Goal: Task Accomplishment & Management: Use online tool/utility

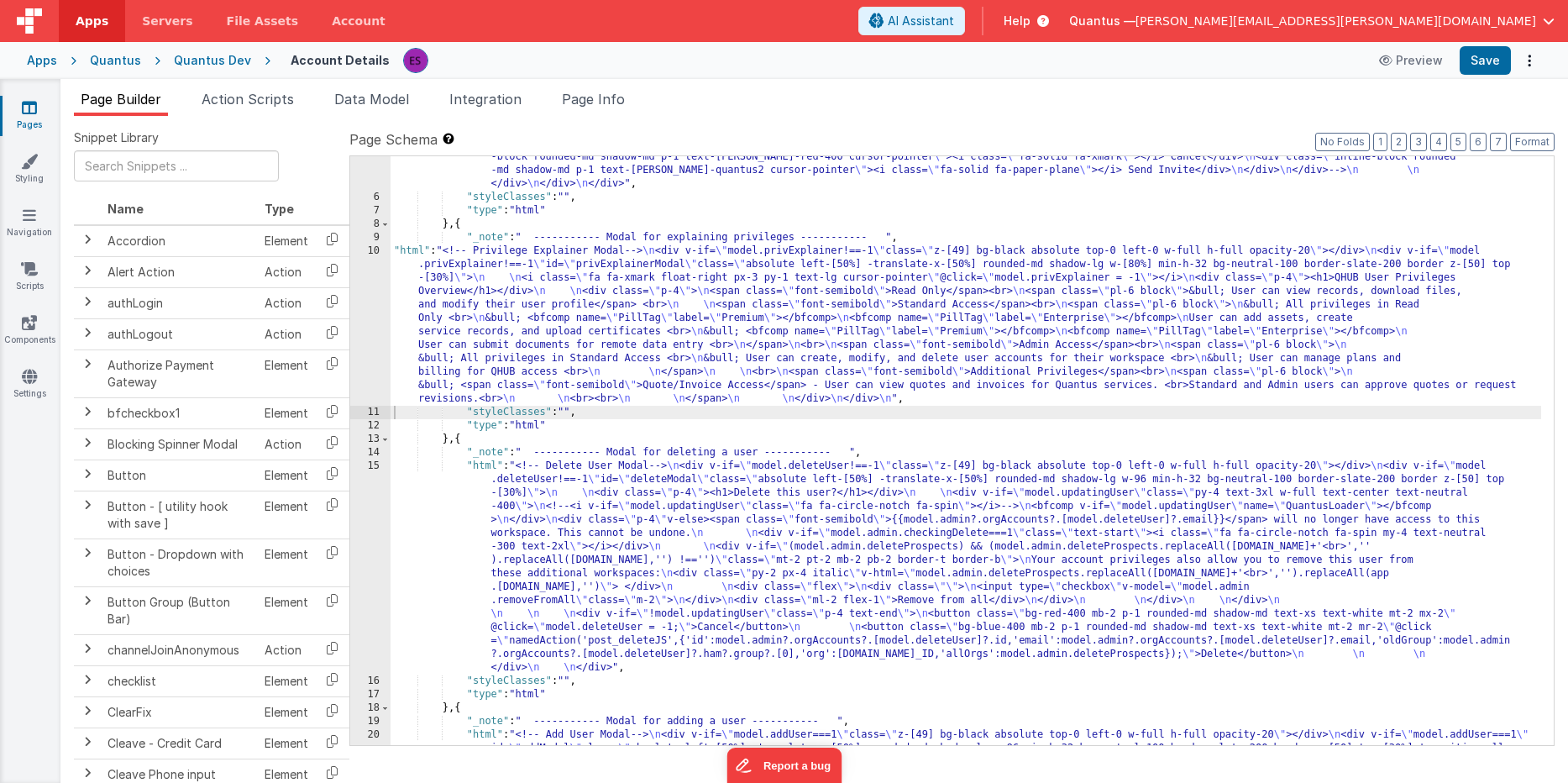
scroll to position [1001, 0]
click at [548, 285] on div ""html" : "<!-- User Management Modal--> \n\n <div v-if= \" model.admin \" > \n\…" at bounding box center [966, 182] width 1150 height 1946
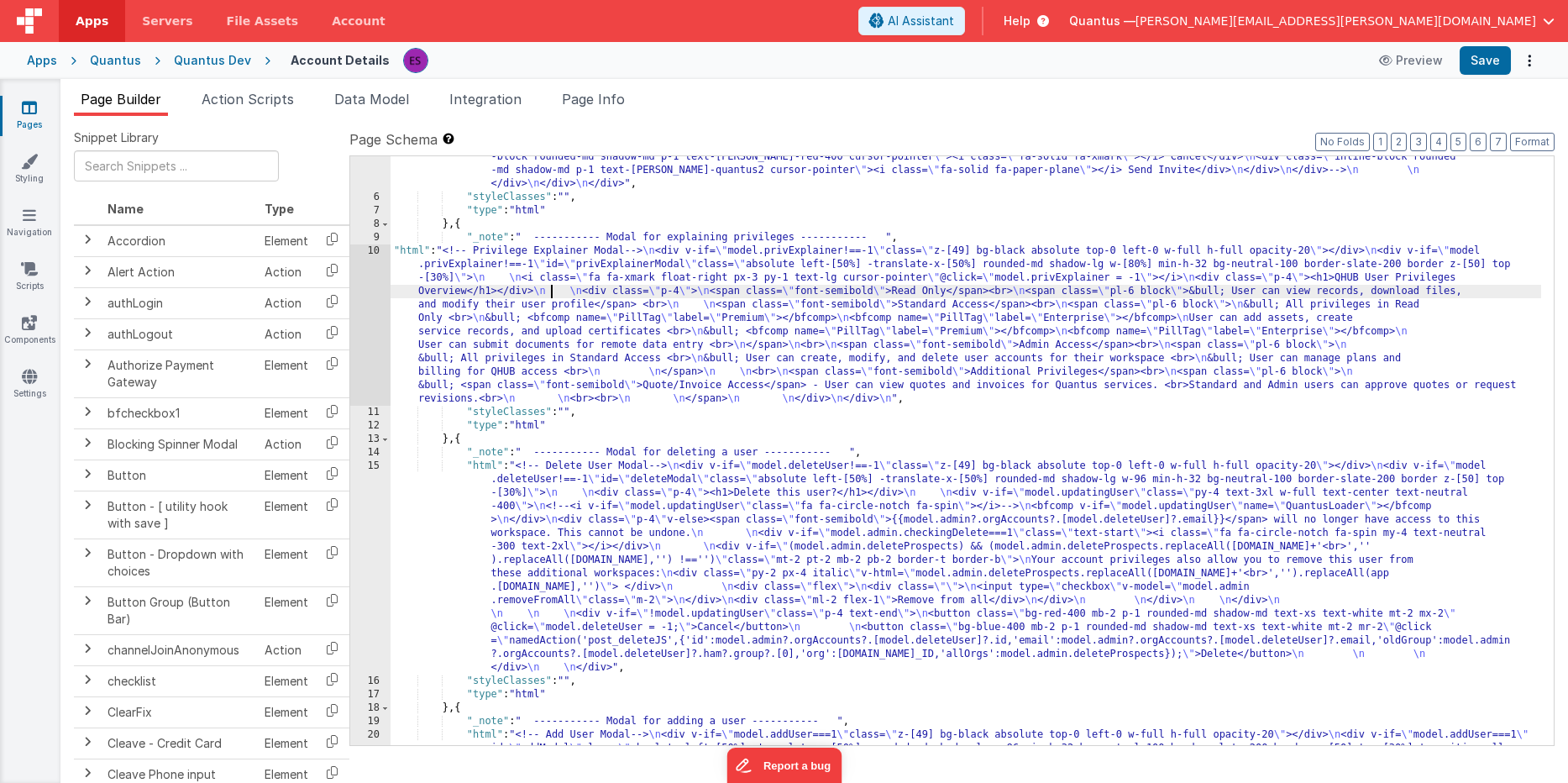
click at [370, 302] on div "10" at bounding box center [370, 325] width 41 height 162
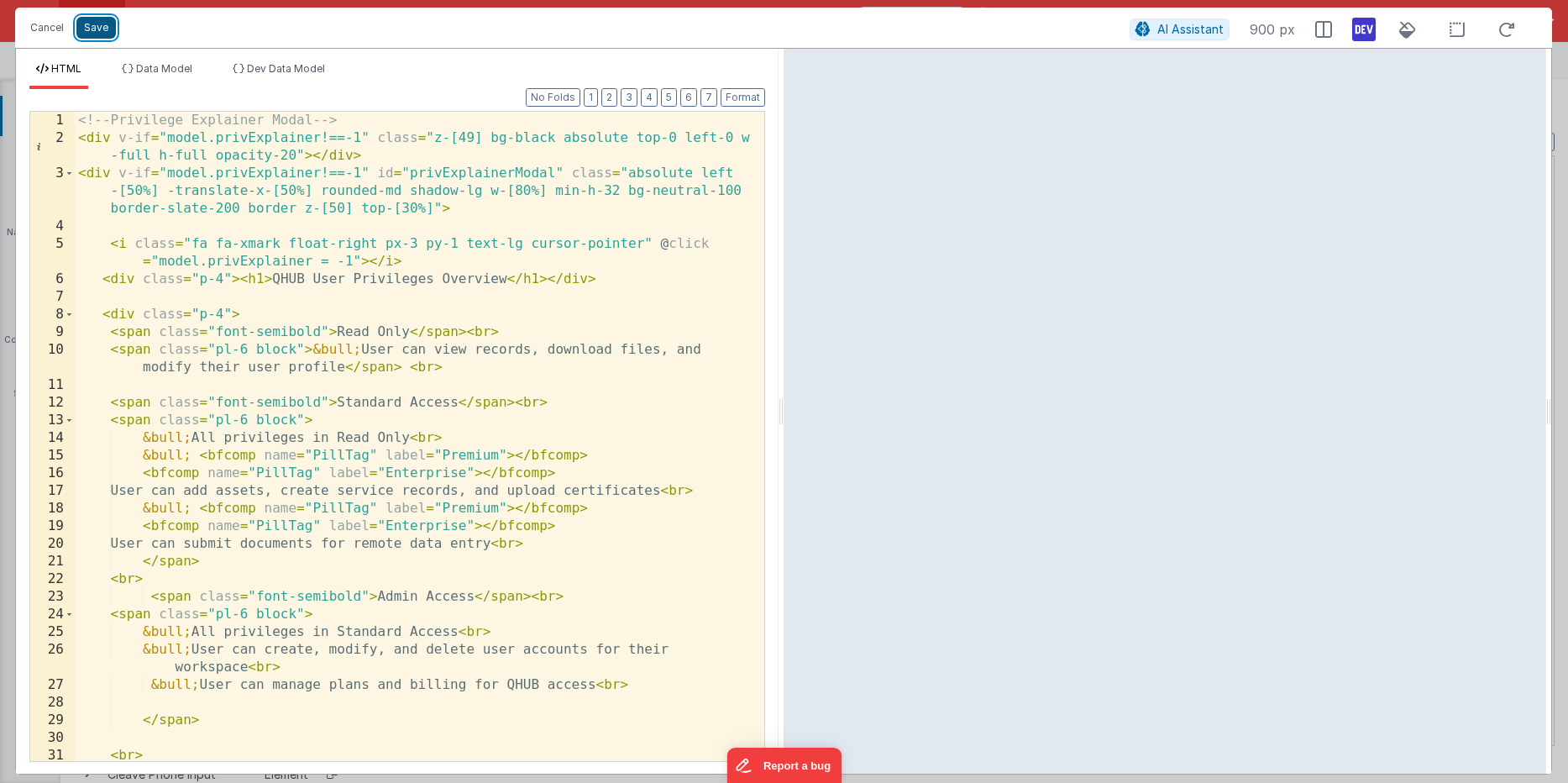
click at [97, 33] on button "Save" at bounding box center [97, 28] width 40 height 22
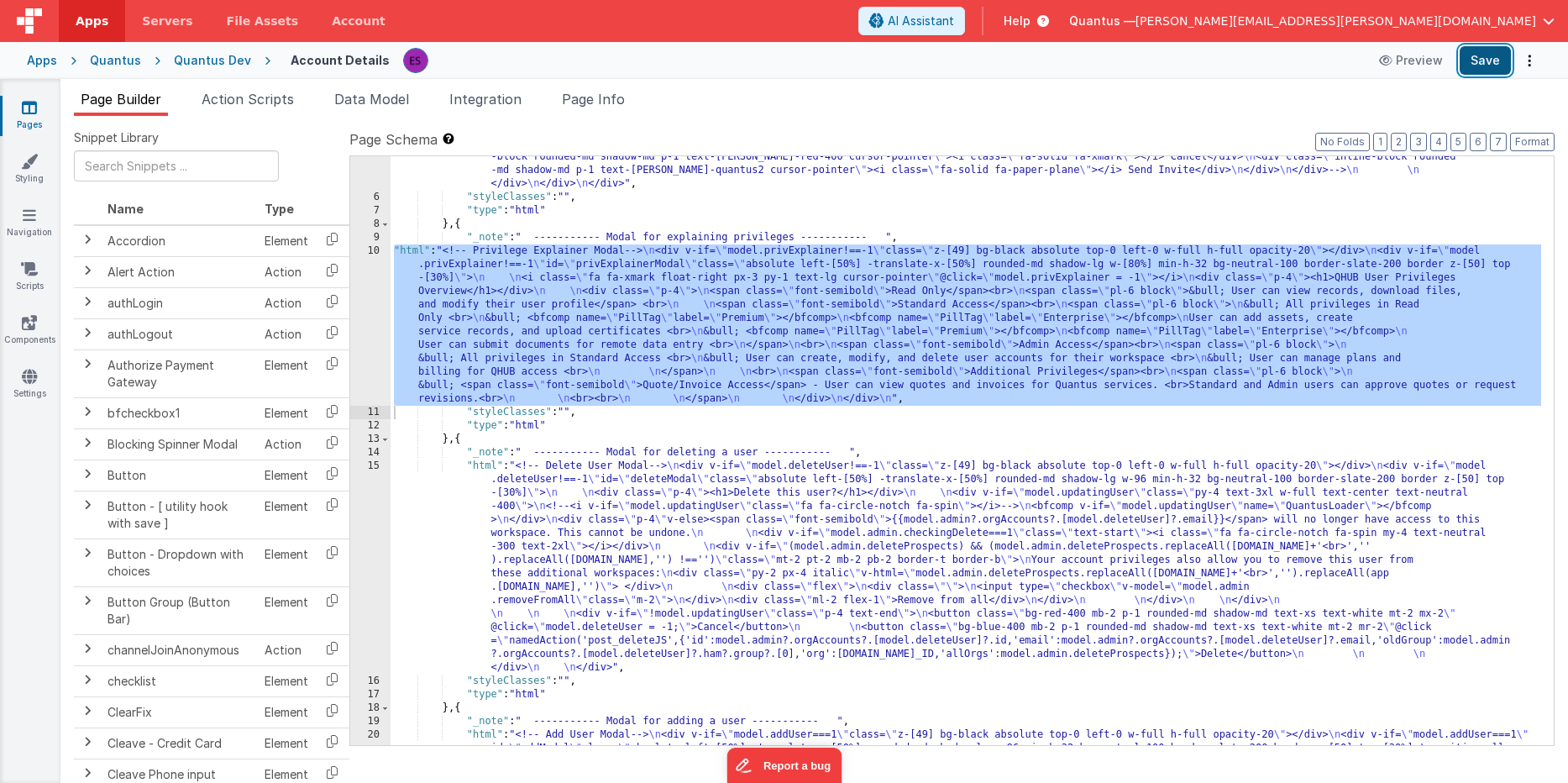
click at [1477, 55] on button "Save" at bounding box center [1485, 61] width 51 height 29
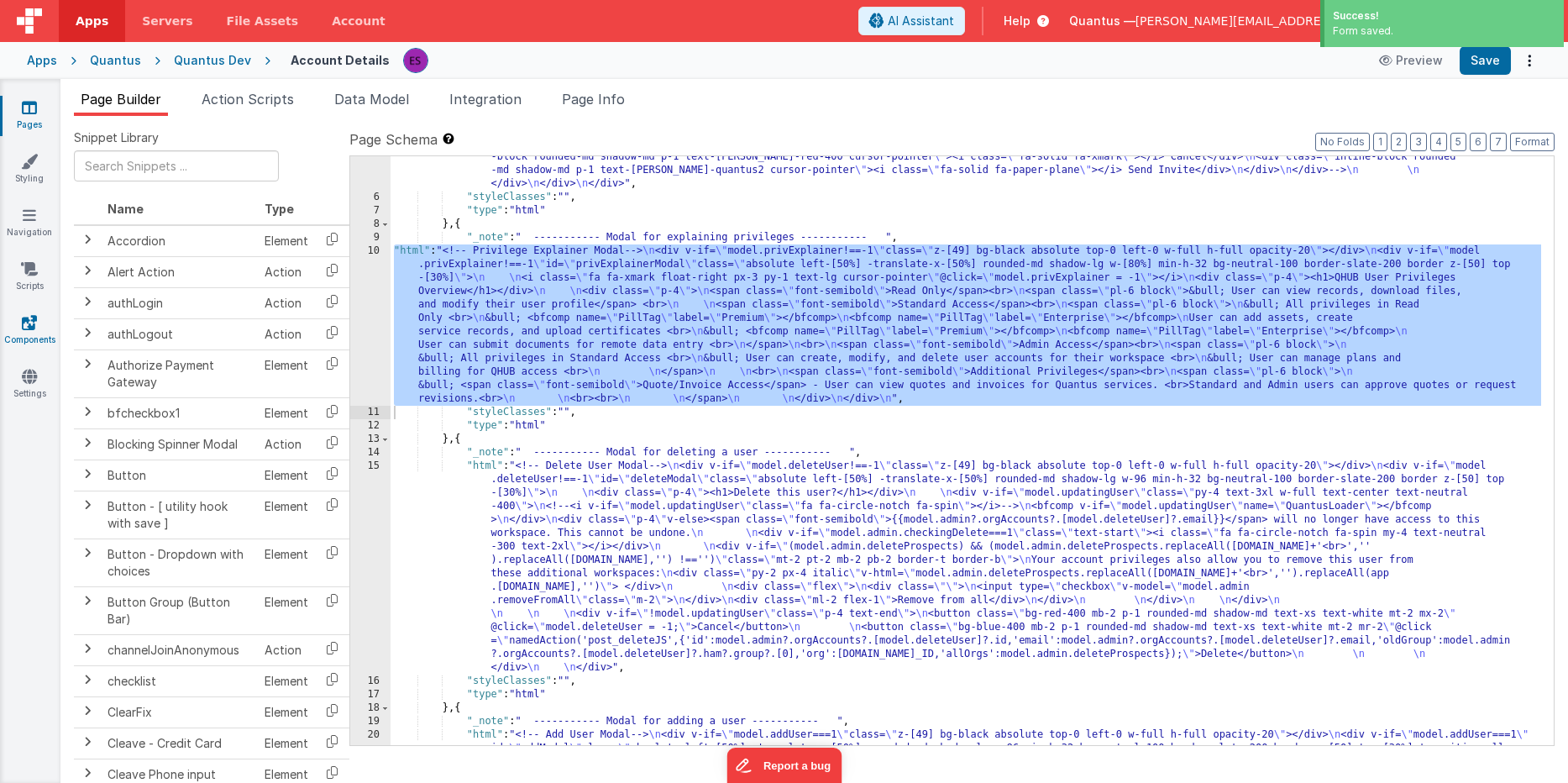
click at [24, 317] on icon at bounding box center [29, 322] width 15 height 17
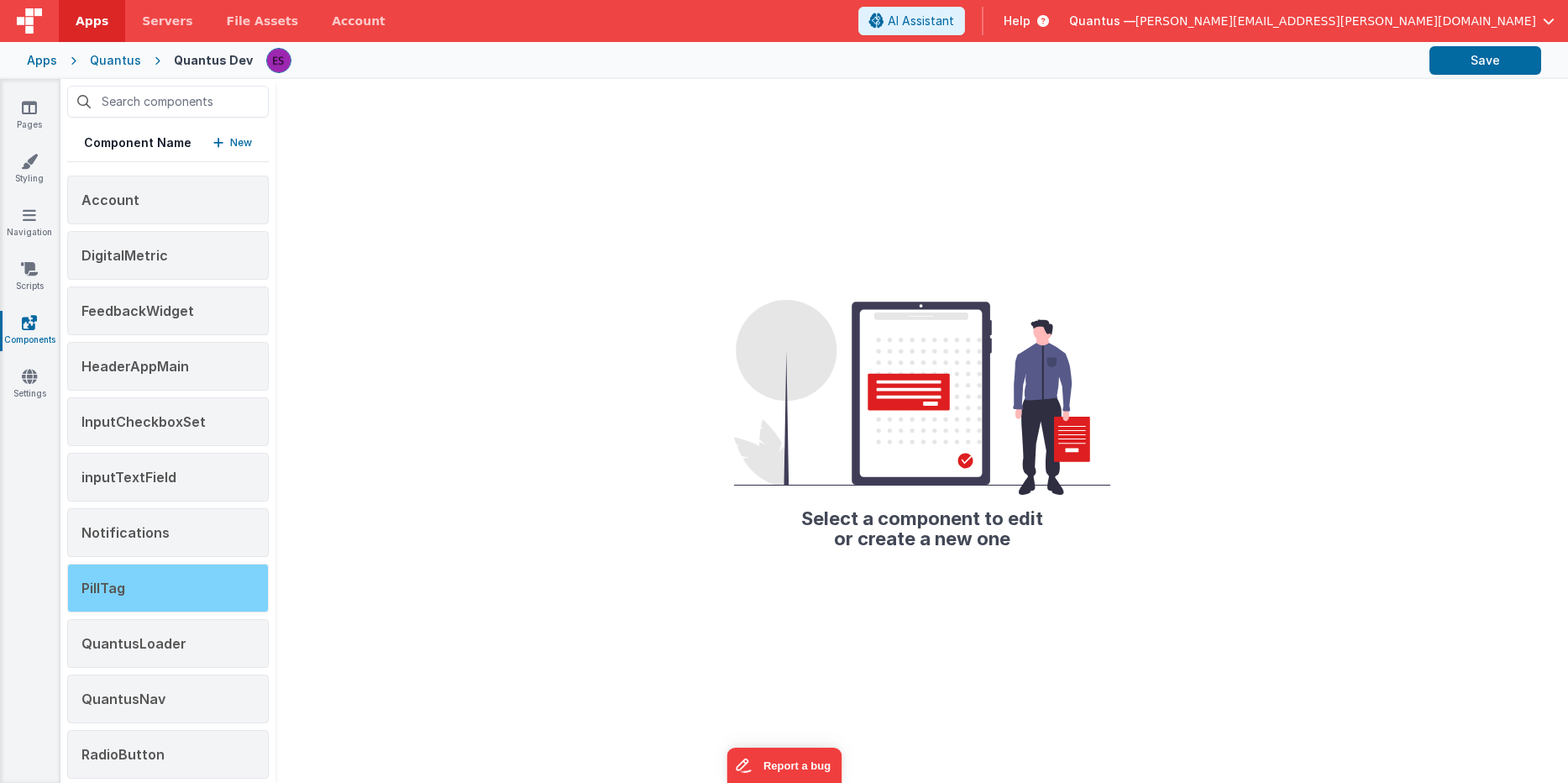
click at [135, 596] on div "PillTag" at bounding box center [167, 588] width 201 height 49
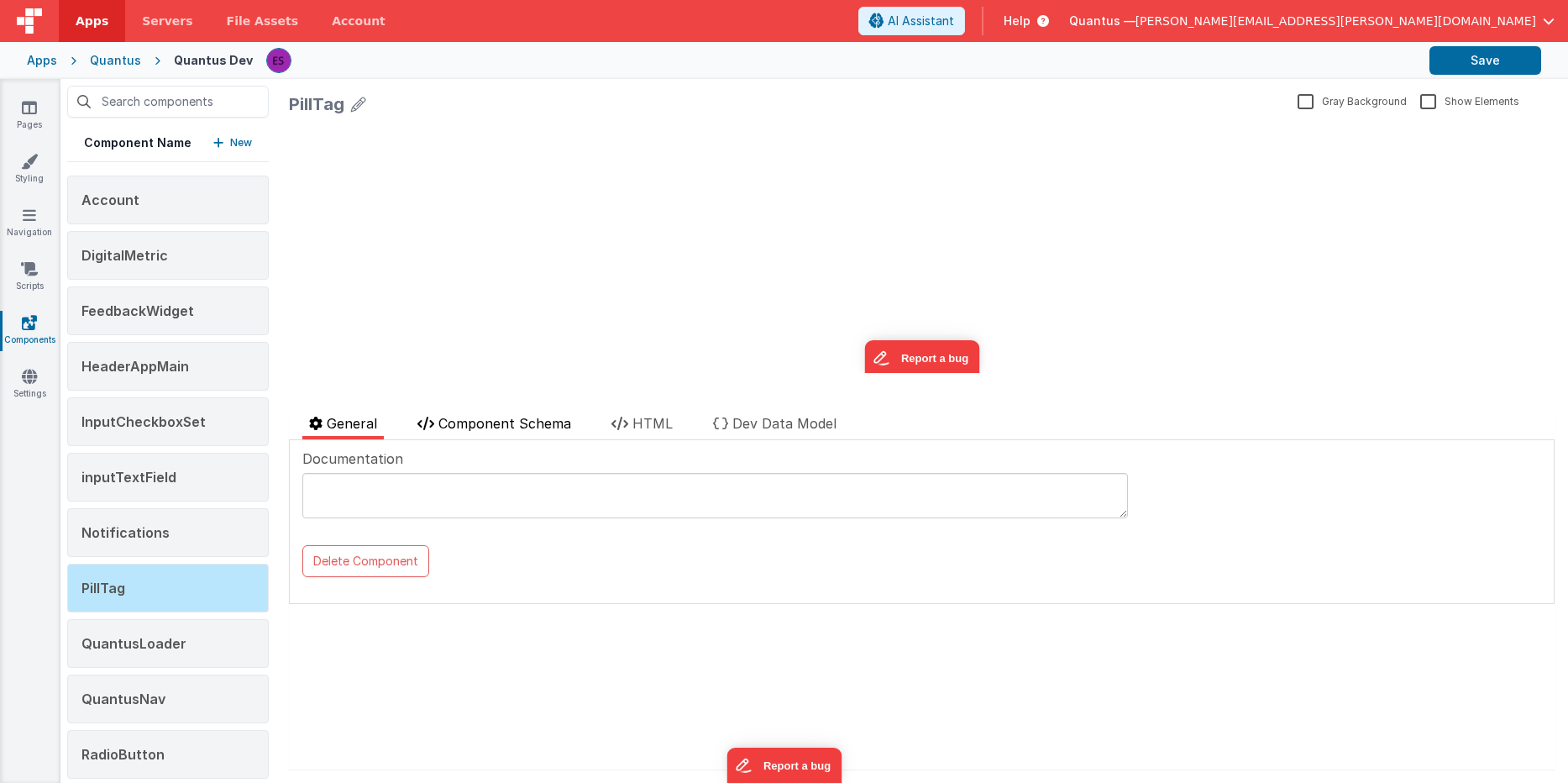
click at [514, 427] on span "Component Schema" at bounding box center [505, 423] width 133 height 17
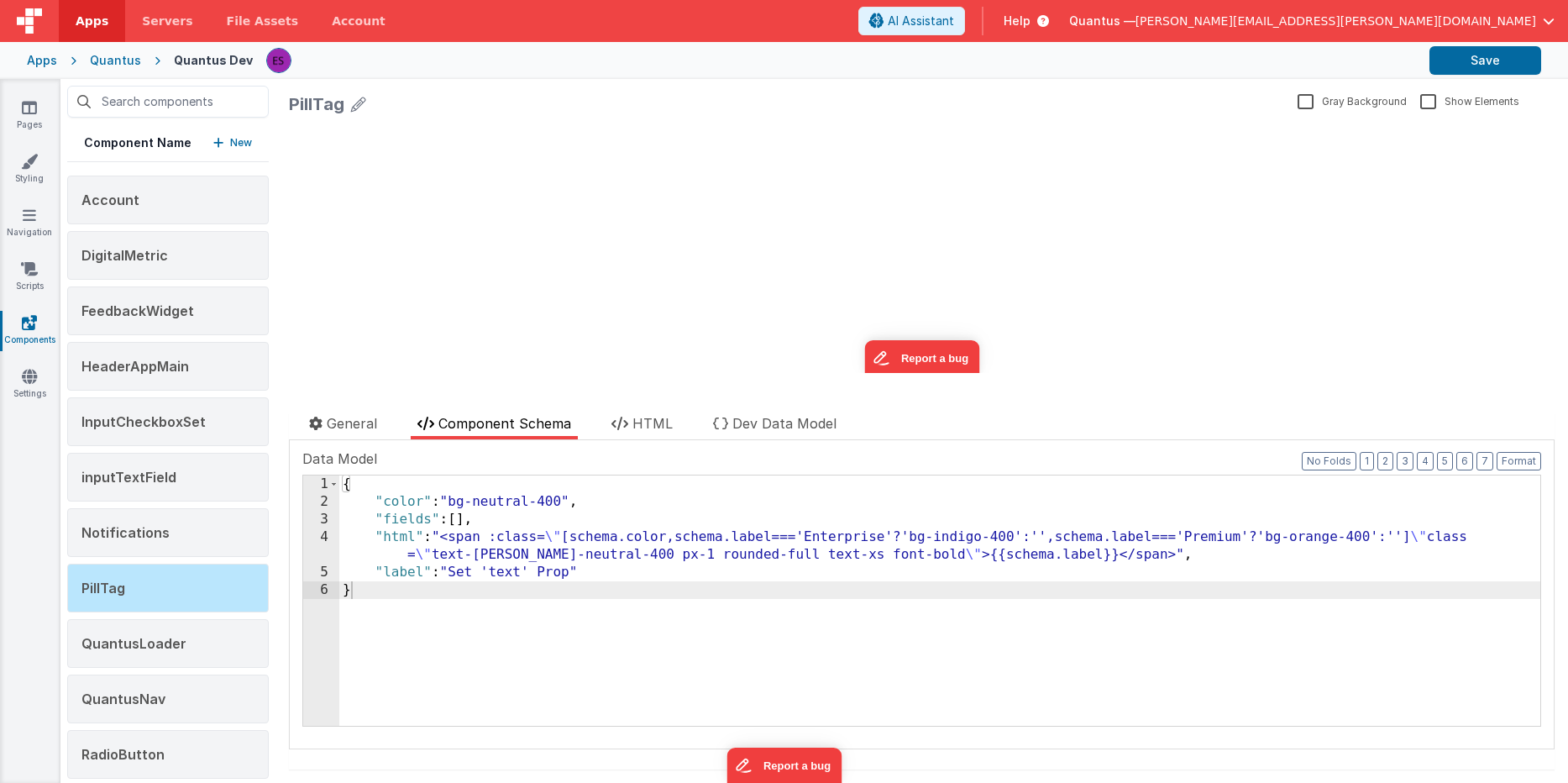
click at [832, 574] on div "{ "color" : "bg-neutral-400" , "fields" : [ ] , "html" : "<span :class= \" [sch…" at bounding box center [940, 618] width 1201 height 285
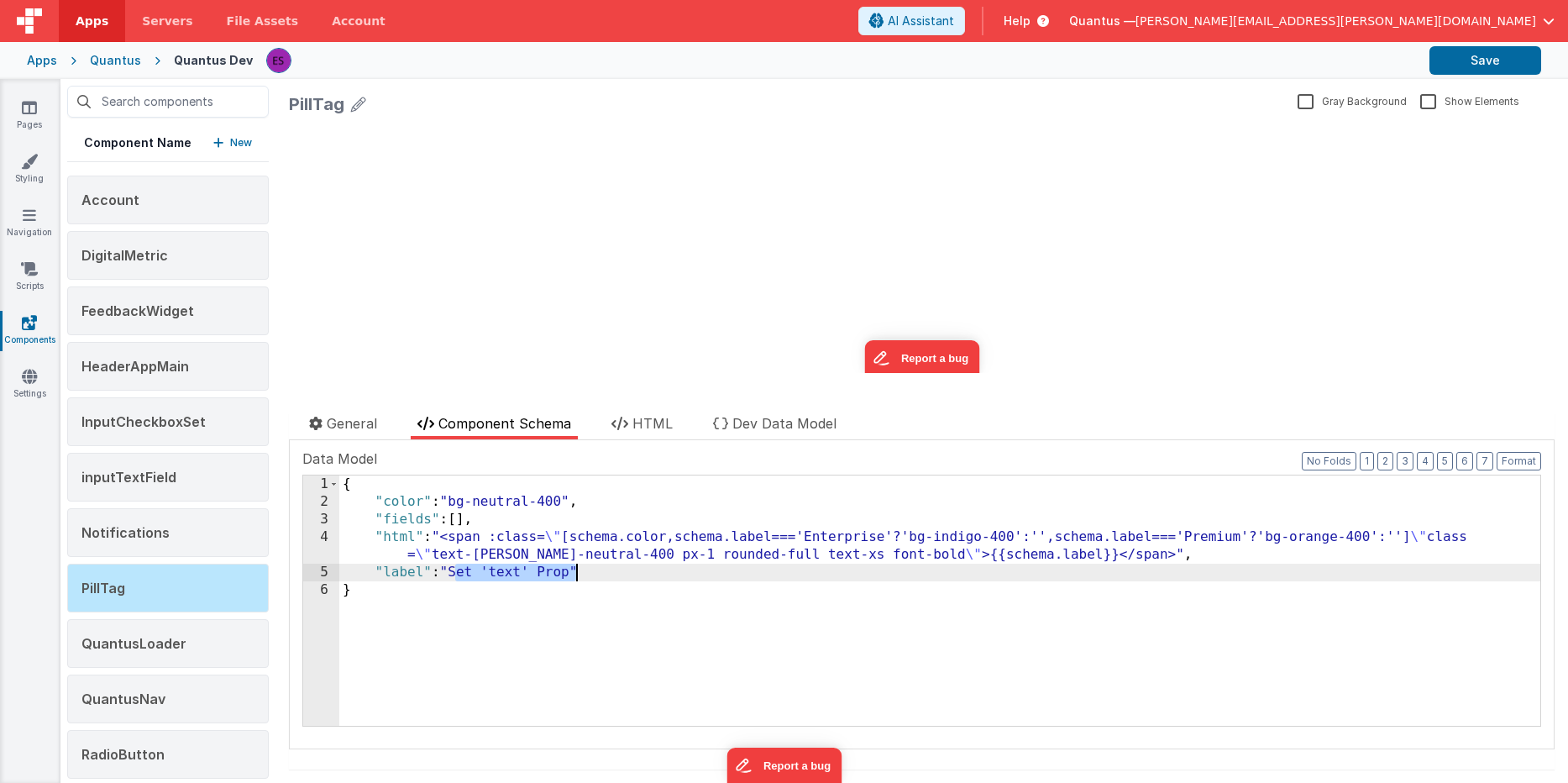
drag, startPoint x: 456, startPoint y: 569, endPoint x: 576, endPoint y: 570, distance: 120.0
click at [576, 570] on div "{ "color" : "bg-neutral-400" , "fields" : [ ] , "html" : "<span :class= \" [sch…" at bounding box center [940, 618] width 1201 height 285
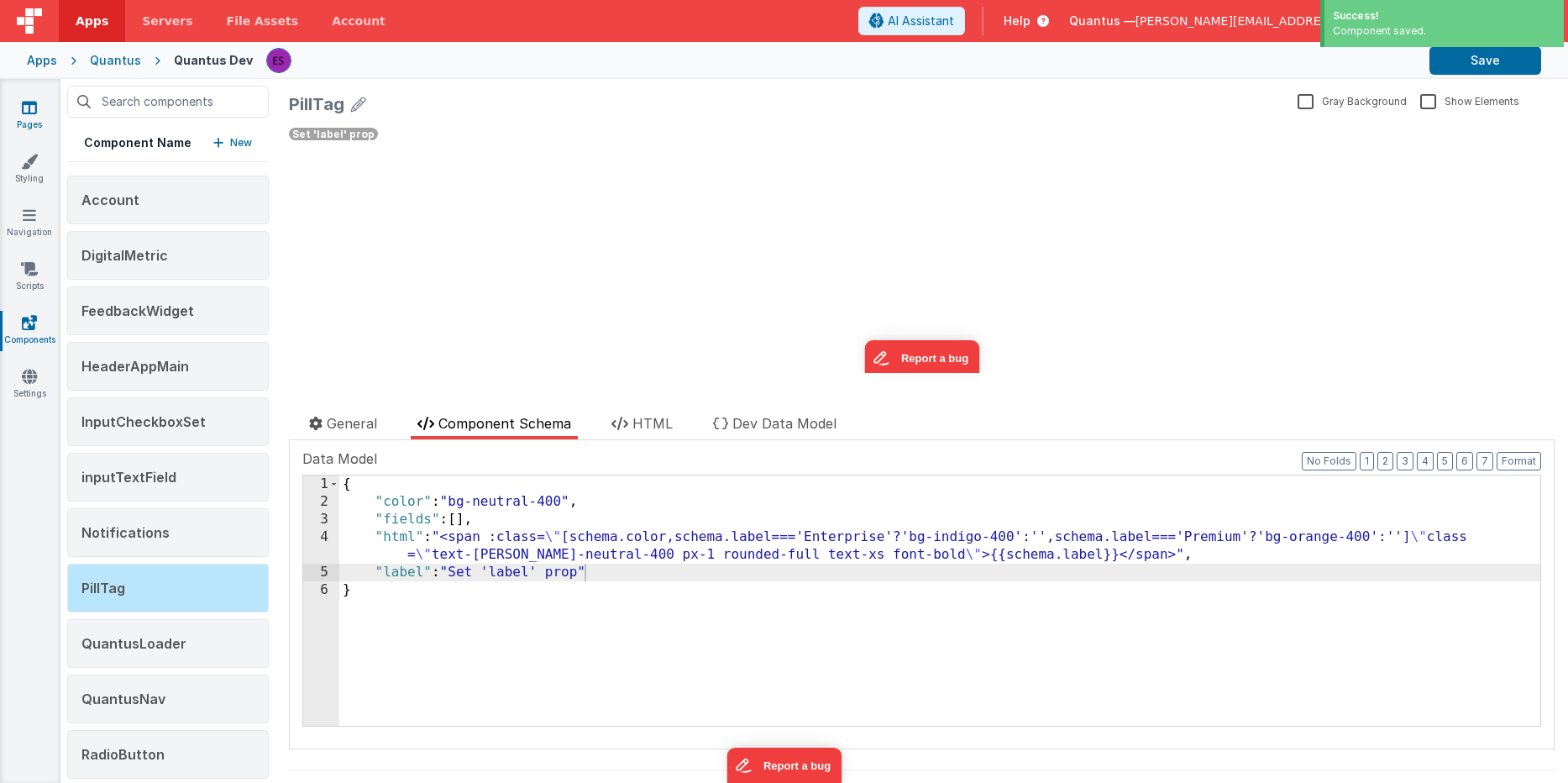
click at [26, 110] on icon at bounding box center [29, 107] width 15 height 17
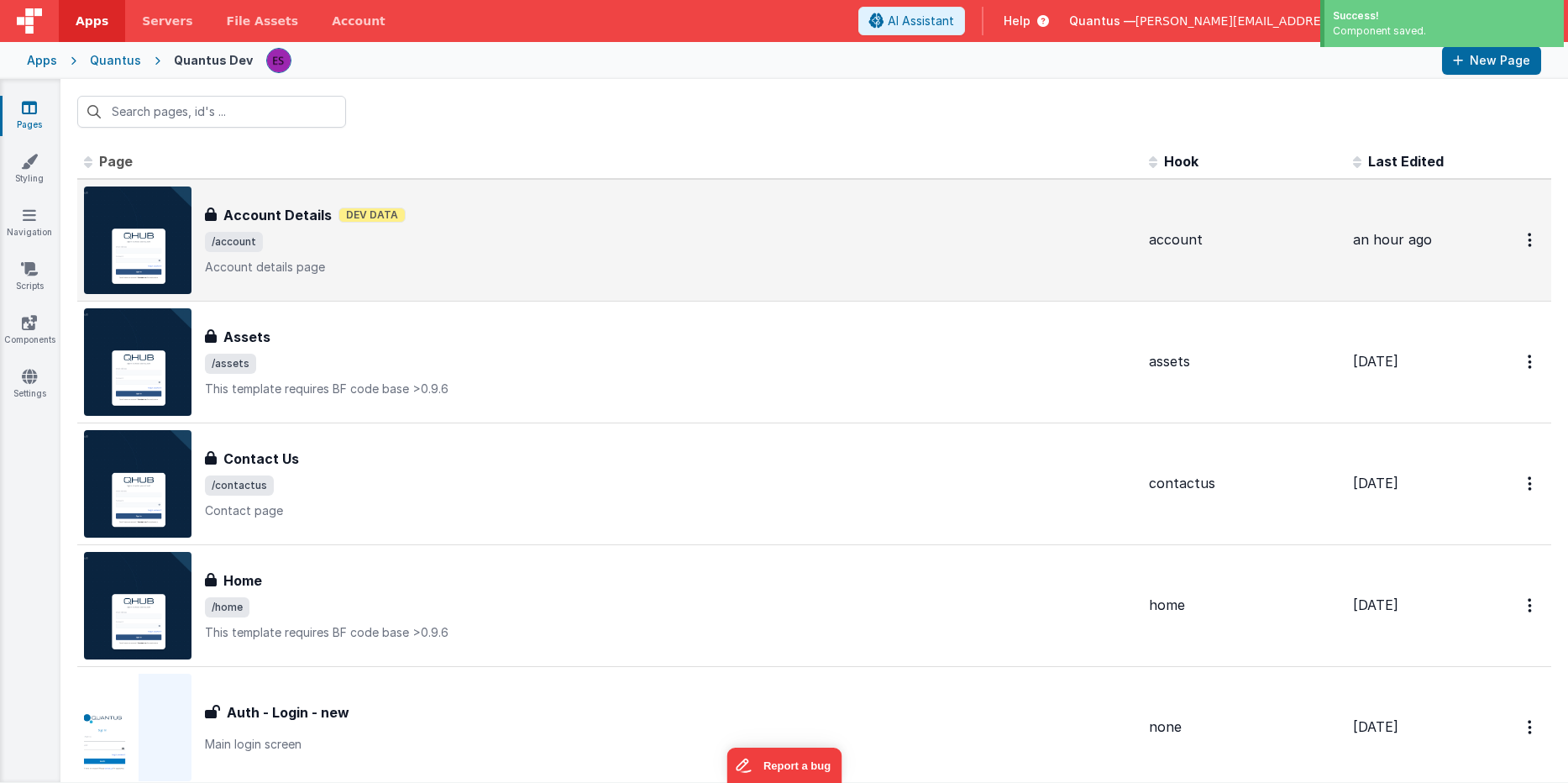
click at [491, 237] on span "/account" at bounding box center [670, 242] width 931 height 20
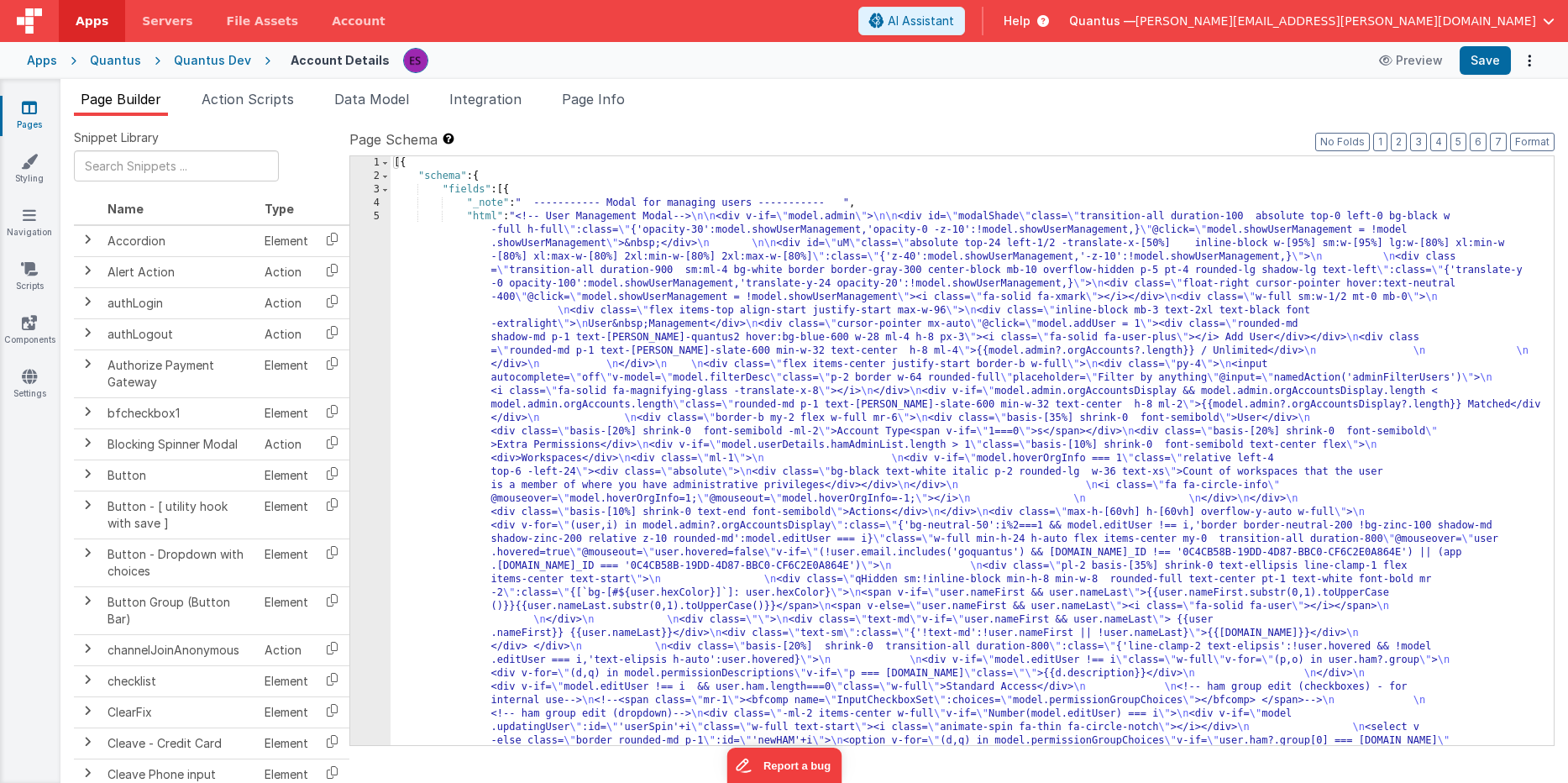
drag, startPoint x: 589, startPoint y: 430, endPoint x: 577, endPoint y: 432, distance: 12.2
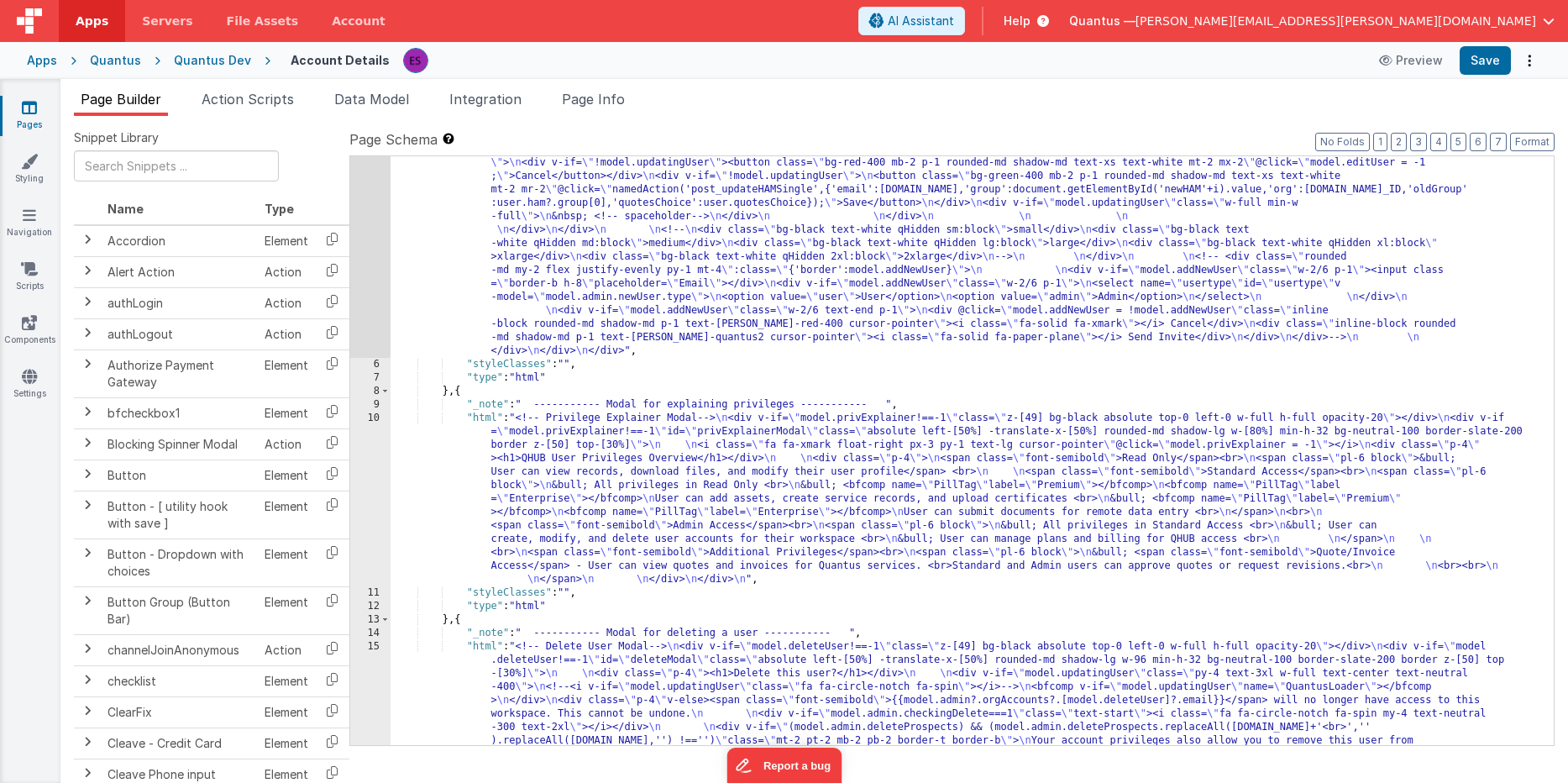
scroll to position [834, 0]
click at [455, 523] on div ""html" : "<!-- User Management Modal--> \n\n <div v-if= \" model.admin \" > \n\…" at bounding box center [966, 269] width 1150 height 1785
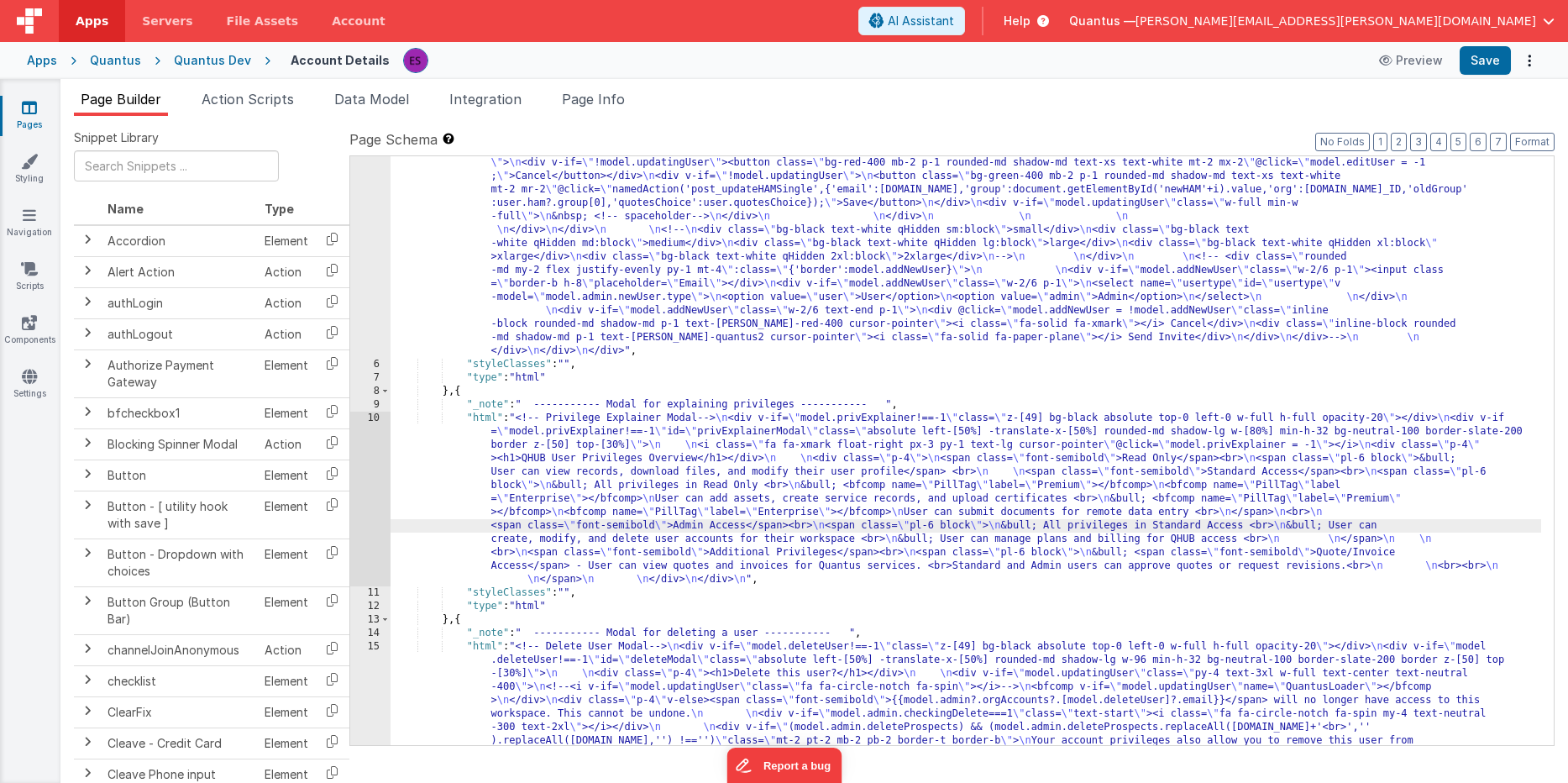
click at [364, 513] on div "10" at bounding box center [370, 499] width 41 height 174
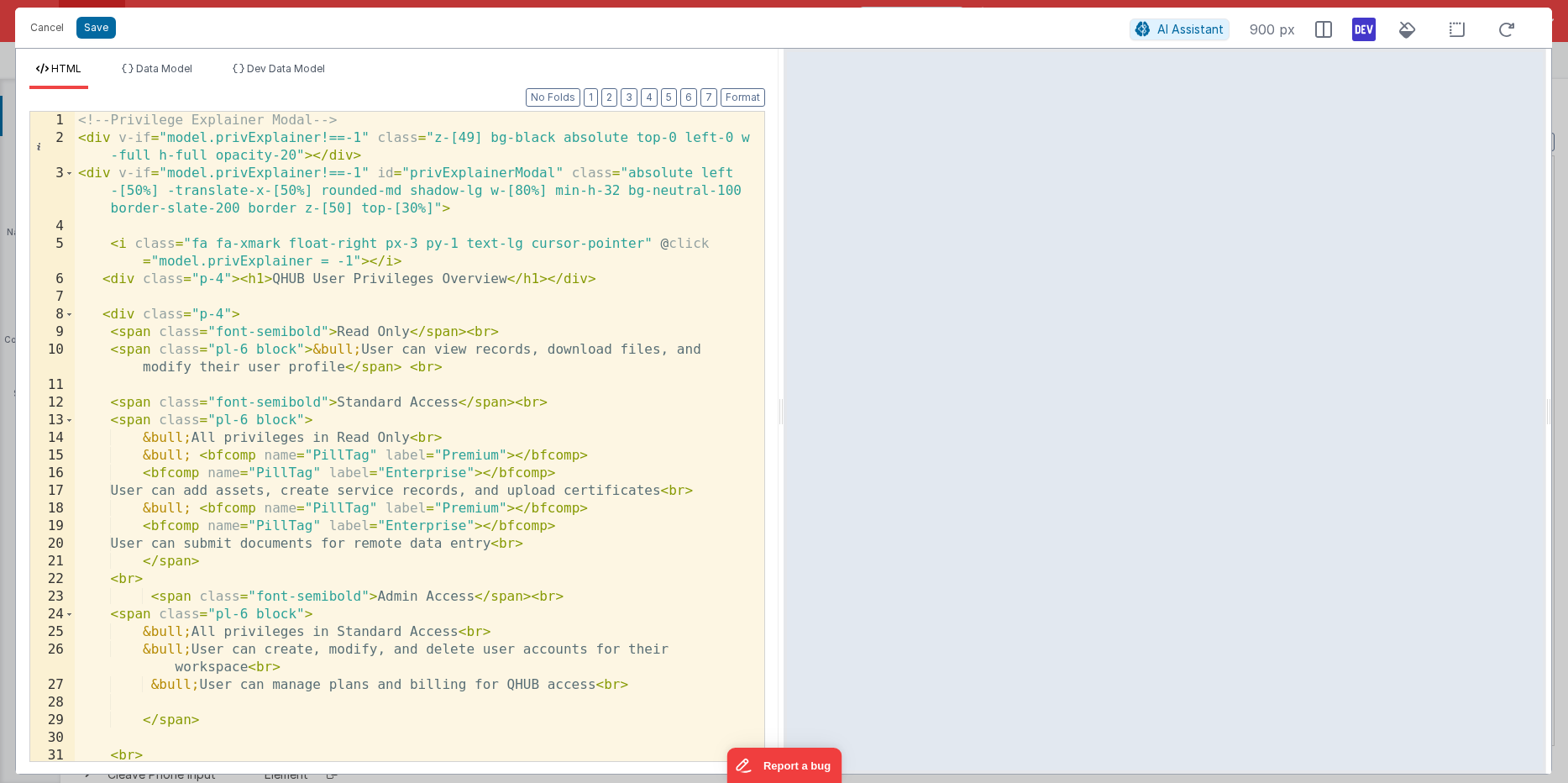
click at [363, 536] on div "<!-- Privilege Explainer Modal --> < div v-if = "model.privExplainer!==-1" clas…" at bounding box center [413, 454] width 677 height 685
click at [394, 546] on div "<!-- Privilege Explainer Modal --> < div v-if = "model.privExplainer!==-1" clas…" at bounding box center [413, 454] width 677 height 685
click at [393, 557] on div "<!-- Privilege Explainer Modal --> < div v-if = "model.privExplainer!==-1" clas…" at bounding box center [413, 454] width 677 height 685
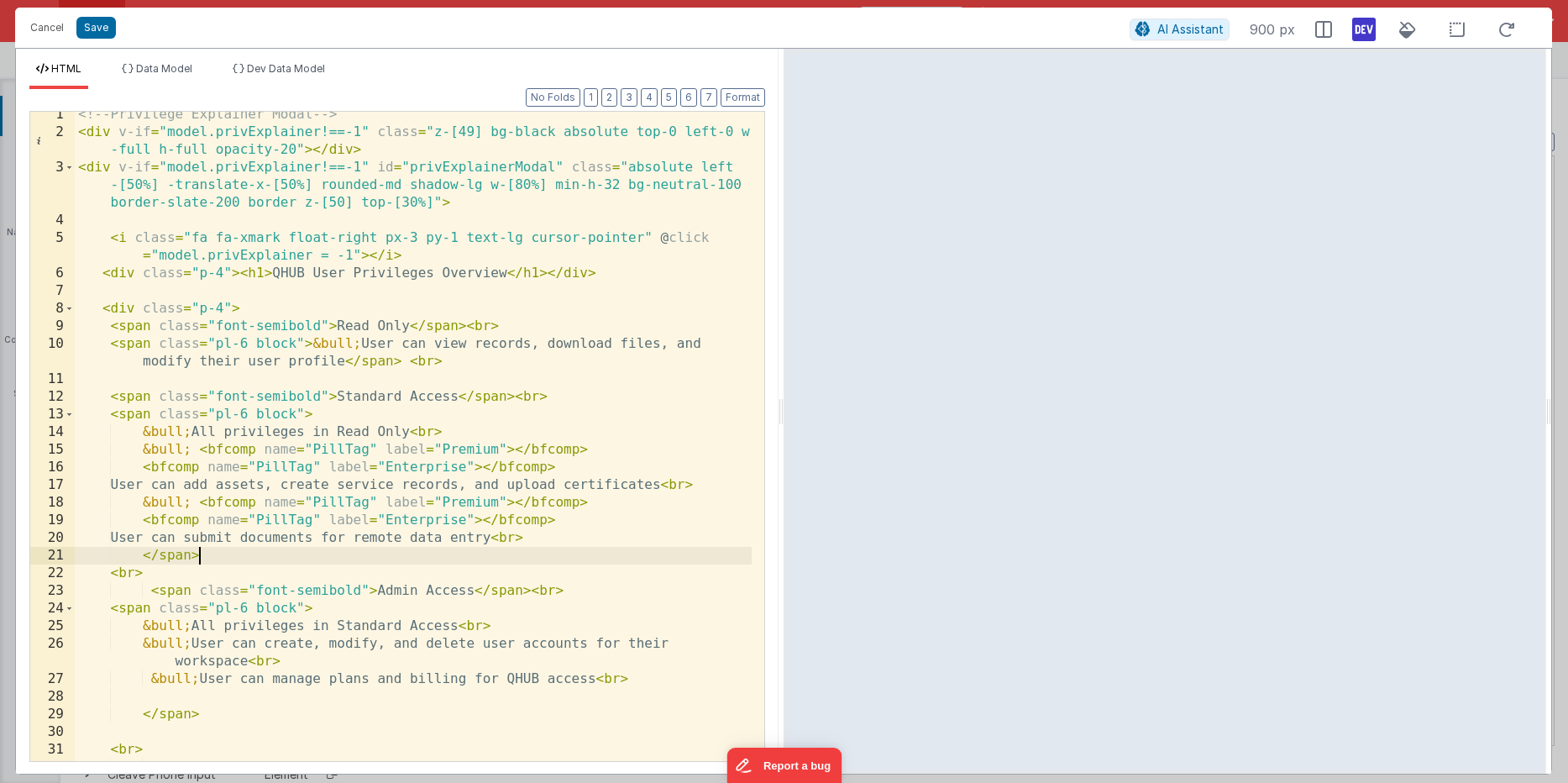
scroll to position [6, 0]
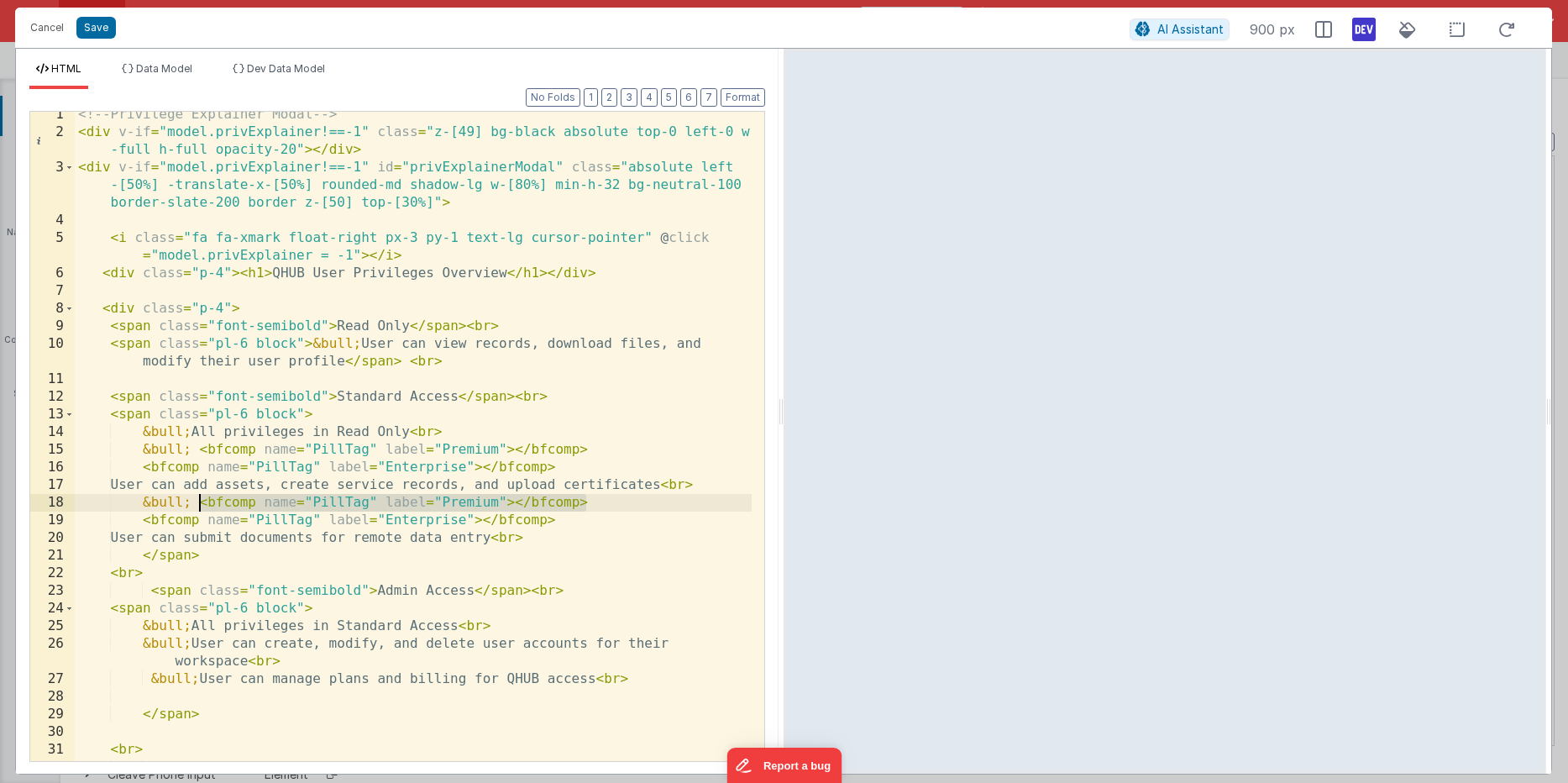
drag, startPoint x: 597, startPoint y: 499, endPoint x: 202, endPoint y: 505, distance: 395.0
click at [202, 505] on div "<!-- Privilege Explainer Modal --> < div v-if = "model.privExplainer!==-1" clas…" at bounding box center [413, 448] width 677 height 685
click at [463, 501] on div "<!-- Privilege Explainer Modal --> < div v-if = "model.privExplainer!==-1" clas…" at bounding box center [413, 448] width 677 height 685
click at [440, 498] on div "<!-- Privilege Explainer Modal --> < div v-if = "model.privExplainer!==-1" clas…" at bounding box center [413, 448] width 677 height 685
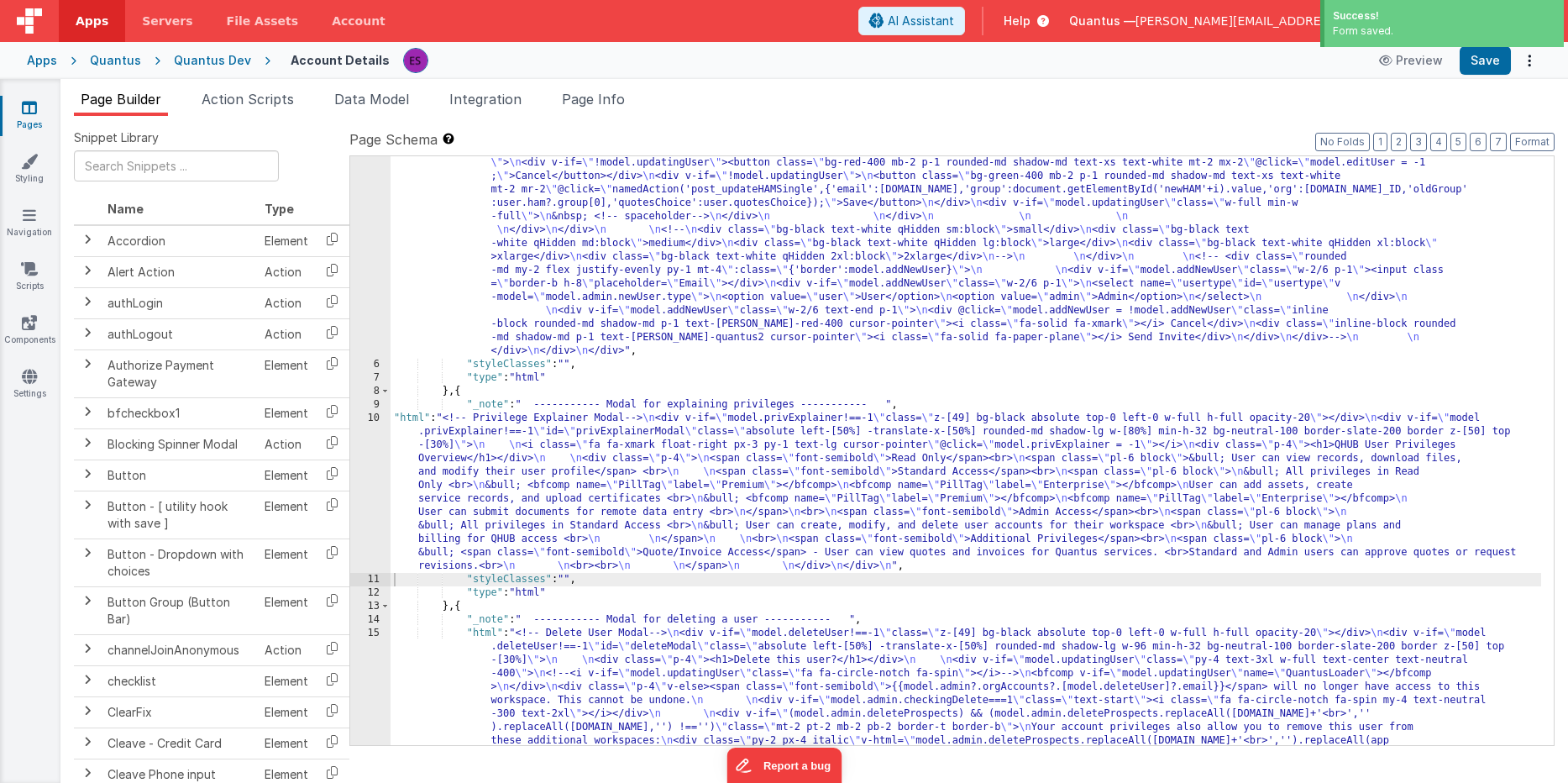
click at [521, 458] on div ""html" : "<!-- User Management Modal--> \n\n <div v-if= \" model.admin \" > \n\…" at bounding box center [966, 269] width 1150 height 1785
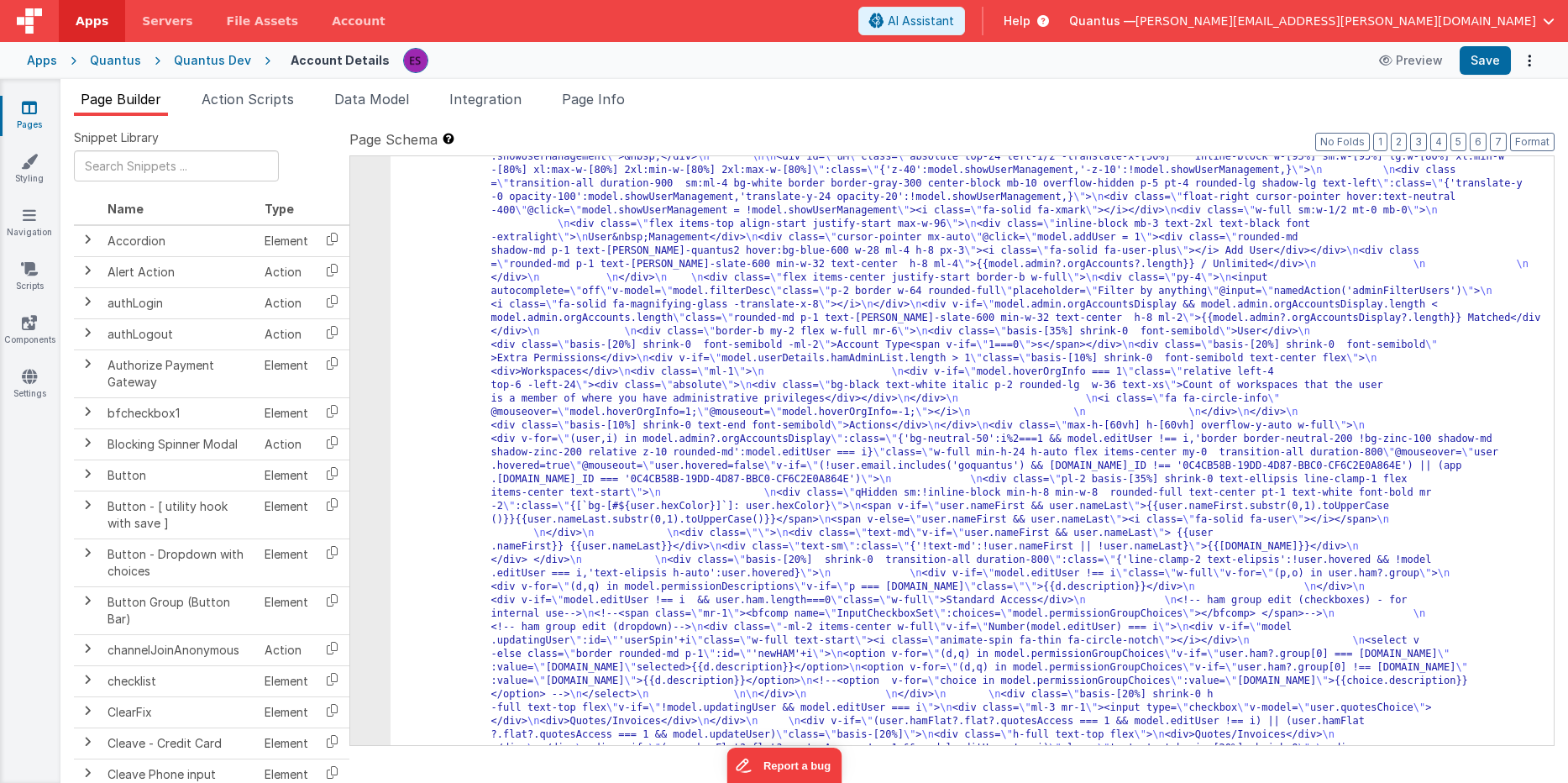
scroll to position [0, 0]
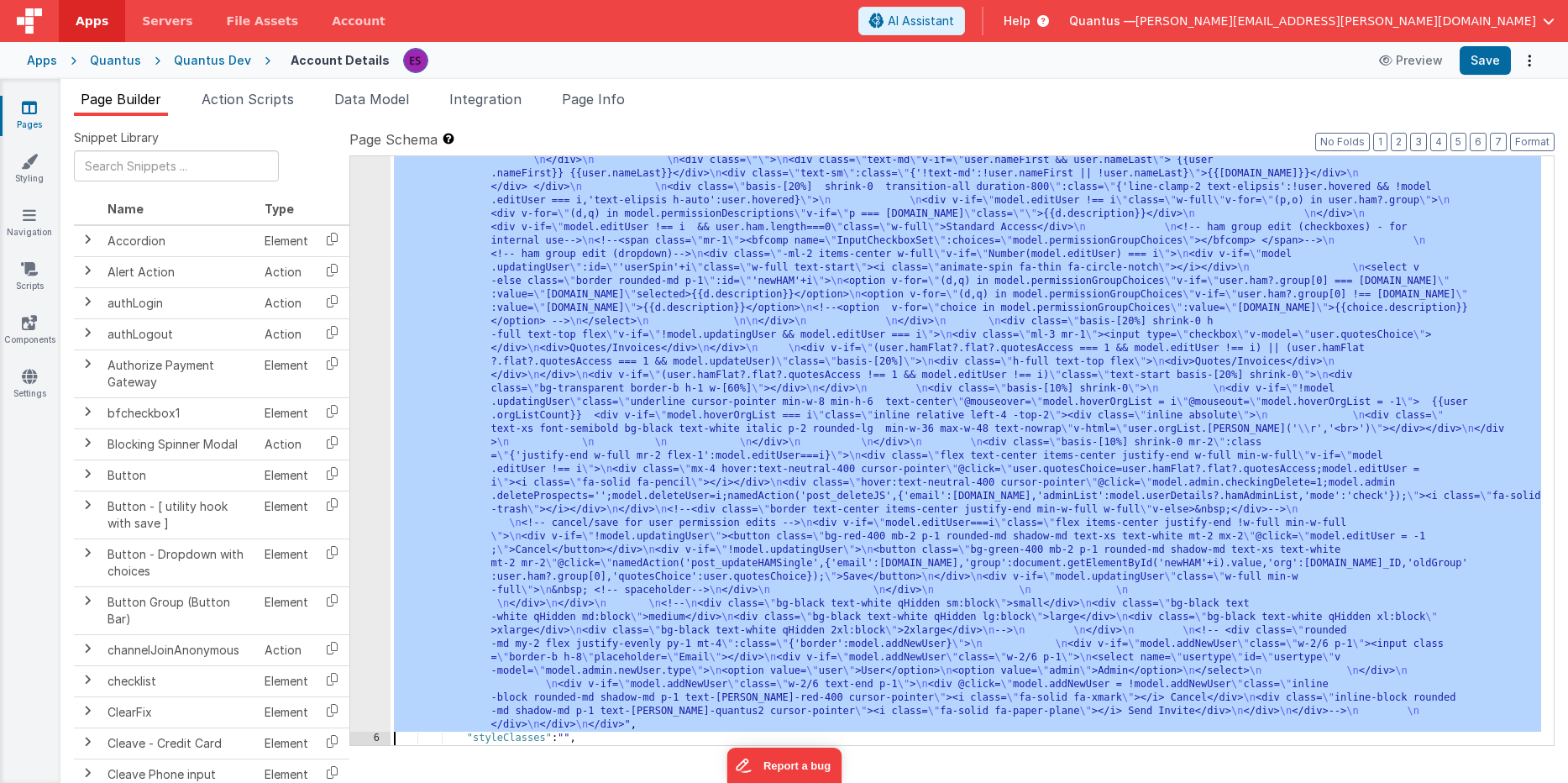
click at [371, 399] on div "5 6 7 8 9 10 11 12 13 14 15 16 17 18 19 20 21 22 23 24 25 26 27 28 29 30 31" at bounding box center [370, 542] width 41 height 1583
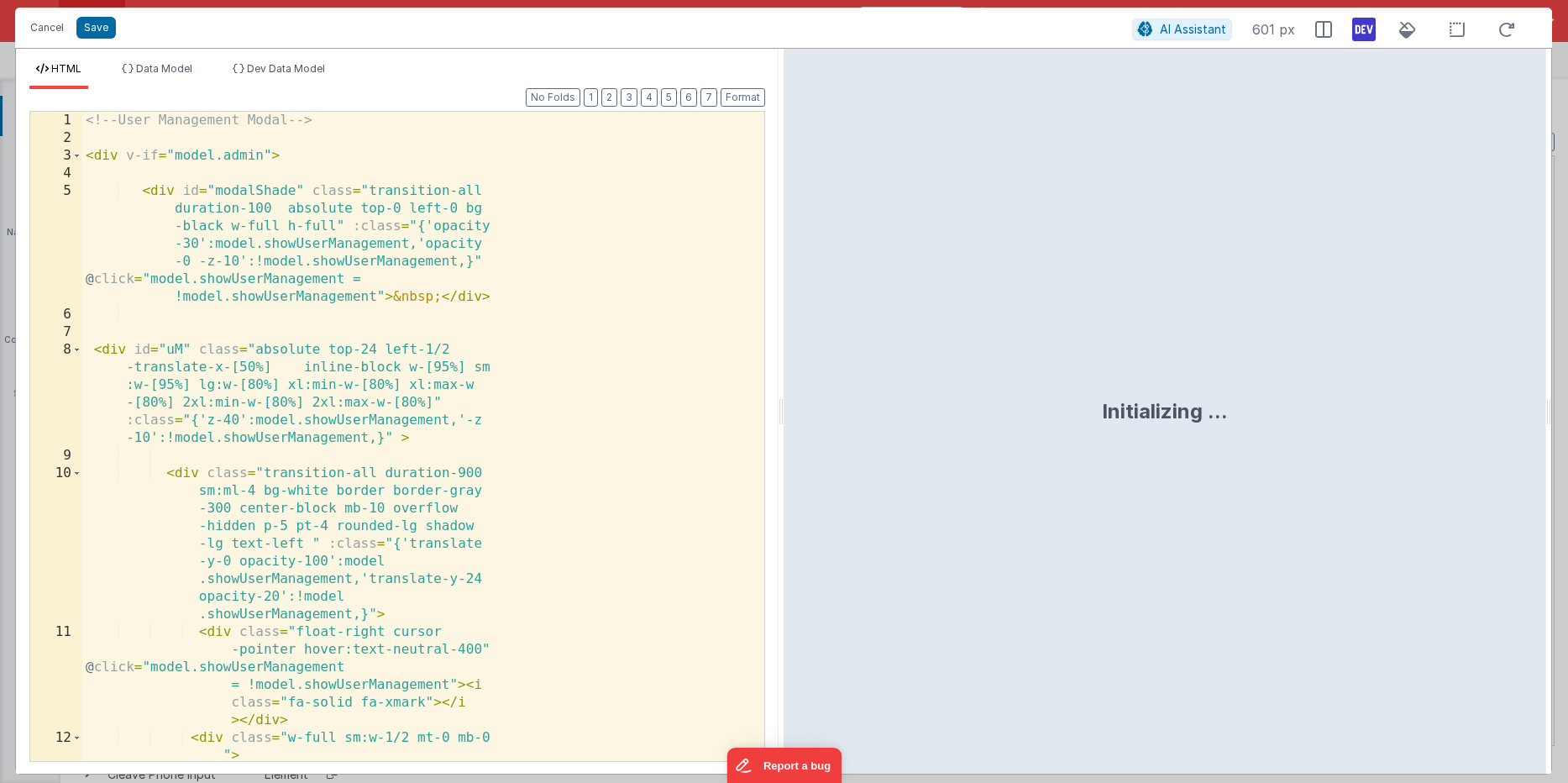
scroll to position [460, 0]
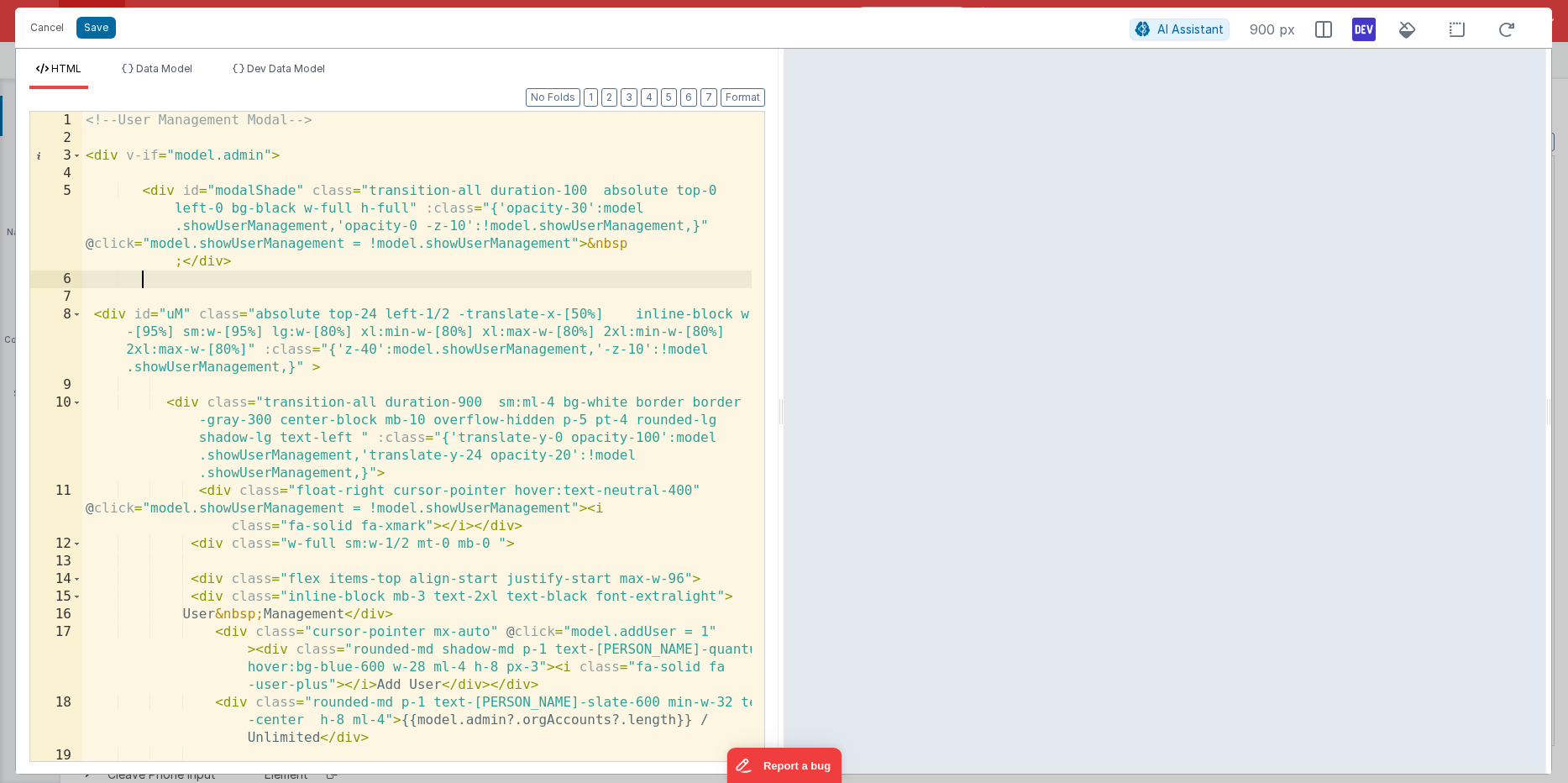
click at [344, 283] on div "<!-- User Management Modal --> < div v-if = "model.admin" > < div id = "modalSh…" at bounding box center [416, 454] width 669 height 685
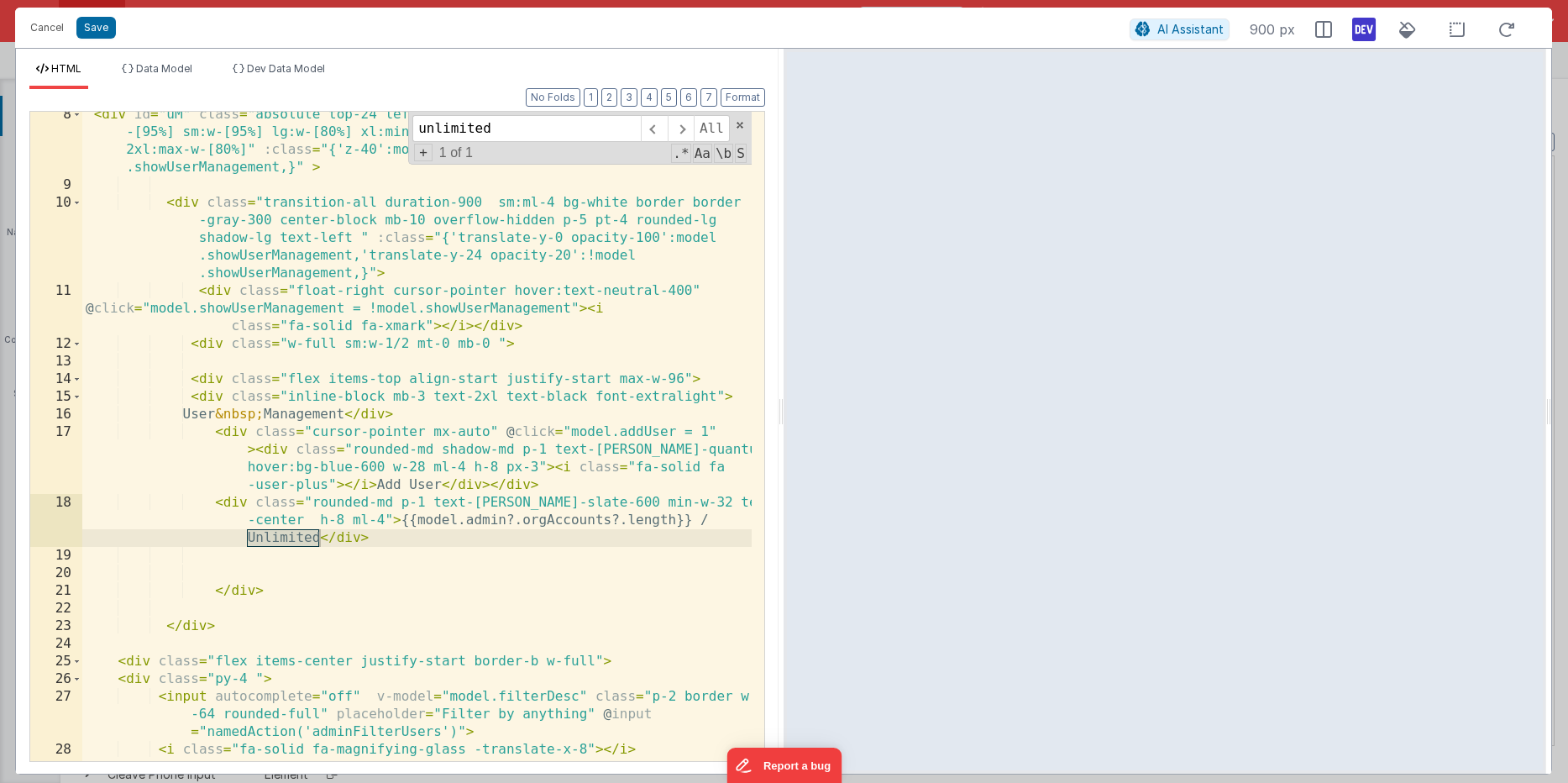
scroll to position [200, 0]
type input "unlimited"
click at [283, 563] on div "< div id = "uM" class = "absolute top-24 left-1/2 -translate-x-[50%] inline-blo…" at bounding box center [416, 474] width 669 height 738
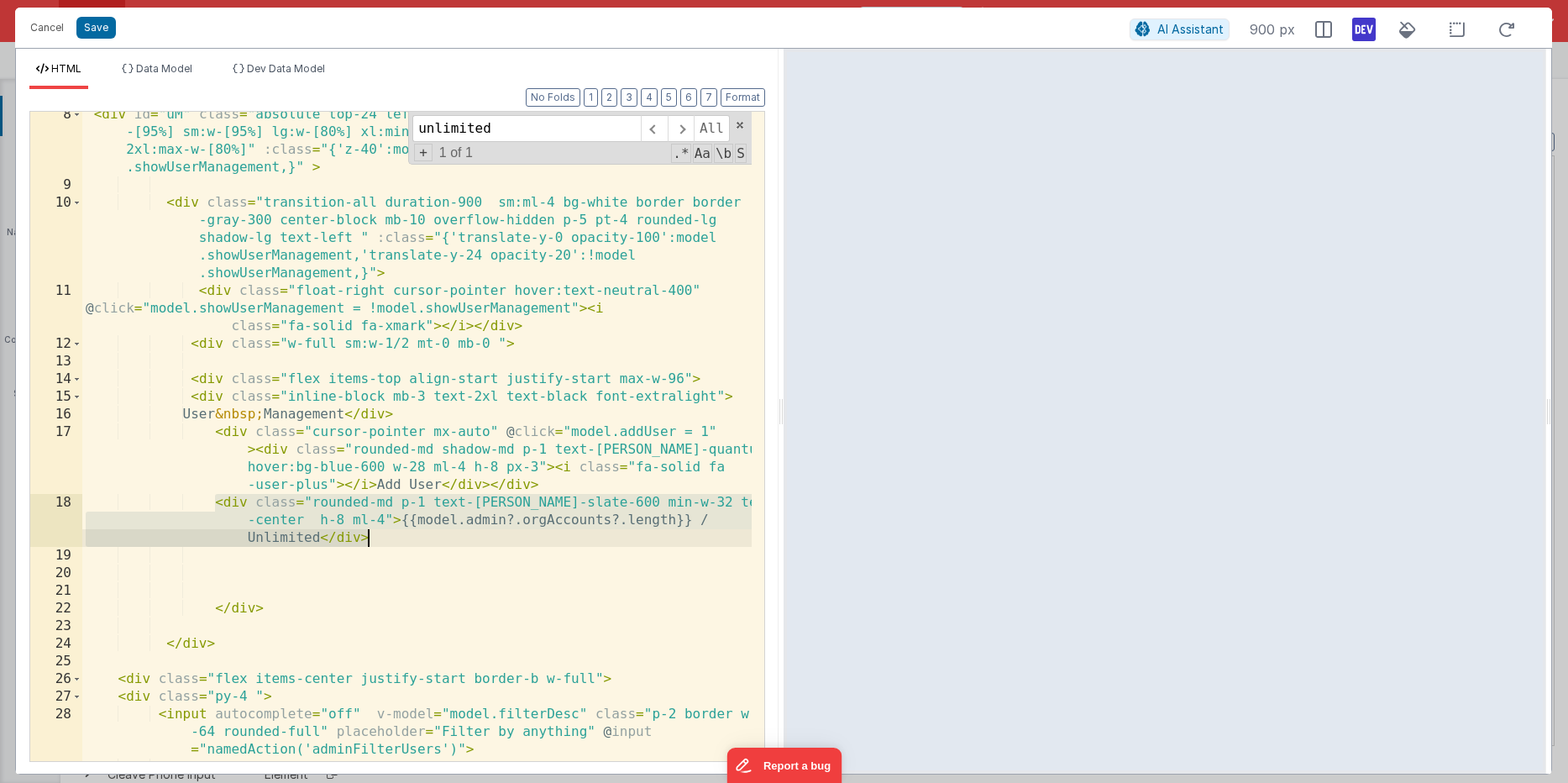
drag, startPoint x: 217, startPoint y: 501, endPoint x: 464, endPoint y: 536, distance: 249.5
click at [464, 536] on div "< div id = "uM" class = "absolute top-24 left-1/2 -translate-x-[50%] inline-blo…" at bounding box center [416, 474] width 669 height 738
click at [256, 572] on div "< div id = "uM" class = "absolute top-24 left-1/2 -translate-x-[50%] inline-blo…" at bounding box center [416, 474] width 669 height 738
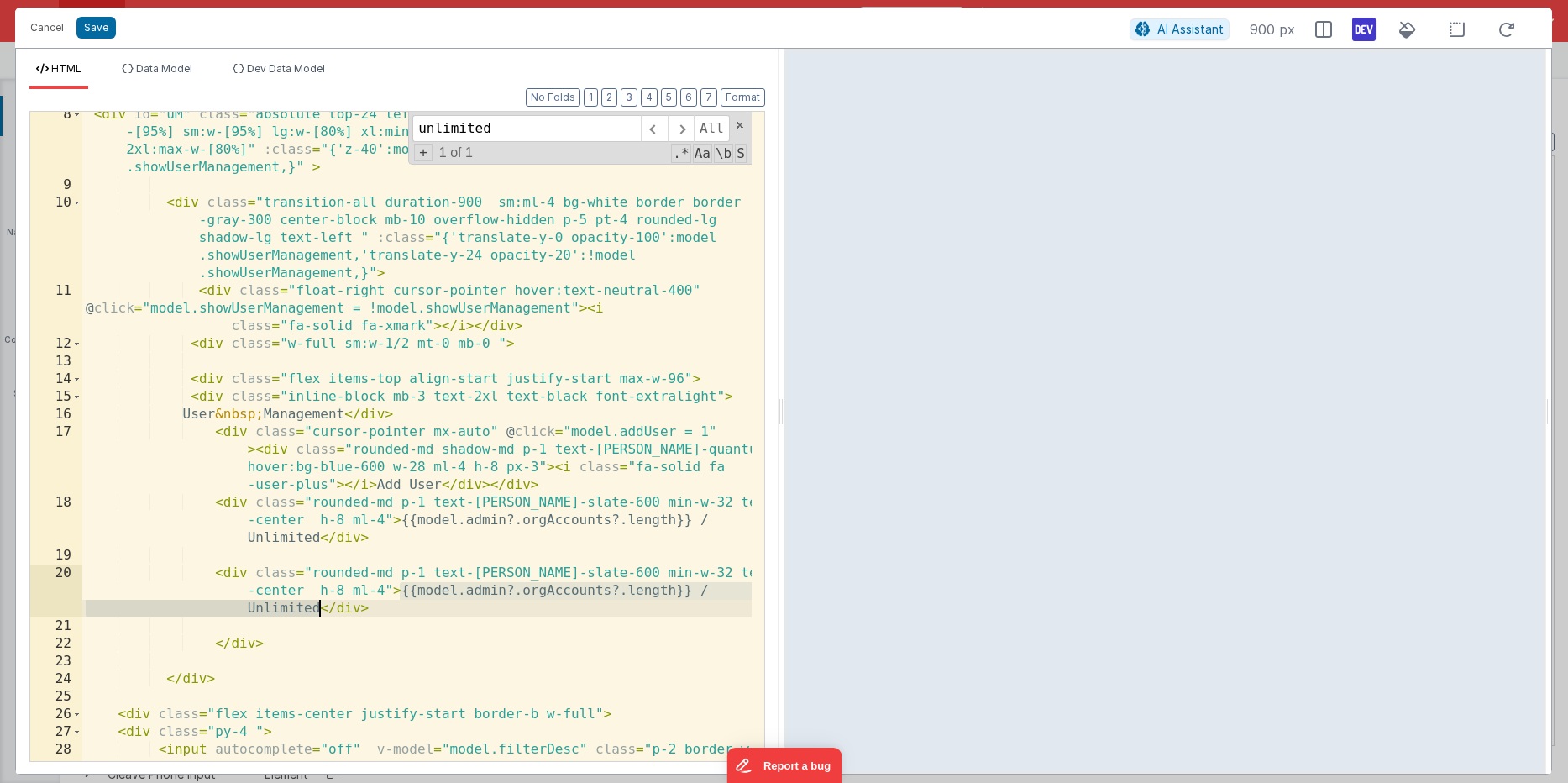
drag, startPoint x: 399, startPoint y: 590, endPoint x: 321, endPoint y: 606, distance: 79.6
click at [321, 606] on div "< div id = "uM" class = "absolute top-24 left-1/2 -translate-x-[50%] inline-blo…" at bounding box center [416, 492] width 669 height 773
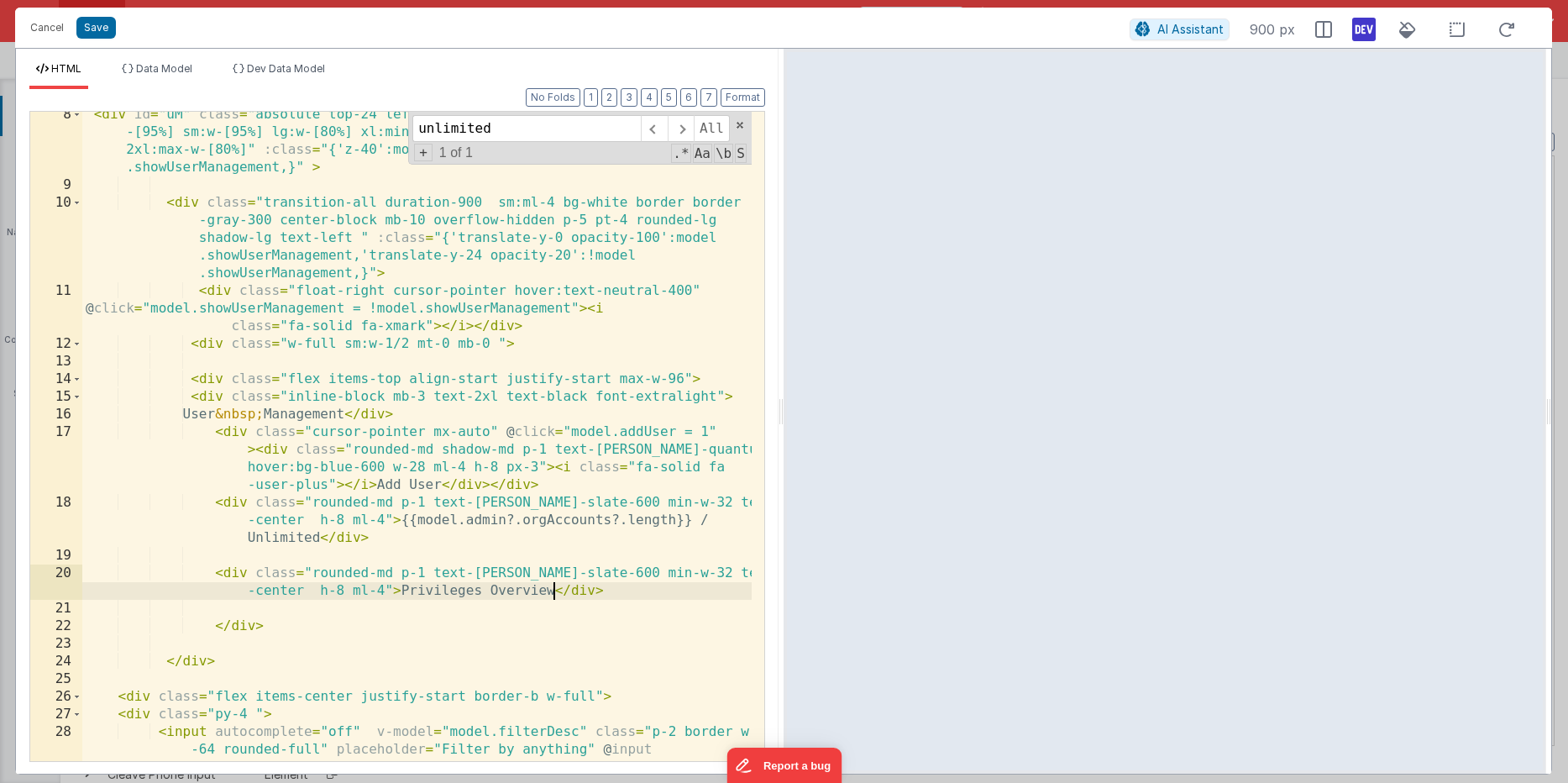
drag, startPoint x: 476, startPoint y: 588, endPoint x: 496, endPoint y: 583, distance: 20.6
click at [481, 586] on div "< div id = "uM" class = "absolute top-24 left-1/2 -translate-x-[50%] inline-blo…" at bounding box center [416, 492] width 669 height 773
click at [317, 590] on div "< div id = "uM" class = "absolute top-24 left-1/2 -translate-x-[50%] inline-blo…" at bounding box center [416, 492] width 669 height 773
click at [691, 570] on div "< div id = "uM" class = "absolute top-24 left-1/2 -translate-x-[50%] inline-blo…" at bounding box center [416, 492] width 669 height 773
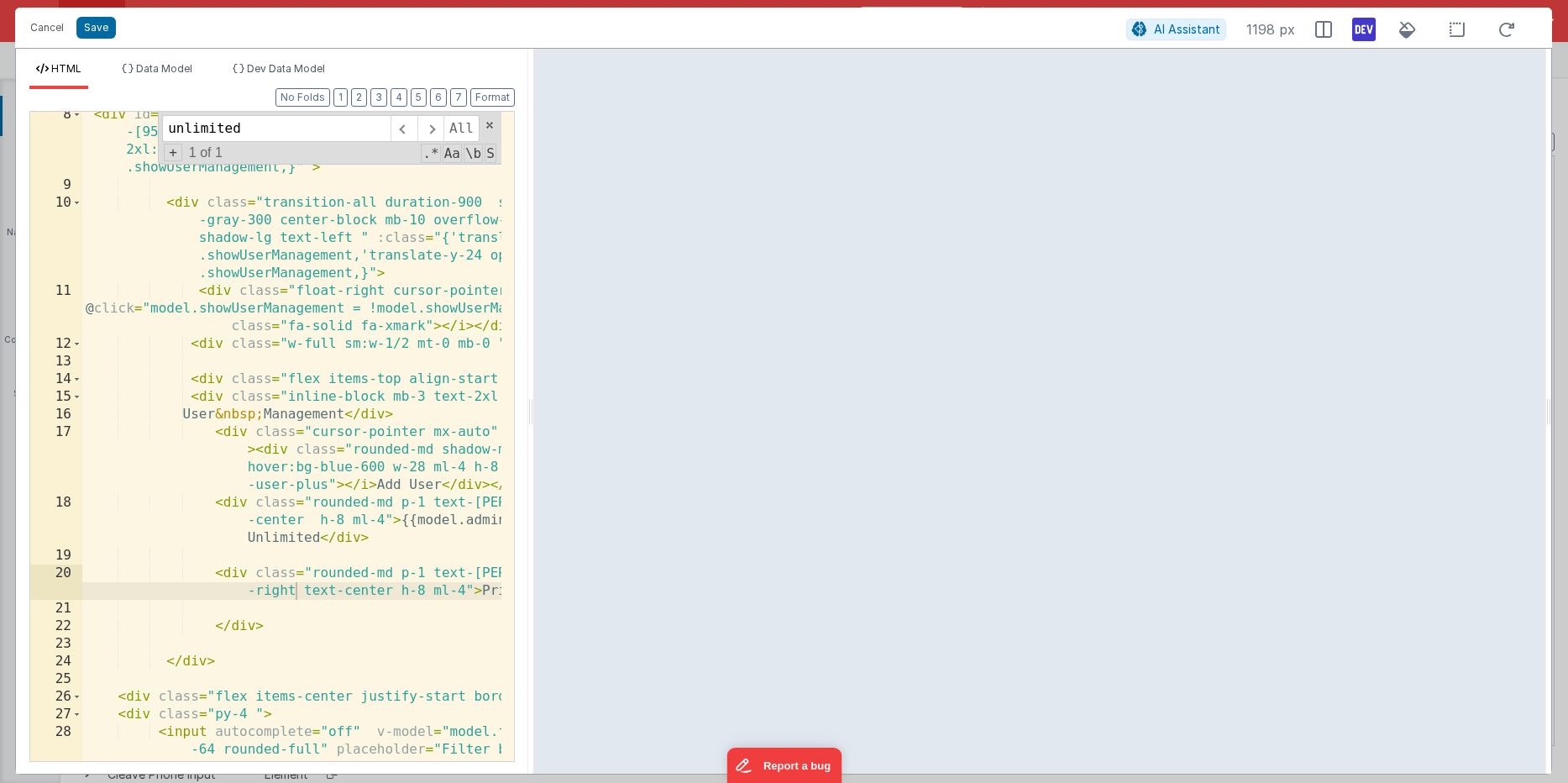
drag, startPoint x: 779, startPoint y: 420, endPoint x: 531, endPoint y: 418, distance: 248.0
click at [531, 418] on html "Cancel Save AI Assistant 1198 px HTML Data Model Dev Data Model Format 7 6 5 4 …" at bounding box center [784, 391] width 1568 height 783
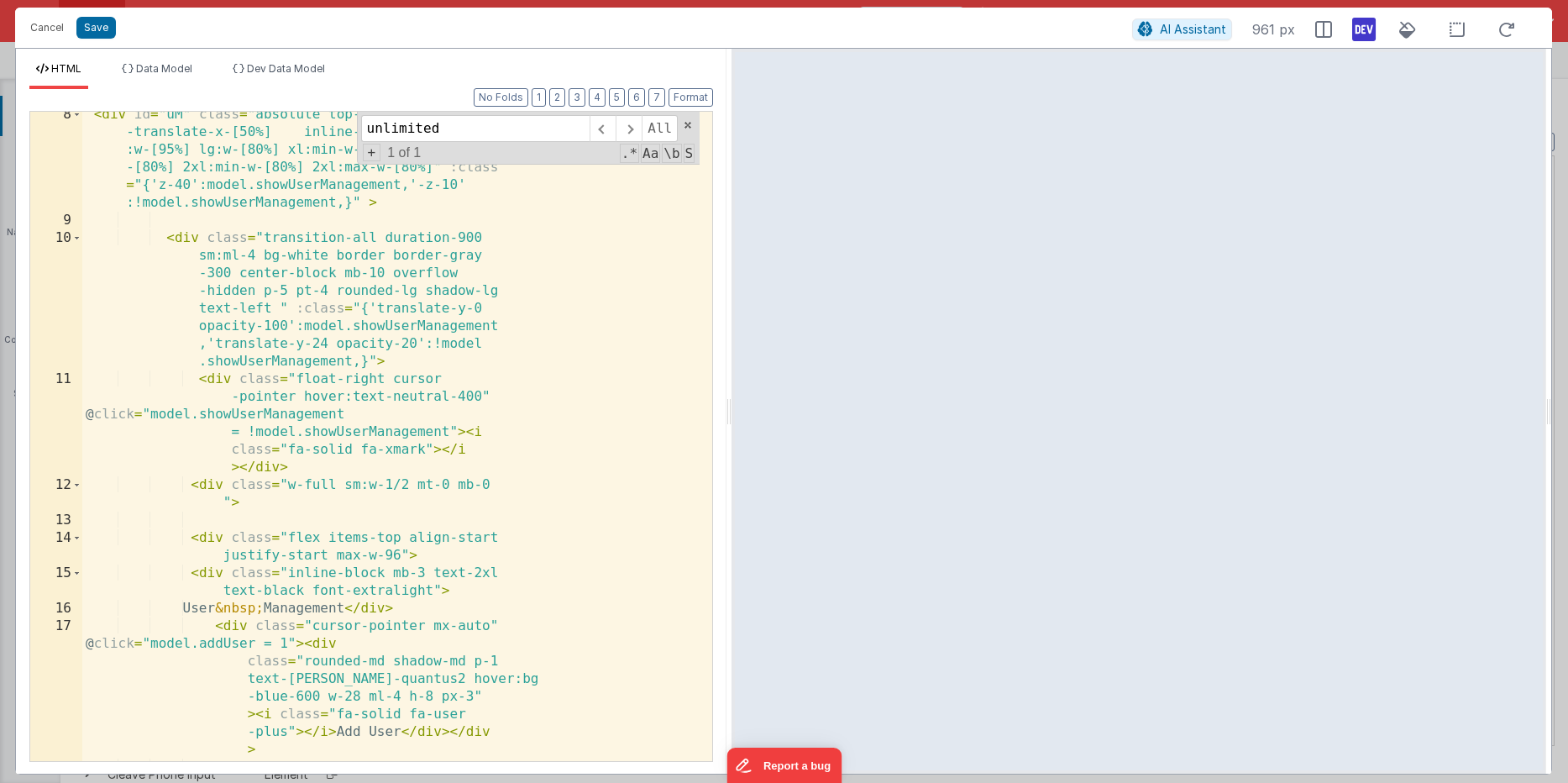
drag, startPoint x: 526, startPoint y: 414, endPoint x: 730, endPoint y: 401, distance: 204.4
click at [730, 401] on html "Cancel Save AI Assistant 961 px HTML Data Model Dev Data Model Format 7 6 5 4 3…" at bounding box center [784, 391] width 1568 height 783
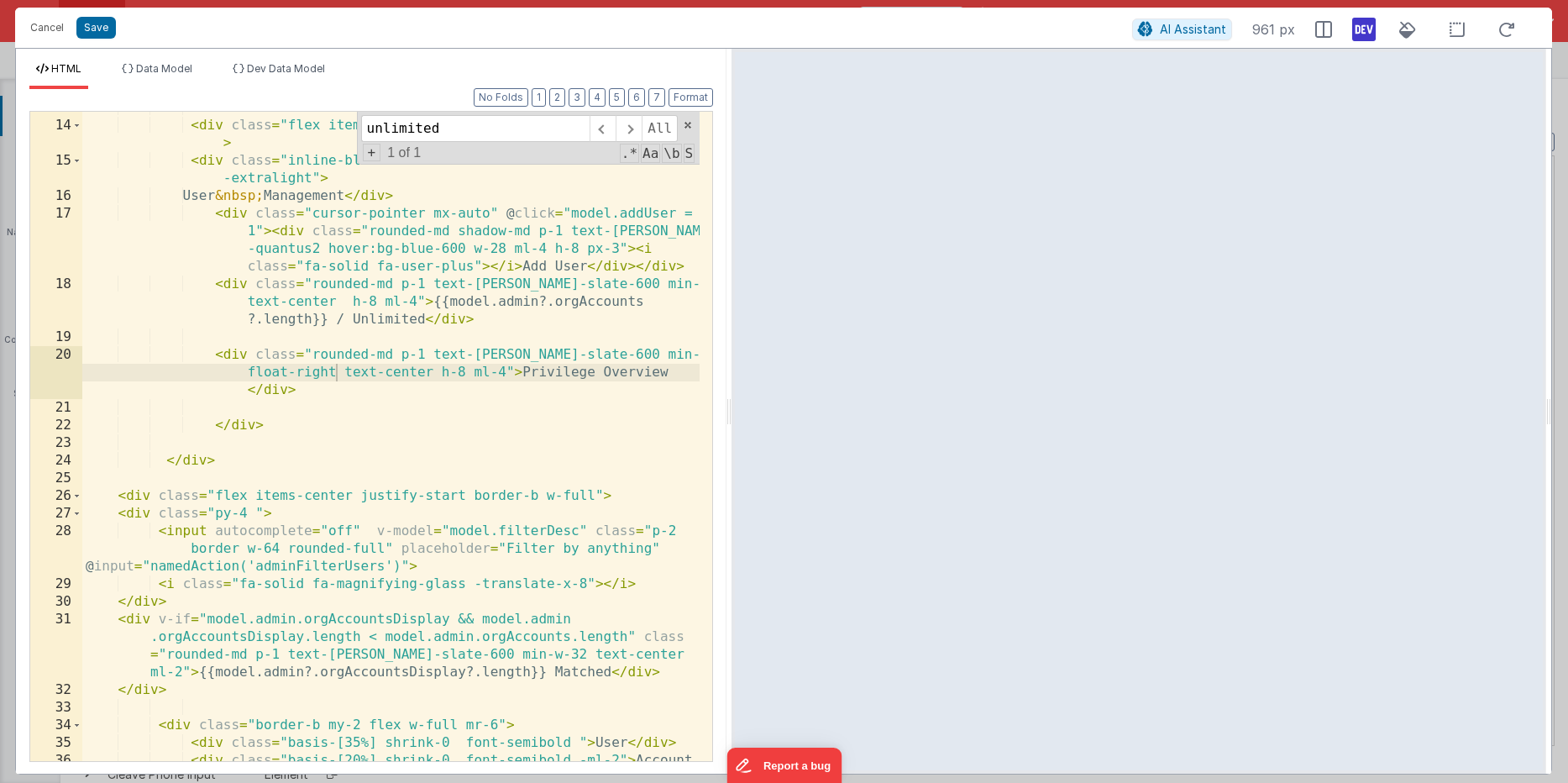
scroll to position [471, 0]
click at [283, 378] on div "< div class = "flex items-top align-start justify-start max-w-96" > < div class…" at bounding box center [391, 452] width 617 height 703
drag, startPoint x: 247, startPoint y: 372, endPoint x: 335, endPoint y: 370, distance: 88.0
click at [335, 370] on div "< div class = "flex items-top align-start justify-start max-w-96" > < div class…" at bounding box center [391, 452] width 617 height 703
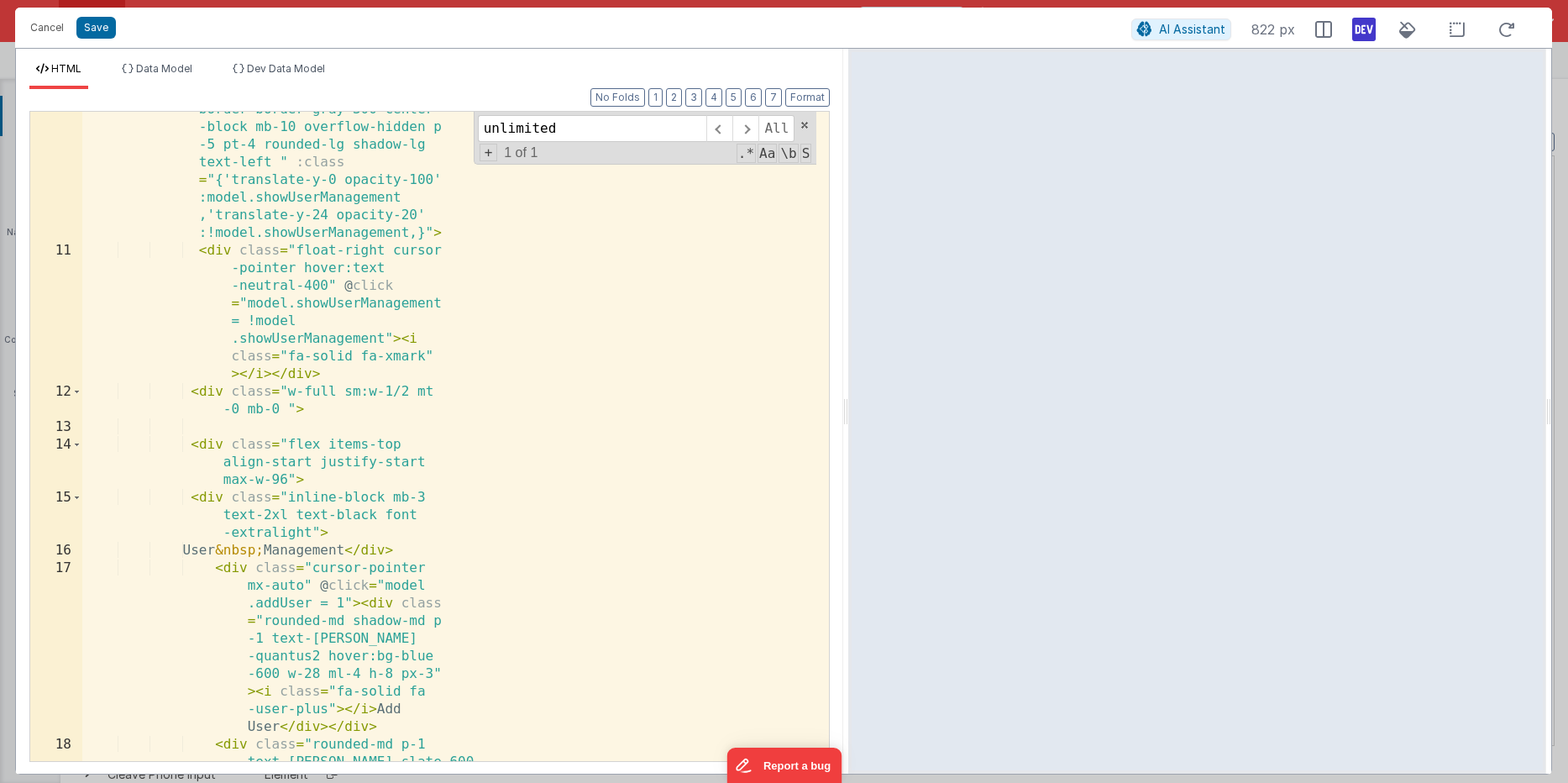
drag, startPoint x: 728, startPoint y: 407, endPoint x: 848, endPoint y: 402, distance: 120.1
click at [848, 402] on html "Cancel Save AI Assistant 822 px HTML Data Model Dev Data Model Format 7 6 5 4 3…" at bounding box center [784, 391] width 1568 height 783
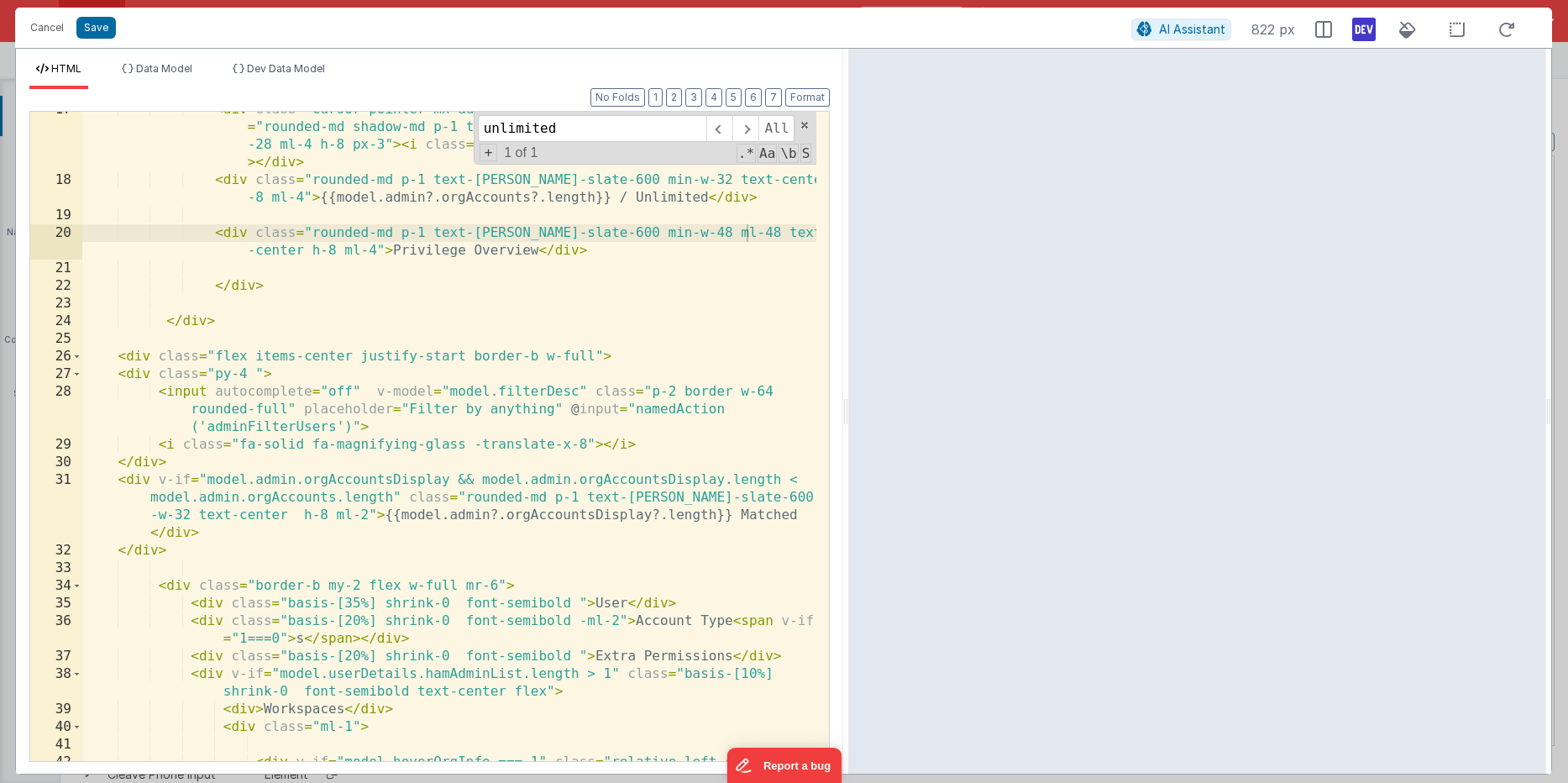
click at [632, 354] on div "< div class = "cursor-pointer mx-auto" @ click = "model.addUser = 1" > < div cl…" at bounding box center [449, 479] width 734 height 755
click at [465, 250] on div "< div class = "cursor-pointer mx-auto" @ click = "model.addUser = 1" > < div cl…" at bounding box center [449, 479] width 734 height 755
click at [848, 393] on div at bounding box center [1196, 411] width 697 height 725
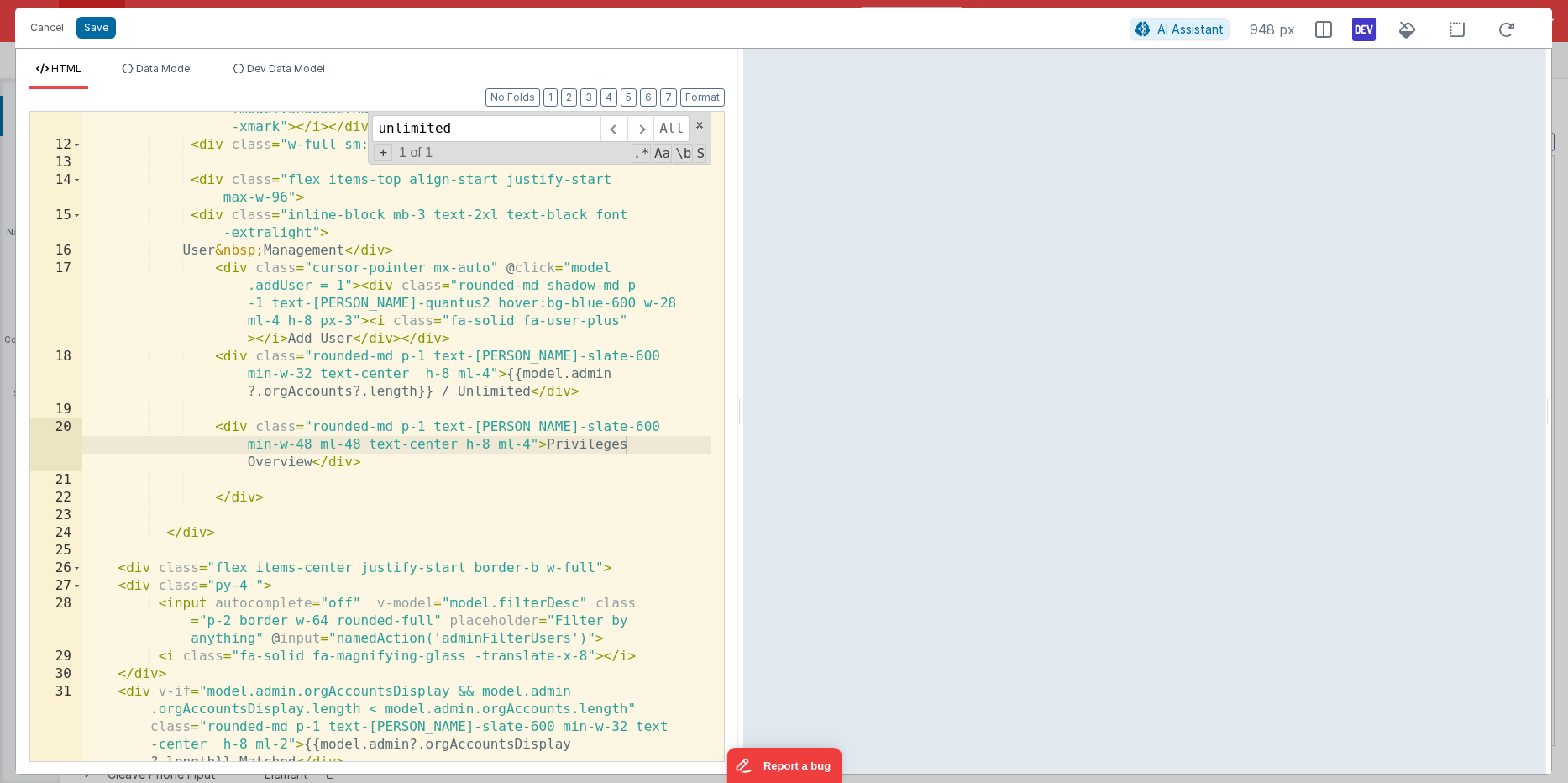
drag, startPoint x: 846, startPoint y: 396, endPoint x: 742, endPoint y: 391, distance: 104.1
click at [742, 391] on html "Cancel Save AI Assistant 948 px HTML Data Model Dev Data Model Format 7 6 5 4 3…" at bounding box center [784, 391] width 1568 height 783
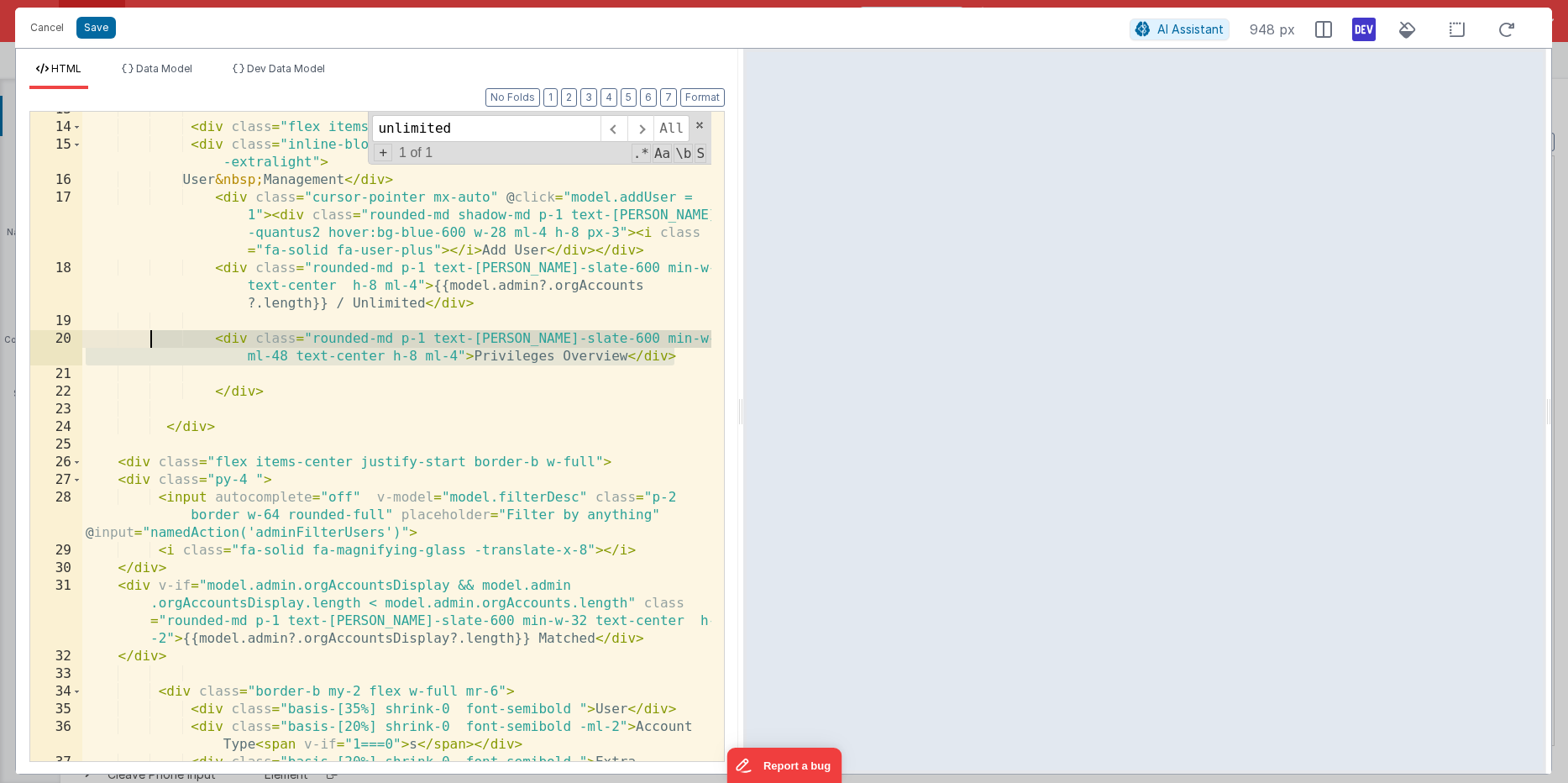
drag, startPoint x: 682, startPoint y: 365, endPoint x: 151, endPoint y: 343, distance: 531.5
click at [151, 343] on div "< div class = "flex items-top align-start justify-start max-w-96" > < div class…" at bounding box center [396, 452] width 629 height 703
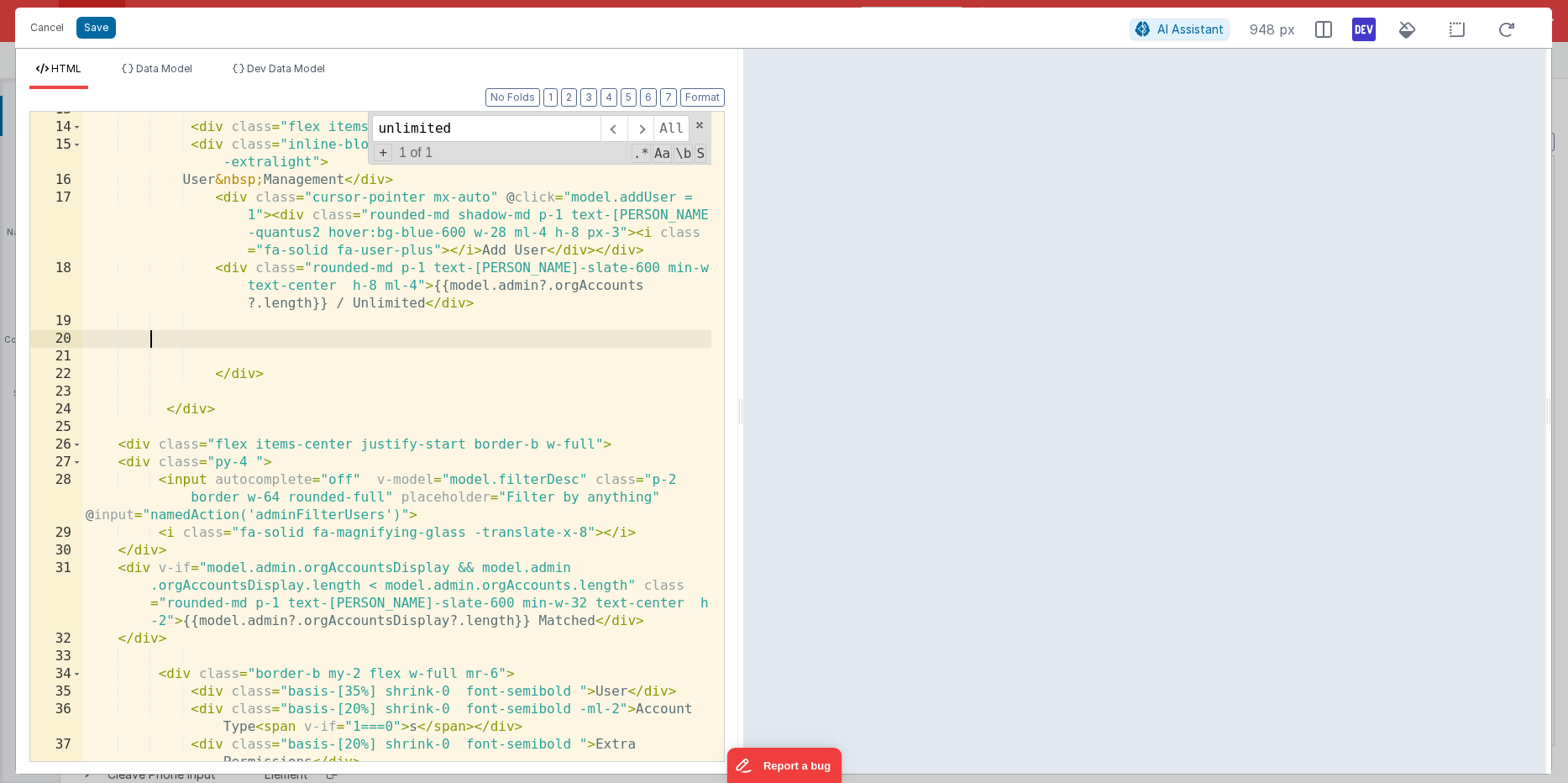
click at [138, 461] on div "< div class = "flex items-top align-start justify-start max-w-96" > < div class…" at bounding box center [396, 452] width 629 height 703
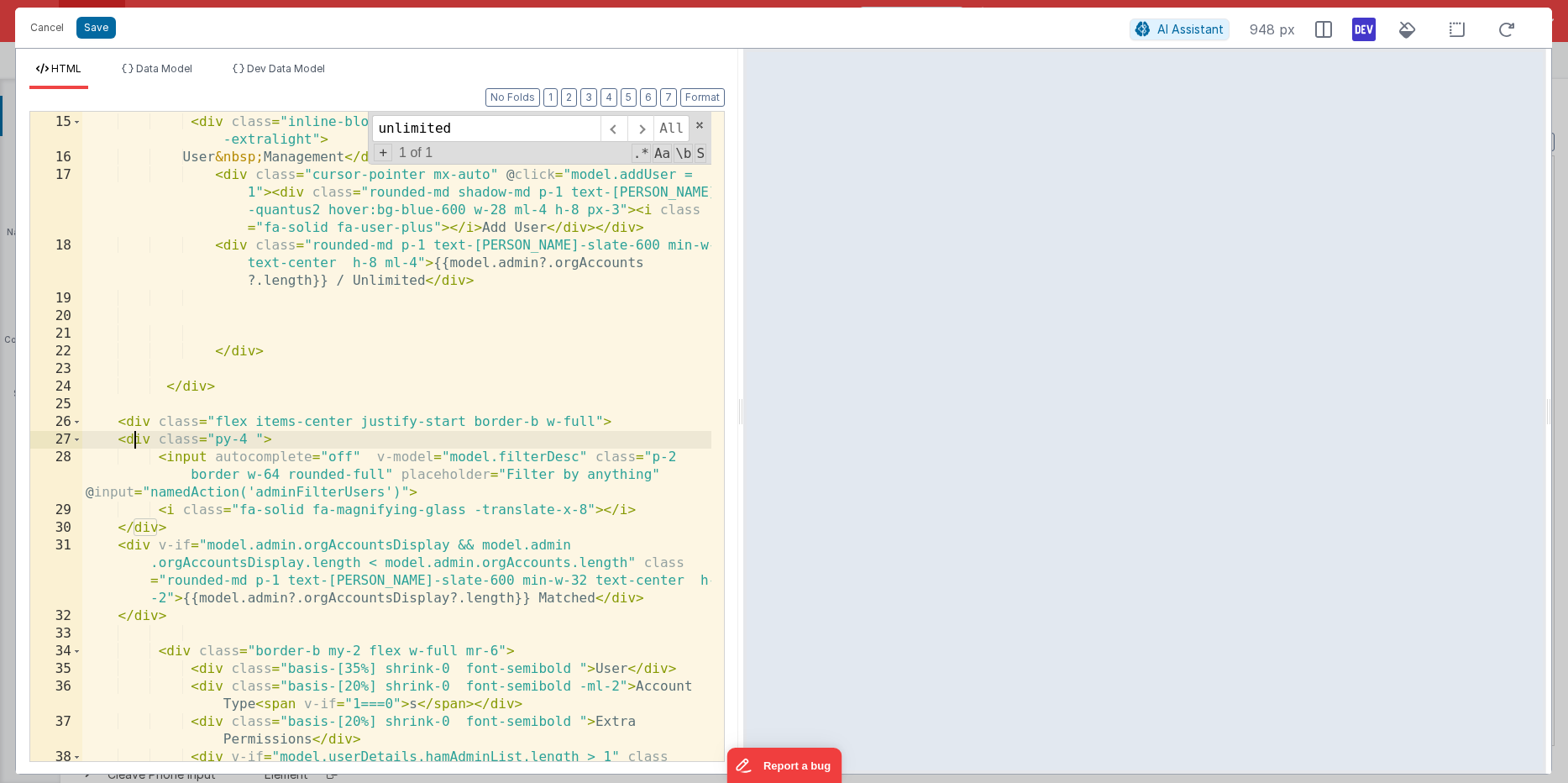
scroll to position [493, 0]
click at [138, 418] on div "< div class = "flex items-top align-start justify-start max-w-96" > < div class…" at bounding box center [396, 447] width 629 height 703
click at [164, 635] on div "< div class = "flex items-top align-start justify-start max-w-96" > < div class…" at bounding box center [396, 447] width 629 height 703
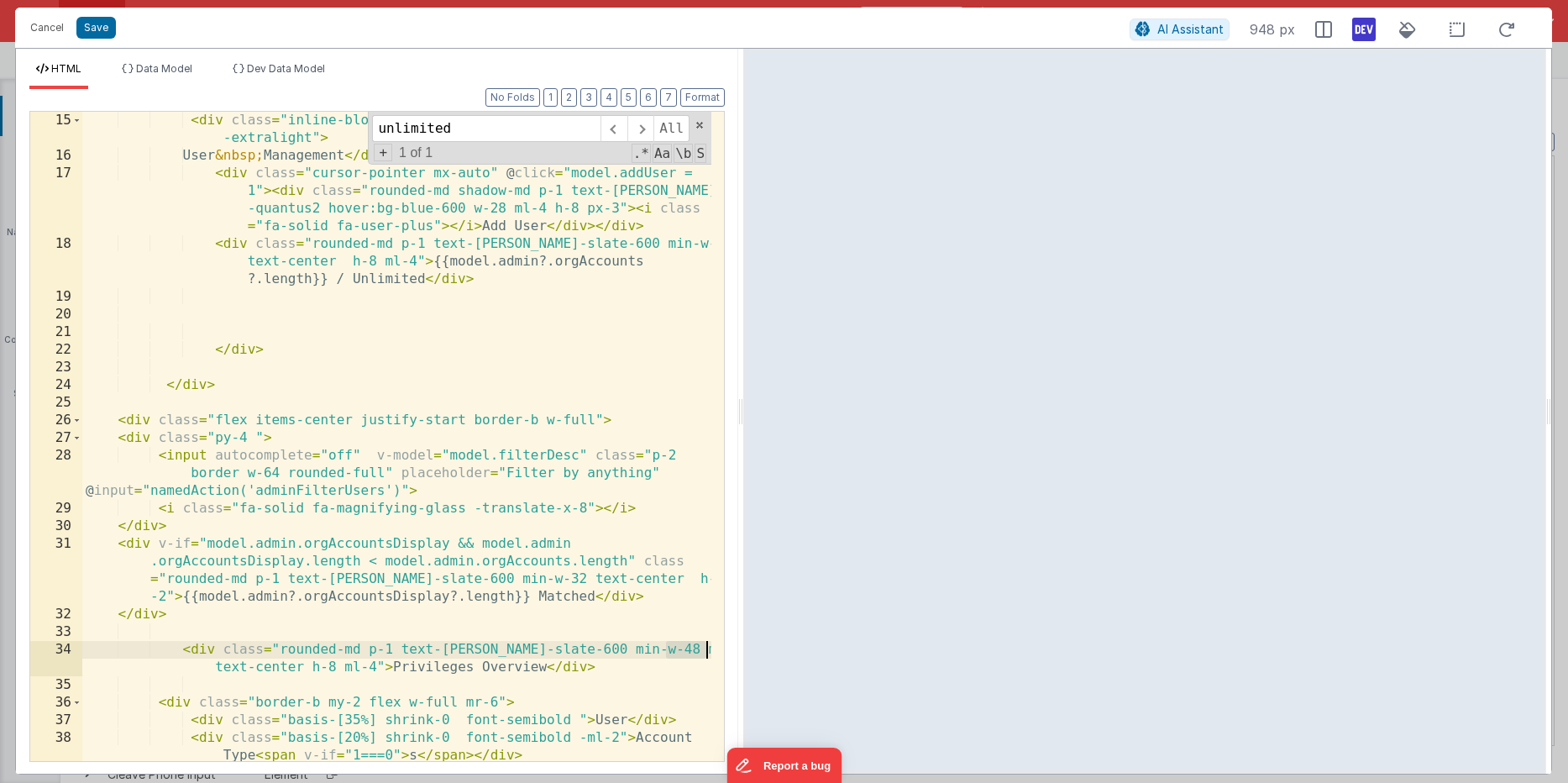
drag, startPoint x: 663, startPoint y: 649, endPoint x: 709, endPoint y: 648, distance: 46.0
click at [709, 648] on div "15 16 17 18 19 20 21 22 23 24 25 26 27 28 29 30 31 32 33 34 35 36 37 38 39 < di…" at bounding box center [377, 436] width 695 height 651
drag, startPoint x: 667, startPoint y: 648, endPoint x: 591, endPoint y: 644, distance: 76.1
click at [591, 644] on div "< div class = "inline-block mb-3 text-2xl text-black font -extralight" > User &…" at bounding box center [396, 471] width 629 height 720
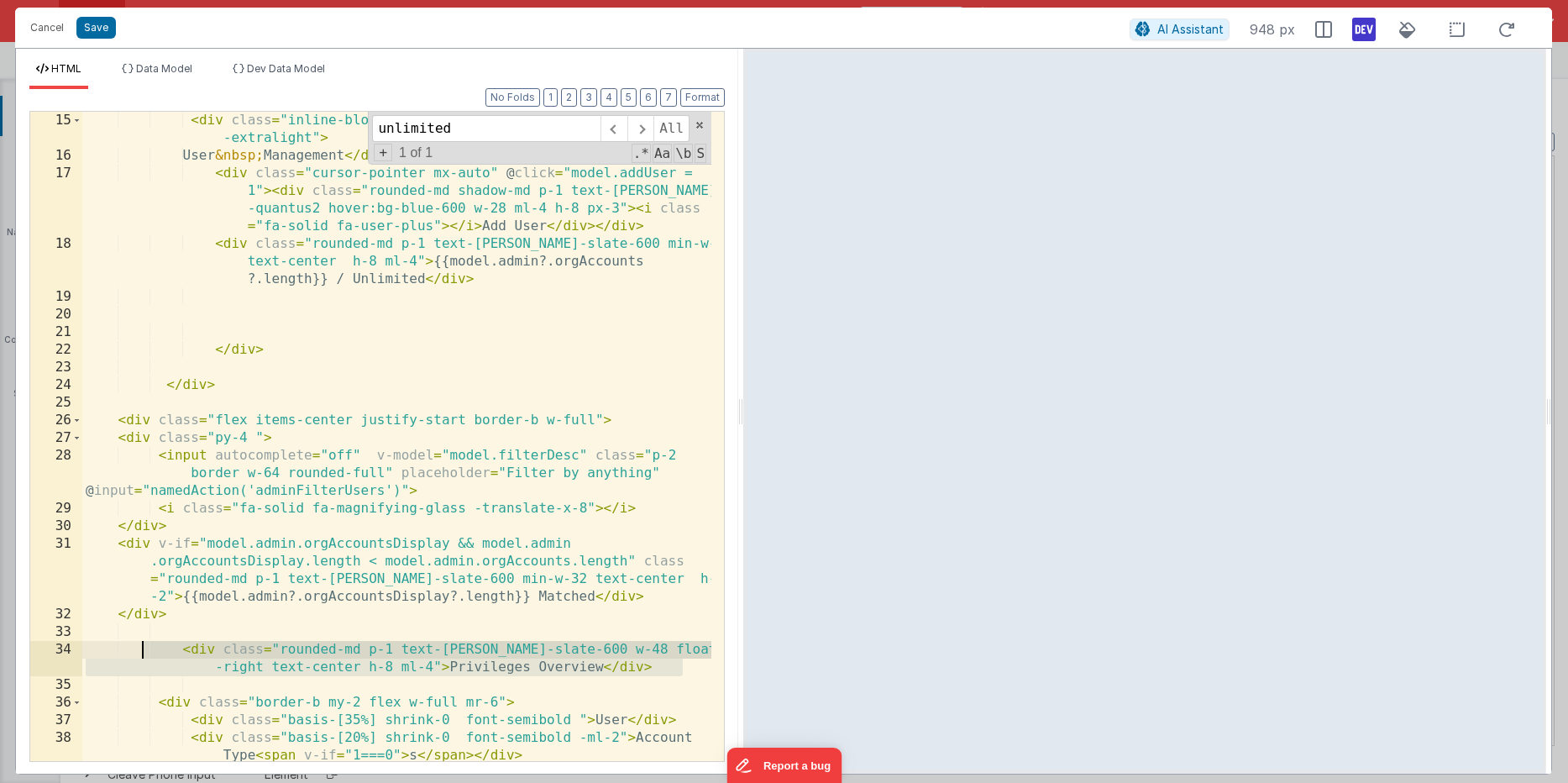
drag, startPoint x: 542, startPoint y: 639, endPoint x: 144, endPoint y: 646, distance: 398.1
click at [143, 645] on div "< div class = "inline-block mb-3 text-2xl text-black font -extralight" > User &…" at bounding box center [396, 471] width 629 height 720
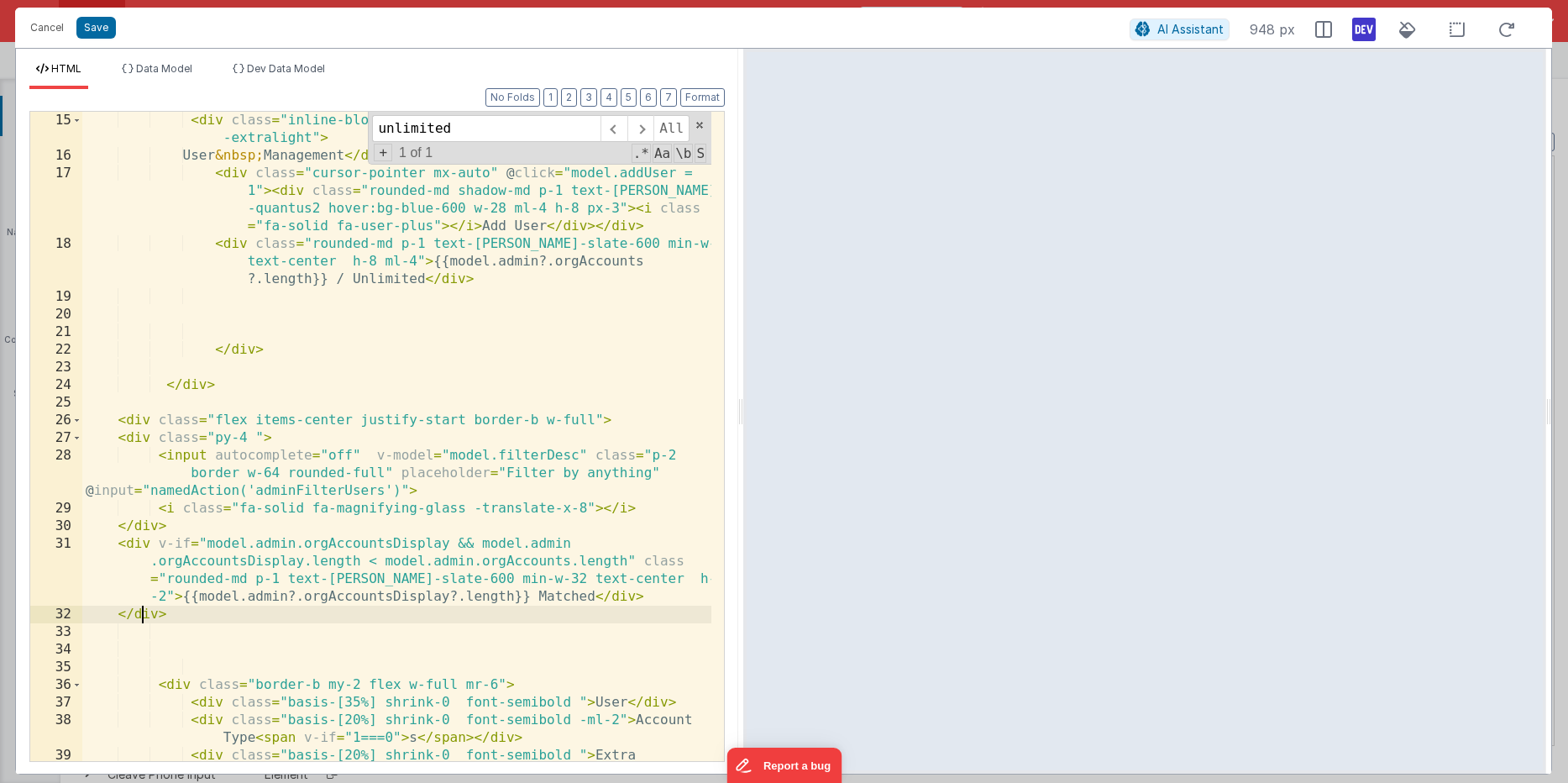
click at [138, 612] on div "< div class = "inline-block mb-3 text-2xl text-black font -extralight" > User &…" at bounding box center [396, 471] width 629 height 720
click at [123, 403] on div "< div class = "inline-block mb-3 text-2xl text-black font -extralight" > User &…" at bounding box center [396, 471] width 629 height 720
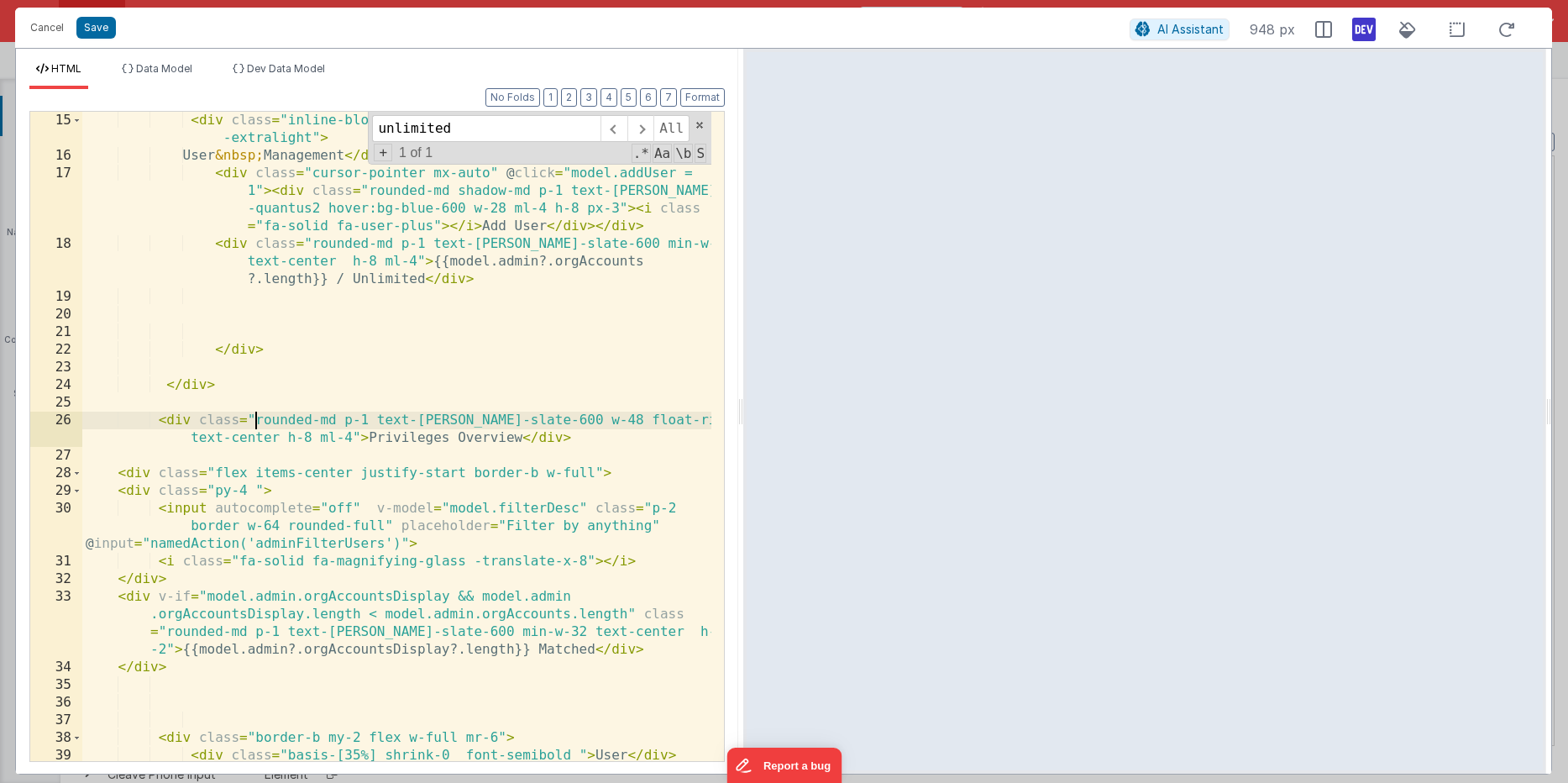
click at [253, 416] on div "< div class = "inline-block mb-3 text-2xl text-black font -extralight" > User &…" at bounding box center [396, 471] width 629 height 720
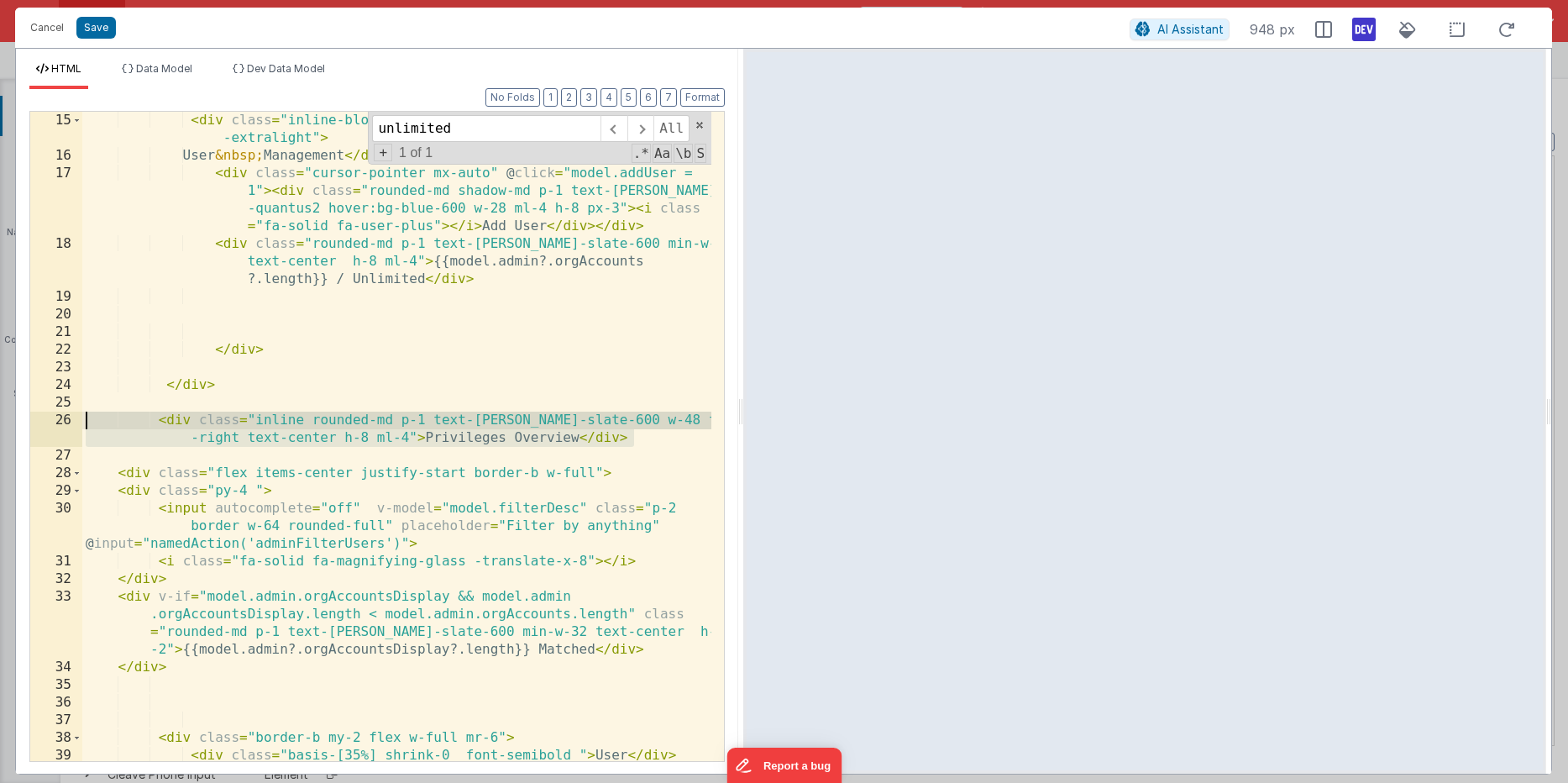
drag, startPoint x: 637, startPoint y: 435, endPoint x: 42, endPoint y: 415, distance: 595.3
click at [42, 415] on div "15 16 17 18 19 20 21 22 23 24 25 26 27 28 29 30 31 32 33 34 35 36 37 38 39 40 <…" at bounding box center [377, 436] width 695 height 651
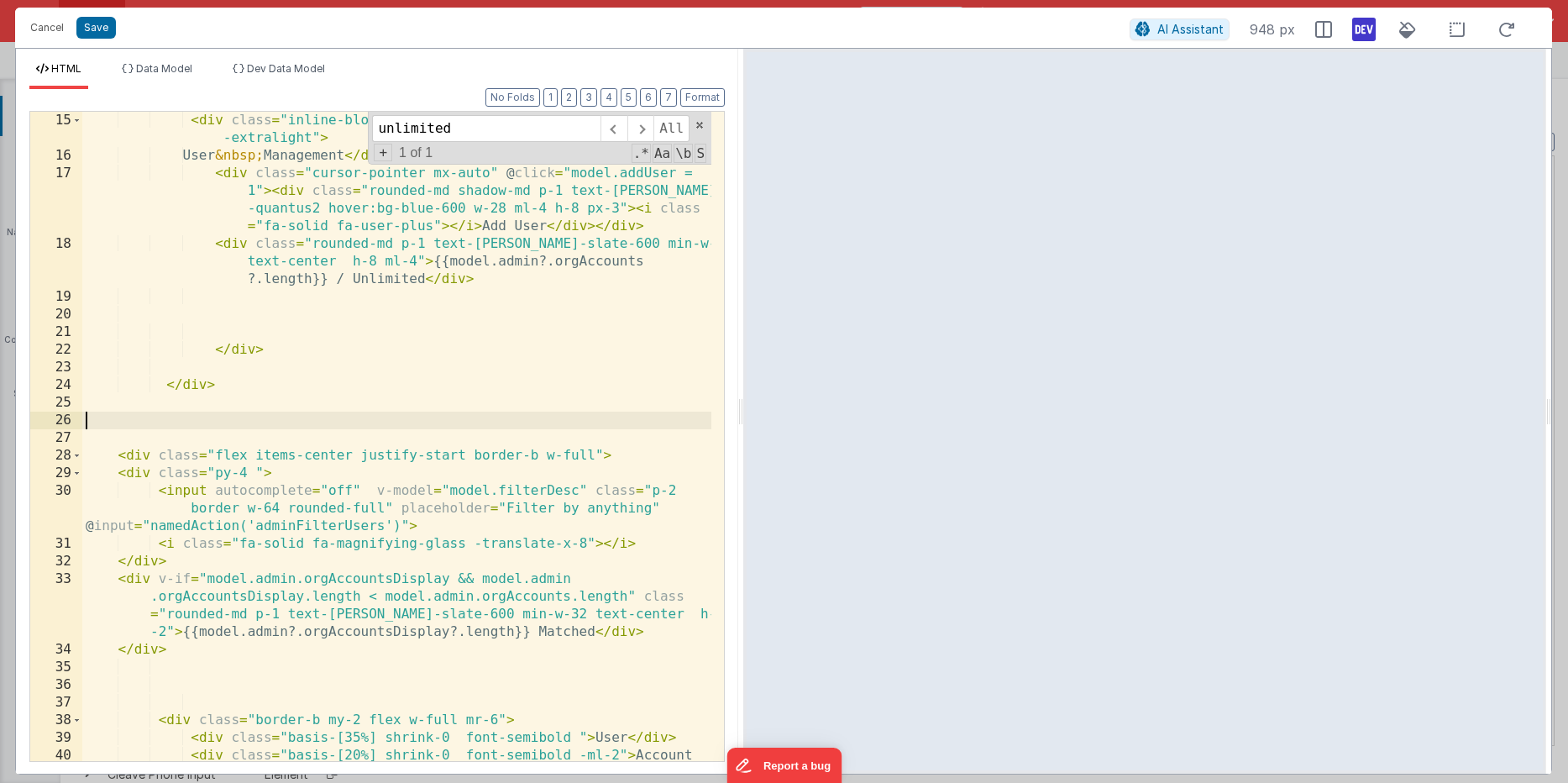
click at [640, 454] on div "< div class = "inline-block mb-3 text-2xl text-black font -extralight" > User &…" at bounding box center [396, 471] width 629 height 720
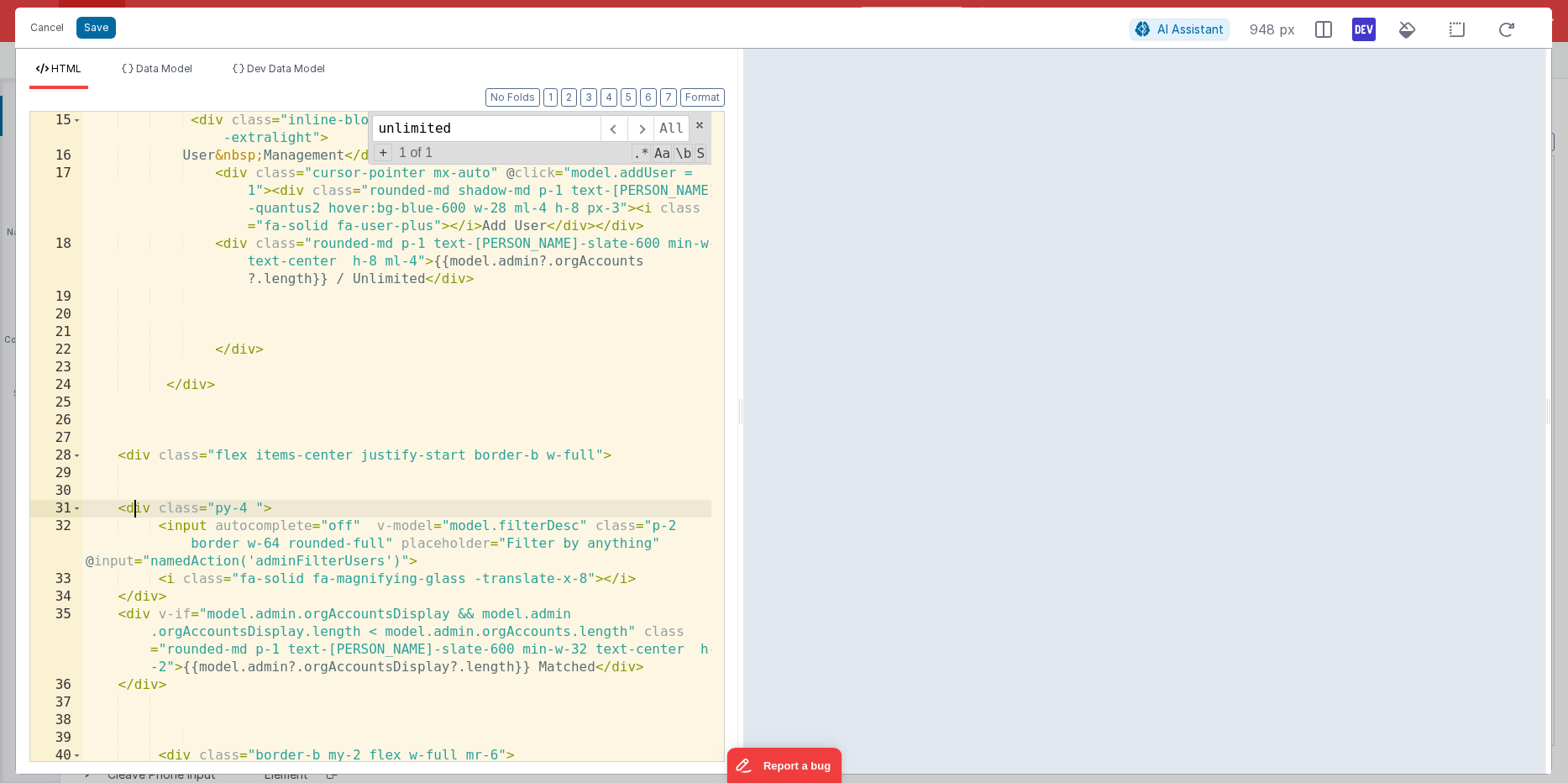
click at [136, 504] on div "< div class = "inline-block mb-3 text-2xl text-black font -extralight" > User &…" at bounding box center [396, 463] width 629 height 703
click at [116, 680] on div "< div class = "inline-block mb-3 text-2xl text-black font -extralight" > User &…" at bounding box center [396, 463] width 629 height 703
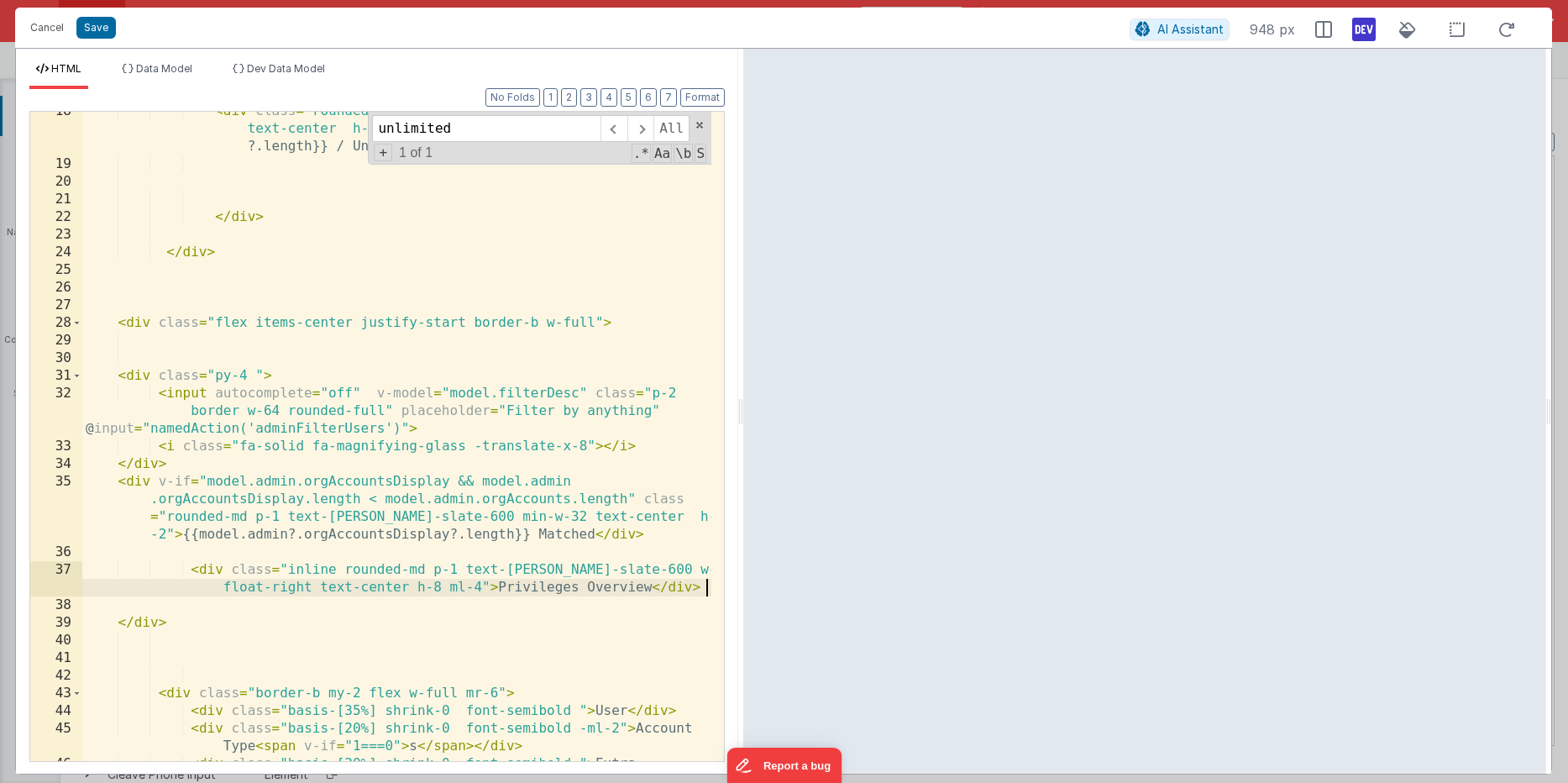
scroll to position [646, 0]
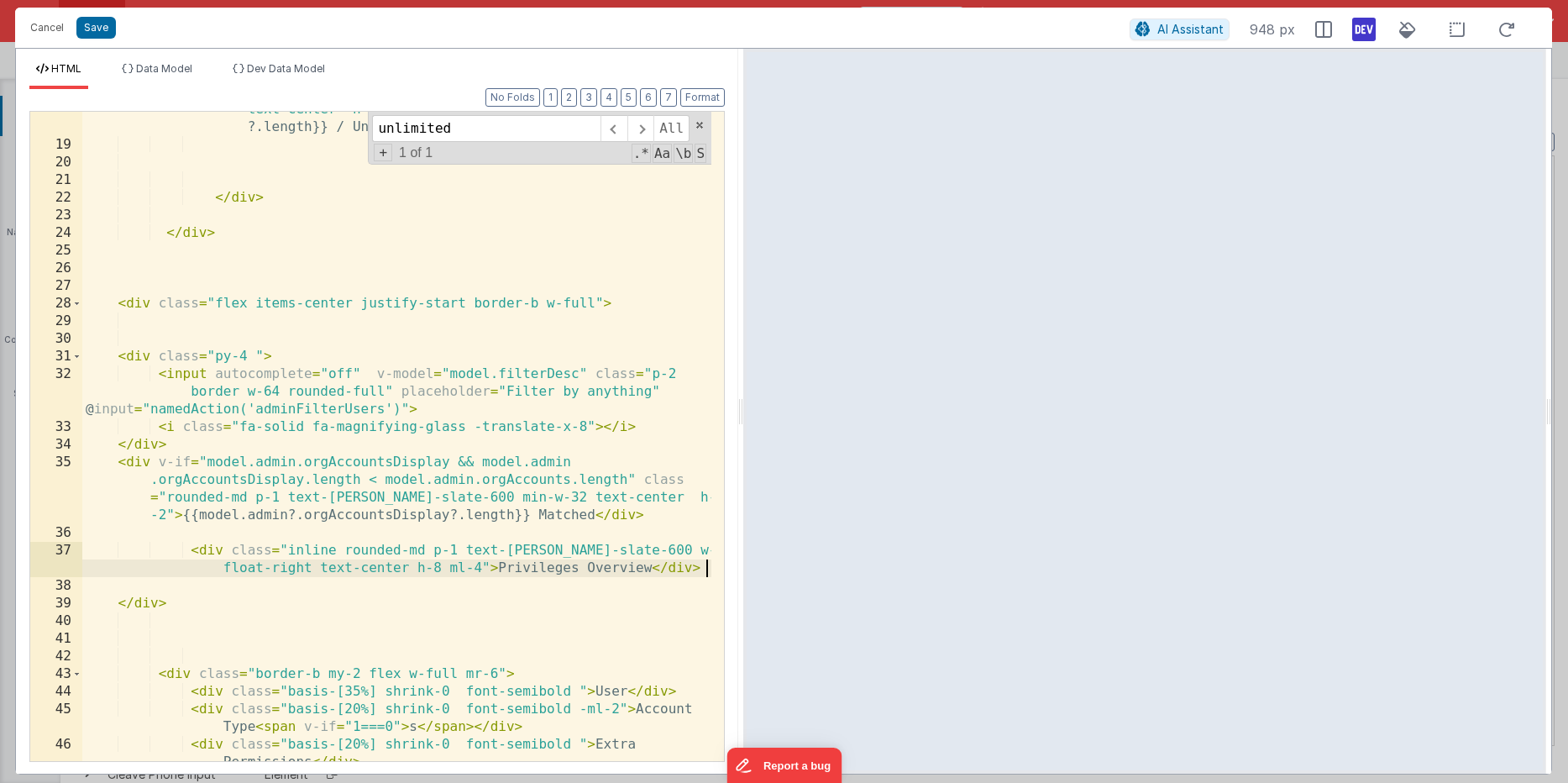
click at [246, 569] on div "< div class = "rounded-md p-1 text-[PERSON_NAME]-slate-600 min-w-32 text-center…" at bounding box center [396, 452] width 629 height 738
click at [335, 548] on div "< div class = "rounded-md p-1 text-[PERSON_NAME]-slate-600 min-w-32 text-center…" at bounding box center [396, 452] width 629 height 738
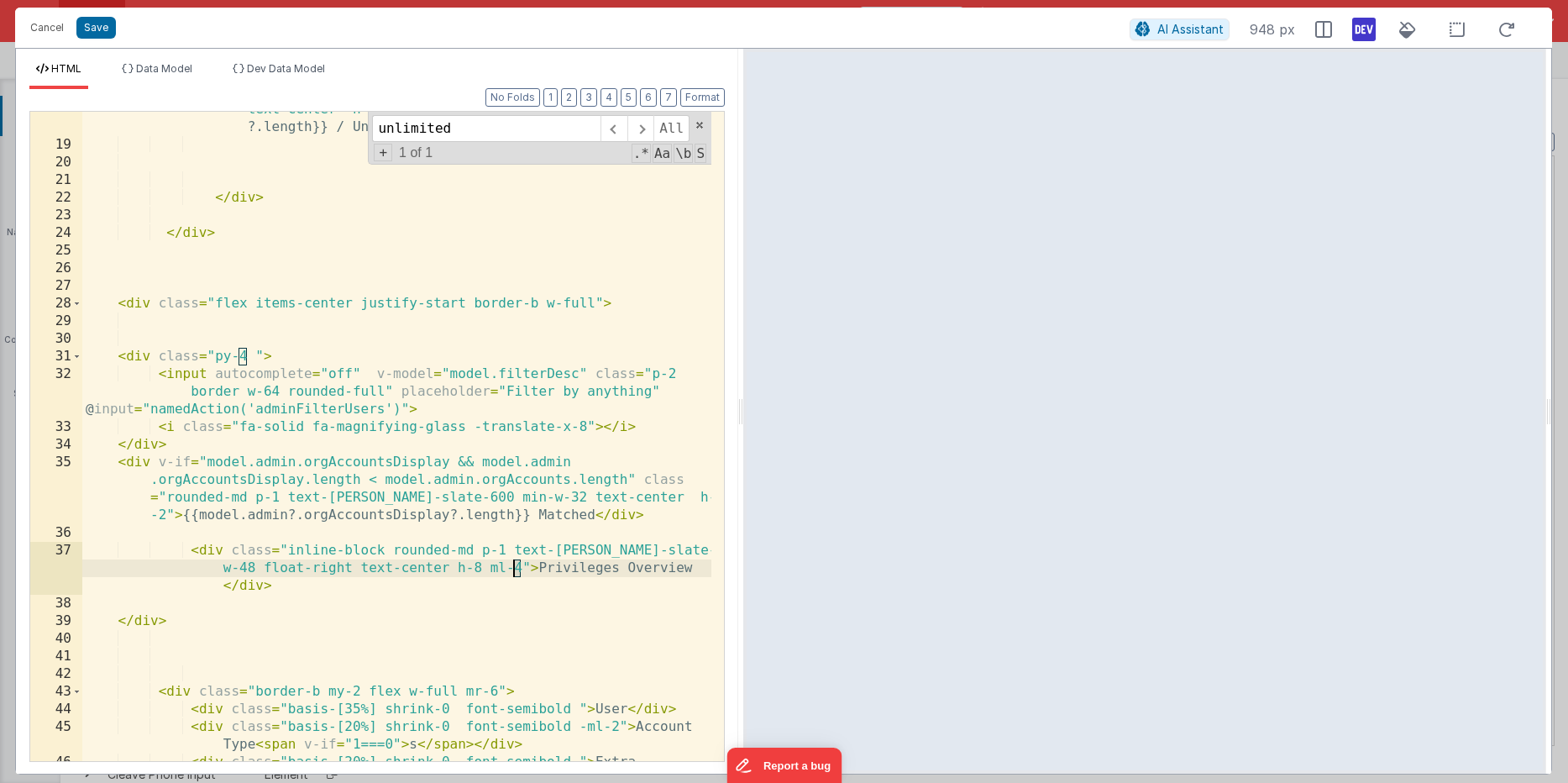
click at [515, 569] on div "< div class = "rounded-md p-1 text-[PERSON_NAME]-slate-600 min-w-32 text-center…" at bounding box center [396, 452] width 629 height 738
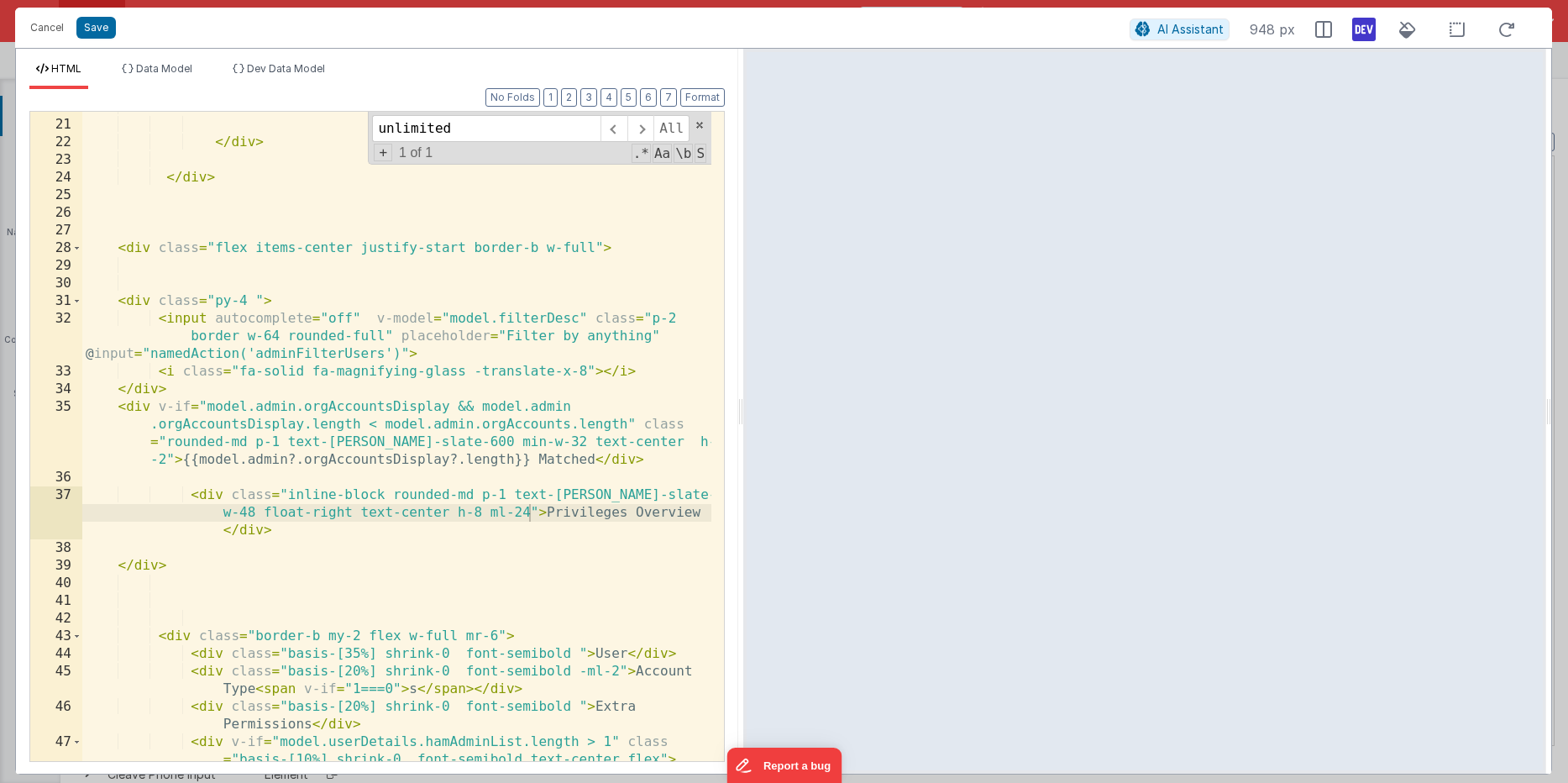
scroll to position [713, 0]
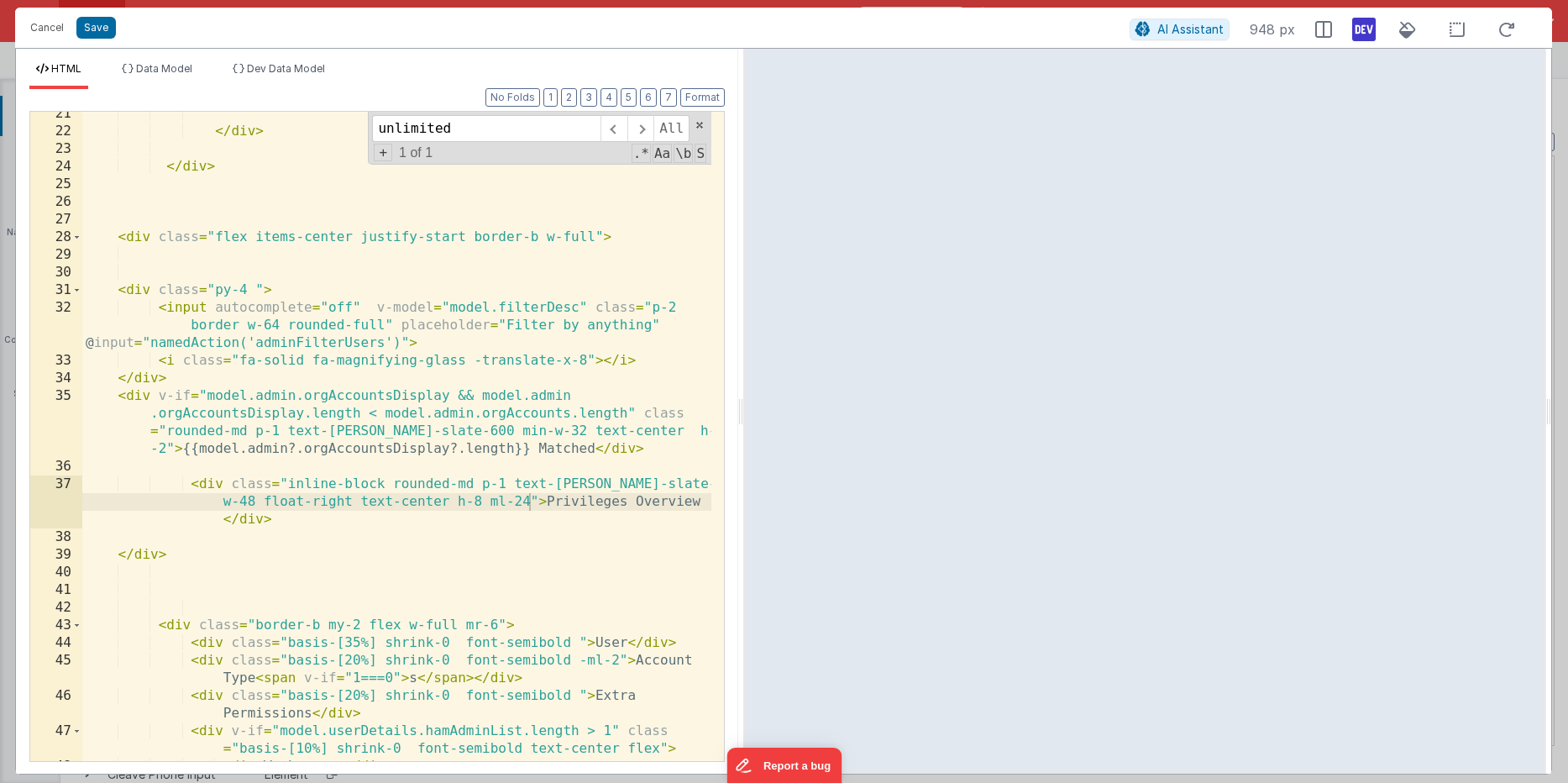
click at [650, 478] on div "</ div > </ div > < div class = "flex items-center justify-start border-b w-ful…" at bounding box center [396, 447] width 629 height 685
drag, startPoint x: 666, startPoint y: 485, endPoint x: 676, endPoint y: 480, distance: 11.2
click at [676, 480] on div "</ div > </ div > < div class = "flex items-center justify-start border-b w-ful…" at bounding box center [396, 447] width 629 height 685
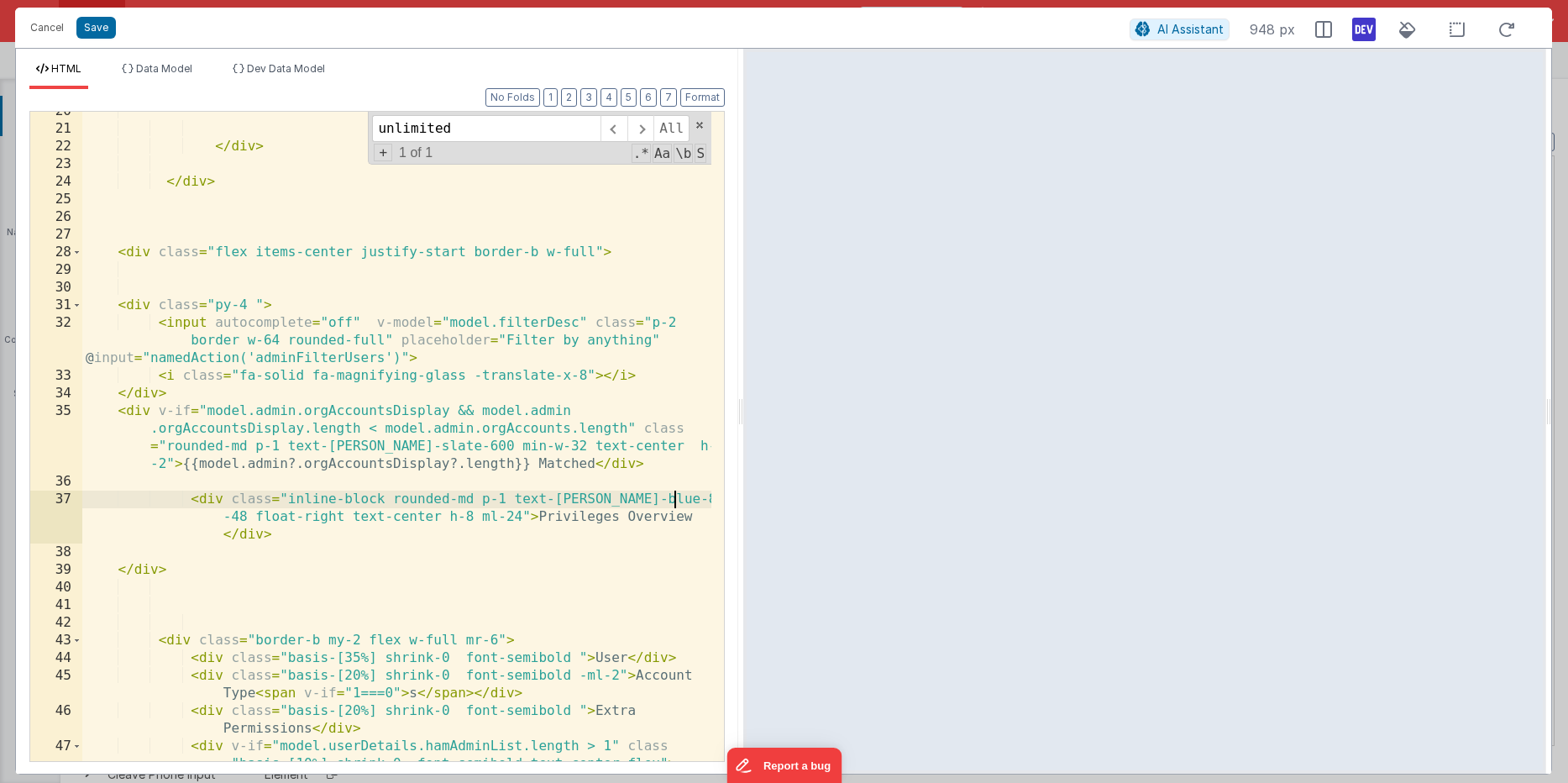
scroll to position [812, 0]
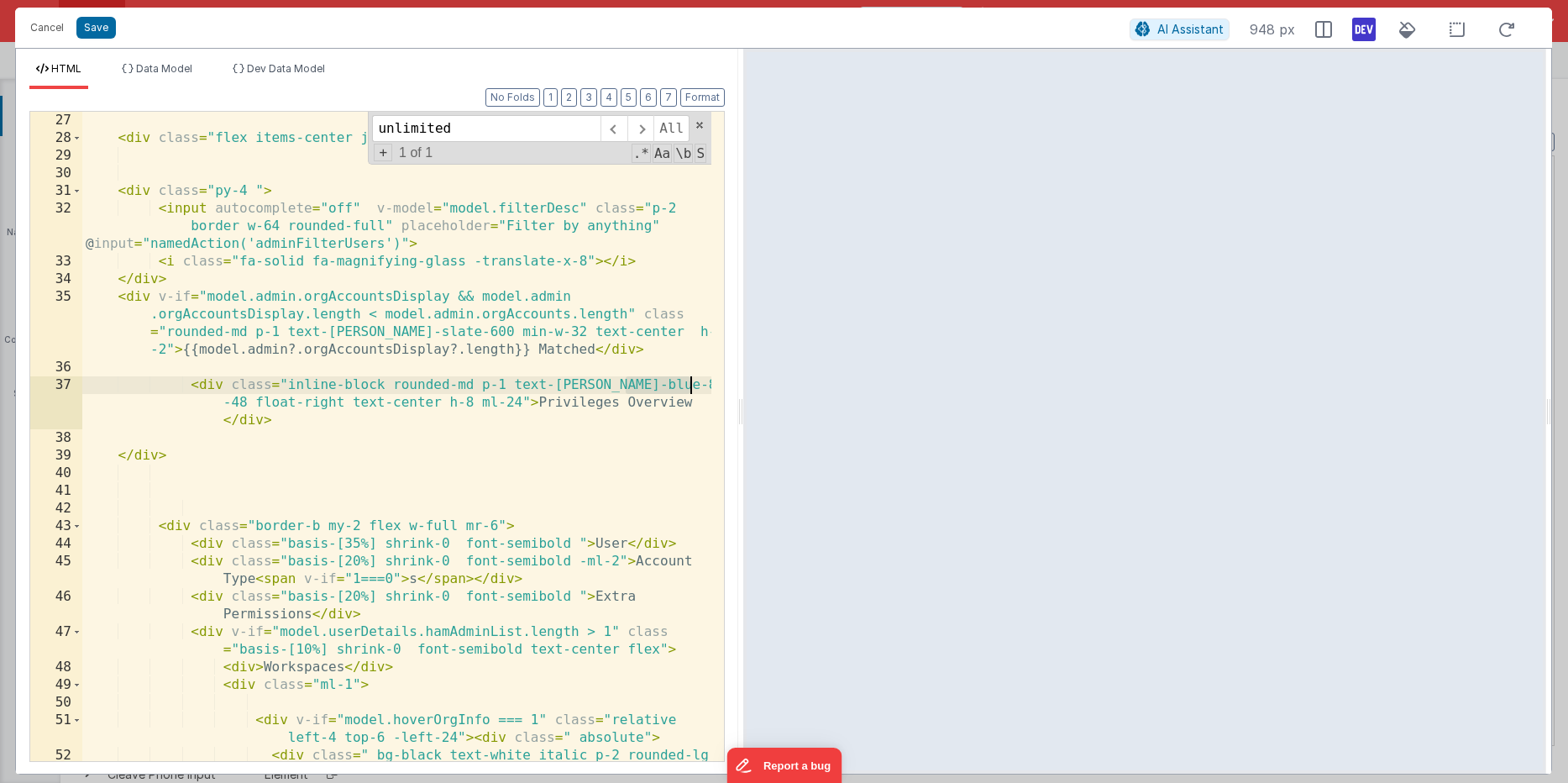
drag, startPoint x: 627, startPoint y: 381, endPoint x: 689, endPoint y: 384, distance: 62.1
click at [689, 384] on div "< div class = "flex items-center justify-start border-b w-full" > < div class =…" at bounding box center [396, 480] width 629 height 738
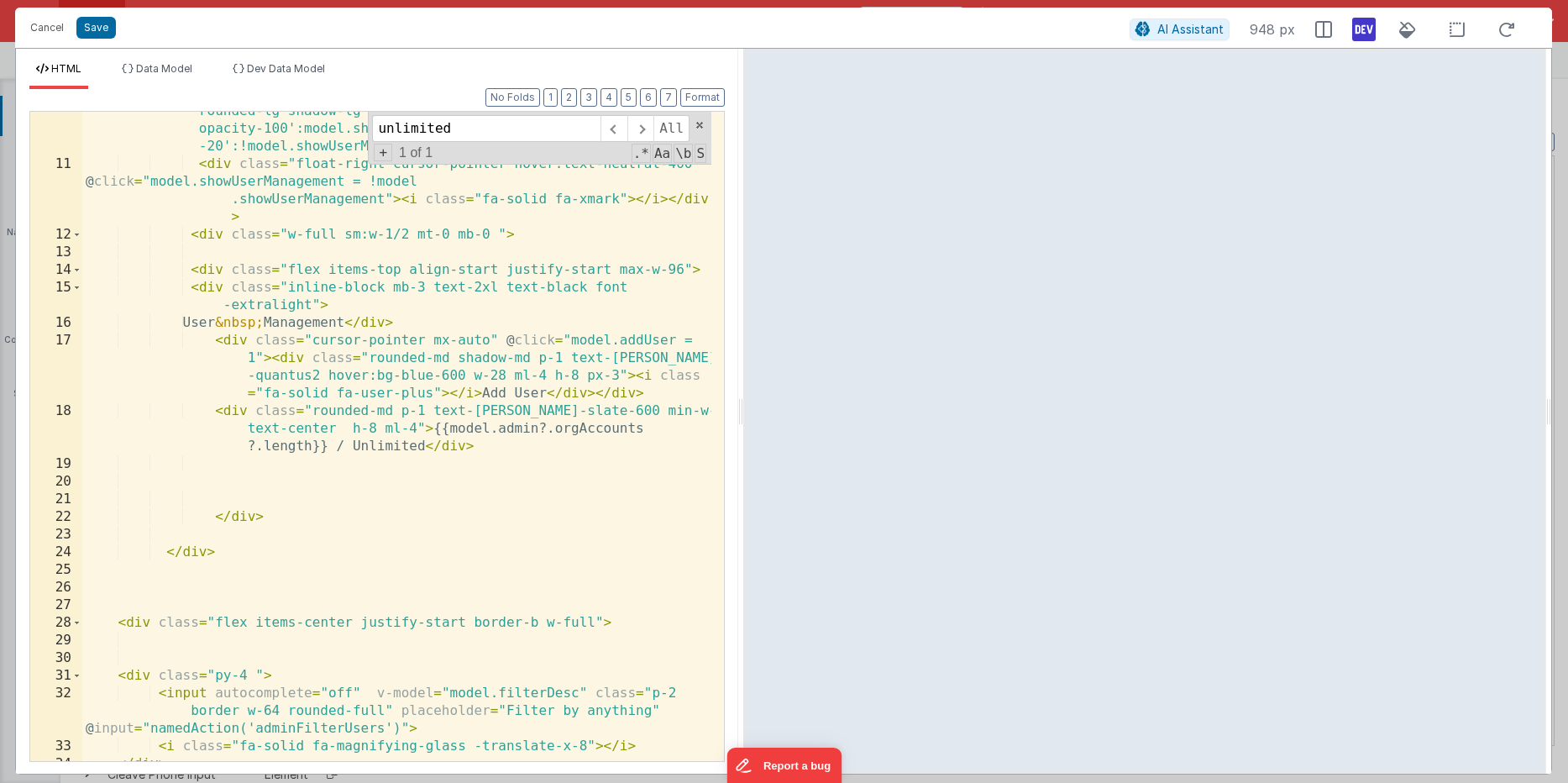
scroll to position [311, 0]
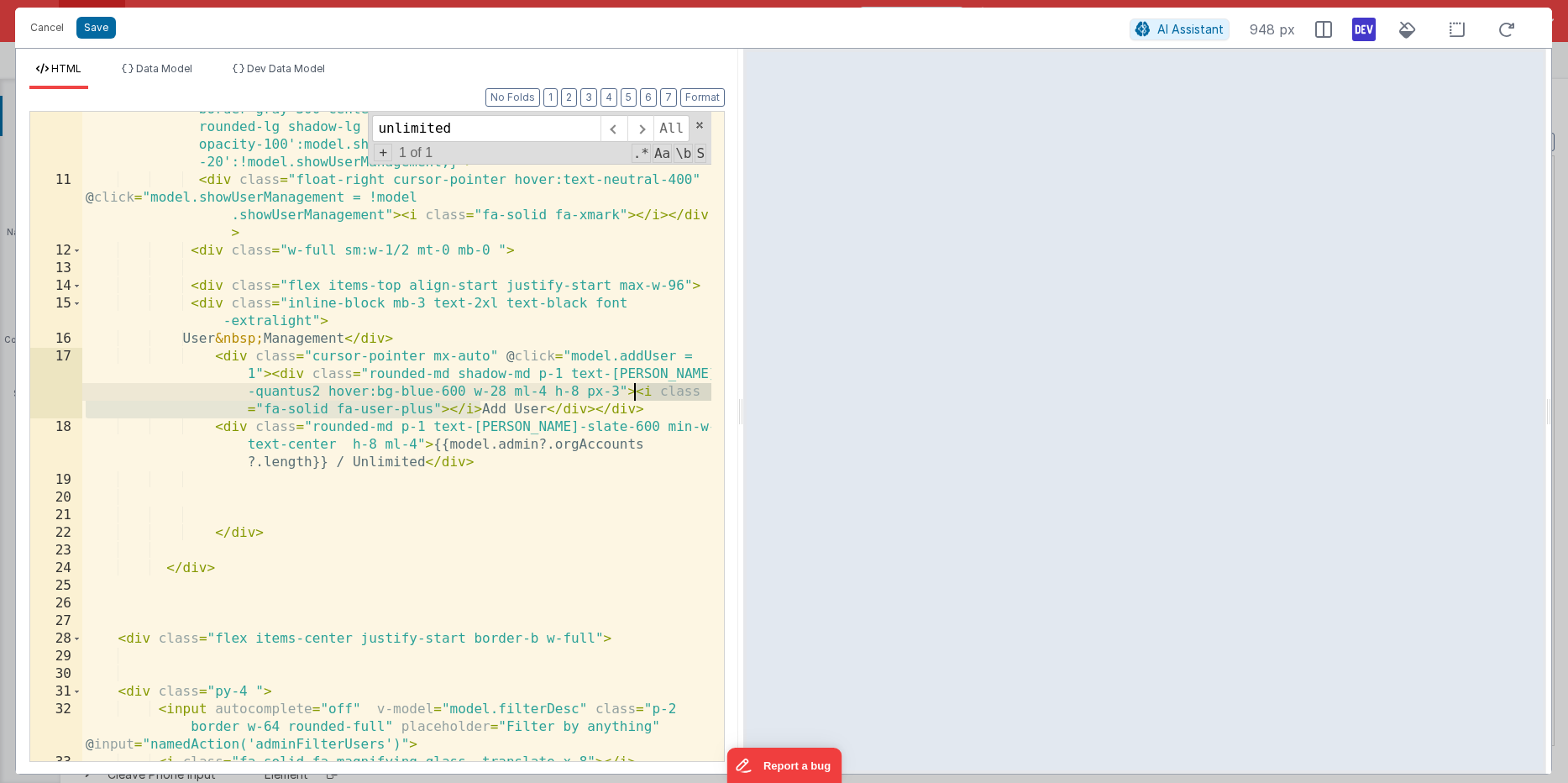
drag, startPoint x: 481, startPoint y: 410, endPoint x: 636, endPoint y: 393, distance: 155.9
click at [636, 393] on div "< div class = "transition-all duration-900 sm:ml-4 bg-white border border-gray-…" at bounding box center [396, 461] width 629 height 755
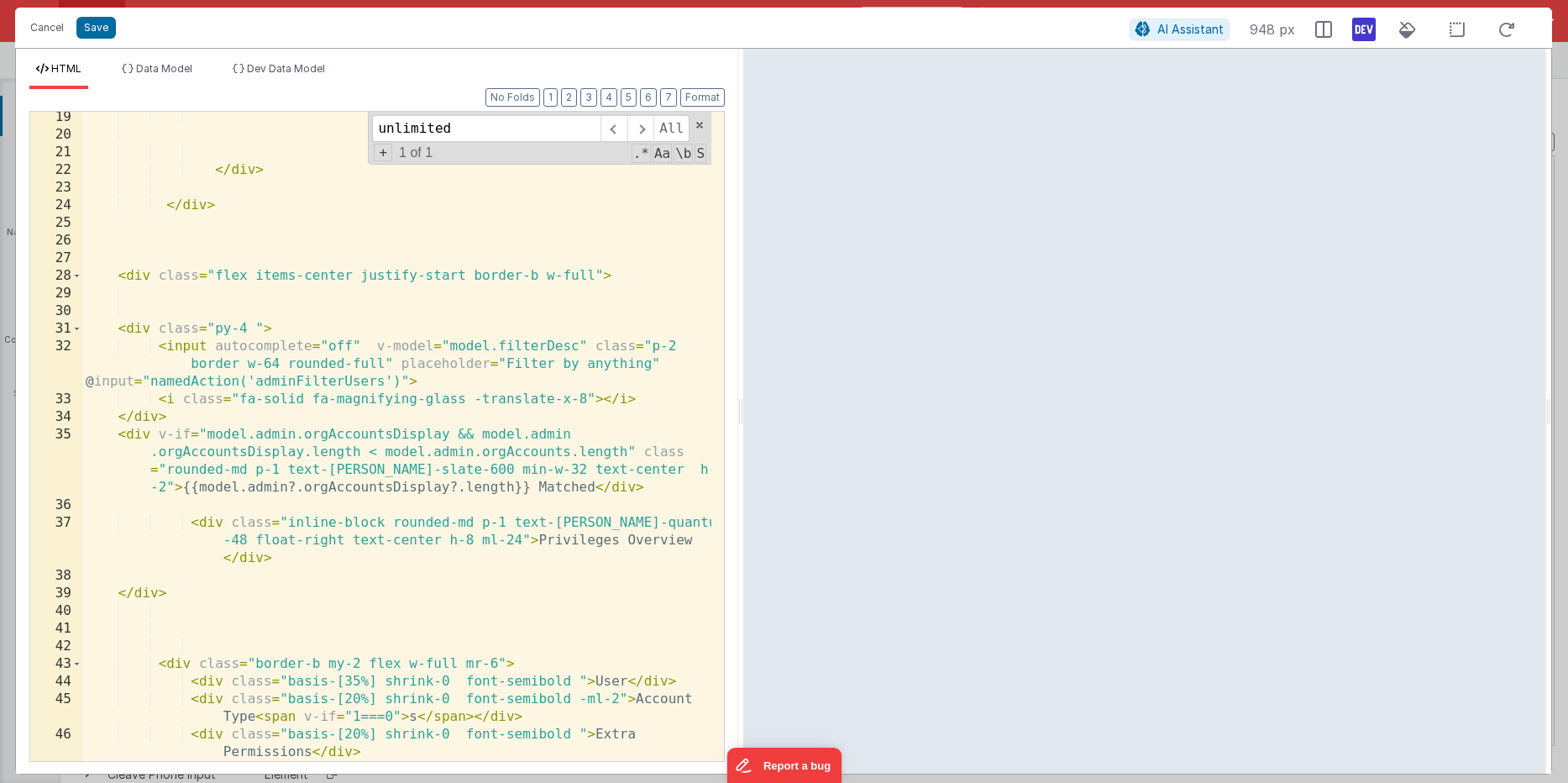
scroll to position [679, 0]
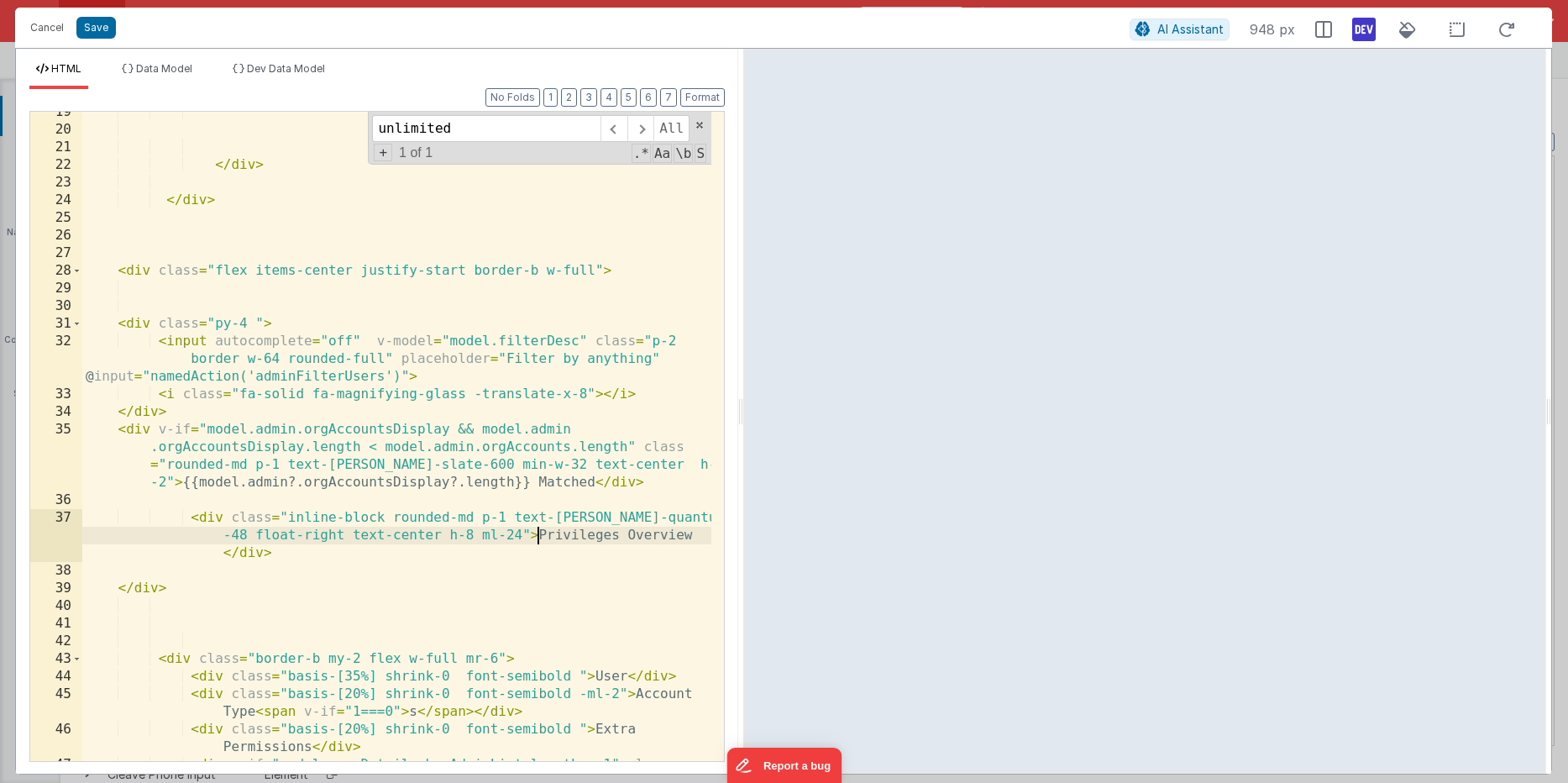
click at [535, 535] on div "</ div > </ div > < div class = "flex items-center justify-start border-b w-ful…" at bounding box center [396, 454] width 629 height 703
paste textarea
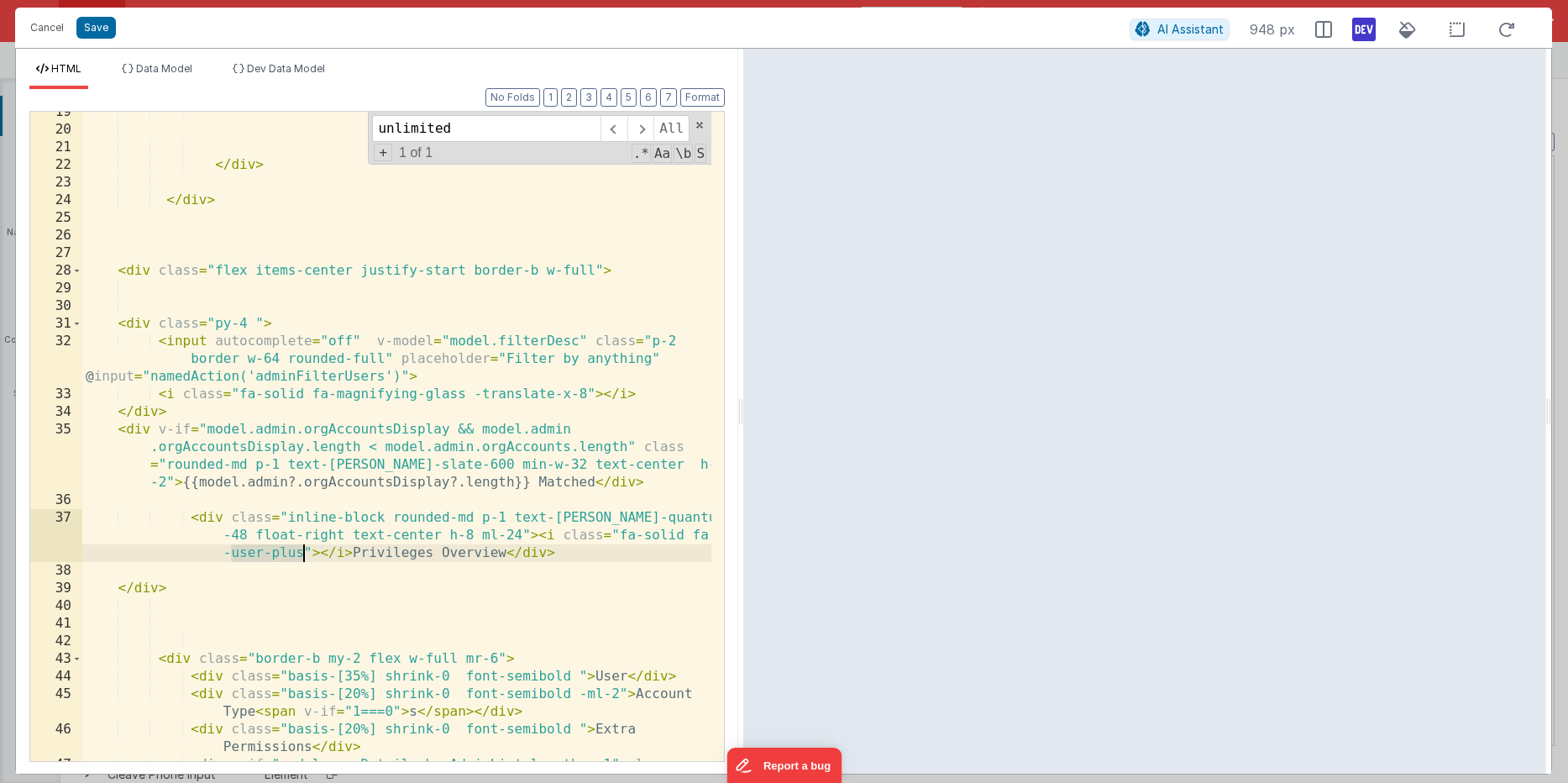
drag, startPoint x: 231, startPoint y: 554, endPoint x: 302, endPoint y: 552, distance: 71.0
click at [302, 552] on div "</ div > </ div > < div class = "flex items-center justify-start border-b w-ful…" at bounding box center [396, 454] width 629 height 703
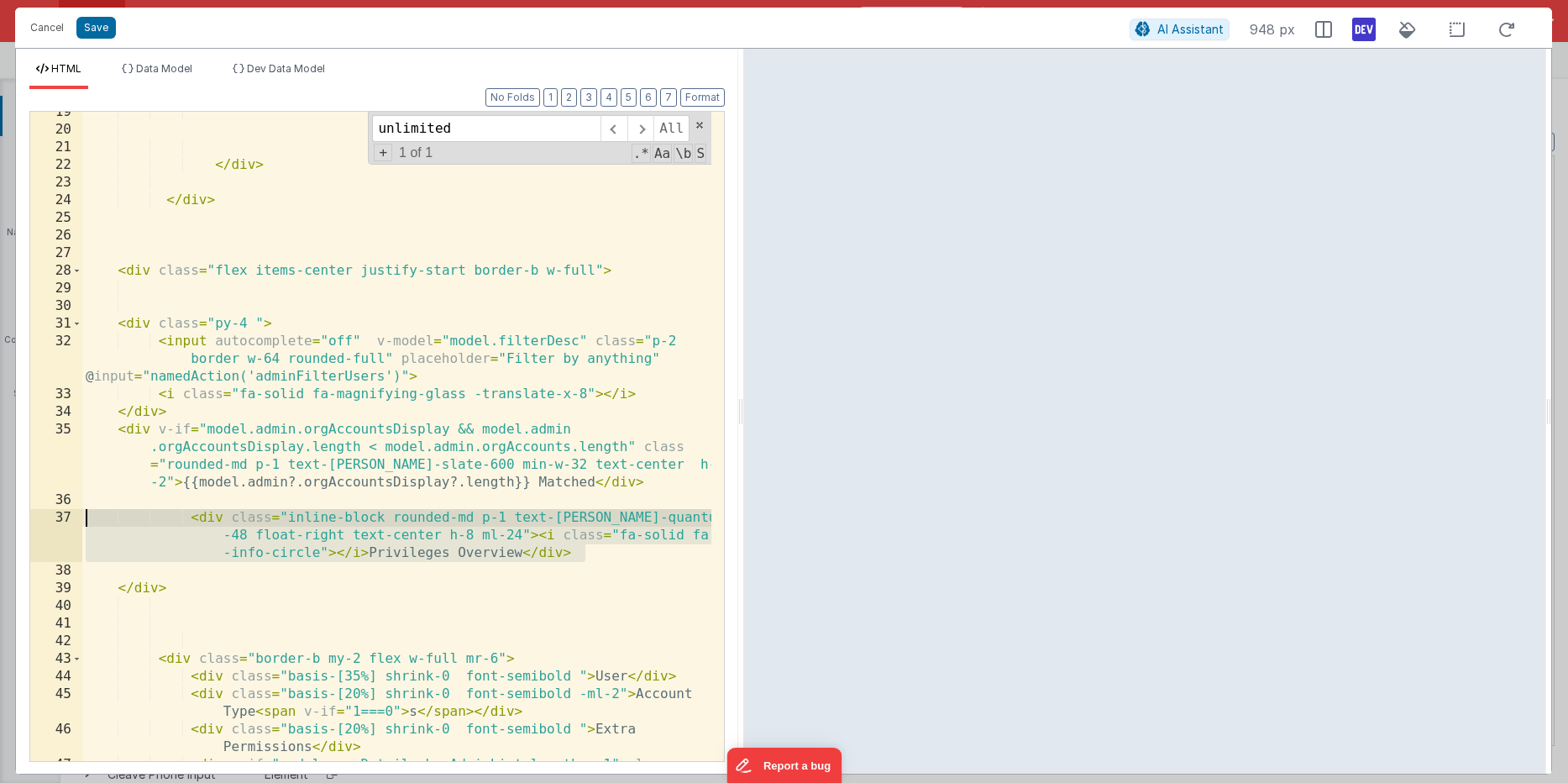
drag, startPoint x: 587, startPoint y: 552, endPoint x: 73, endPoint y: 518, distance: 515.1
click at [73, 518] on div "19 20 21 22 23 24 25 26 27 28 29 30 31 32 33 34 35 36 37 38 39 40 41 42 43 44 4…" at bounding box center [377, 436] width 695 height 651
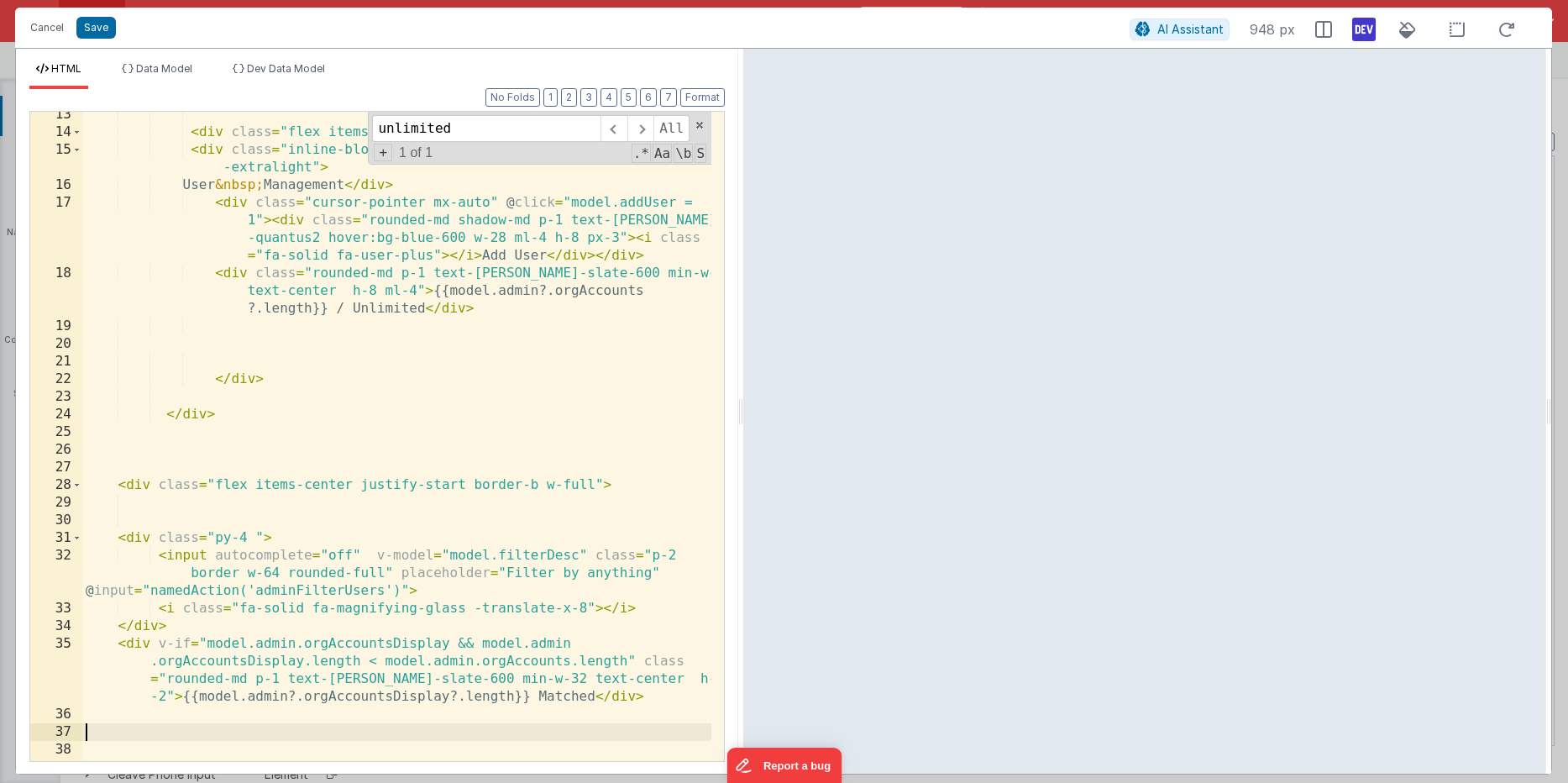
scroll to position [464, 0]
click at [298, 334] on div "< div class = "flex items-top align-start justify-start max-w-96" > < div class…" at bounding box center [396, 448] width 629 height 685
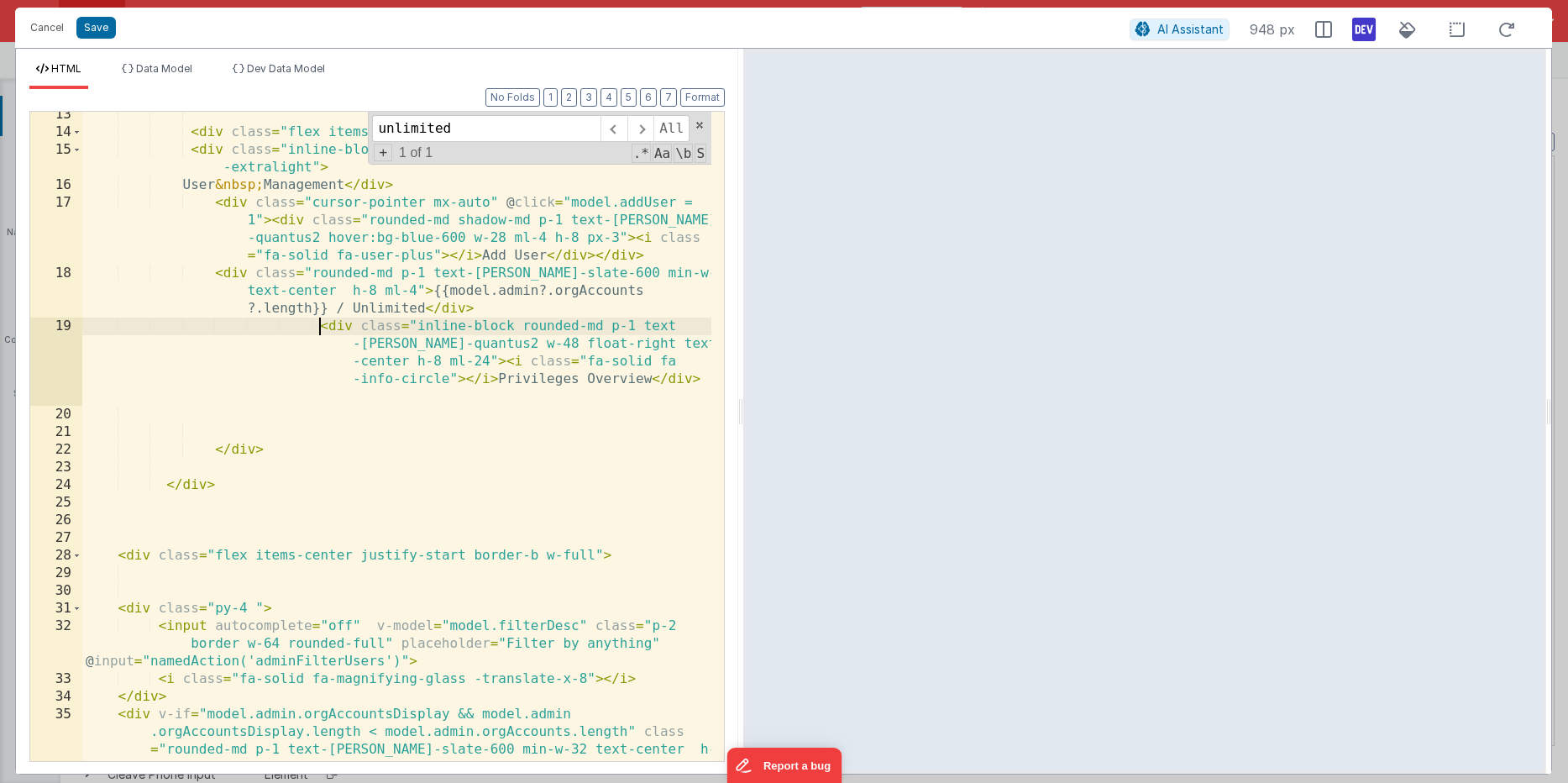
click at [319, 328] on div "< div class = "flex items-top align-start justify-start max-w-96" > < div class…" at bounding box center [396, 474] width 629 height 738
click at [506, 344] on div "< div class = "flex items-top align-start justify-start max-w-96" > < div class…" at bounding box center [396, 474] width 629 height 738
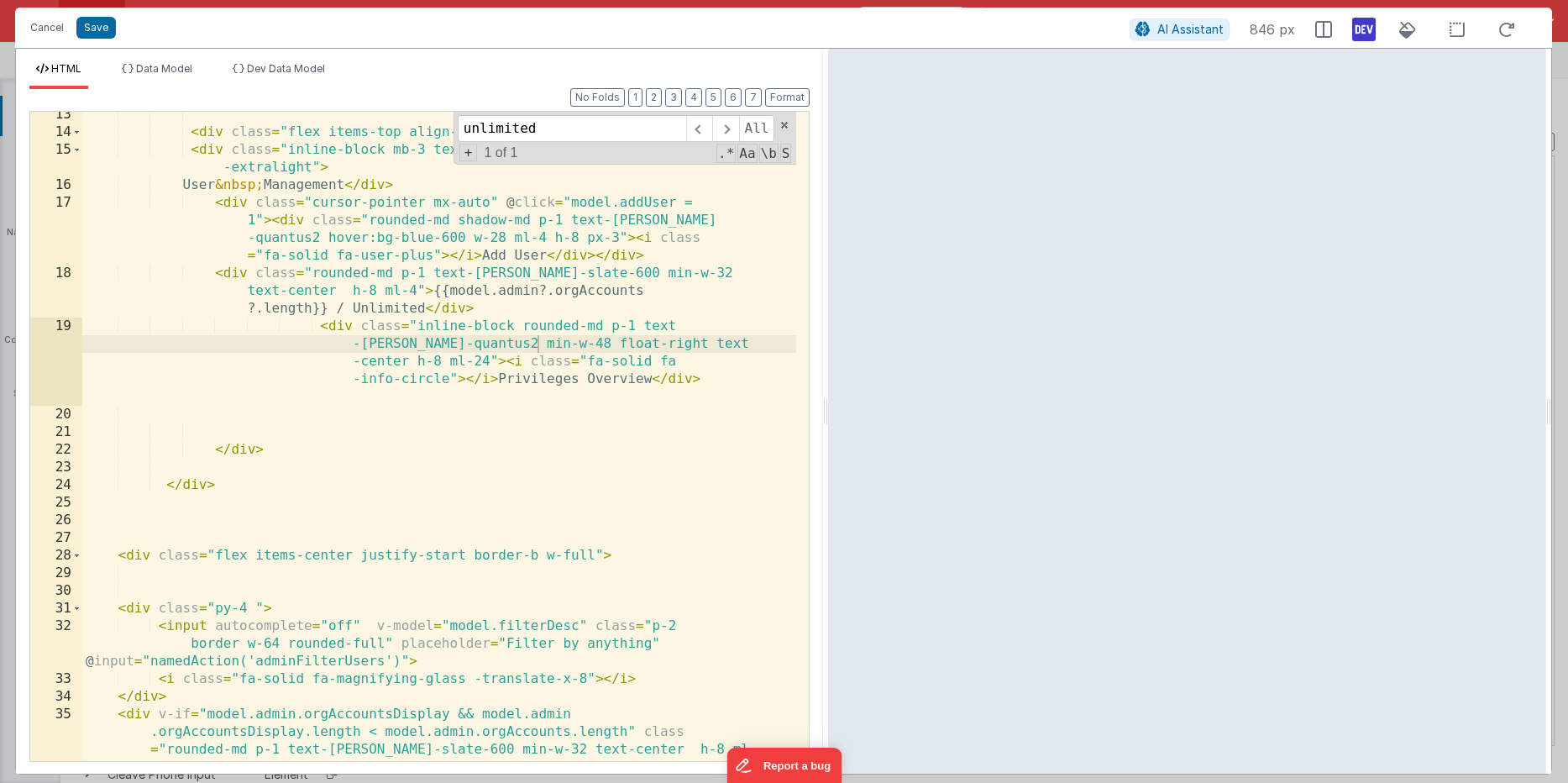
scroll to position [412, 0]
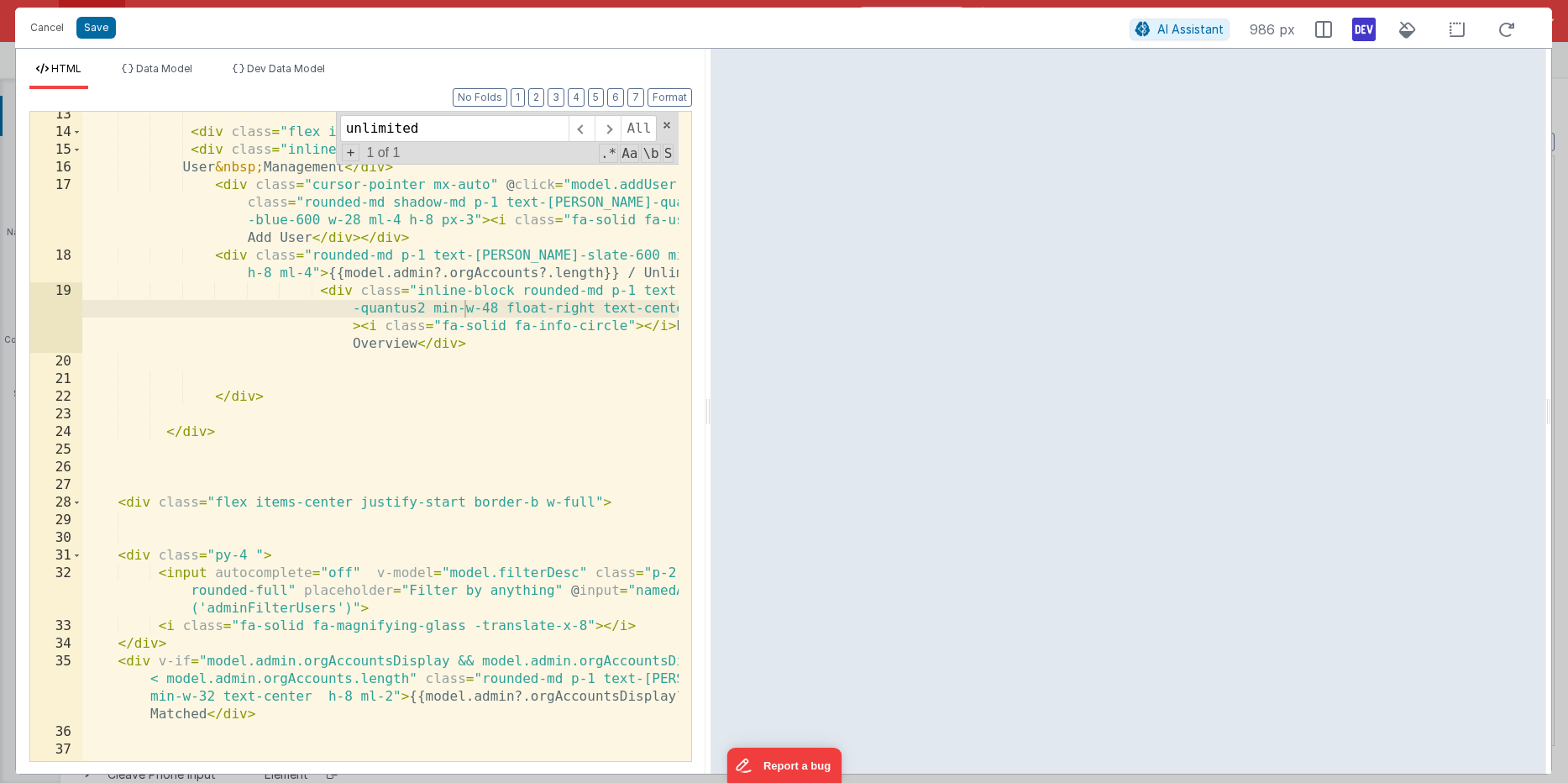
drag, startPoint x: 738, startPoint y: 392, endPoint x: 710, endPoint y: 369, distance: 36.2
click at [710, 369] on html "Cancel Save AI Assistant 986 px HTML Data Model Dev Data Model Format 7 6 5 4 3…" at bounding box center [784, 391] width 1568 height 783
click at [515, 355] on div "< div class = "flex items-top align-start justify-start max-w-96" > < div class…" at bounding box center [439, 448] width 714 height 685
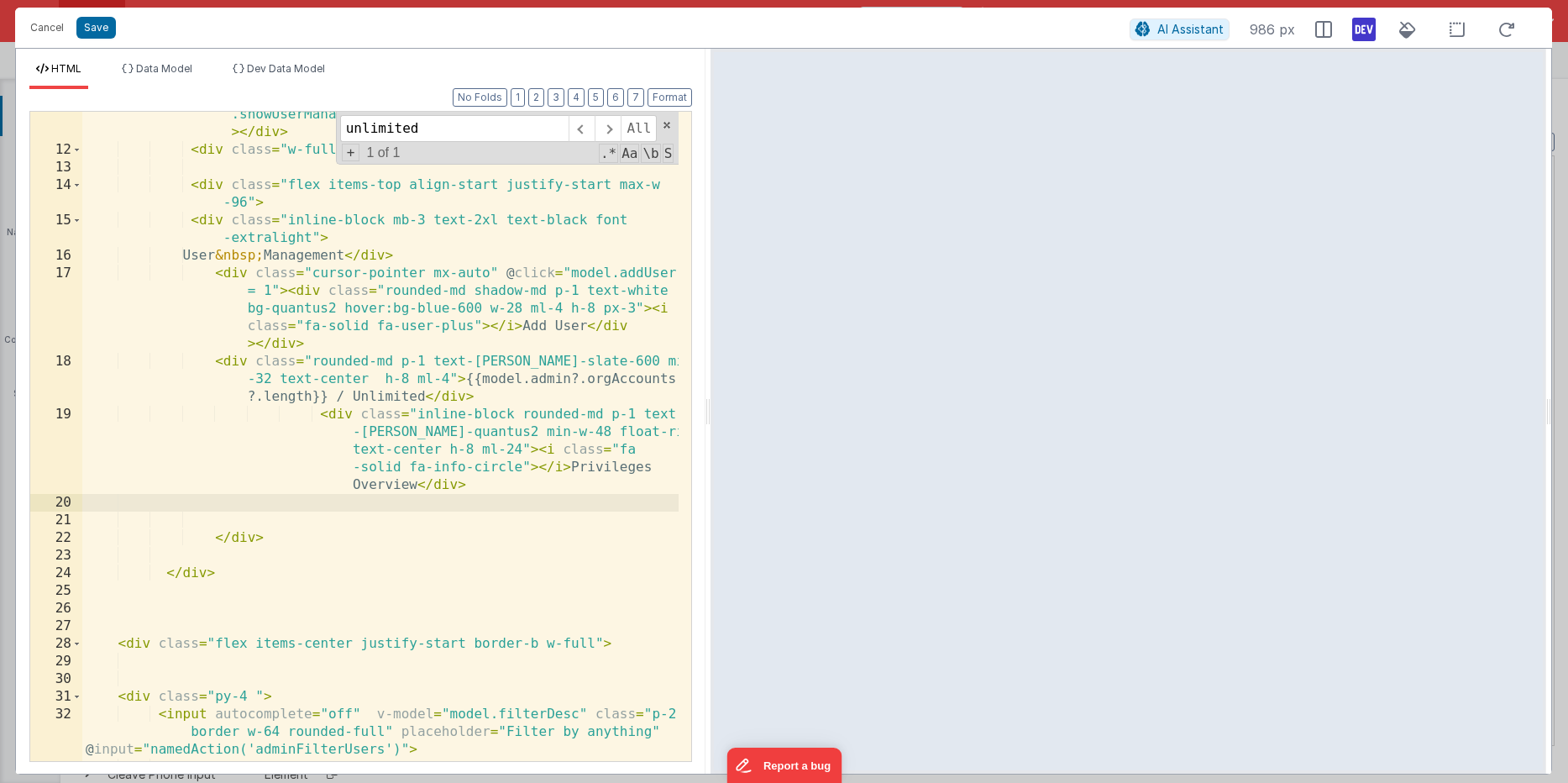
click at [521, 446] on div "< div class = "float-right cursor-pointer hover:text-neutral -400" @ click = "m…" at bounding box center [380, 439] width 596 height 738
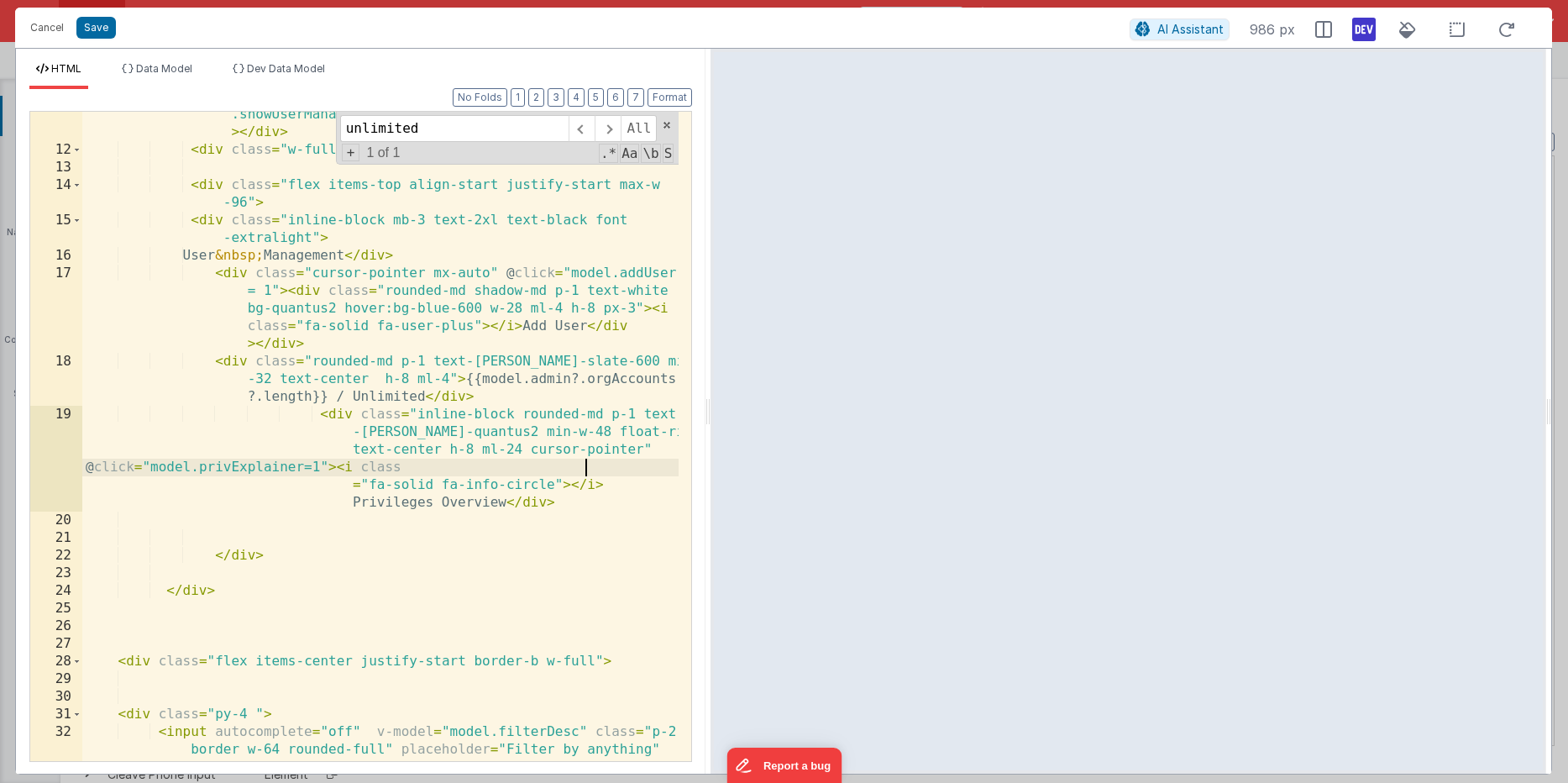
click at [181, 52] on div "HTML Data Model Dev Data Model Format 7 6 5 4 3 2 1 No Folds 11 12 13 14 15 16 …" at bounding box center [361, 411] width 690 height 725
click at [169, 62] on span "Data Model" at bounding box center [164, 69] width 56 height 13
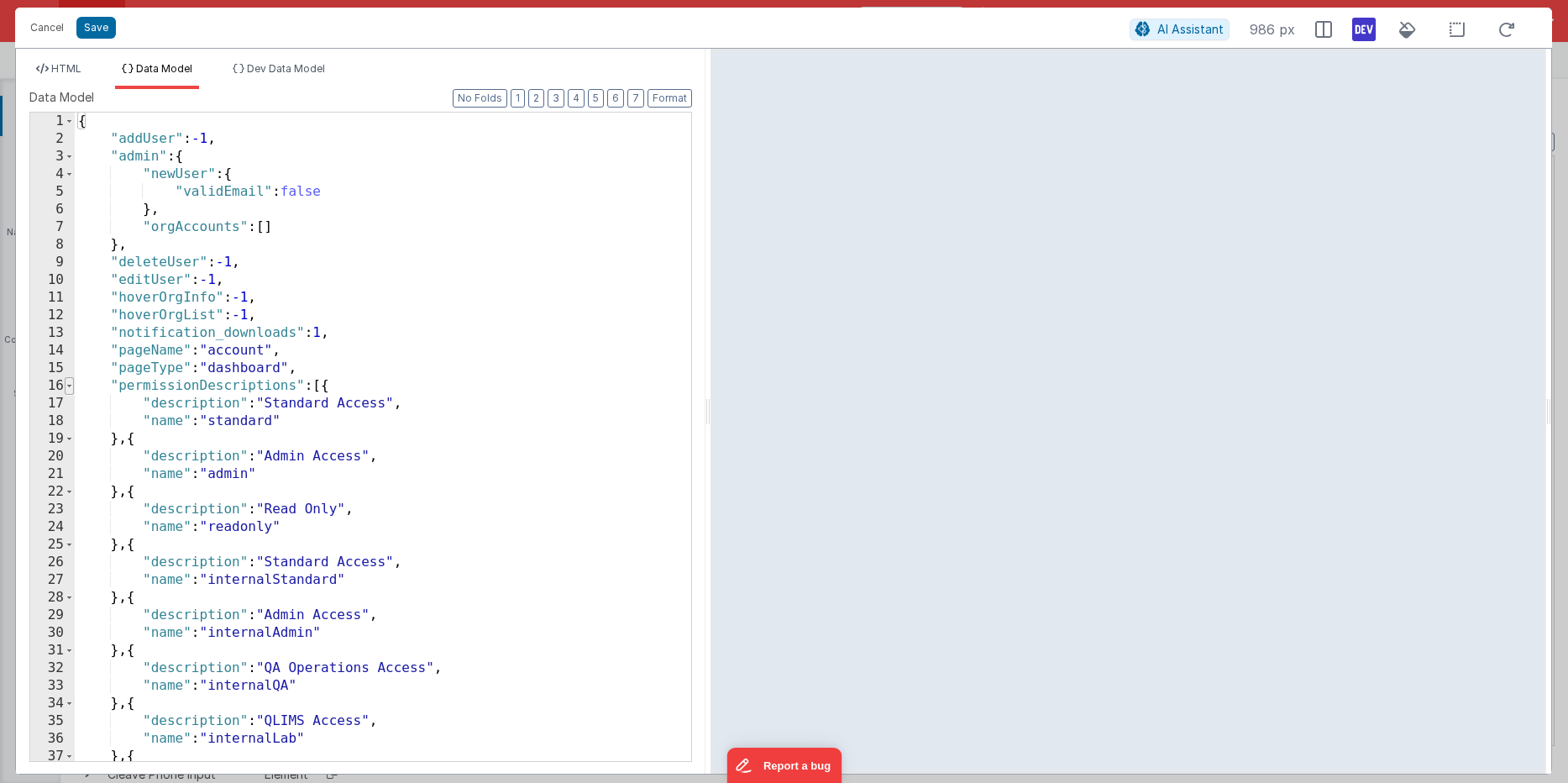
click at [67, 386] on span at bounding box center [70, 387] width 9 height 18
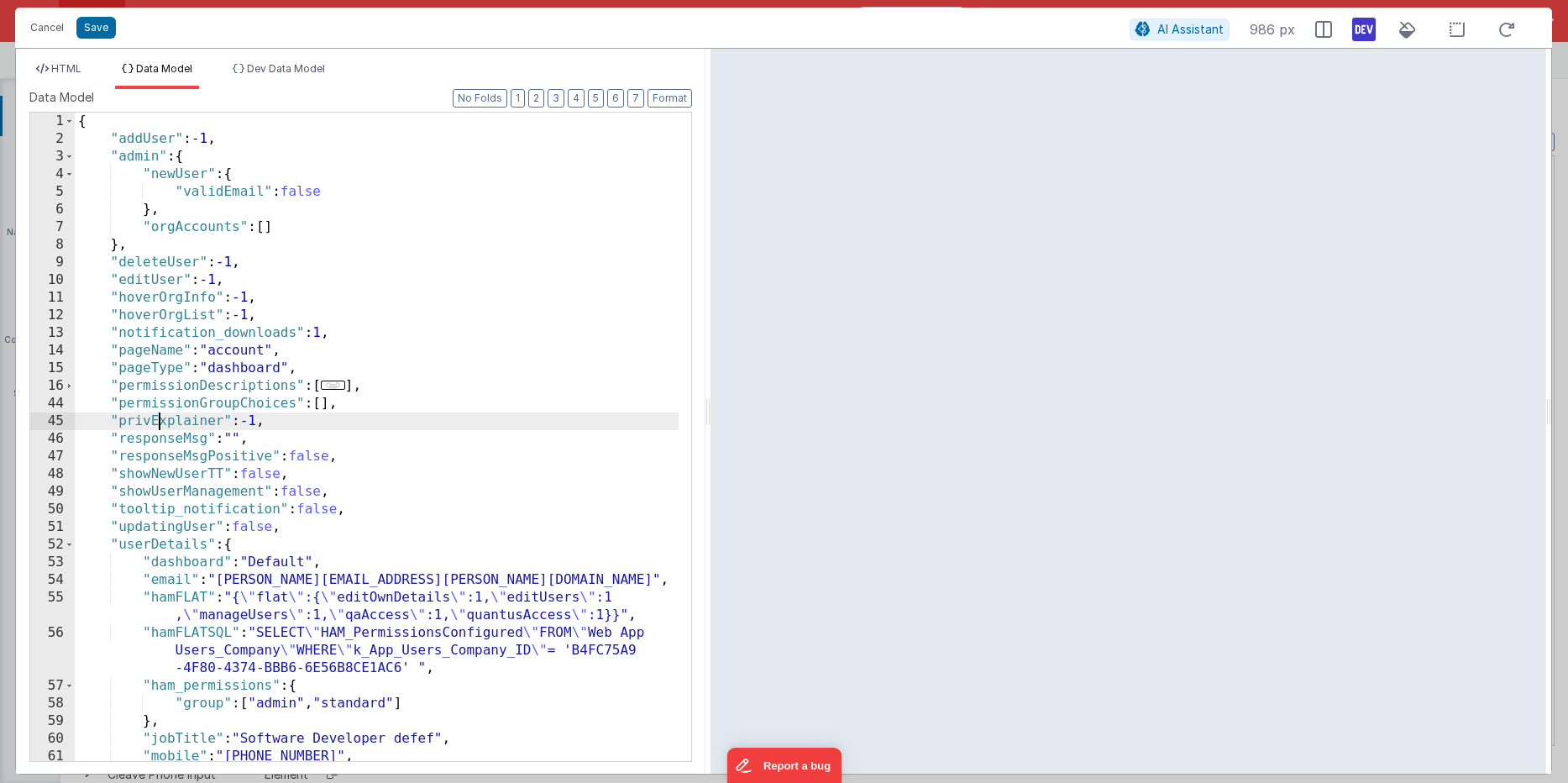
click at [159, 420] on div "{ "addUser" : -1 , "admin" : { "newUser" : { "validEmail" : false } , "orgAccou…" at bounding box center [376, 454] width 604 height 684
click at [69, 70] on span "HTML" at bounding box center [66, 69] width 30 height 13
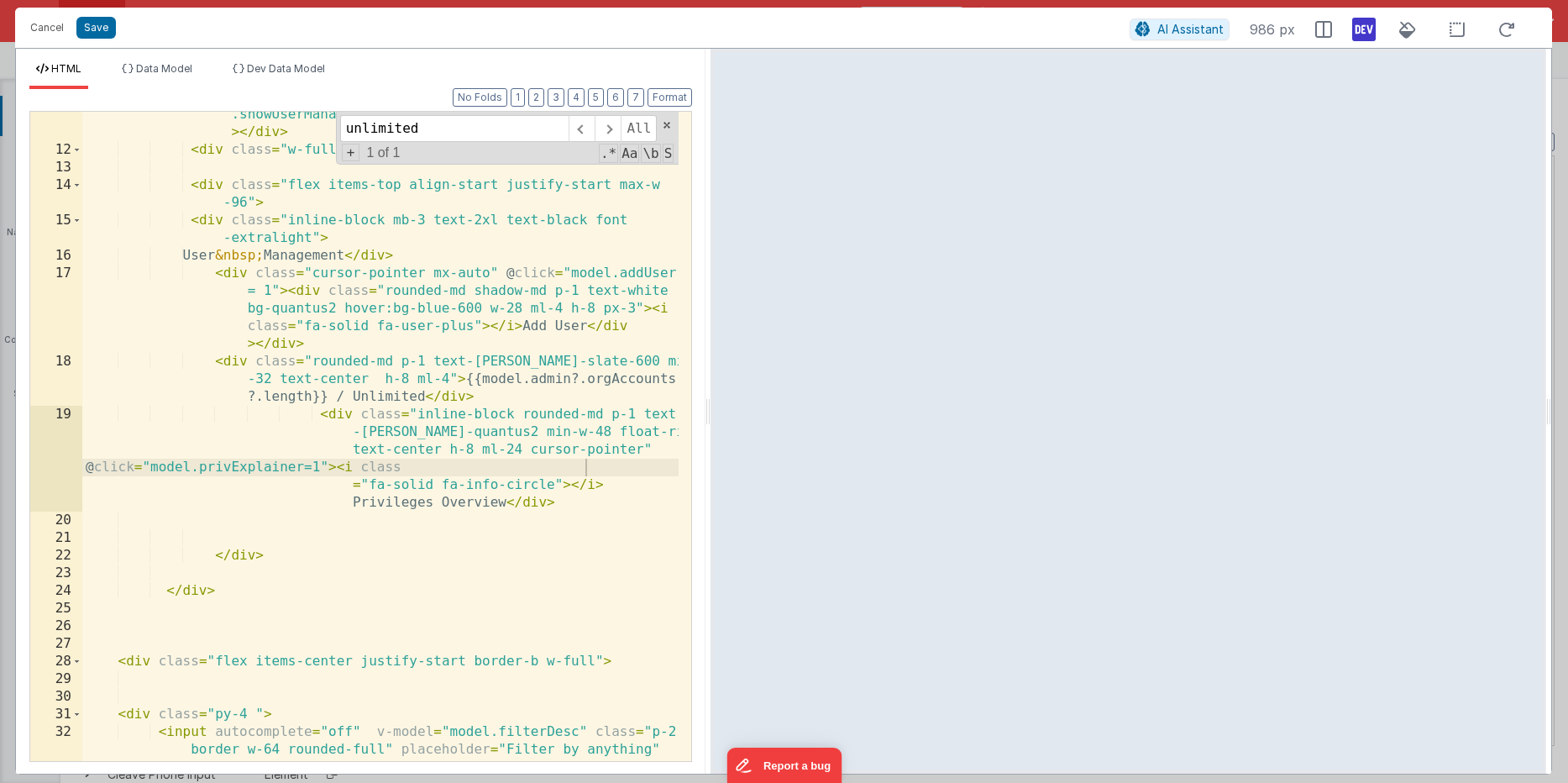
click at [497, 463] on div "< div class = "float-right cursor-pointer hover:text-neutral -400" @ click = "m…" at bounding box center [380, 457] width 596 height 773
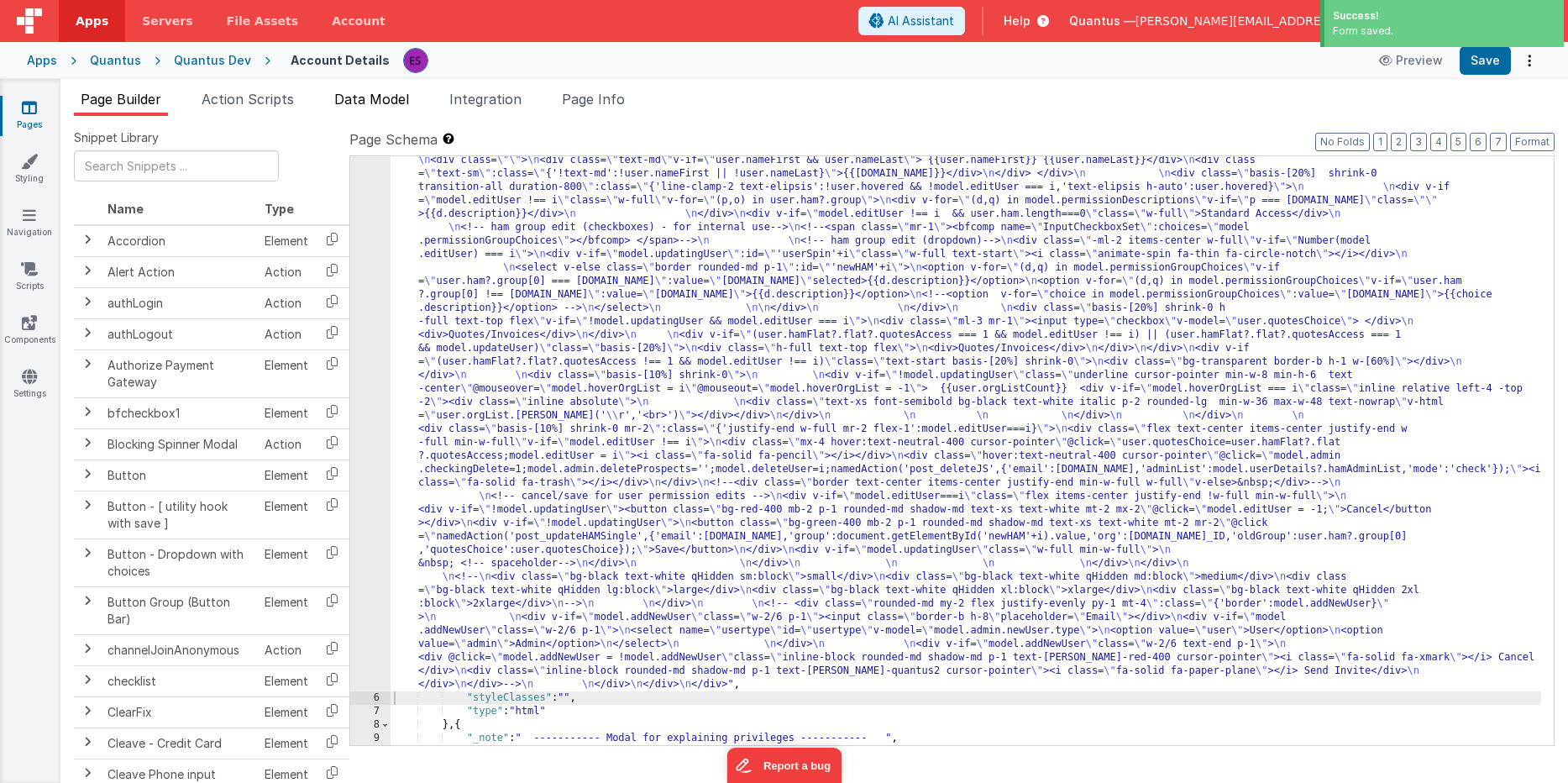
click at [353, 101] on span "Data Model" at bounding box center [371, 98] width 75 height 17
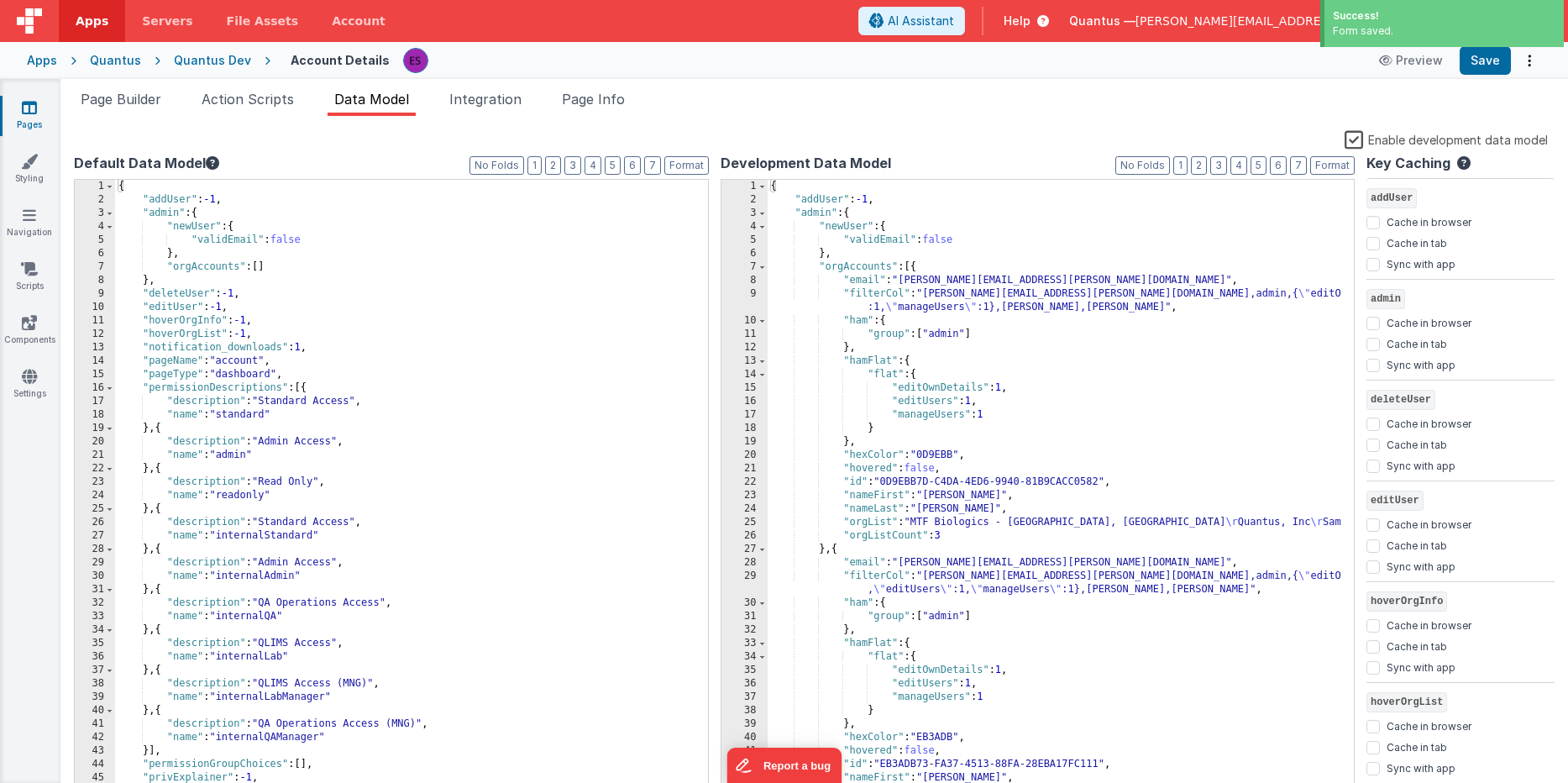
drag, startPoint x: 1358, startPoint y: 138, endPoint x: 1007, endPoint y: 90, distance: 354.3
click at [1352, 138] on label "Enable development data model" at bounding box center [1445, 138] width 203 height 19
click at [0, 0] on input "Enable development data model" at bounding box center [0, 0] width 0 height 0
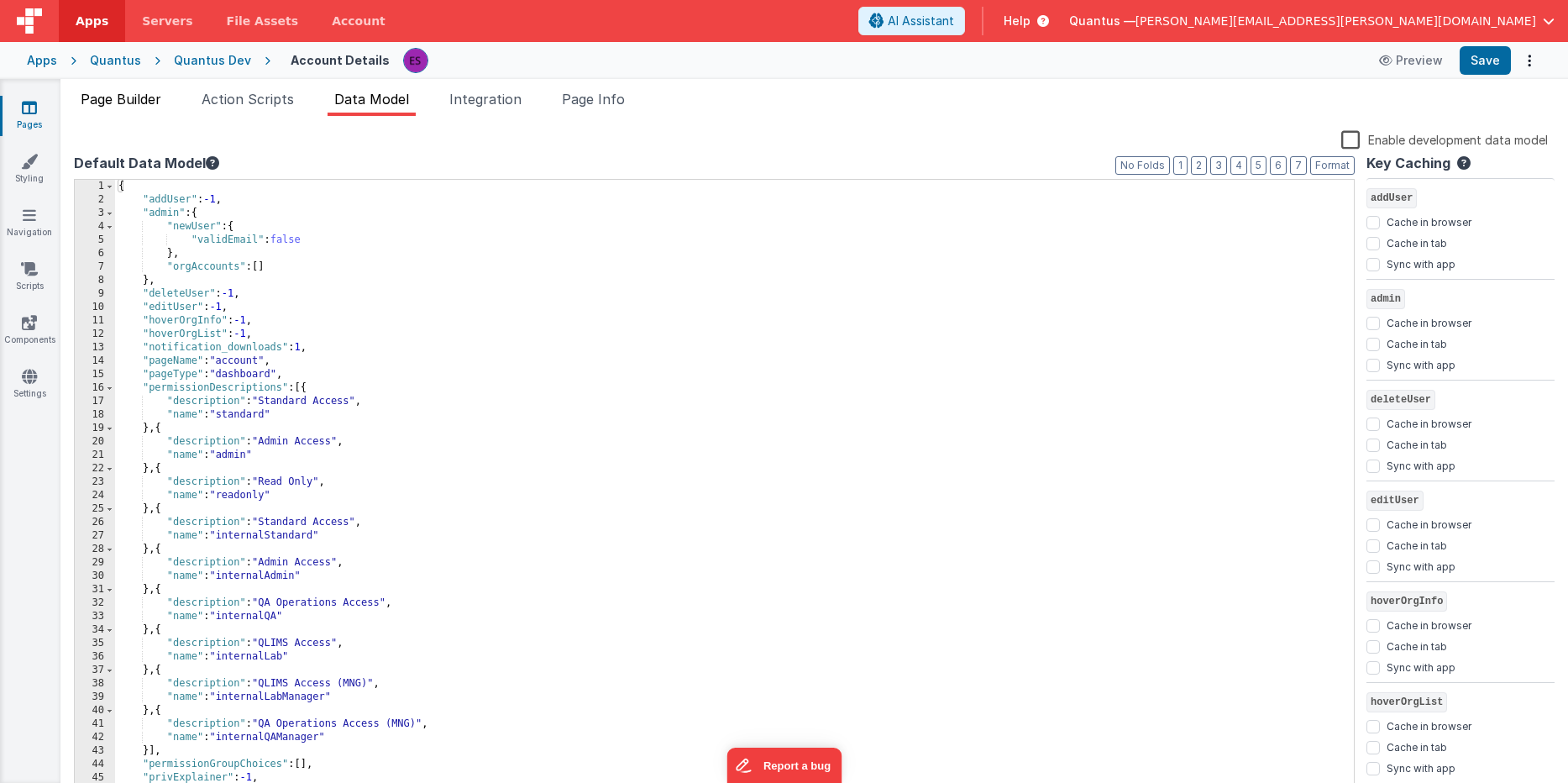
click at [97, 101] on span "Page Builder" at bounding box center [120, 98] width 80 height 17
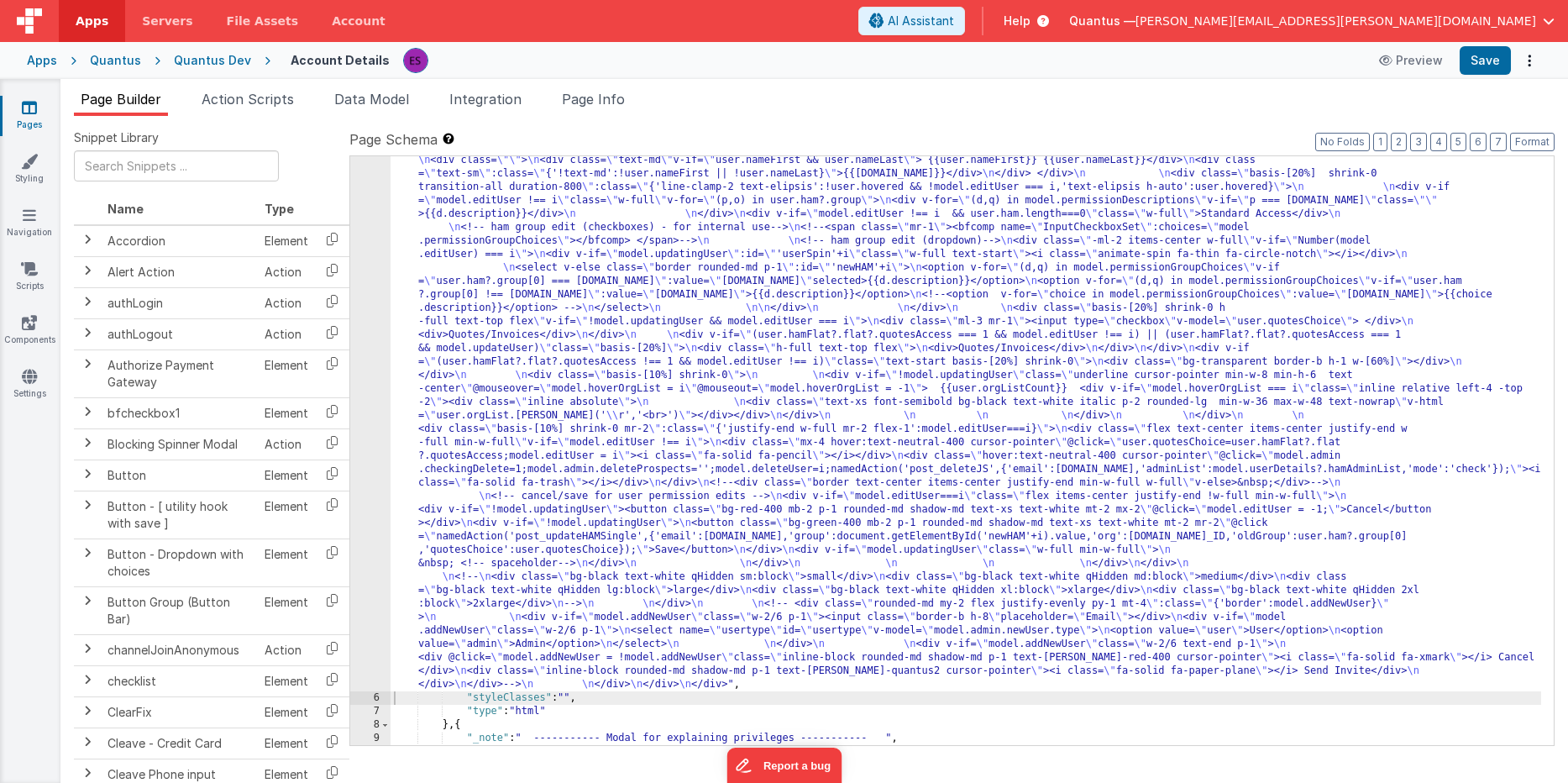
drag, startPoint x: 458, startPoint y: 343, endPoint x: 394, endPoint y: 334, distance: 64.6
click at [457, 342] on div ""html" : "<!-- User Management Modal--> \n\n <div v-if= \" model.admin \" > \n\…" at bounding box center [966, 596] width 1150 height 1691
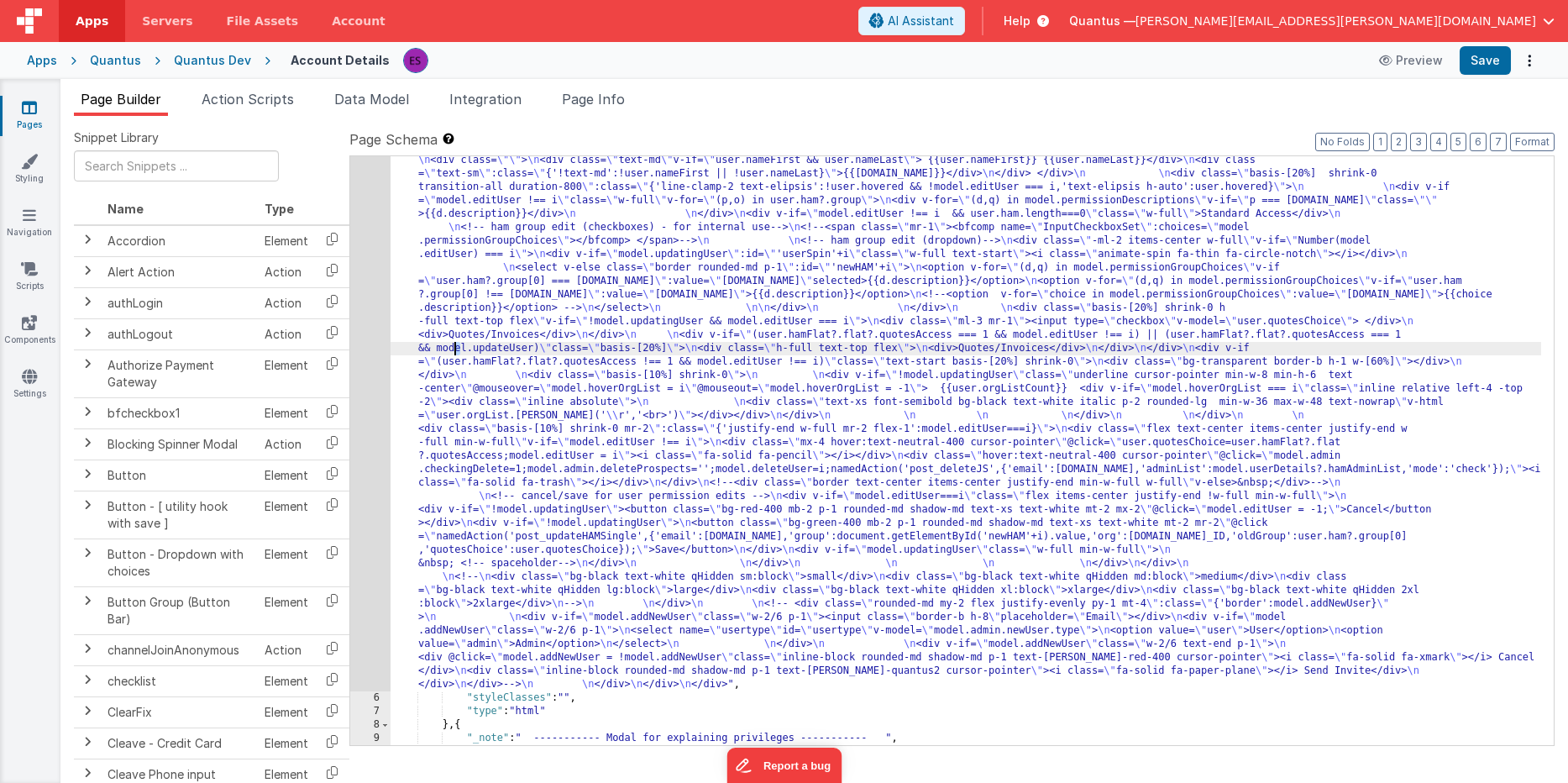
drag, startPoint x: 387, startPoint y: 339, endPoint x: 375, endPoint y: 336, distance: 12.4
click at [386, 339] on div "5" at bounding box center [370, 221] width 41 height 941
click at [375, 336] on div "5" at bounding box center [370, 221] width 41 height 941
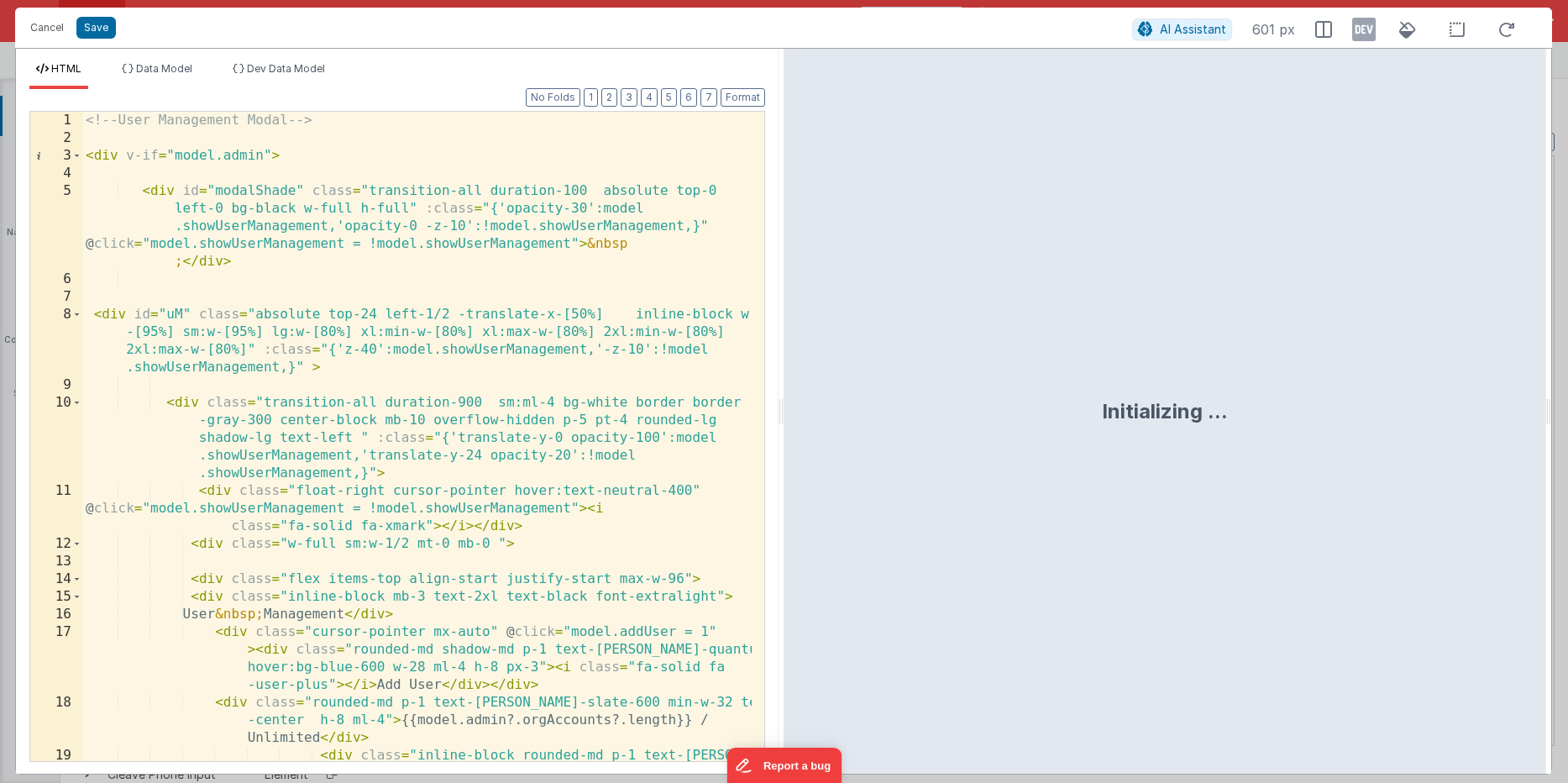
click at [378, 334] on div "<!-- User Management Modal --> < div v-if = "model.admin" > < div id = "modalSh…" at bounding box center [416, 489] width 669 height 755
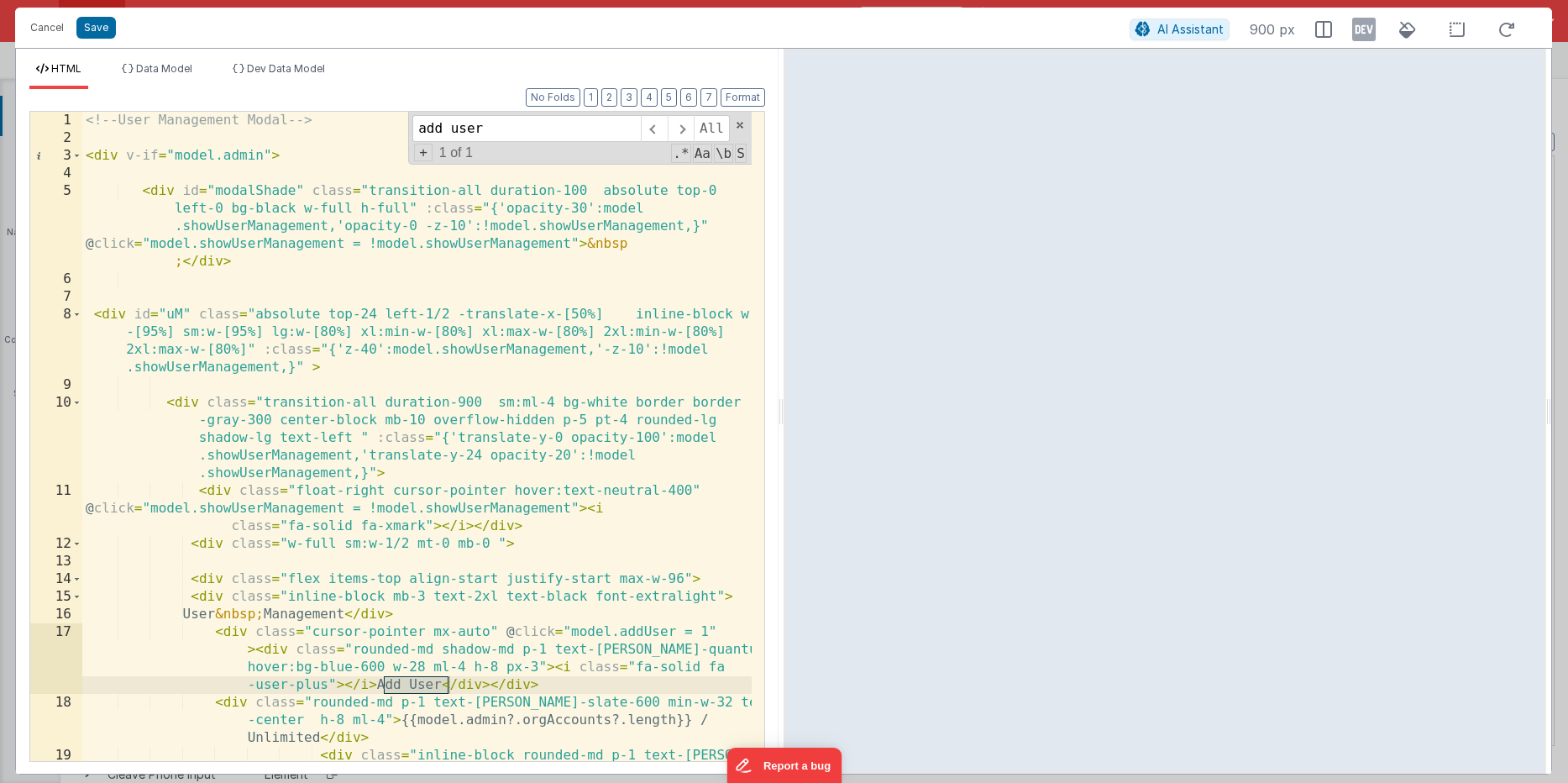
type input "add user"
drag, startPoint x: 248, startPoint y: 667, endPoint x: 391, endPoint y: 667, distance: 143.0
click at [391, 667] on div "<!-- User Management Modal --> < div v-if = "model.admin" > < div id = "modalSh…" at bounding box center [416, 489] width 669 height 755
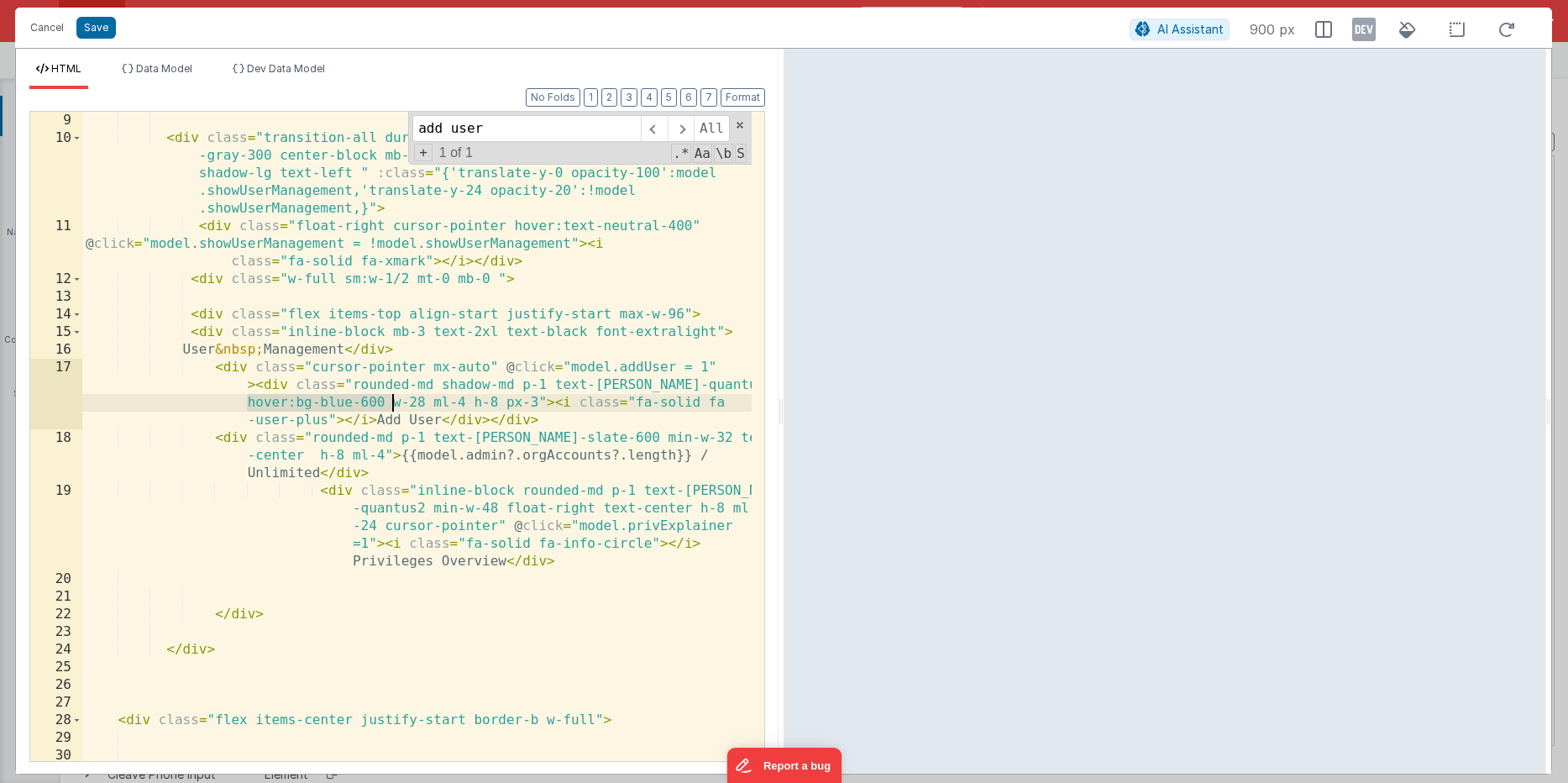
scroll to position [272, 0]
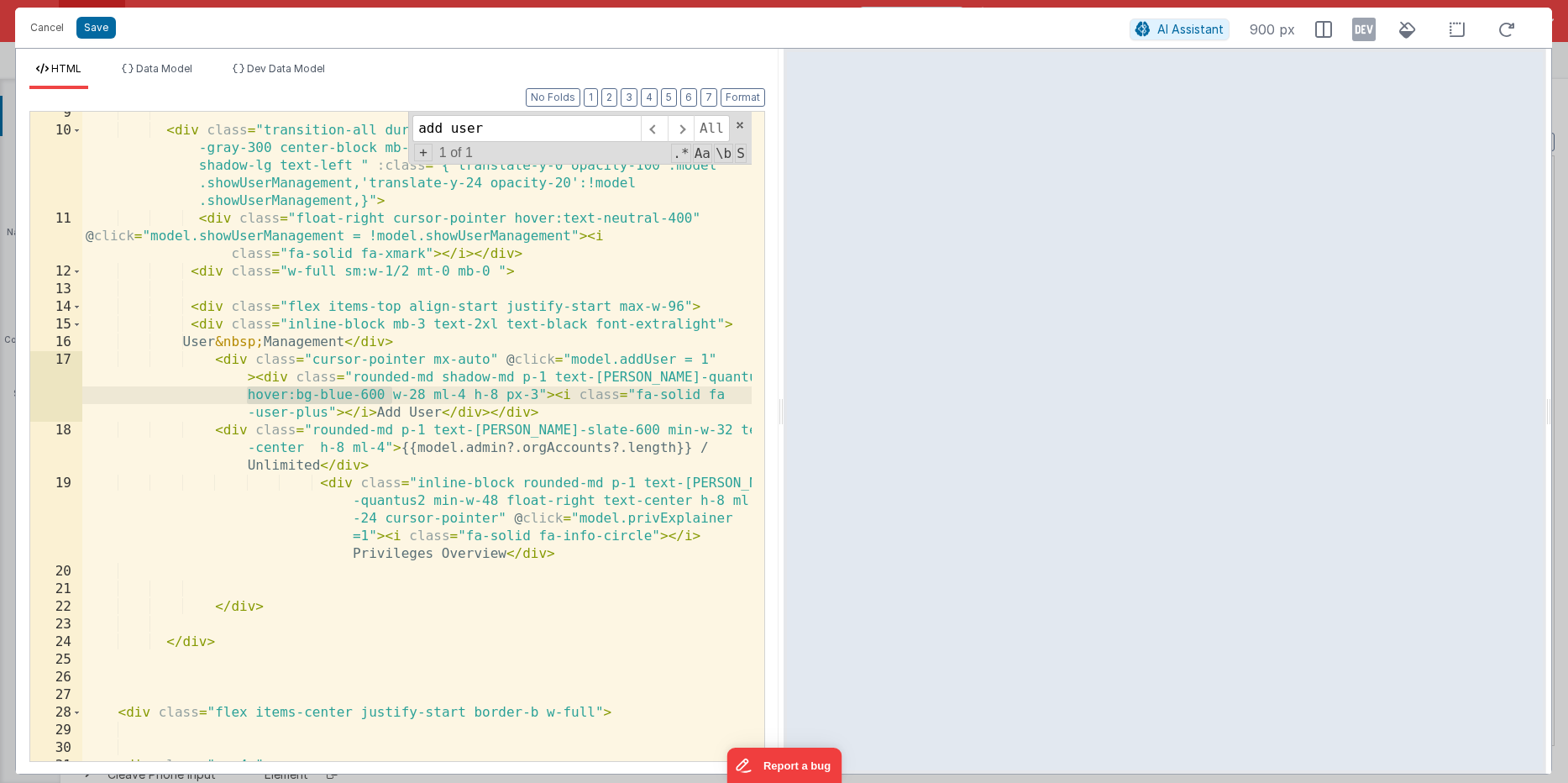
click at [493, 521] on div "< div class = "transition-all duration-900 sm:ml-4 bg-white border border -gray…" at bounding box center [416, 446] width 669 height 685
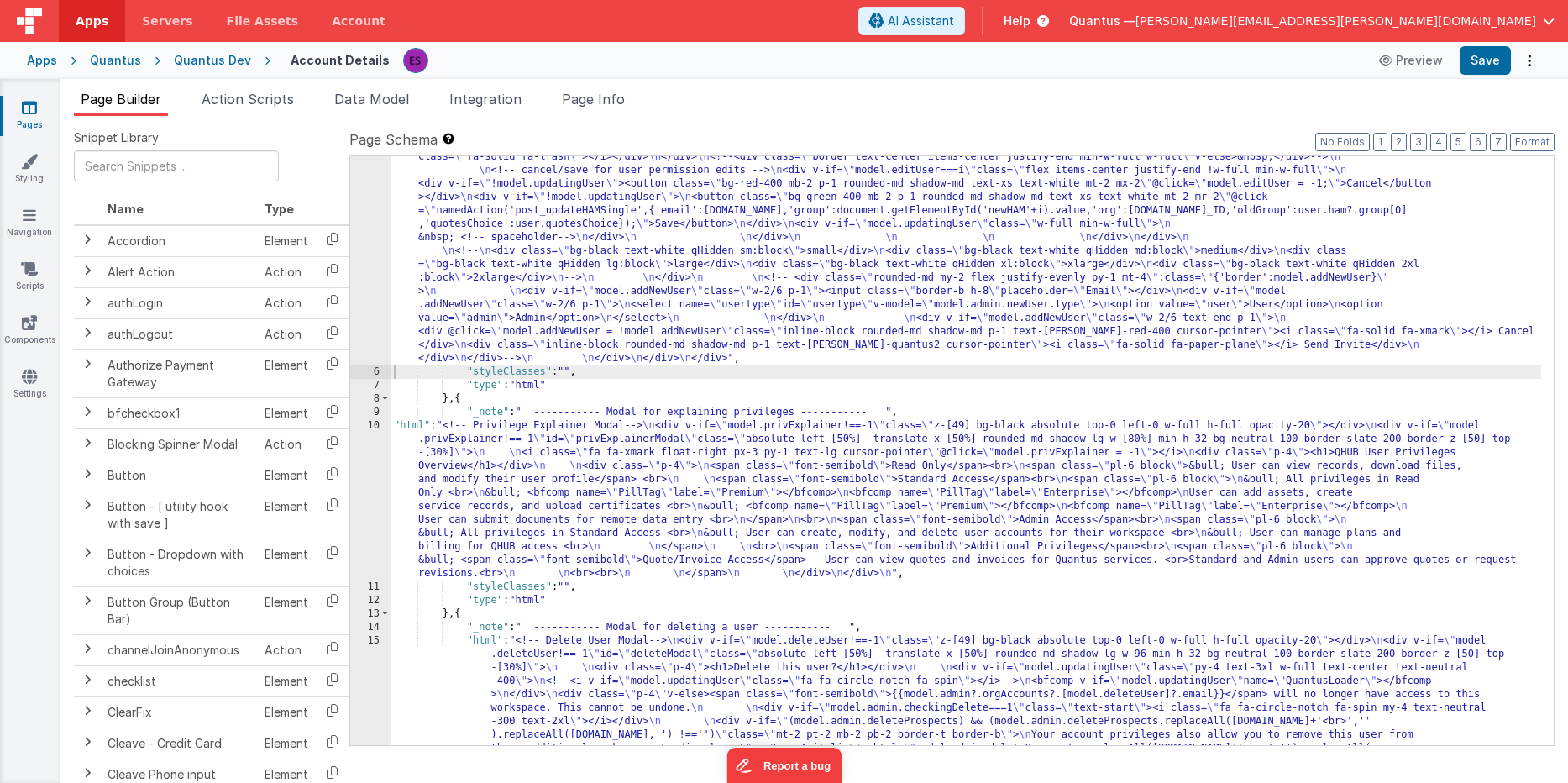
scroll to position [815, 0]
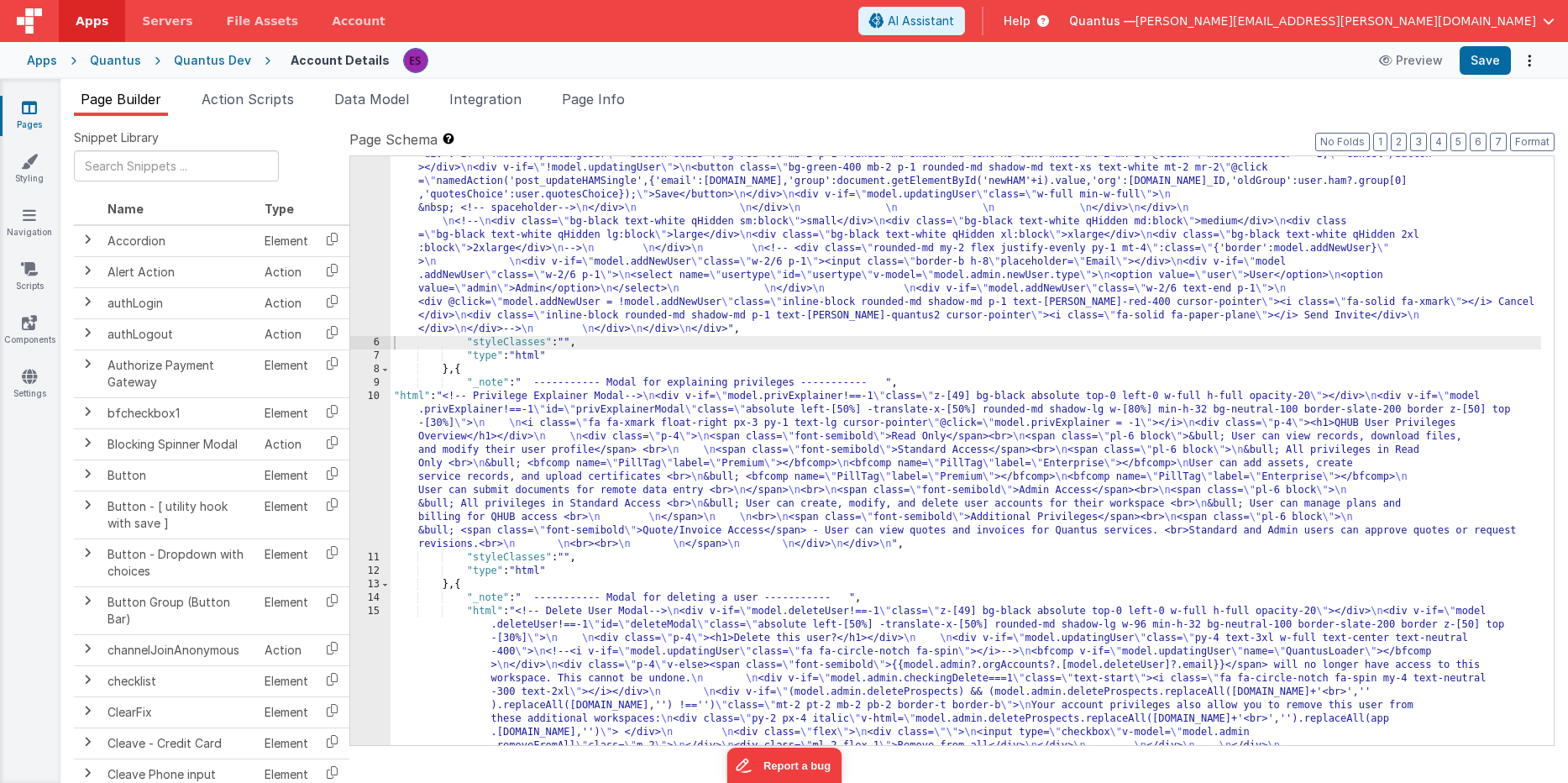
click at [452, 505] on div ""html" : "<!-- User Management Modal--> \n\n <div v-if= \" model.admin \" > \n\…" at bounding box center [966, 267] width 1150 height 1745
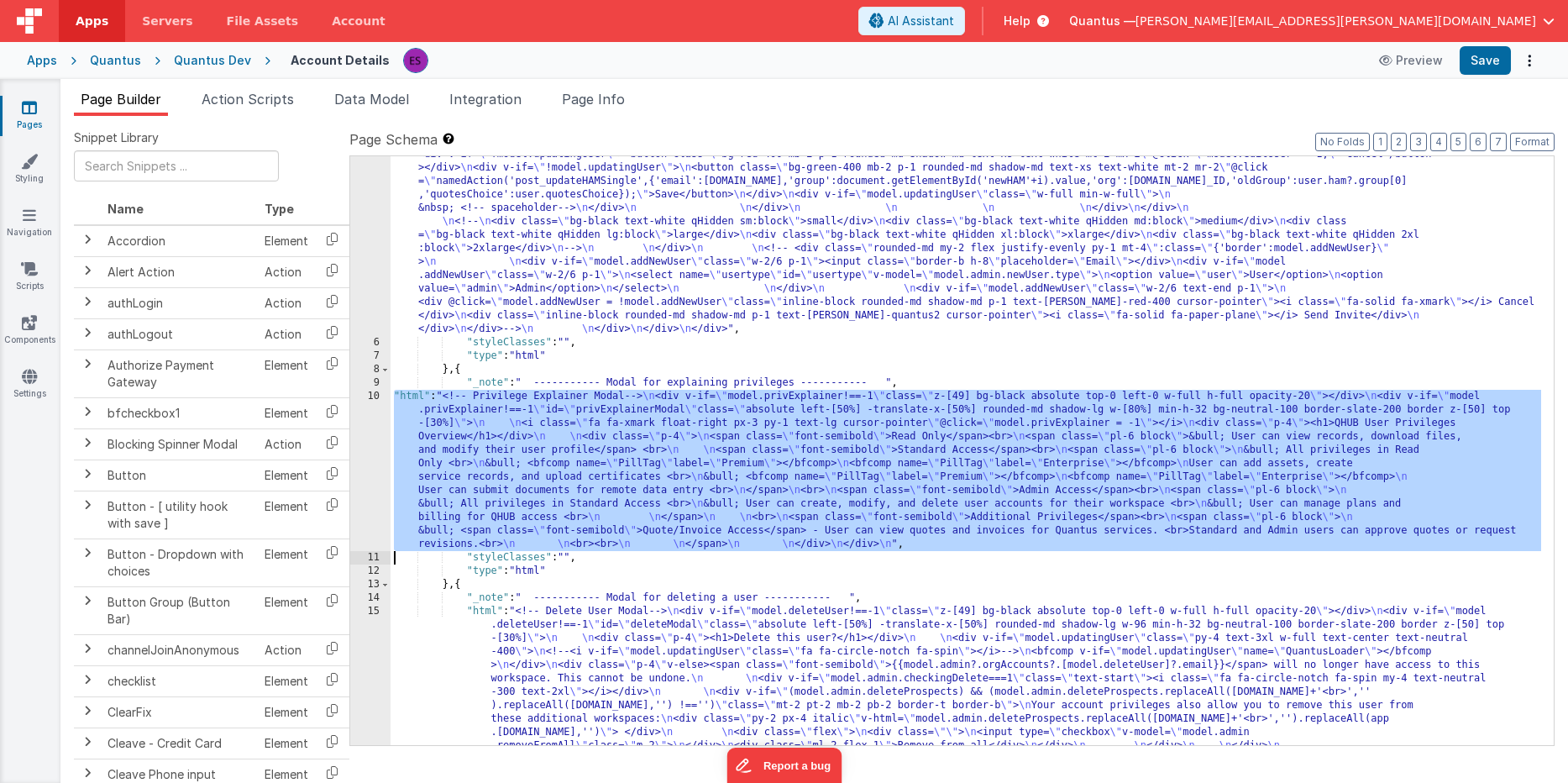
click at [376, 451] on div "10" at bounding box center [370, 471] width 41 height 162
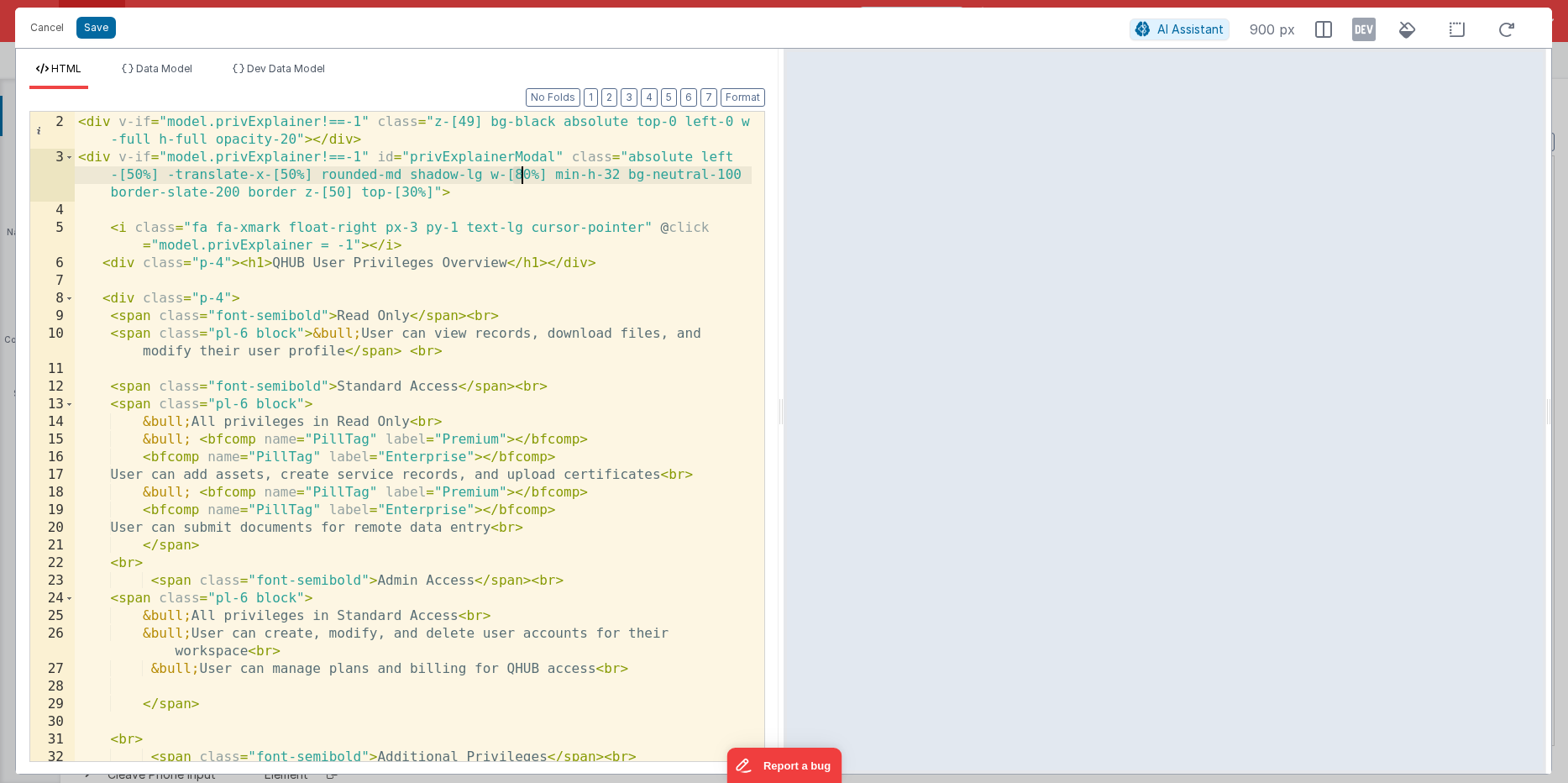
drag, startPoint x: 515, startPoint y: 188, endPoint x: 519, endPoint y: 176, distance: 12.6
click at [519, 176] on div "<!-- Privilege Explainer Modal --> < div v-if = "model.privExplainer!==-1" clas…" at bounding box center [413, 438] width 677 height 685
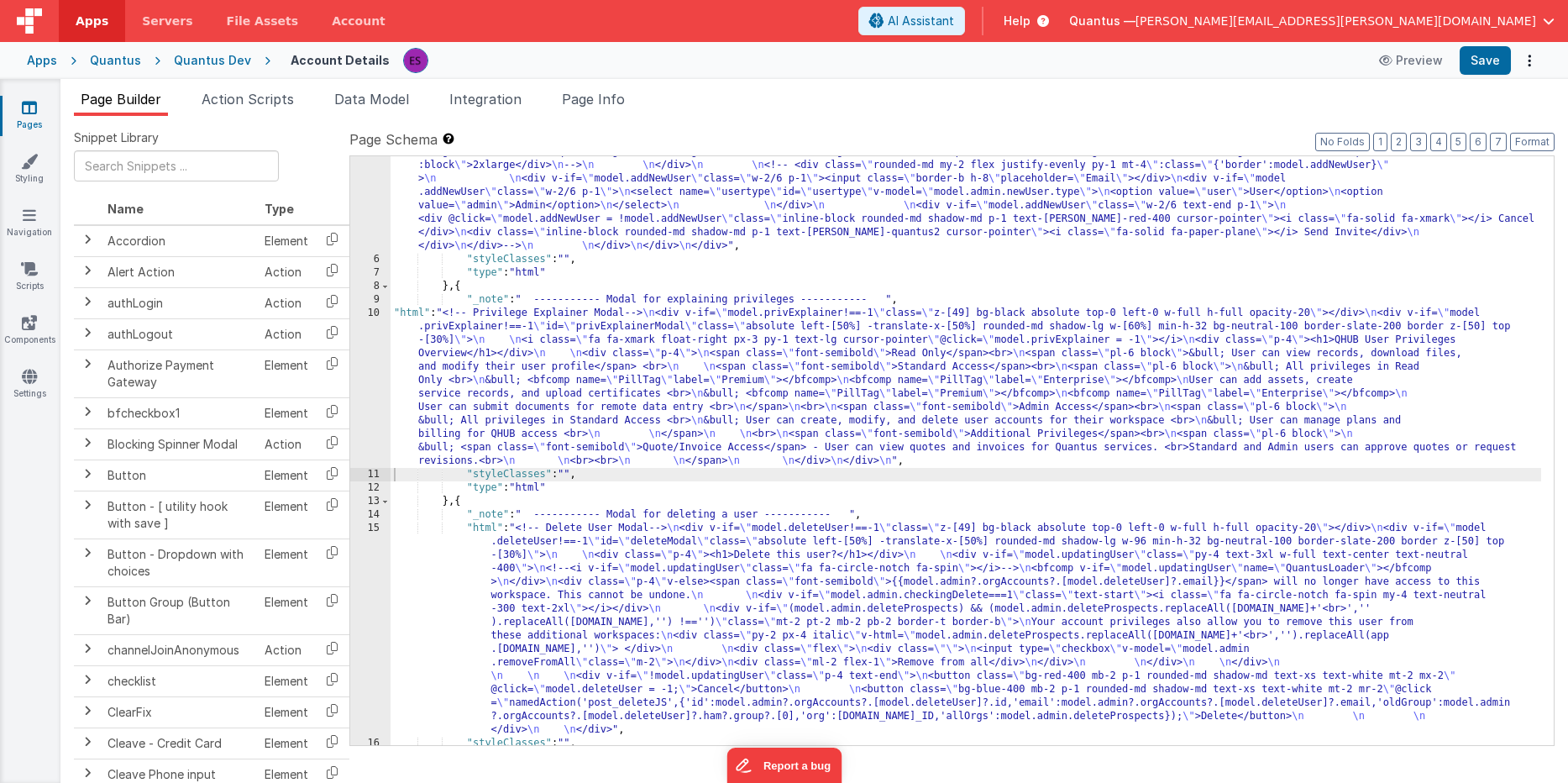
scroll to position [908, 0]
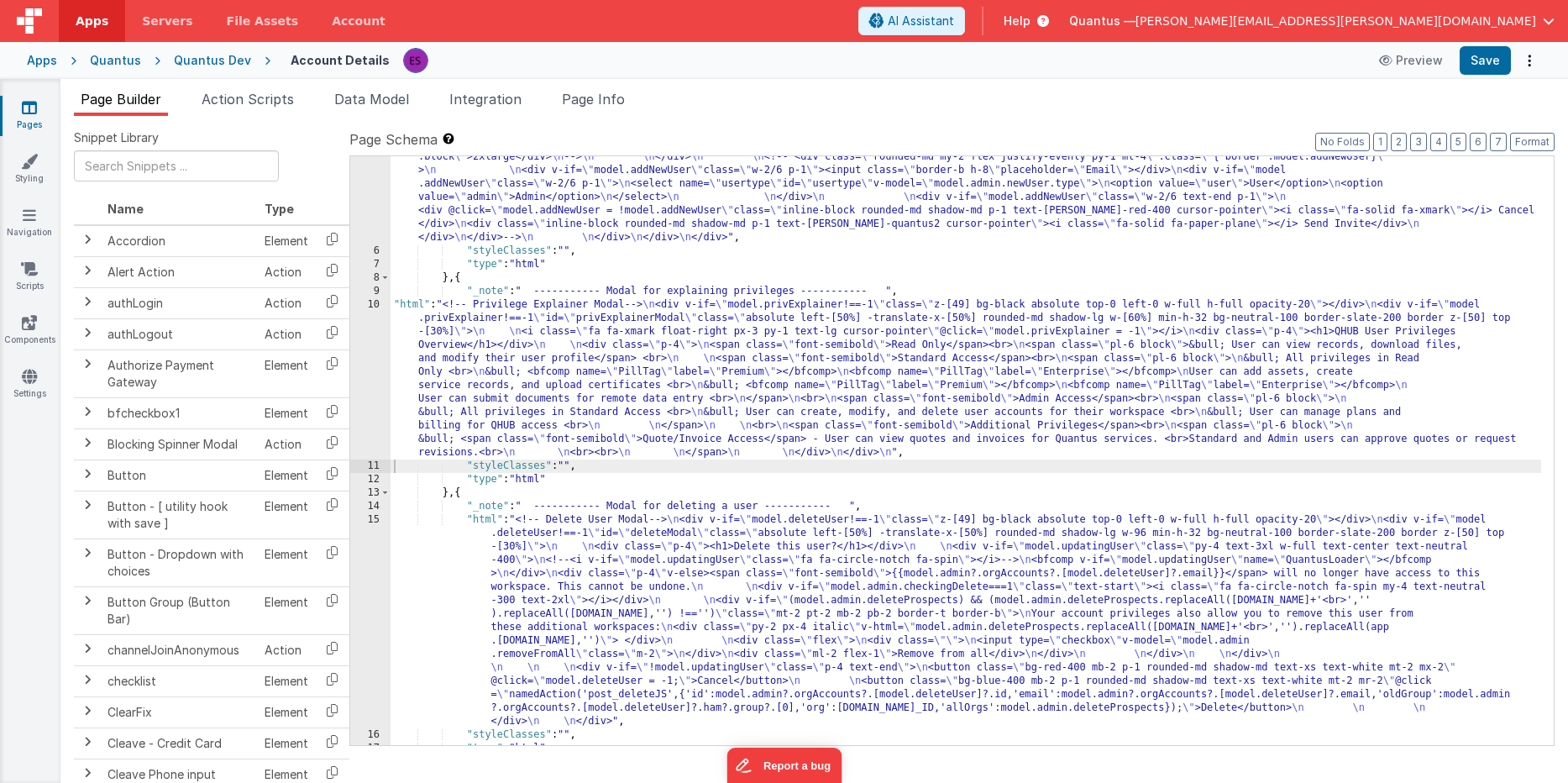
click at [372, 359] on div "10" at bounding box center [370, 378] width 41 height 162
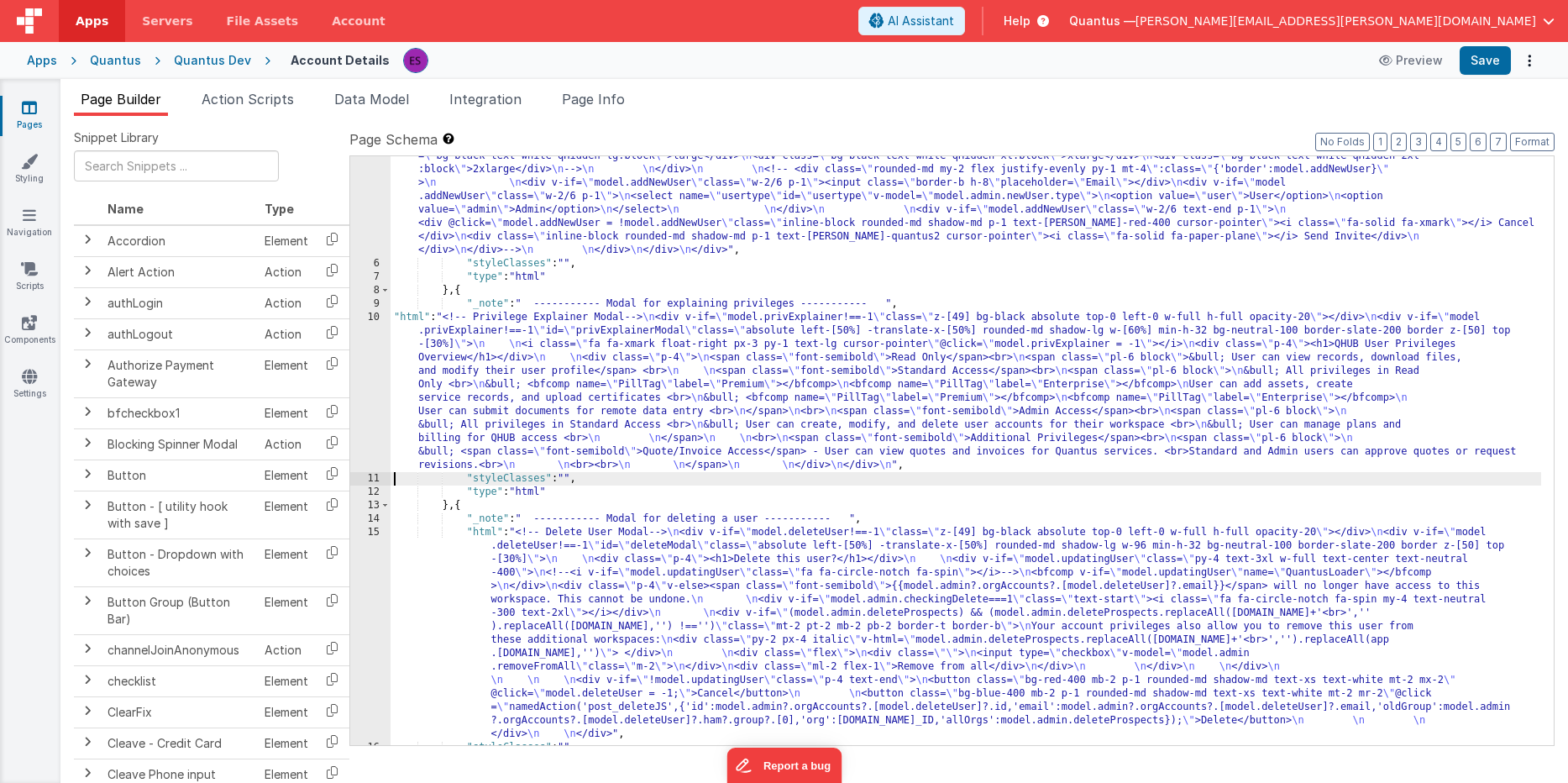
scroll to position [895, 0]
click at [367, 362] on div "10" at bounding box center [370, 391] width 41 height 162
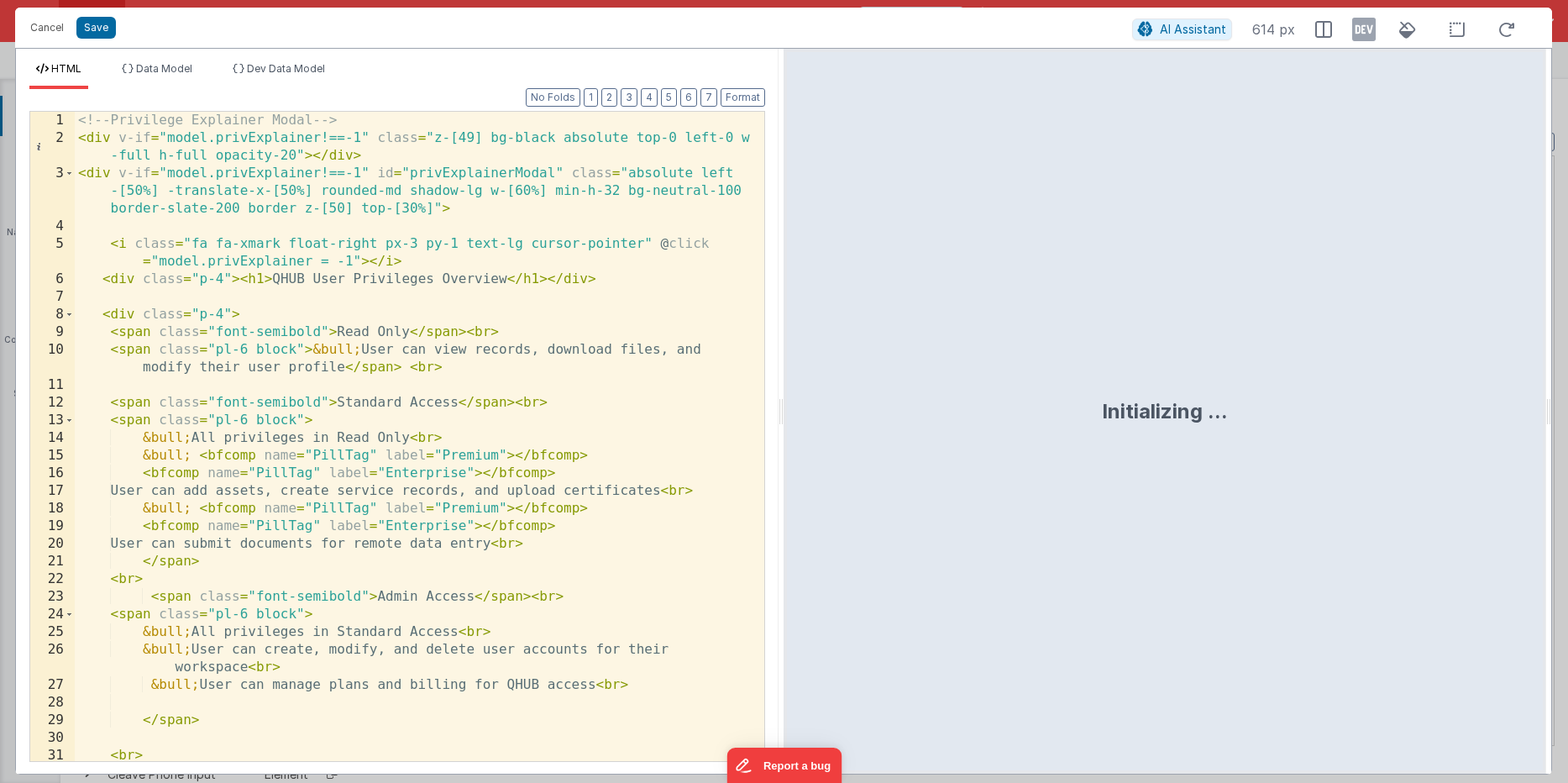
click at [436, 263] on div "<!-- Privilege Explainer Modal --> < div v-if = "model.privExplainer!==-1" clas…" at bounding box center [413, 454] width 677 height 685
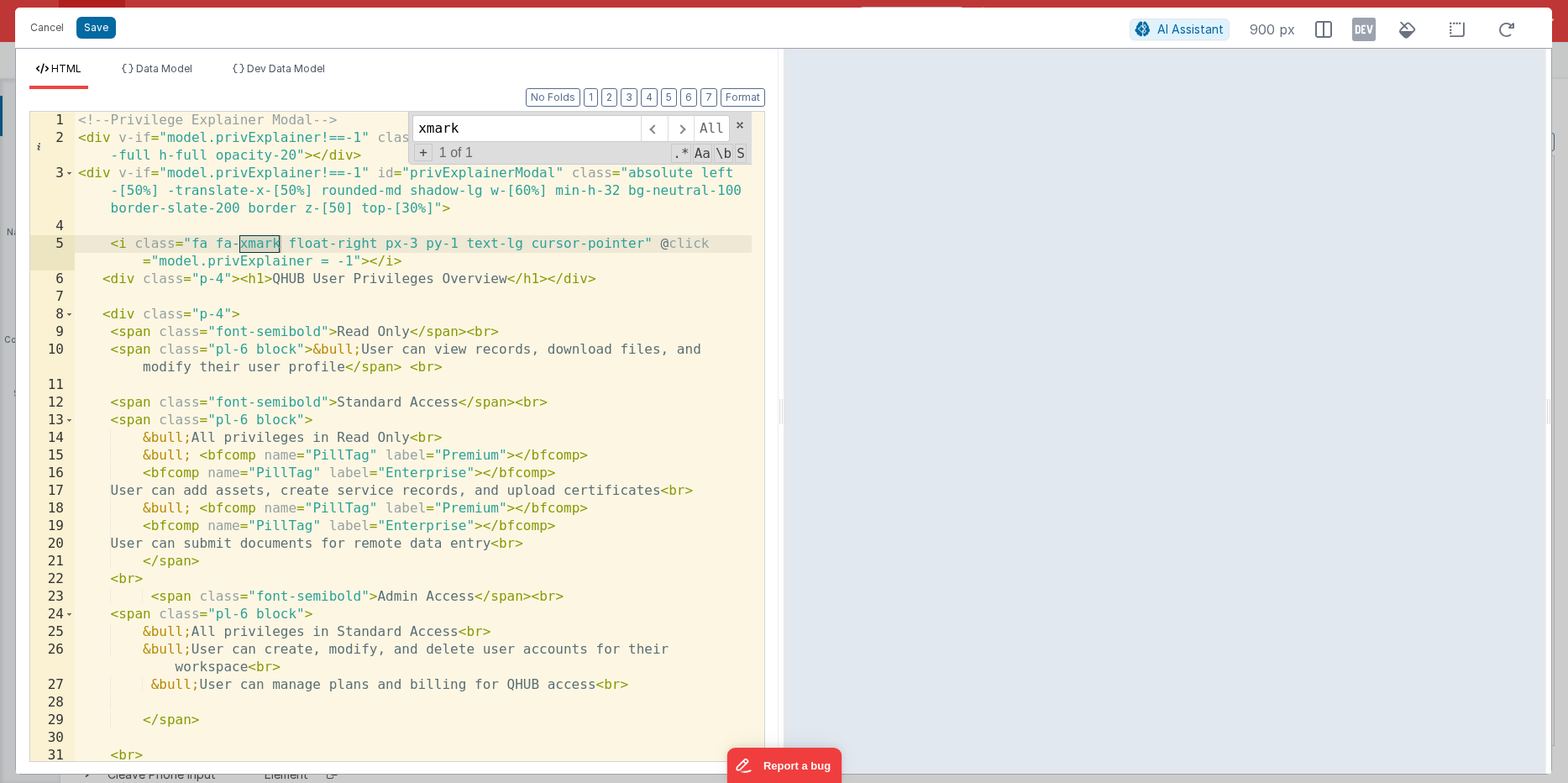
type input "xmark"
drag, startPoint x: 530, startPoint y: 243, endPoint x: 464, endPoint y: 242, distance: 66.0
click at [464, 242] on div "<!-- Privilege Explainer Modal --> < div v-if = "model.privExplainer!==-1" clas…" at bounding box center [413, 454] width 677 height 685
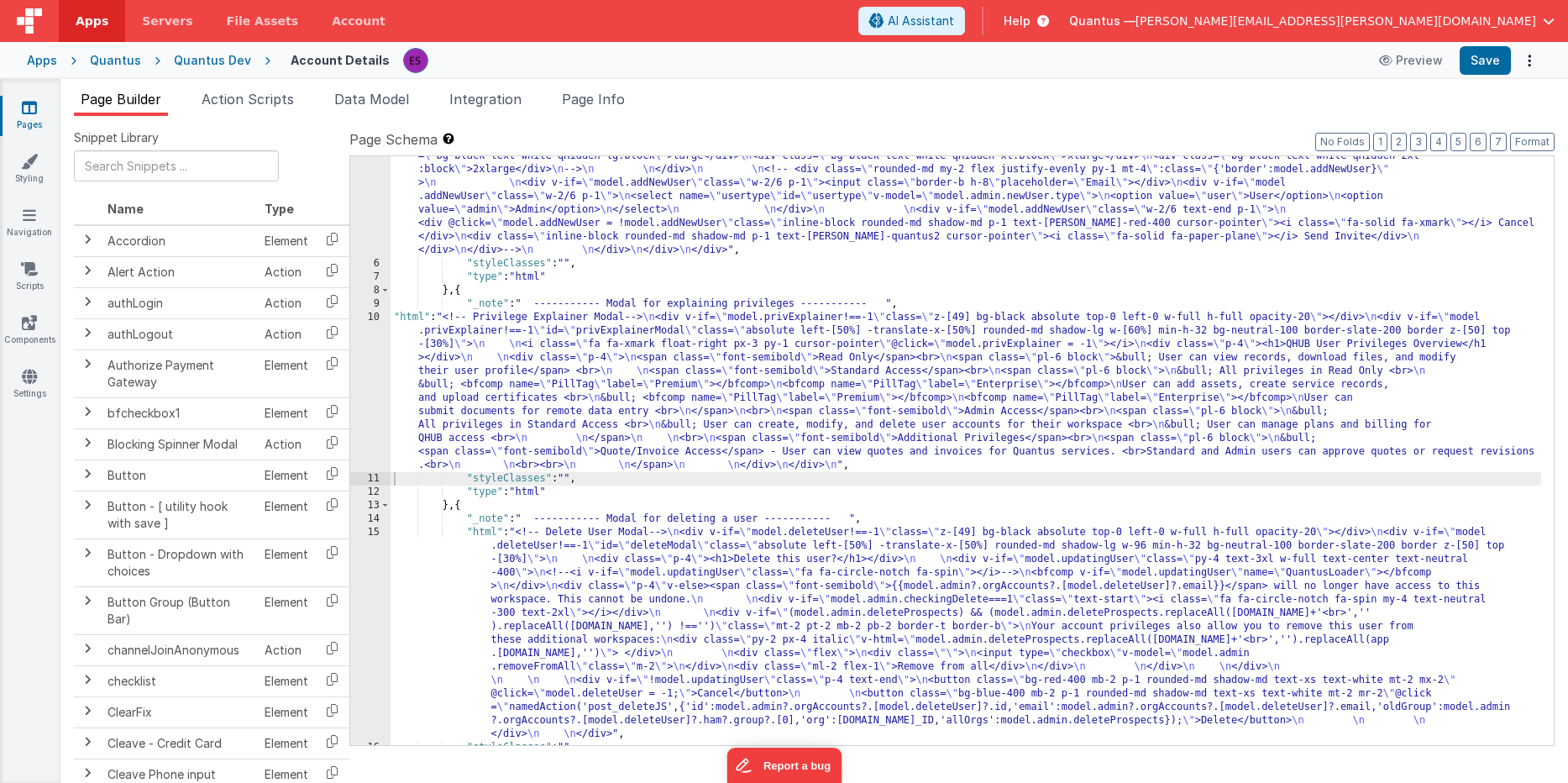
click at [691, 342] on div ""html" : "<!-- User Management Modal--> \n\n <div v-if= \" model.admin \" > \n\…" at bounding box center [966, 88] width 1150 height 1543
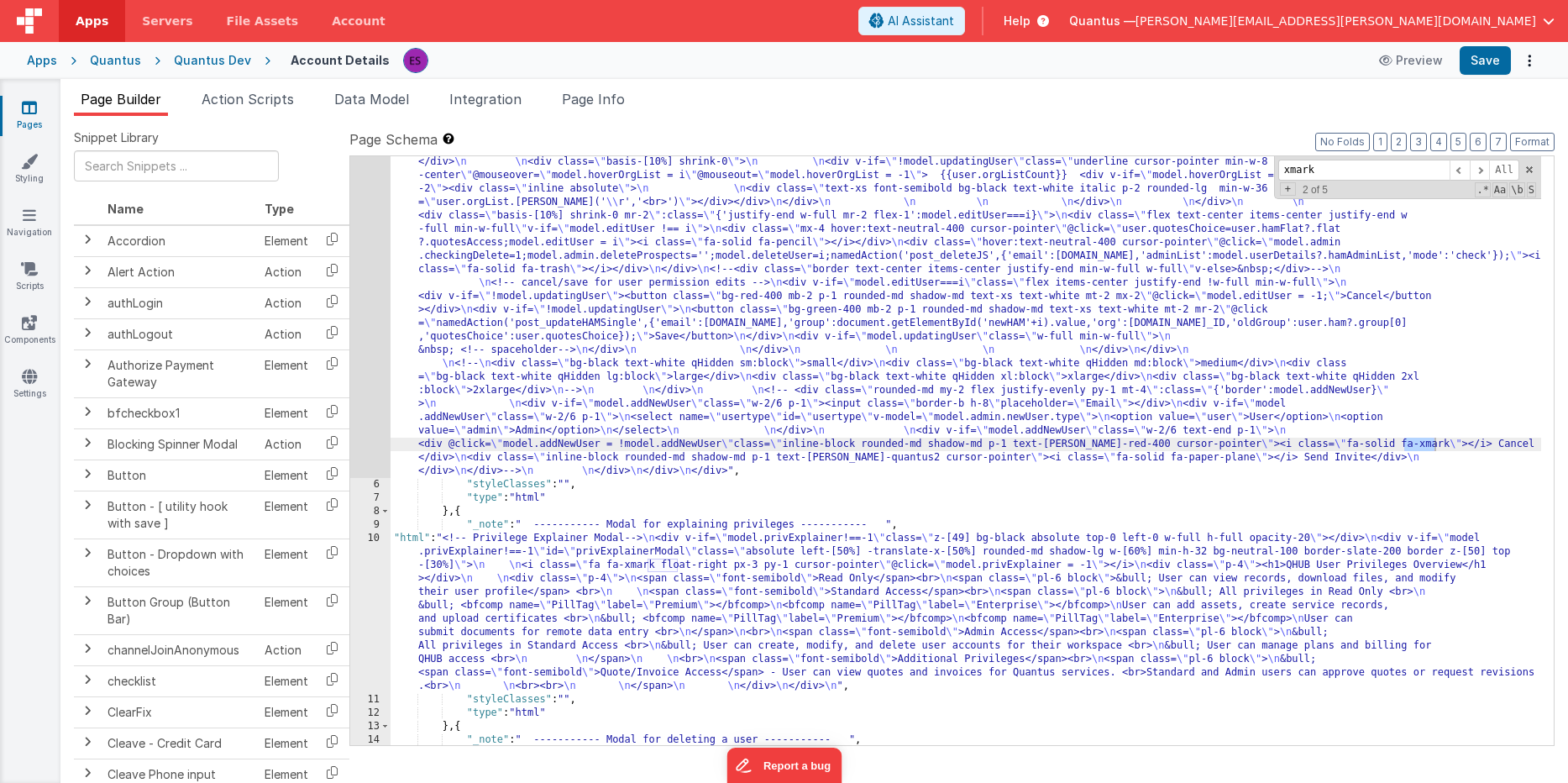
scroll to position [674, 0]
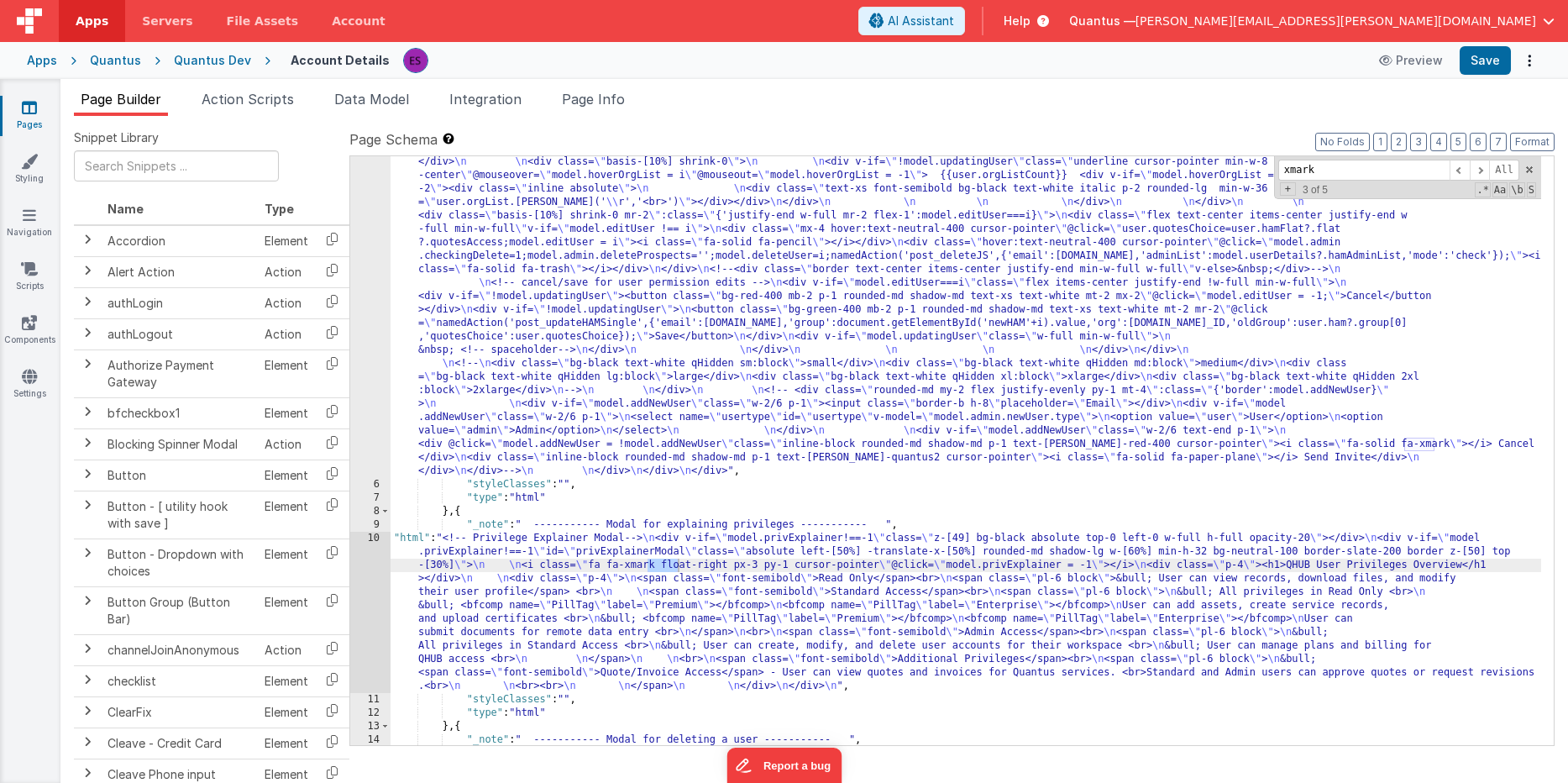
type input "xmark"
click at [807, 567] on div ""html" : "<!-- User Management Modal--> \n\n <div v-if= \" model.admin \" > \n\…" at bounding box center [966, 409] width 1150 height 1745
click at [473, 570] on div ""html" : "<!-- User Management Modal--> \n\n <div v-if= \" model.admin \" > \n\…" at bounding box center [966, 409] width 1150 height 1745
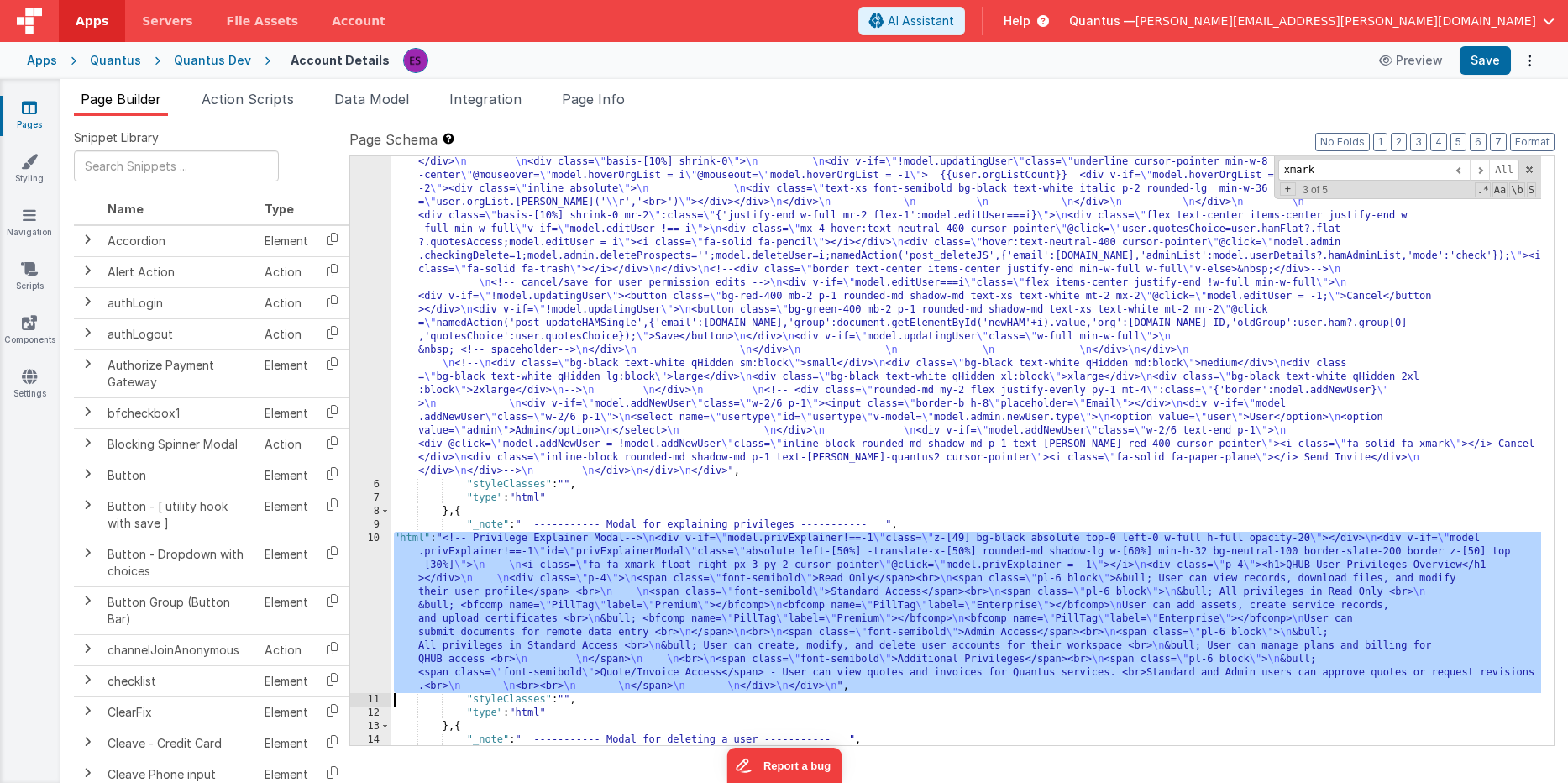
click at [374, 572] on div "10" at bounding box center [370, 612] width 41 height 162
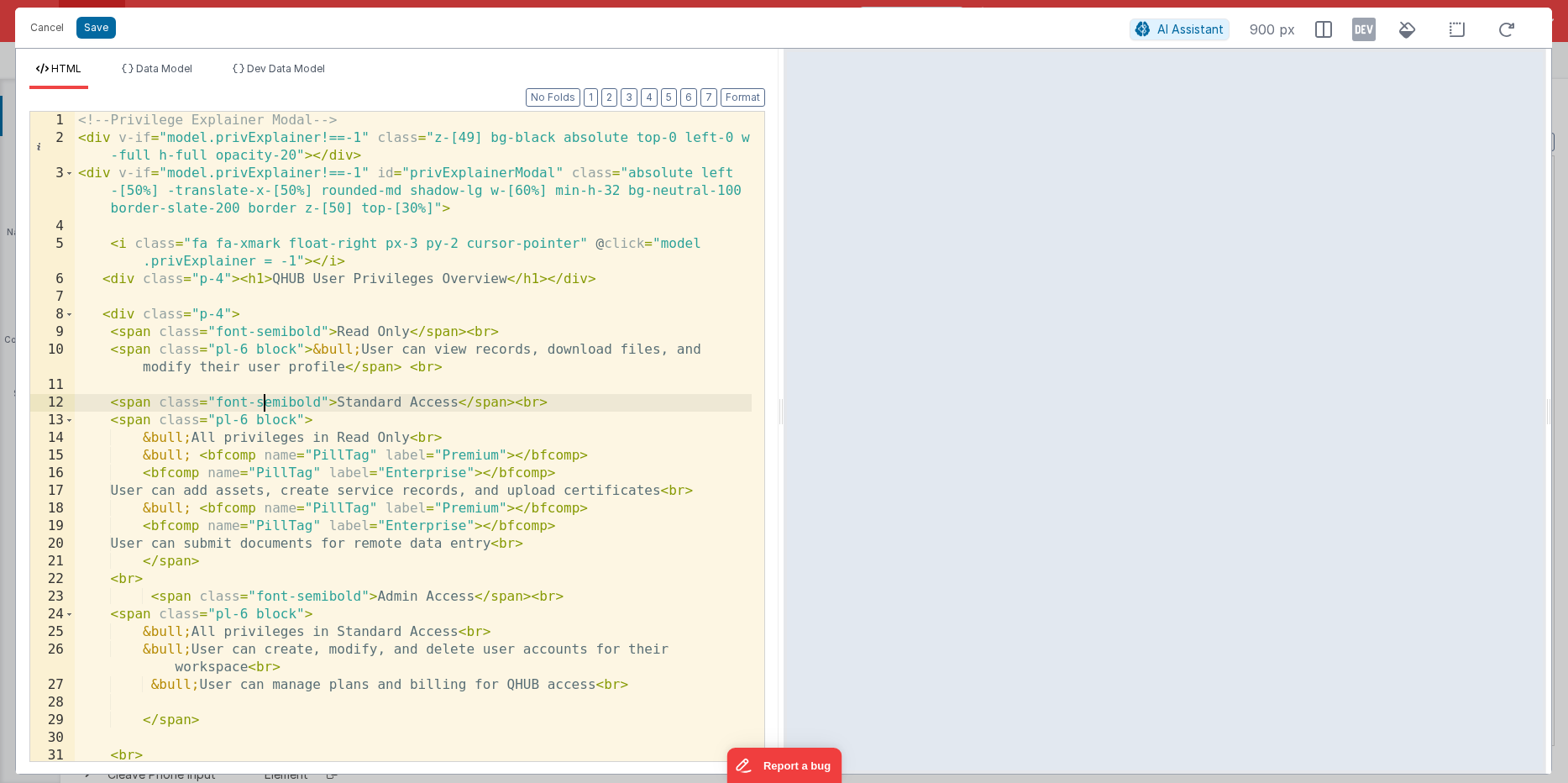
click at [263, 394] on div "<!-- Privilege Explainer Modal --> < div v-if = "model.privExplainer!==-1" clas…" at bounding box center [413, 454] width 677 height 685
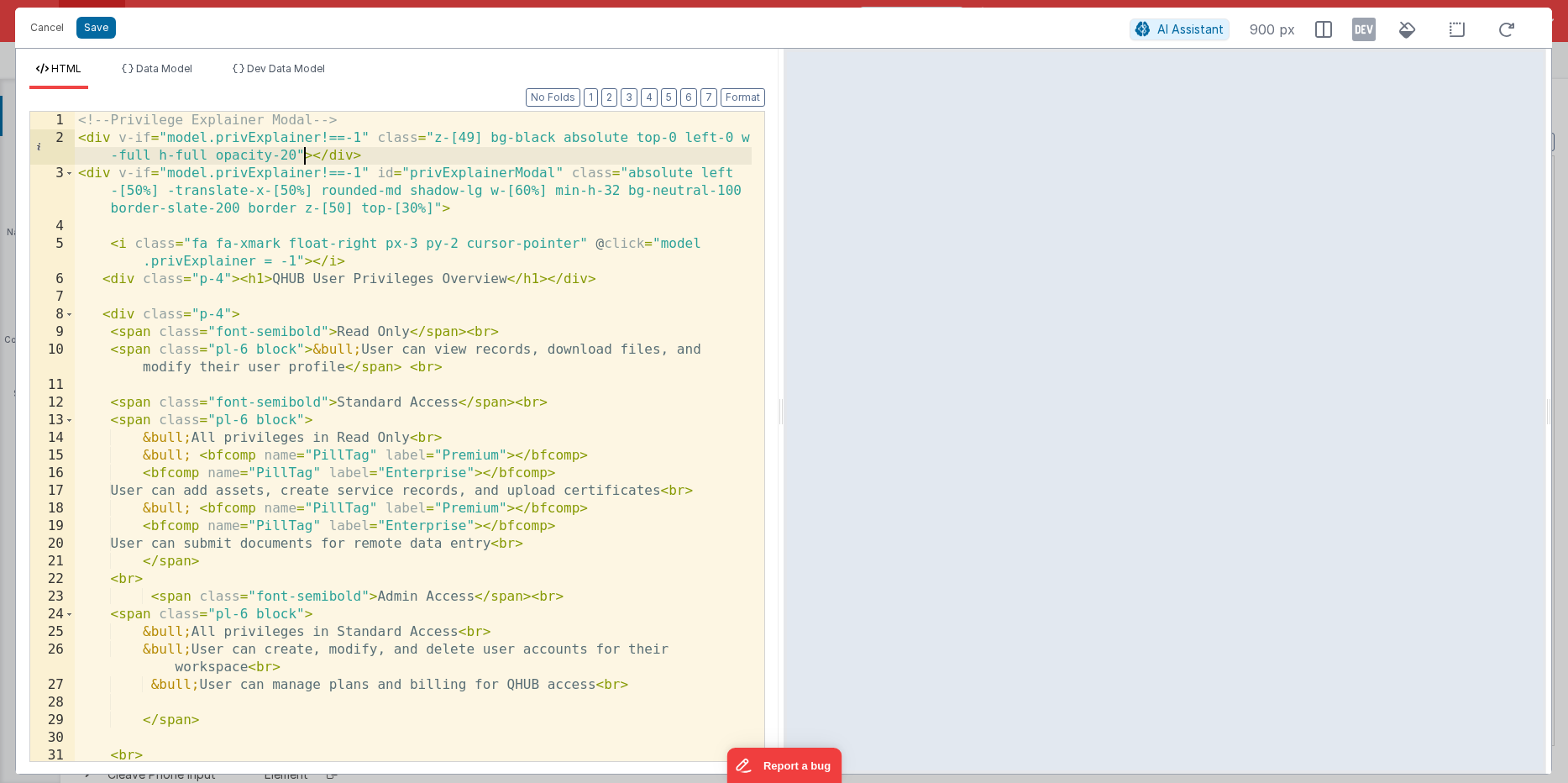
click at [304, 156] on div "<!-- Privilege Explainer Modal --> < div v-if = "model.privExplainer!==-1" clas…" at bounding box center [413, 454] width 677 height 685
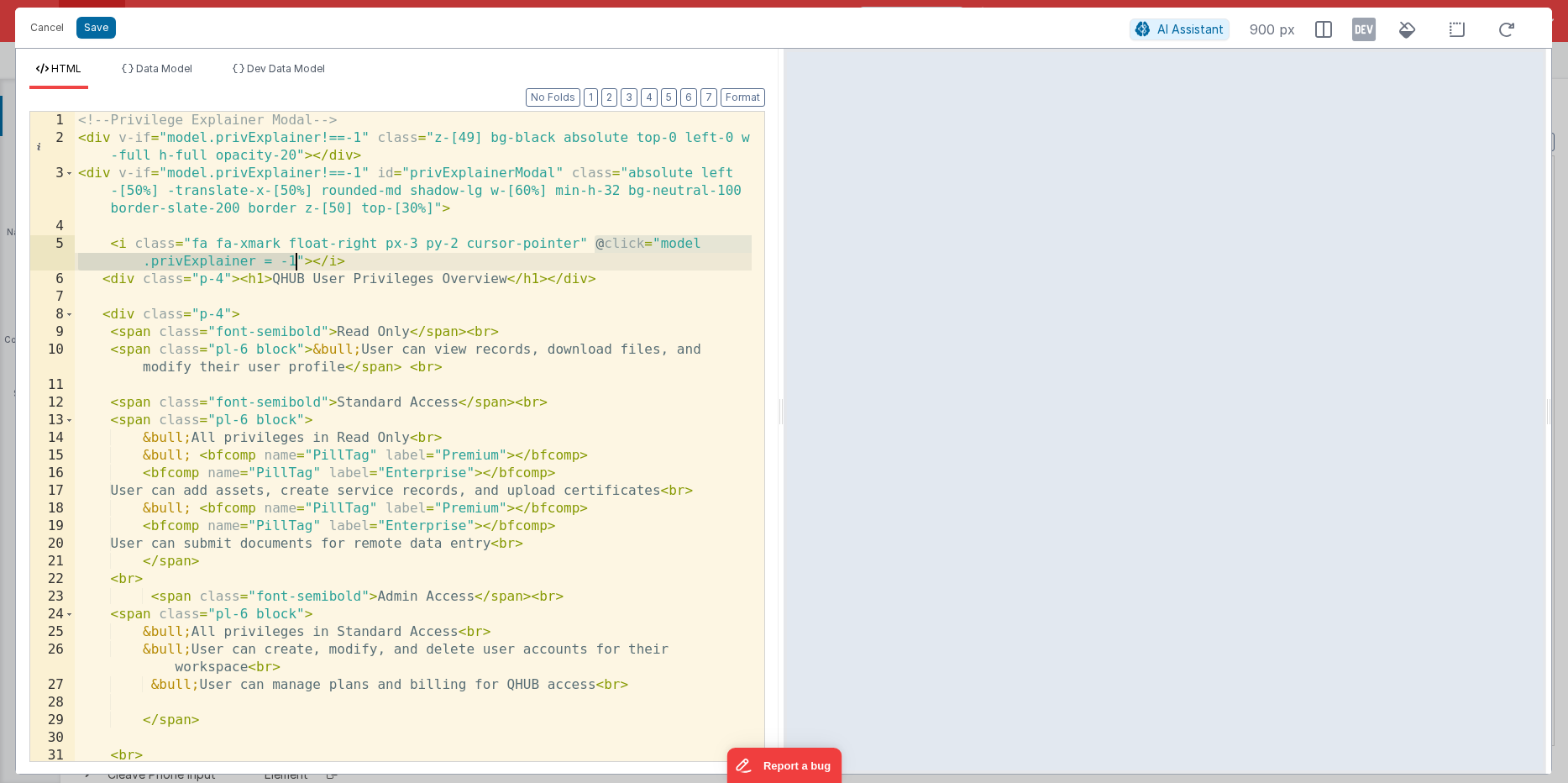
scroll to position [0, 0]
drag, startPoint x: 591, startPoint y: 237, endPoint x: 299, endPoint y: 255, distance: 292.6
click at [299, 255] on div "<!-- Privilege Explainer Modal --> < div v-if = "model.privExplainer!==-1" clas…" at bounding box center [413, 454] width 677 height 685
drag, startPoint x: 303, startPoint y: 160, endPoint x: 295, endPoint y: 174, distance: 16.1
click at [303, 163] on div "<!-- Privilege Explainer Modal --> < div v-if = "model.privExplainer!==-1" clas…" at bounding box center [413, 454] width 677 height 685
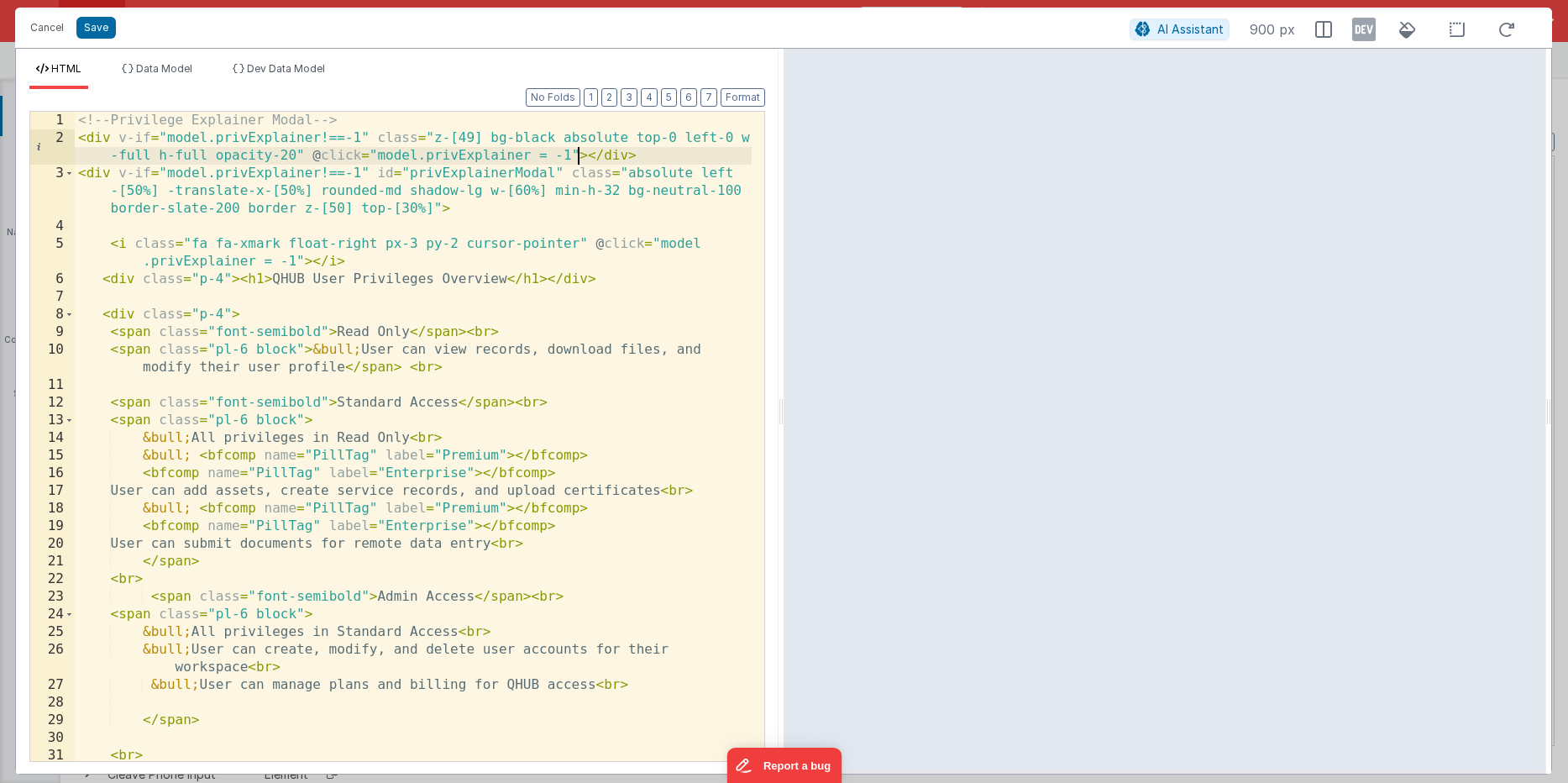
scroll to position [9, 0]
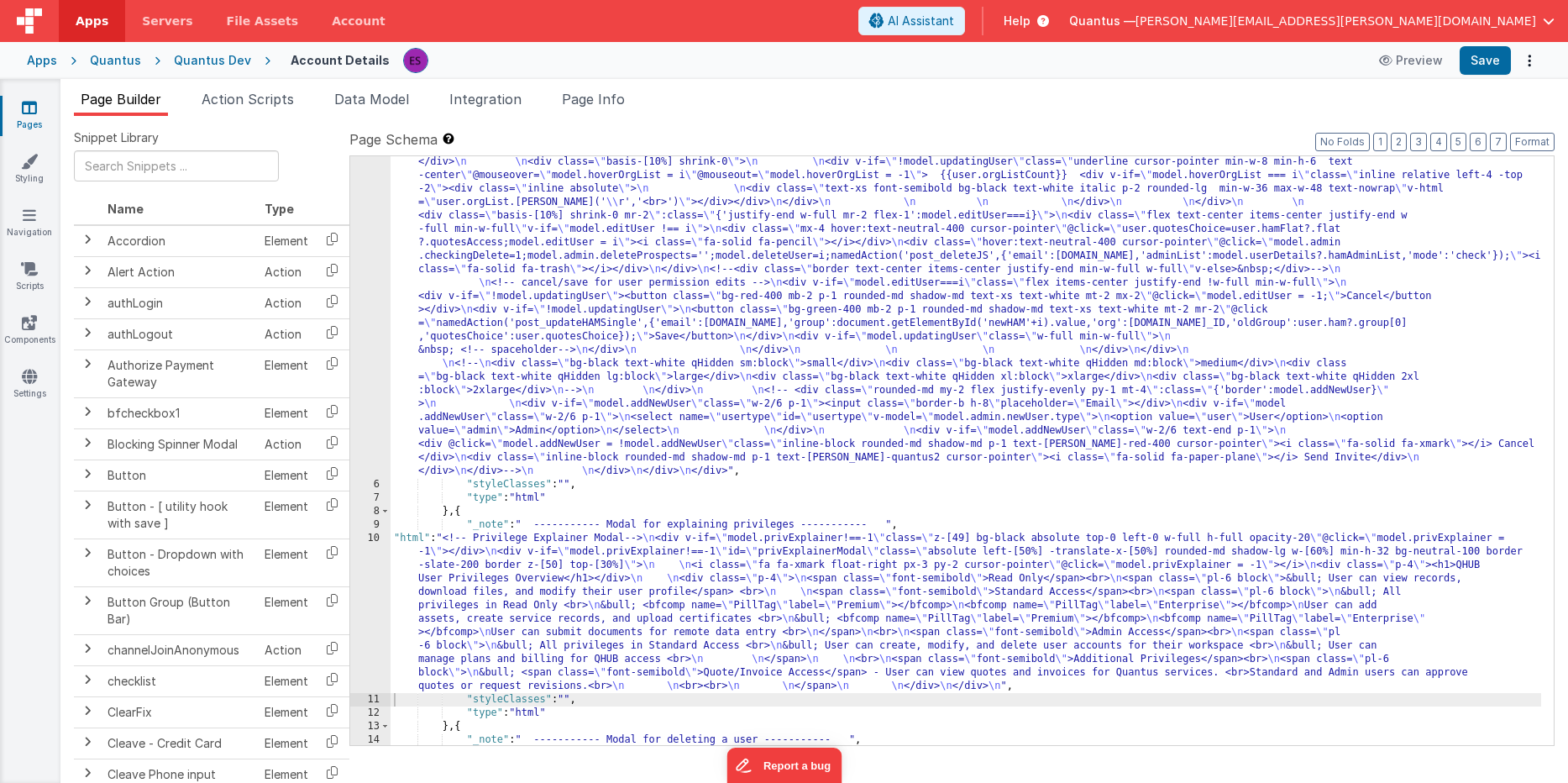
drag, startPoint x: 625, startPoint y: 595, endPoint x: 617, endPoint y: 593, distance: 8.2
click at [622, 593] on div ""html" : "<!-- User Management Modal--> \n\n <div v-if= \" model.admin \" > \n\…" at bounding box center [966, 409] width 1150 height 1745
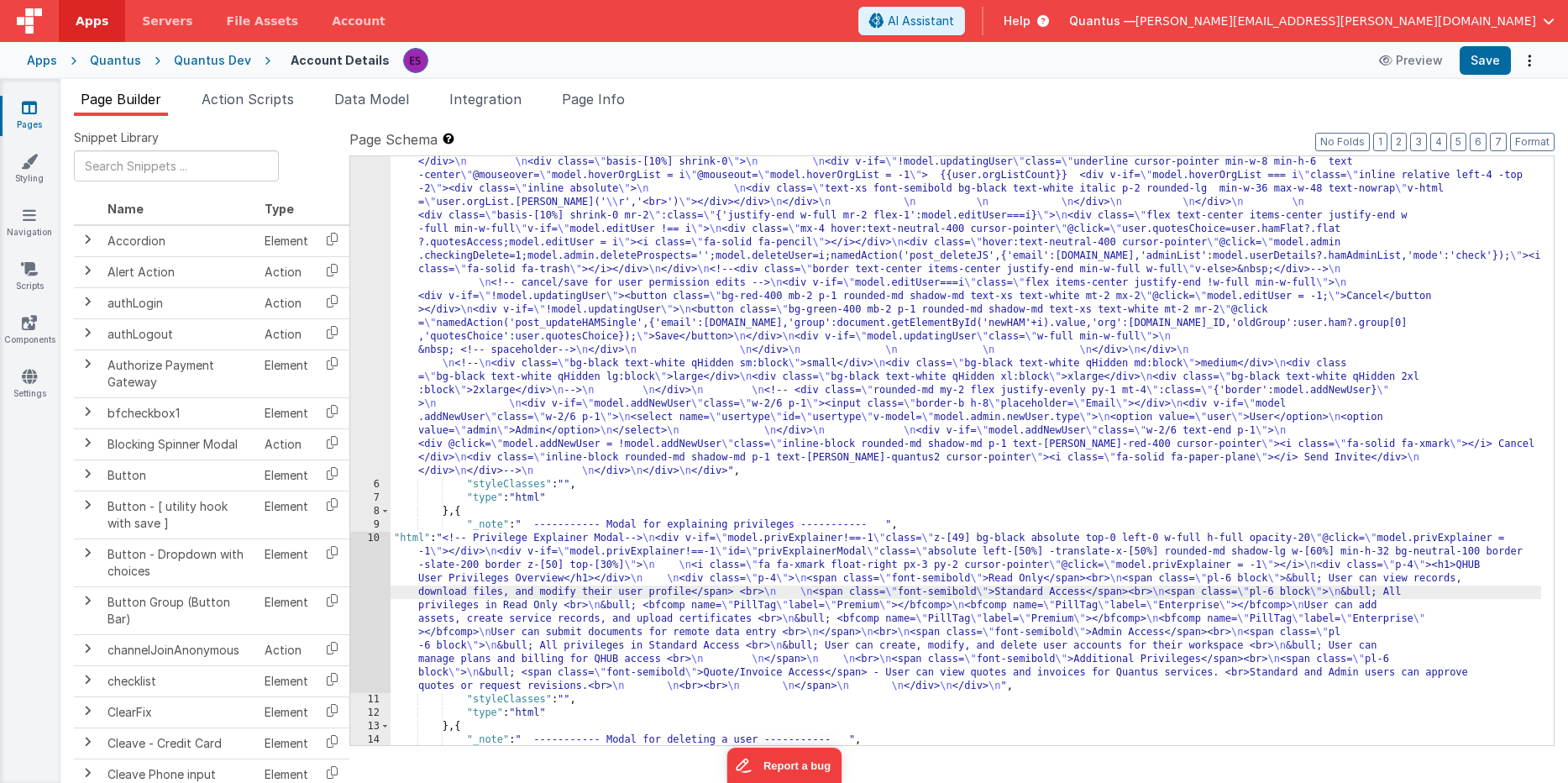
click at [369, 618] on div "10" at bounding box center [370, 612] width 41 height 162
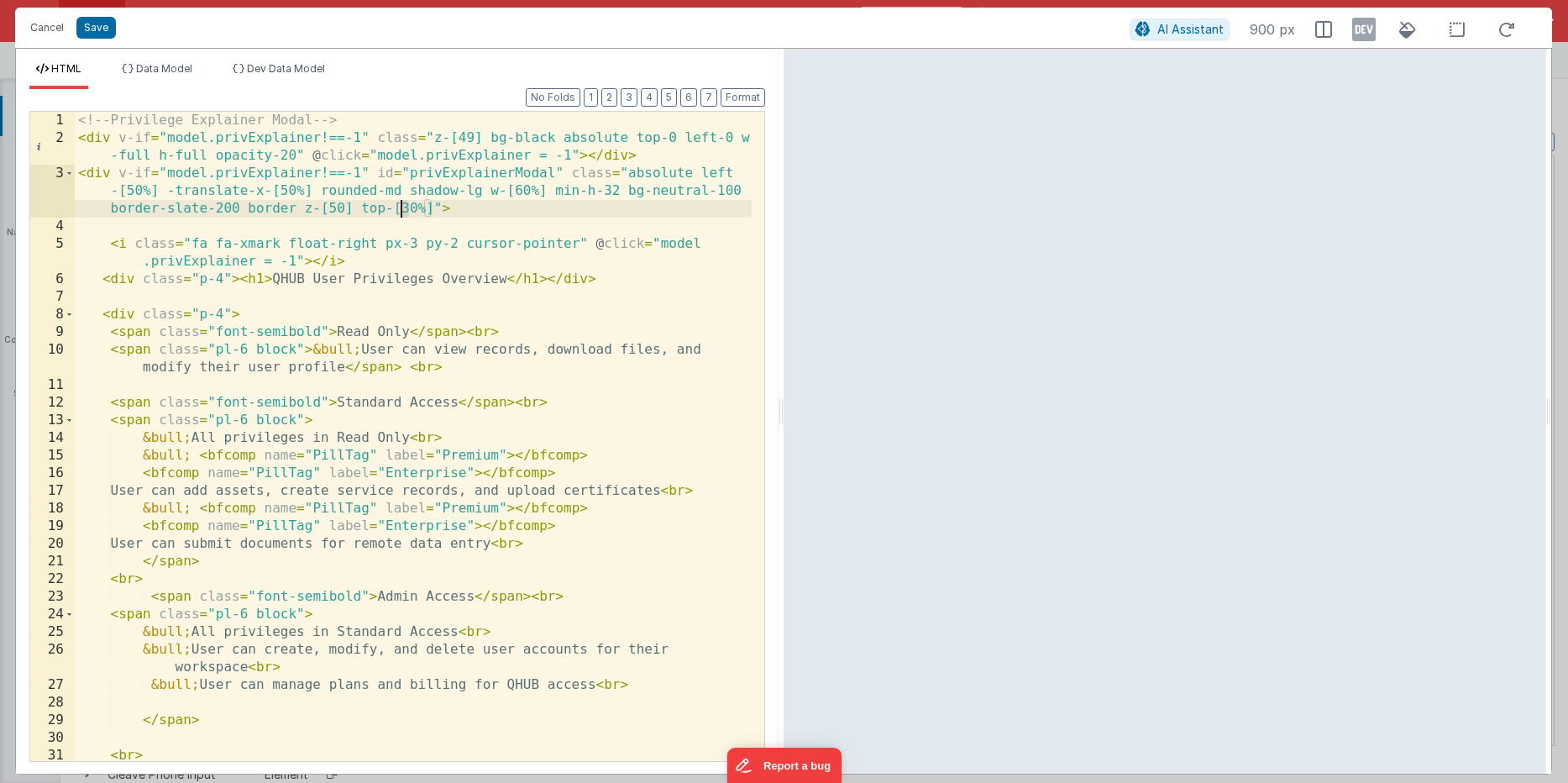
click at [401, 209] on div "<!-- Privilege Explainer Modal --> < div v-if = "model.privExplainer!==-1" clas…" at bounding box center [413, 454] width 677 height 685
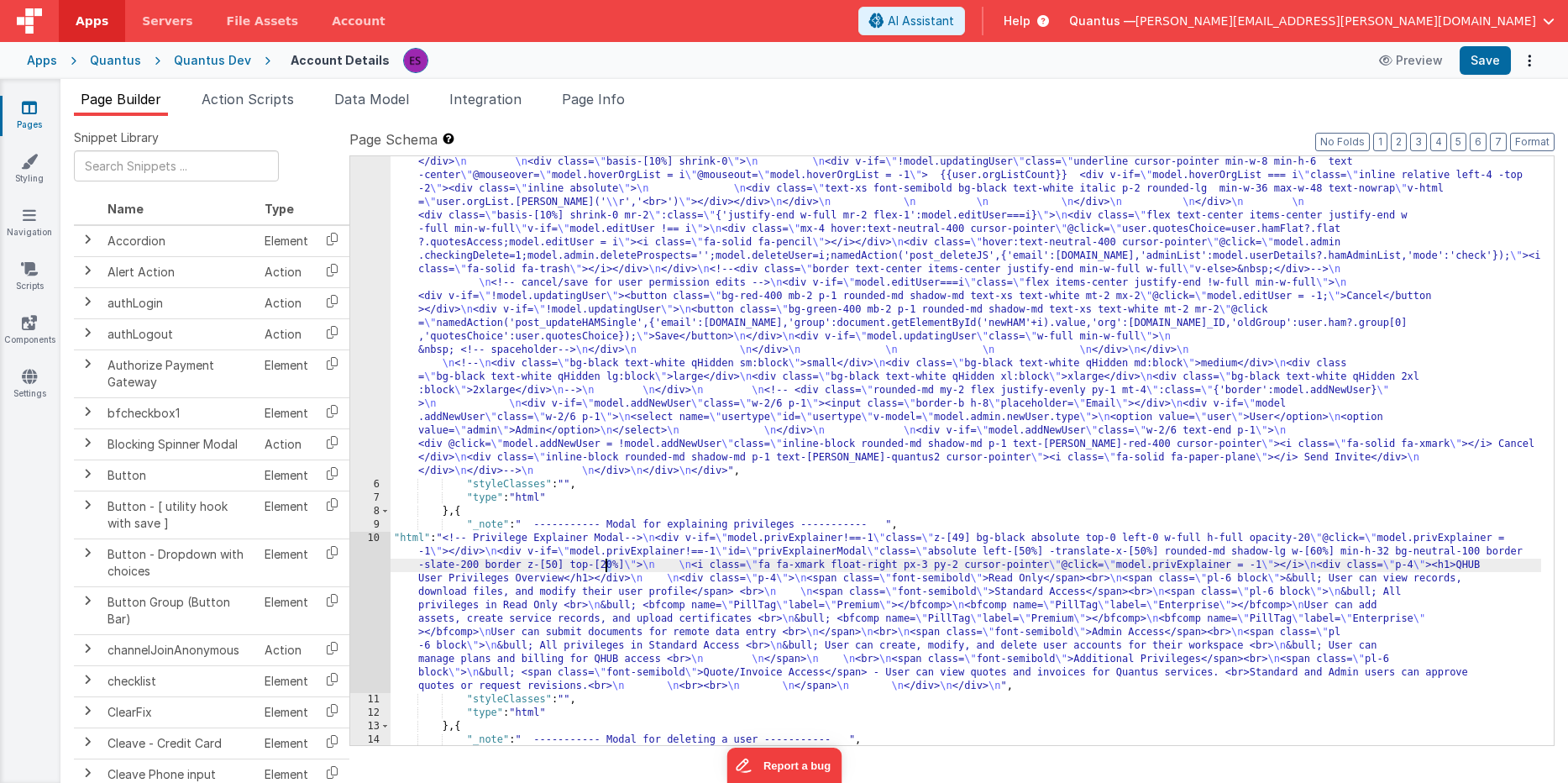
click at [607, 565] on div ""html" : "<!-- User Management Modal--> \n\n <div v-if= \" model.admin \" > \n\…" at bounding box center [966, 409] width 1150 height 1745
click at [37, 310] on div "Pages Styling Navigation Scripts Components Settings" at bounding box center [30, 430] width 60 height 704
click at [23, 321] on icon at bounding box center [29, 322] width 15 height 17
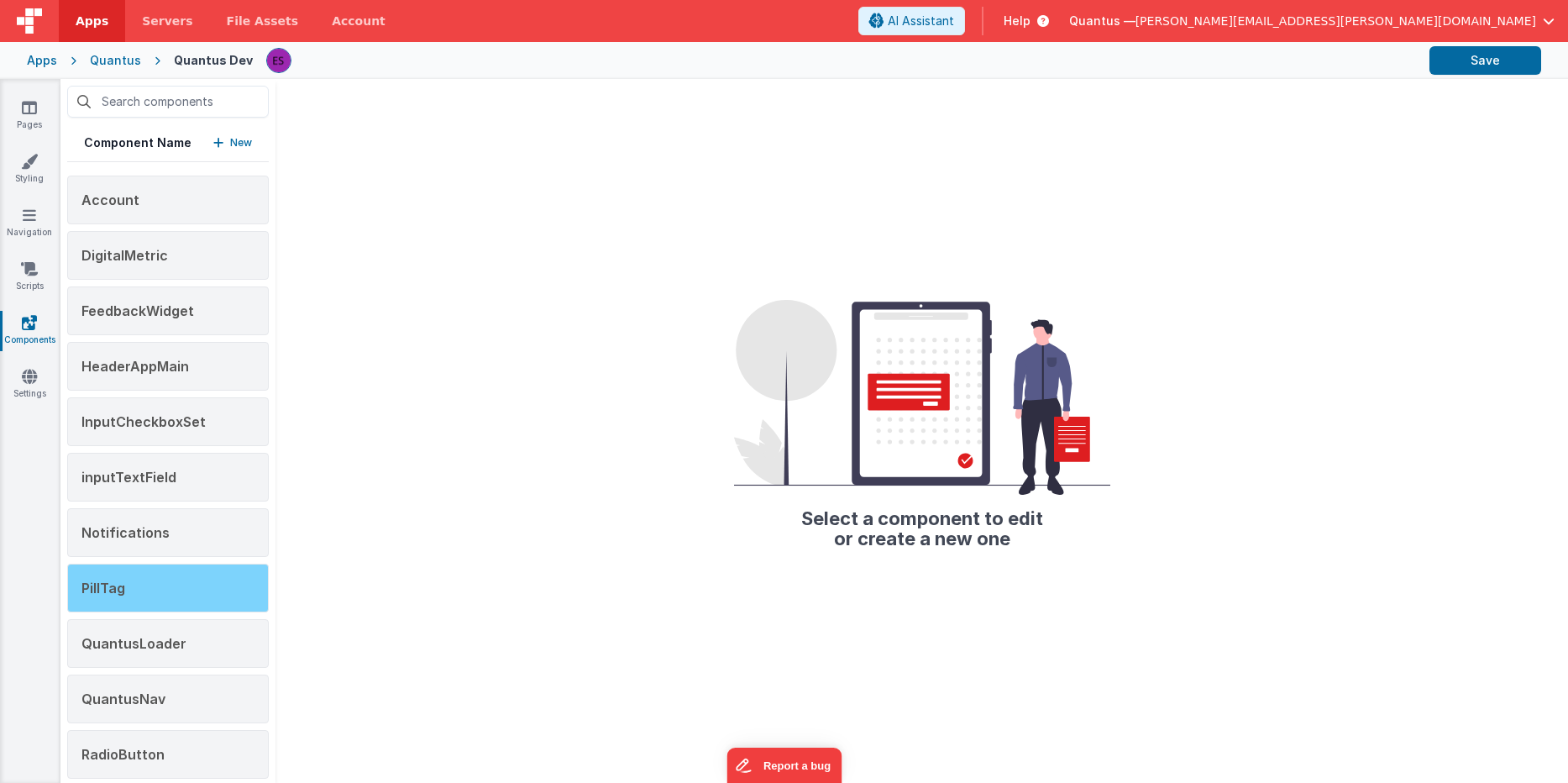
click at [161, 587] on div "PillTag" at bounding box center [167, 588] width 201 height 49
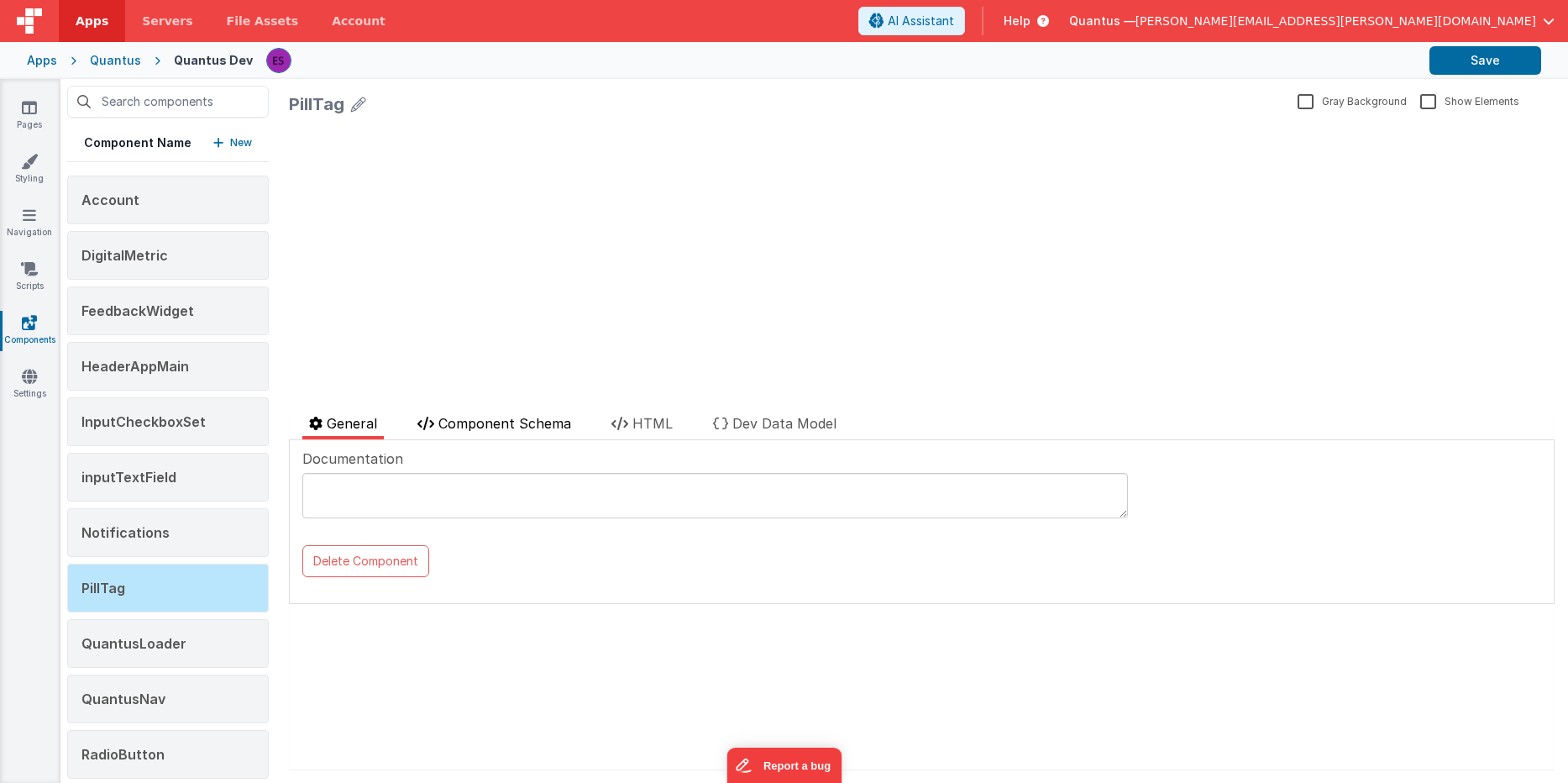
click at [524, 424] on span "Component Schema" at bounding box center [505, 423] width 133 height 17
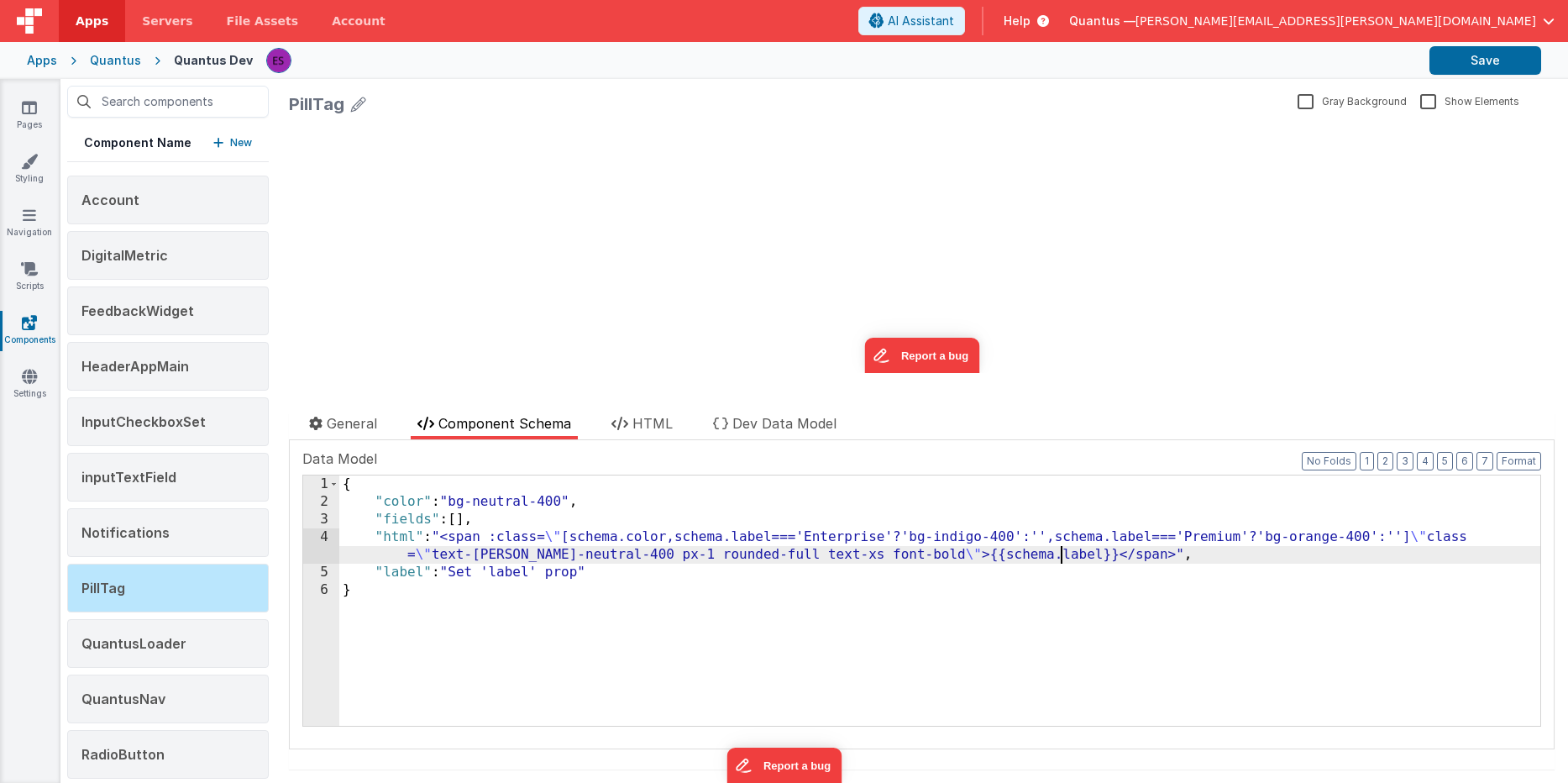
click at [1061, 554] on div "{ "color" : "bg-neutral-400" , "fields" : [ ] , "html" : "<span :class= \" [sch…" at bounding box center [940, 618] width 1201 height 285
click at [831, 555] on div "{ "color" : "bg-neutral-400" , "fields" : [ ] , "html" : "<span :class= \" [sch…" at bounding box center [940, 618] width 1201 height 285
click at [12, 107] on link "Pages" at bounding box center [29, 116] width 60 height 33
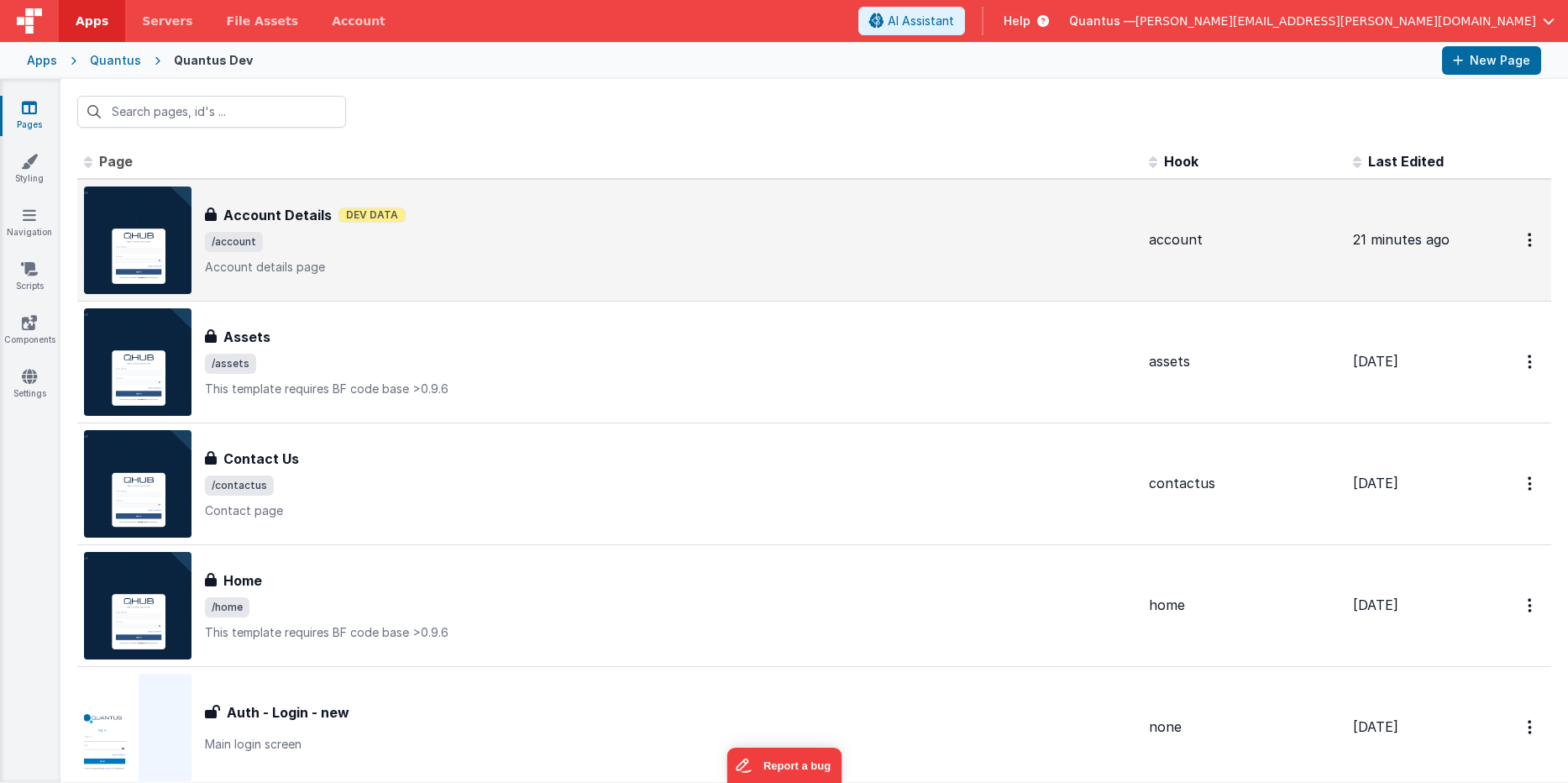
click at [489, 238] on span "/account" at bounding box center [670, 242] width 931 height 20
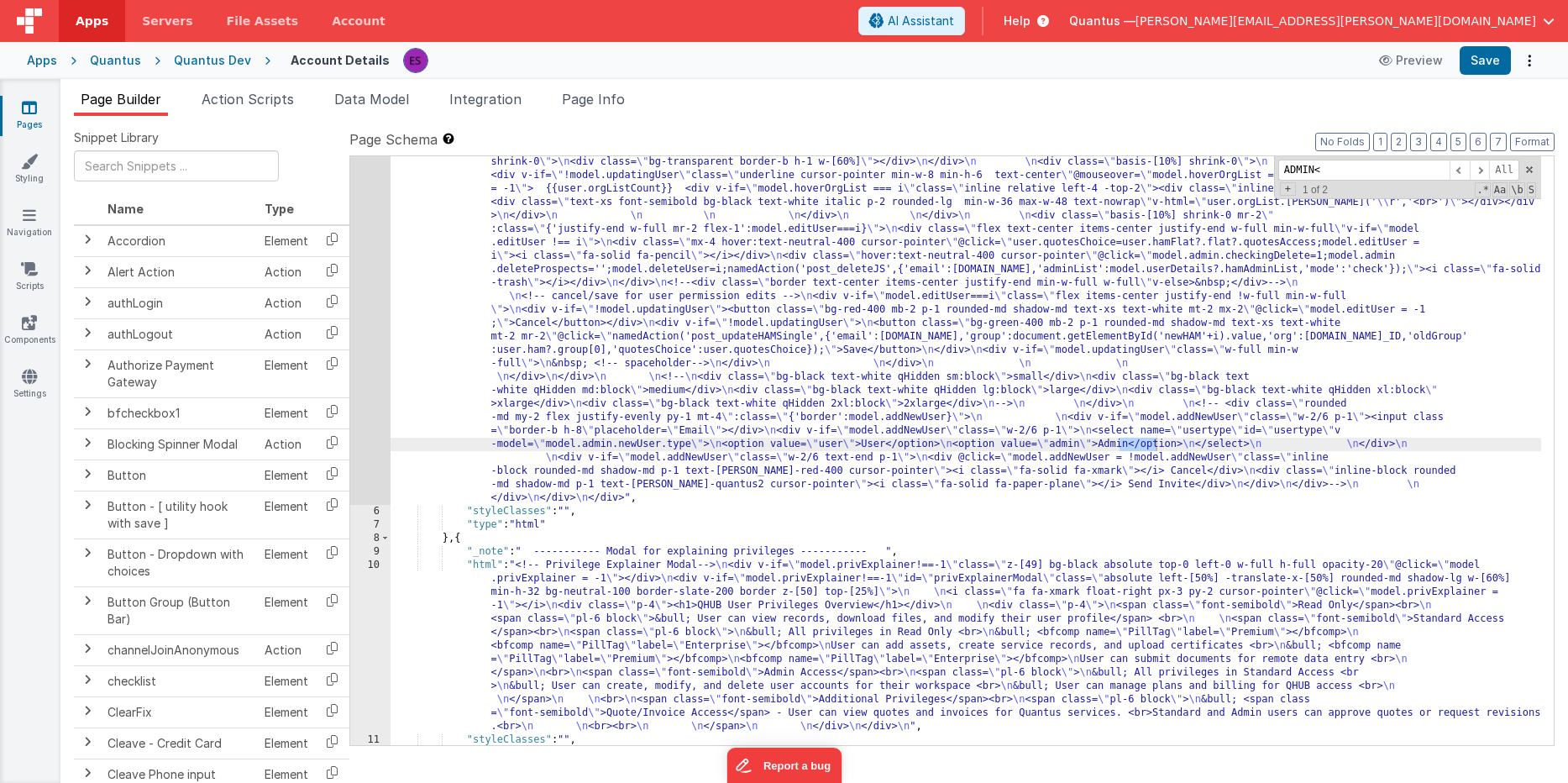
scroll to position [713, 0]
type input "ADMIN<"
click at [1482, 171] on span at bounding box center [1480, 170] width 20 height 21
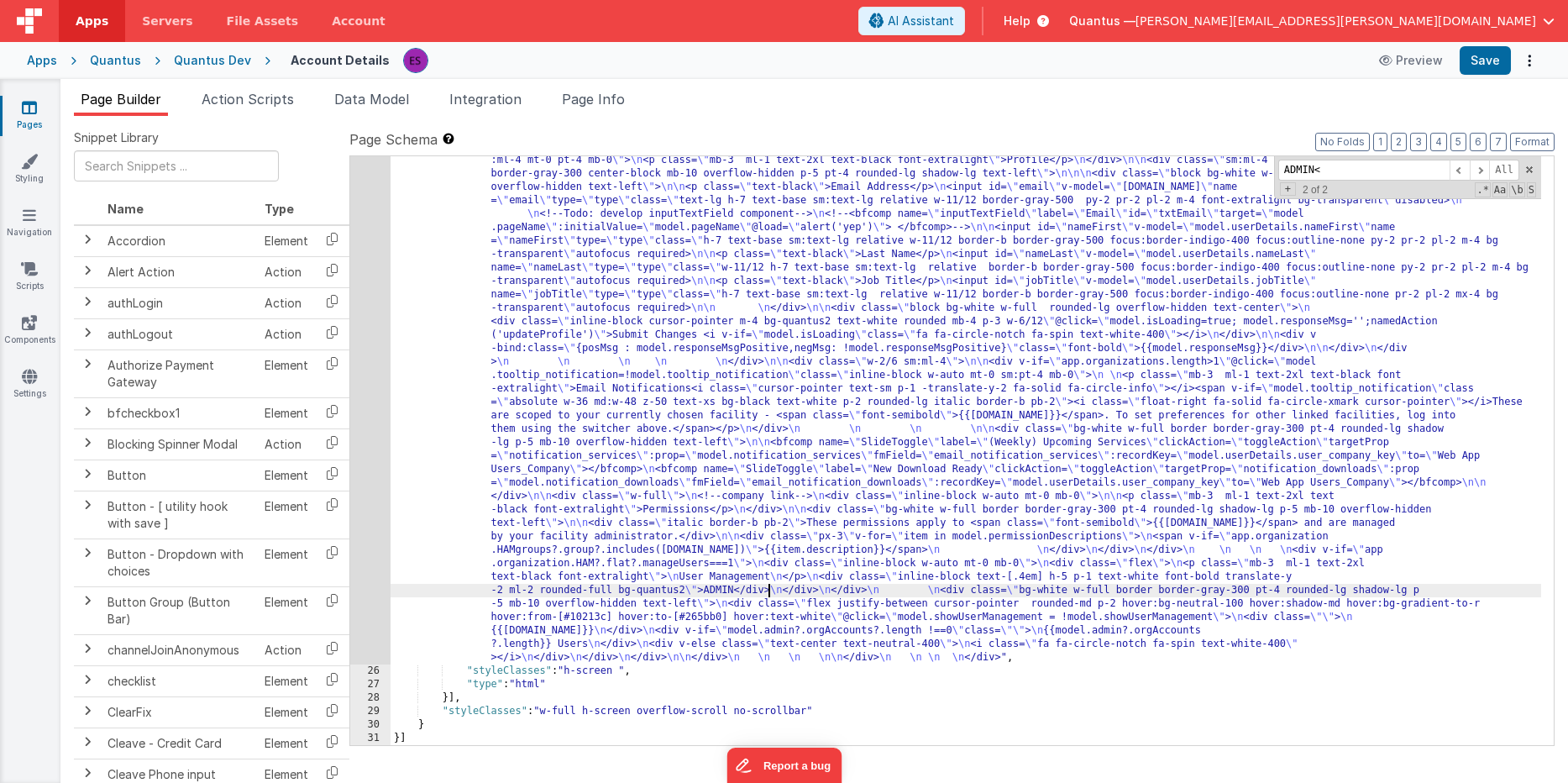
click at [770, 585] on div ""html" : "<div class= \" z-40 flex flex-wrap overflow-scroll no-scrollbar \" > …" at bounding box center [966, 703] width 1150 height 1126
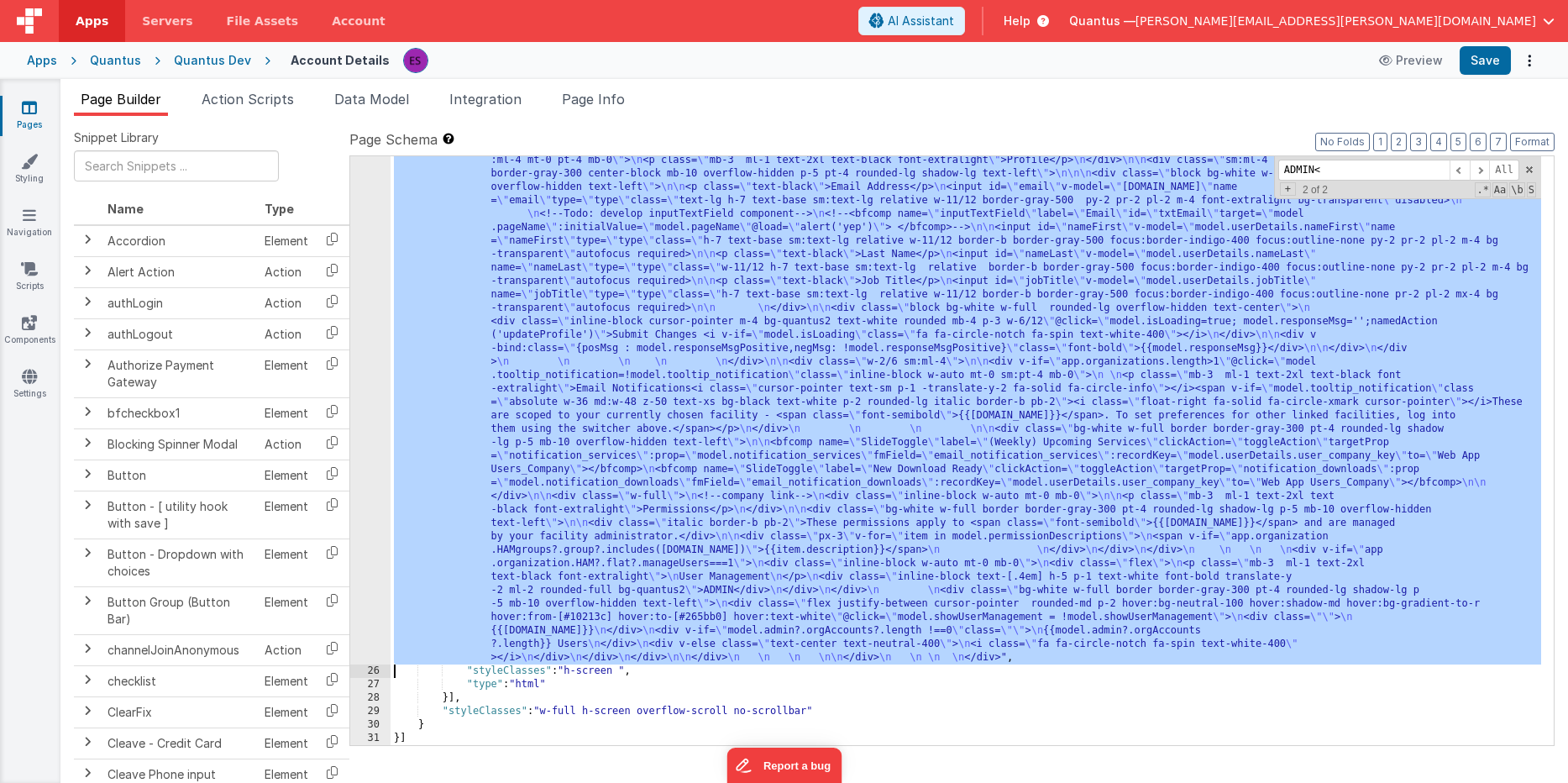
click at [369, 497] on div "25" at bounding box center [370, 402] width 41 height 524
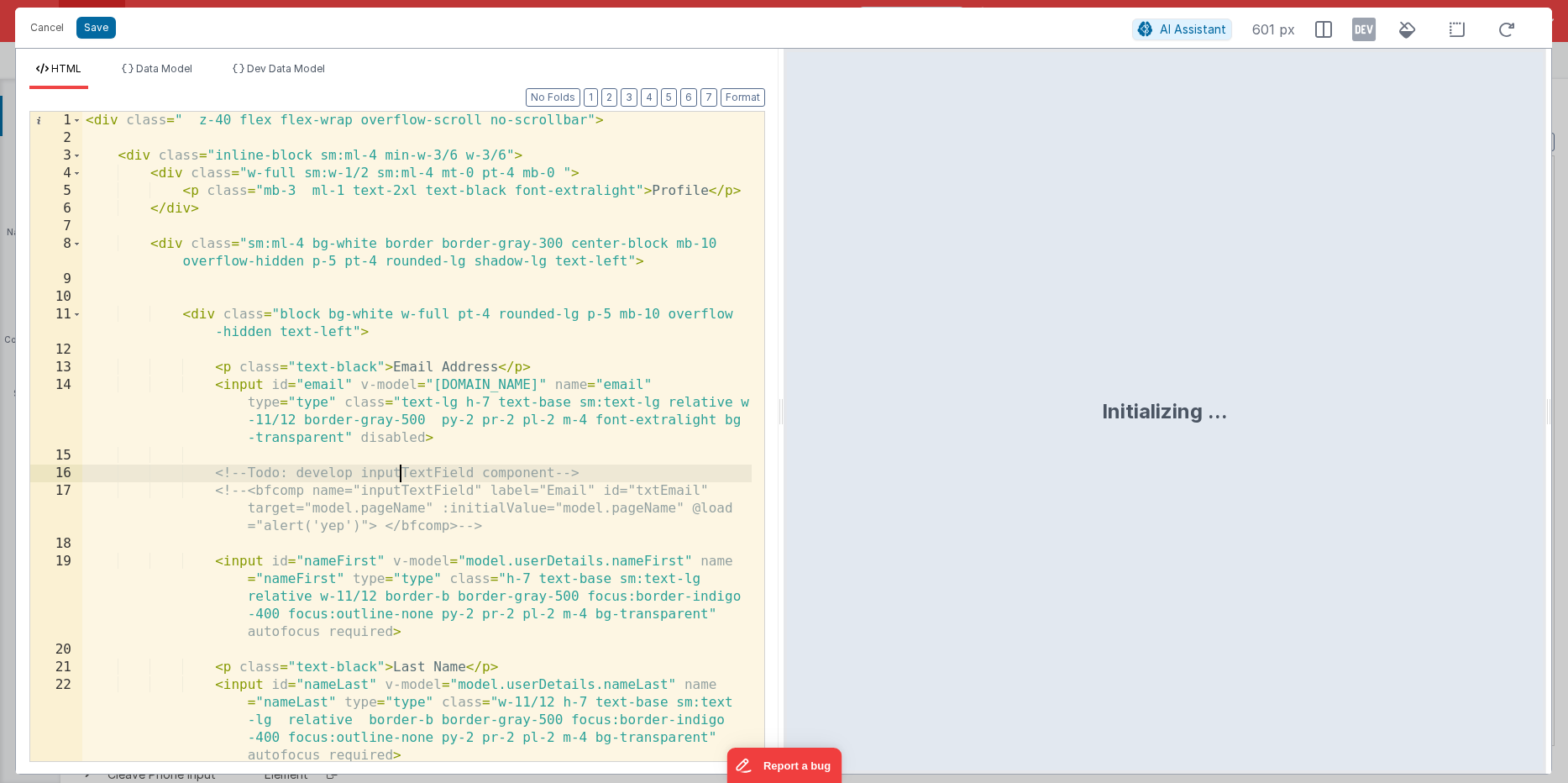
click at [397, 480] on div "< div class = " z-40 flex flex-wrap overflow-scroll no-scrollbar" > < div class…" at bounding box center [416, 454] width 669 height 685
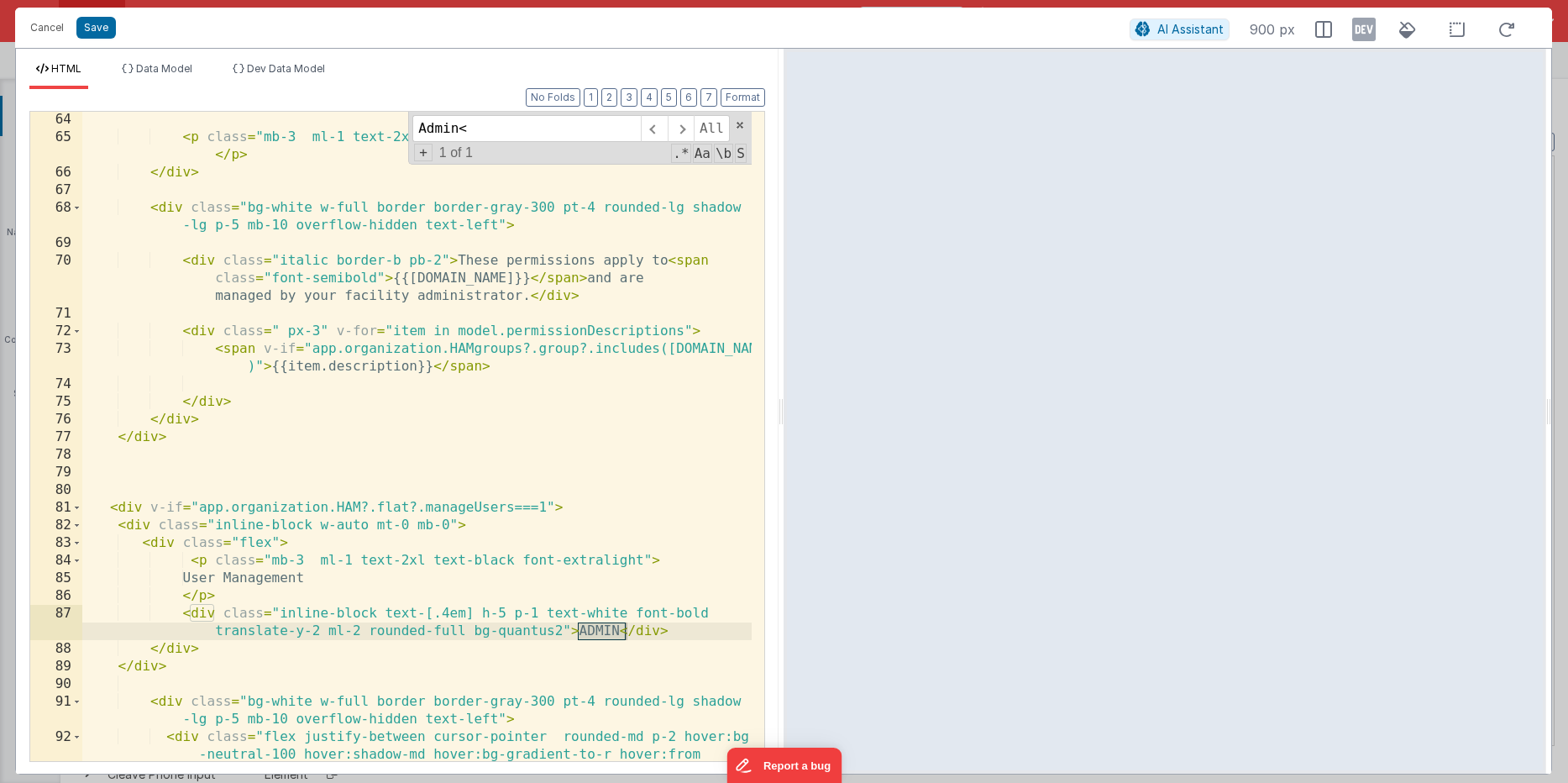
scroll to position [1925, 0]
type input "Admin<"
click at [678, 627] on div "< p class = "mb-3 ml-1 text-2xl text-black font-extralight" > Permissions </ p …" at bounding box center [416, 479] width 669 height 738
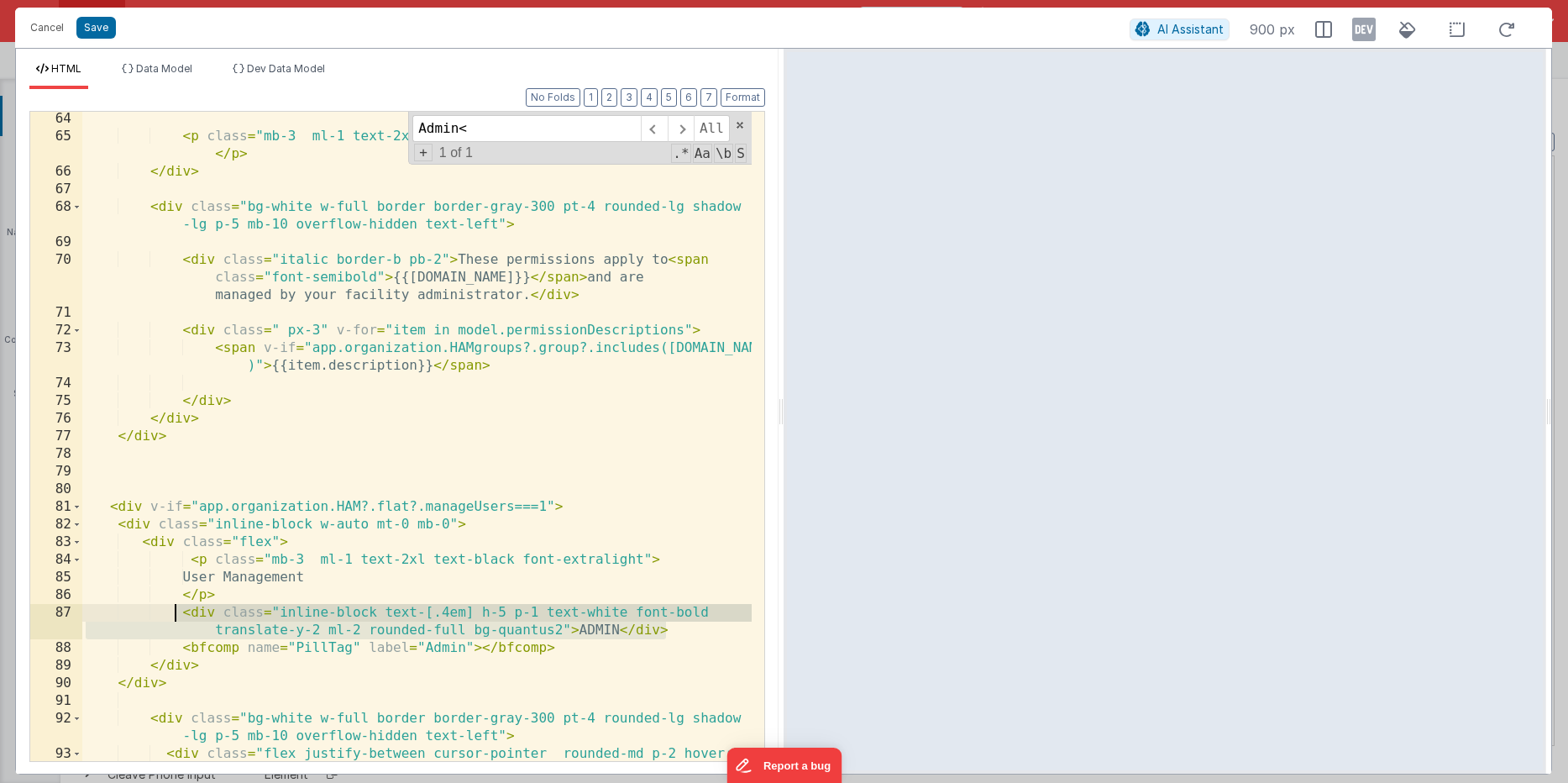
drag, startPoint x: 684, startPoint y: 629, endPoint x: 173, endPoint y: 620, distance: 511.1
click at [173, 620] on div "< p class = "mb-3 ml-1 text-2xl text-black font-extralight" > Permissions </ p …" at bounding box center [416, 479] width 669 height 738
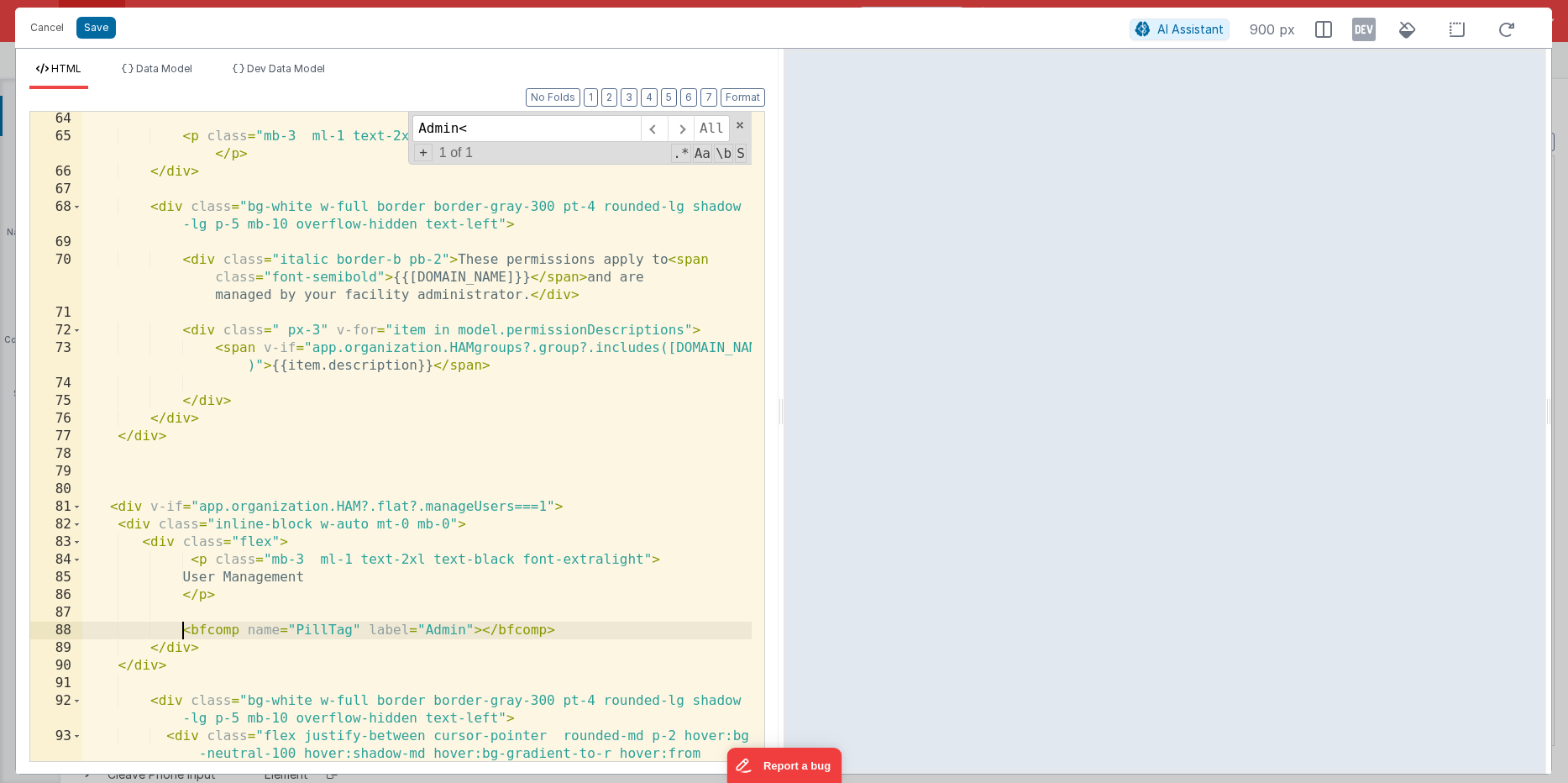
click at [182, 632] on div "< p class = "mb-3 ml-1 text-2xl text-black font-extralight" > Permissions </ p …" at bounding box center [416, 479] width 669 height 738
click at [619, 620] on div "< p class = "mb-3 ml-1 text-2xl text-black font-extralight" > Permissions </ p …" at bounding box center [416, 479] width 669 height 738
click at [606, 631] on div "< p class = "mb-3 ml-1 text-2xl text-black font-extralight" > Permissions </ p …" at bounding box center [416, 479] width 669 height 738
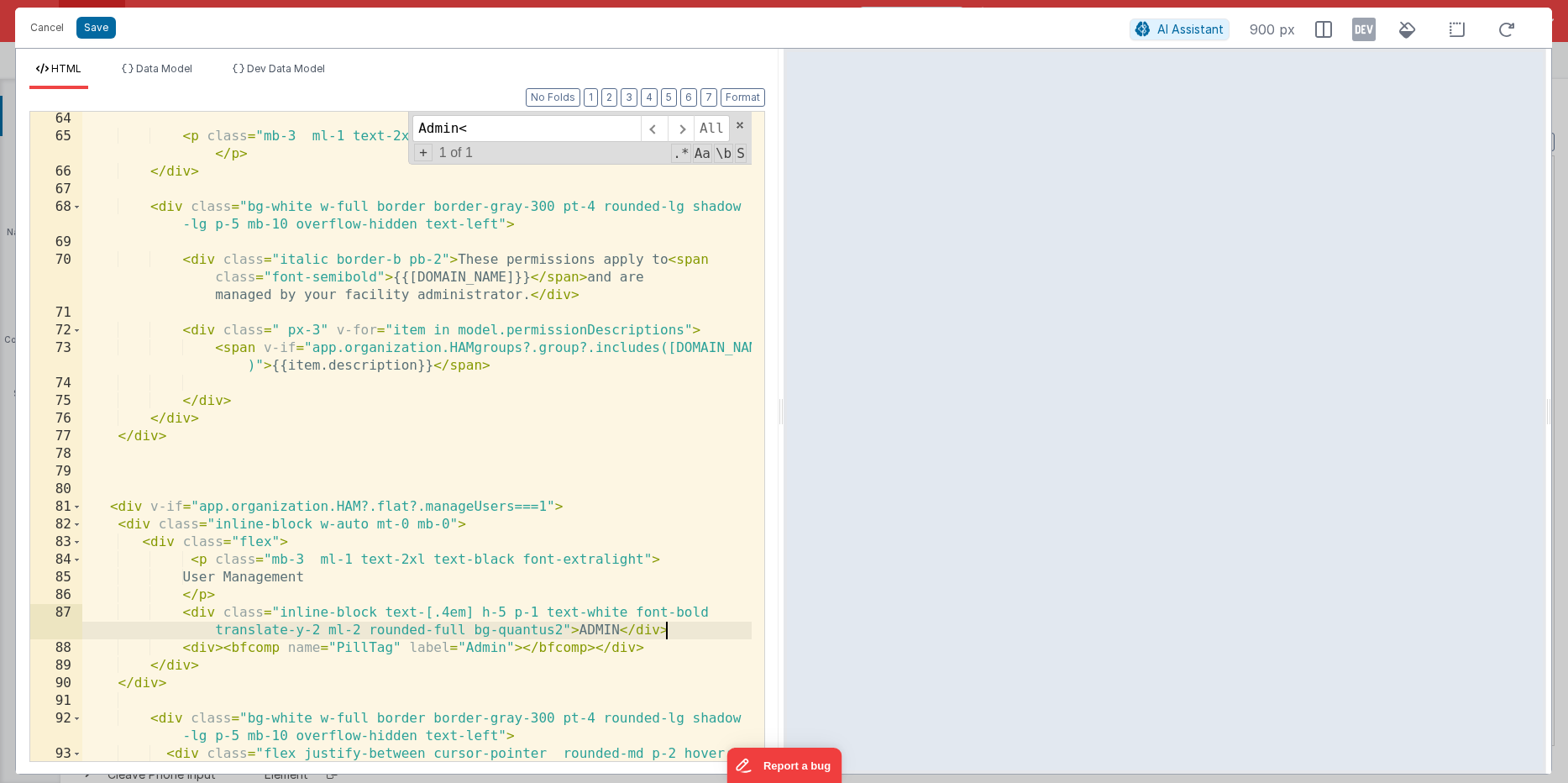
click at [402, 645] on div "< p class = "mb-3 ml-1 text-2xl text-black font-extralight" > Permissions </ p …" at bounding box center [416, 479] width 669 height 738
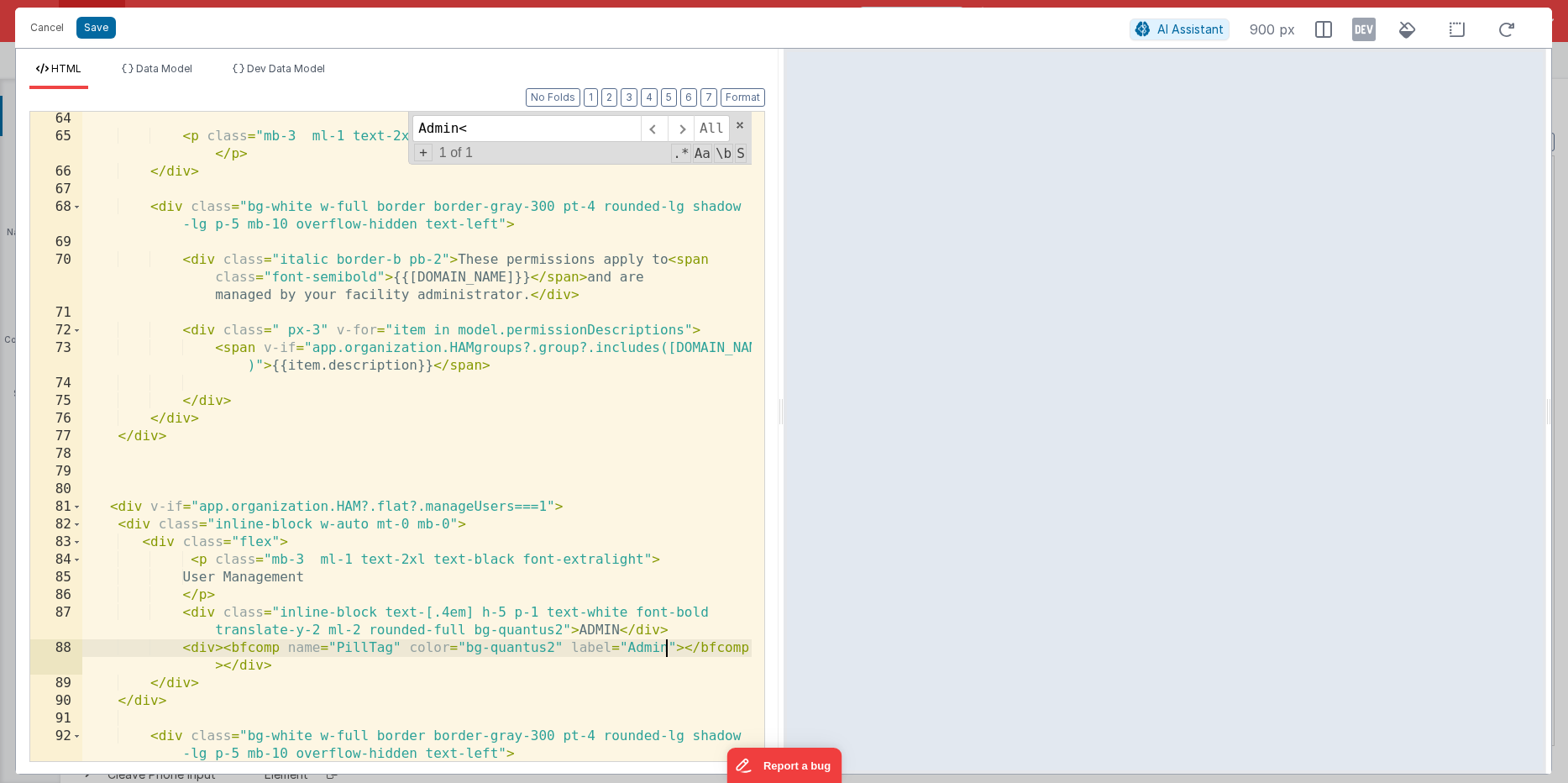
drag, startPoint x: 671, startPoint y: 643, endPoint x: 680, endPoint y: 642, distance: 9.1
click at [673, 643] on div "< p class = "mb-3 ml-1 text-2xl text-black font-extralight" > Permissions </ p …" at bounding box center [416, 479] width 669 height 738
click at [231, 665] on div "< p class = "mb-3 ml-1 text-2xl text-black font-extralight" > Permissions </ p …" at bounding box center [416, 479] width 669 height 738
click at [687, 630] on div "< p class = "mb-3 ml-1 text-2xl text-black font-extralight" > Permissions </ p …" at bounding box center [416, 479] width 669 height 738
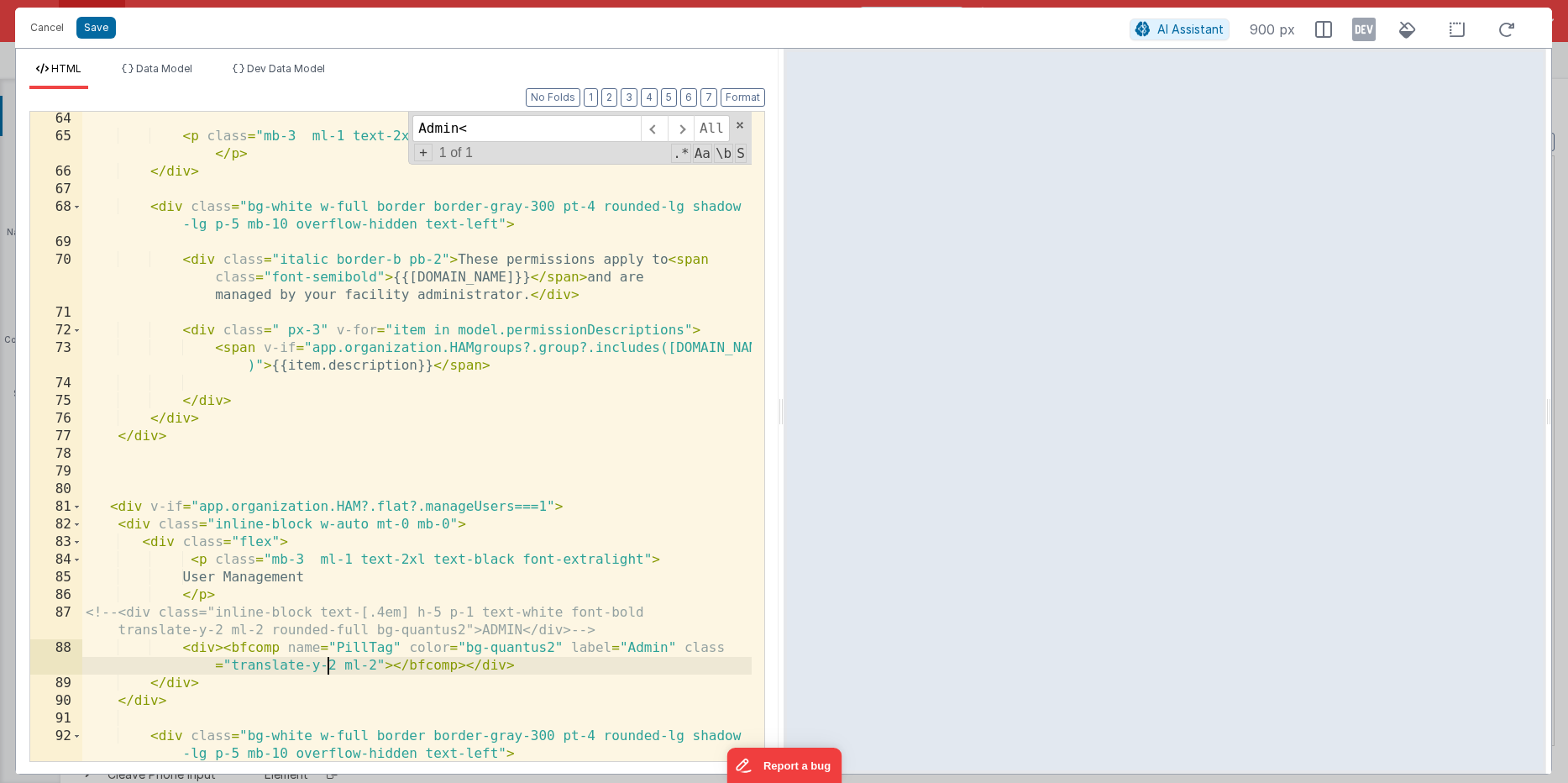
click at [330, 664] on div "< p class = "mb-3 ml-1 text-2xl text-black font-extralight" > Permissions </ p …" at bounding box center [416, 479] width 669 height 738
click at [331, 664] on div "< p class = "mb-3 ml-1 text-2xl text-black font-extralight" > Permissions </ p …" at bounding box center [416, 479] width 669 height 738
click at [229, 664] on div "< p class = "mb-3 ml-1 text-2xl text-black font-extralight" > Permissions </ p …" at bounding box center [416, 479] width 669 height 738
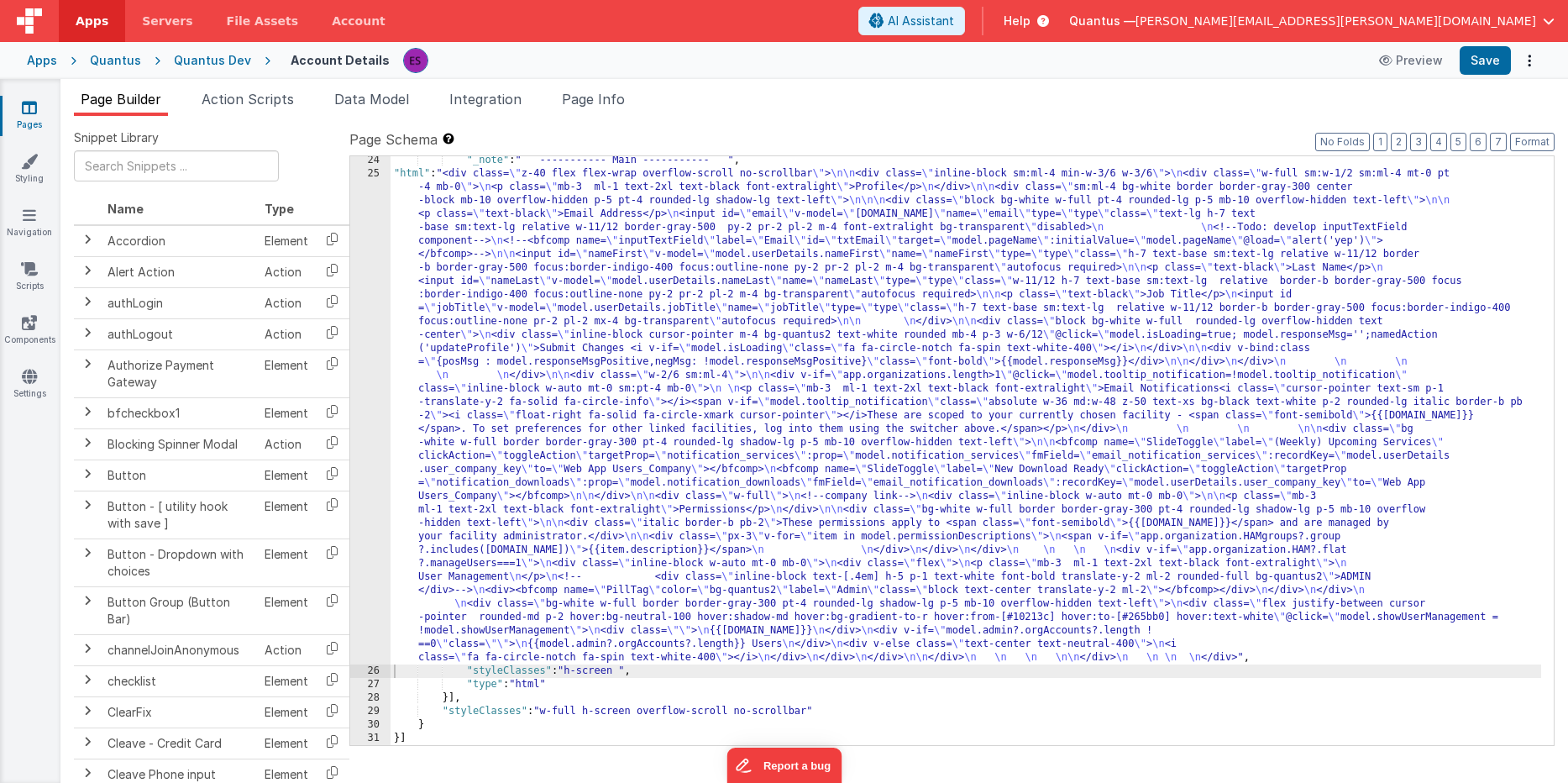
scroll to position [2032, 0]
click at [599, 258] on div ""_note" : " ----------- Main ----------- " , "html" : "<div class= \" z-40 flex…" at bounding box center [966, 461] width 1150 height 616
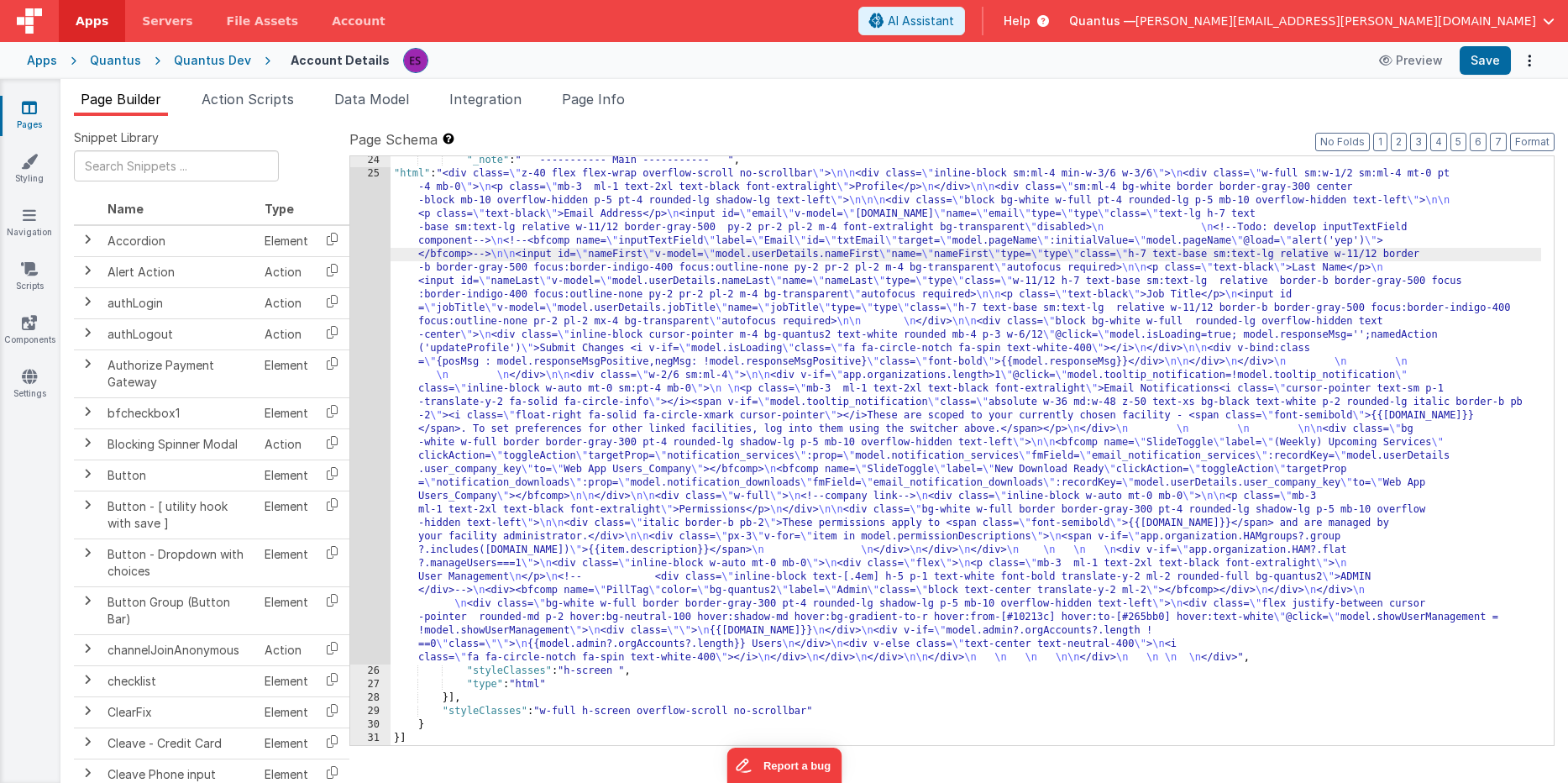
click at [373, 331] on div "25" at bounding box center [370, 415] width 41 height 498
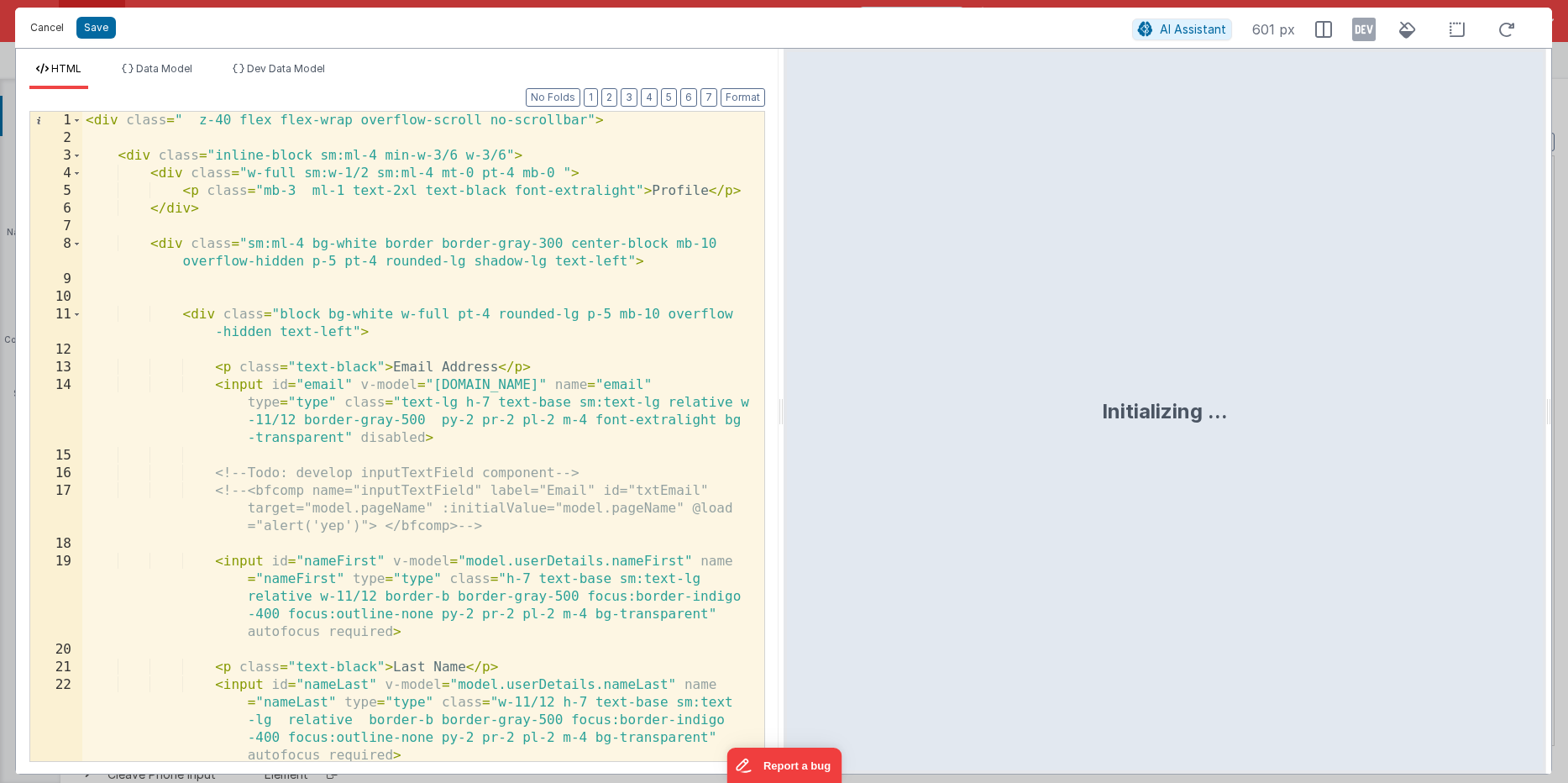
click at [54, 34] on button "Cancel" at bounding box center [47, 28] width 51 height 23
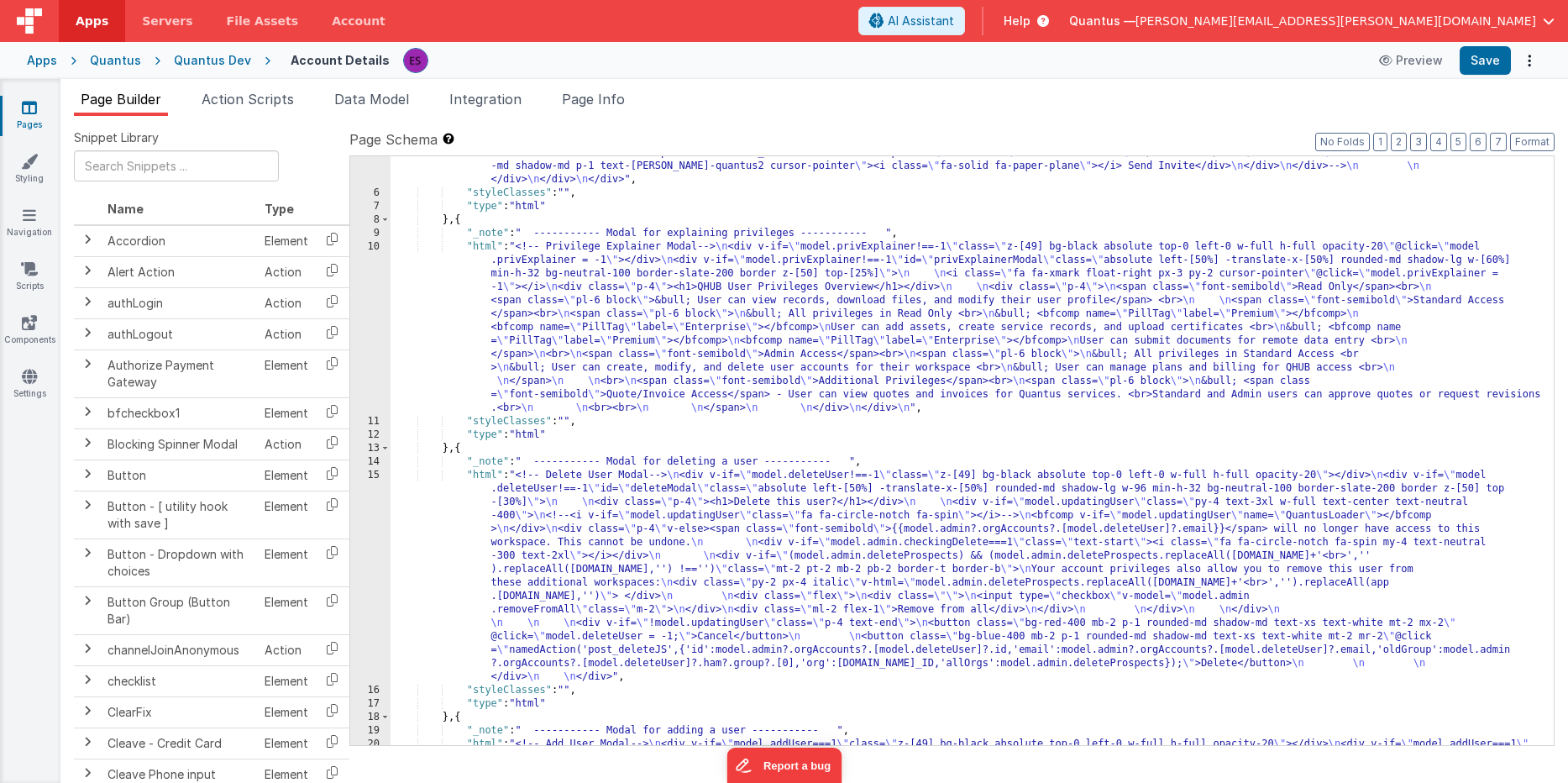
scroll to position [1005, 0]
click at [463, 343] on div ""html" : "<!-- User Management Modal--> \n\n <div v-if= \" model.admin \" > \n\…" at bounding box center [966, 164] width 1150 height 1973
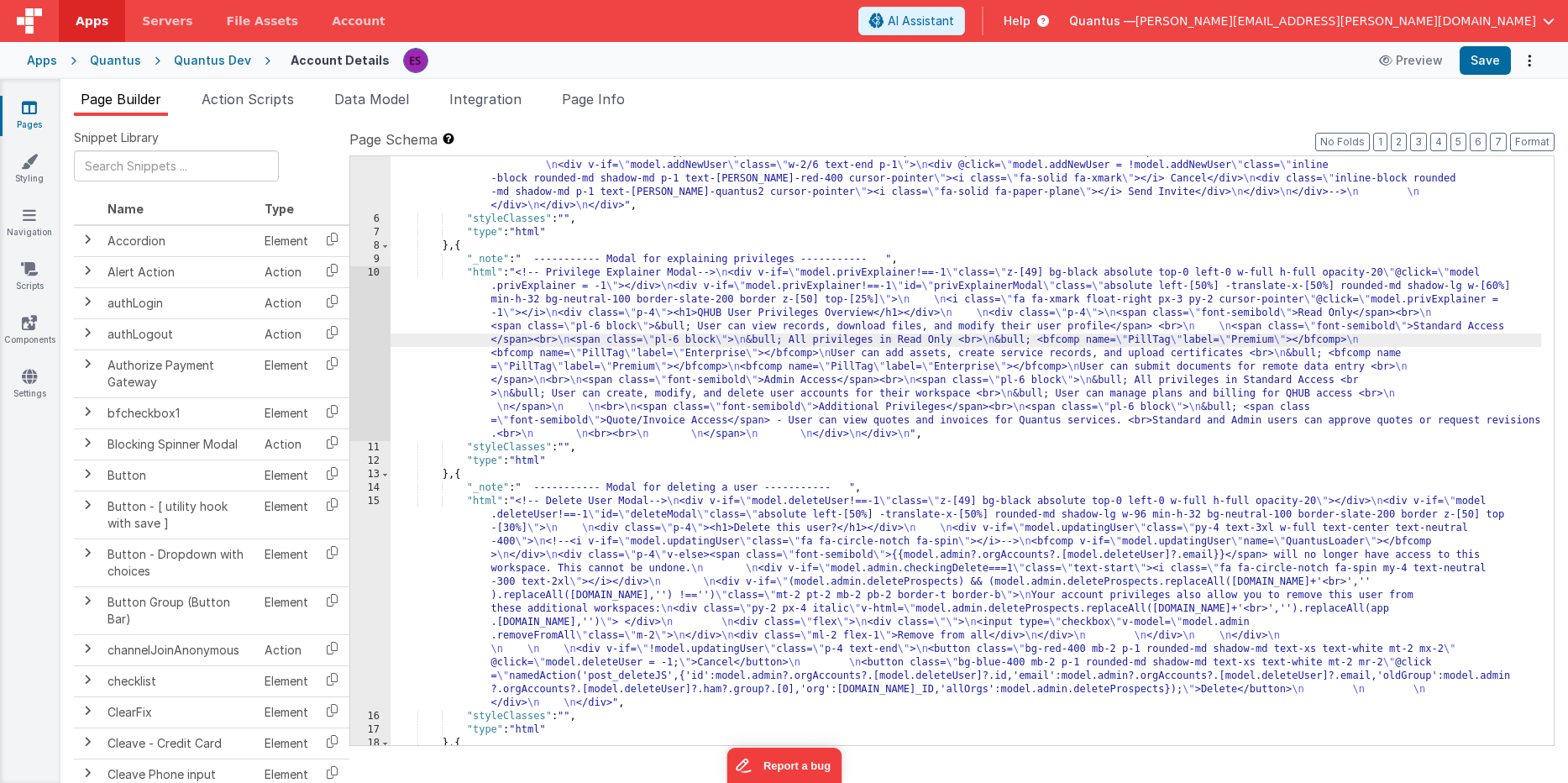
click at [370, 345] on div "10" at bounding box center [370, 353] width 41 height 174
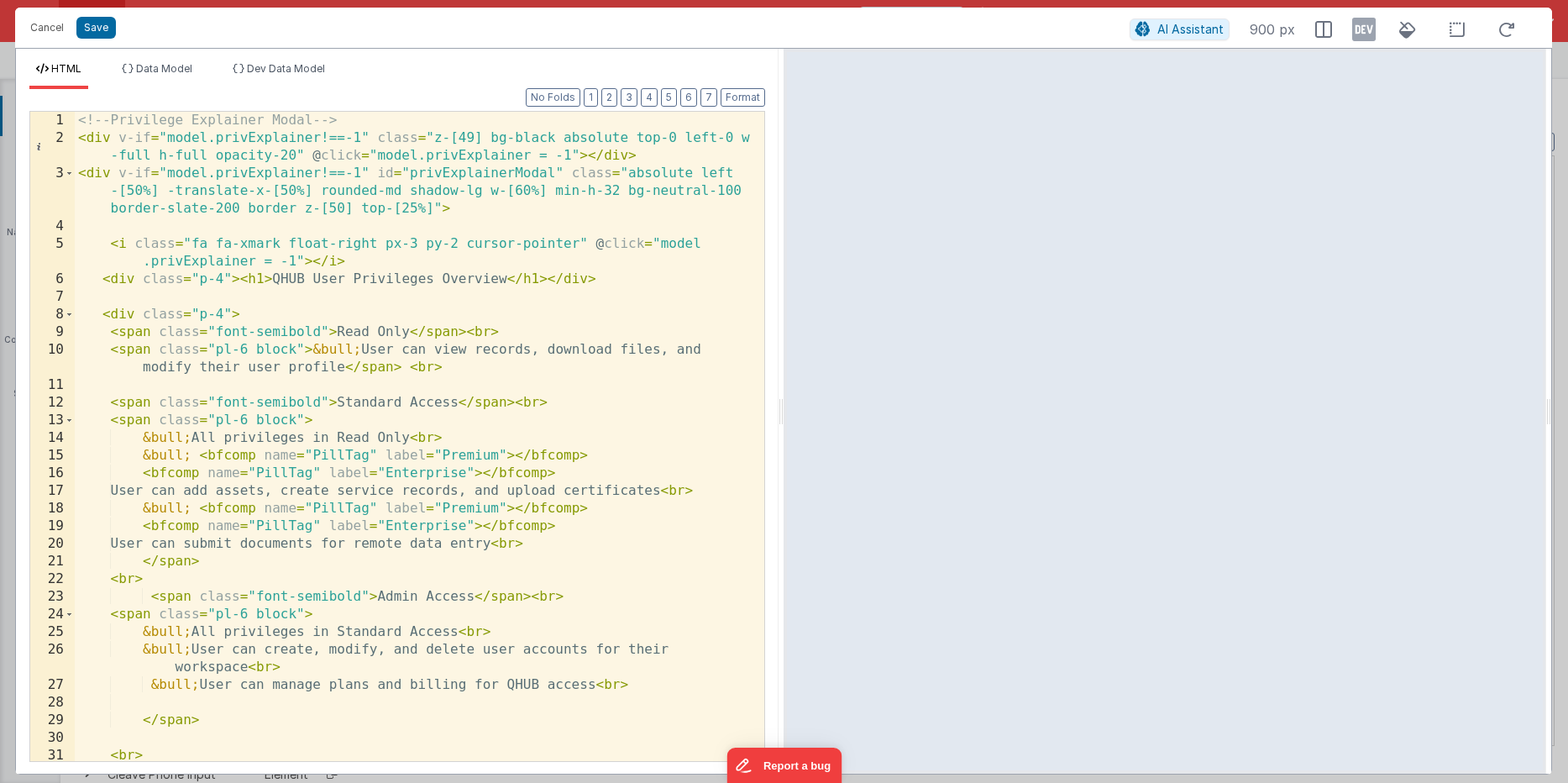
click at [489, 188] on div "<!-- Privilege Explainer Modal --> < div v-if = "model.privExplainer!==-1" clas…" at bounding box center [413, 454] width 677 height 685
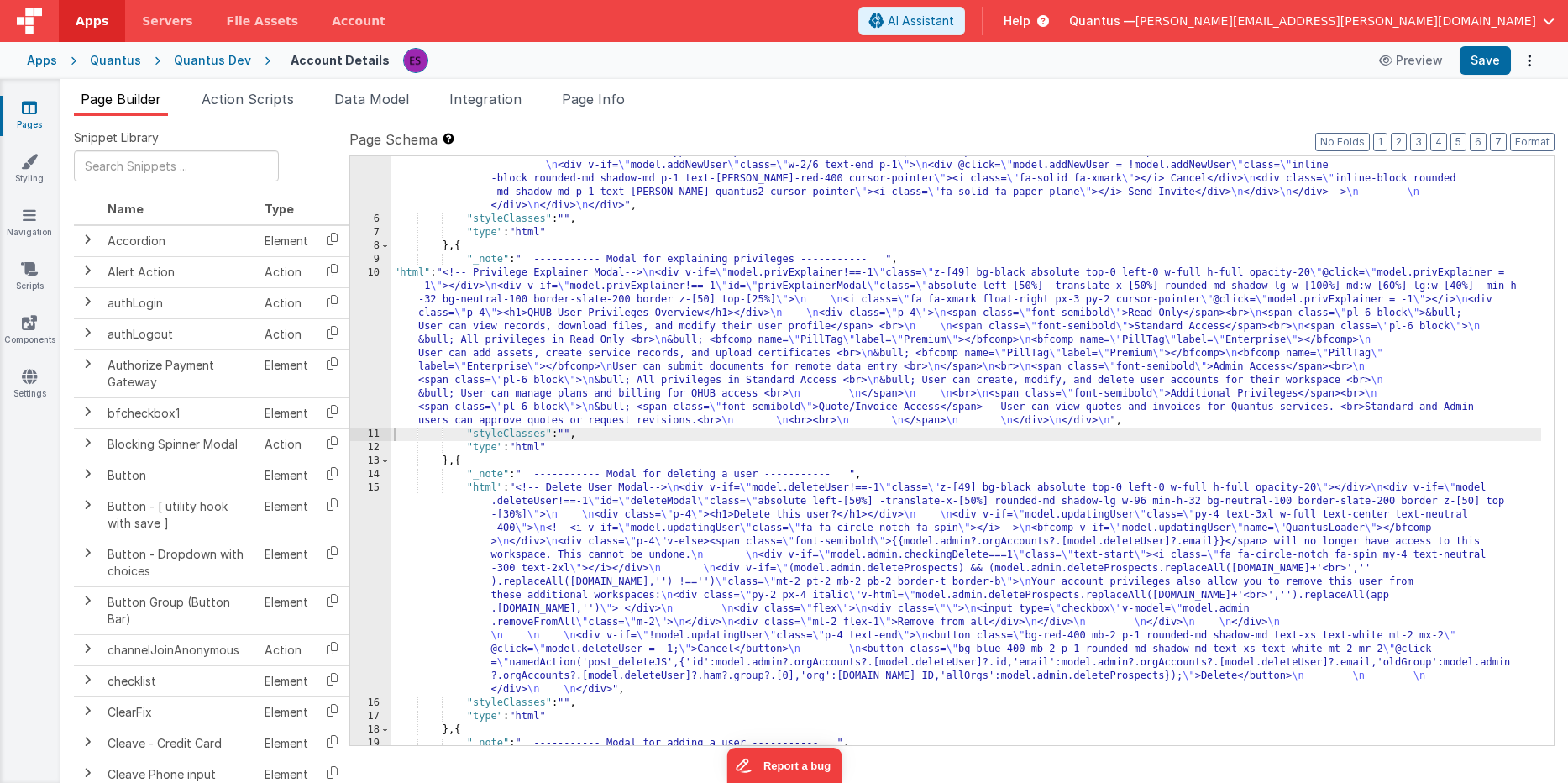
click at [565, 352] on div ""html" : "<!-- User Management Modal--> \n\n <div v-if= \" model.admin \" > \n\…" at bounding box center [966, 9] width 1150 height 1610
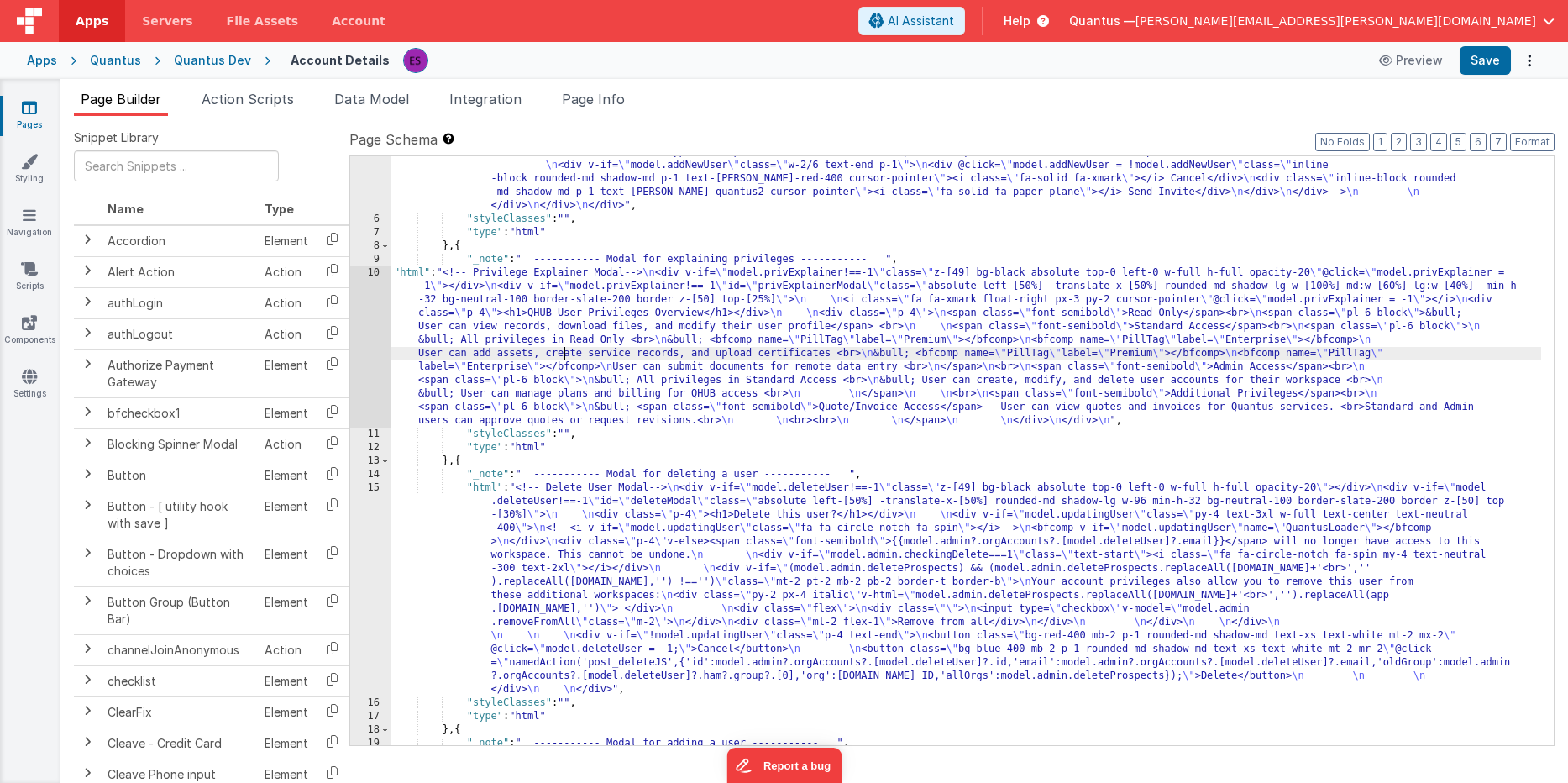
click at [357, 370] on div "10" at bounding box center [370, 347] width 41 height 162
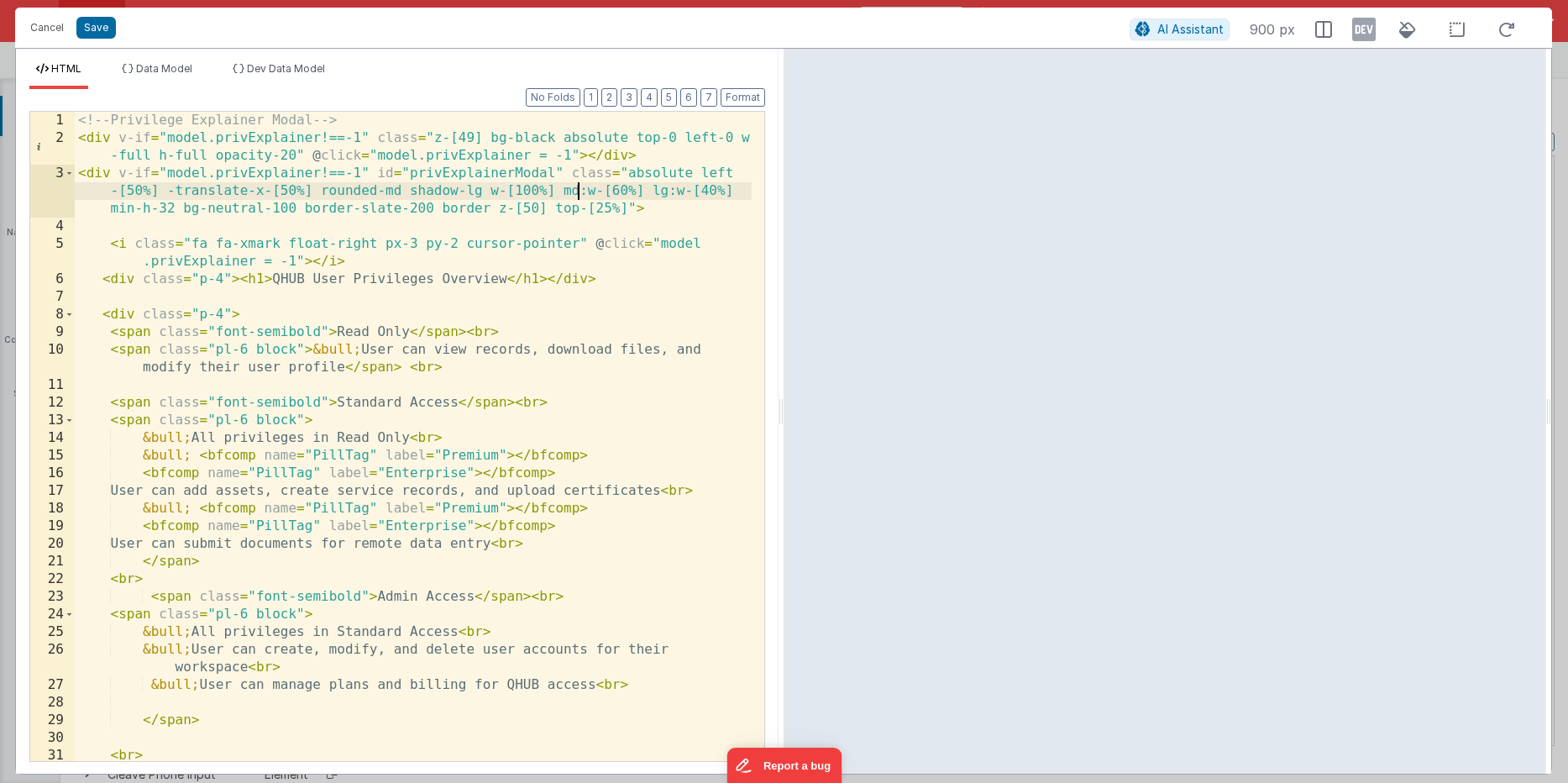
click at [582, 189] on div "<!-- Privilege Explainer Modal --> < div v-if = "model.privExplainer!==-1" clas…" at bounding box center [413, 454] width 677 height 685
click at [704, 189] on div "<!-- Privilege Explainer Modal --> < div v-if = "model.privExplainer!==-1" clas…" at bounding box center [413, 454] width 677 height 685
drag, startPoint x: 562, startPoint y: 193, endPoint x: 575, endPoint y: 188, distance: 13.9
click at [575, 188] on div "<!-- Privilege Explainer Modal --> < div v-if = "model.privExplainer!==-1" clas…" at bounding box center [413, 454] width 677 height 685
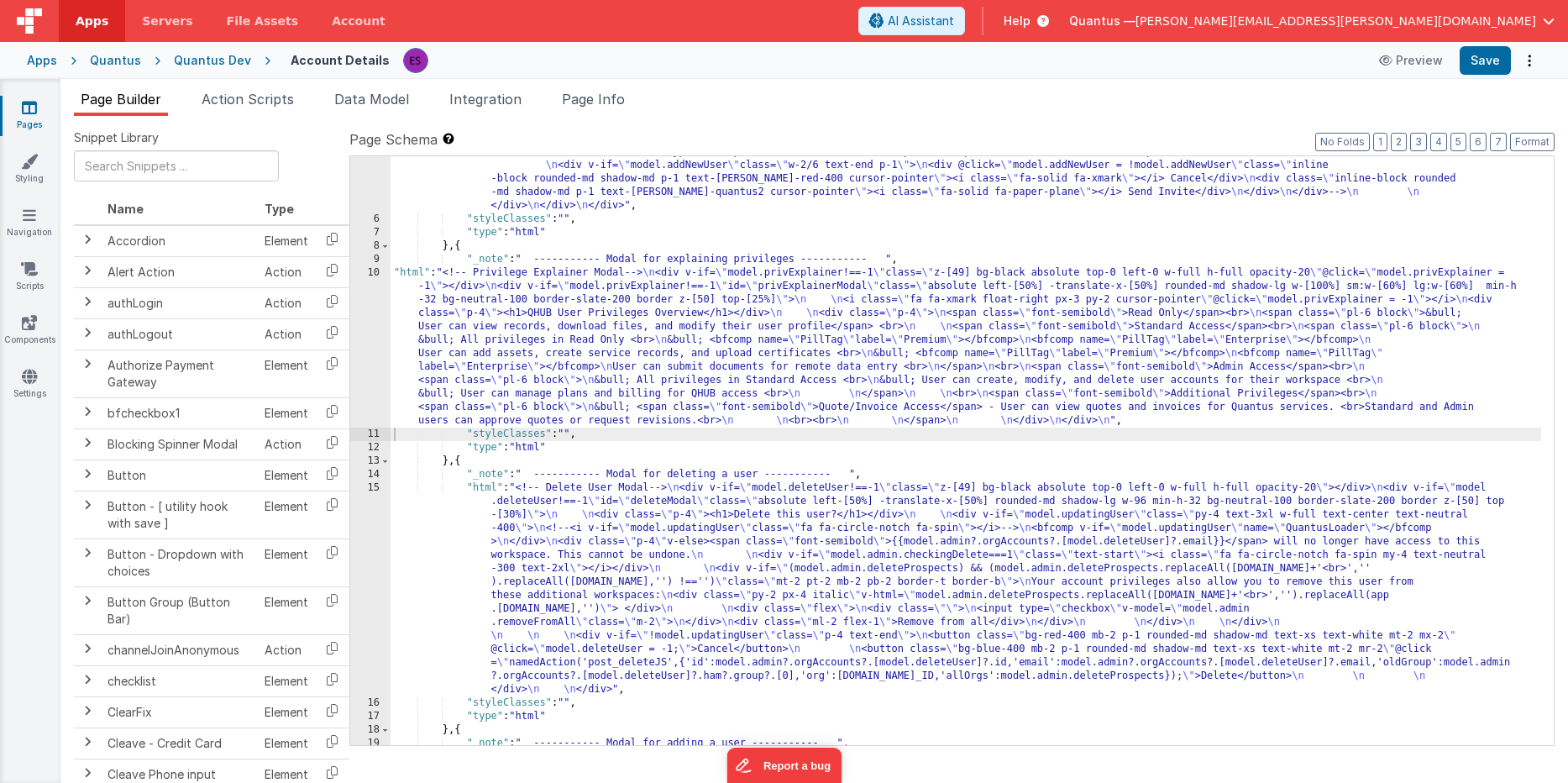
click at [538, 345] on div ""html" : "<!-- User Management Modal--> \n\n <div v-if= \" model.admin \" > \n\…" at bounding box center [966, 9] width 1150 height 1610
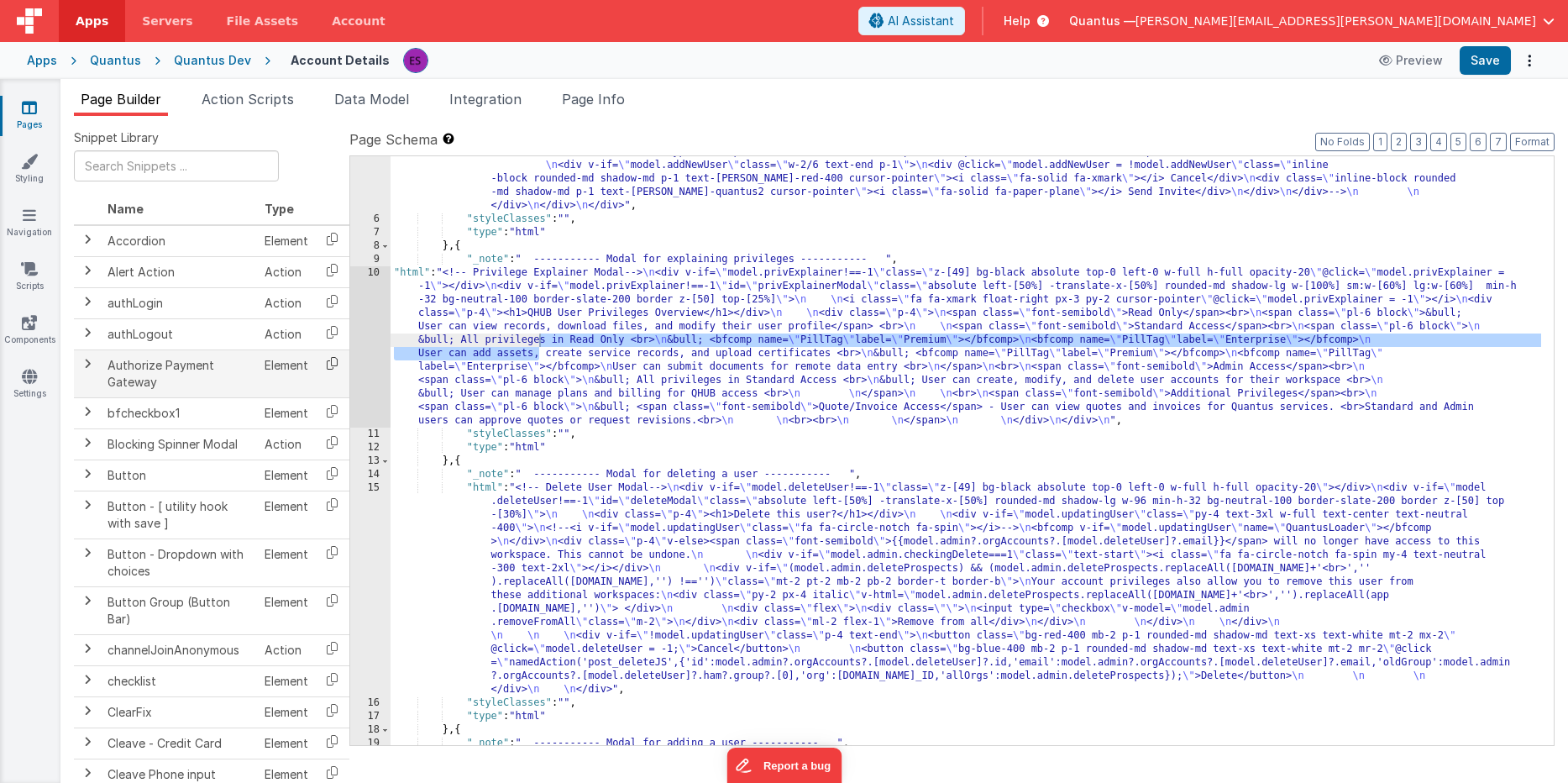
click at [340, 368] on icon at bounding box center [332, 363] width 34 height 26
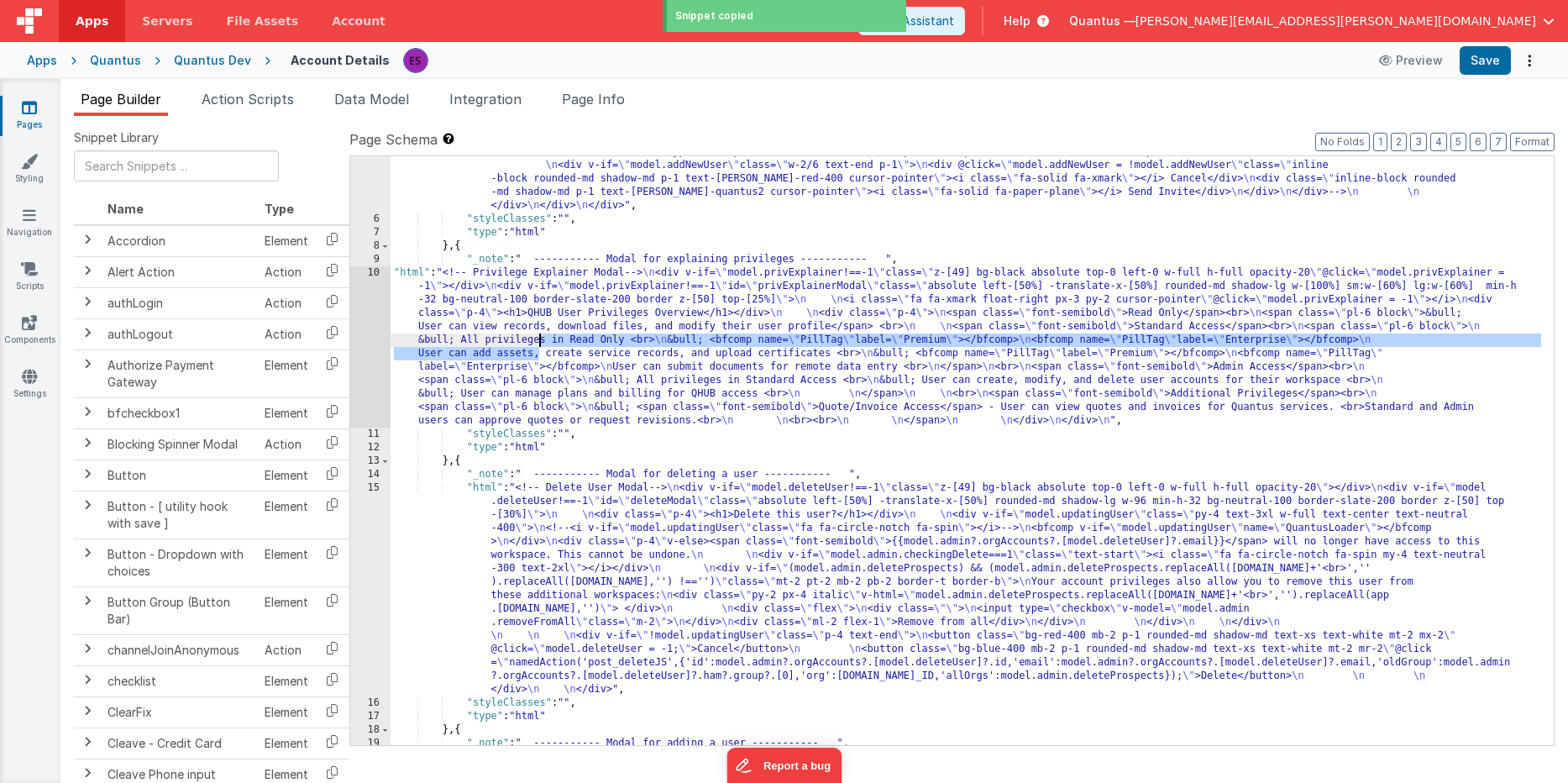
click at [364, 356] on div "10" at bounding box center [370, 347] width 41 height 162
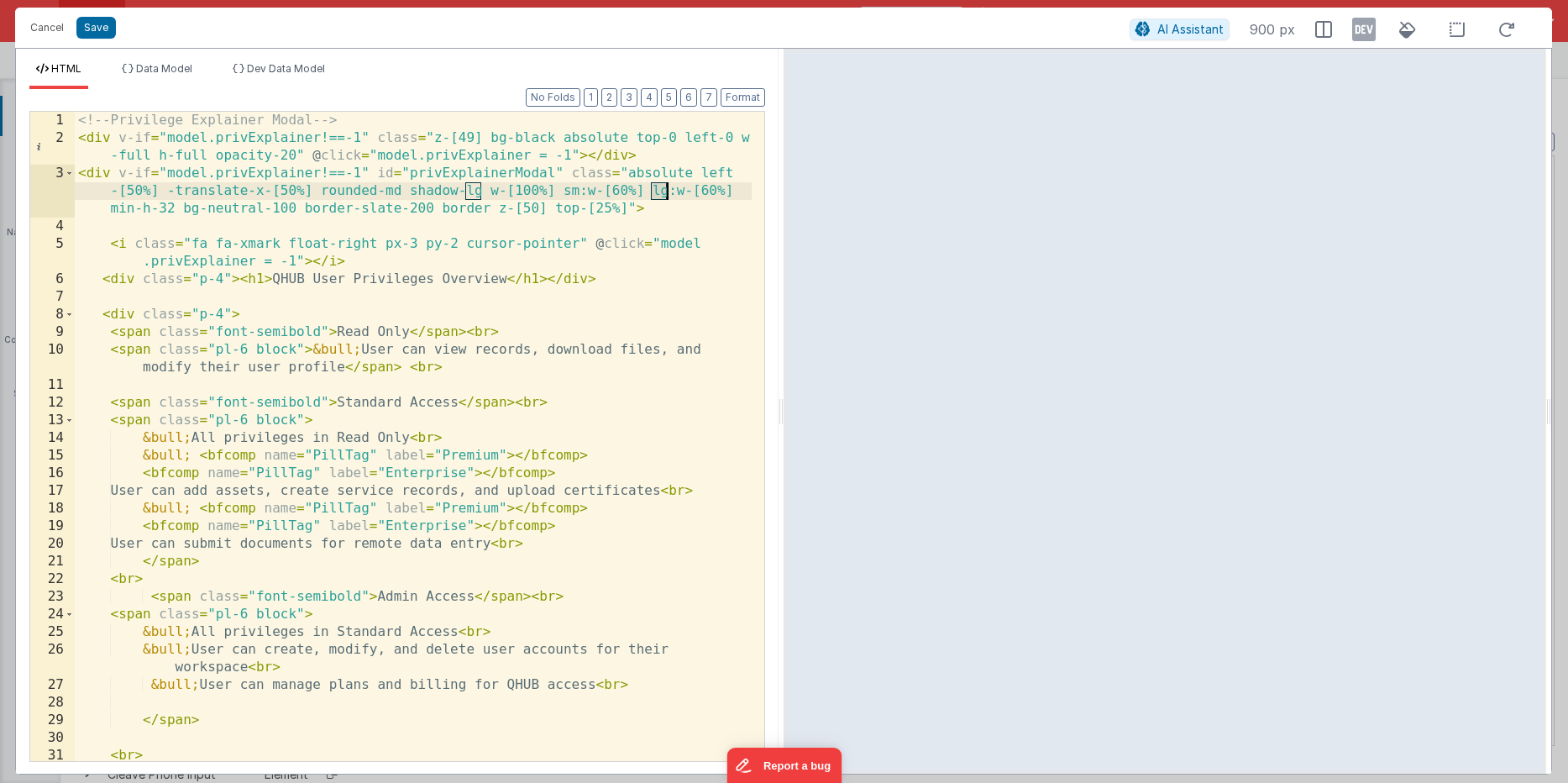
drag, startPoint x: 652, startPoint y: 191, endPoint x: 664, endPoint y: 191, distance: 12.0
click at [664, 191] on div "<!-- Privilege Explainer Modal --> < div v-if = "model.privExplainer!==-1" clas…" at bounding box center [413, 454] width 677 height 685
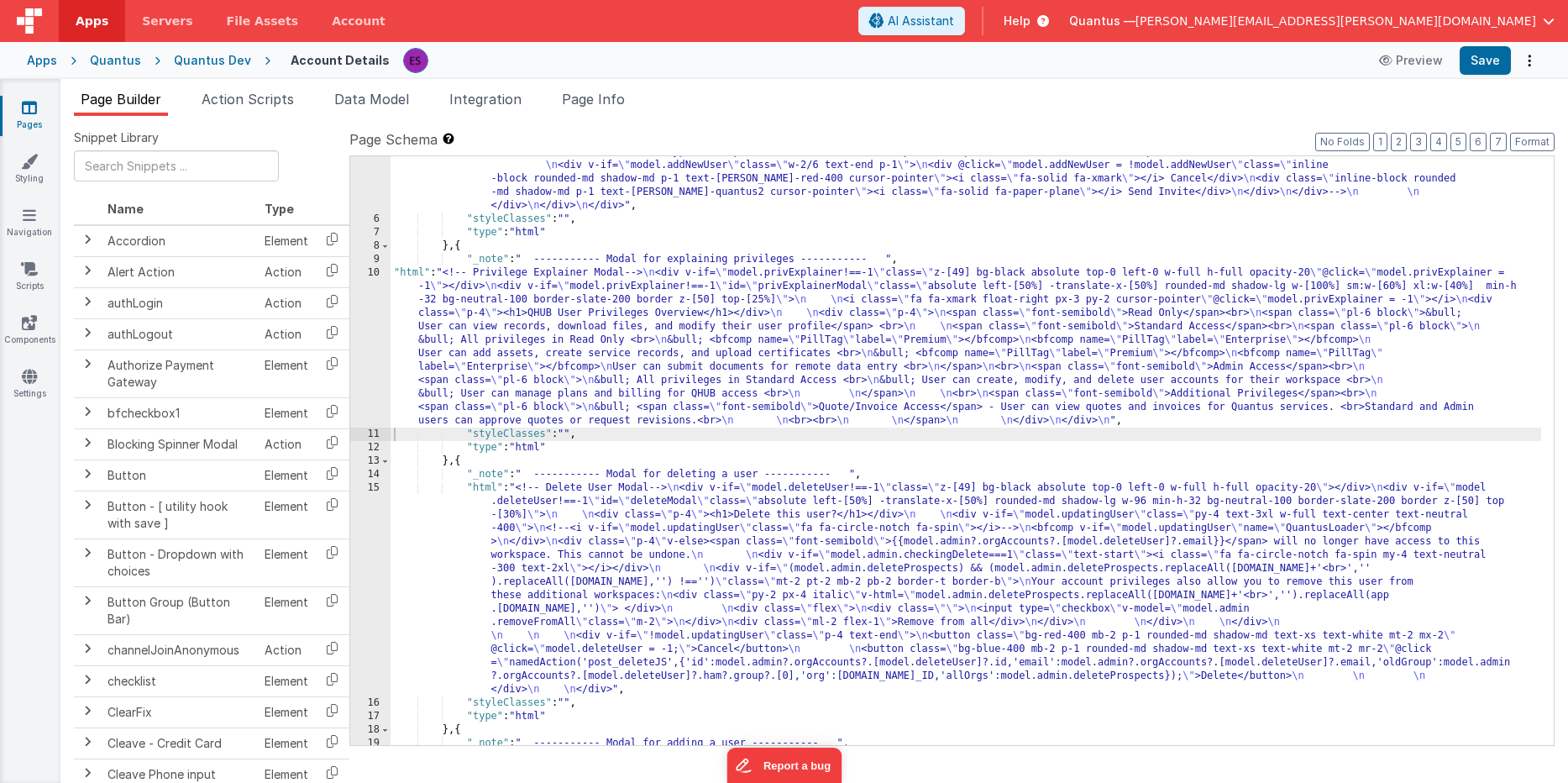
click at [535, 292] on div ""html" : "<!-- User Management Modal--> \n\n <div v-if= \" model.admin \" > \n\…" at bounding box center [966, 9] width 1150 height 1610
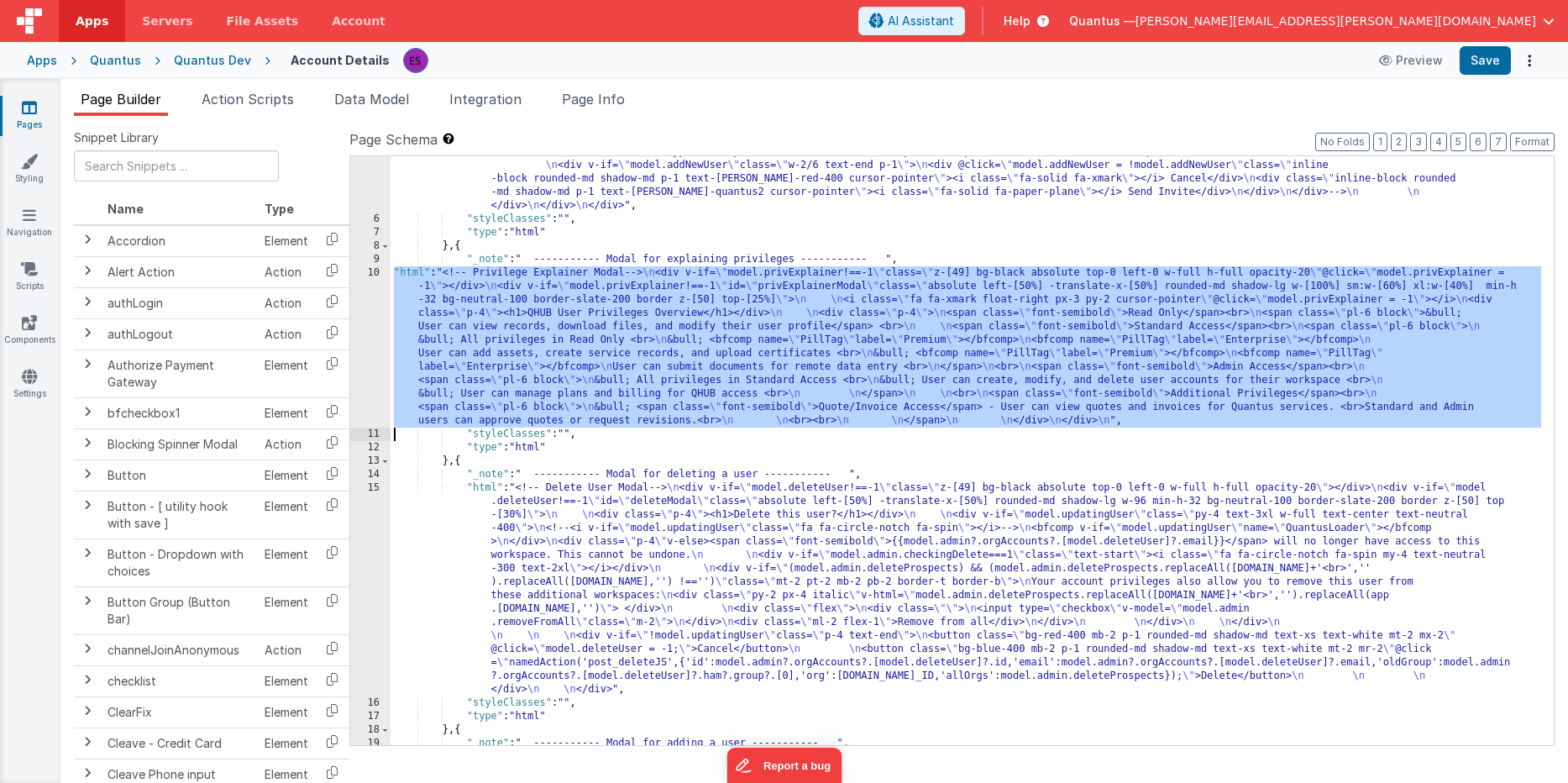
click at [366, 359] on div "10" at bounding box center [370, 347] width 41 height 162
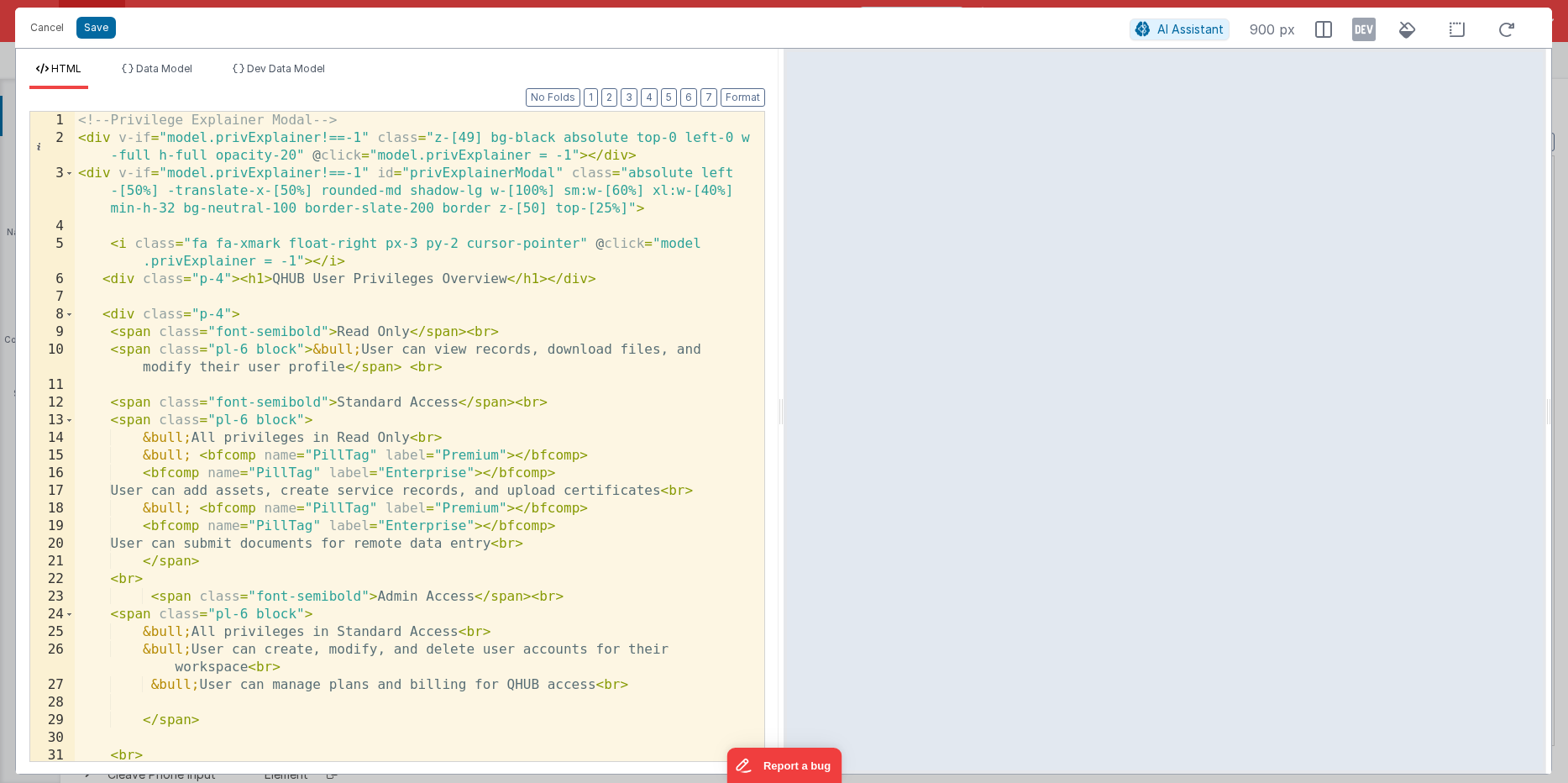
click at [652, 191] on div "<!-- Privilege Explainer Modal --> < div v-if = "model.privExplainer!==-1" clas…" at bounding box center [413, 454] width 677 height 685
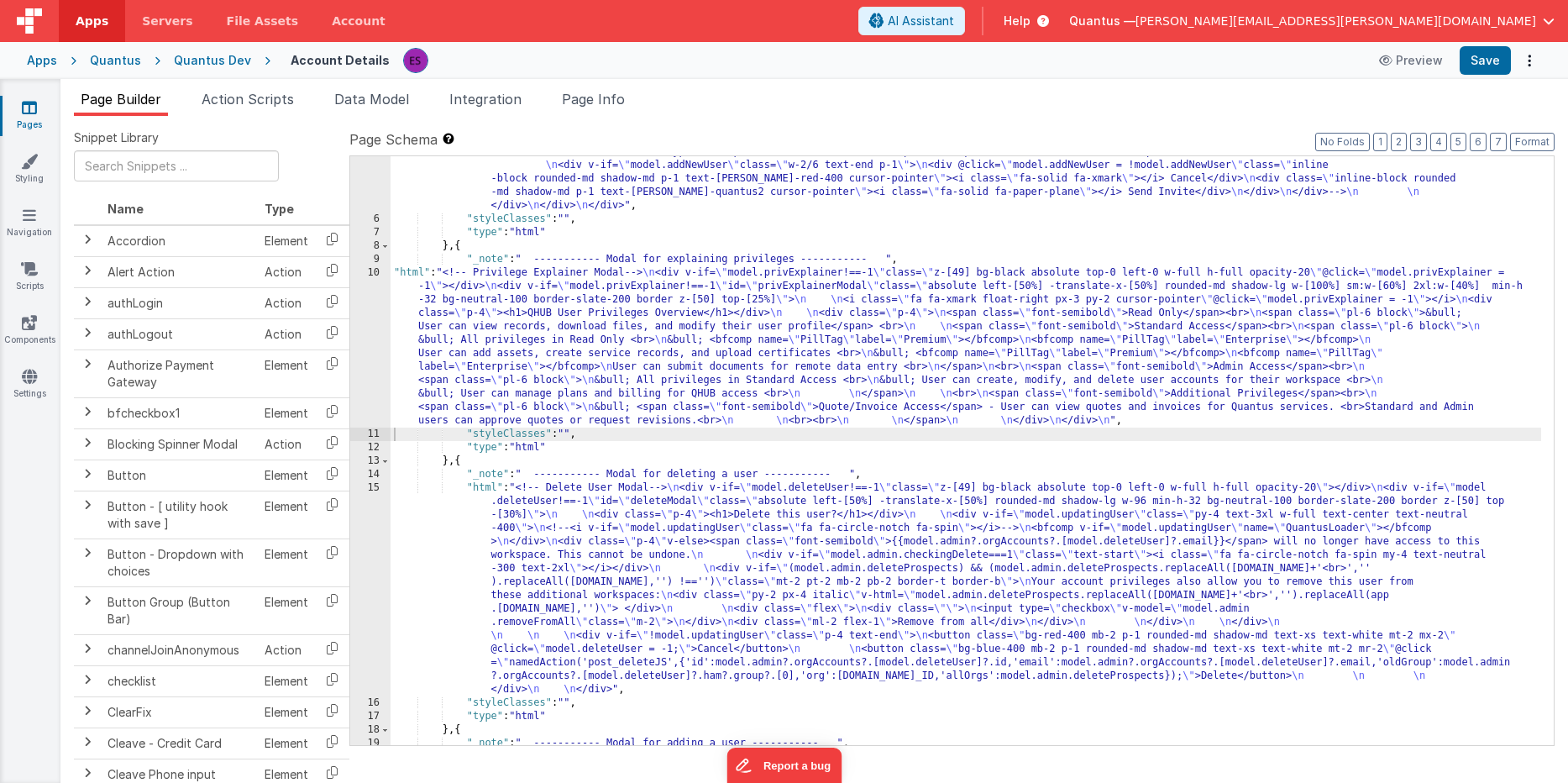
click at [683, 346] on div ""html" : "<!-- User Management Modal--> \n\n <div v-if= \" model.admin \" > \n\…" at bounding box center [966, 9] width 1150 height 1610
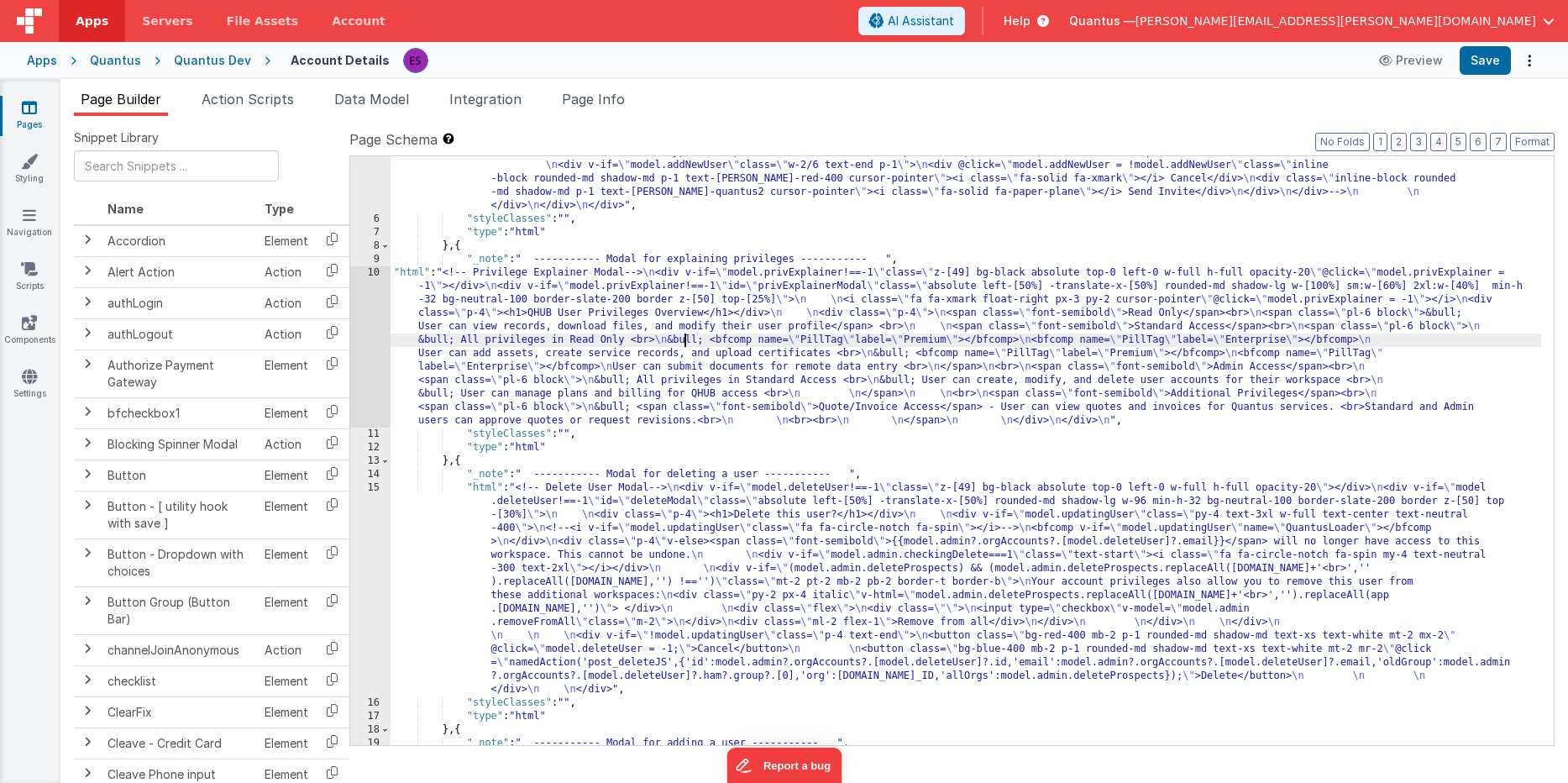
click at [380, 366] on div "10" at bounding box center [370, 347] width 41 height 162
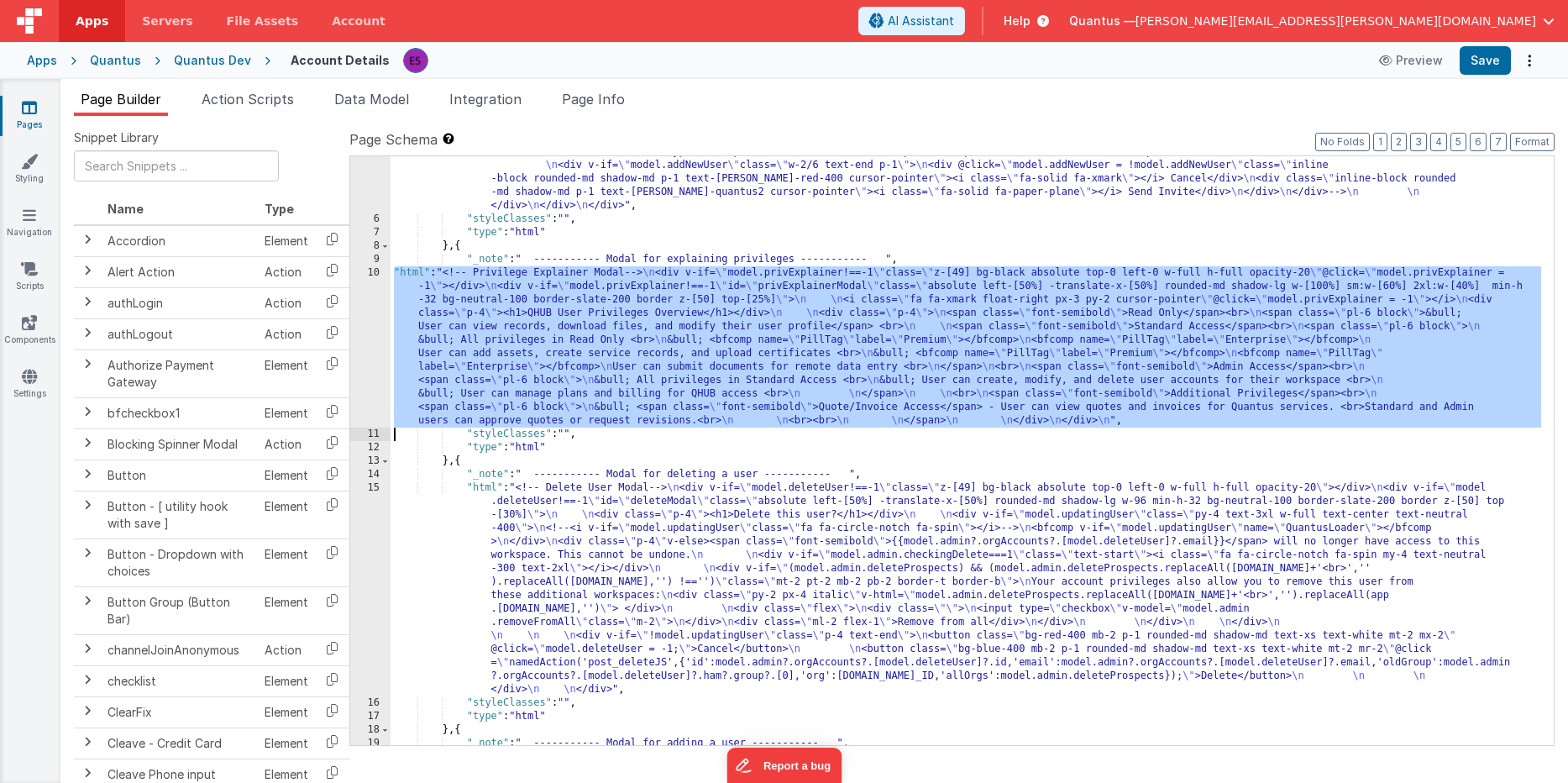
click at [372, 367] on div "10" at bounding box center [370, 347] width 41 height 162
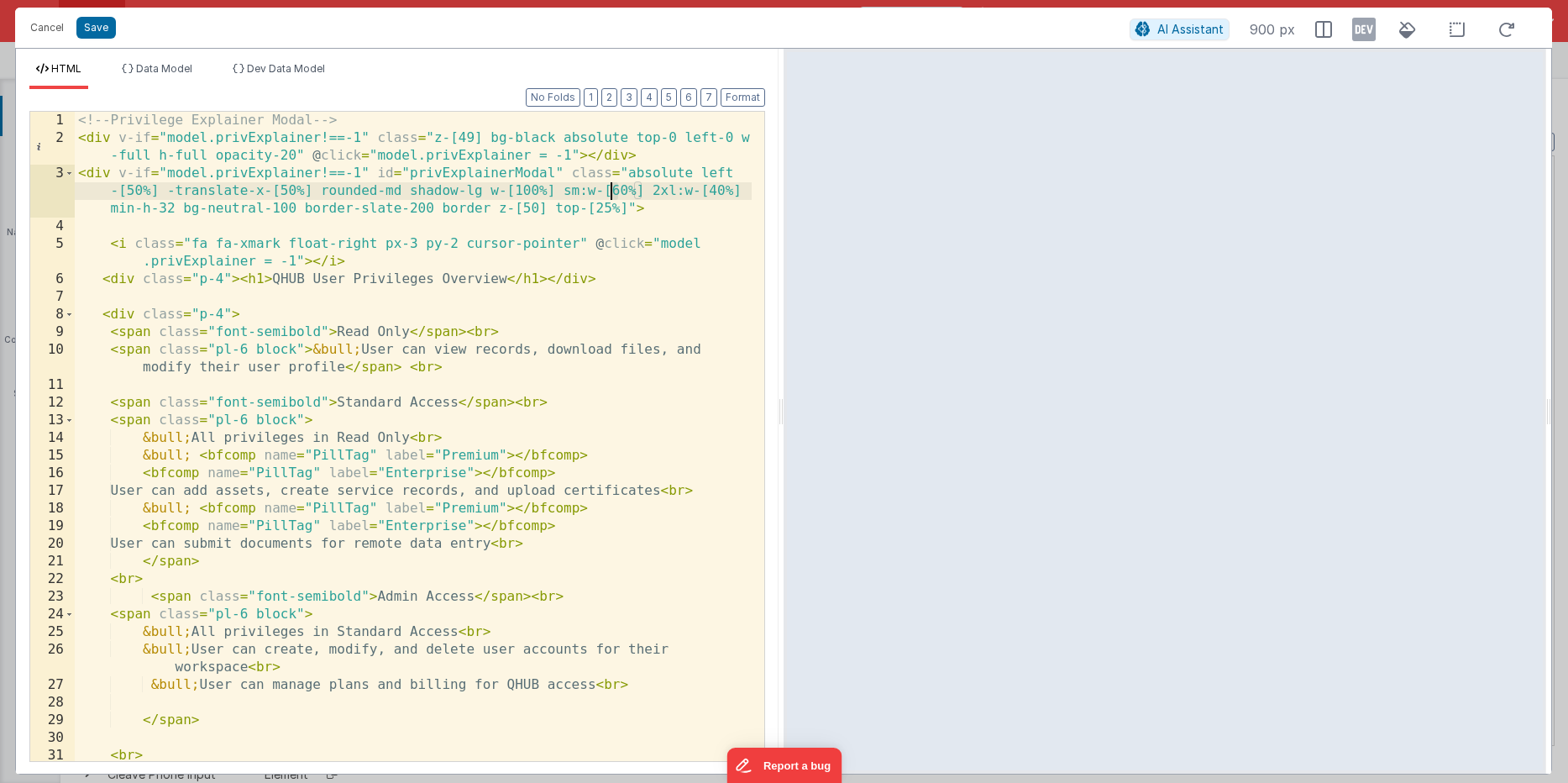
click at [610, 189] on div "<!-- Privilege Explainer Modal --> < div v-if = "model.privExplainer!==-1" clas…" at bounding box center [413, 454] width 677 height 685
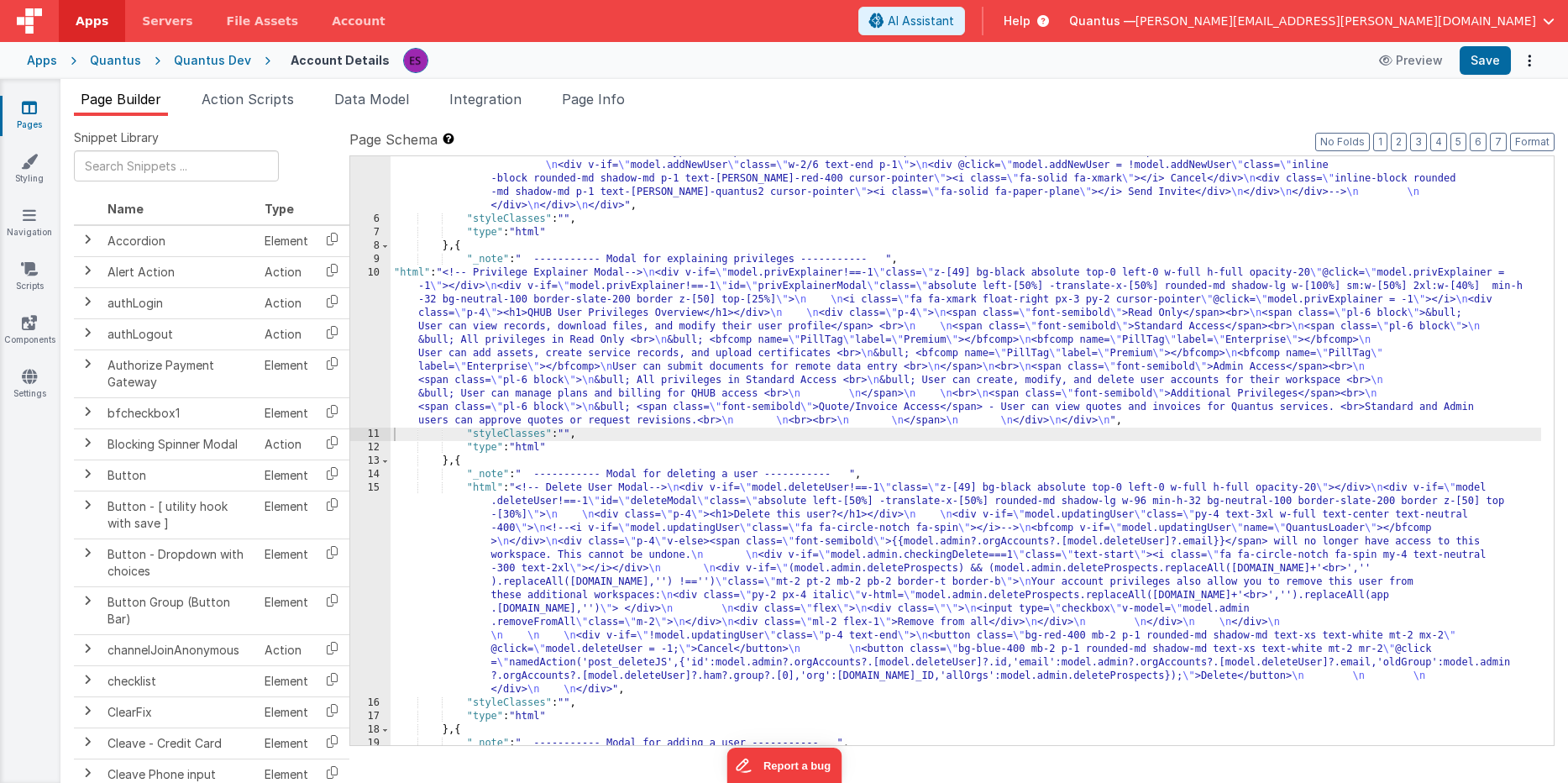
click at [585, 339] on div ""html" : "<!-- User Management Modal--> \n\n <div v-if= \" model.admin \" > \n\…" at bounding box center [966, 9] width 1150 height 1610
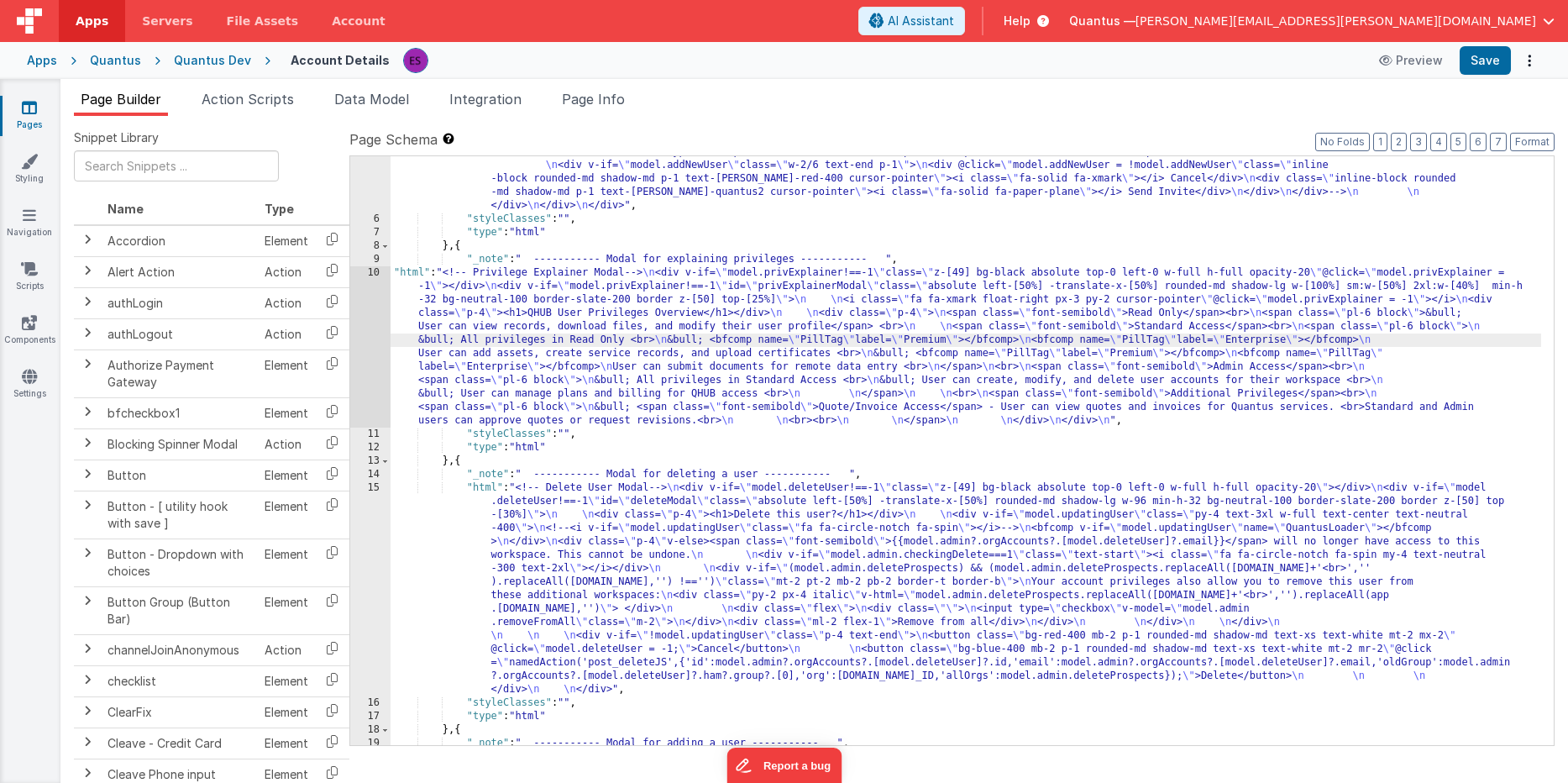
click at [368, 343] on div "10" at bounding box center [370, 347] width 41 height 162
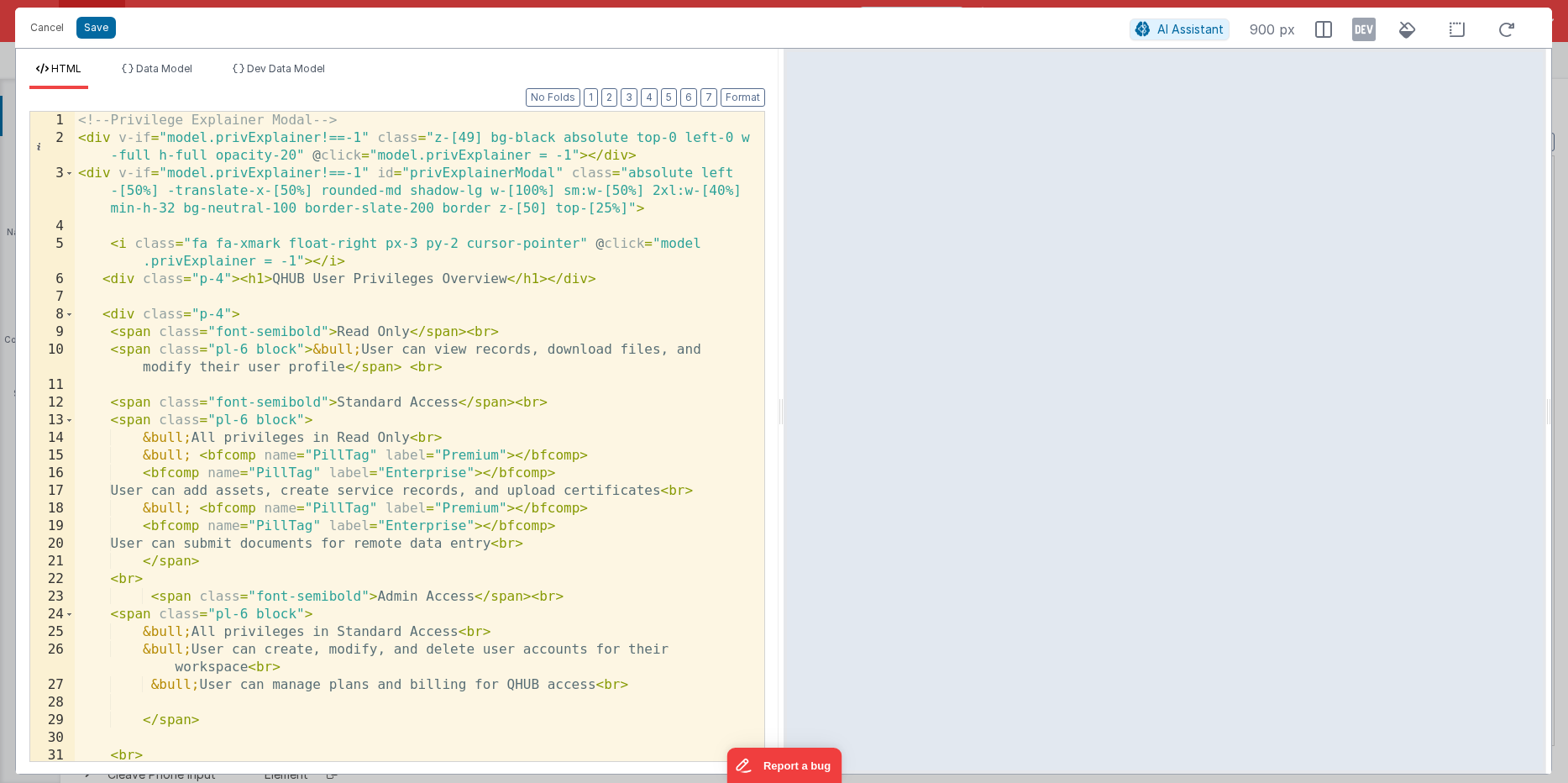
click at [561, 207] on div "<!-- Privilege Explainer Modal --> < div v-if = "model.privExplainer!==-1" clas…" at bounding box center [413, 454] width 677 height 685
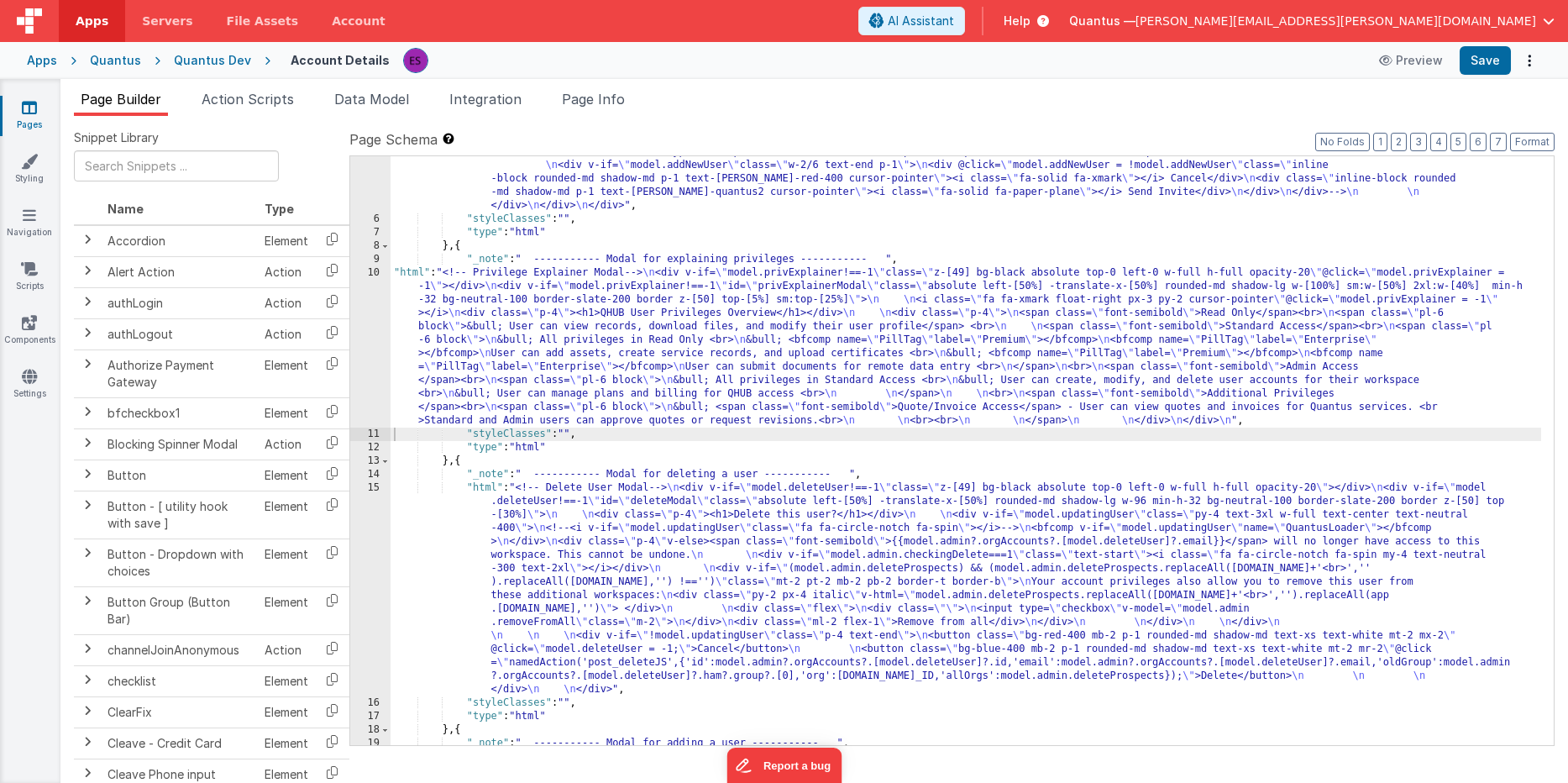
click at [1142, 372] on div ""html" : "<!-- User Management Modal--> \n\n <div v-if= \" model.admin \" > \n\…" at bounding box center [966, 9] width 1150 height 1610
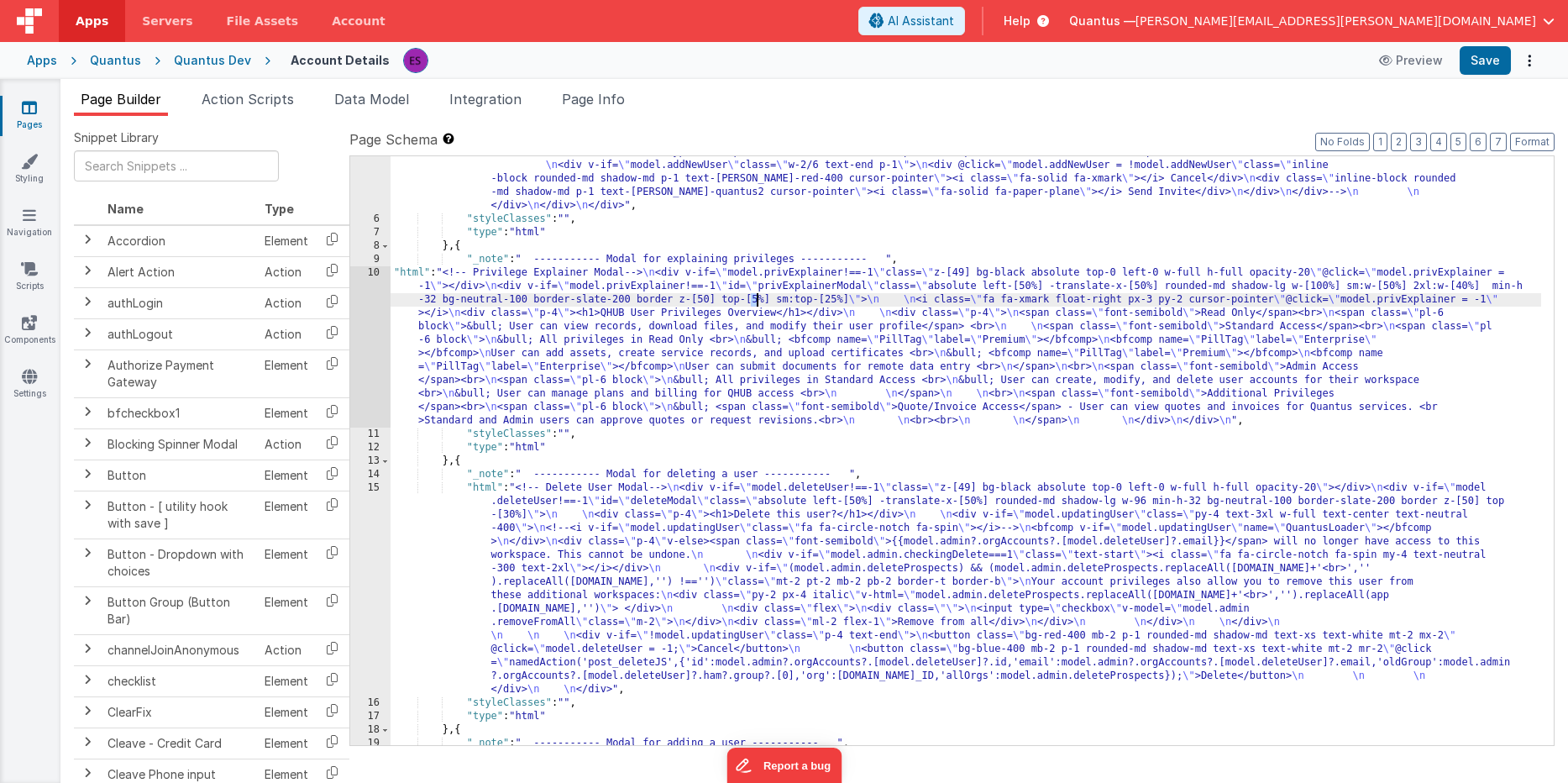
click at [756, 299] on div ""html" : "<!-- User Management Modal--> \n\n <div v-if= \" model.admin \" > \n\…" at bounding box center [966, 9] width 1150 height 1610
drag, startPoint x: 745, startPoint y: 300, endPoint x: 761, endPoint y: 298, distance: 16.1
click at [761, 298] on div ""html" : "<!-- User Management Modal--> \n\n <div v-if= \" model.admin \" > \n\…" at bounding box center [966, 9] width 1150 height 1610
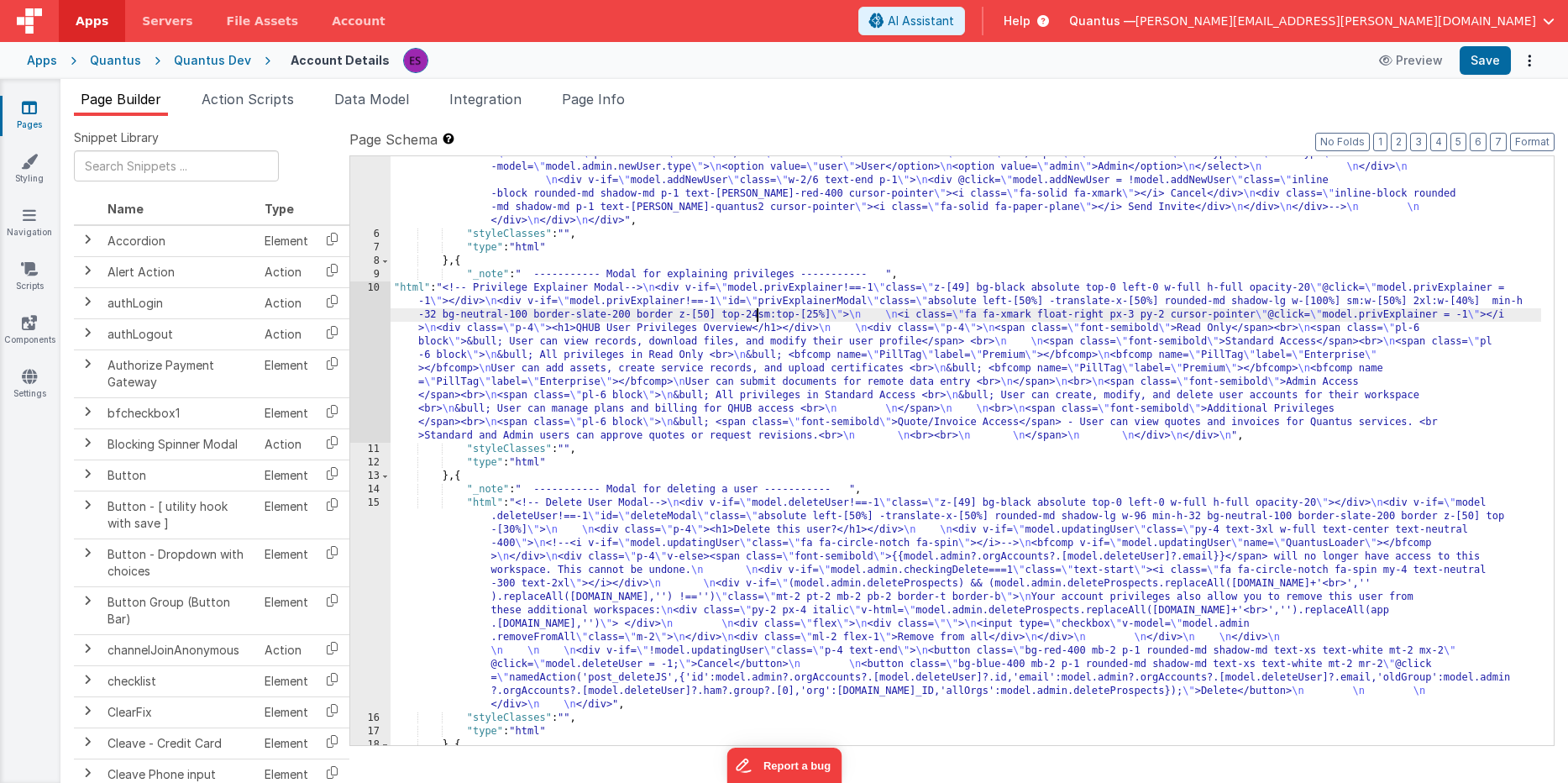
scroll to position [991, 0]
drag, startPoint x: 1320, startPoint y: 300, endPoint x: 1328, endPoint y: 301, distance: 8.1
click at [1328, 301] on div ""html" : "<!-- User Management Modal--> \n\n <div v-if= \" model.admin \" > \n\…" at bounding box center [966, 24] width 1150 height 1610
click at [584, 305] on div ""html" : "<!-- User Management Modal--> \n\n <div v-if= \" model.admin \" > \n\…" at bounding box center [966, 24] width 1150 height 1610
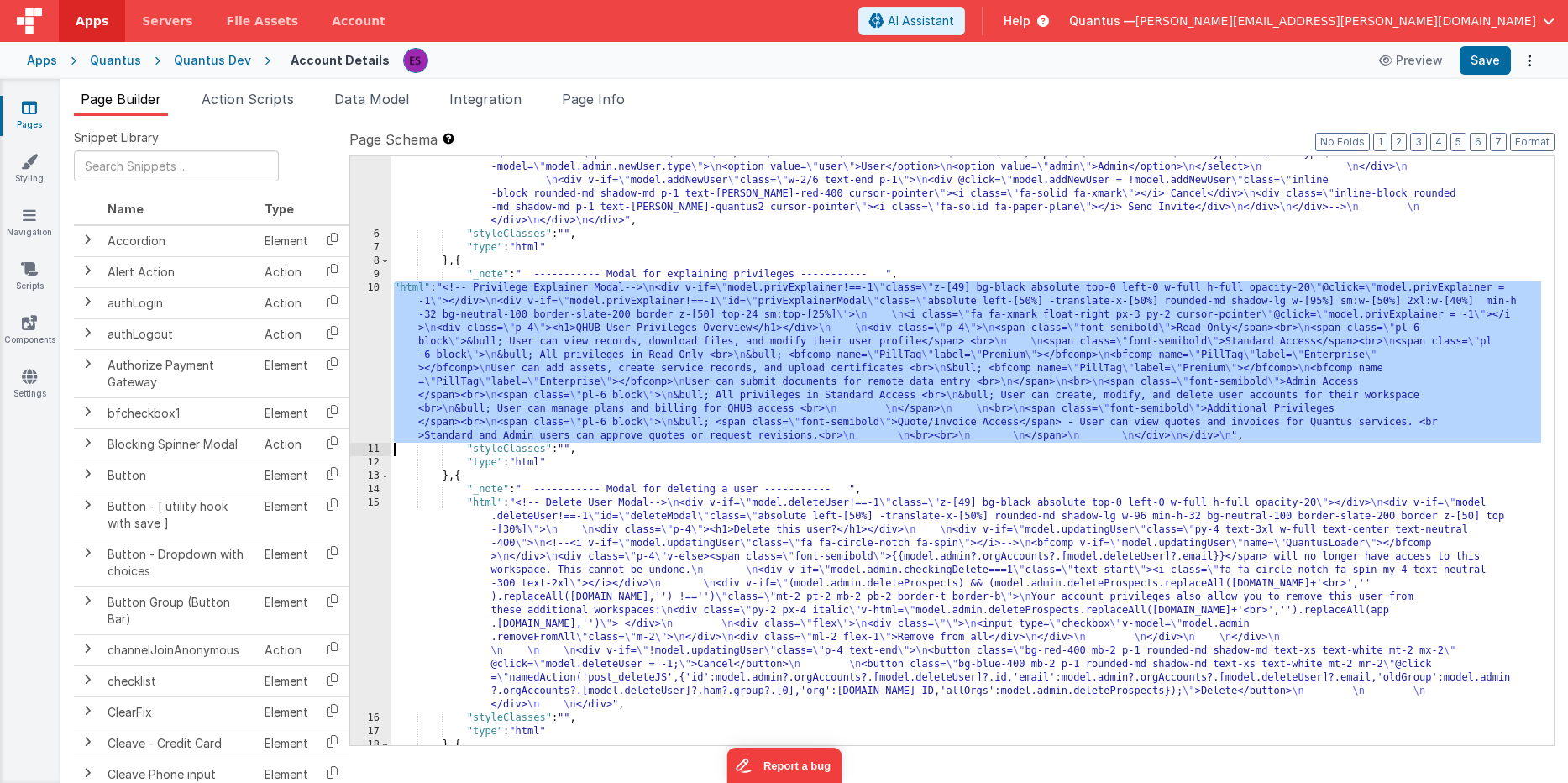
click at [367, 348] on div "10" at bounding box center [370, 362] width 41 height 162
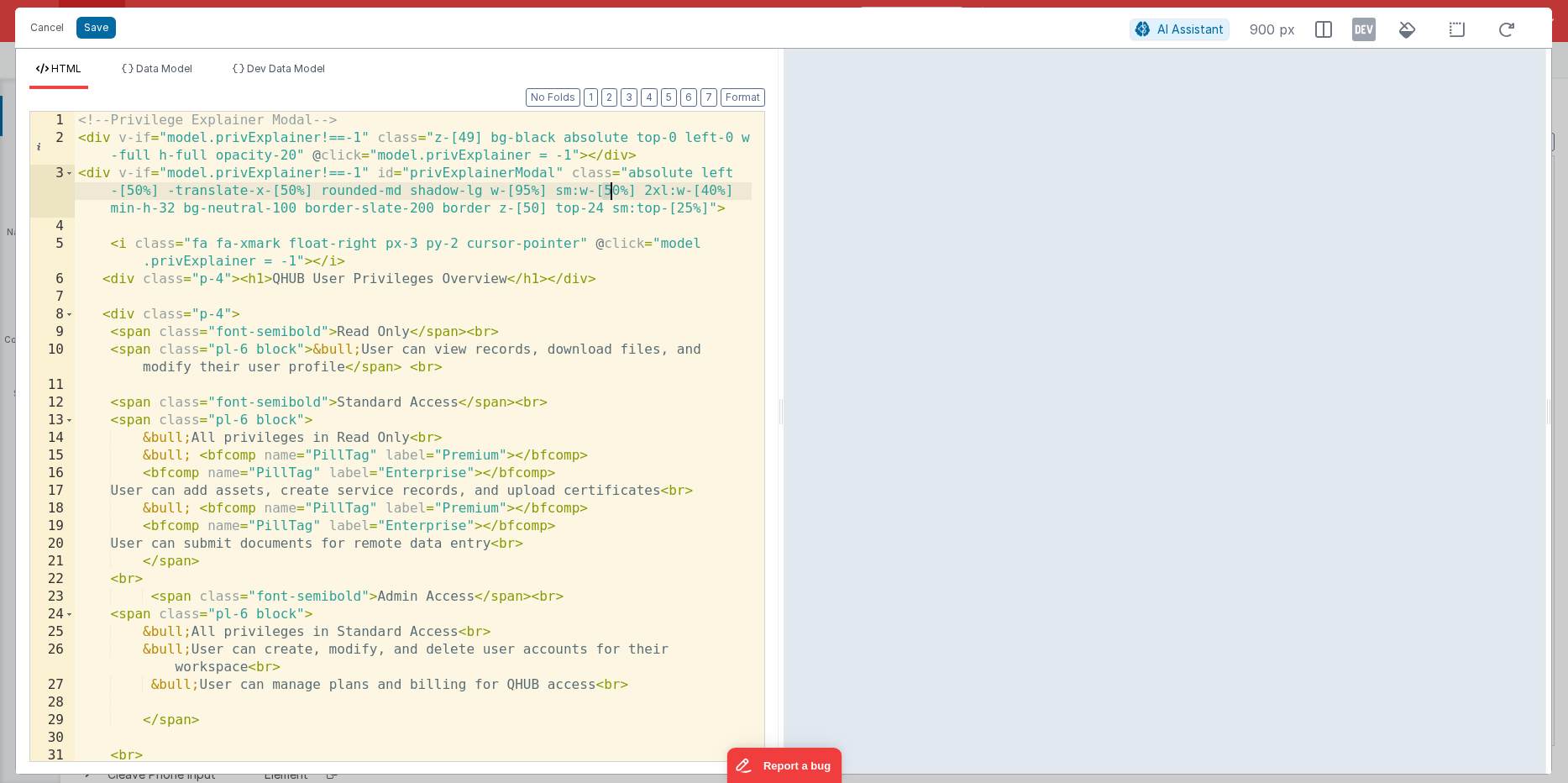
click at [607, 187] on div "<!-- Privilege Explainer Modal --> < div v-if = "model.privExplainer!==-1" clas…" at bounding box center [413, 454] width 677 height 685
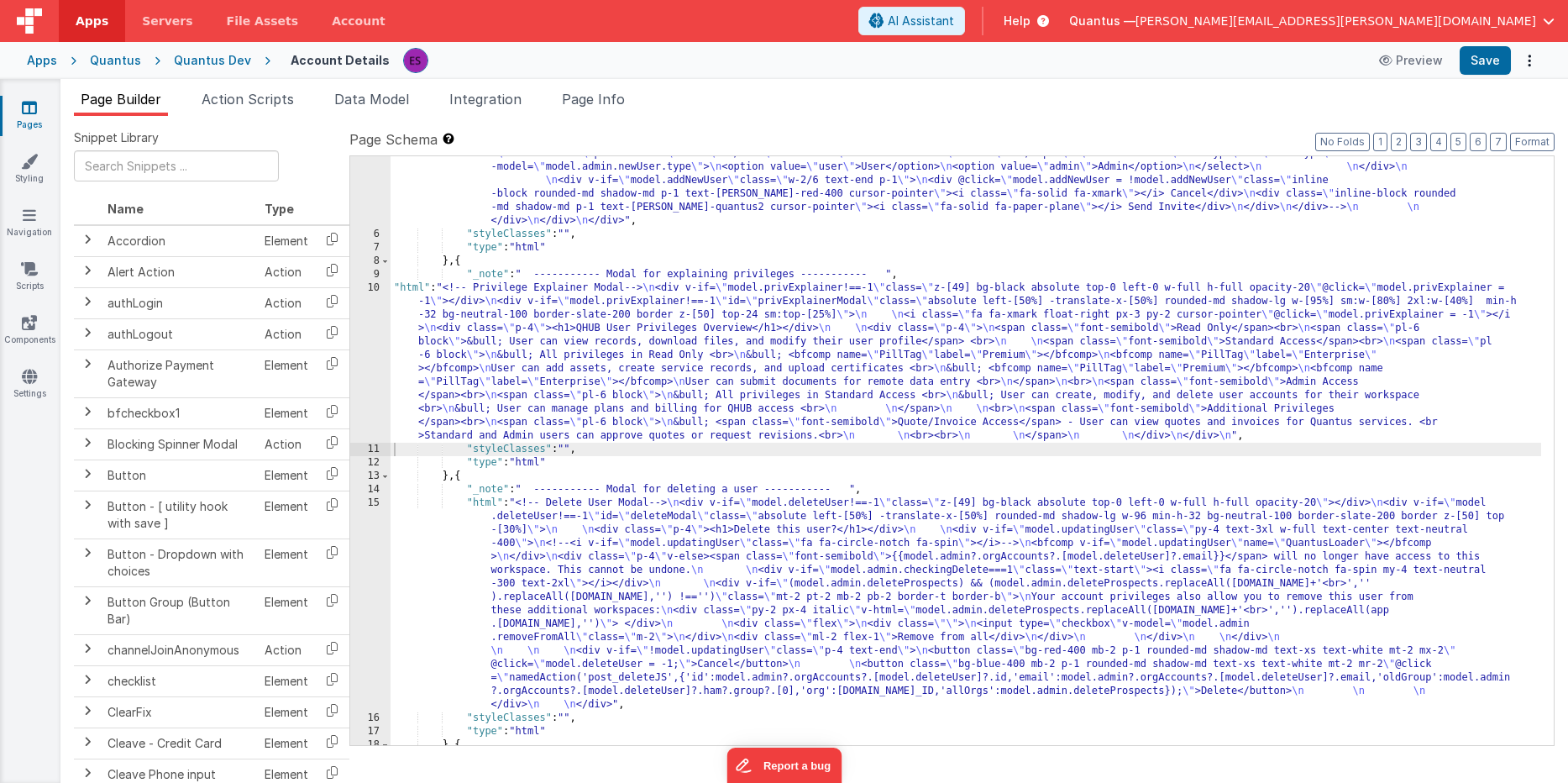
click at [696, 351] on div ""html" : "<!-- User Management Modal--> \n\n <div v-if= \" model.admin \" > \n\…" at bounding box center [966, 24] width 1150 height 1610
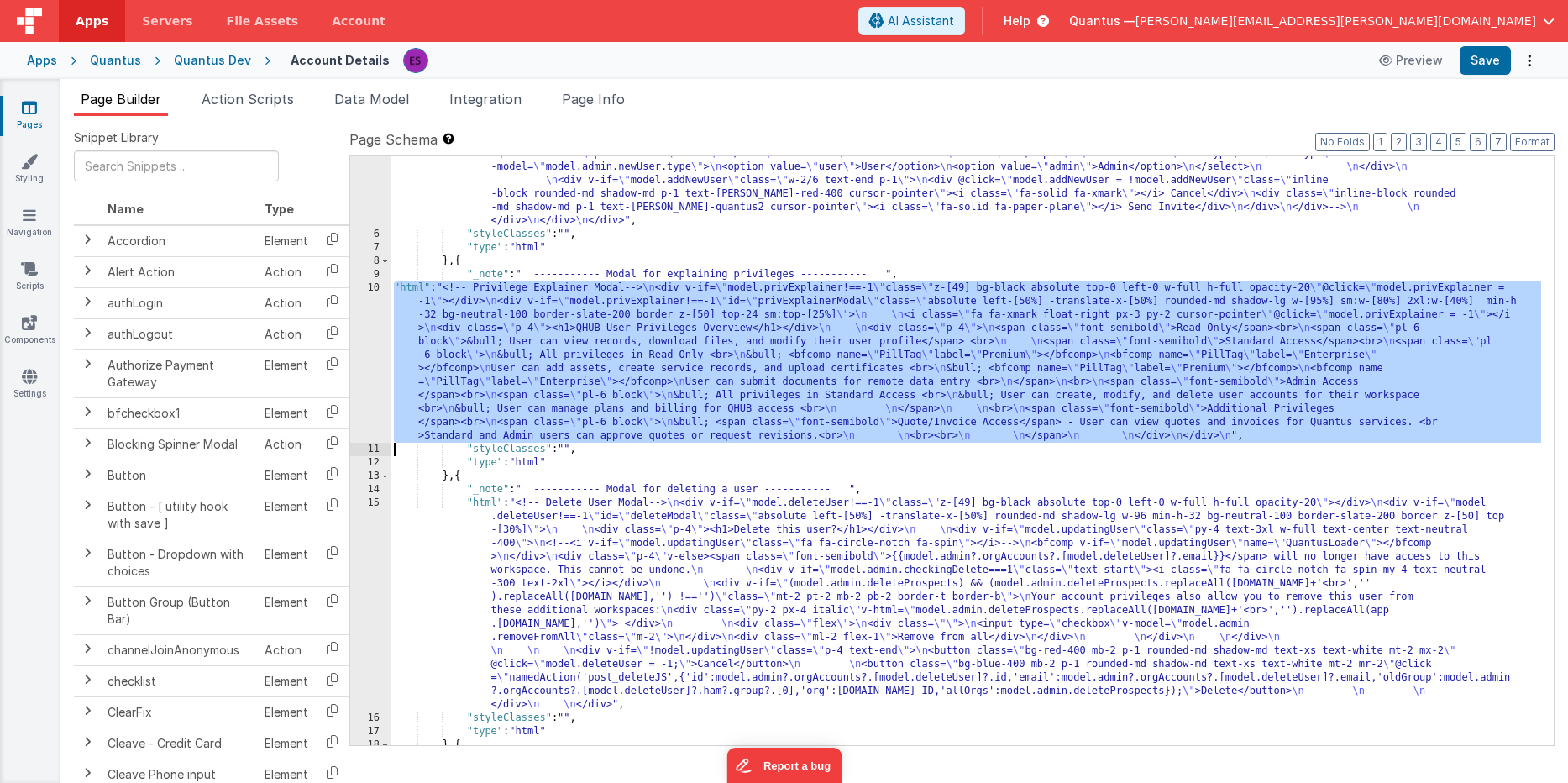
click at [378, 360] on div "10" at bounding box center [370, 362] width 41 height 162
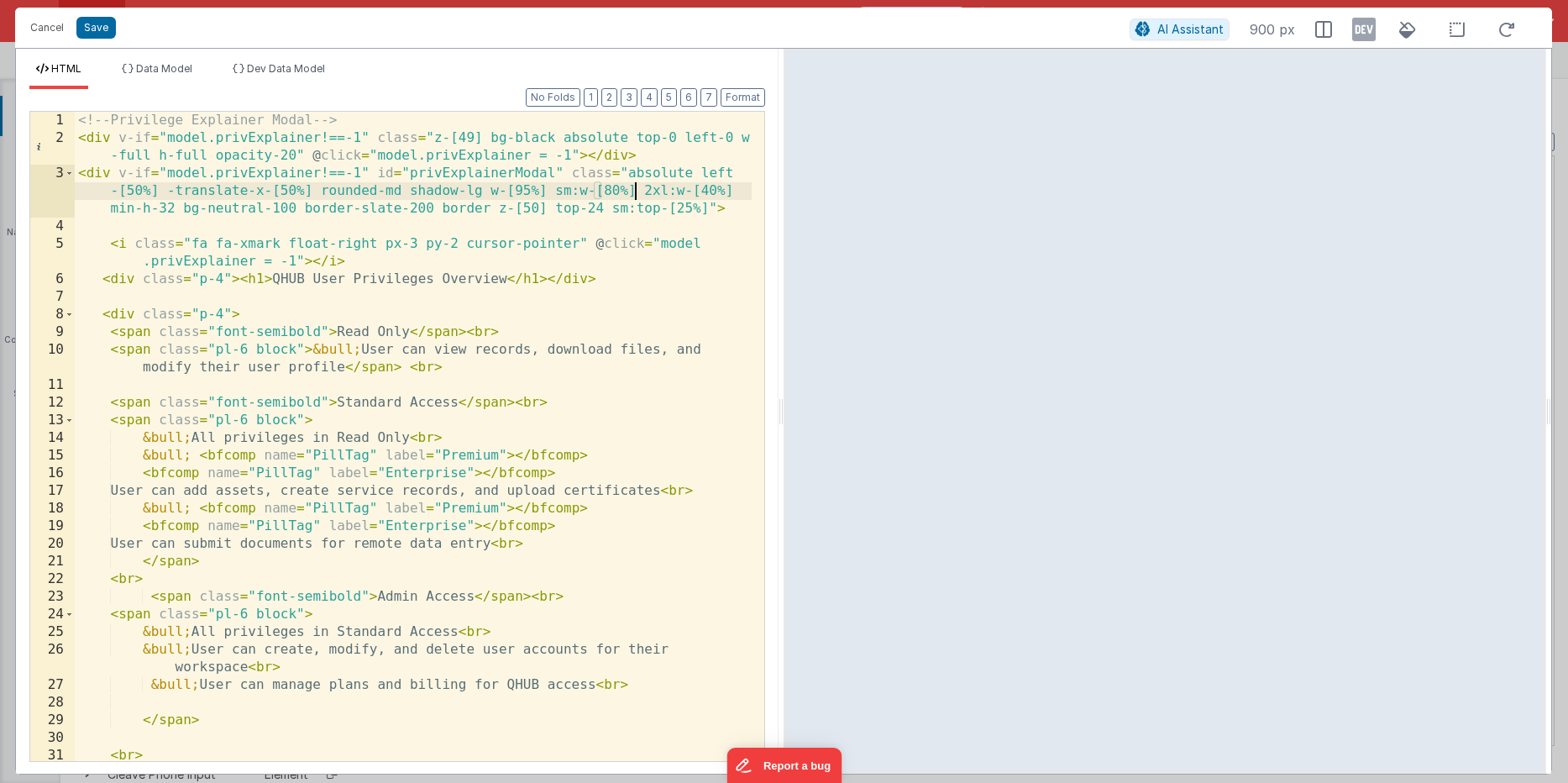
click at [635, 191] on div "<!-- Privilege Explainer Modal --> < div v-if = "model.privExplainer!==-1" clas…" at bounding box center [413, 454] width 677 height 685
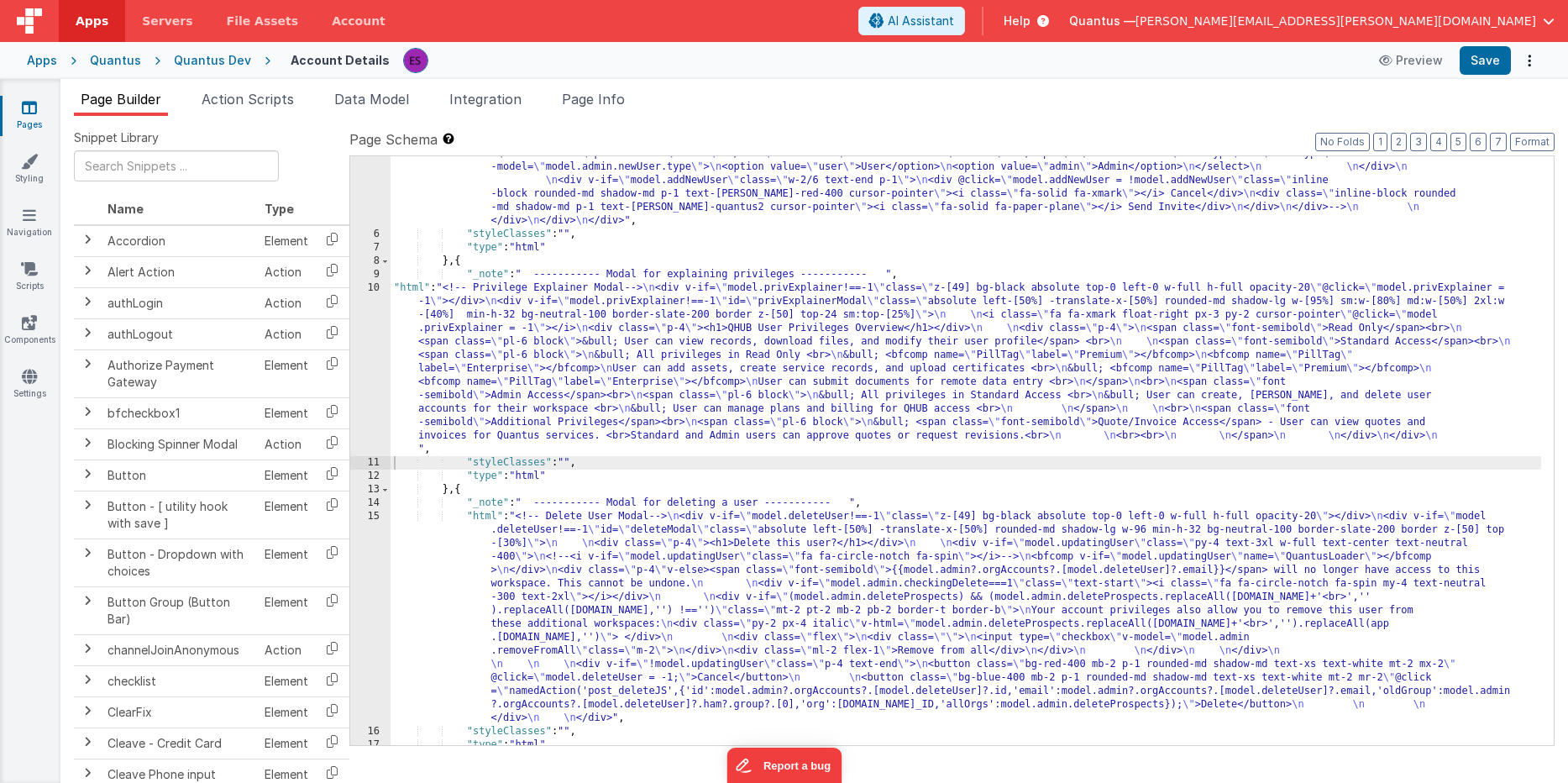
click at [792, 346] on div ""html" : "<!-- User Management Modal--> \n\n <div v-if= \" model.admin \" > \n\…" at bounding box center [966, 24] width 1150 height 1610
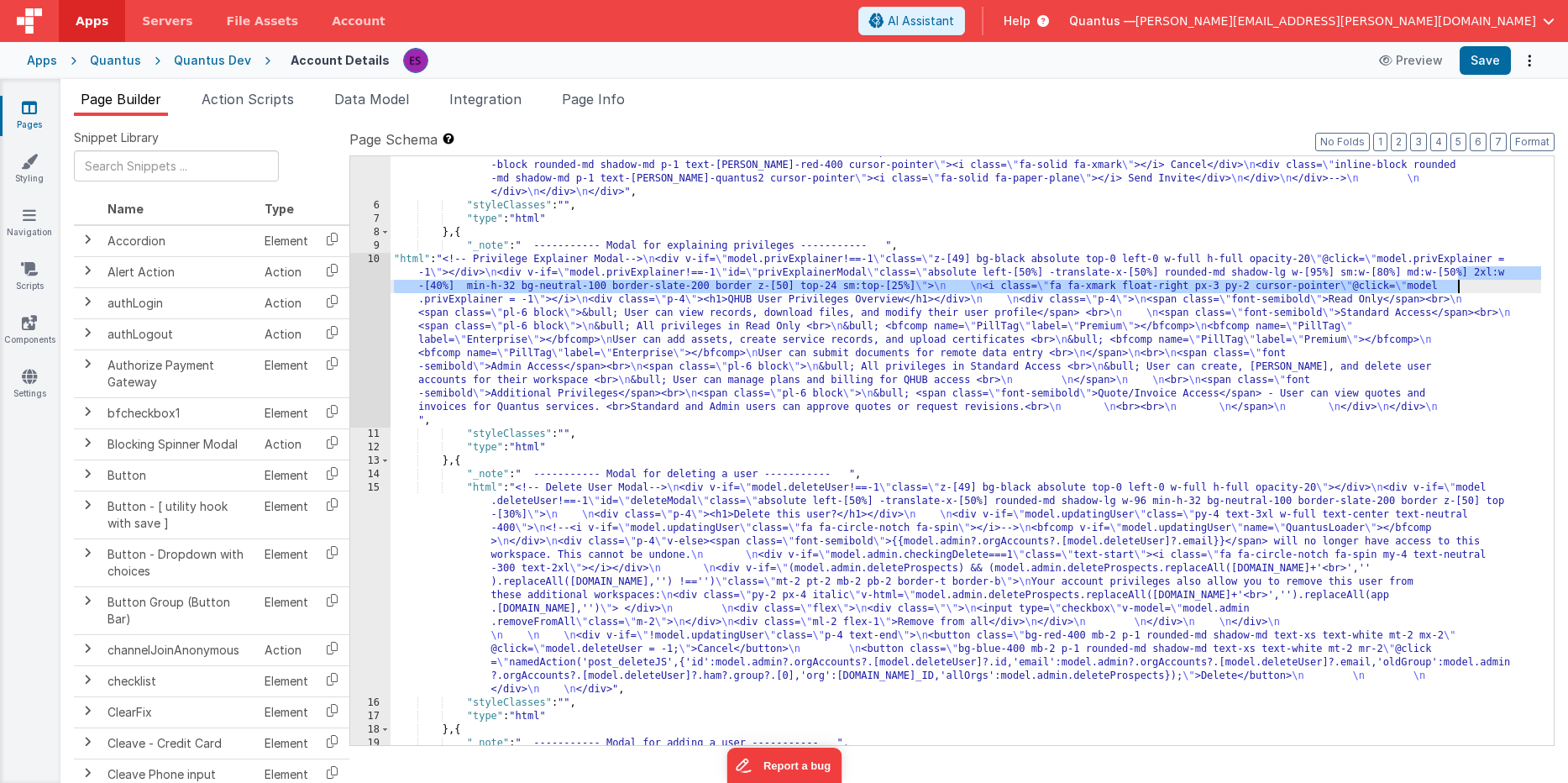
scroll to position [1020, 0]
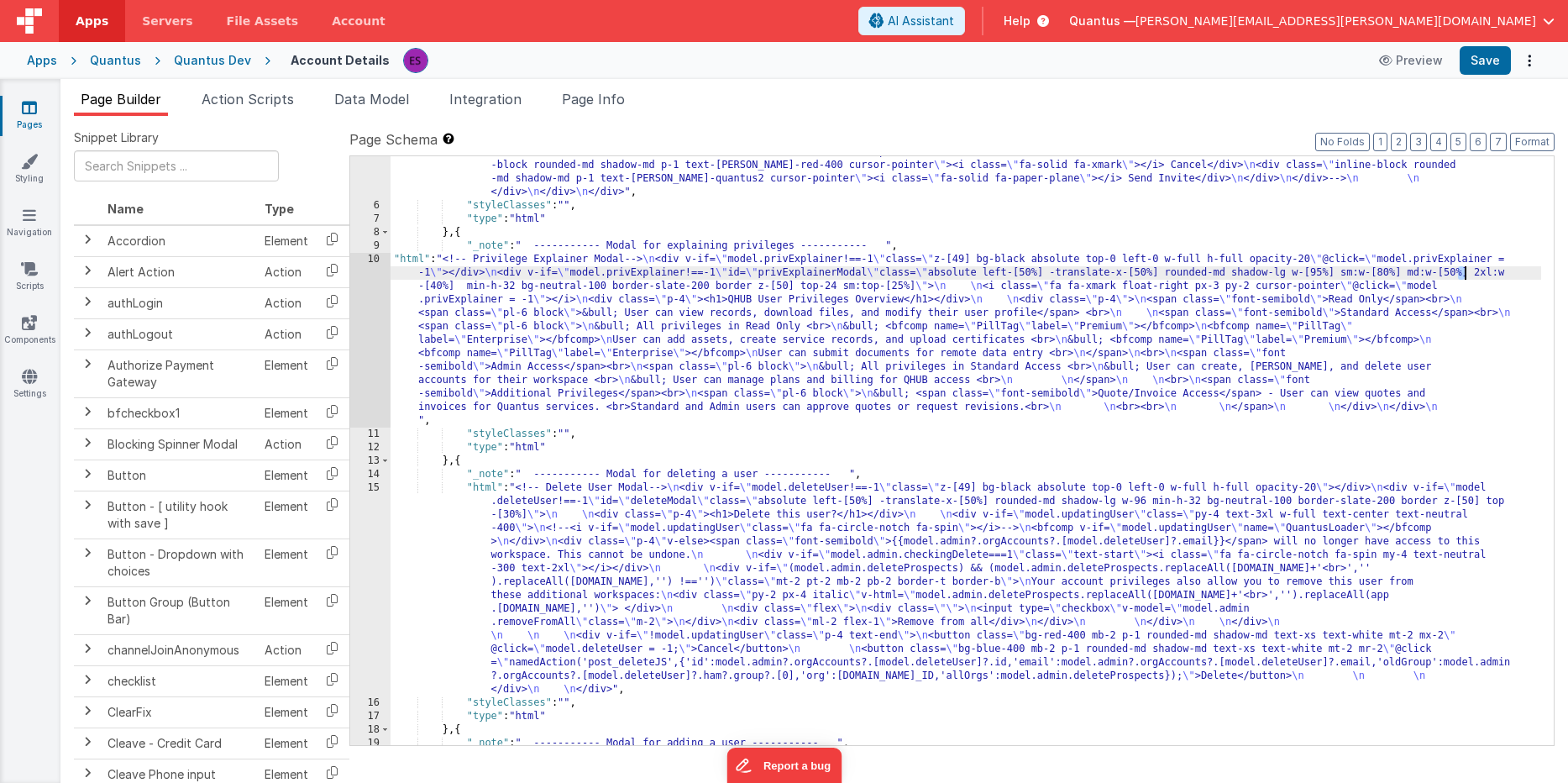
drag, startPoint x: 1461, startPoint y: 297, endPoint x: 1461, endPoint y: 269, distance: 28.0
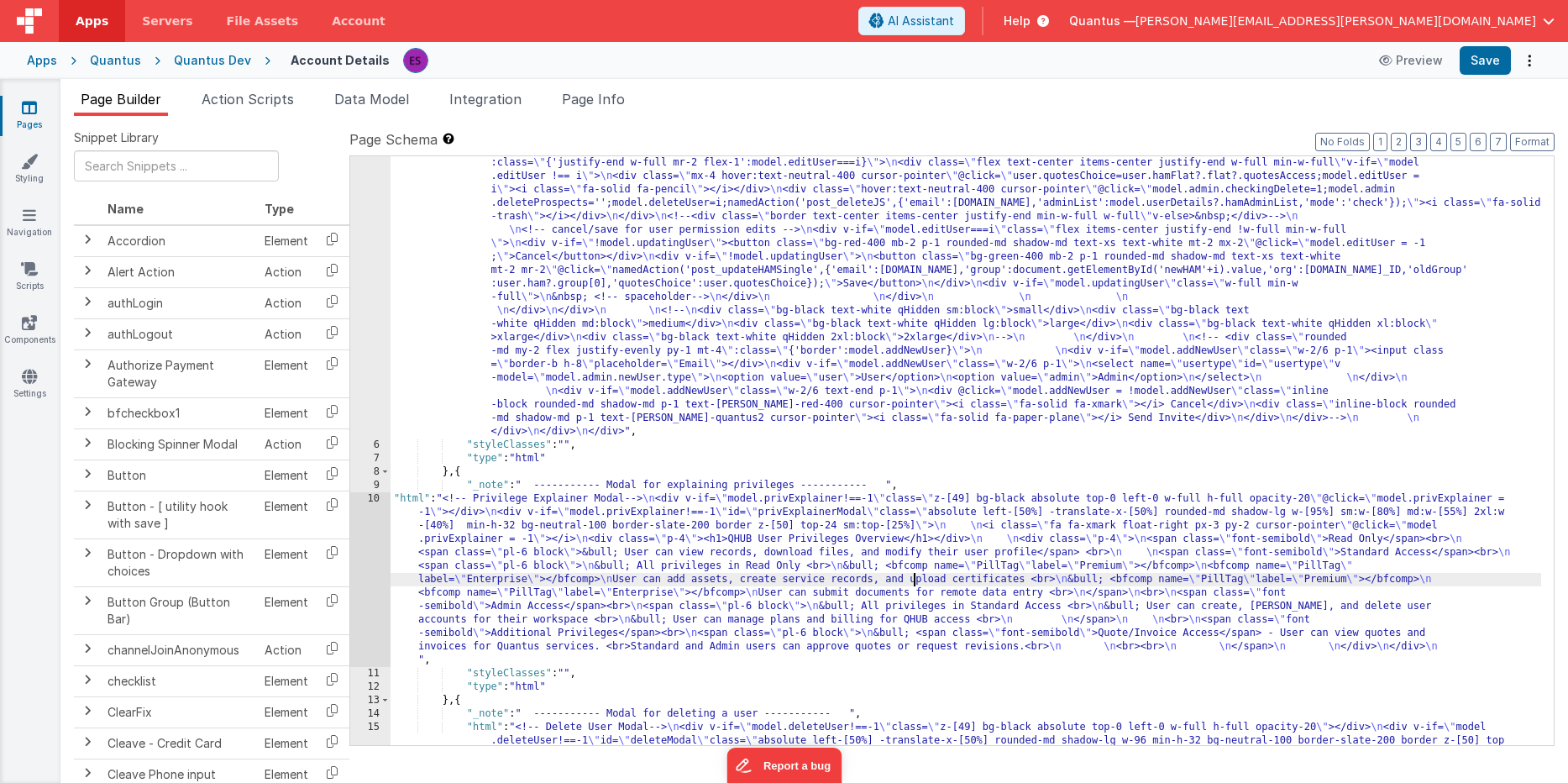
scroll to position [327, 0]
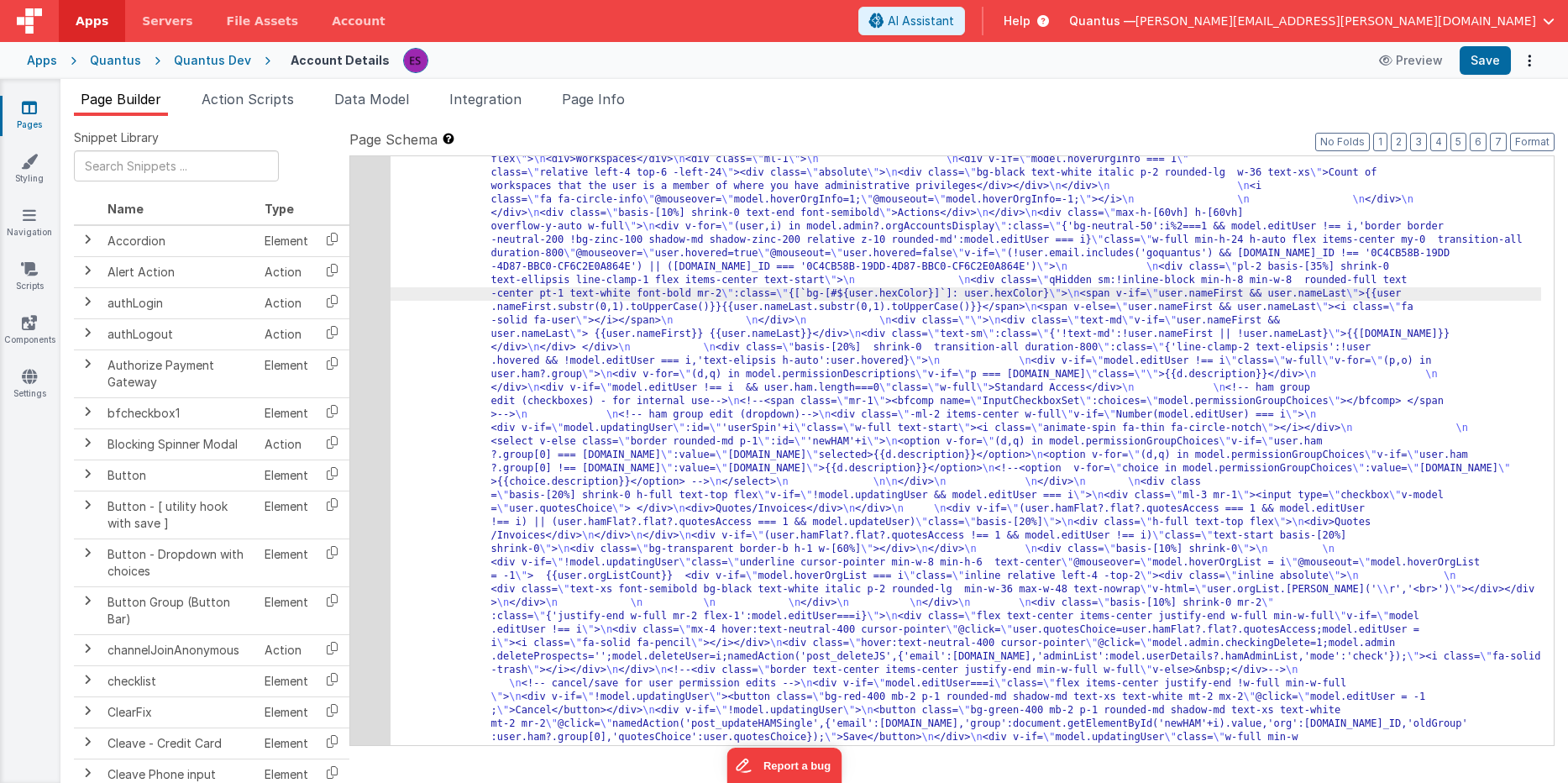
click at [366, 307] on div "5" at bounding box center [370, 388] width 41 height 1008
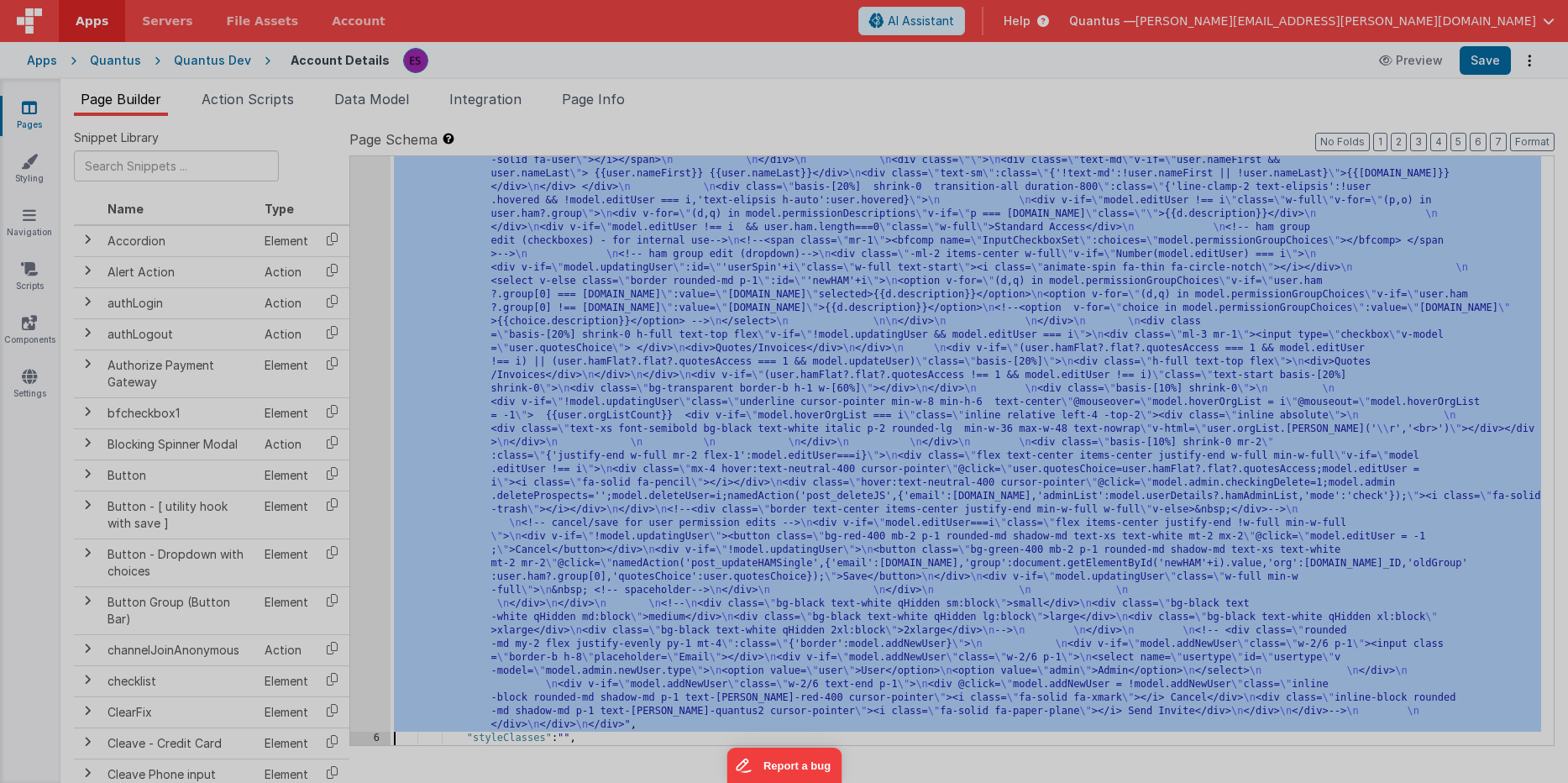
scroll to position [487, 0]
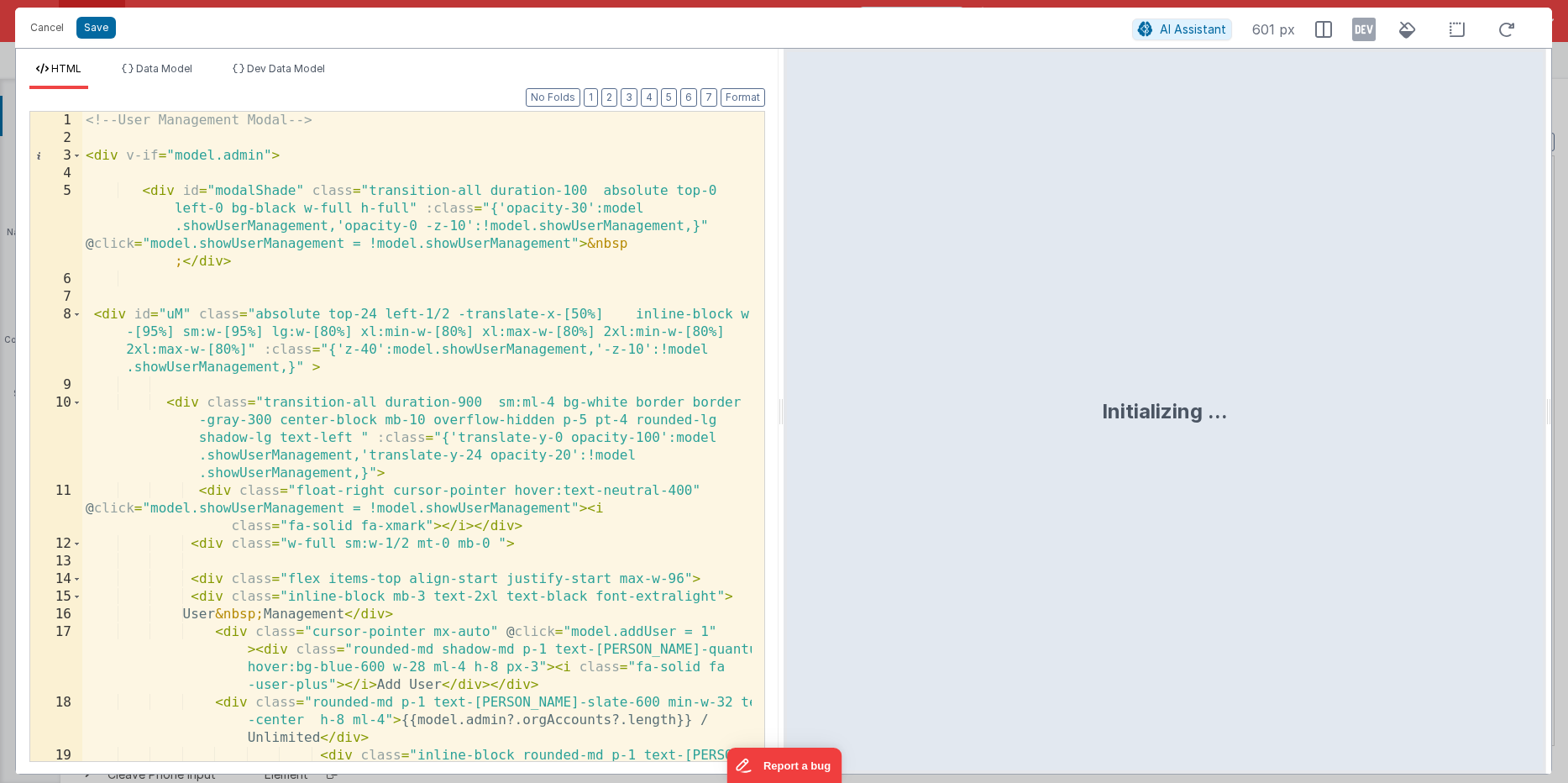
click at [385, 307] on div "<!-- User Management Modal --> < div v-if = "model.admin" > < div id = "modalSh…" at bounding box center [416, 489] width 669 height 755
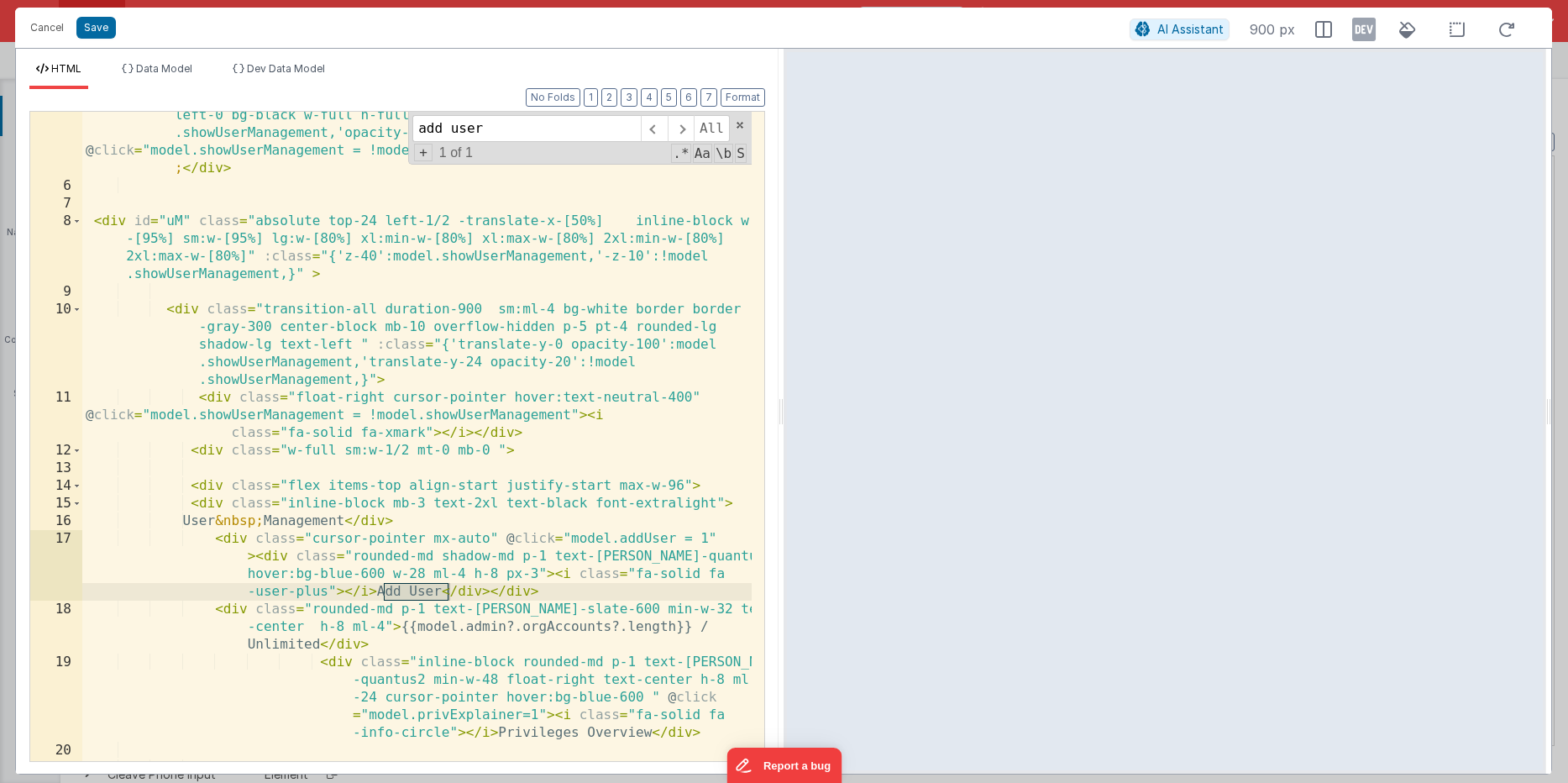
scroll to position [98, 0]
type input "add user"
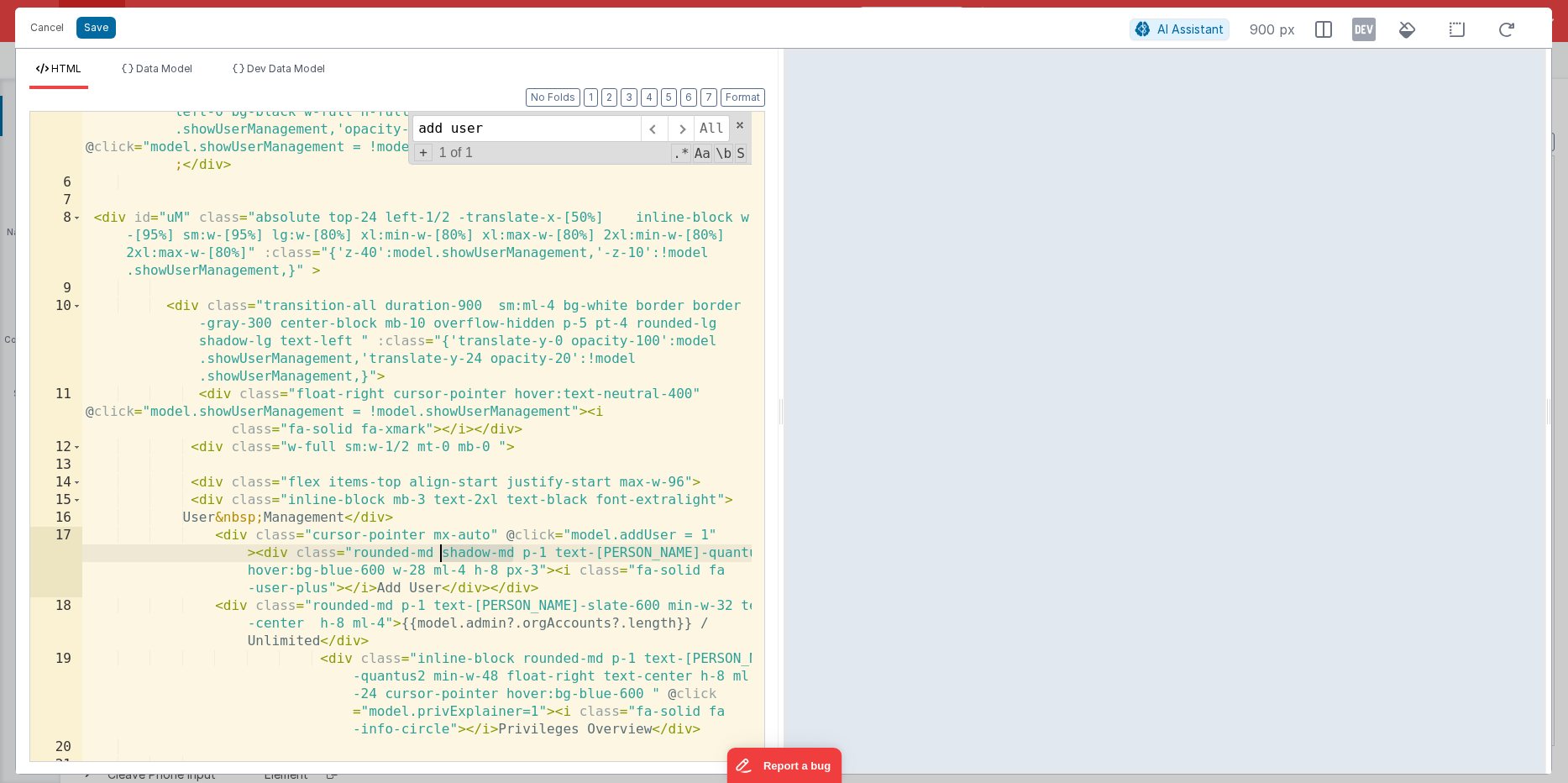
drag, startPoint x: 513, startPoint y: 553, endPoint x: 441, endPoint y: 550, distance: 72.1
click at [441, 550] on div "< div id = "modalShade" class = "transition-all duration-100 absolute top-0 lef…" at bounding box center [416, 463] width 669 height 755
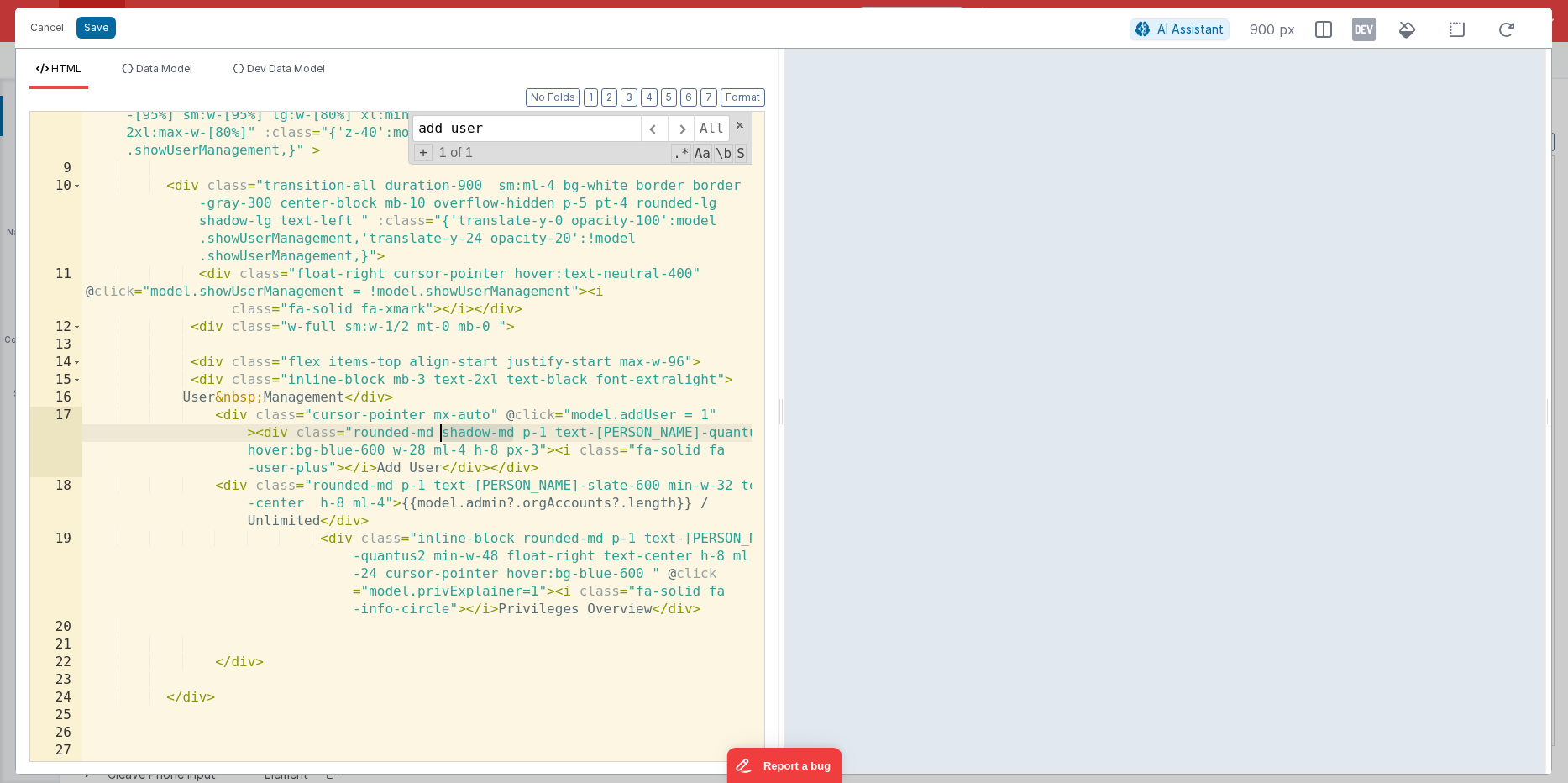
scroll to position [217, 0]
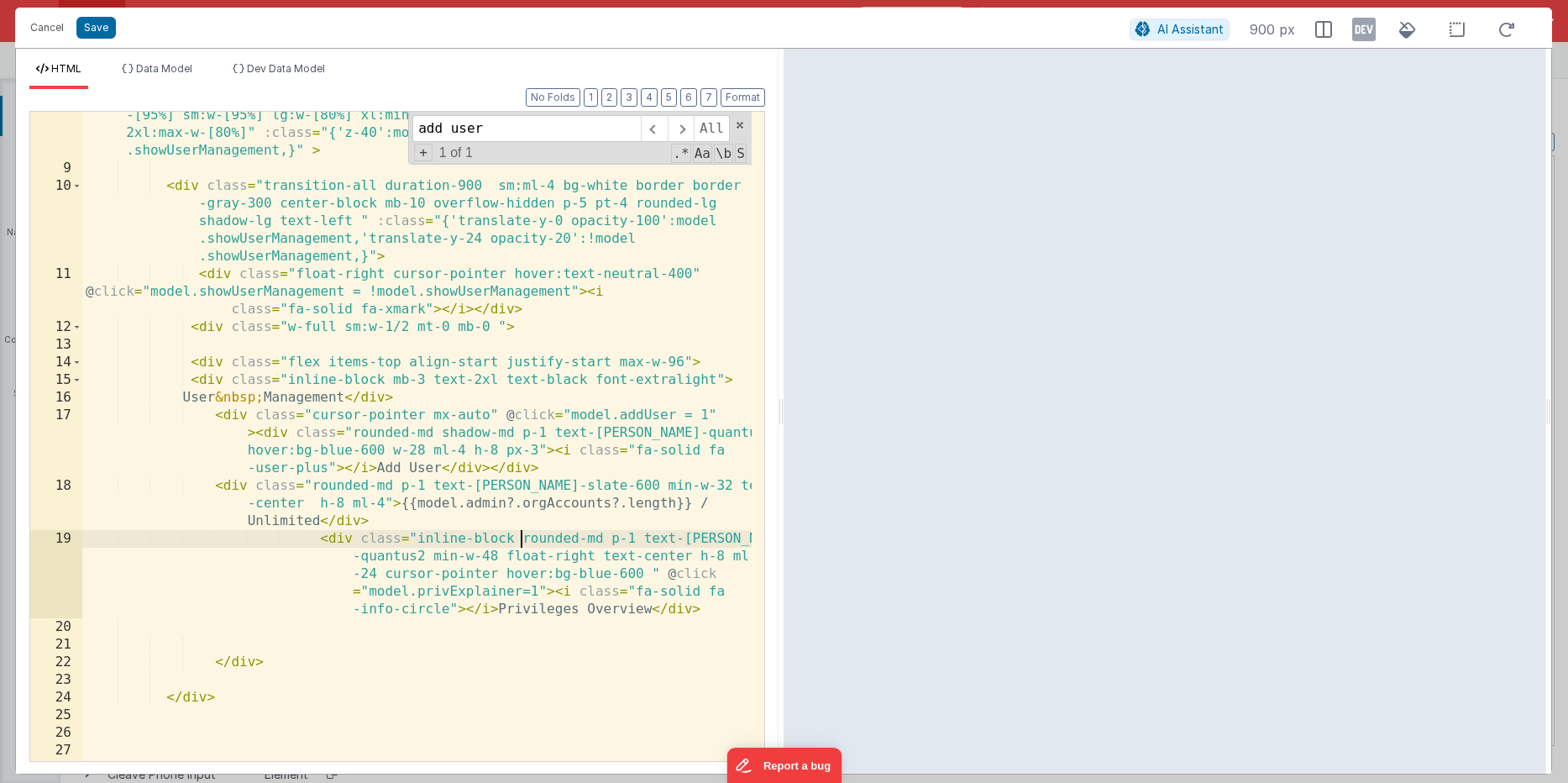
drag, startPoint x: 518, startPoint y: 539, endPoint x: 499, endPoint y: 546, distance: 20.2
click at [517, 540] on div "< div id = "uM" class = "absolute top-24 left-1/2 -translate-x-[50%] inline-blo…" at bounding box center [416, 458] width 669 height 738
paste textarea
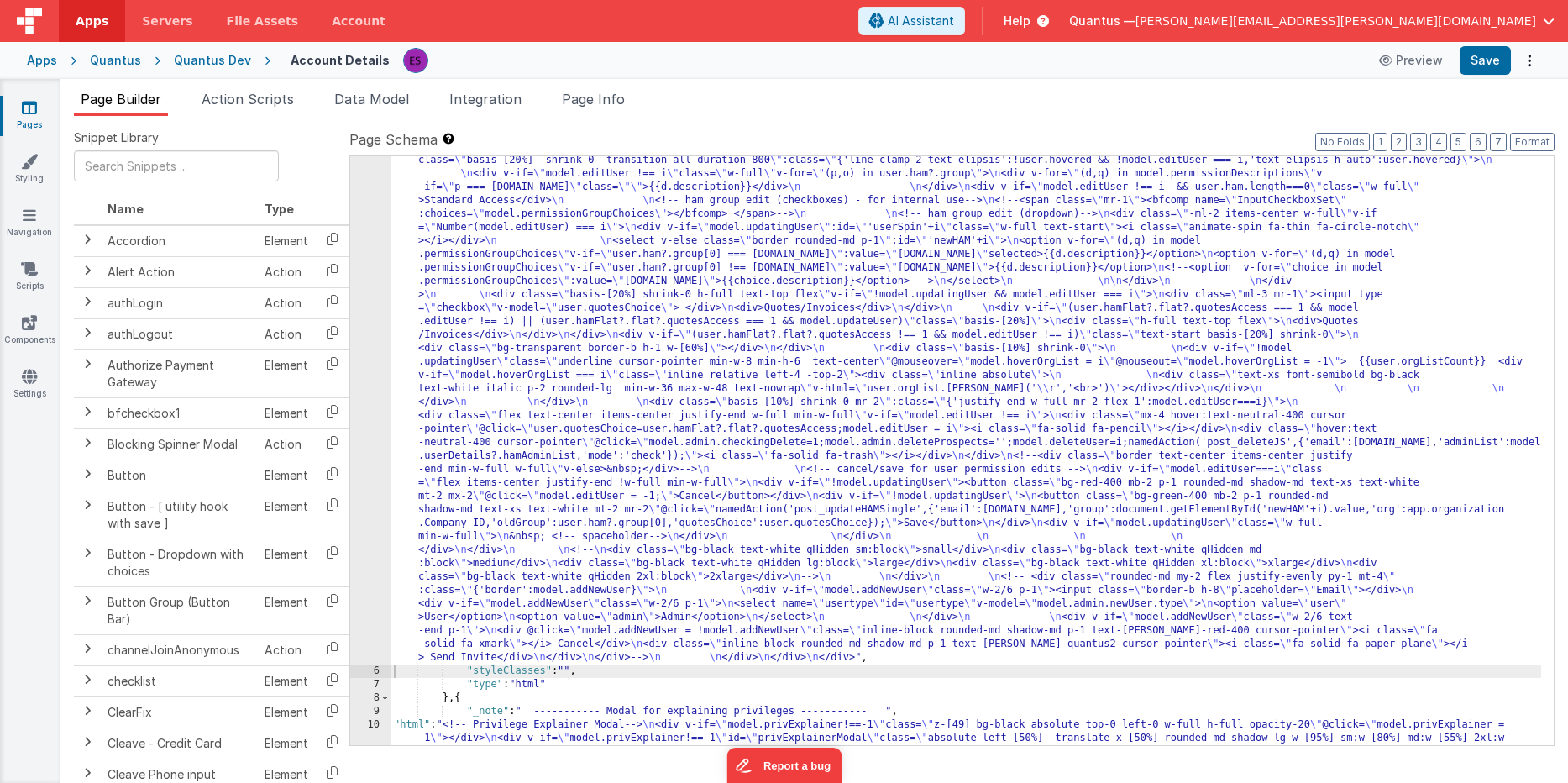
click at [557, 337] on div ""html" : "<!-- User Management Modal--> \n\n <div v-if= \" model.admin \" > \n\…" at bounding box center [966, 575] width 1150 height 1704
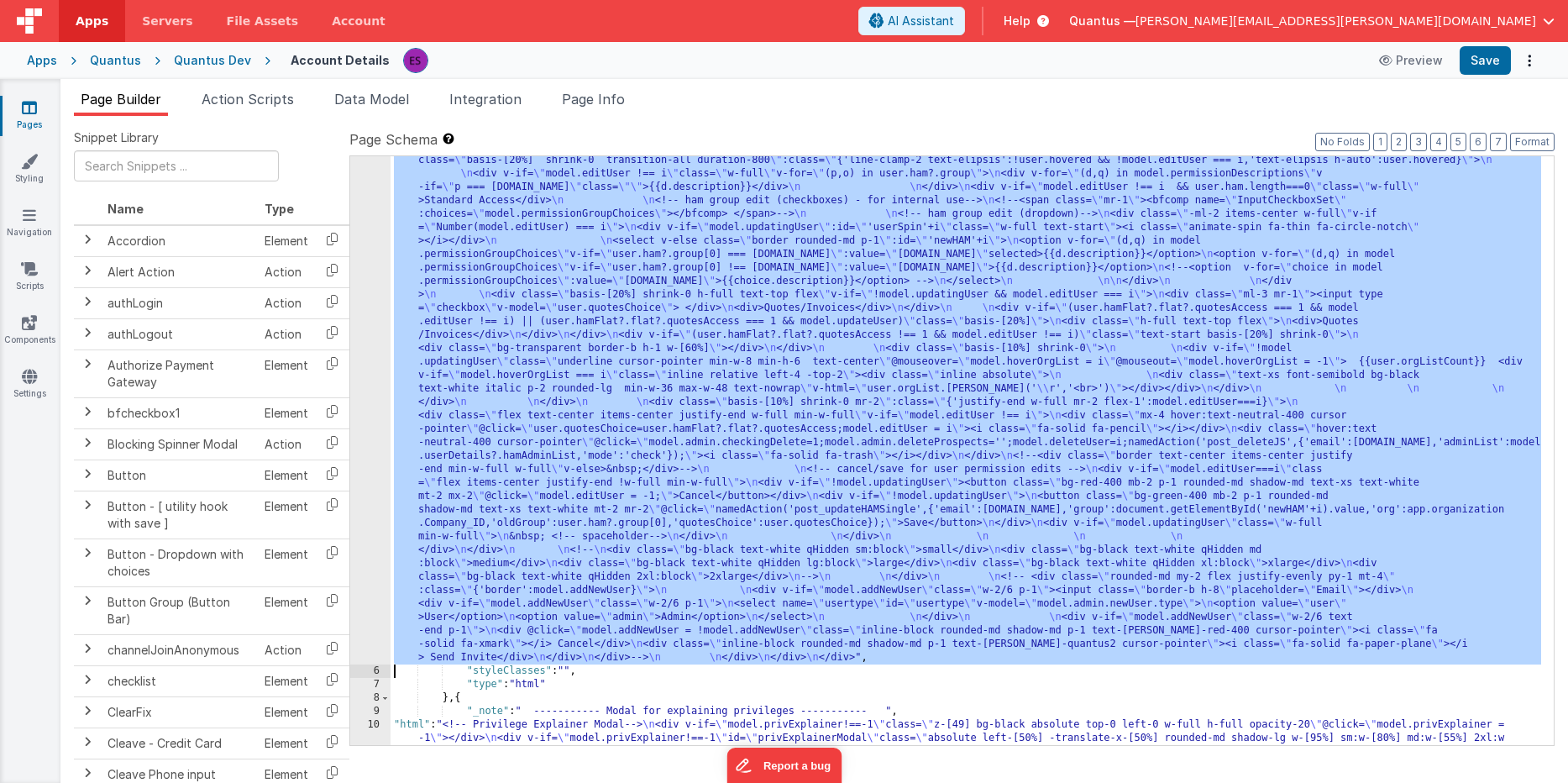
click at [365, 325] on div "5" at bounding box center [370, 194] width 41 height 941
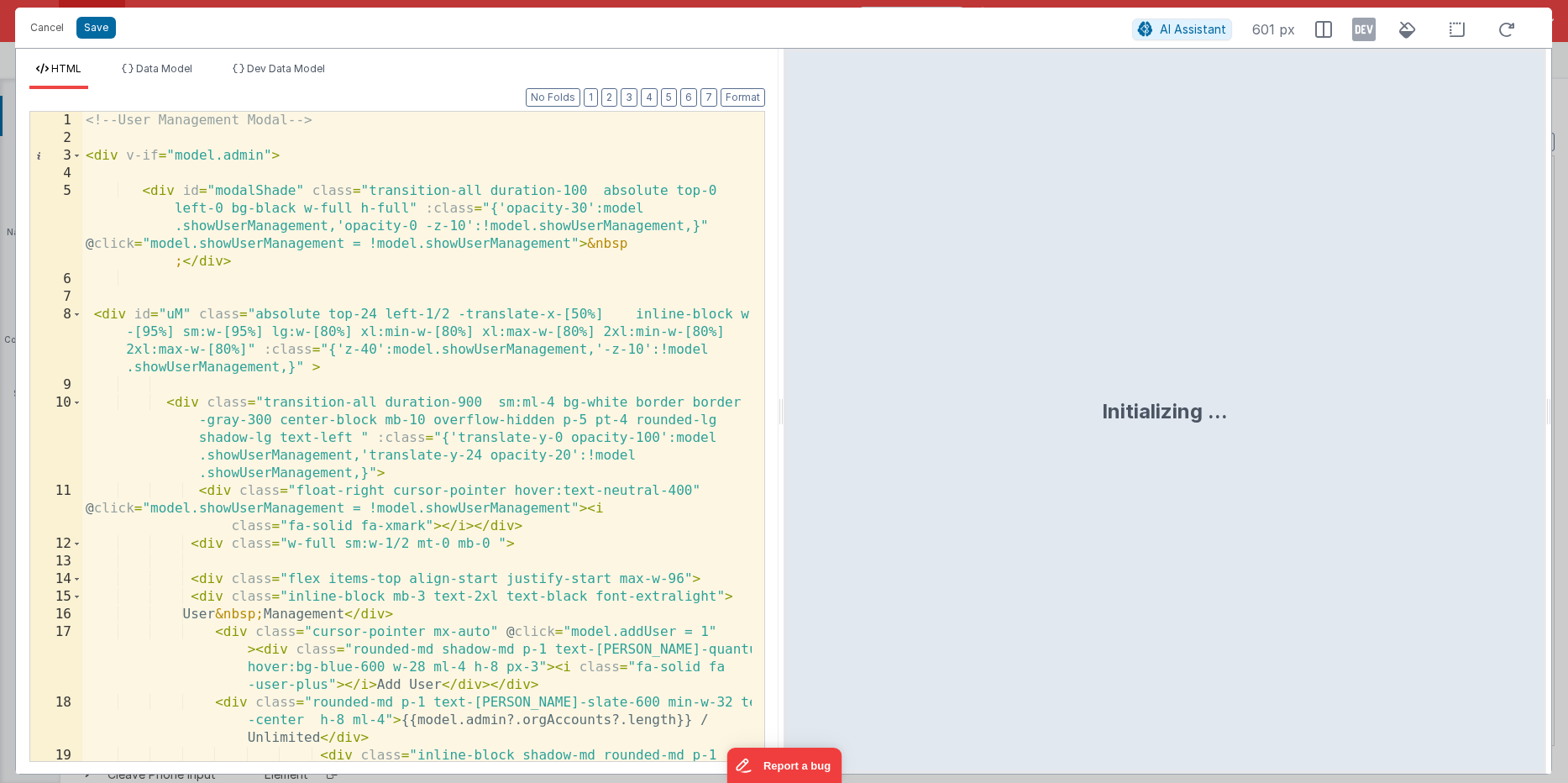
click at [432, 258] on div "<!-- User Management Modal --> < div v-if = "model.admin" > < div id = "modalSh…" at bounding box center [416, 499] width 669 height 773
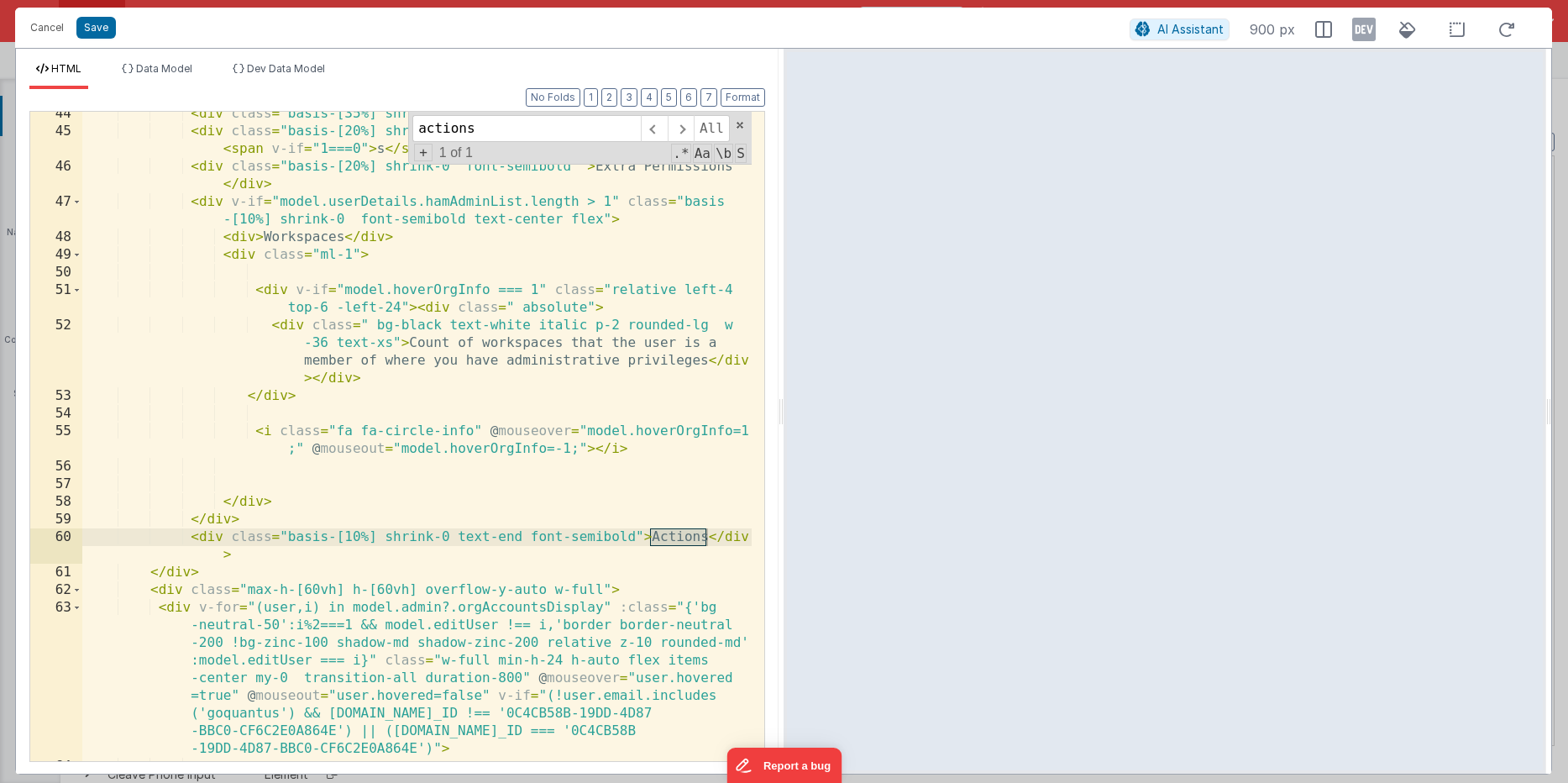
scroll to position [1259, 0]
click at [282, 291] on div "< div class = "basis-[35%] shrink-0 font-semibold " > User </ div > < div class…" at bounding box center [416, 447] width 669 height 685
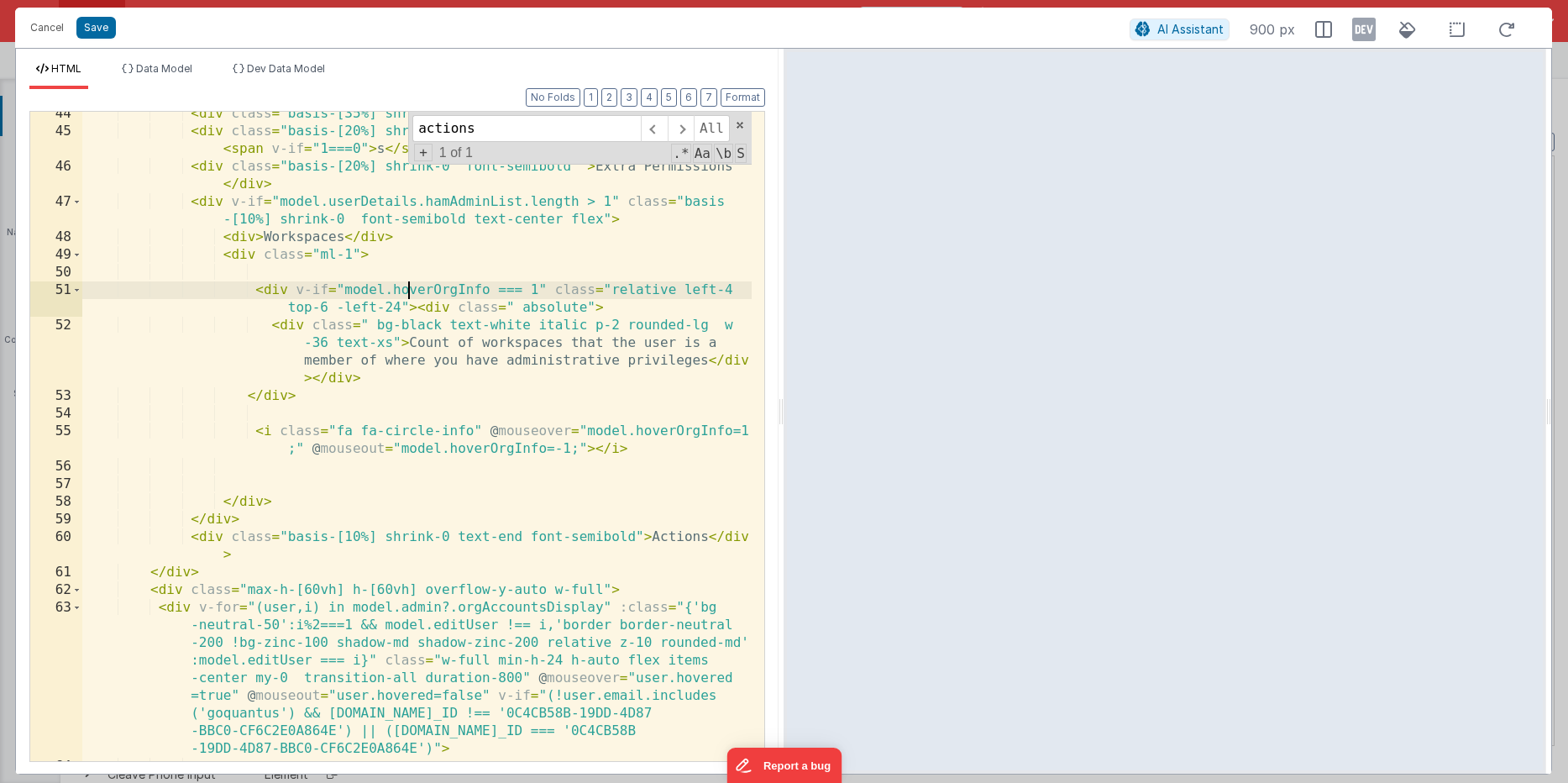
click at [404, 292] on div "< div class = "basis-[35%] shrink-0 font-semibold " > User </ div > < div class…" at bounding box center [416, 447] width 669 height 685
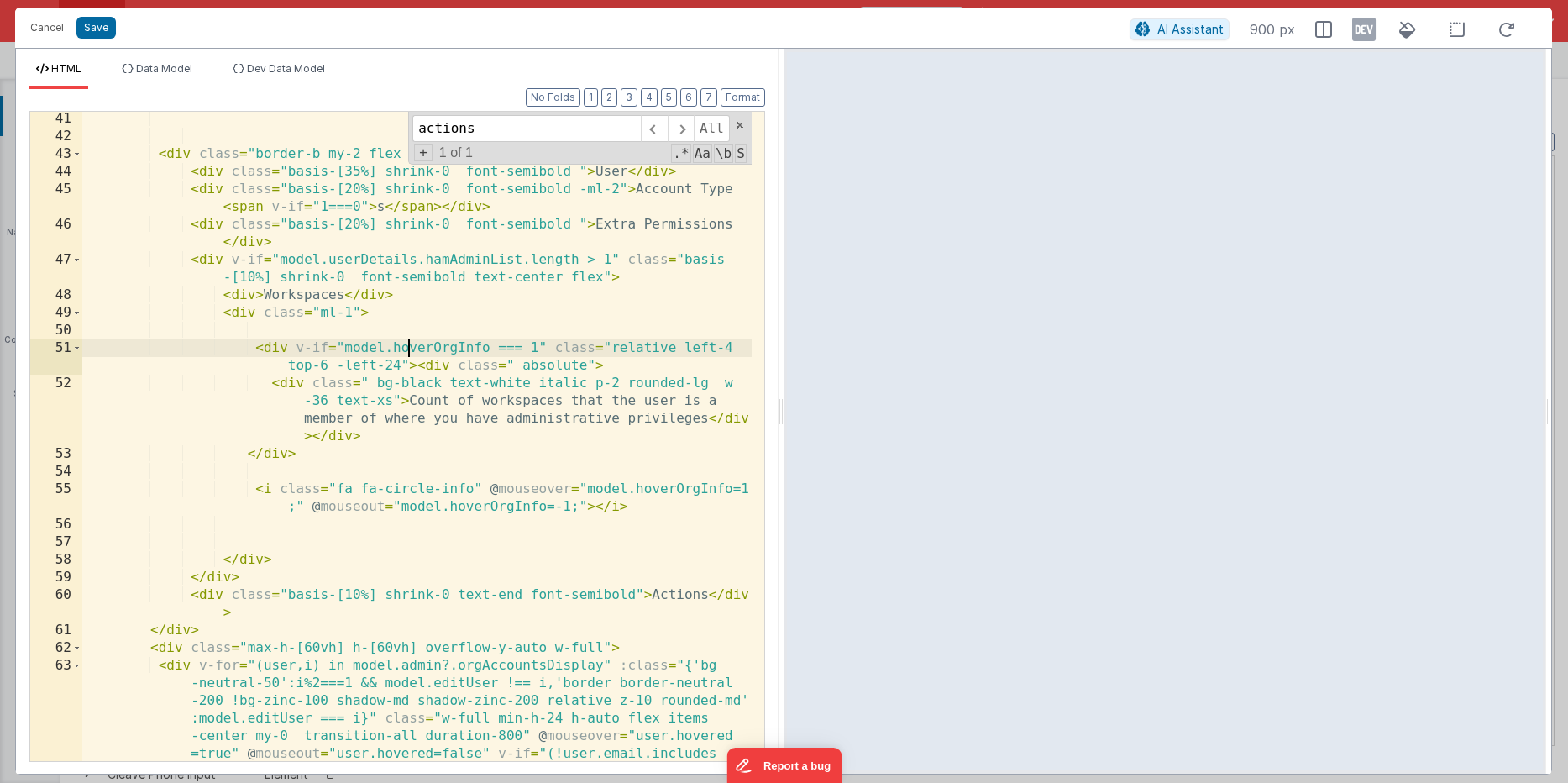
scroll to position [1197, 0]
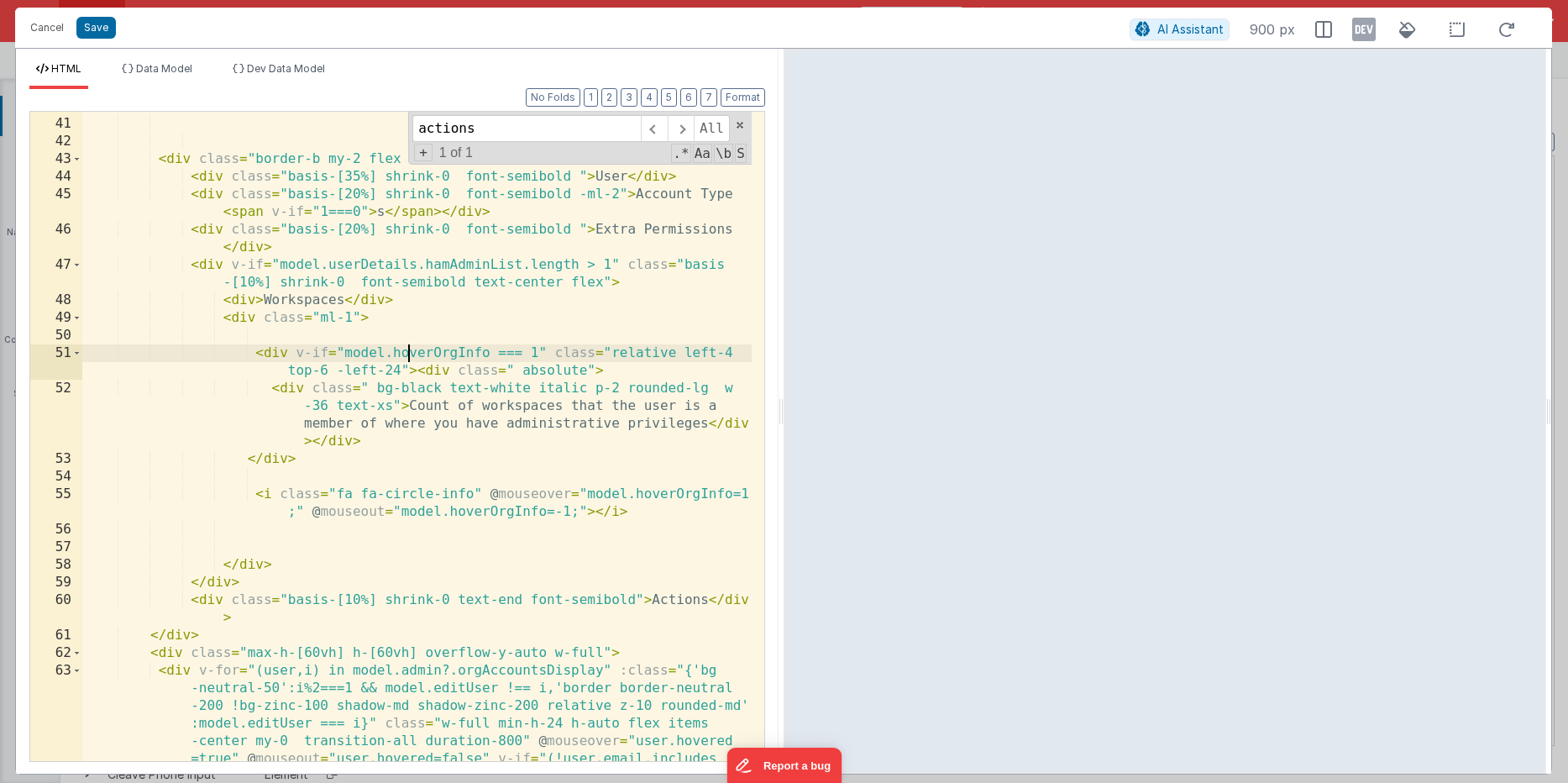
click at [214, 262] on div "< div class = "border-b my-2 flex w-full mr-6" > < div class = "basis-[35%] shr…" at bounding box center [416, 510] width 669 height 825
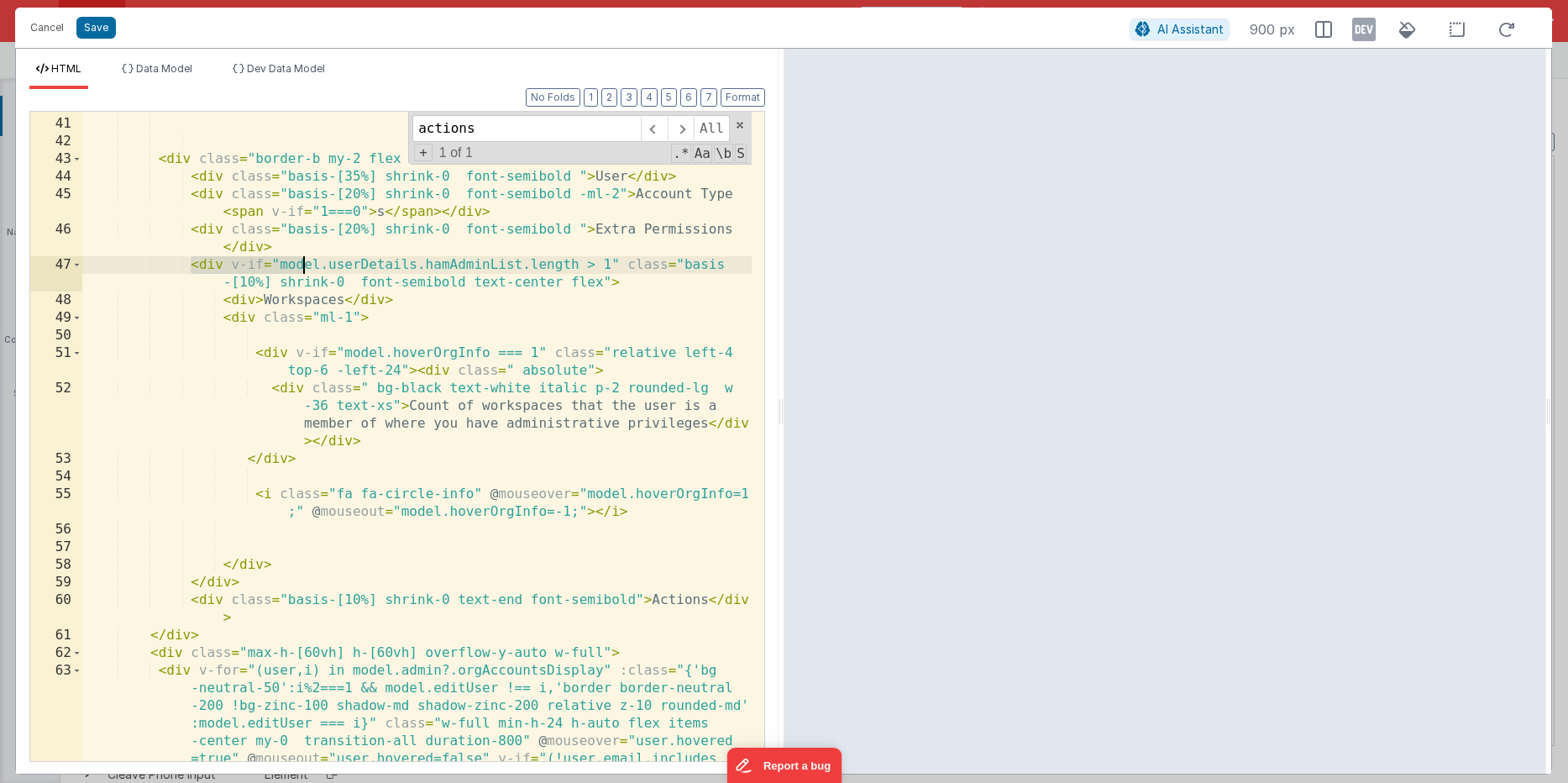
drag, startPoint x: 192, startPoint y: 264, endPoint x: 302, endPoint y: 271, distance: 110.2
click at [302, 271] on div "< div class = "border-b my-2 flex w-full mr-6" > < div class = "basis-[35%] shr…" at bounding box center [416, 510] width 669 height 825
drag, startPoint x: 378, startPoint y: 280, endPoint x: 366, endPoint y: 282, distance: 12.2
click at [376, 281] on div "< div class = "border-b my-2 flex w-full mr-6" > < div class = "basis-[35%] shr…" at bounding box center [416, 510] width 669 height 825
drag, startPoint x: 234, startPoint y: 266, endPoint x: 616, endPoint y: 258, distance: 382.1
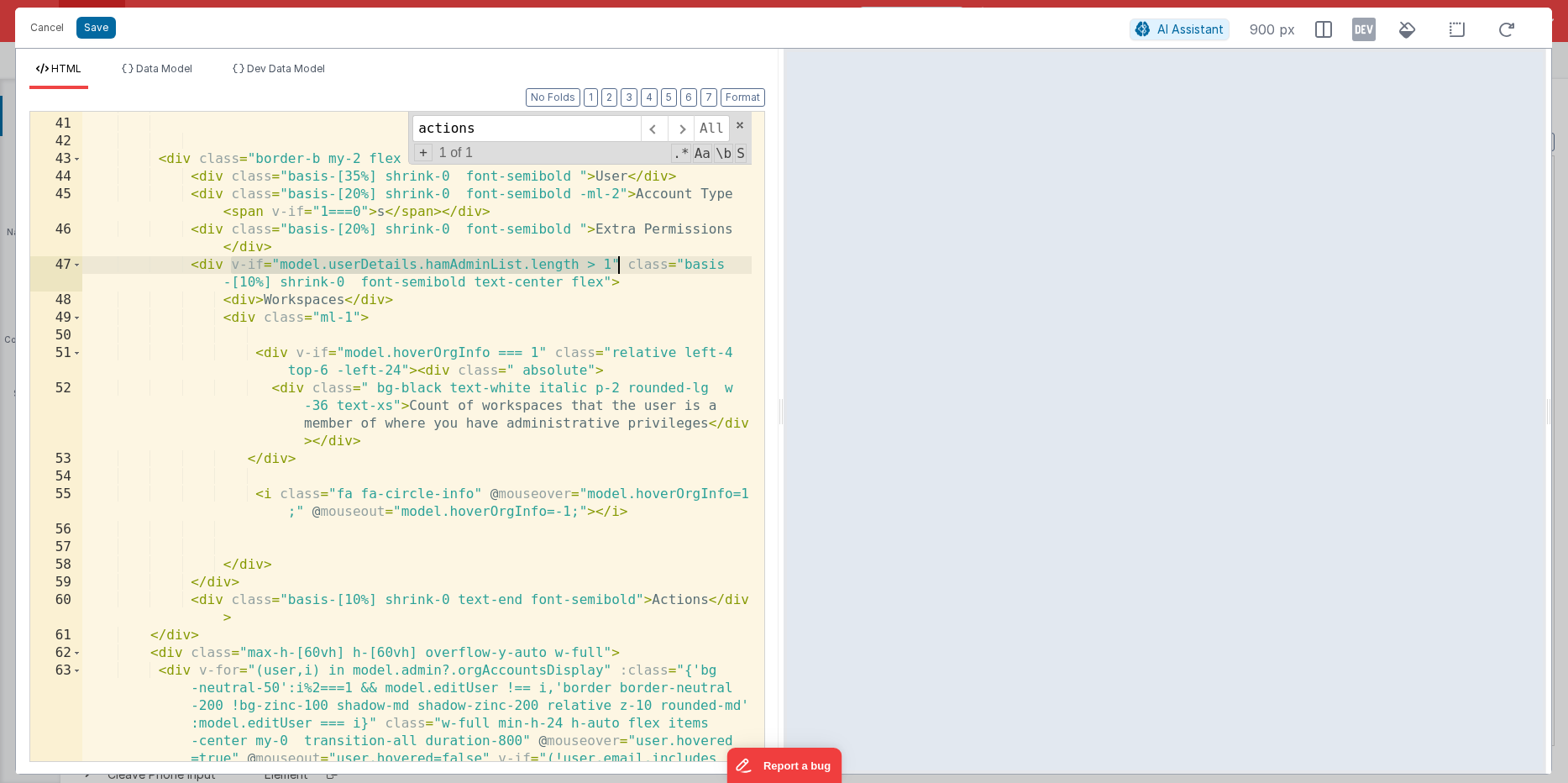
click at [616, 258] on div "< div class = "border-b my-2 flex w-full mr-6" > < div class = "basis-[35%] shr…" at bounding box center [416, 510] width 669 height 825
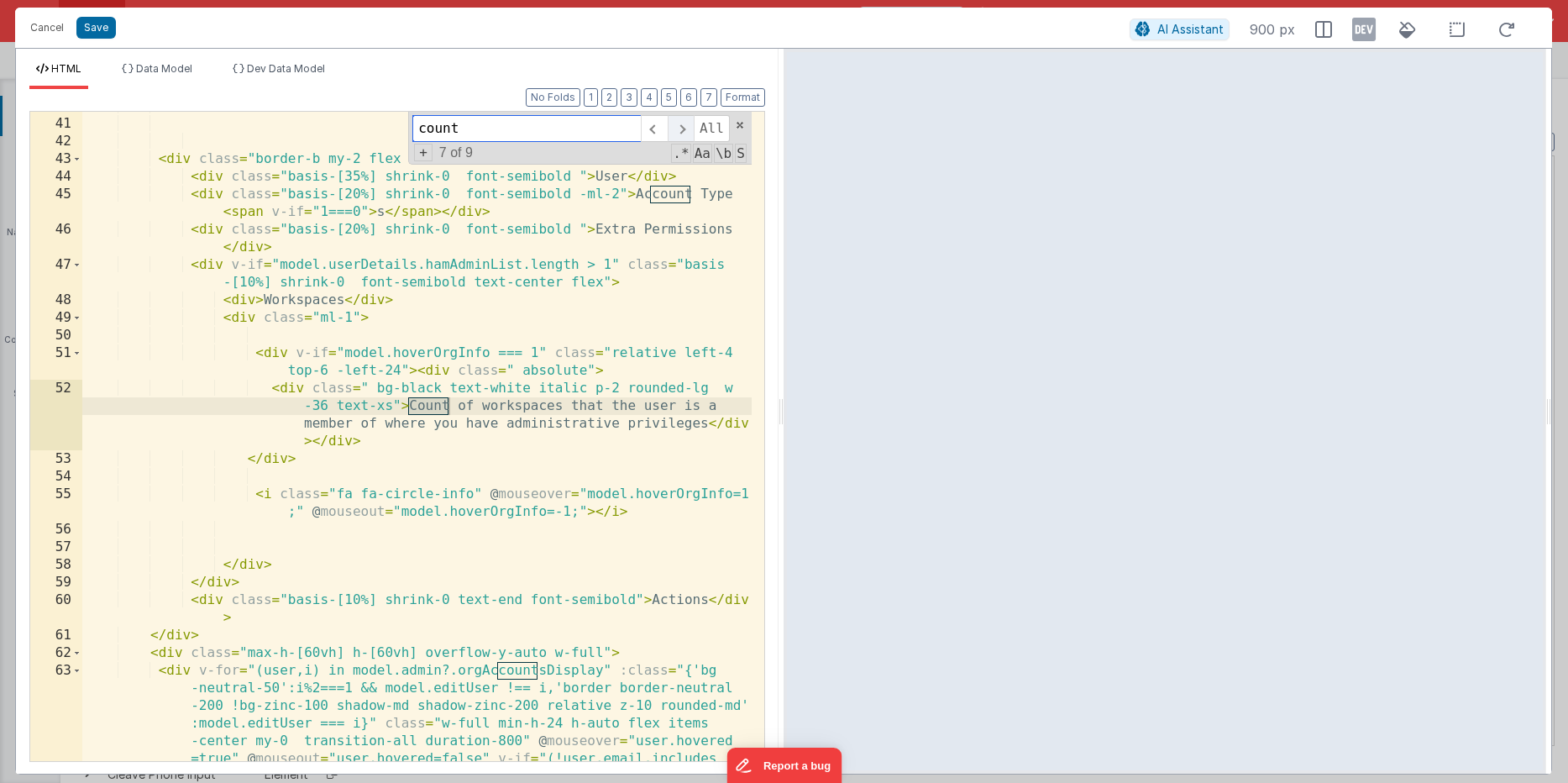
type input "count"
click at [687, 131] on span at bounding box center [680, 128] width 26 height 27
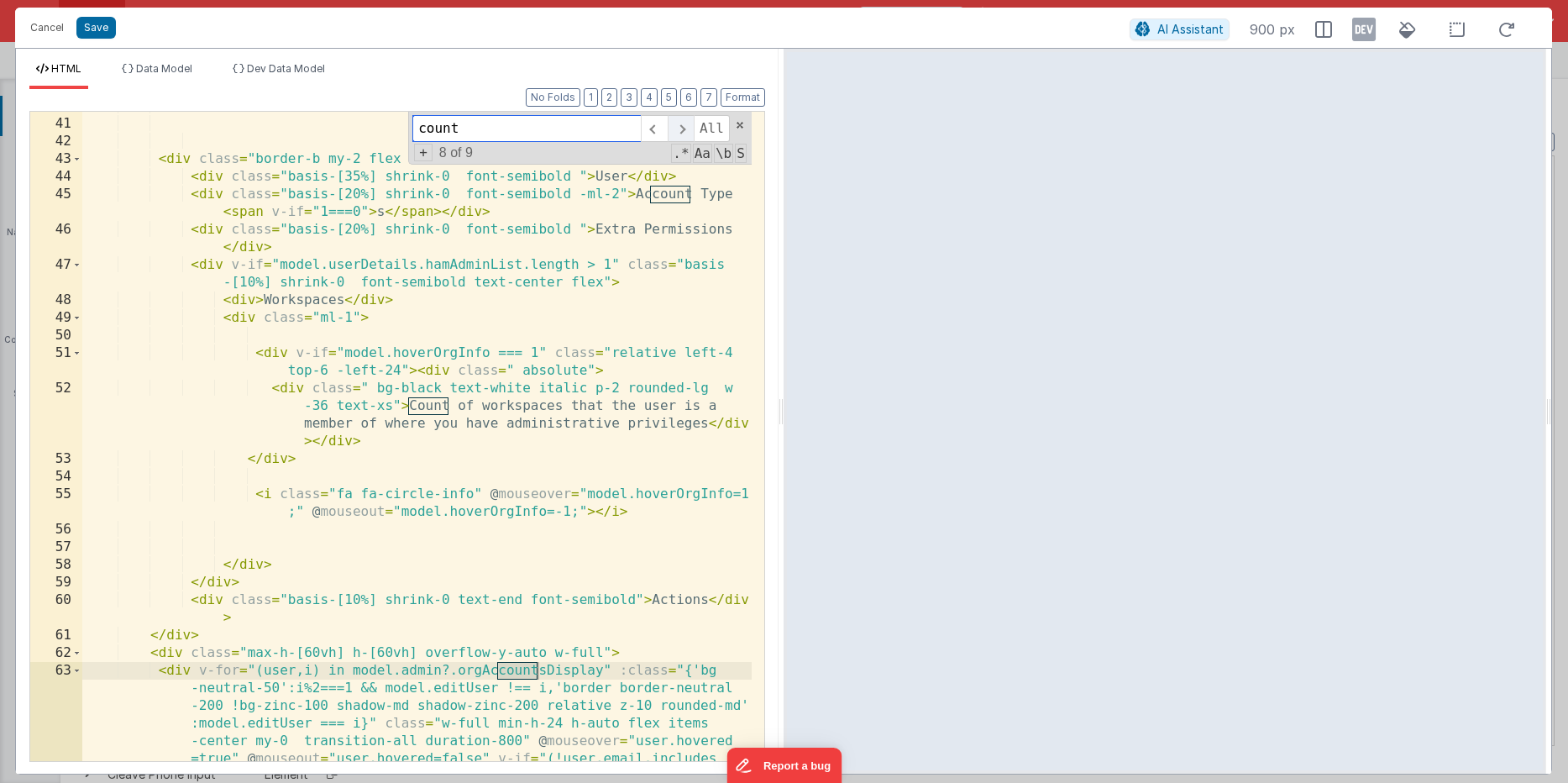
click at [687, 131] on span at bounding box center [680, 128] width 26 height 27
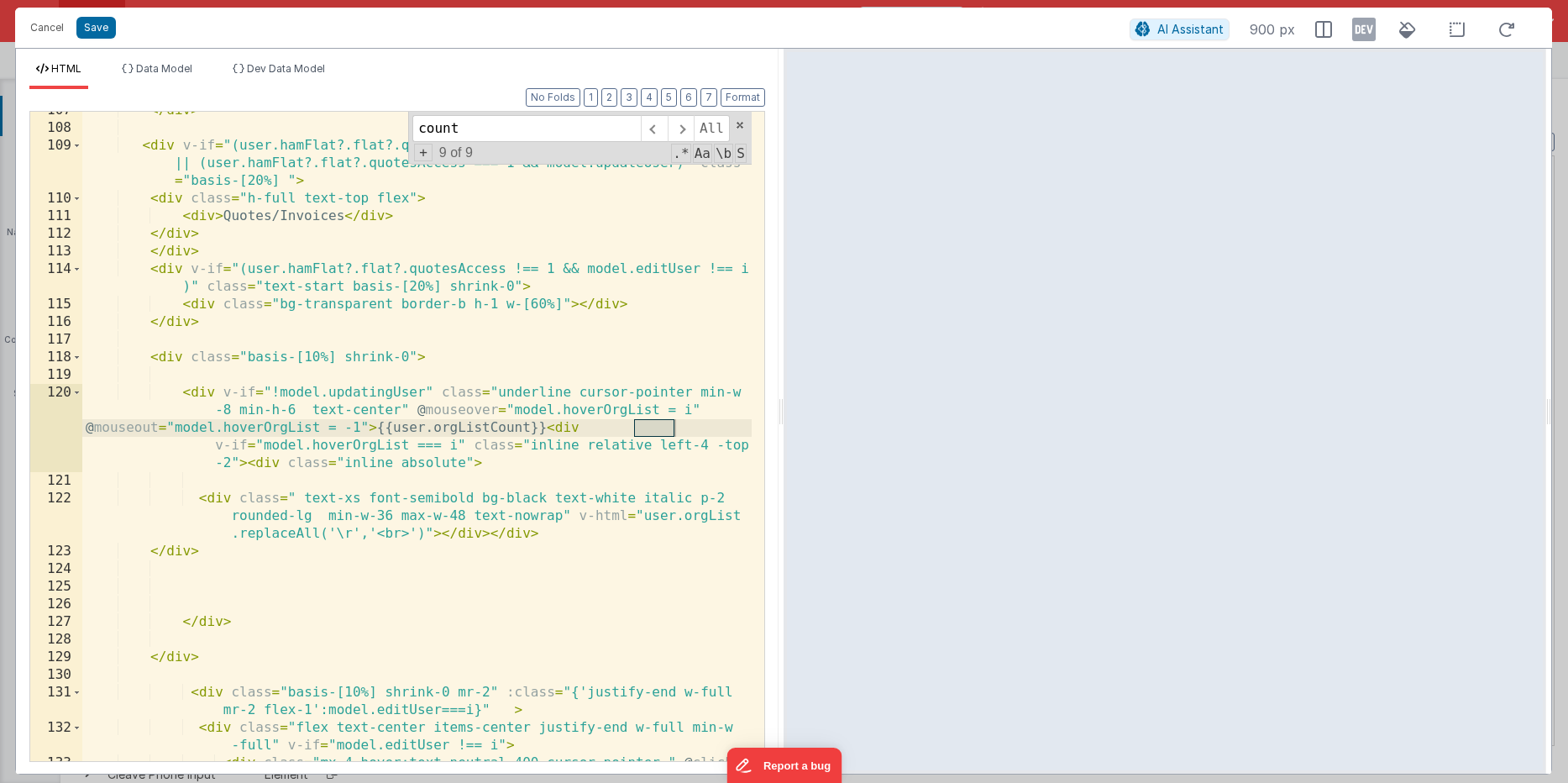
click at [422, 391] on div "</ div > < div v-if = "(user.hamFlat?.flat?.quotesAccess === 1 && model.editUse…" at bounding box center [416, 461] width 669 height 720
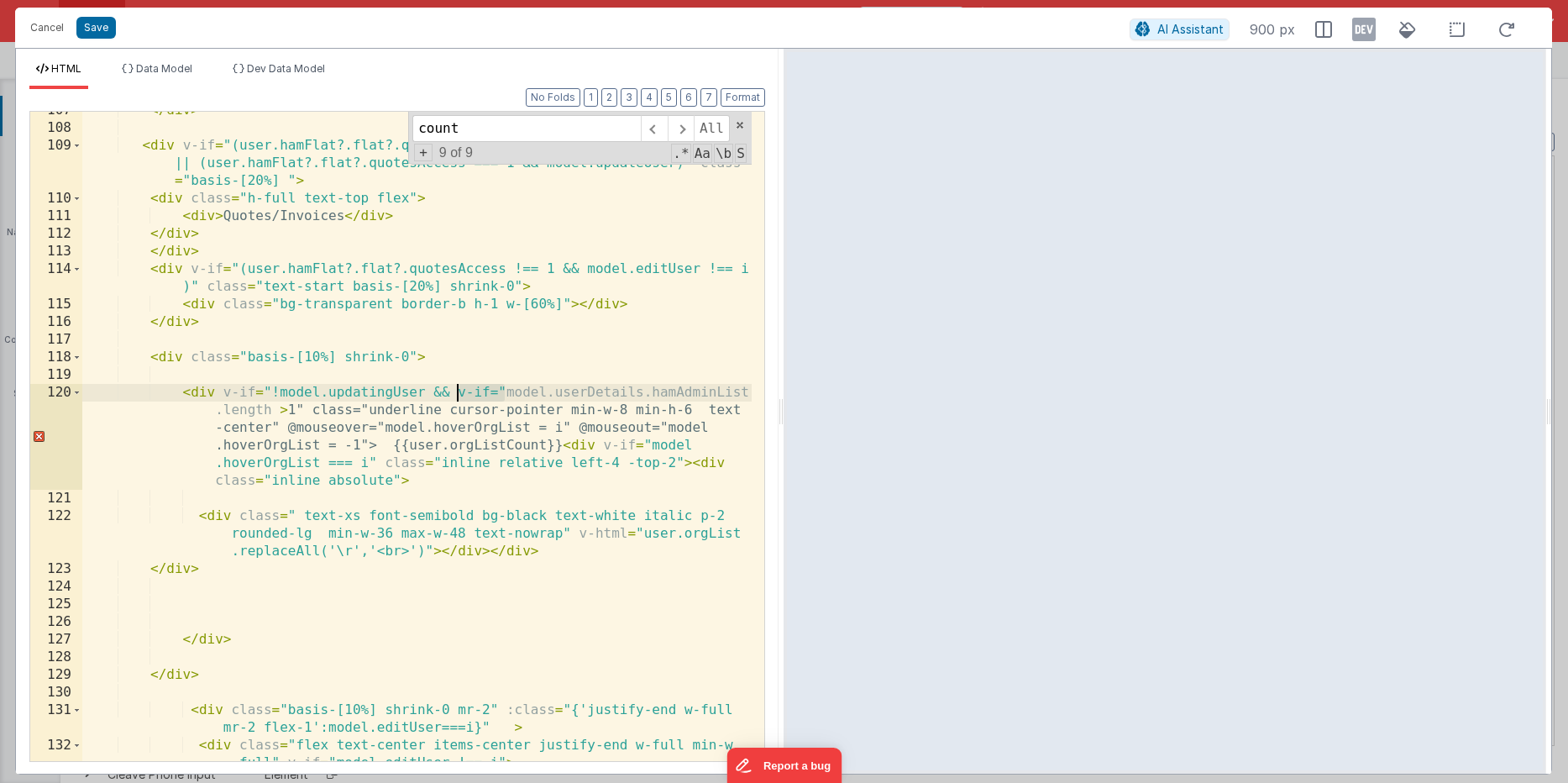
drag, startPoint x: 505, startPoint y: 386, endPoint x: 458, endPoint y: 388, distance: 47.0
click at [458, 388] on div "</ div > < div v-if = "(user.hamFlat?.flat?.quotesAccess === 1 && model.editUse…" at bounding box center [416, 453] width 669 height 703
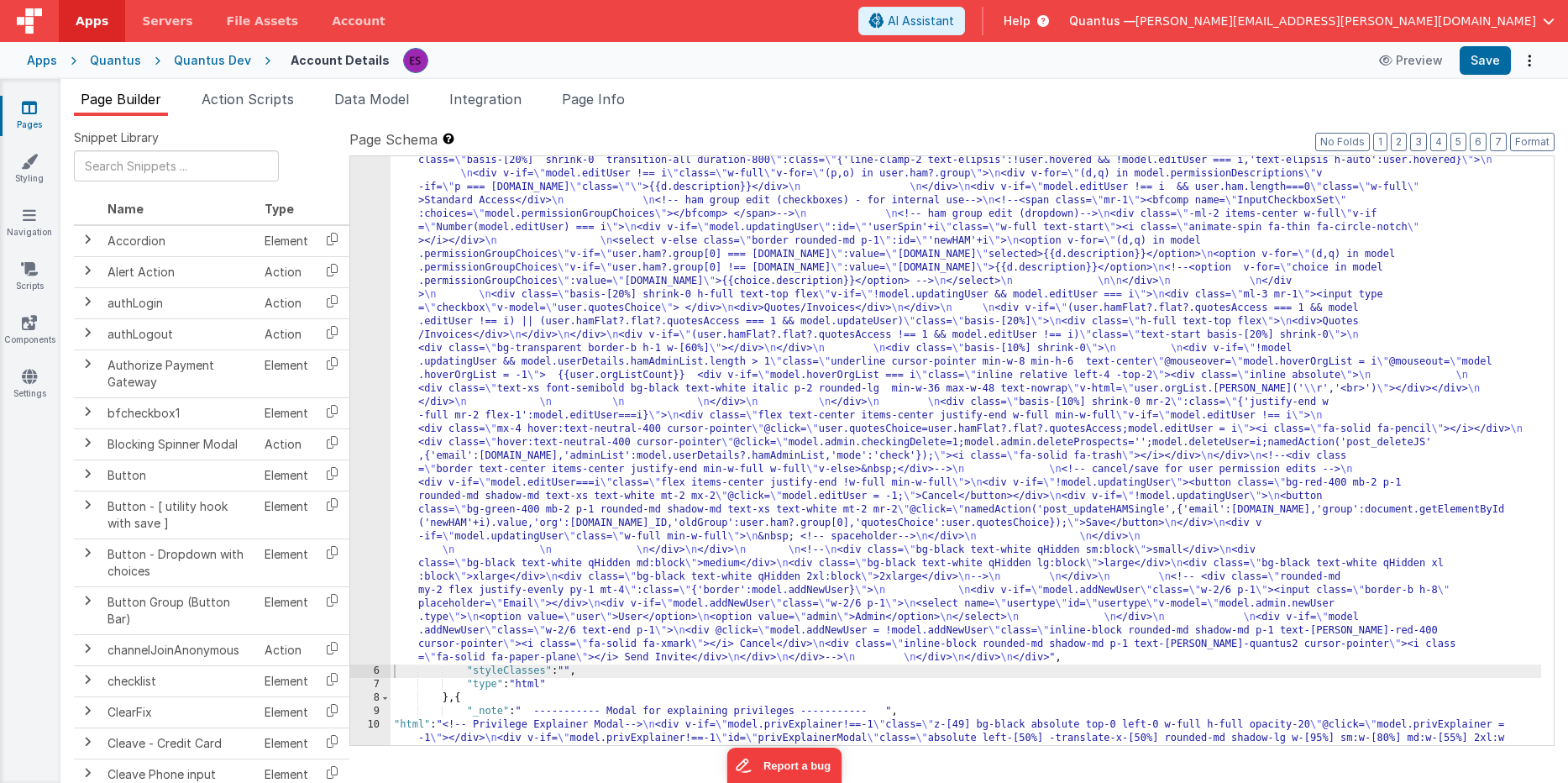
click at [559, 502] on div ""html" : "<!-- User Management Modal--> \n\n <div v-if= \" model.admin \" > \n\…" at bounding box center [966, 575] width 1150 height 1704
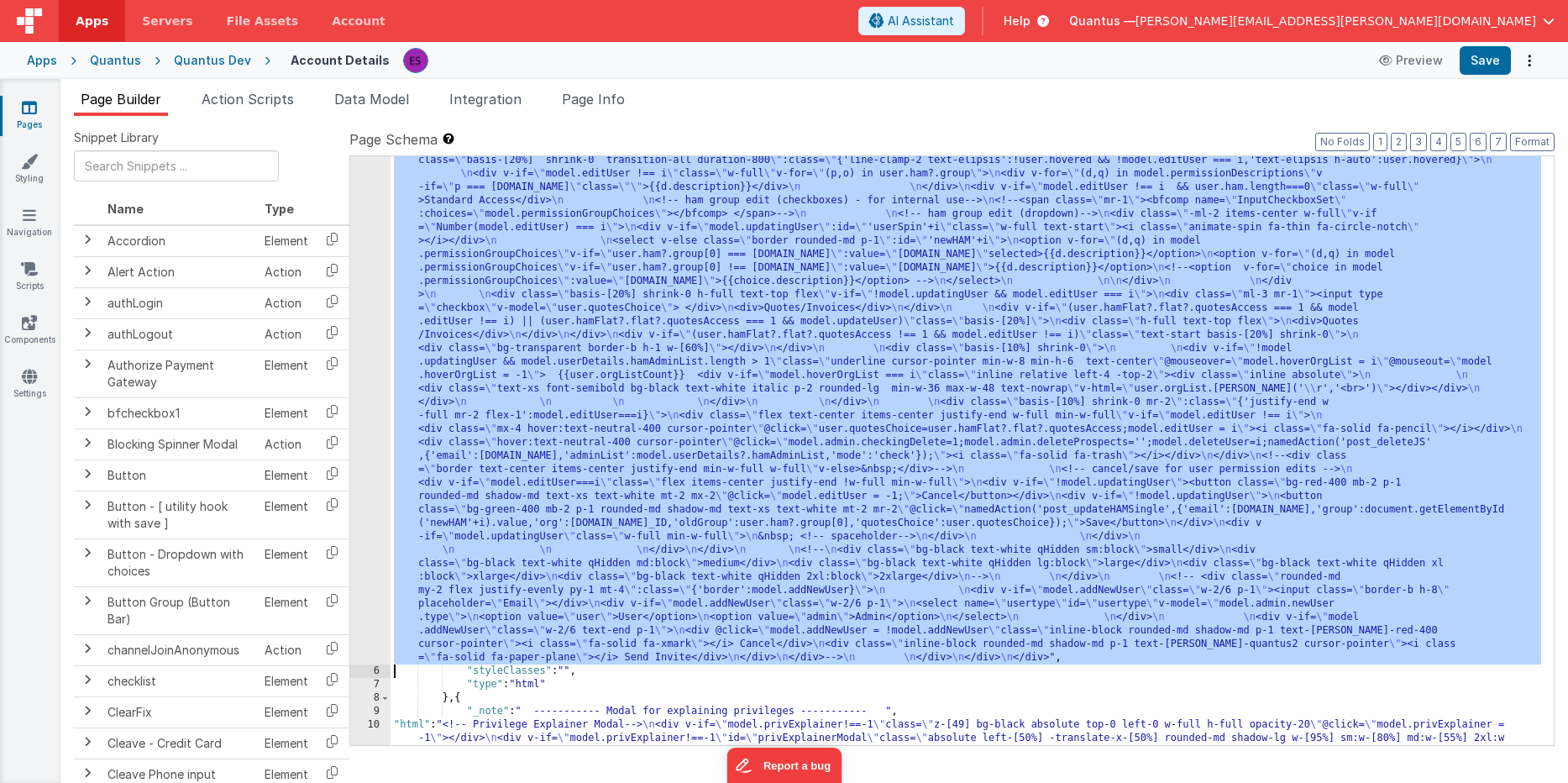
click at [350, 546] on div "5" at bounding box center [370, 194] width 41 height 941
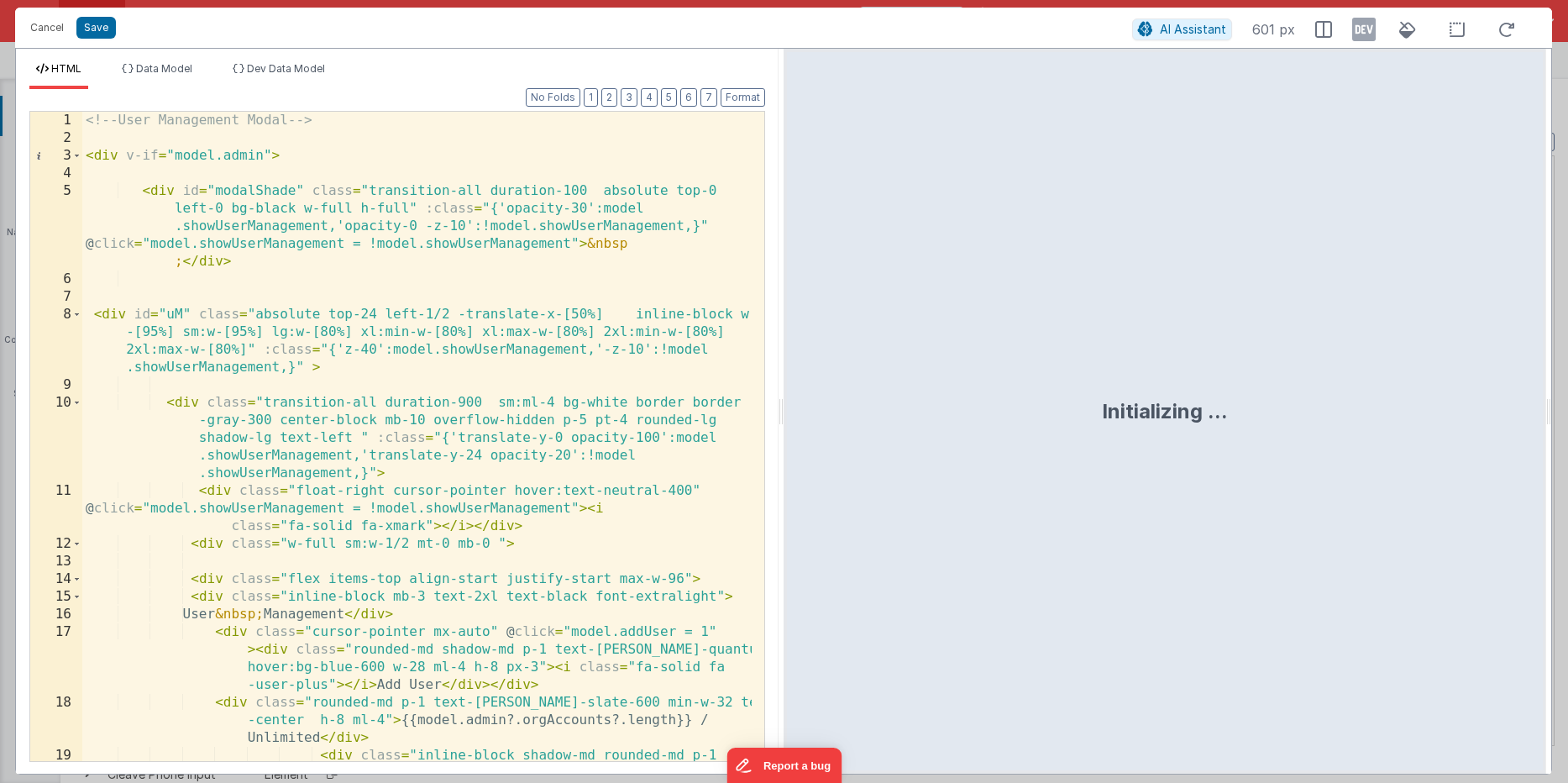
click at [478, 396] on div "<!-- User Management Modal --> < div v-if = "model.admin" > < div id = "modalSh…" at bounding box center [416, 499] width 669 height 773
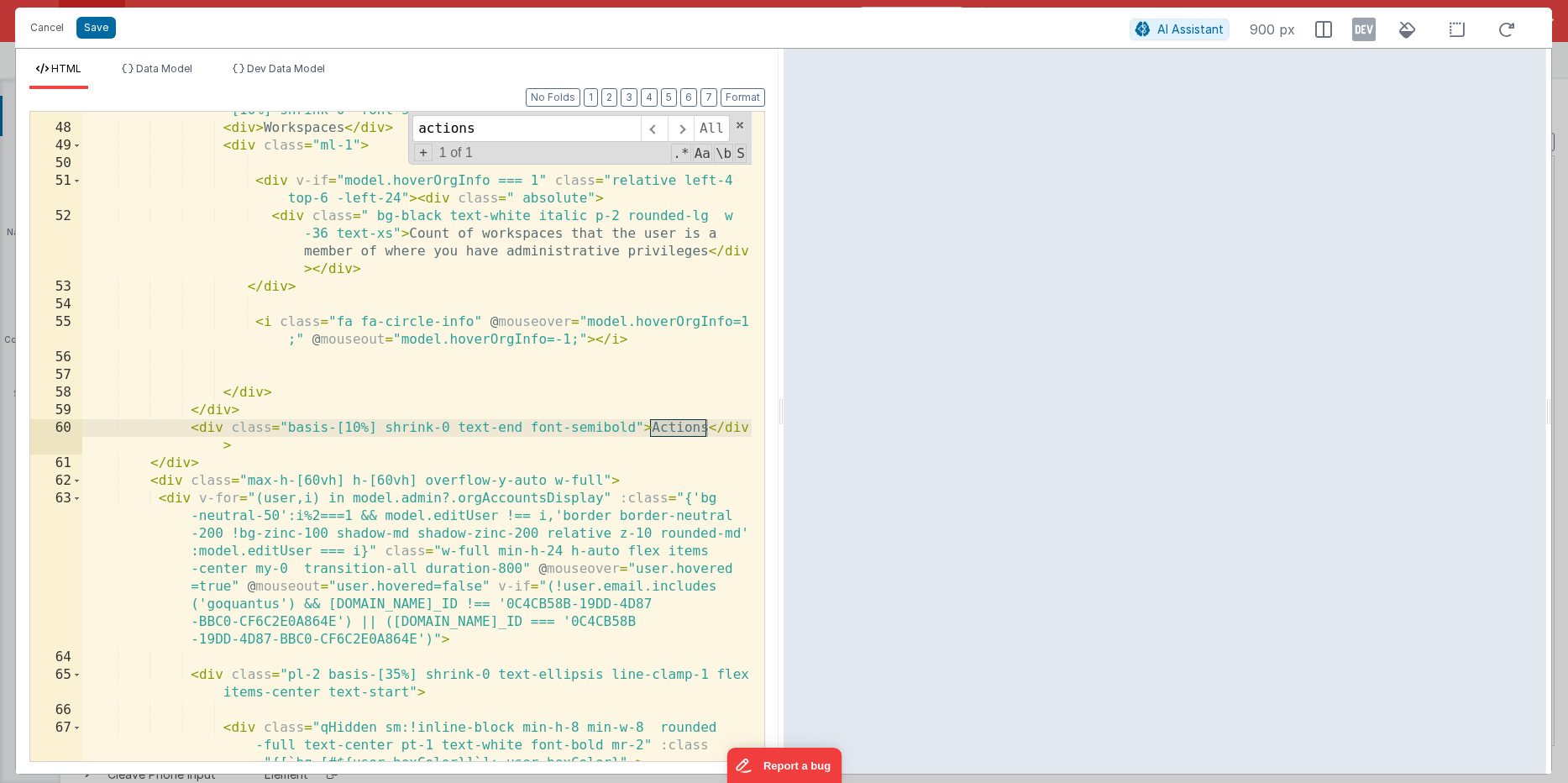
scroll to position [1369, 0]
type input "actions"
click at [518, 433] on div "< div v-if = "model.userDetails.hamAdminList.length > 1" class = "basis -[10%] …" at bounding box center [416, 452] width 669 height 738
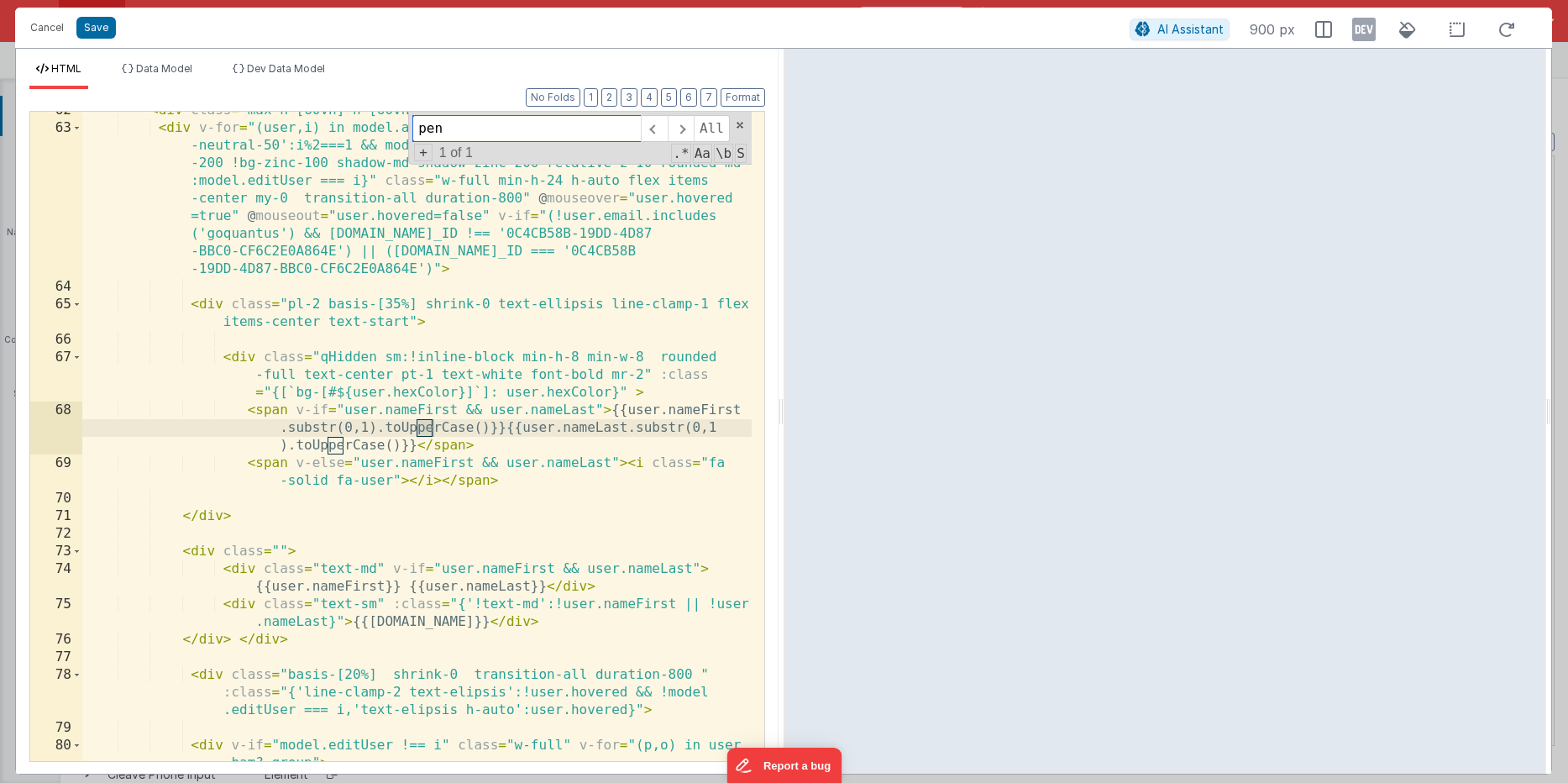
scroll to position [3486, 0]
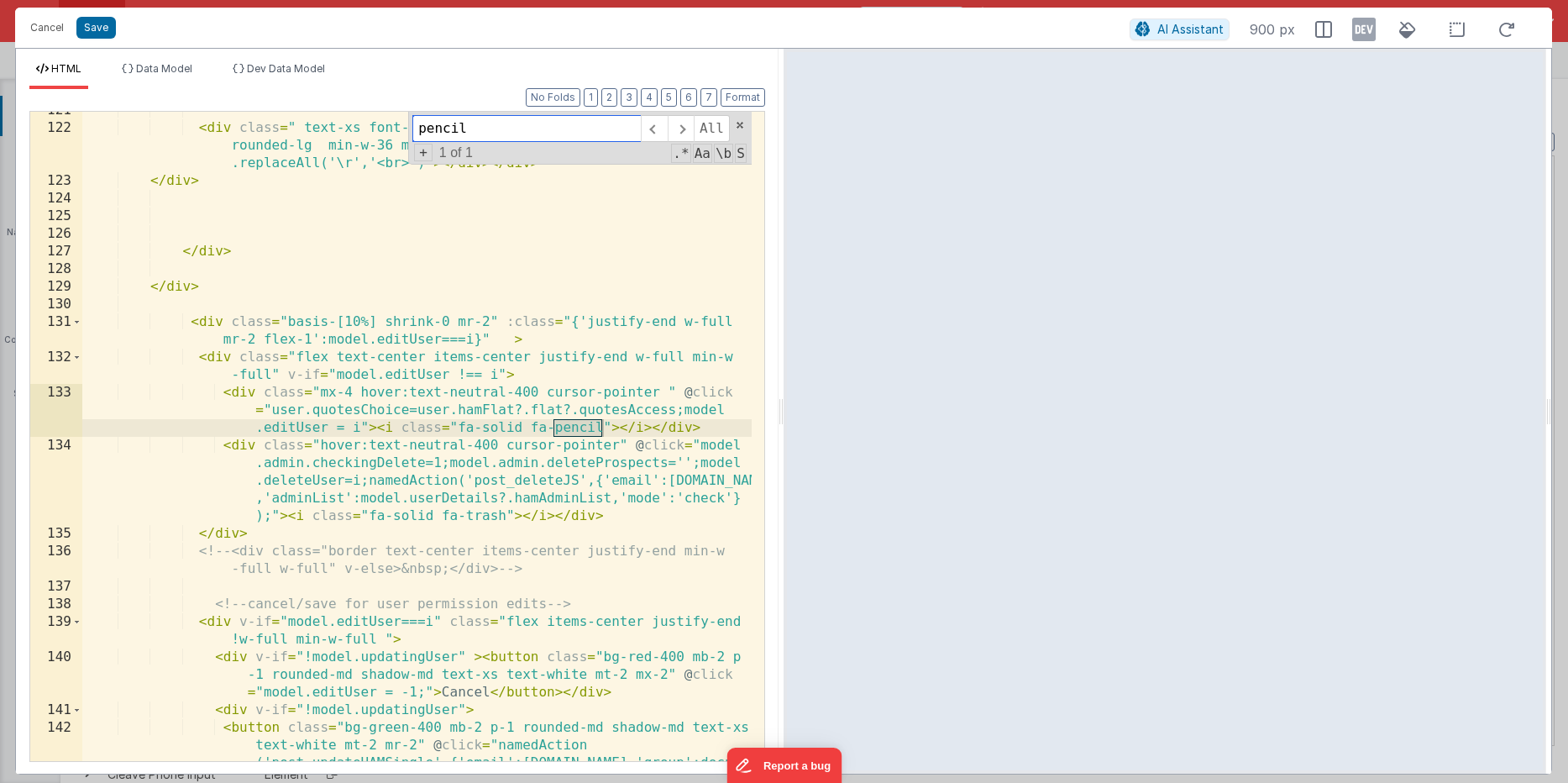
type input "pencil"
click at [206, 335] on div "< div class = " text-xs font-semibold bg-black text-white italic p-2 rounded-lg…" at bounding box center [416, 489] width 669 height 773
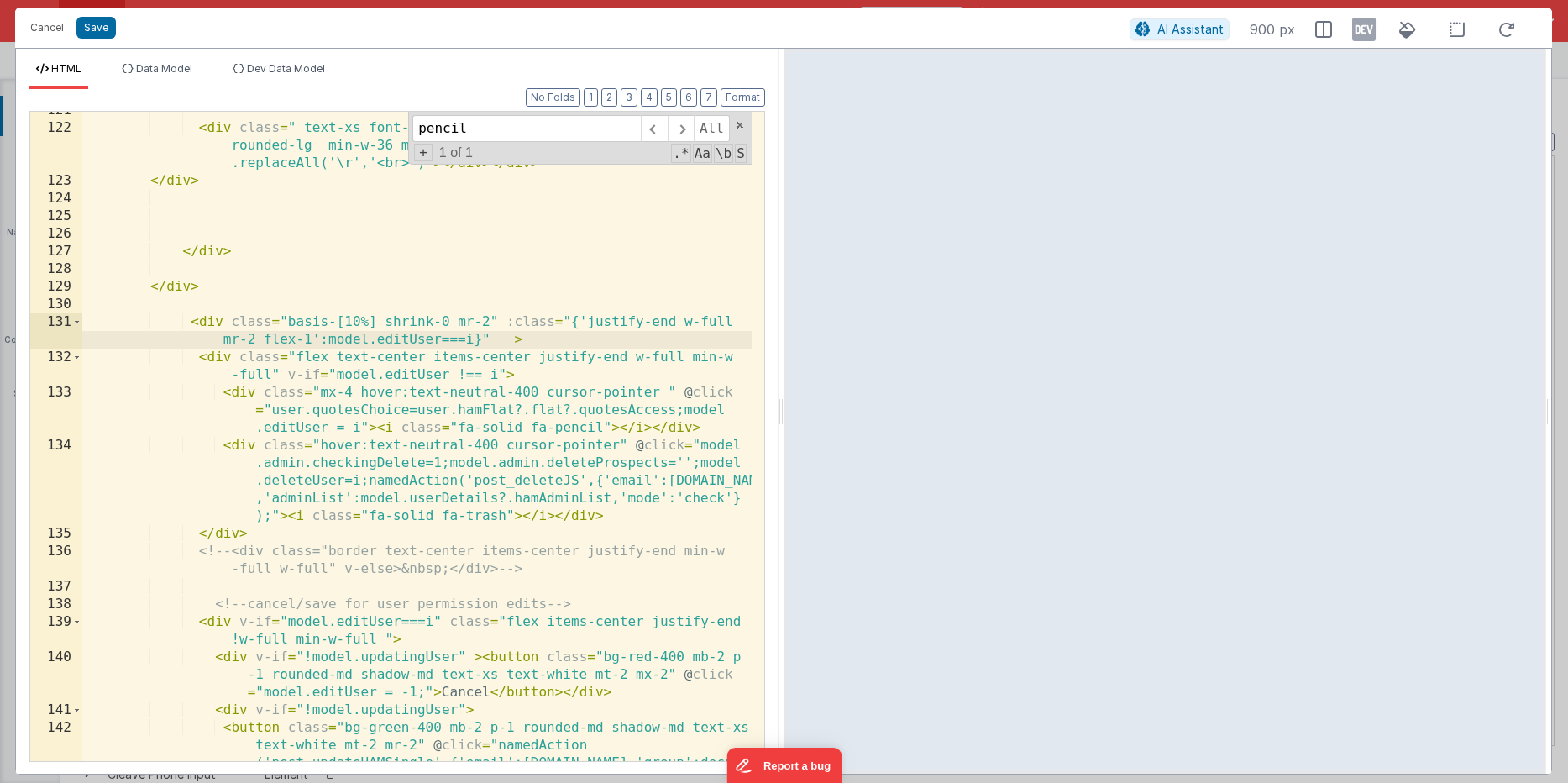
click at [490, 317] on div "< div class = " text-xs font-semibold bg-black text-white italic p-2 rounded-lg…" at bounding box center [416, 489] width 669 height 773
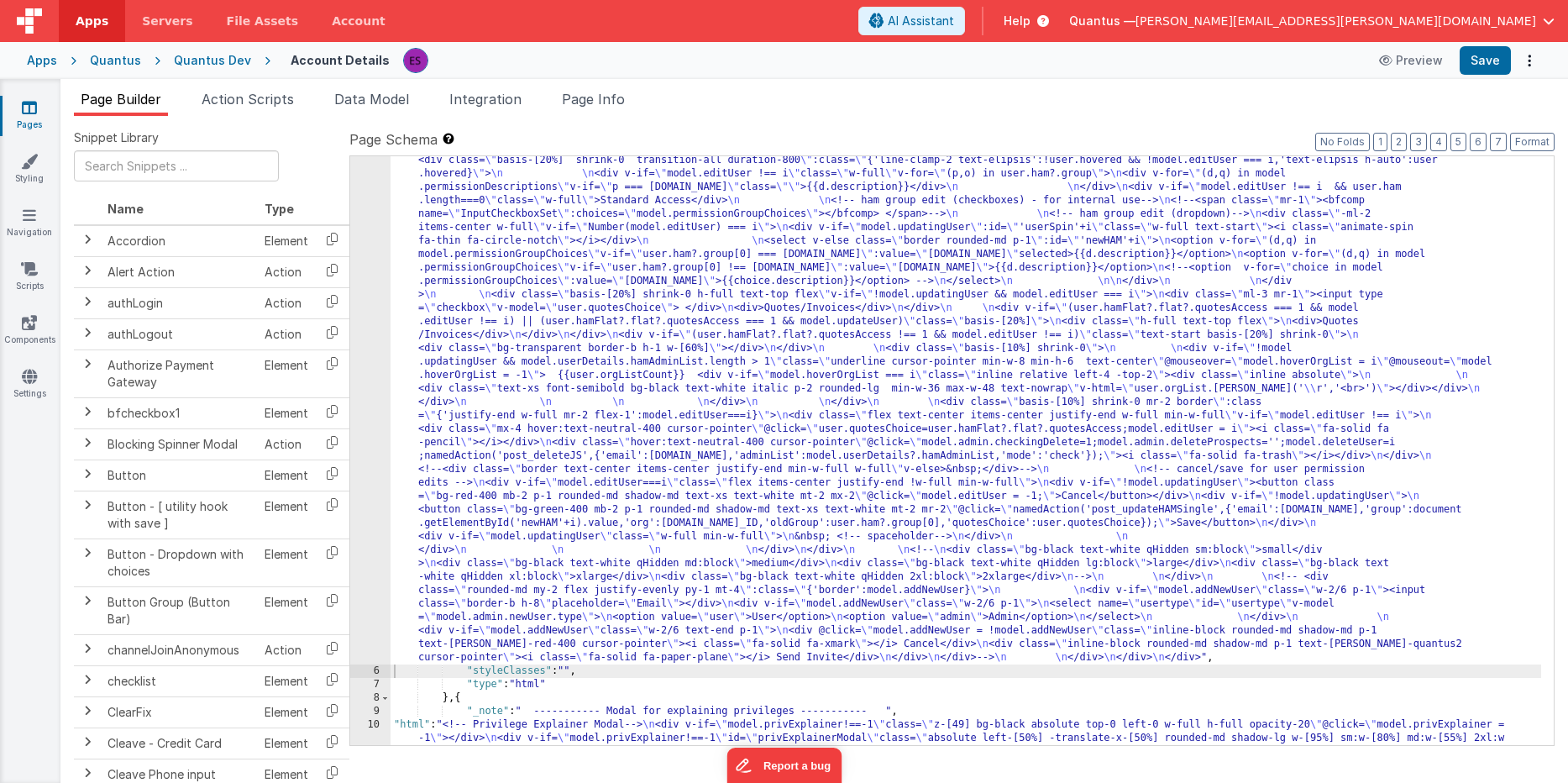
click at [503, 526] on div ""html" : "<!-- User Management Modal--> \n\n <div v-if= \" model.admin \" > \n\…" at bounding box center [966, 575] width 1150 height 1704
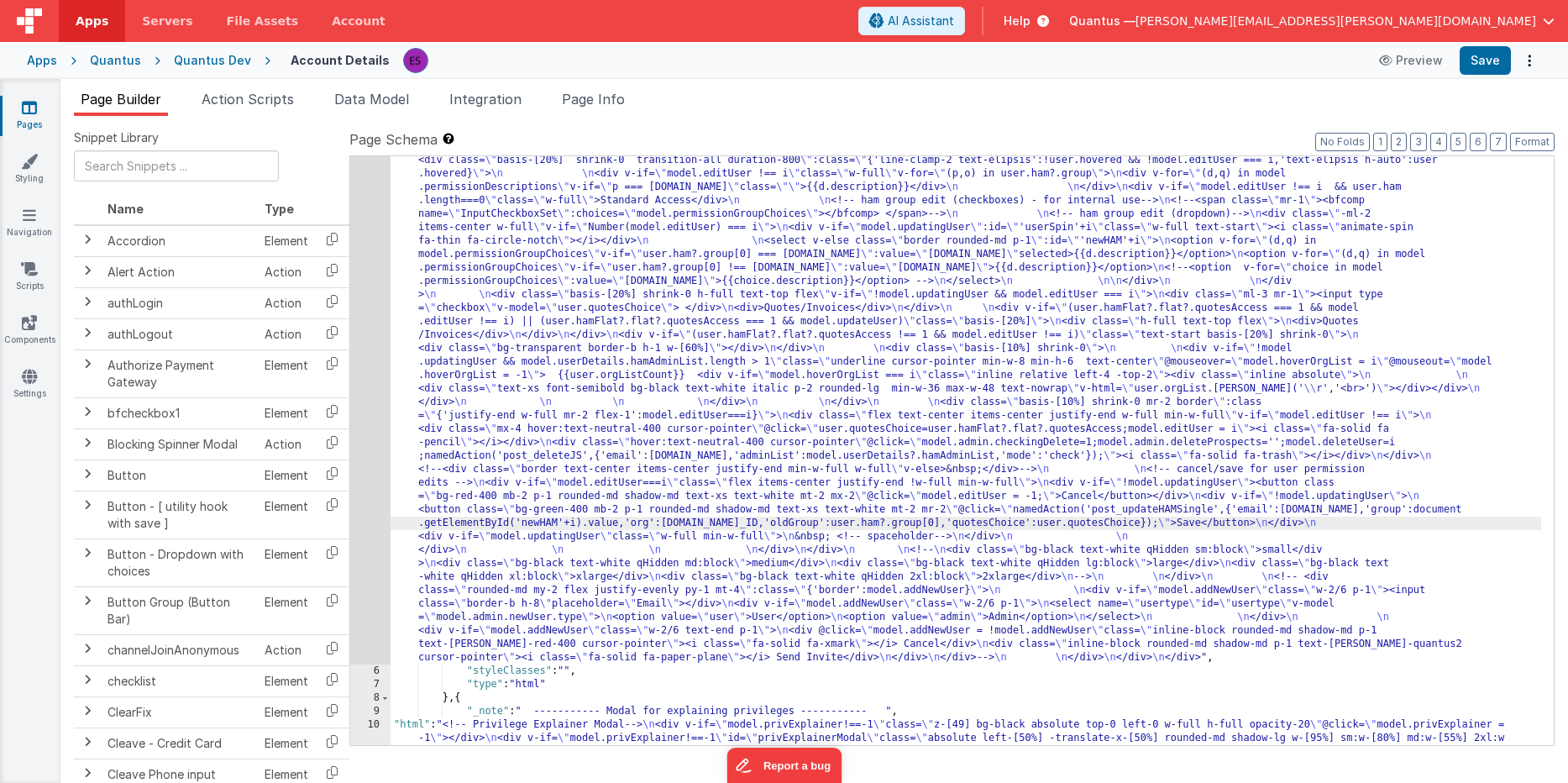
click at [374, 555] on div "5" at bounding box center [370, 194] width 41 height 941
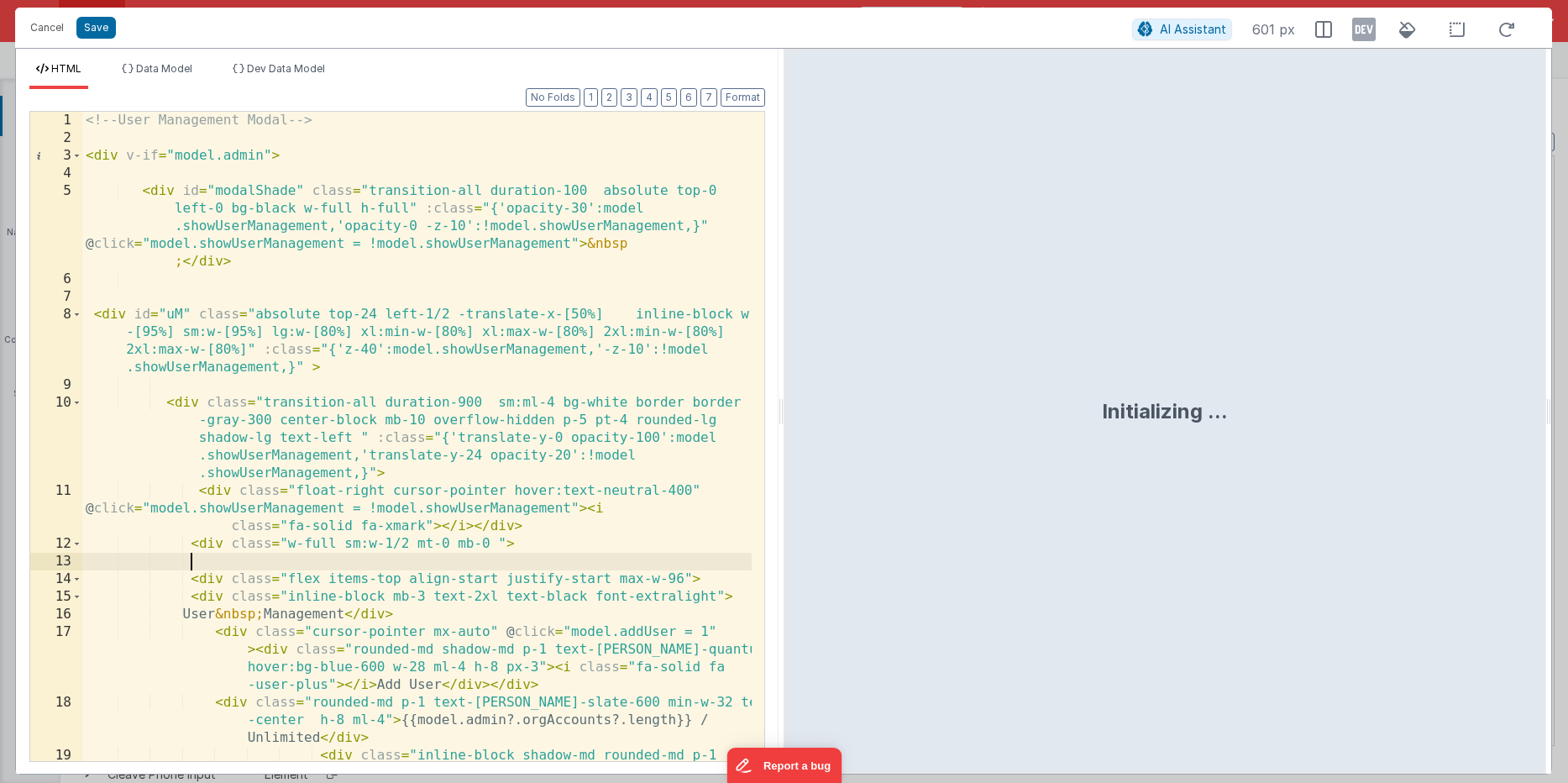
click at [377, 554] on div "<!-- User Management Modal --> < div v-if = "model.admin" > < div id = "modalSh…" at bounding box center [416, 499] width 669 height 773
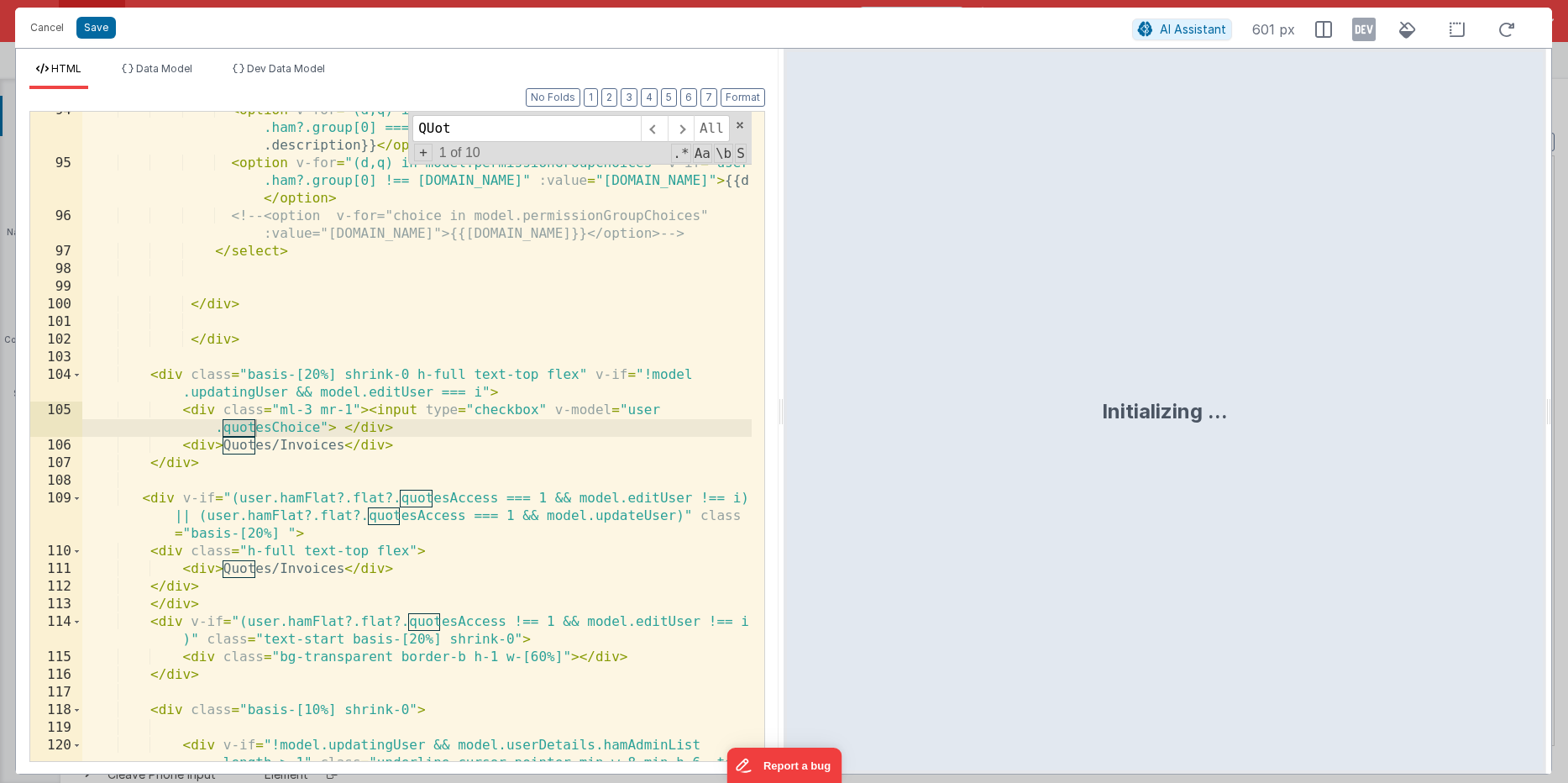
scroll to position [2745, 0]
type input "QUotes"
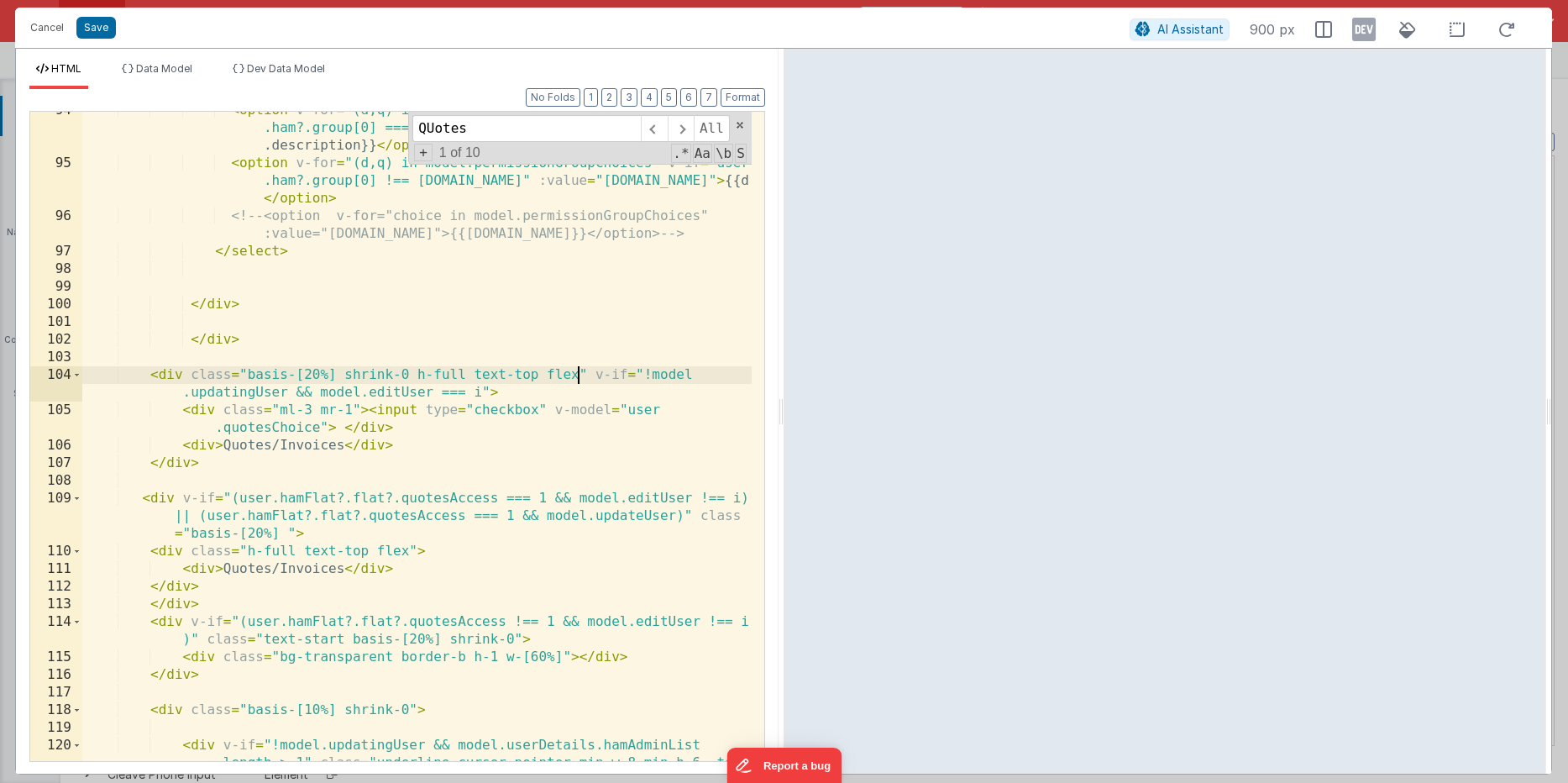
click at [579, 376] on div "< option v-for = "(d,q) in model.permissionGroupChoices" v-if = "user .ham?.gro…" at bounding box center [416, 506] width 669 height 808
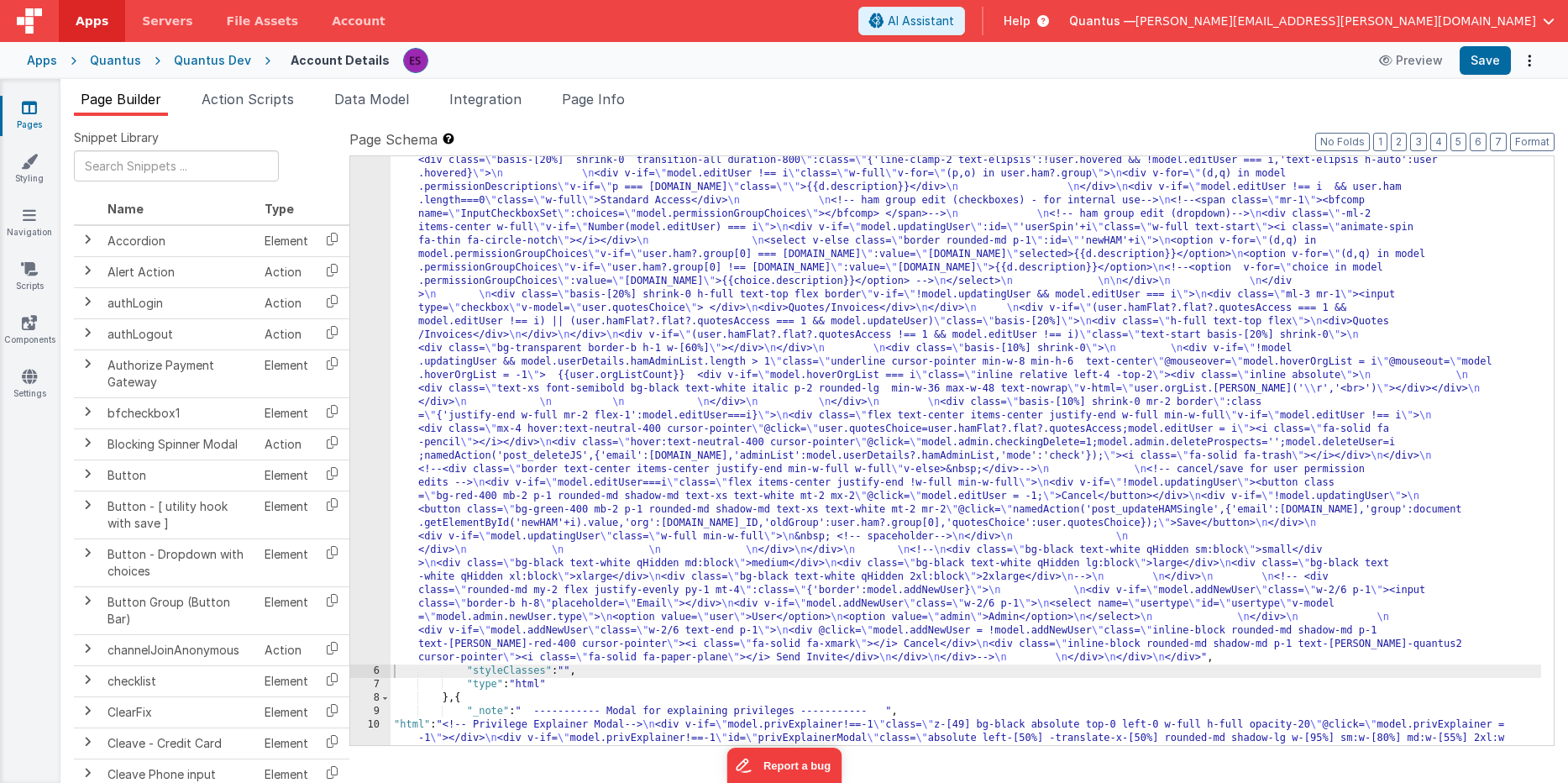
click at [506, 430] on div ""html" : "<!-- User Management Modal--> \n\n <div v-if= \" model.admin \" > \n\…" at bounding box center [966, 575] width 1150 height 1704
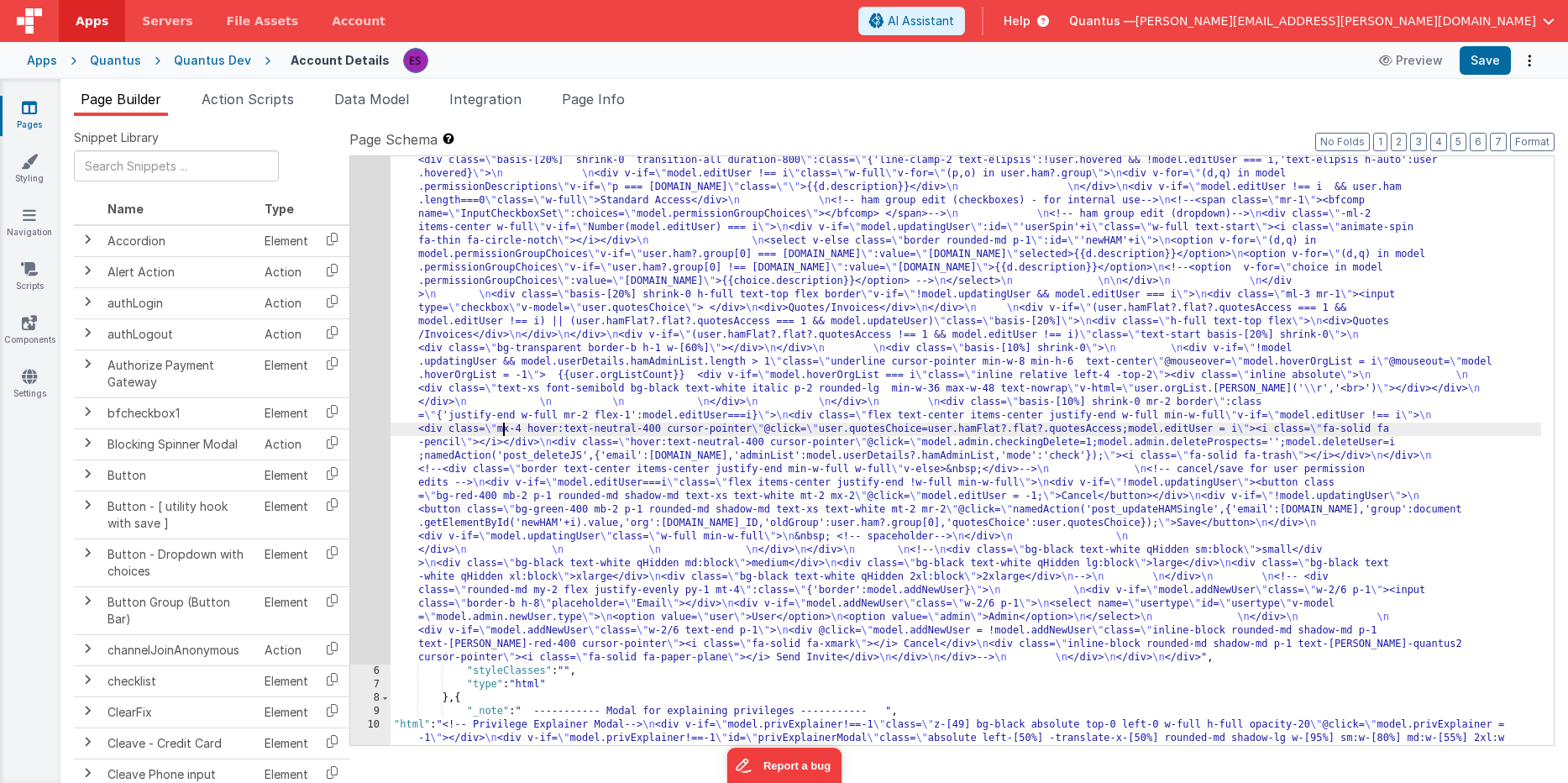
click at [354, 457] on div "5" at bounding box center [370, 194] width 41 height 941
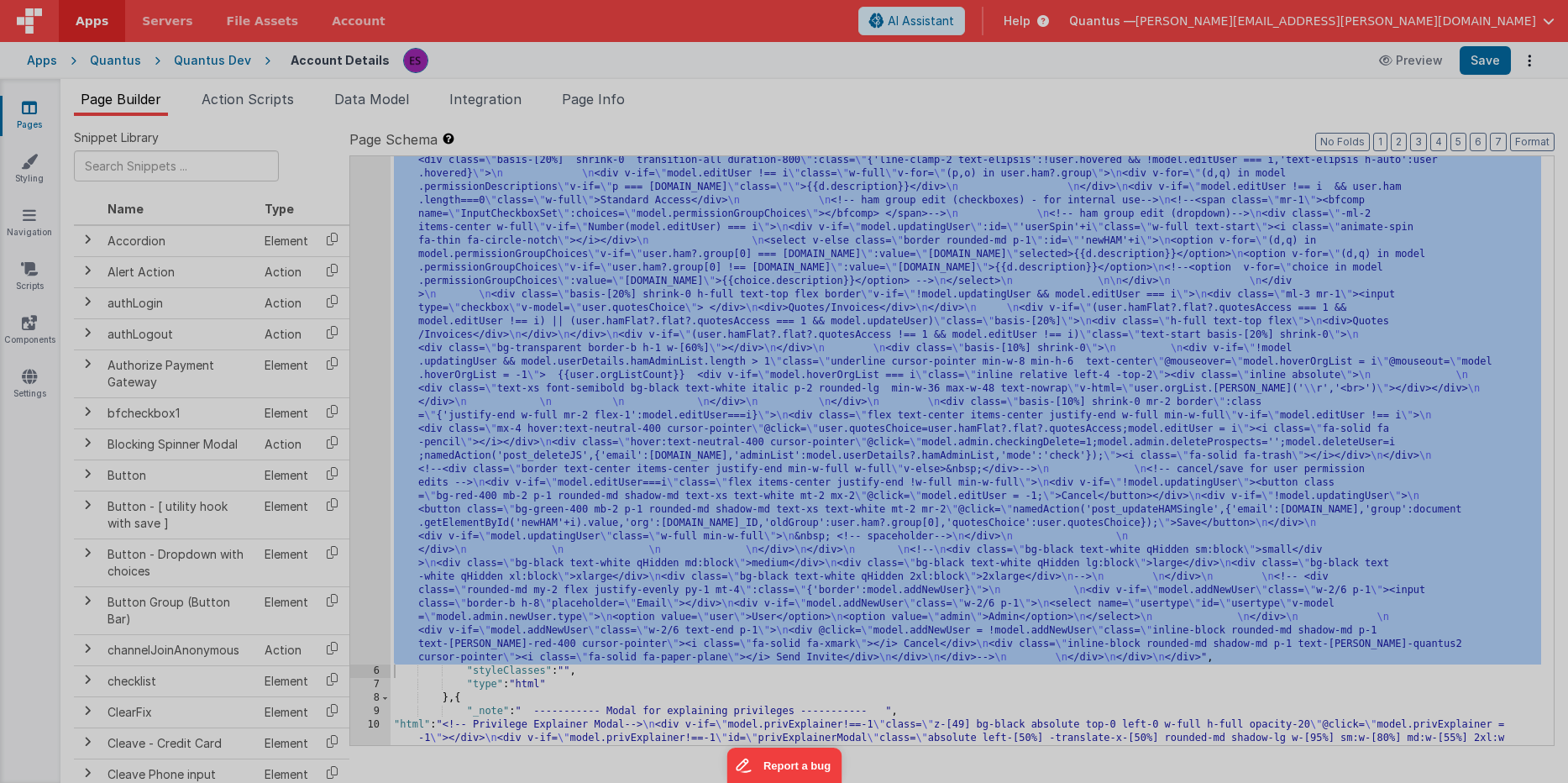
click at [354, 457] on div at bounding box center [784, 391] width 1568 height 783
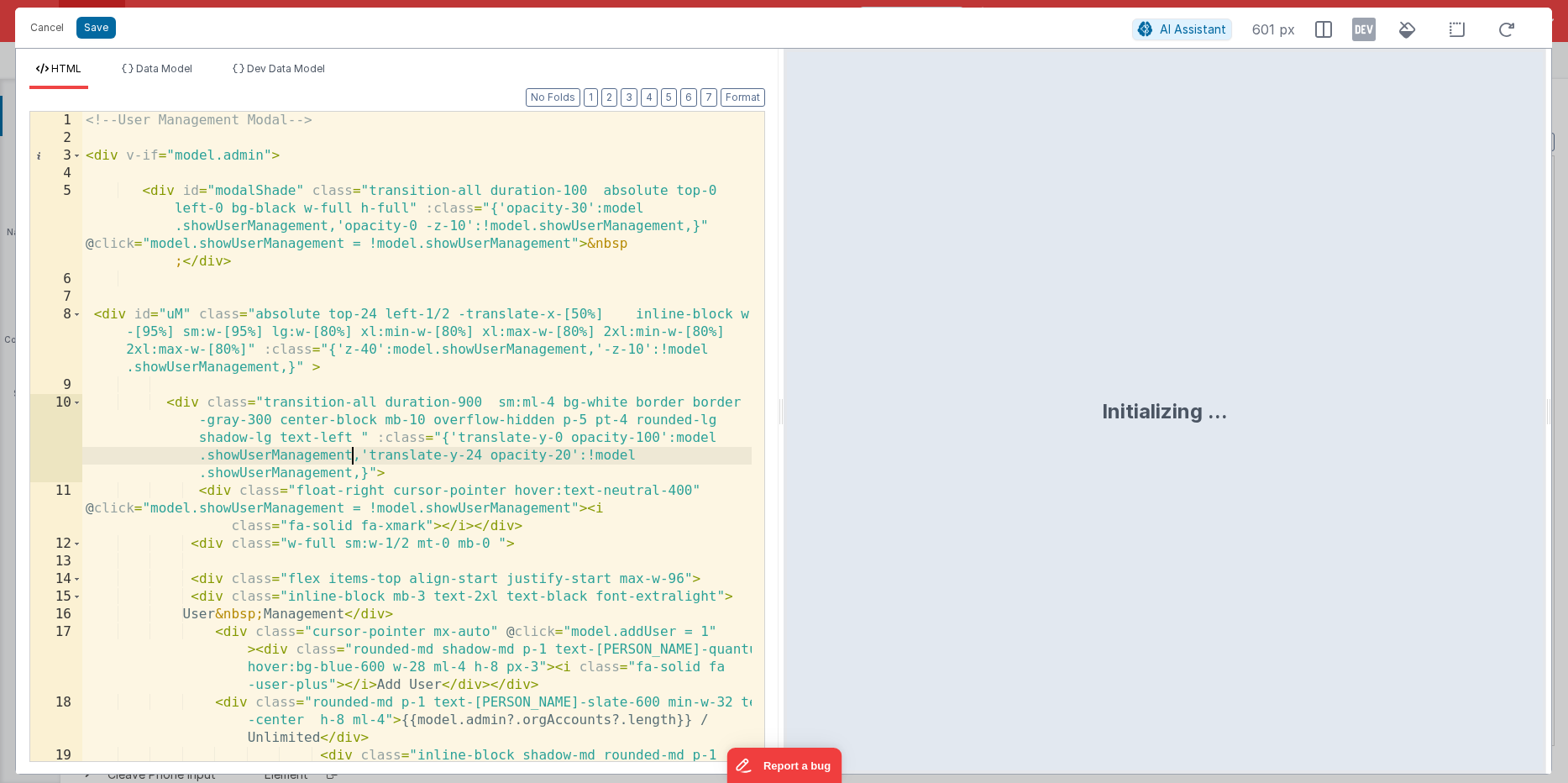
click at [354, 457] on div "<!-- User Management Modal --> < div v-if = "model.admin" > < div id = "modalSh…" at bounding box center [416, 499] width 669 height 773
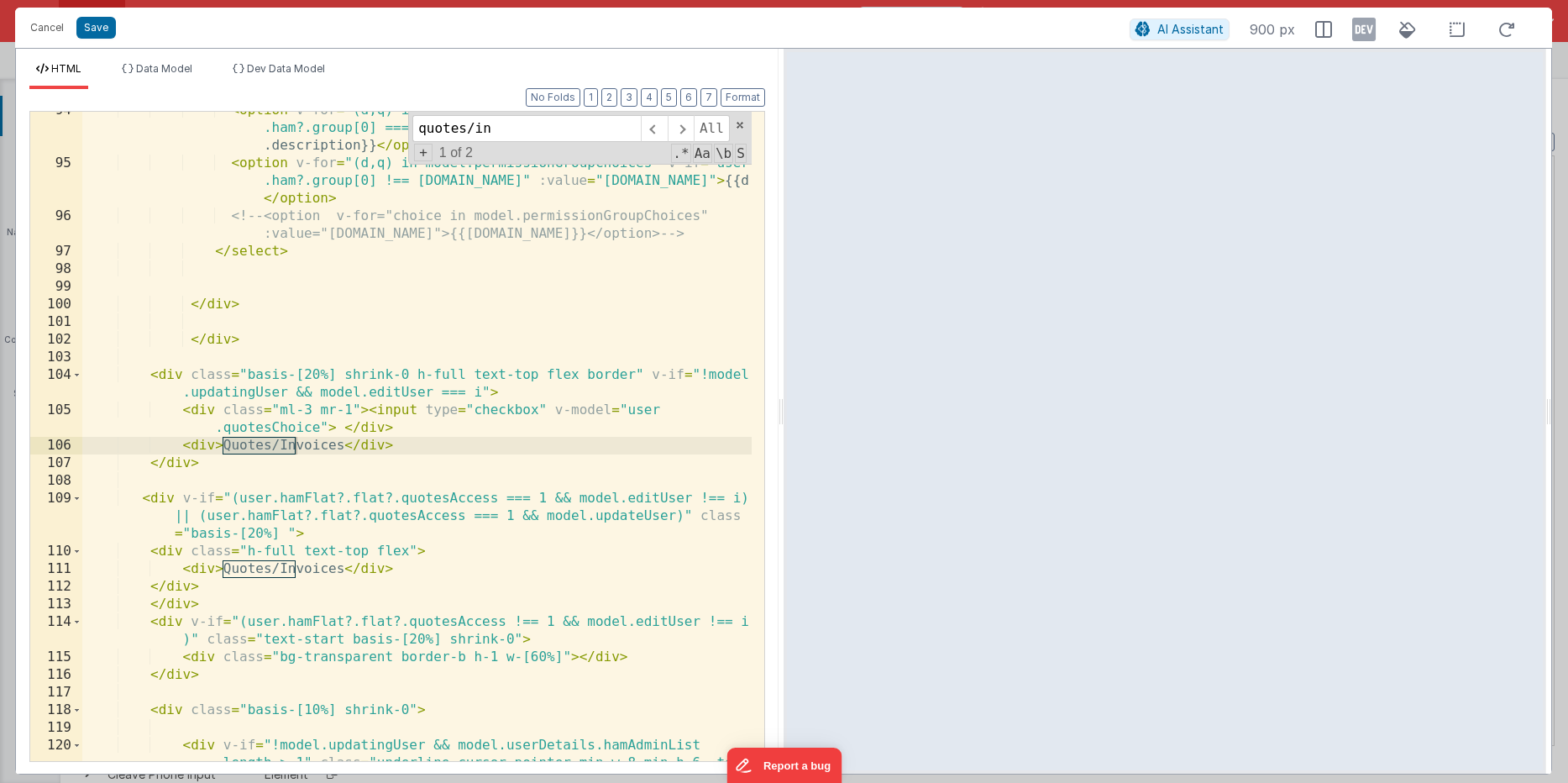
type input "quotes/in"
click at [596, 372] on div "< option v-for = "(d,q) in model.permissionGroupChoices" v-if = "user .ham?.gro…" at bounding box center [416, 506] width 669 height 808
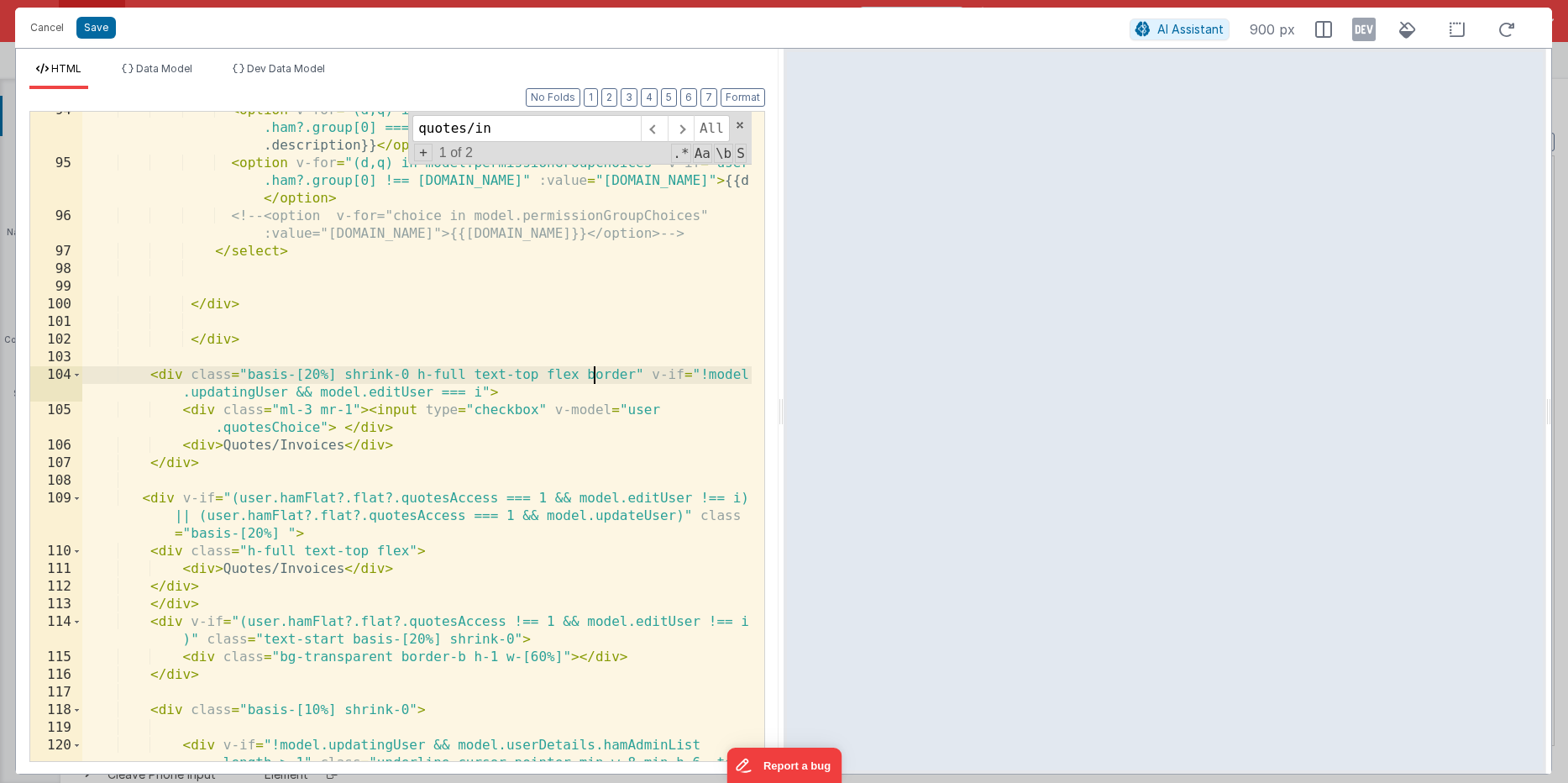
click at [596, 372] on div "< option v-for = "(d,q) in model.permissionGroupChoices" v-if = "user .ham?.gro…" at bounding box center [416, 506] width 669 height 808
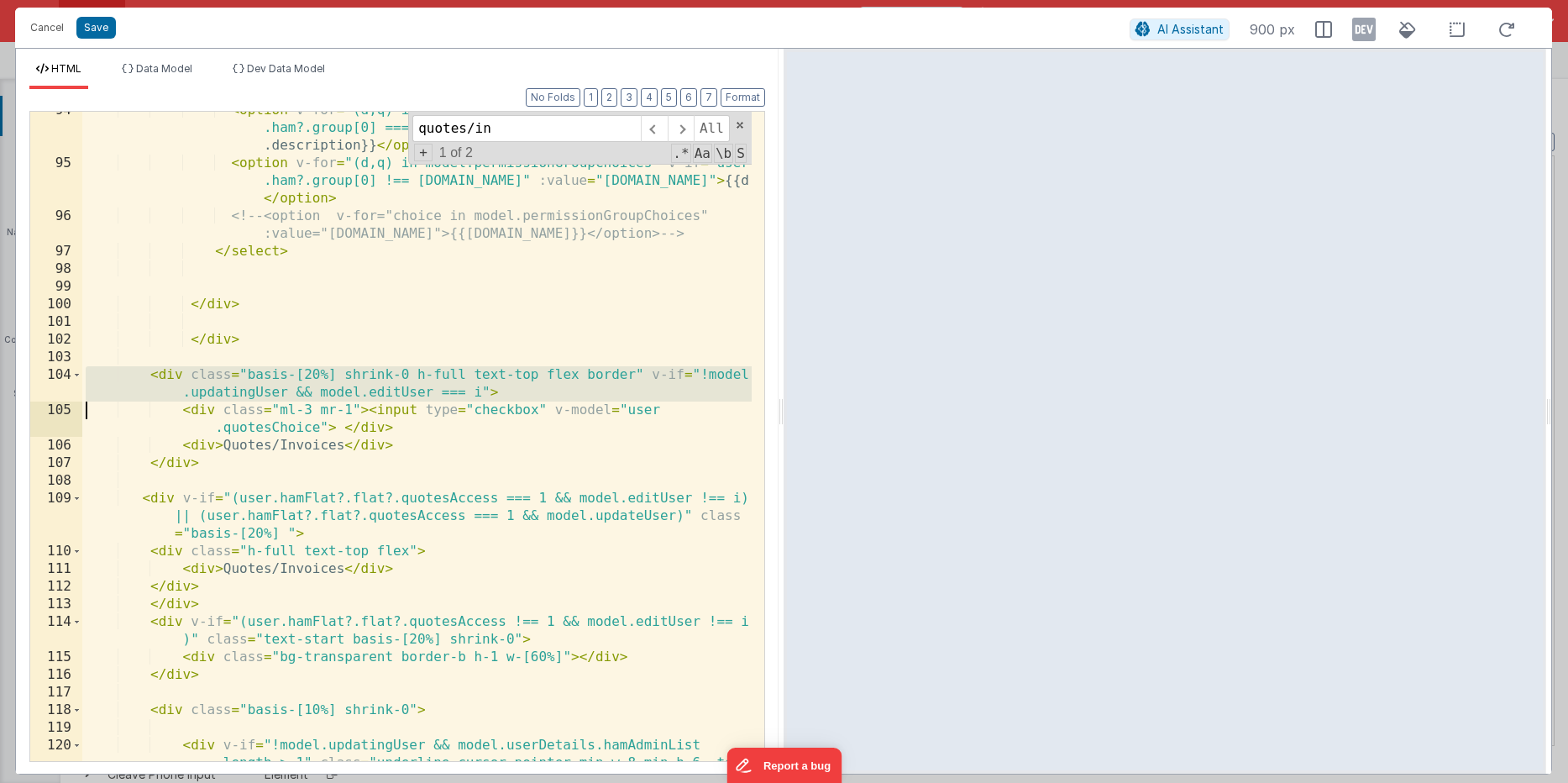
click at [596, 373] on div "< option v-for = "(d,q) in model.permissionGroupChoices" v-if = "user .ham?.gro…" at bounding box center [416, 506] width 669 height 808
click at [571, 403] on div "< option v-for = "(d,q) in model.permissionGroupChoices" v-if = "user .ham?.gro…" at bounding box center [416, 506] width 669 height 808
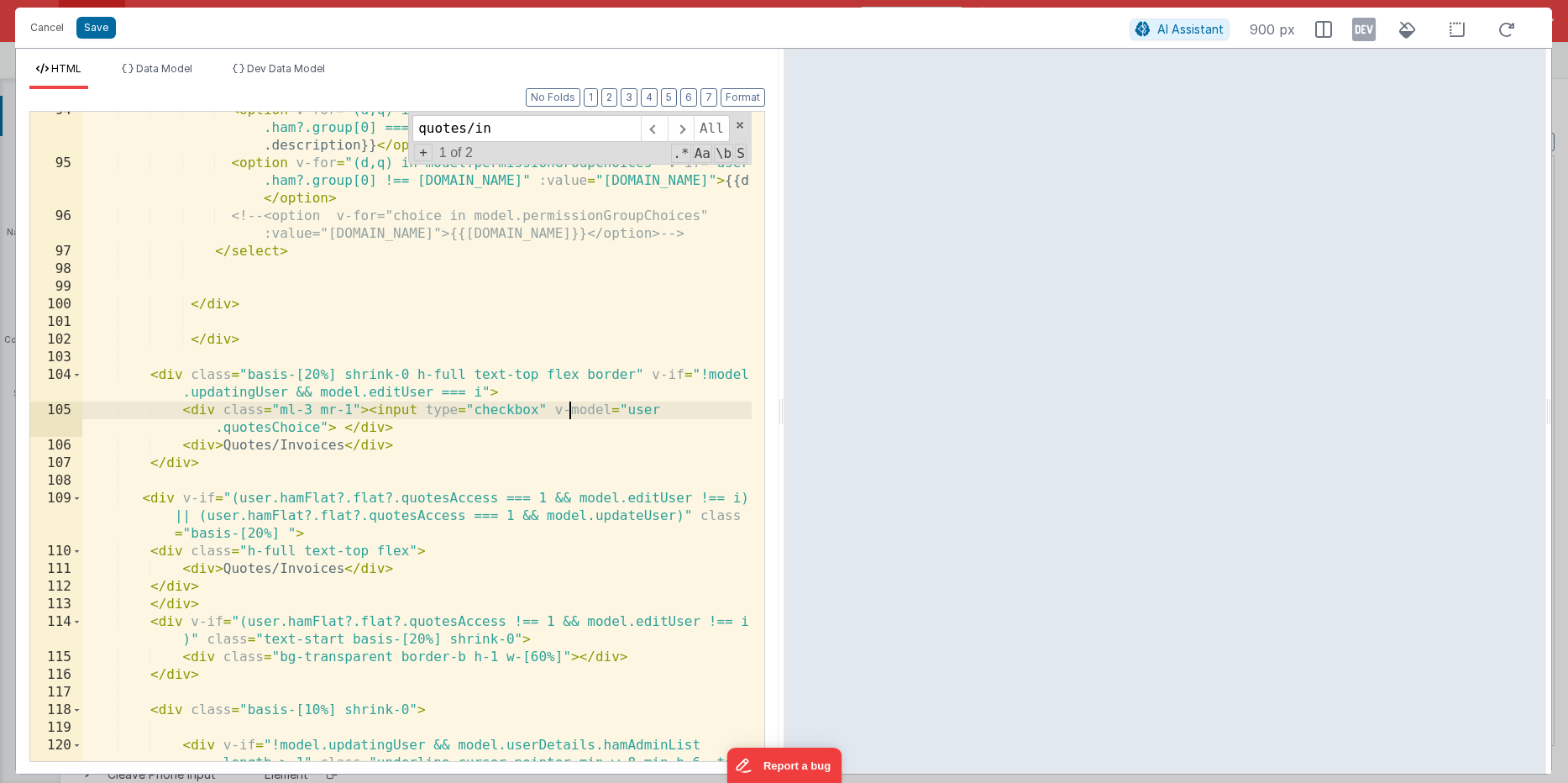
click at [593, 374] on div "< option v-for = "(d,q) in model.permissionGroupChoices" v-if = "user .ham?.gro…" at bounding box center [416, 506] width 669 height 808
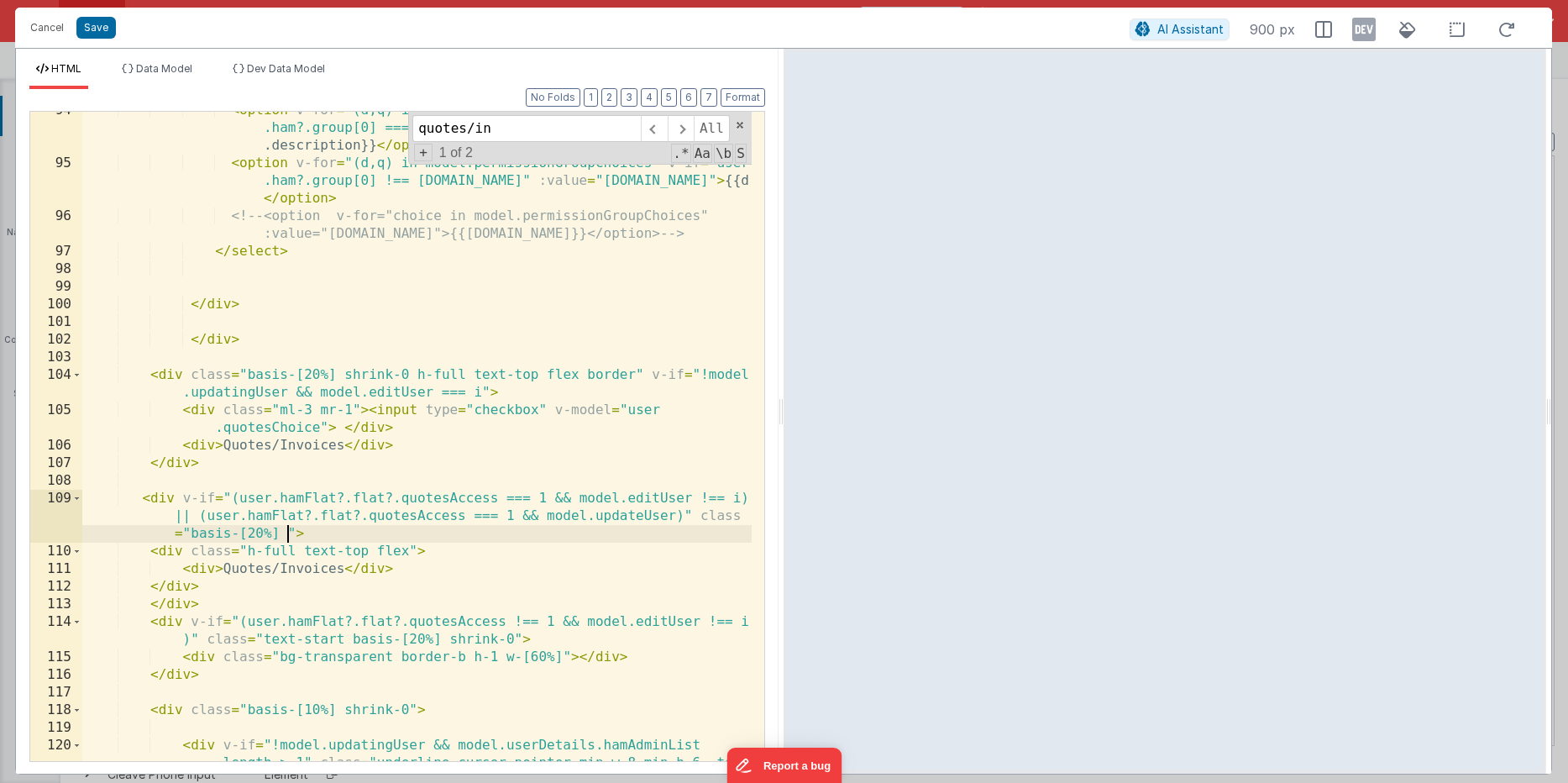
drag, startPoint x: 287, startPoint y: 529, endPoint x: 265, endPoint y: 552, distance: 31.8
click at [287, 529] on div "< option v-for = "(d,q) in model.permissionGroupChoices" v-if = "user .ham?.gro…" at bounding box center [416, 506] width 669 height 808
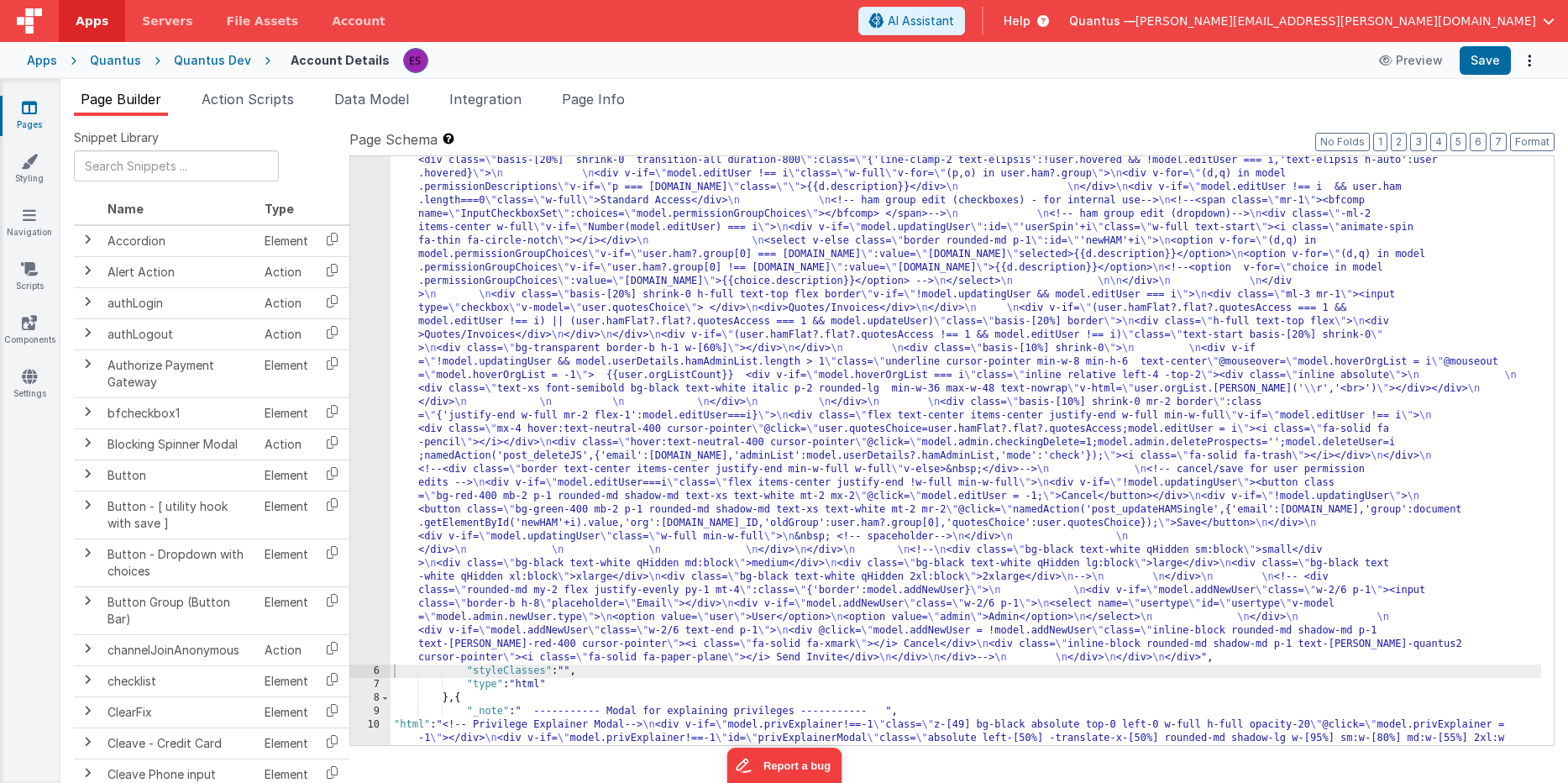
drag, startPoint x: 608, startPoint y: 434, endPoint x: 579, endPoint y: 453, distance: 34.7
click at [608, 434] on div ""html" : "<!-- User Management Modal--> \n\n <div v-if= \" model.admin \" > \n\…" at bounding box center [966, 575] width 1150 height 1704
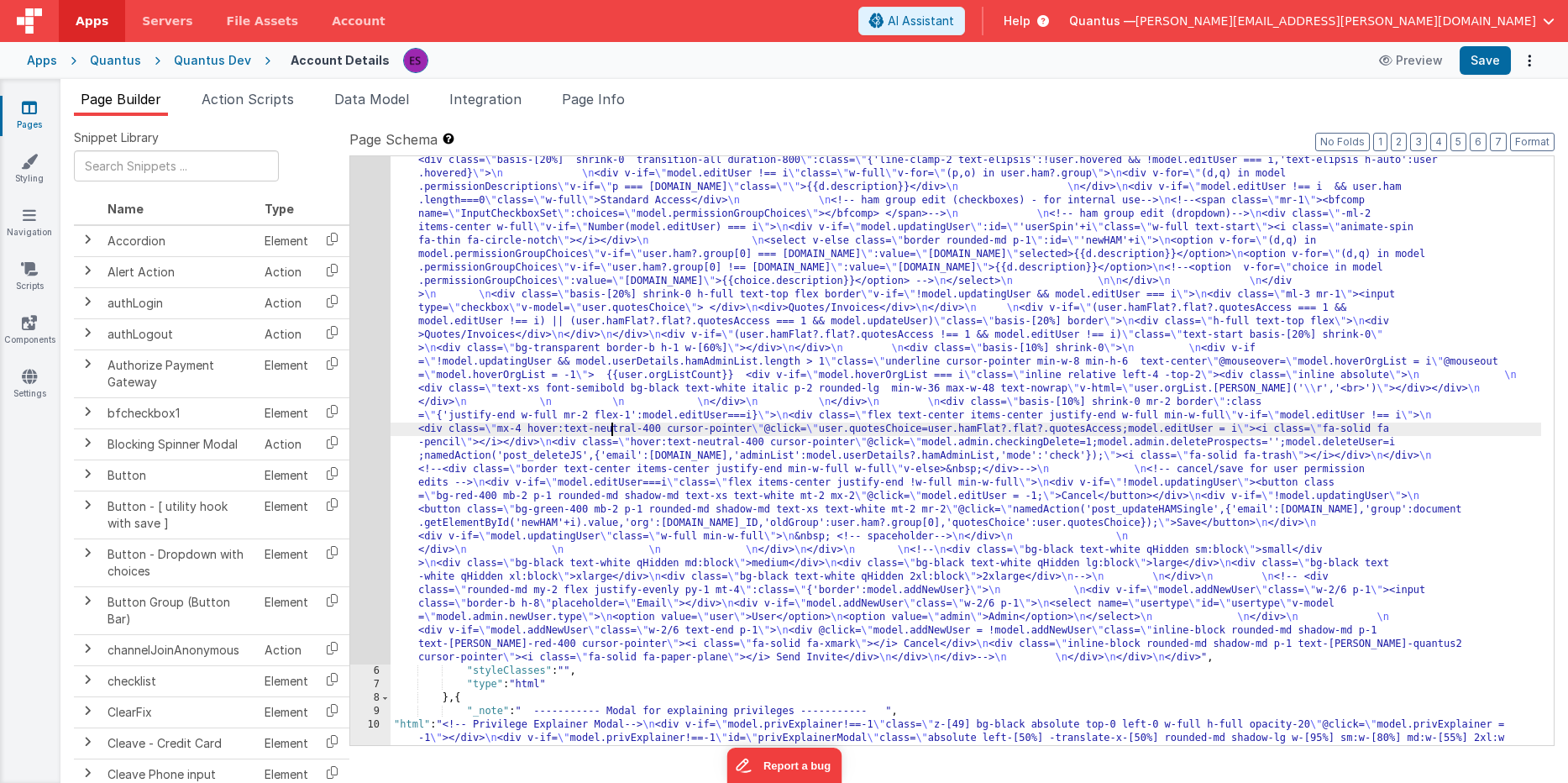
click at [385, 470] on div "5" at bounding box center [370, 194] width 41 height 941
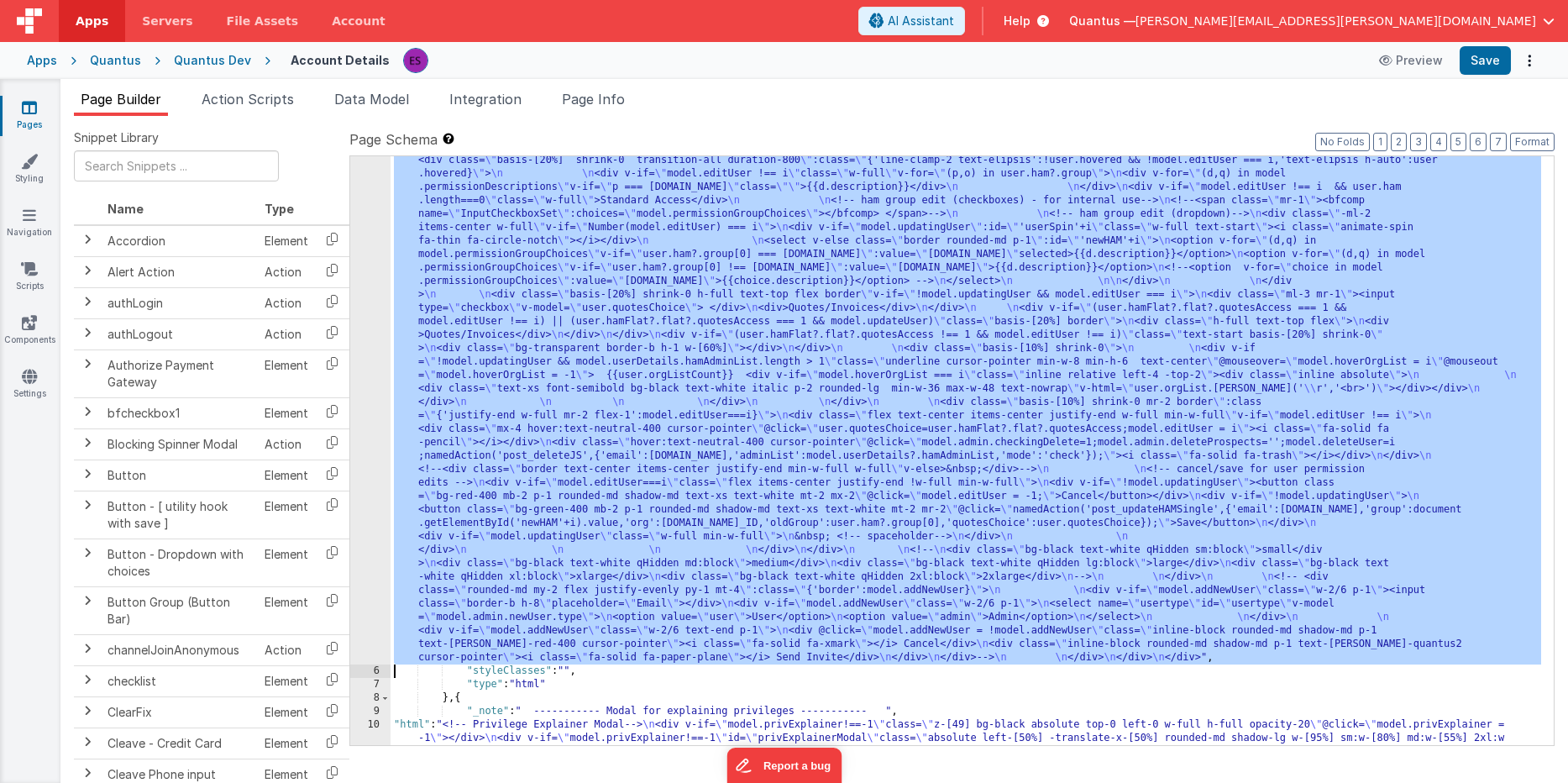
click at [376, 471] on div "5" at bounding box center [370, 194] width 41 height 941
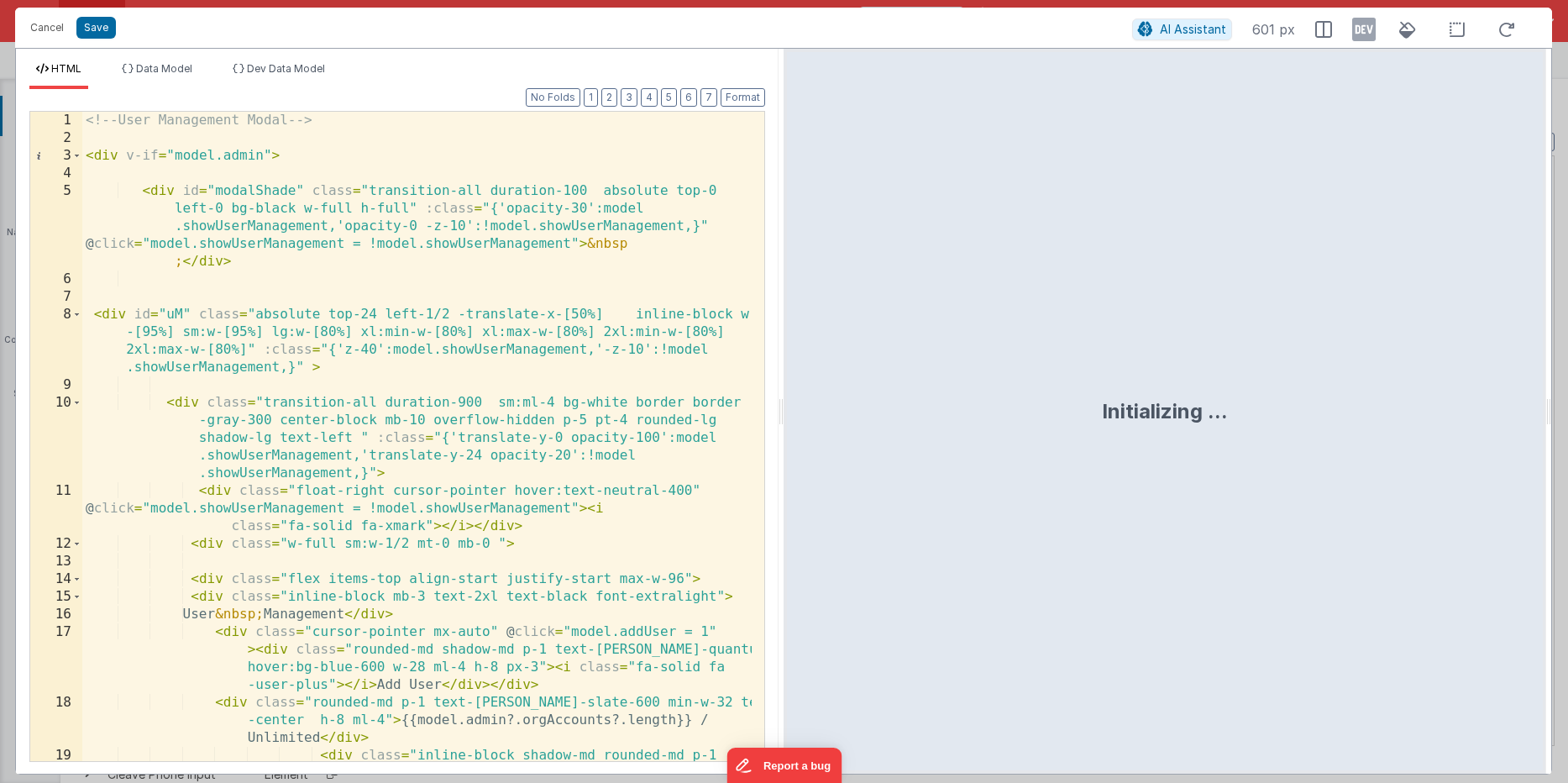
click at [376, 472] on div "<!-- User Management Modal --> < div v-if = "model.admin" > < div id = "modalSh…" at bounding box center [416, 499] width 669 height 773
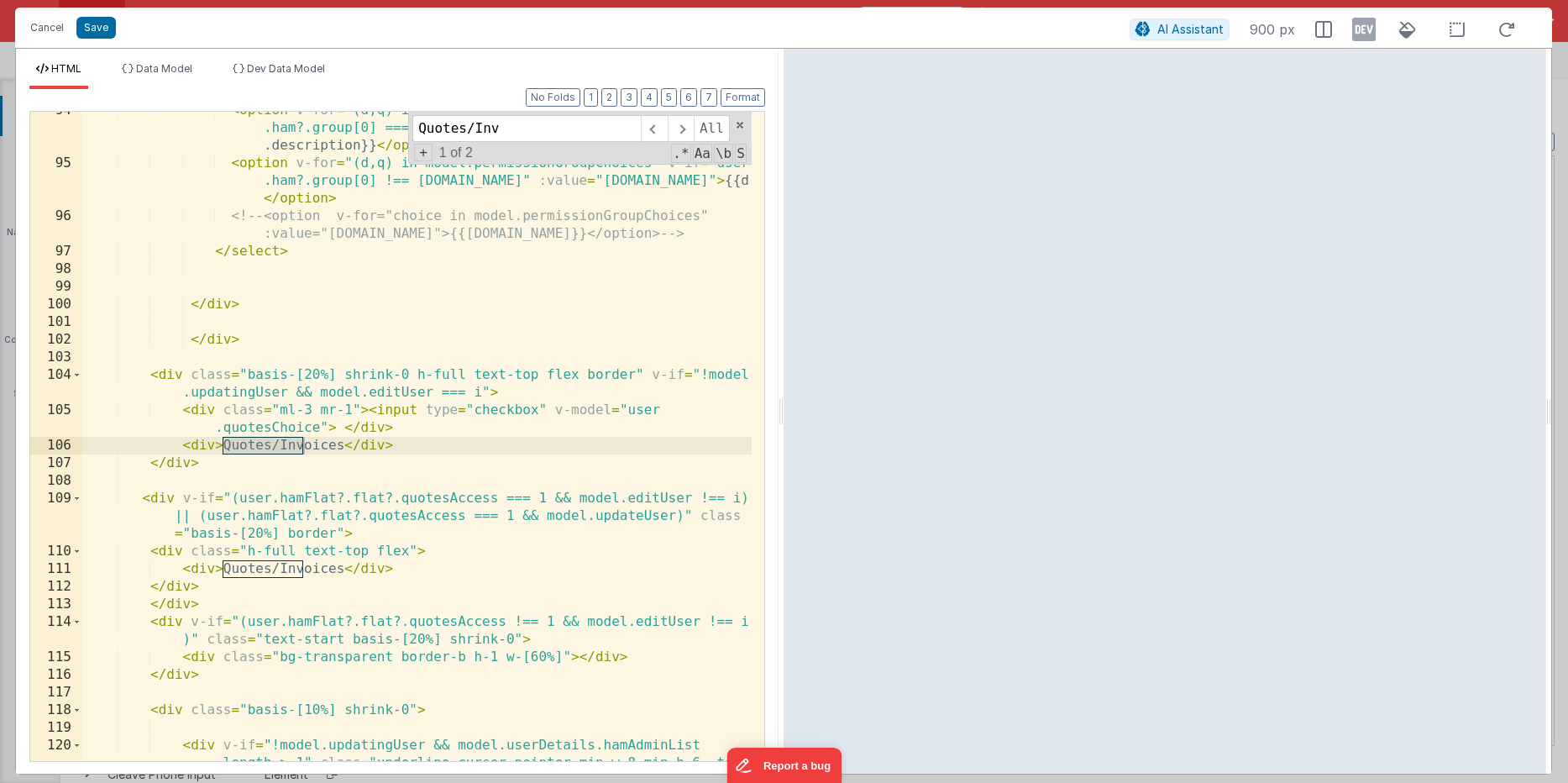
click at [634, 360] on div "< option v-for = "(d,q) in model.permissionGroupChoices" v-if = "user .ham?.gro…" at bounding box center [416, 506] width 669 height 808
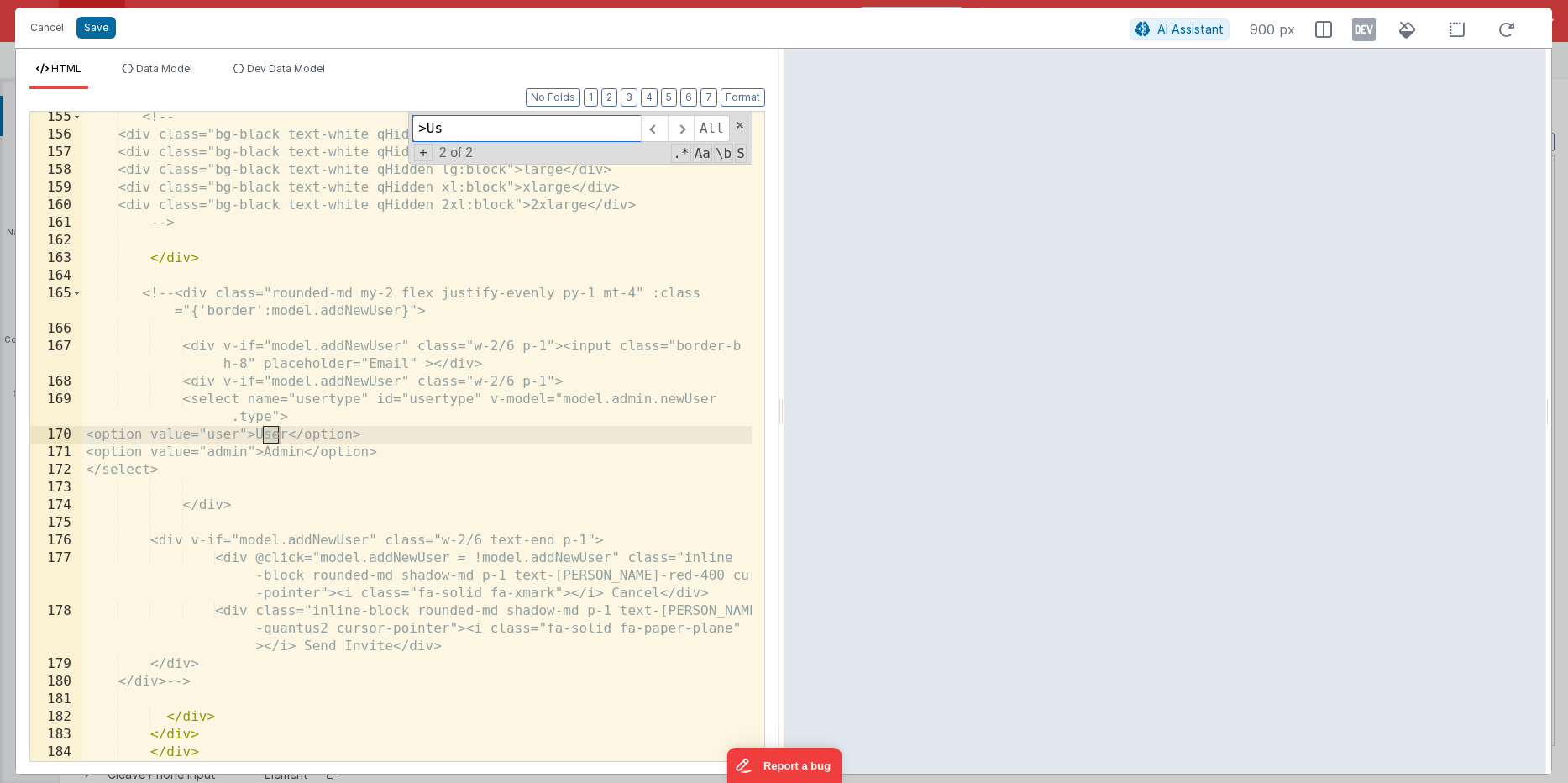
scroll to position [4414, 0]
click at [680, 131] on span at bounding box center [680, 128] width 26 height 27
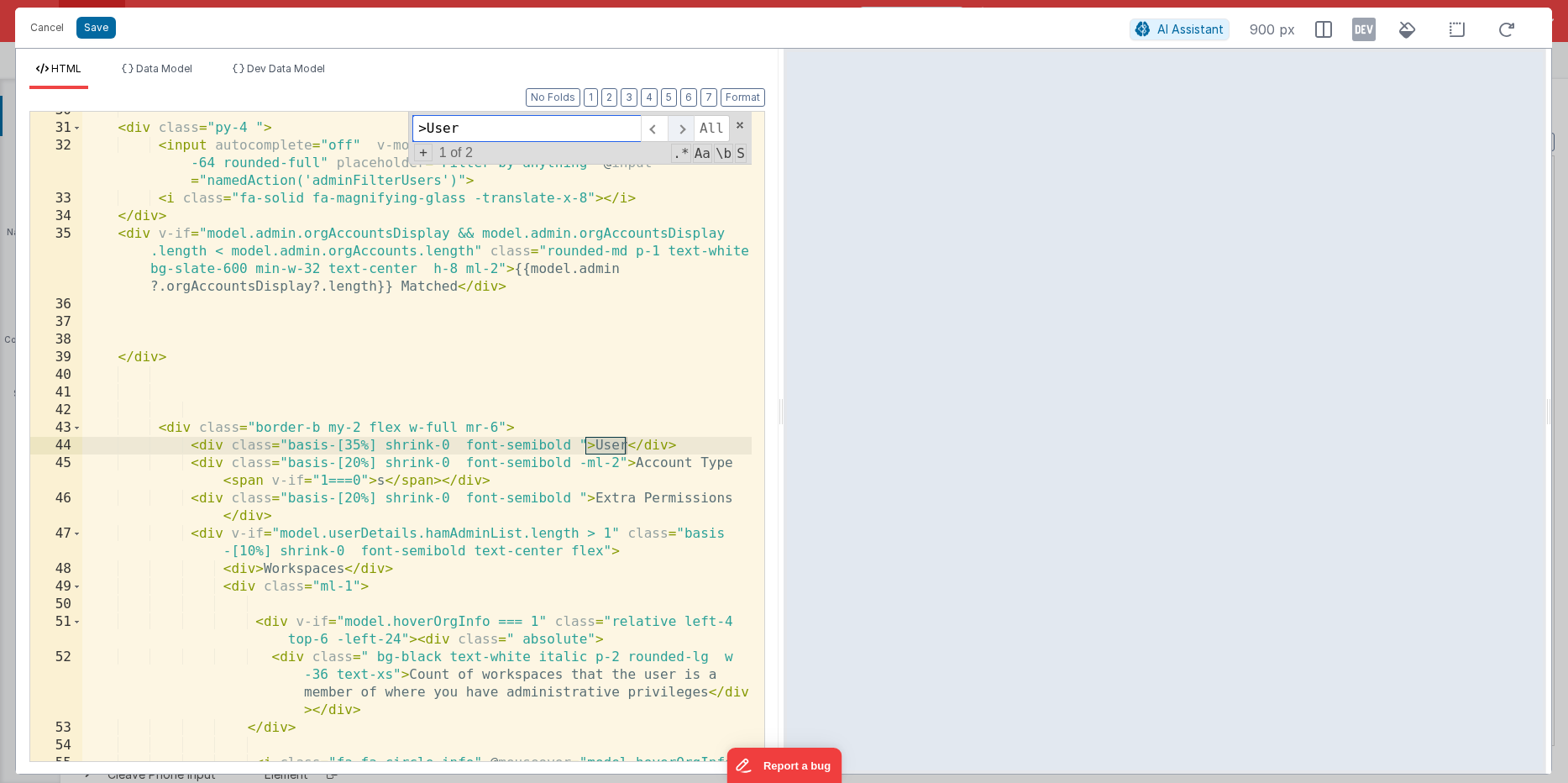
scroll to position [928, 0]
click at [487, 132] on input ">User" at bounding box center [526, 128] width 228 height 27
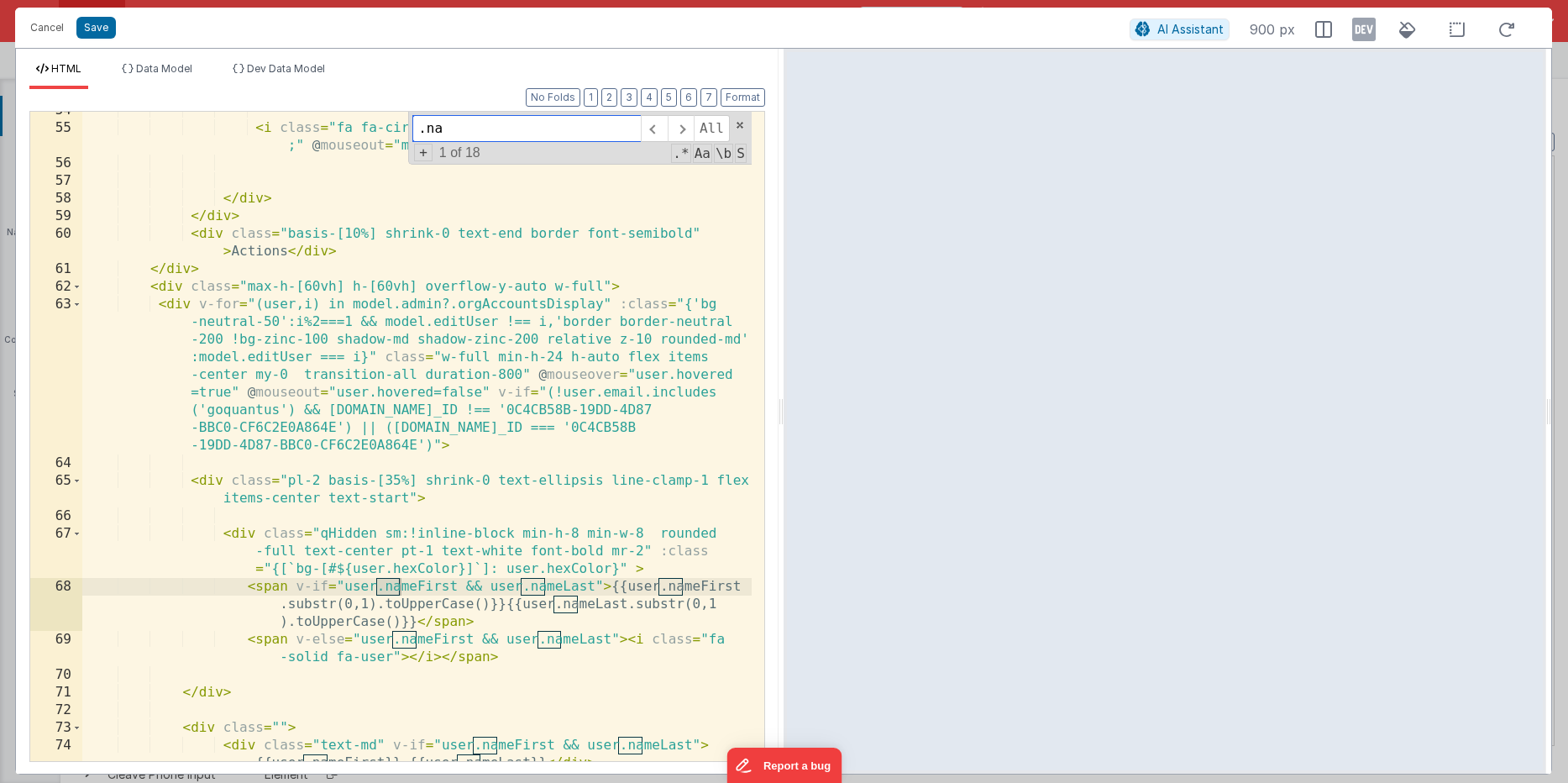
scroll to position [1561, 0]
click at [256, 359] on div "< i class = "fa fa-circle-info" @ mouseover = "model.hoverOrgInfo=1 ;" @ mouseo…" at bounding box center [416, 453] width 669 height 703
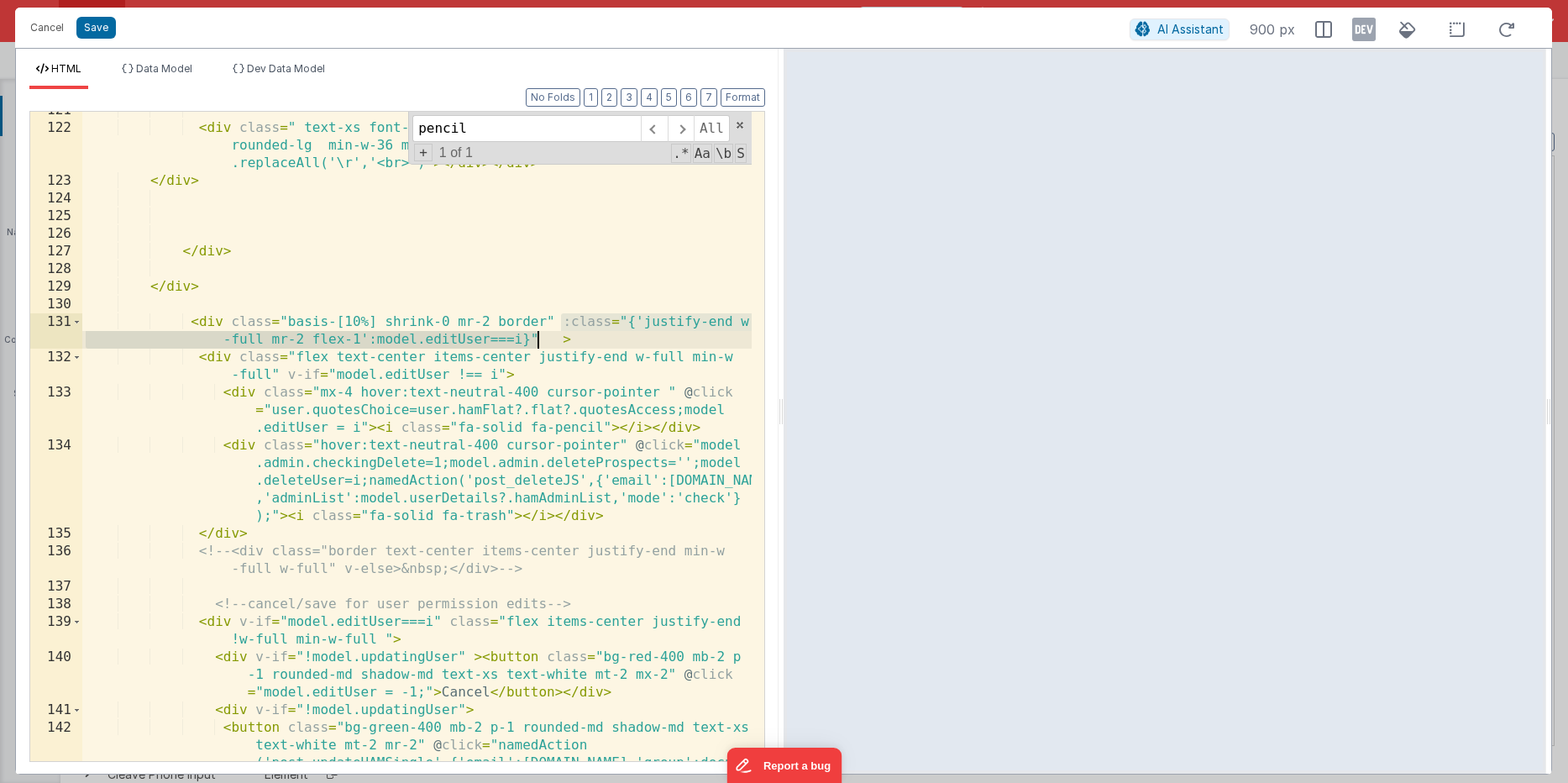
drag, startPoint x: 560, startPoint y: 320, endPoint x: 534, endPoint y: 336, distance: 30.5
click at [534, 336] on div "< div class = " text-xs font-semibold bg-black text-white italic p-2 rounded-lg…" at bounding box center [416, 489] width 669 height 773
click at [487, 282] on div "< div class = " text-xs font-semibold bg-black text-white italic p-2 rounded-lg…" at bounding box center [416, 489] width 669 height 773
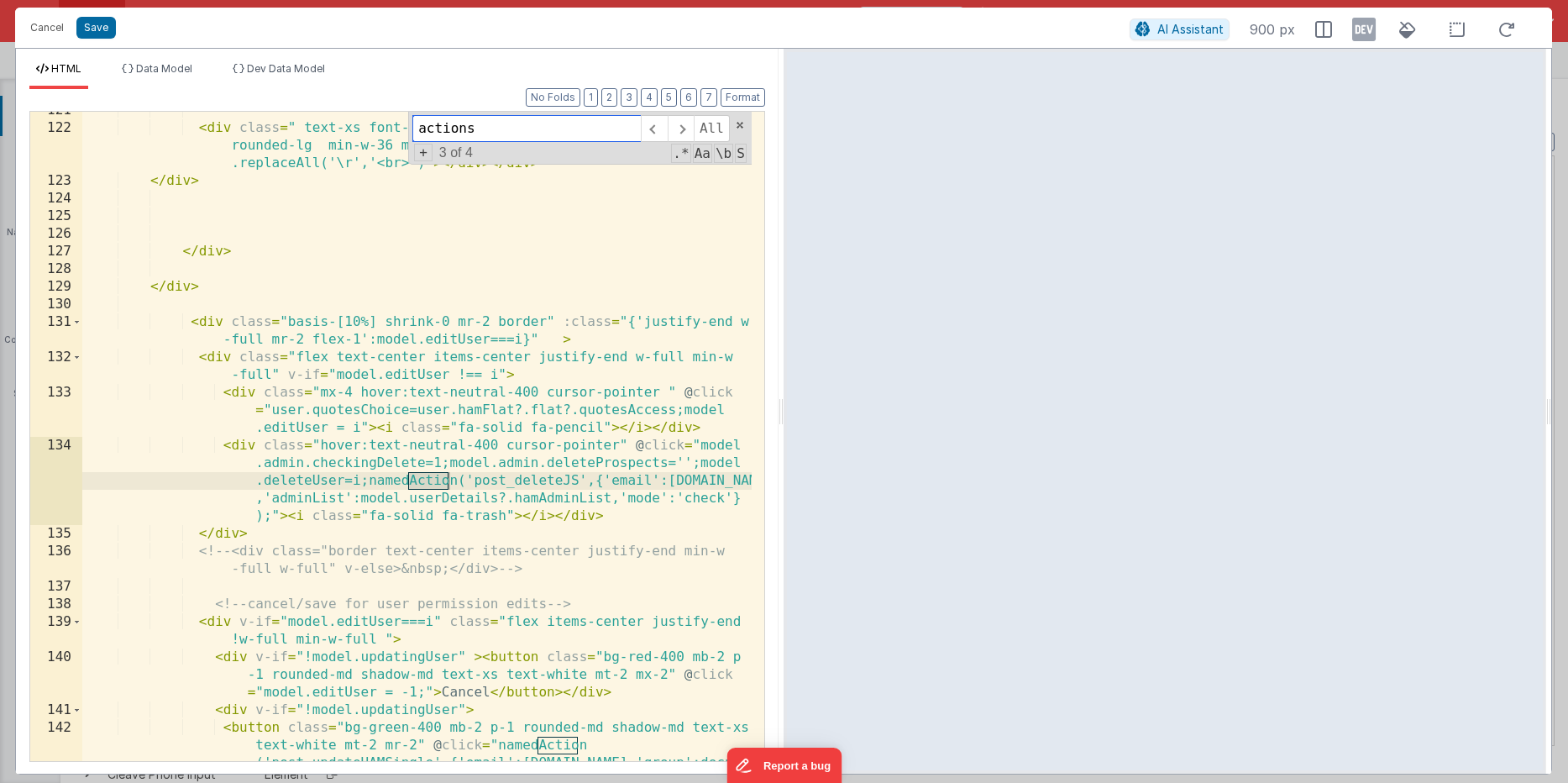
scroll to position [1369, 0]
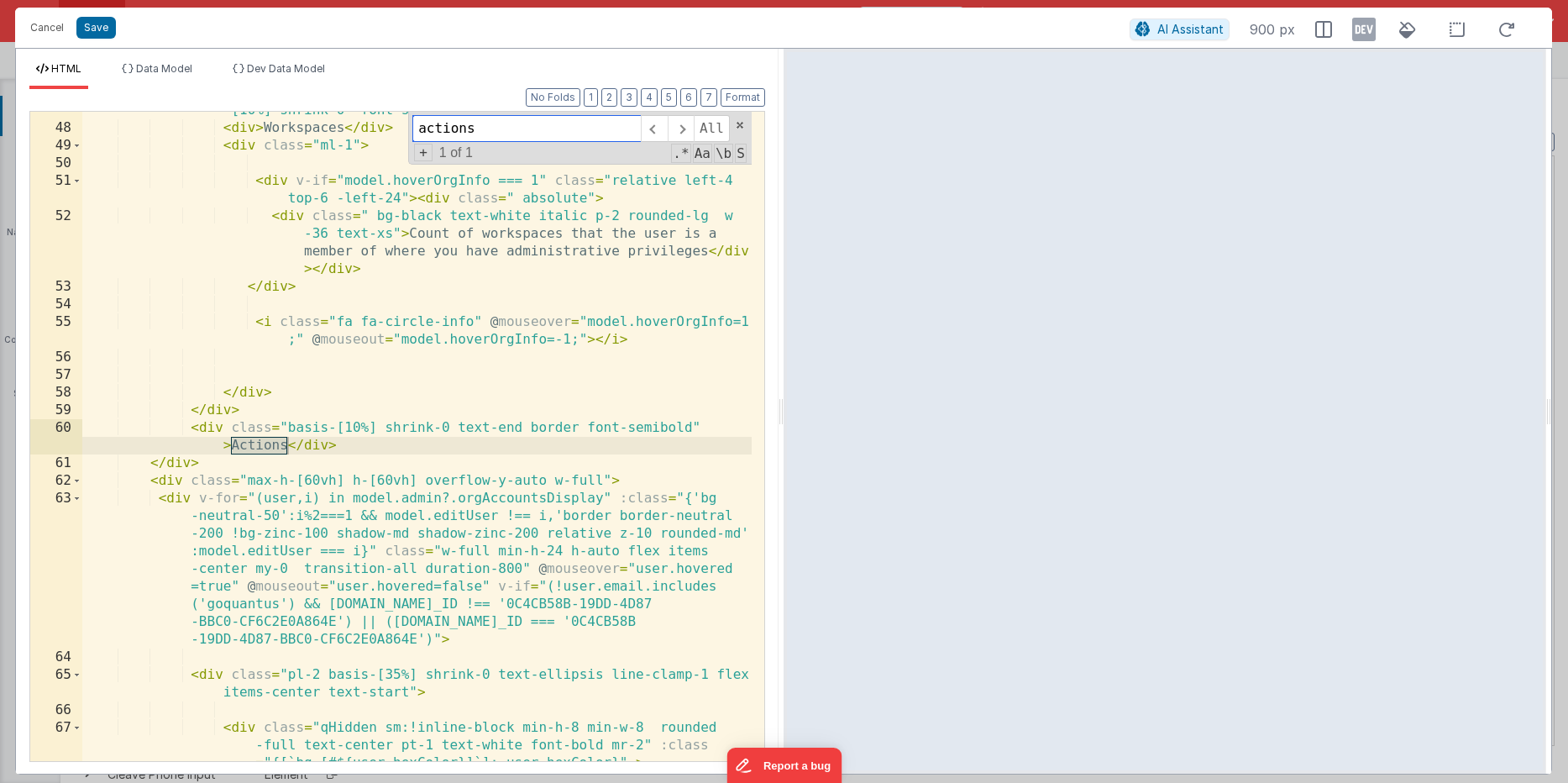
type input "actions"
click at [720, 429] on div "< div v-if = "model.userDetails.hamAdminList.length > 1" class = "basis -[10%] …" at bounding box center [416, 452] width 669 height 738
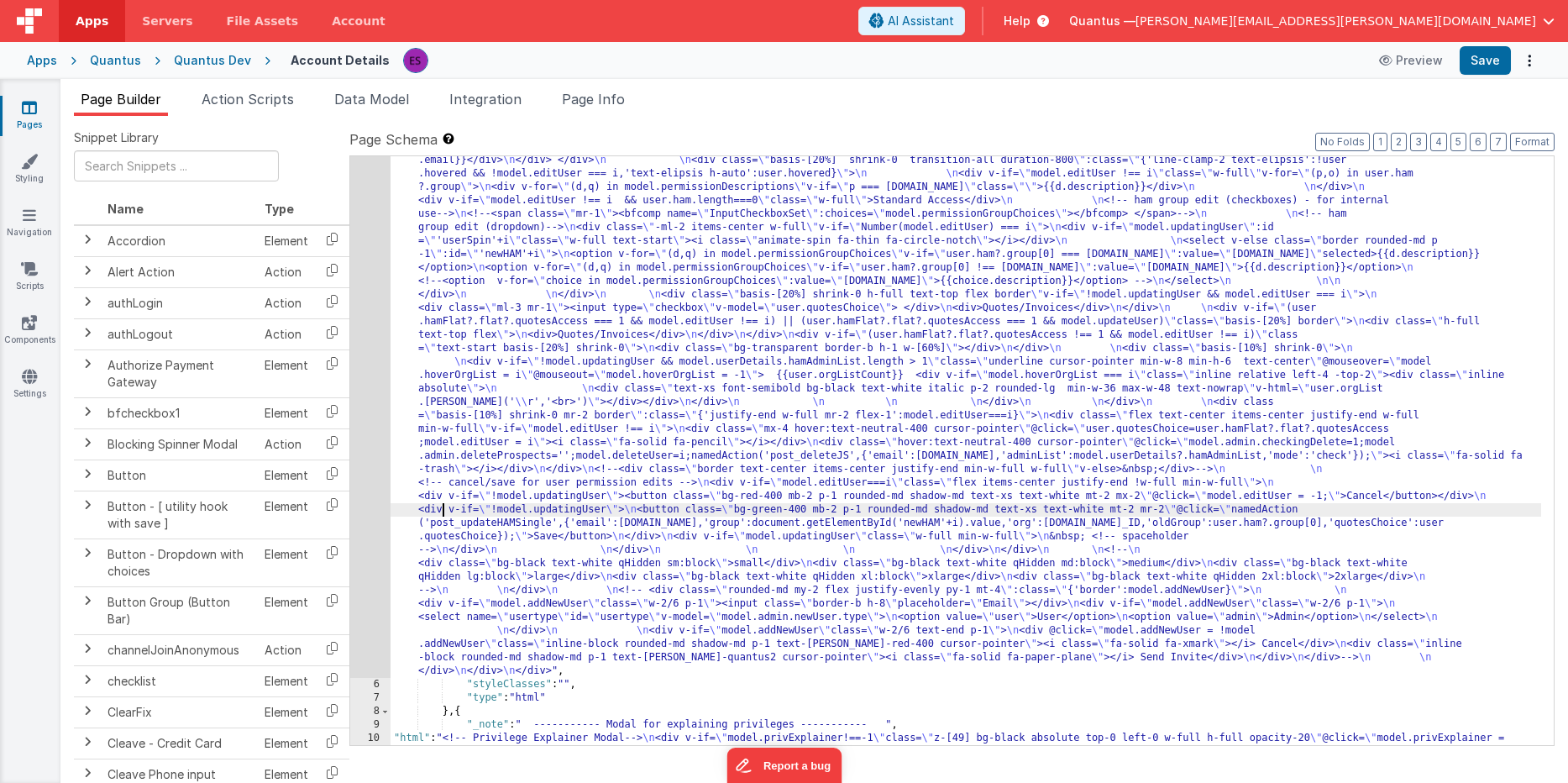
click at [443, 512] on div ""html" : "<!-- User Management Modal--> \n\n <div v-if= \" model.admin \" > \n\…" at bounding box center [966, 583] width 1150 height 1718
click at [370, 545] on div "5" at bounding box center [370, 200] width 41 height 955
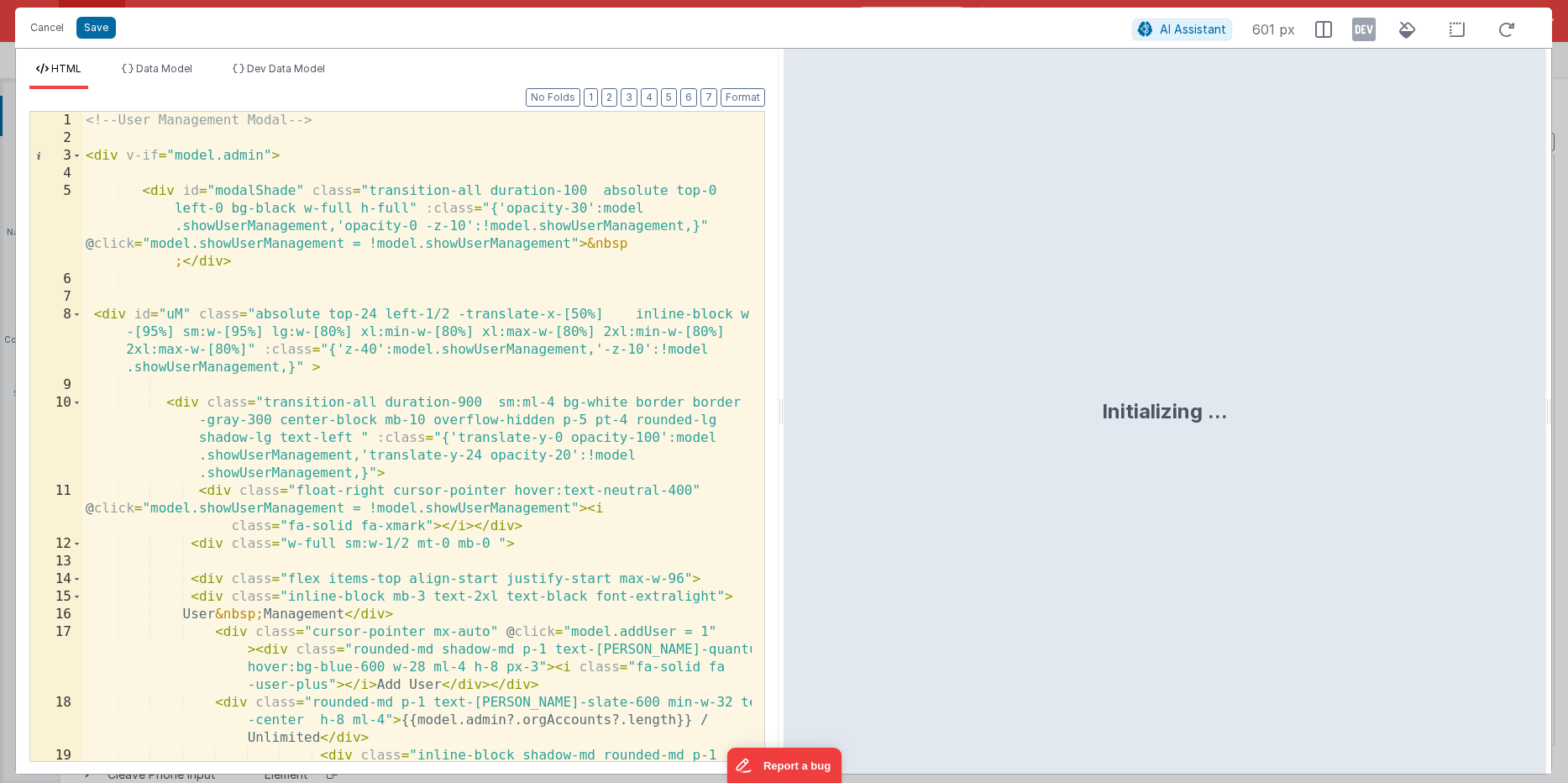
click at [400, 551] on div "<!-- User Management Modal --> < div v-if = "model.admin" > < div id = "modalSh…" at bounding box center [416, 499] width 669 height 773
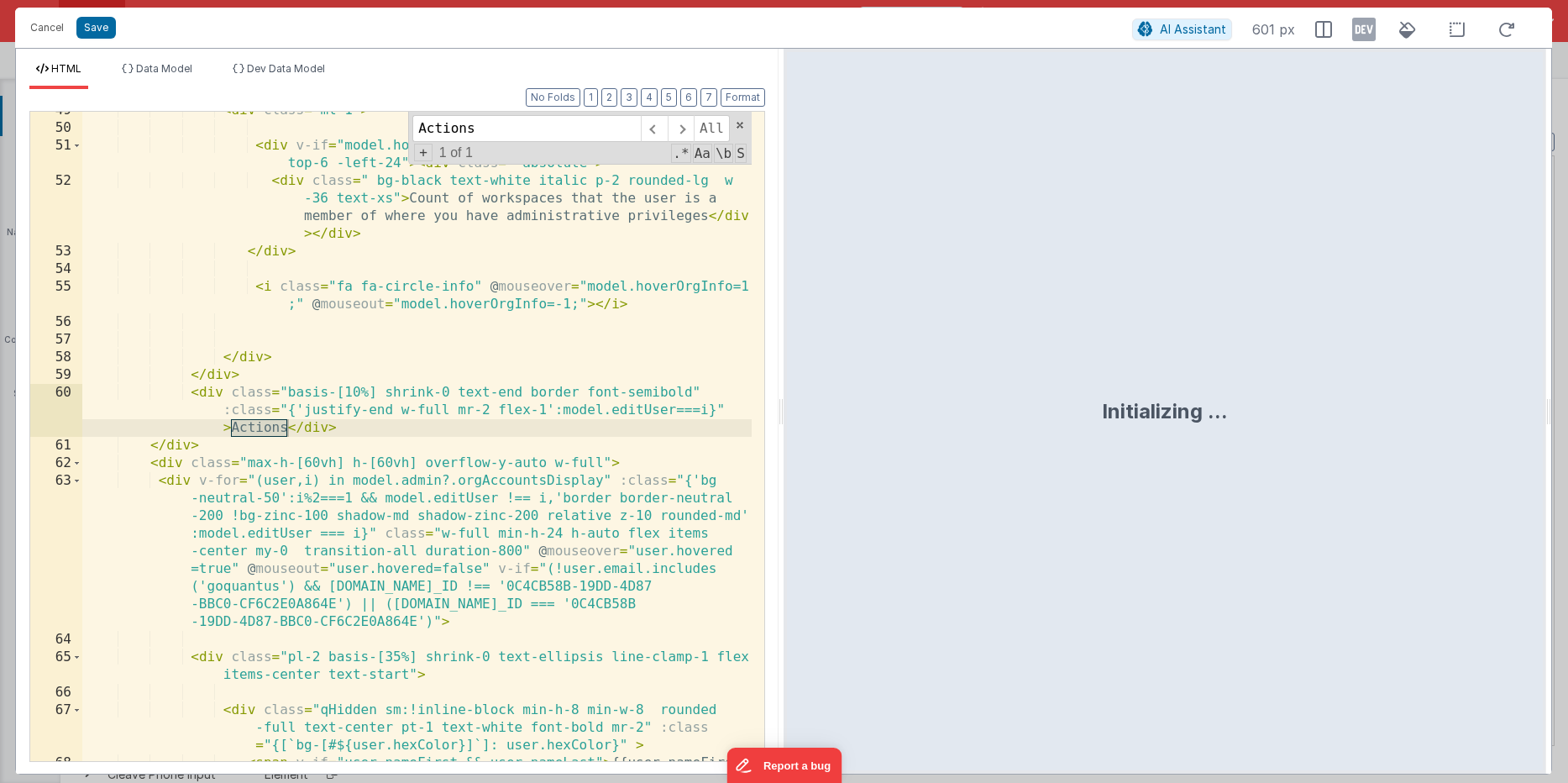
scroll to position [1404, 0]
type input "Actions"
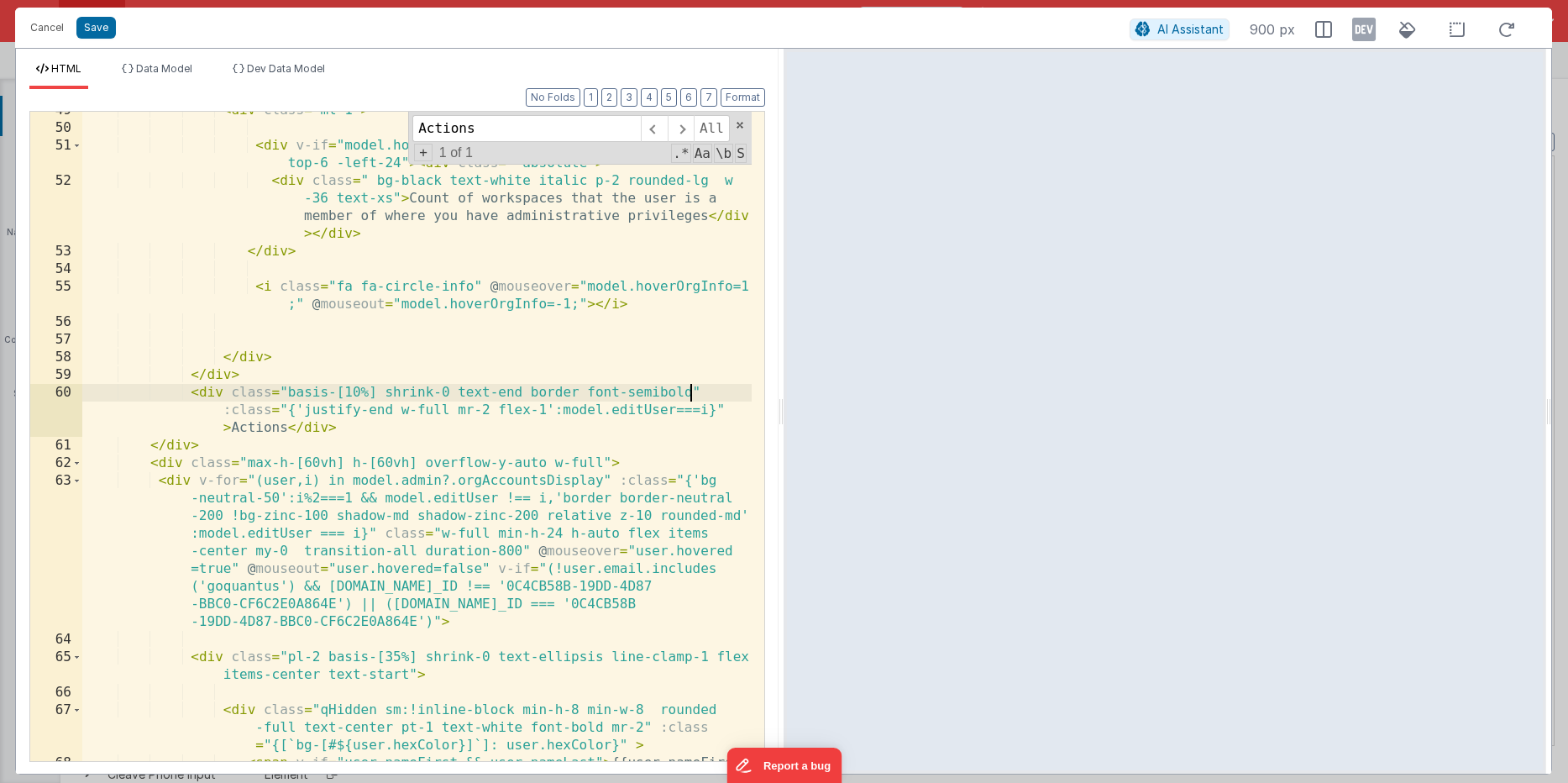
click at [692, 390] on div "< div class = "ml-1" > < div v-if = "model.hoverOrgInfo === 1" class = "relativ…" at bounding box center [416, 461] width 669 height 720
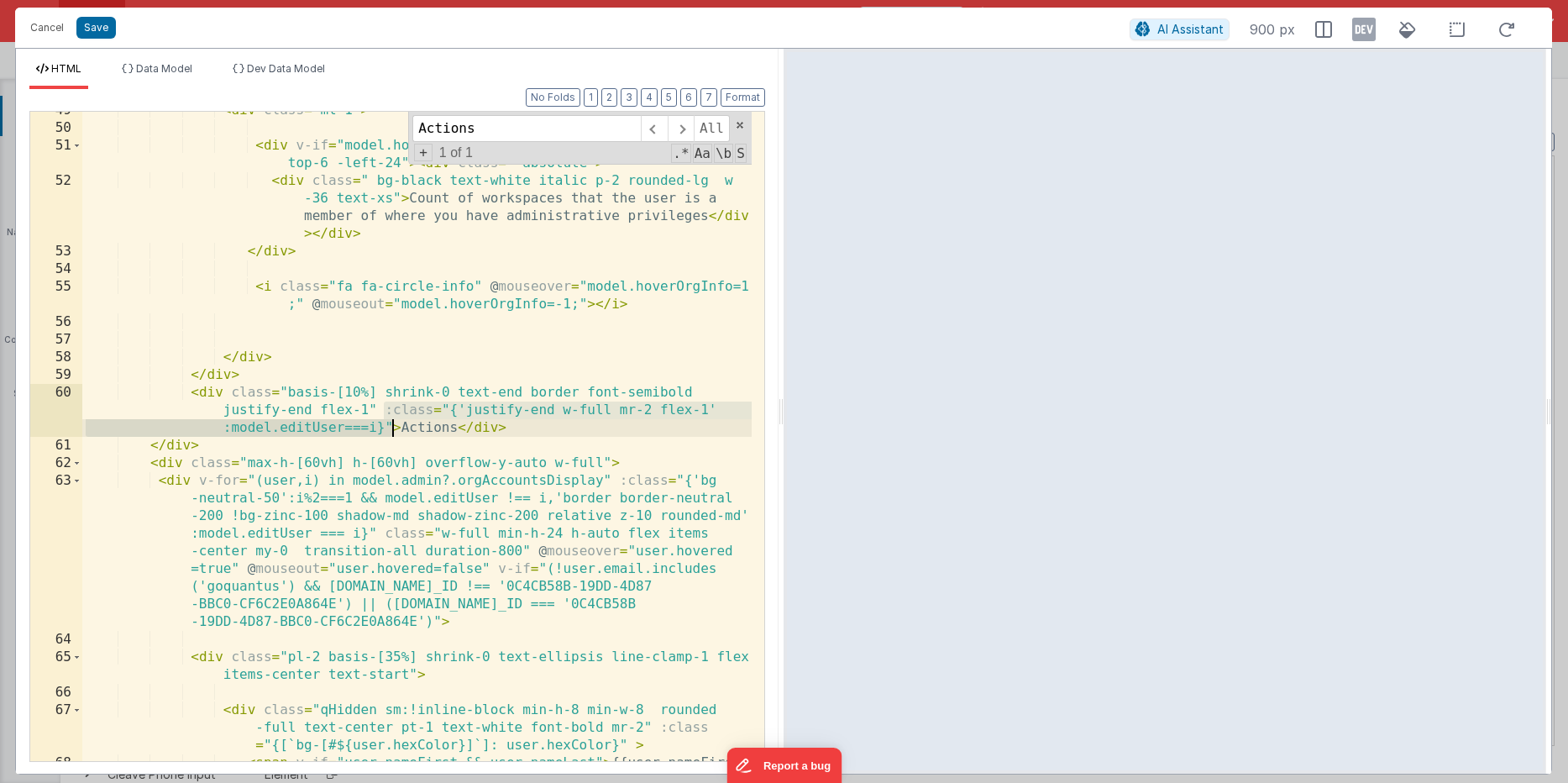
drag, startPoint x: 384, startPoint y: 409, endPoint x: 391, endPoint y: 425, distance: 17.5
click at [391, 425] on div "< div class = "ml-1" > < div v-if = "model.hoverOrgInfo === 1" class = "relativ…" at bounding box center [416, 461] width 669 height 720
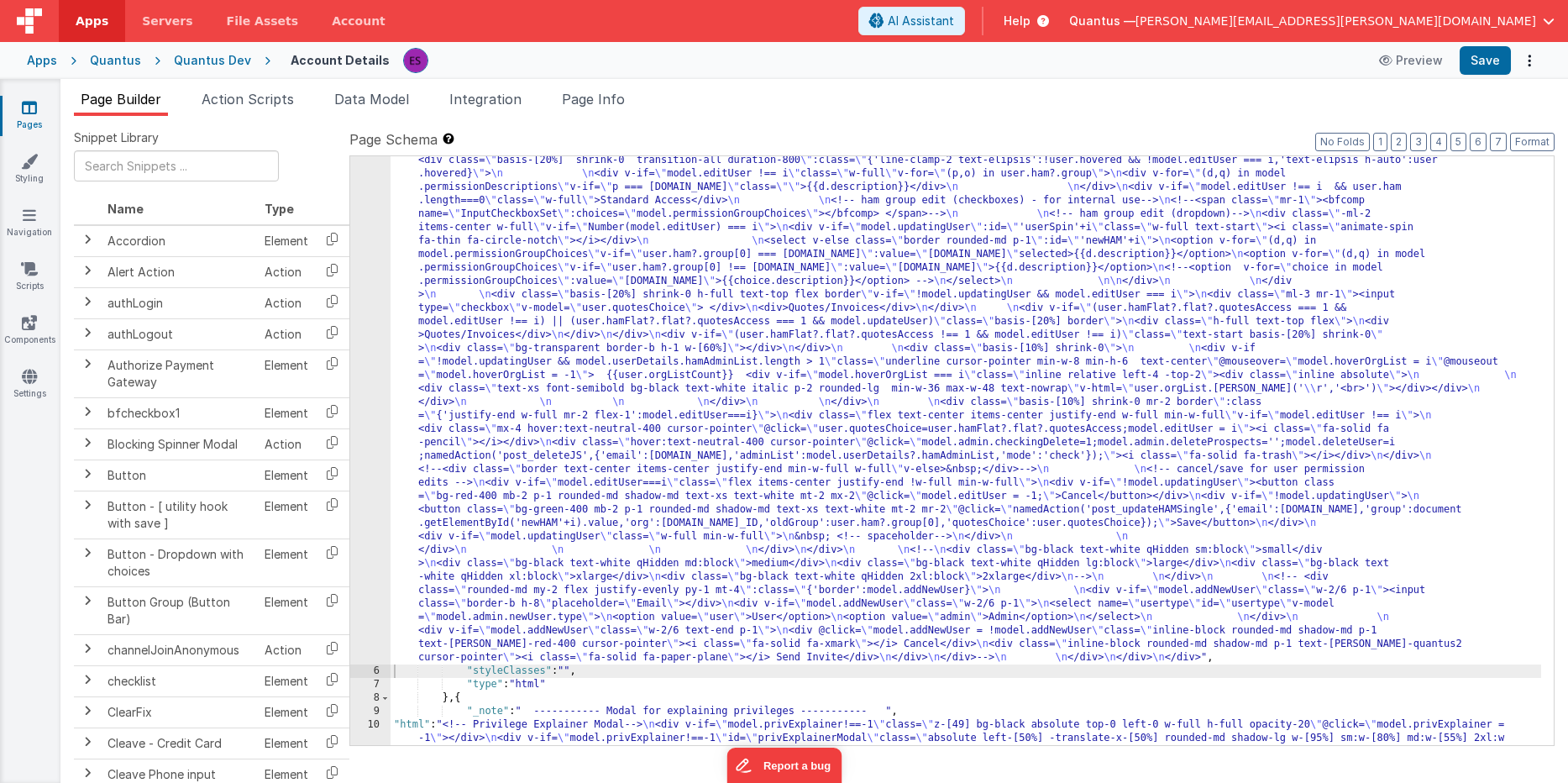
scroll to position [488, 0]
click at [478, 395] on div ""html" : "<!-- User Management Modal--> \n\n <div v-if= \" model.admin \" > \n\…" at bounding box center [966, 574] width 1150 height 1704
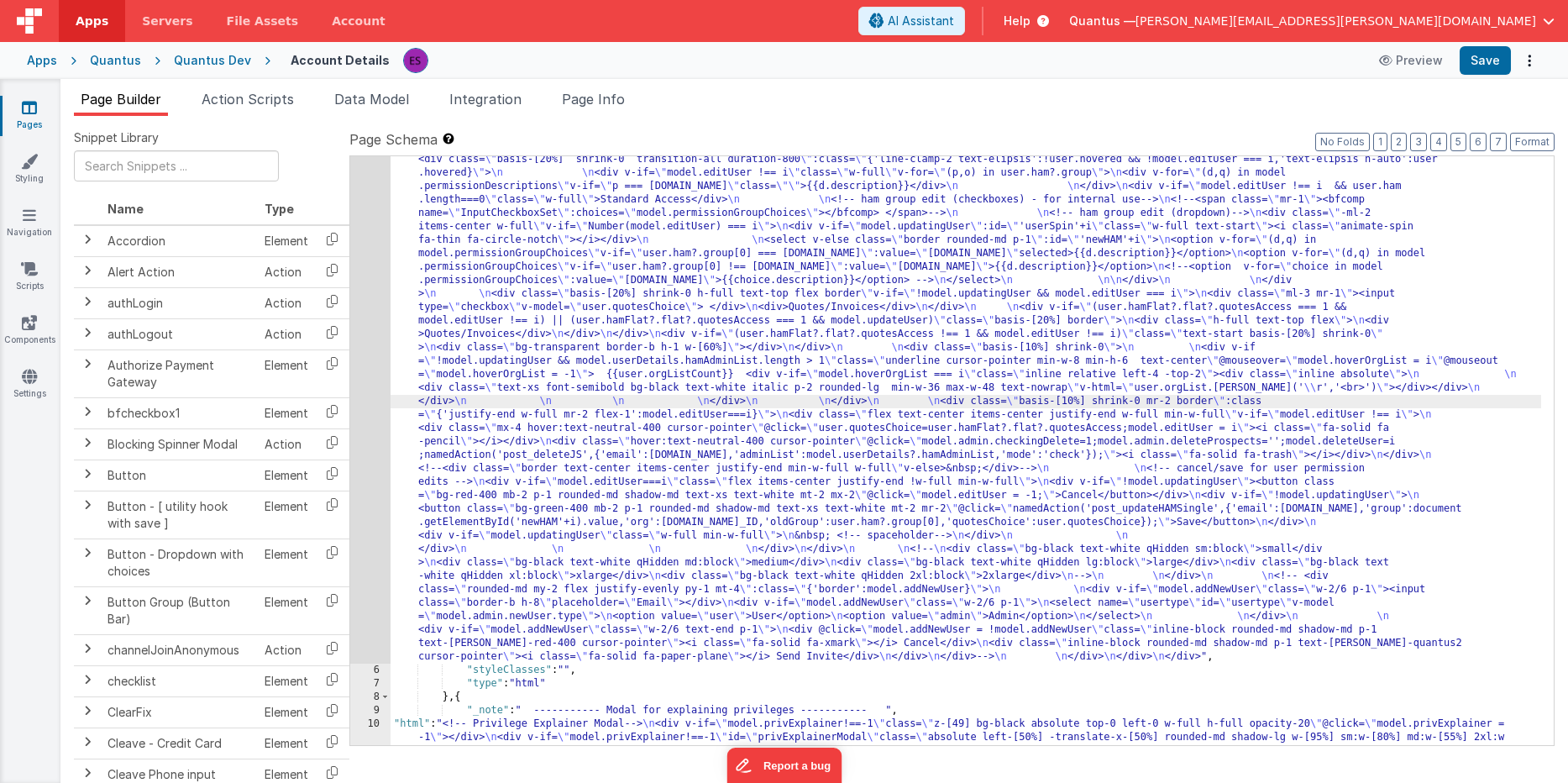
click at [375, 406] on div "5" at bounding box center [370, 193] width 41 height 941
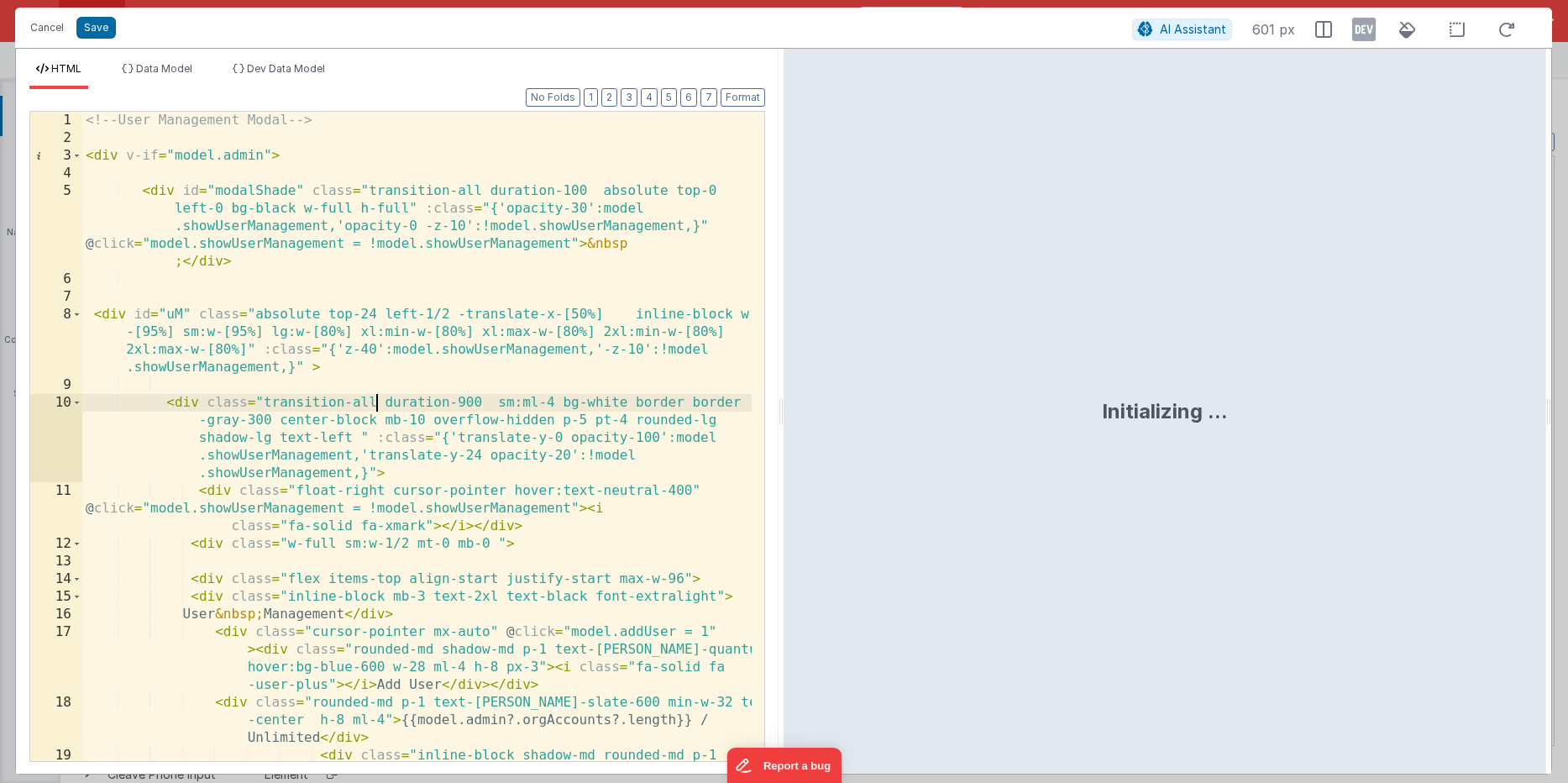
click at [374, 407] on div "<!-- User Management Modal --> < div v-if = "model.admin" > < div id = "modalSh…" at bounding box center [416, 499] width 669 height 773
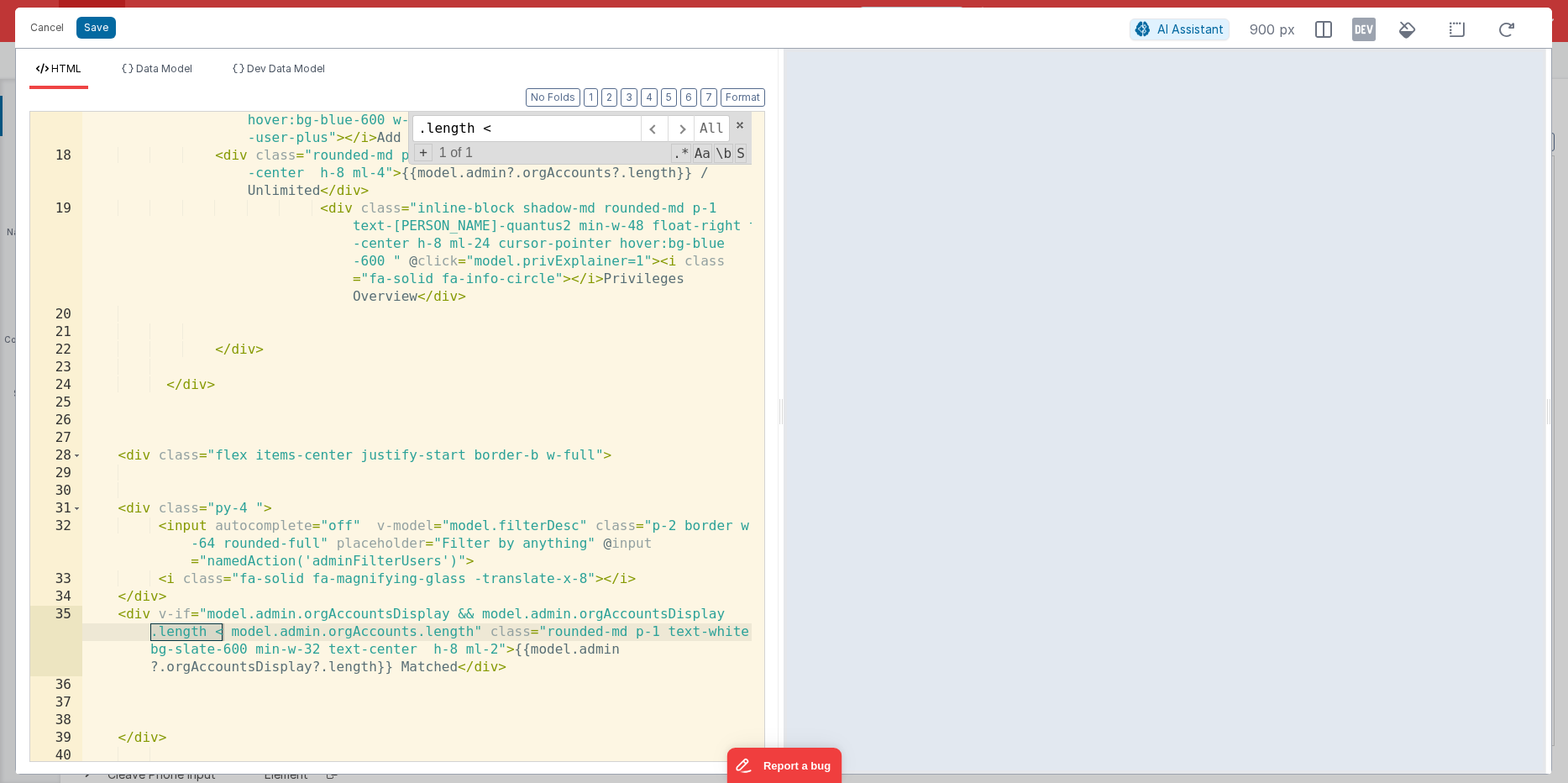
scroll to position [546, 0]
click at [363, 538] on div "< div class = "cursor-pointer mx-auto" @ click = "model.addUser = 1" > < div cl…" at bounding box center [416, 446] width 669 height 738
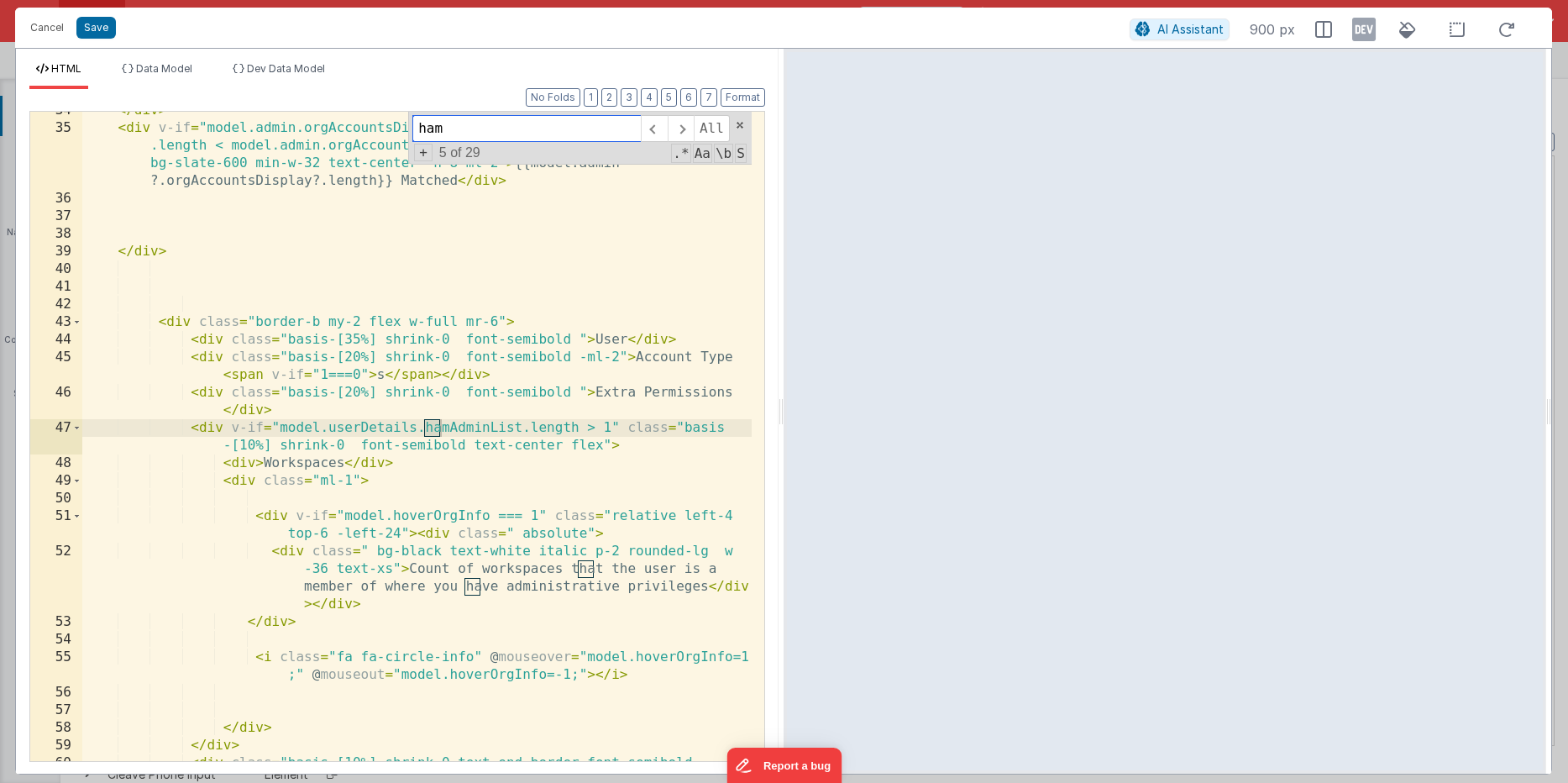
scroll to position [1034, 0]
drag, startPoint x: 613, startPoint y: 425, endPoint x: 283, endPoint y: 424, distance: 330.0
click at [283, 424] on div "</ div > < div v-if = "model.admin.orgAccountsDisplay && model.admin.orgAccount…" at bounding box center [416, 453] width 669 height 703
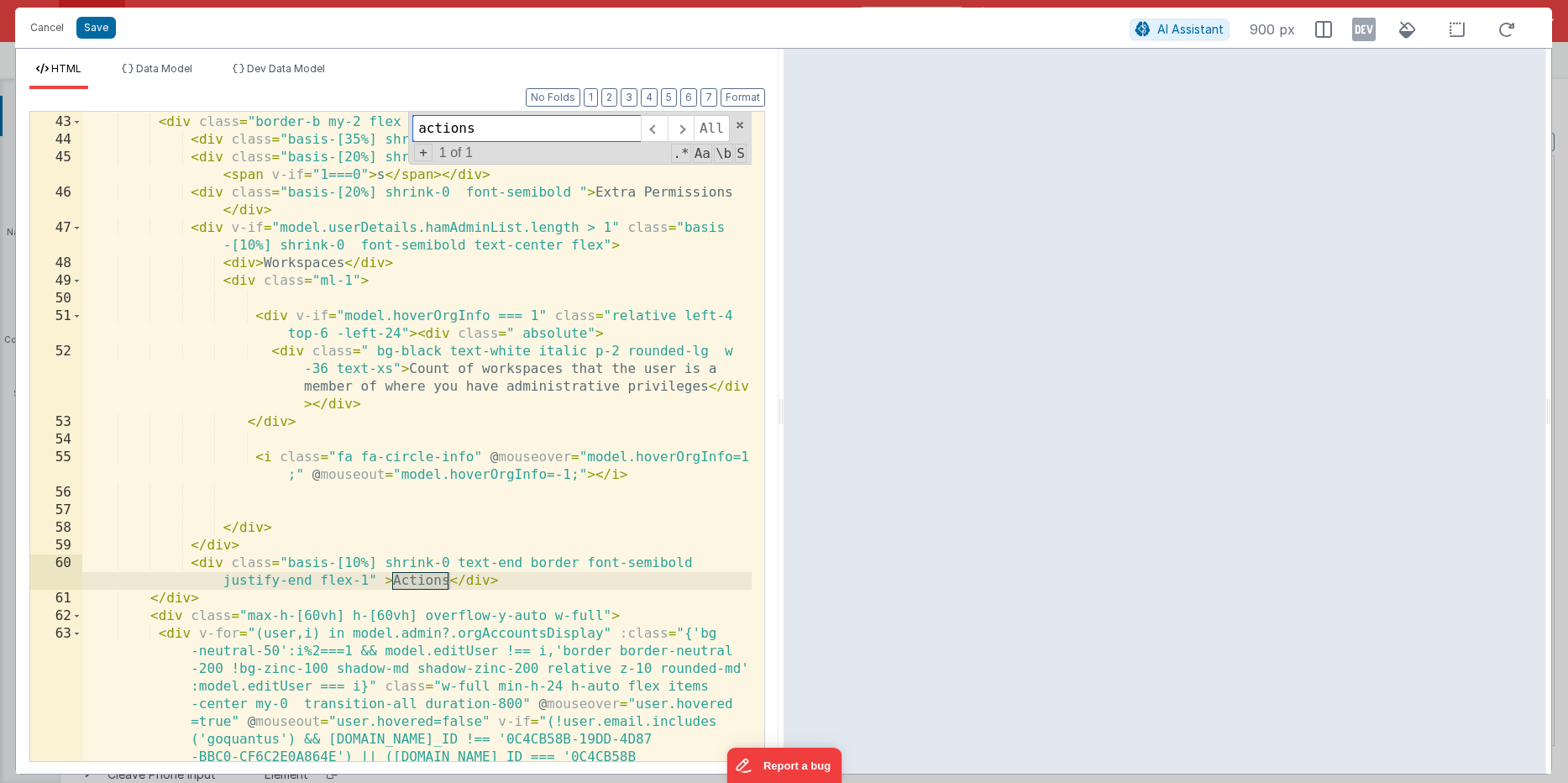
scroll to position [1251, 0]
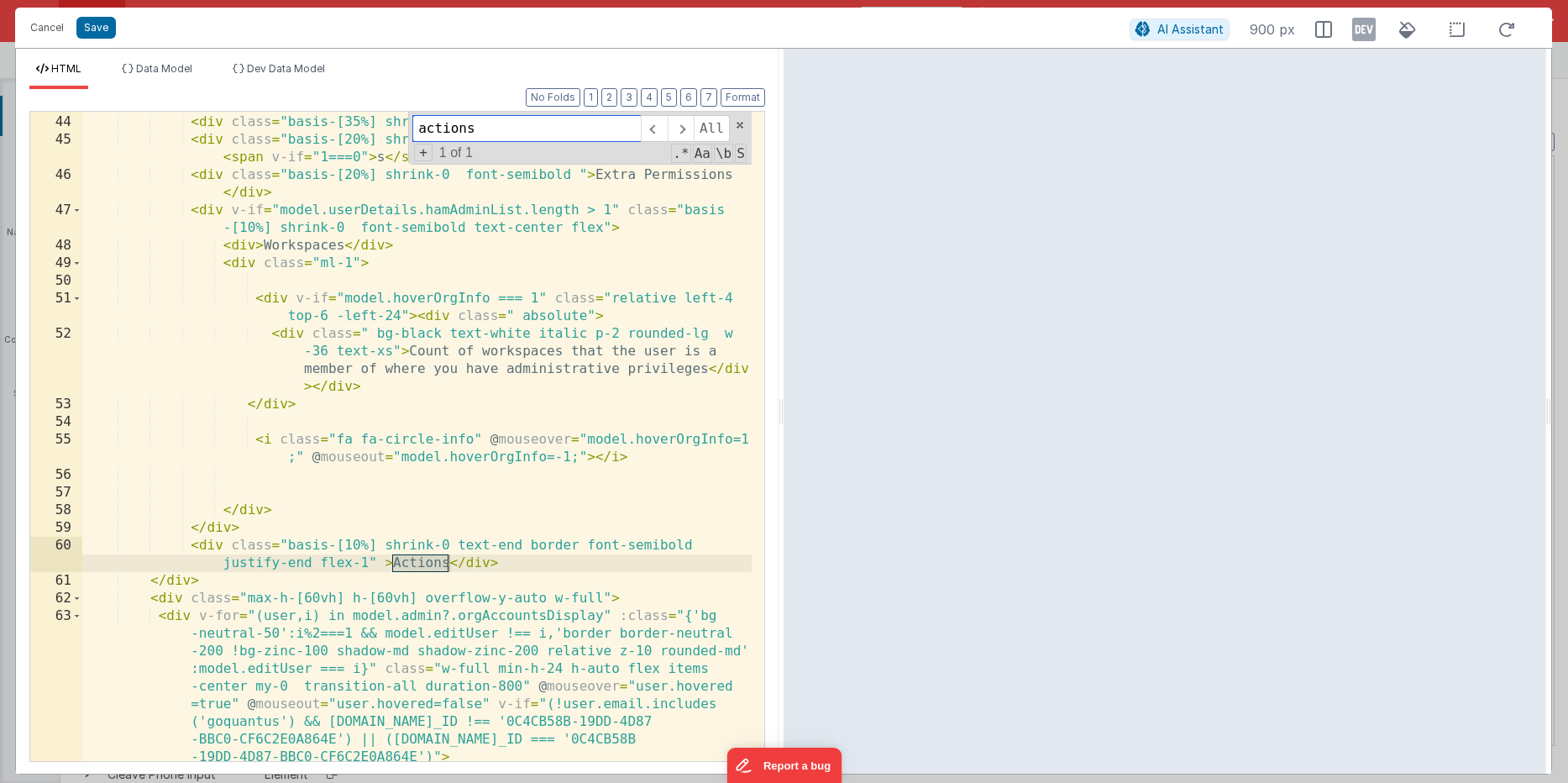
type input "actions"
drag, startPoint x: 374, startPoint y: 564, endPoint x: 346, endPoint y: 572, distance: 29.1
click at [374, 564] on div "< div class = "border-b my-2 flex w-full mr-6" > < div class = "basis-[35%] shr…" at bounding box center [416, 508] width 669 height 825
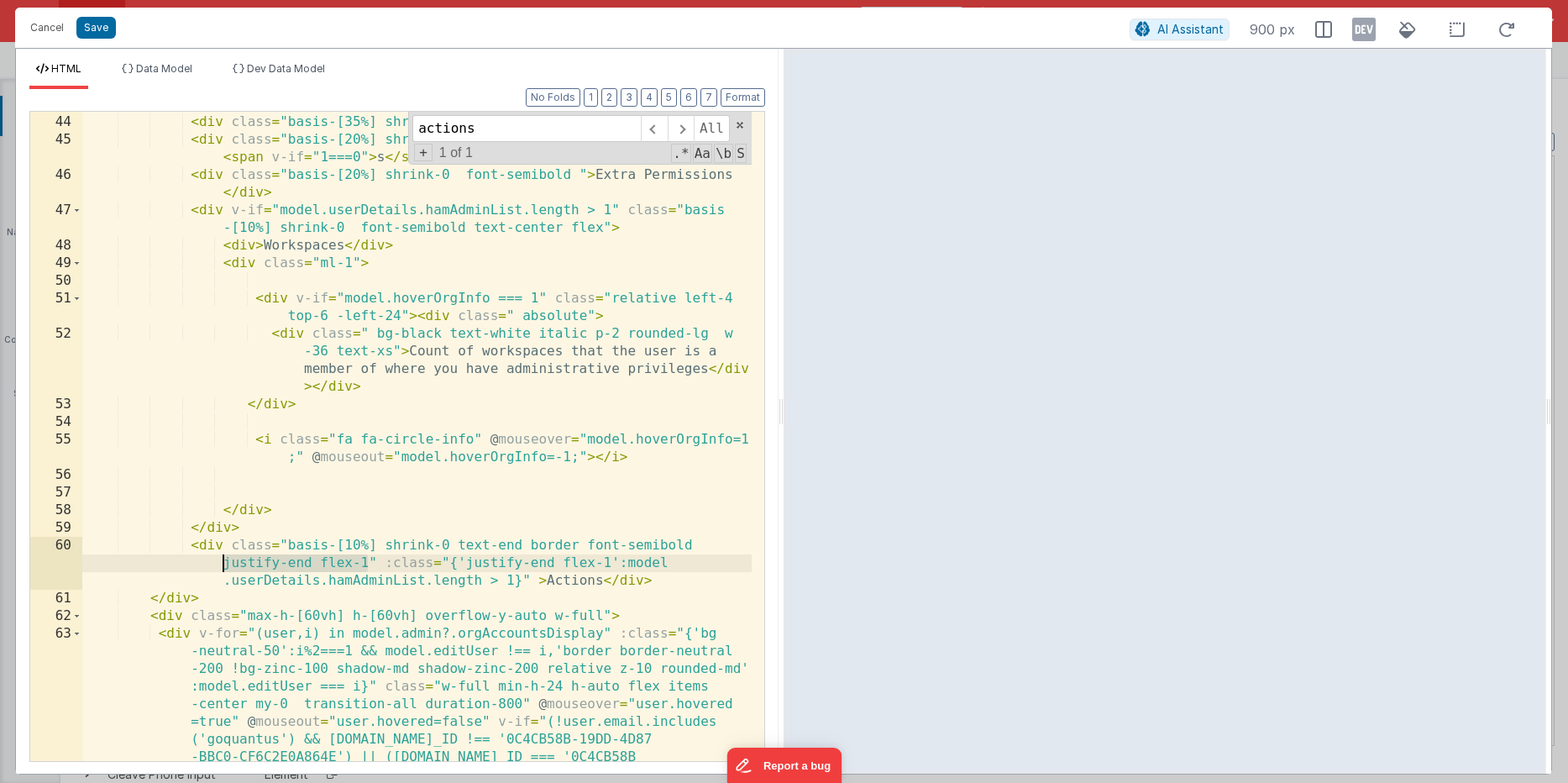
drag, startPoint x: 369, startPoint y: 559, endPoint x: 225, endPoint y: 564, distance: 144.1
click at [225, 564] on div "< div class = "border-b my-2 flex w-full mr-6" > < div class = "basis-[35%] shr…" at bounding box center [416, 508] width 669 height 825
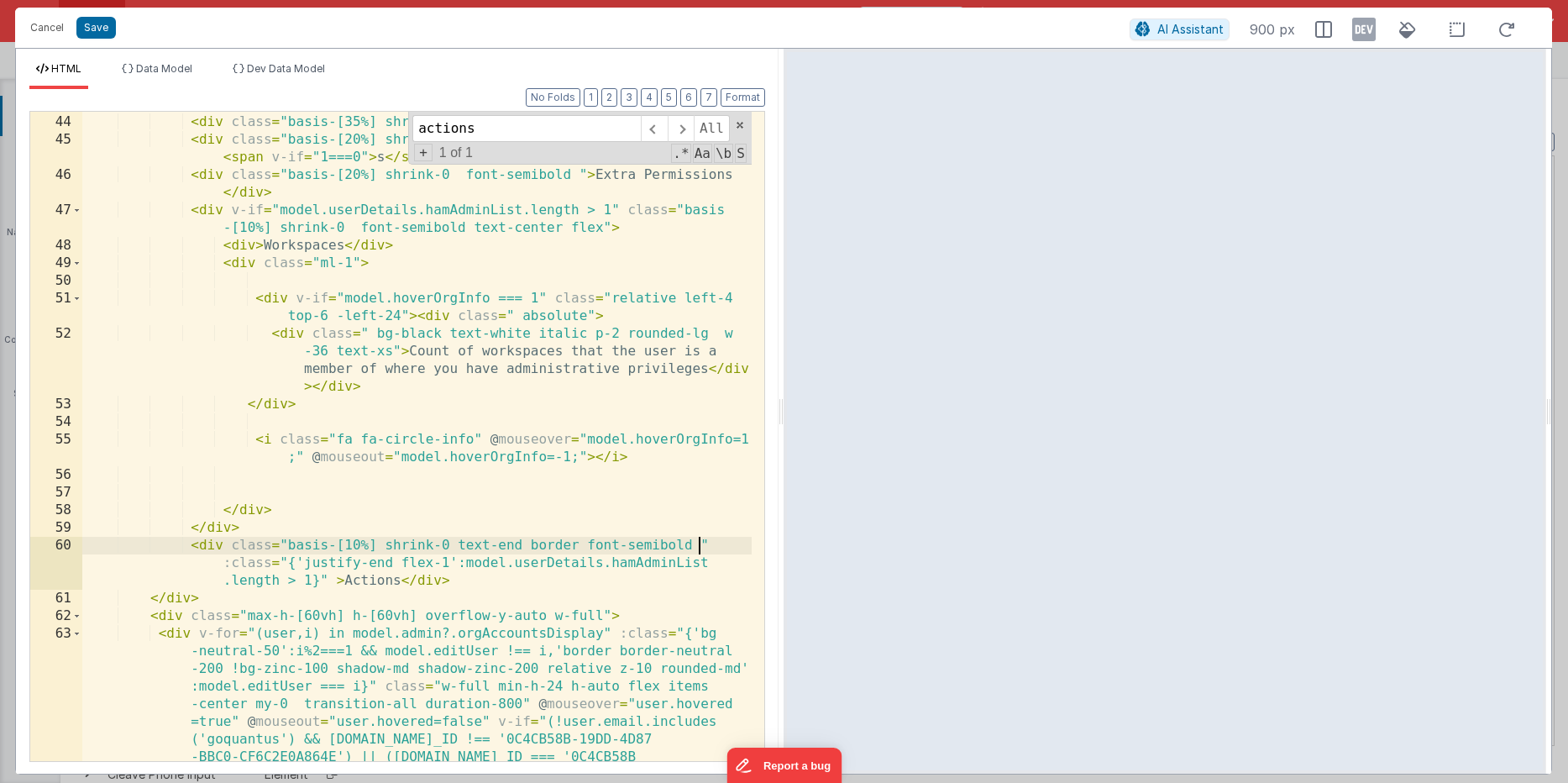
click at [450, 559] on div "< div class = "border-b my-2 flex w-full mr-6" > < div class = "basis-[35%] shr…" at bounding box center [416, 508] width 669 height 825
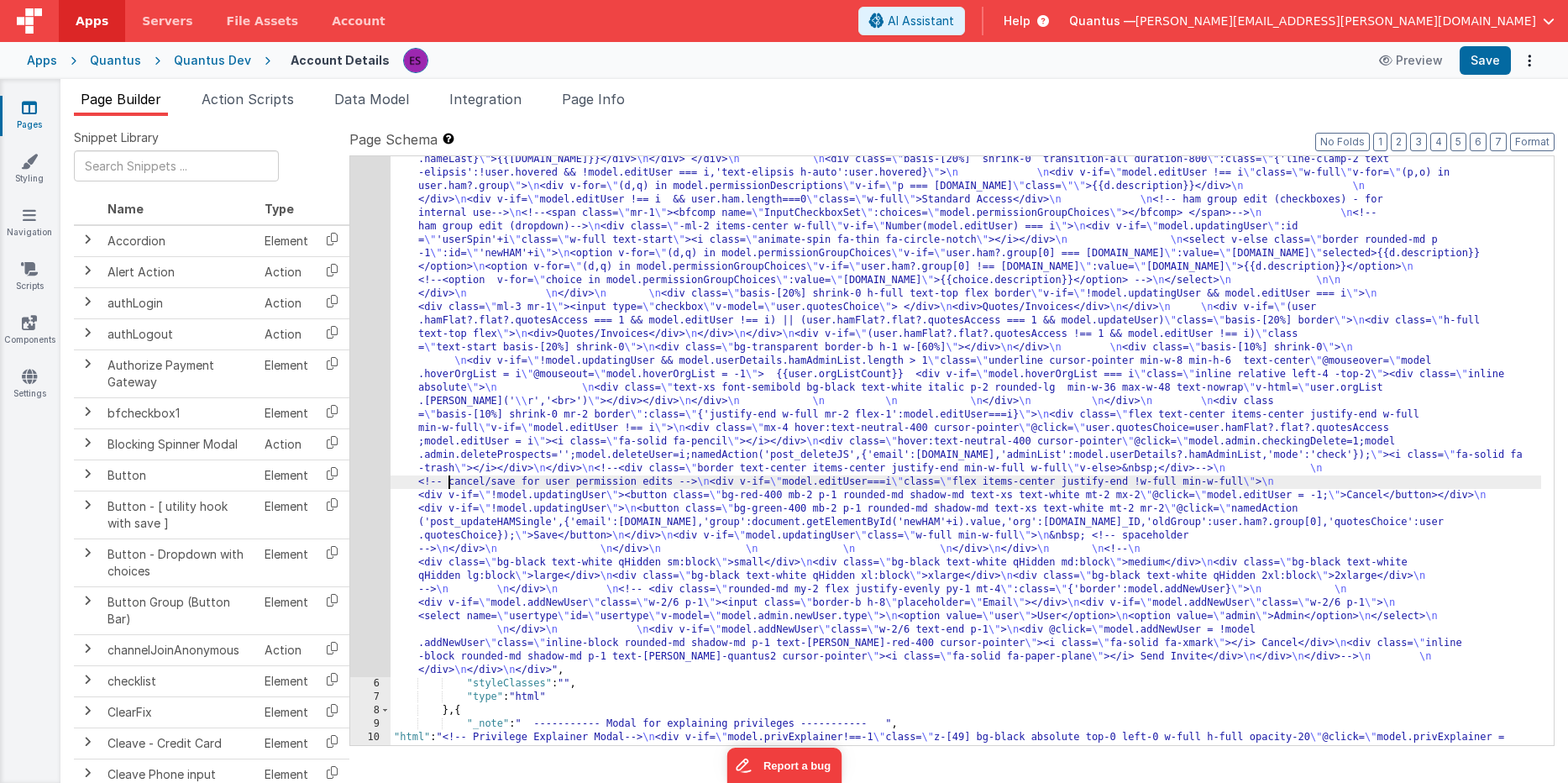
click at [450, 479] on div ""html" : "<!-- User Management Modal--> \n\n <div v-if= \" model.admin \" > \n\…" at bounding box center [966, 582] width 1150 height 1718
click at [378, 523] on div "5" at bounding box center [370, 200] width 41 height 955
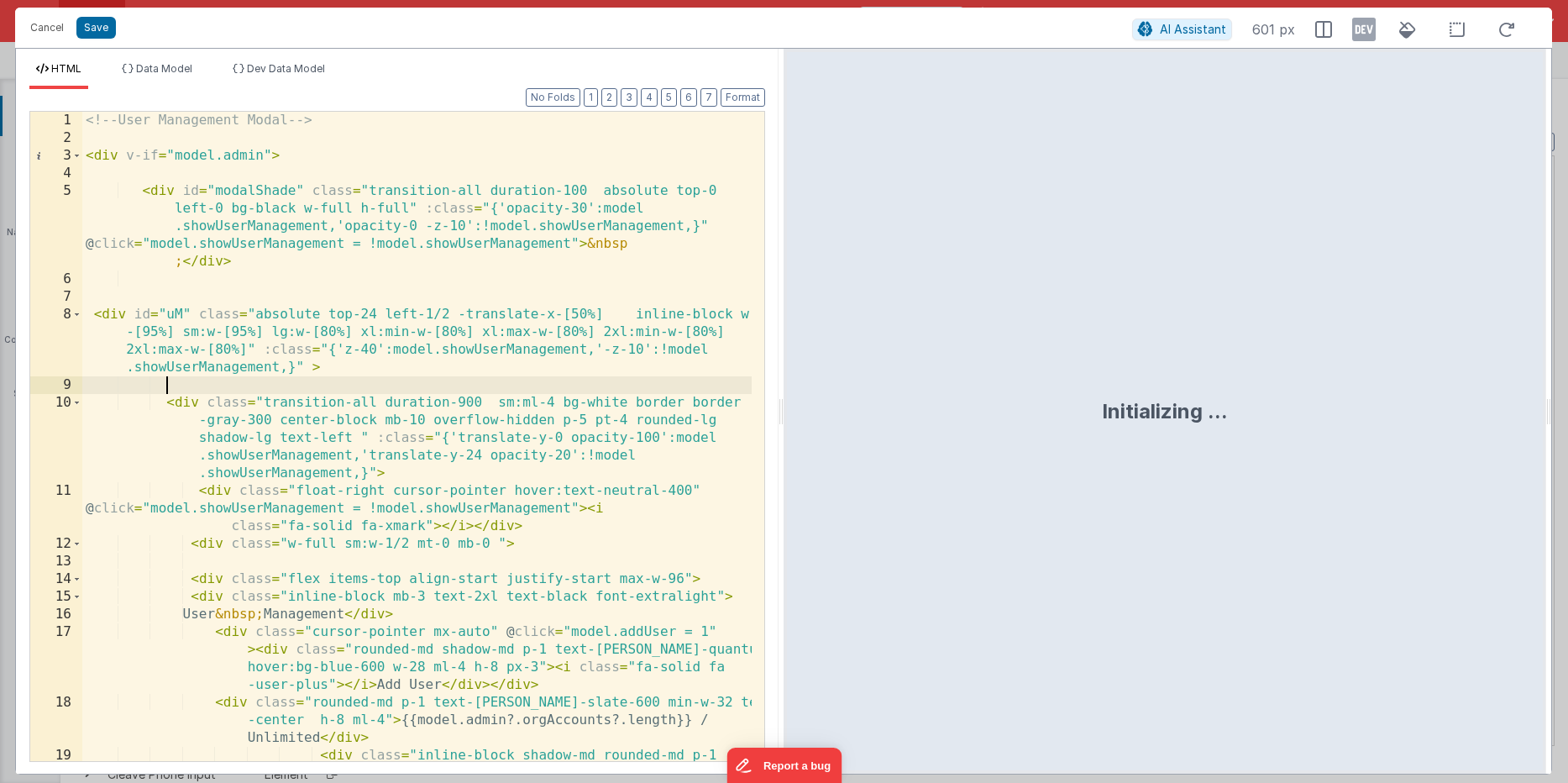
click at [431, 385] on div "<!-- User Management Modal --> < div v-if = "model.admin" > < div id = "modalSh…" at bounding box center [416, 499] width 669 height 773
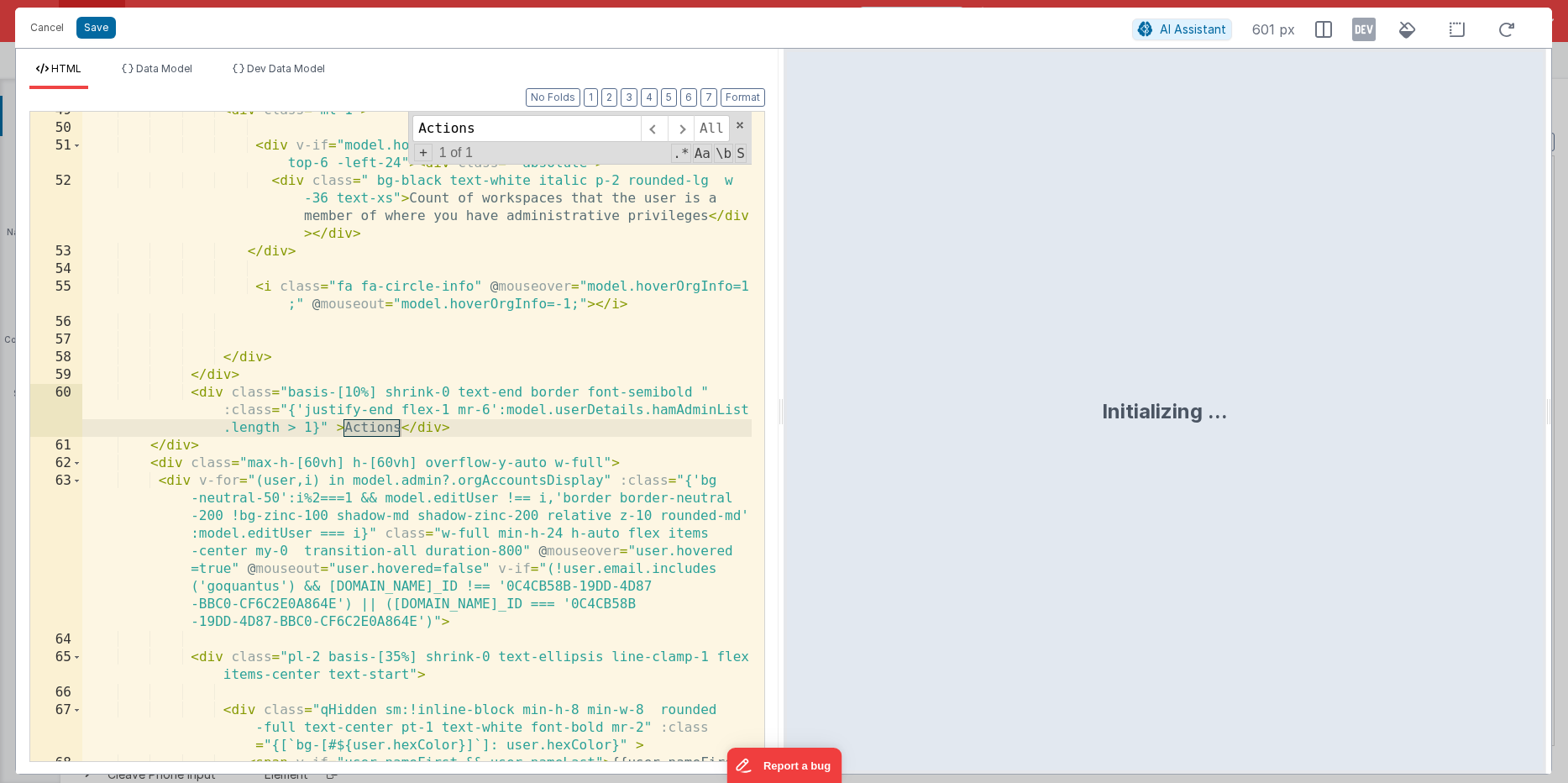
scroll to position [1404, 0]
type input "Actions"
click at [302, 443] on div "< div class = "ml-1" > < div v-if = "model.hoverOrgInfo === 1" class = "relativ…" at bounding box center [416, 461] width 669 height 720
click at [288, 426] on div "< div class = "ml-1" > < div v-if = "model.hoverOrgInfo === 1" class = "relativ…" at bounding box center [416, 461] width 669 height 720
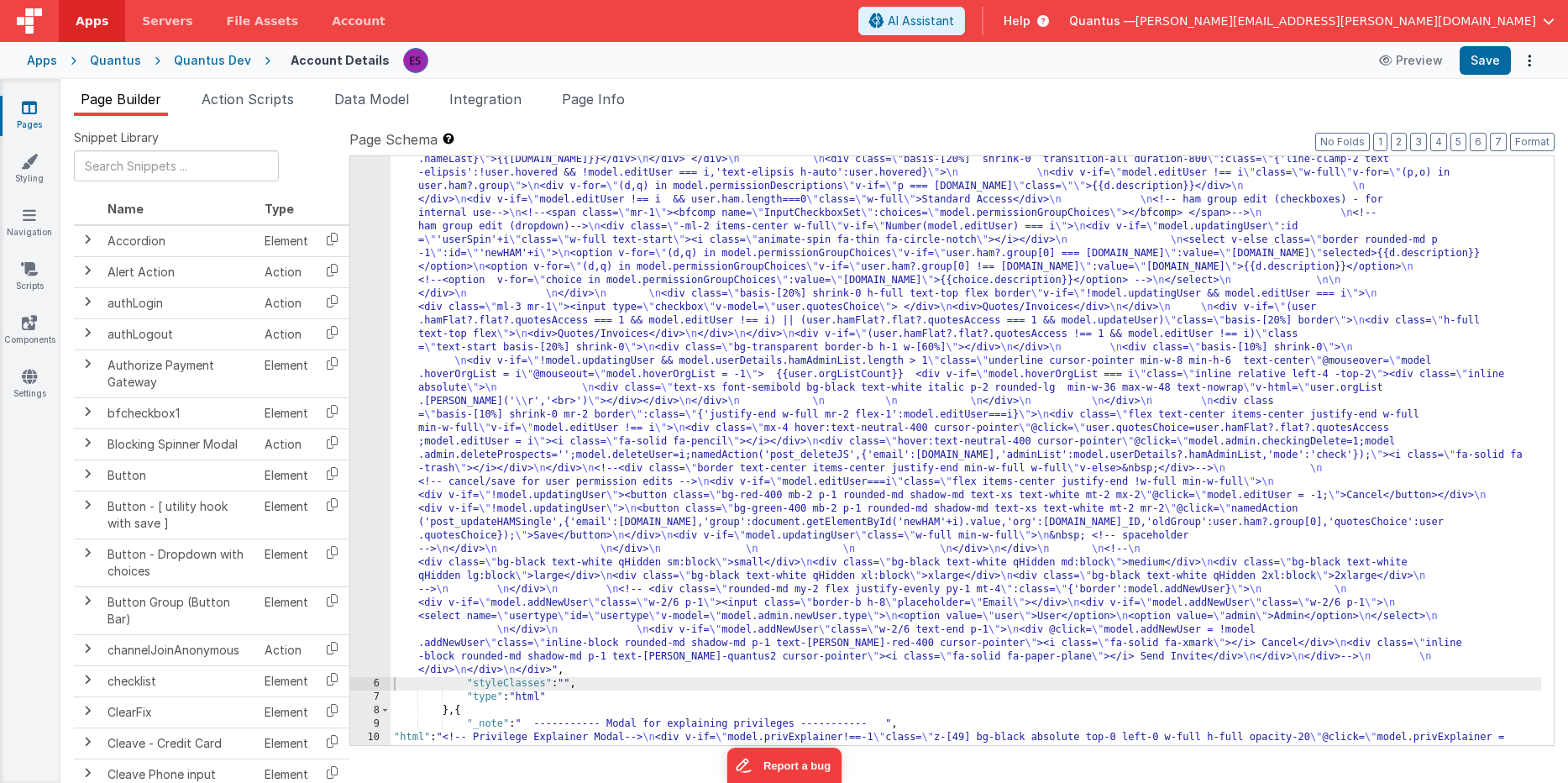
click at [362, 586] on div "5" at bounding box center [370, 200] width 41 height 955
click at [376, 576] on div "5" at bounding box center [370, 200] width 41 height 955
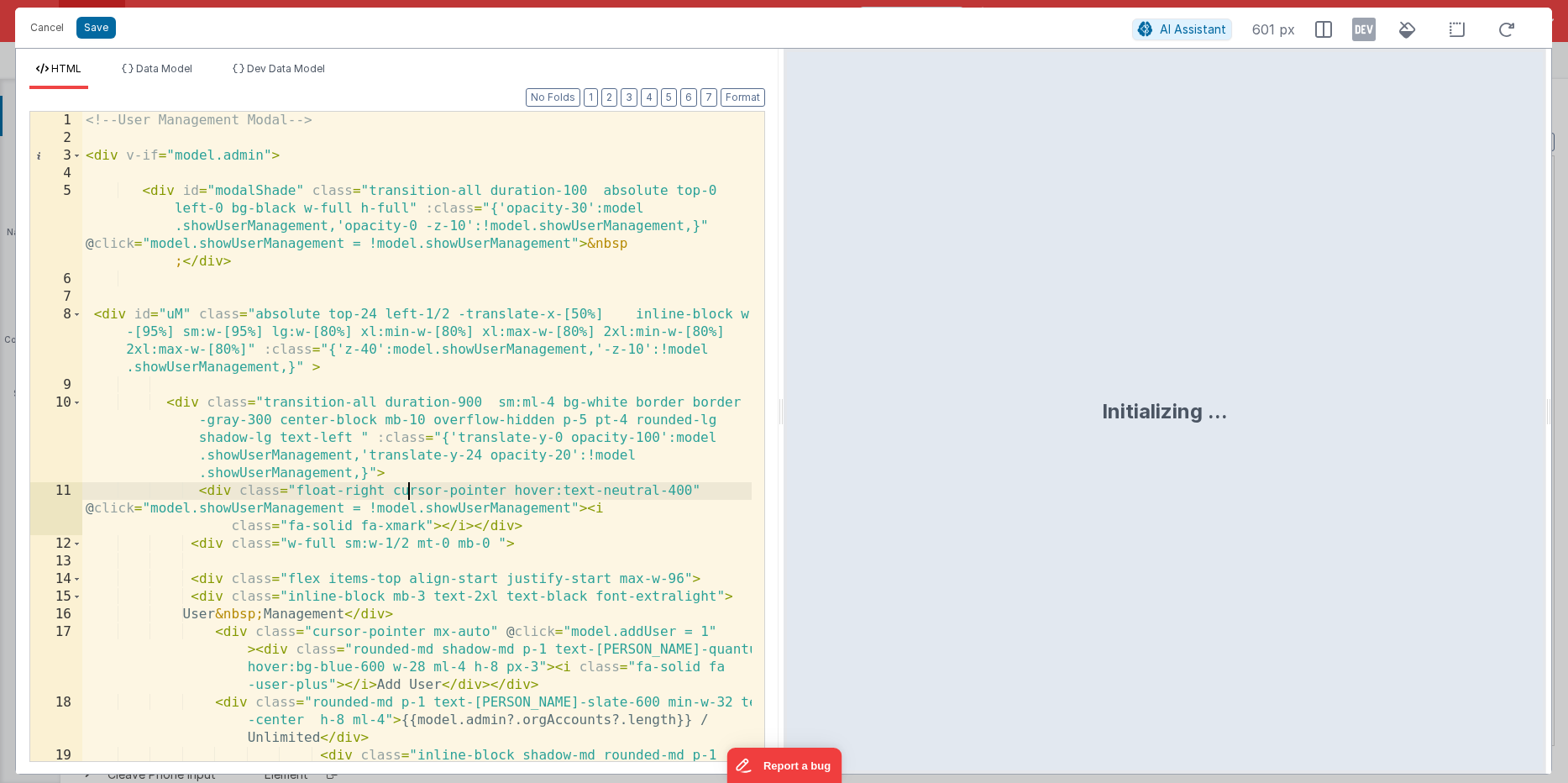
click at [405, 494] on div "<!-- User Management Modal --> < div v-if = "model.admin" > < div id = "modalSh…" at bounding box center [416, 499] width 669 height 773
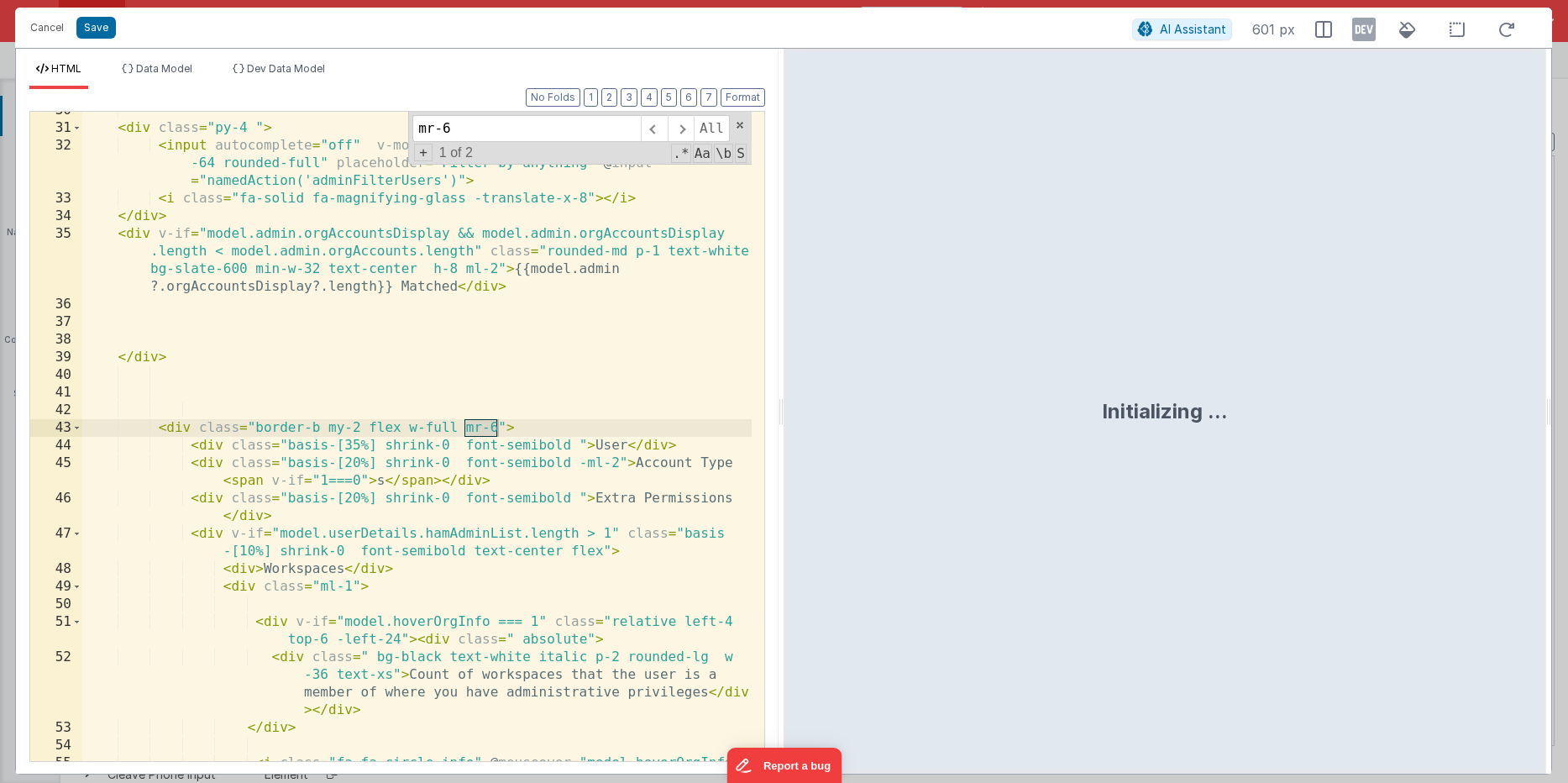
scroll to position [1387, 0]
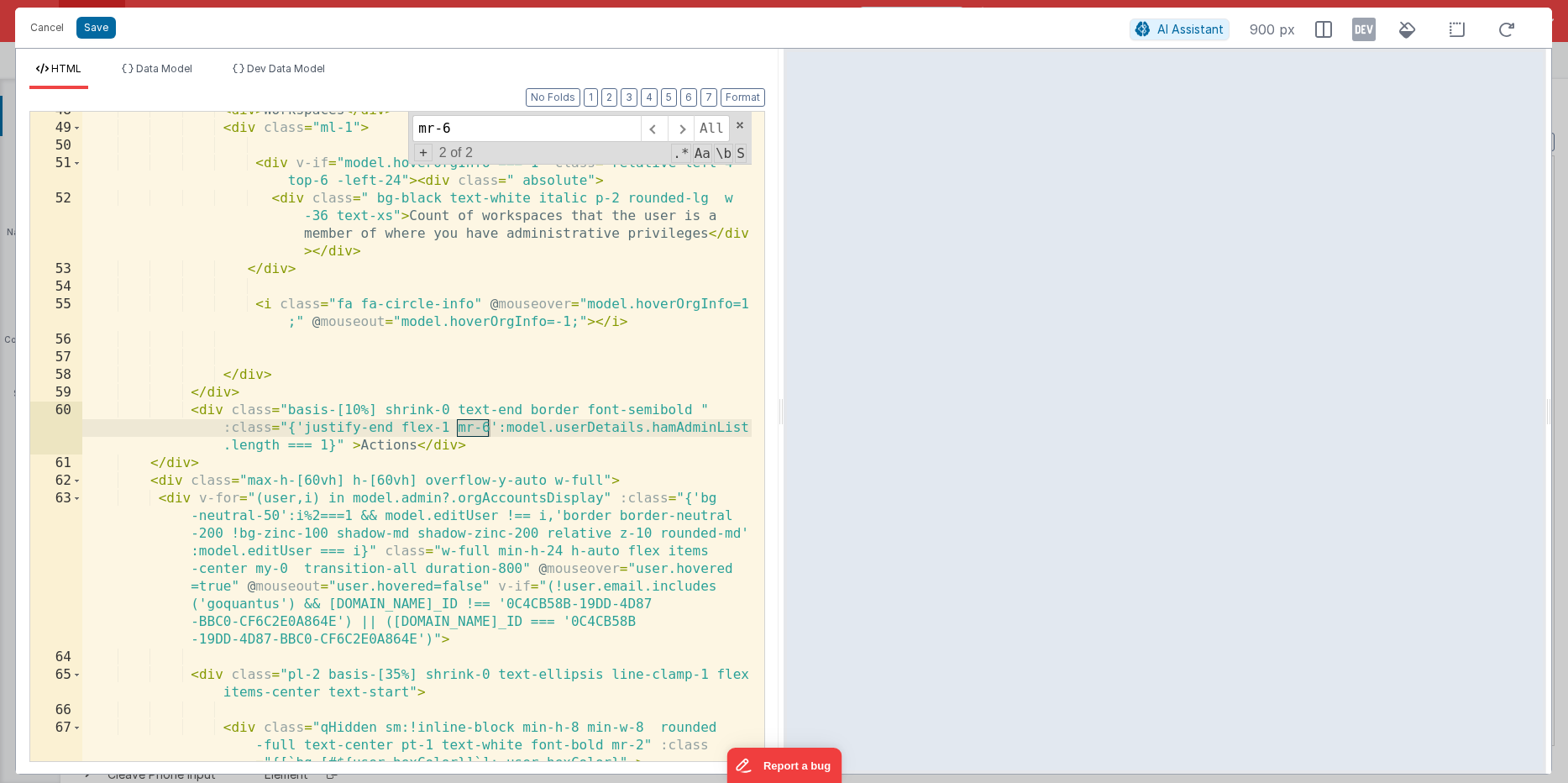
type input "mr-6"
click at [424, 444] on div "< div > Workspaces </ div > < div class = "ml-1" > < div v-if = "model.hoverOrg…" at bounding box center [416, 461] width 669 height 720
drag, startPoint x: 480, startPoint y: 424, endPoint x: 488, endPoint y: 424, distance: 8.0
click at [488, 424] on div "< div > Workspaces </ div > < div class = "ml-1" > < div v-if = "model.hoverOrg…" at bounding box center [416, 461] width 669 height 720
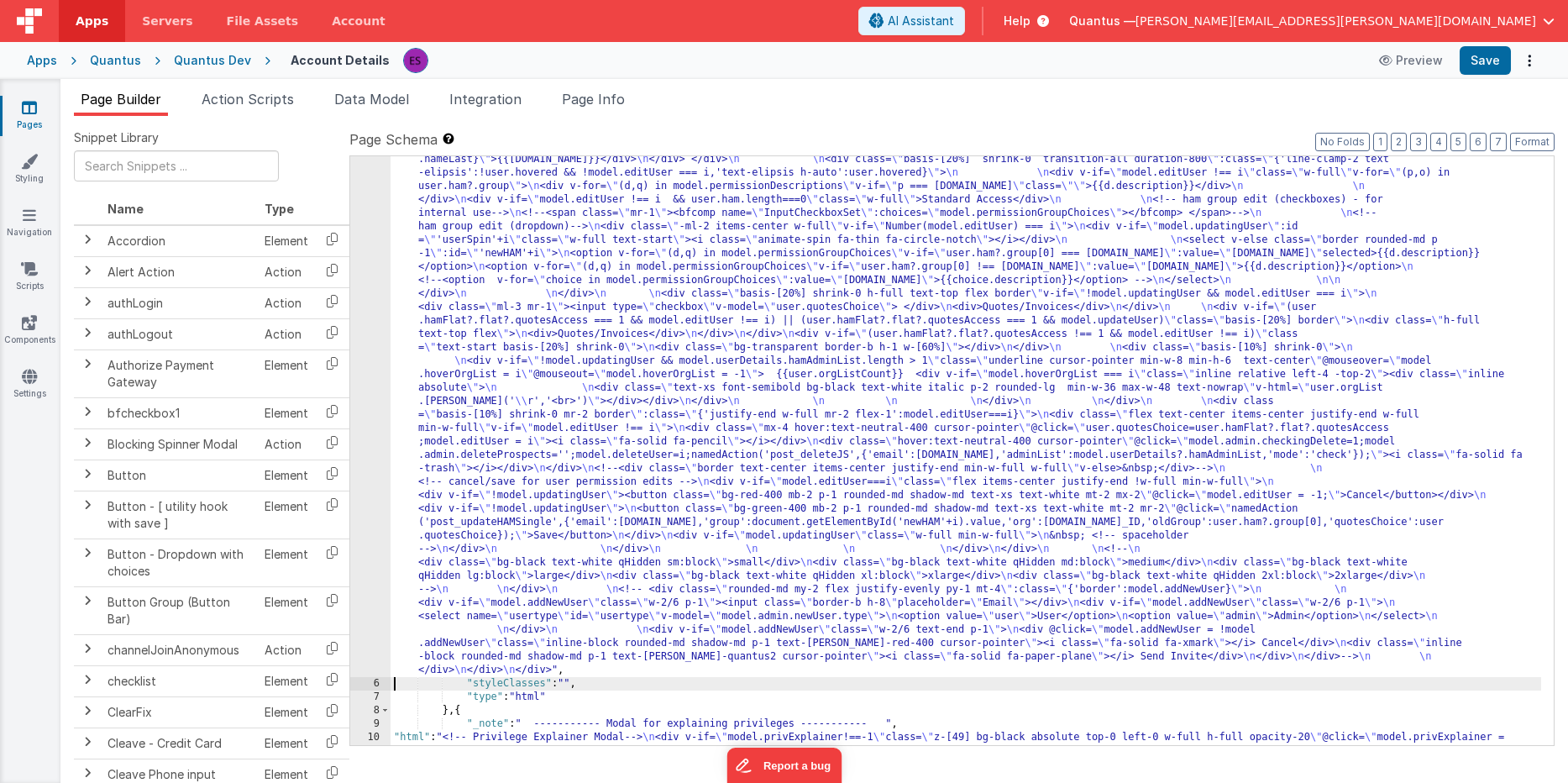
click at [376, 552] on div "5" at bounding box center [370, 200] width 41 height 955
click at [374, 544] on div "5" at bounding box center [370, 200] width 41 height 955
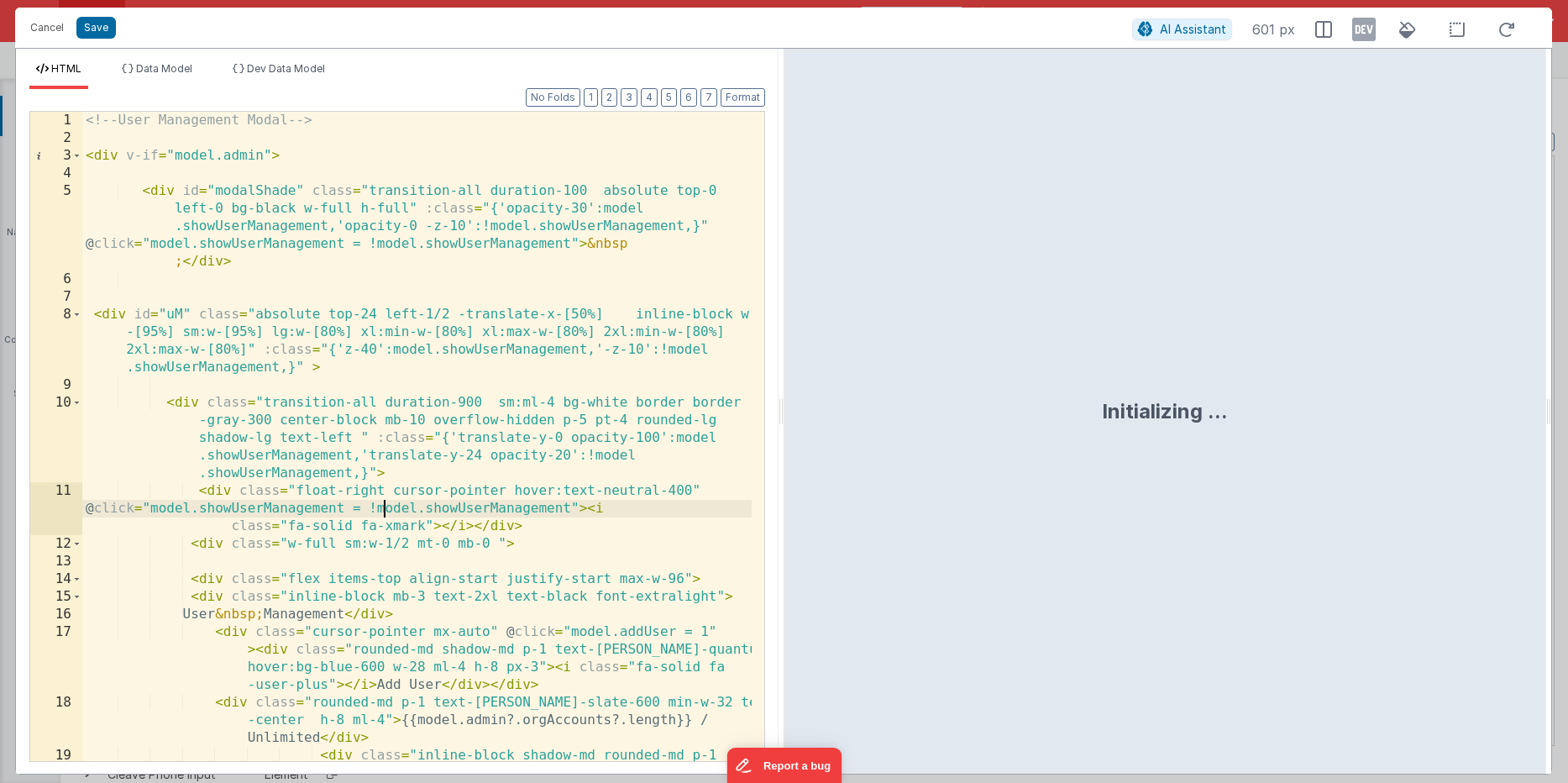
click at [383, 506] on div "<!-- User Management Modal --> < div v-if = "model.admin" > < div id = "modalSh…" at bounding box center [416, 499] width 669 height 773
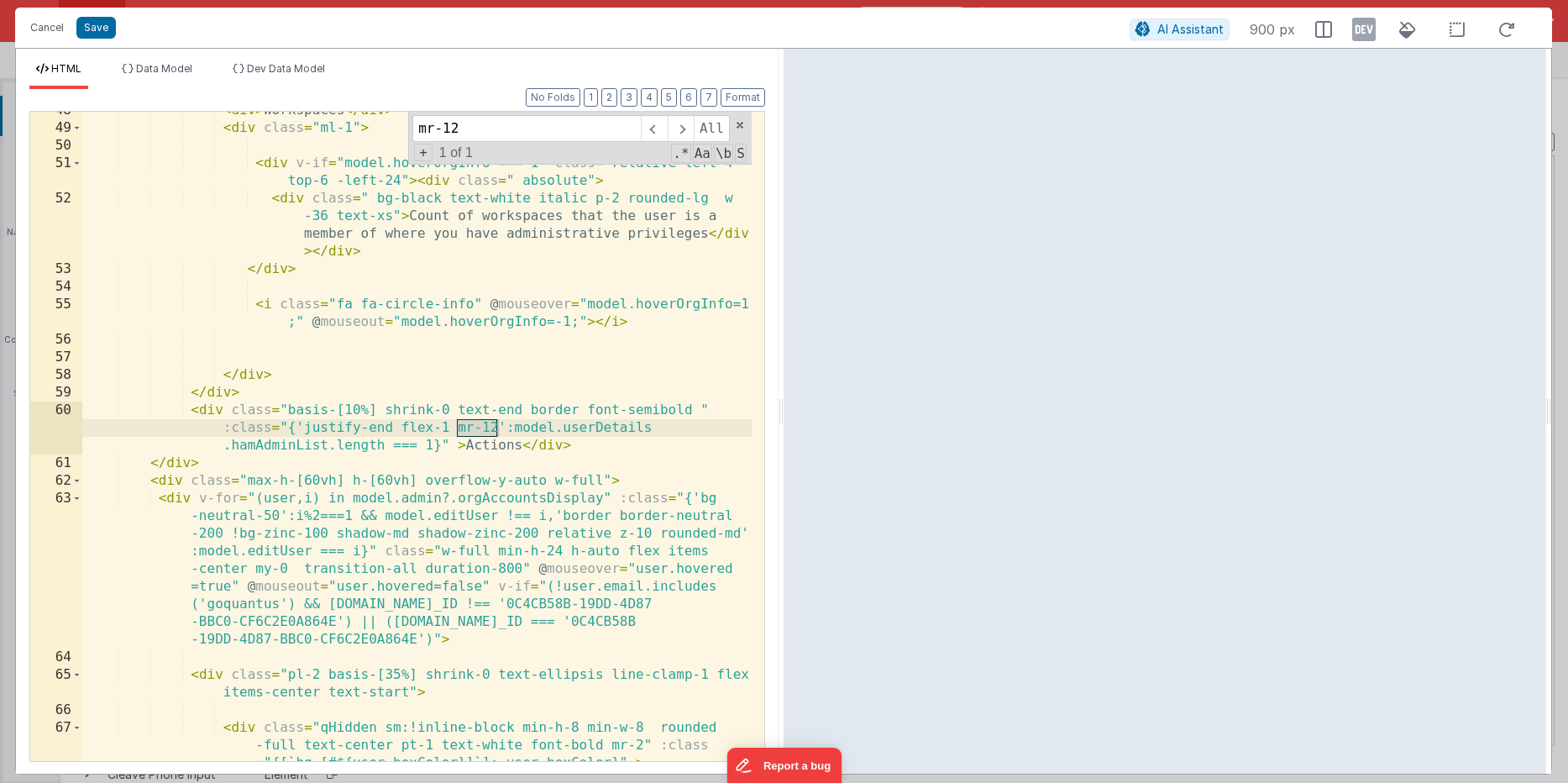
type input "mr-12"
click at [499, 423] on div "< div > Workspaces </ div > < div class = "ml-1" > < div v-if = "model.hoverOrg…" at bounding box center [416, 461] width 669 height 720
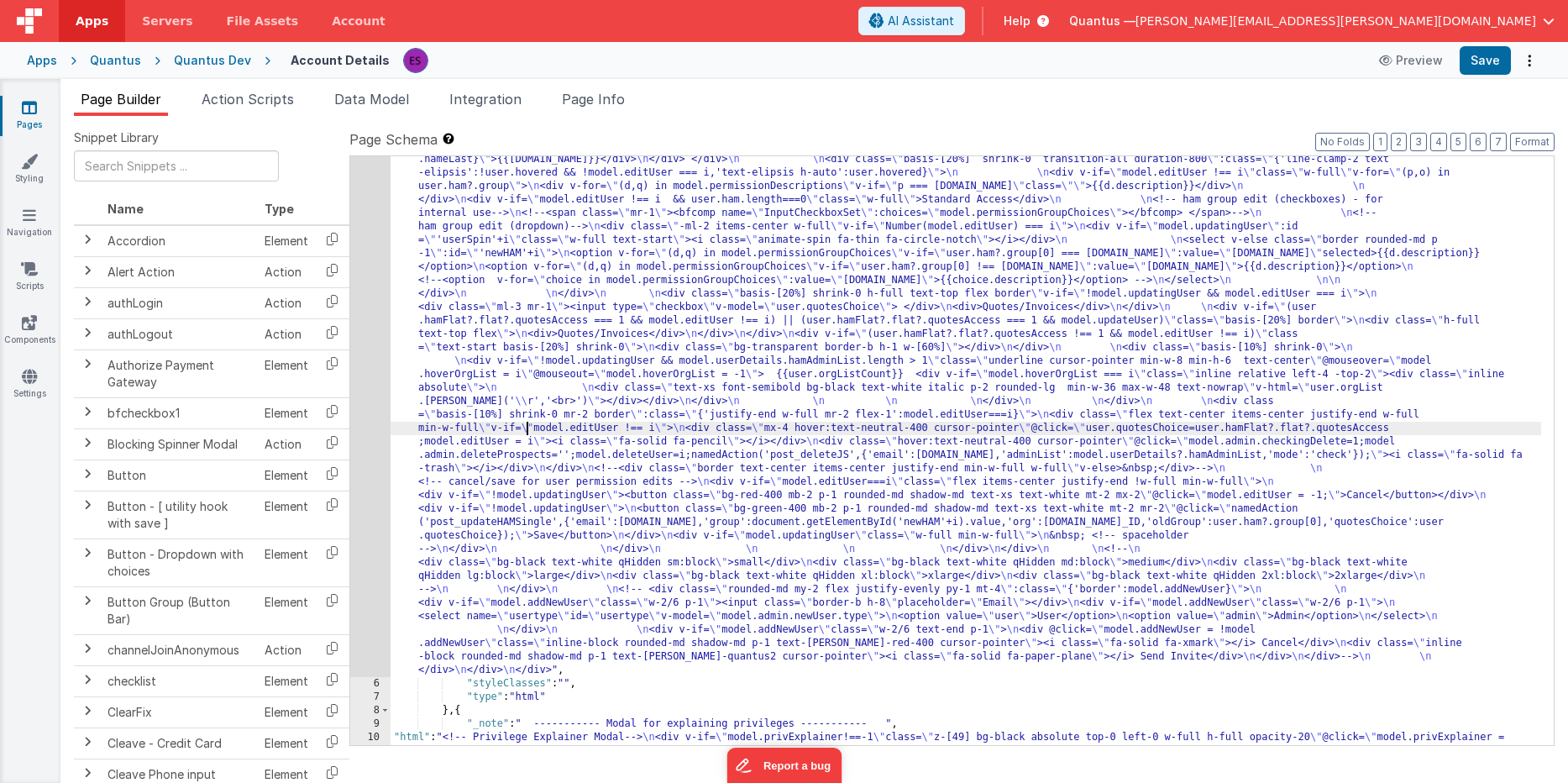
click at [526, 432] on div ""html" : "<!-- User Management Modal--> \n\n <div v-if= \" model.admin \" > \n\…" at bounding box center [966, 582] width 1150 height 1718
click at [366, 480] on div "5" at bounding box center [370, 200] width 41 height 955
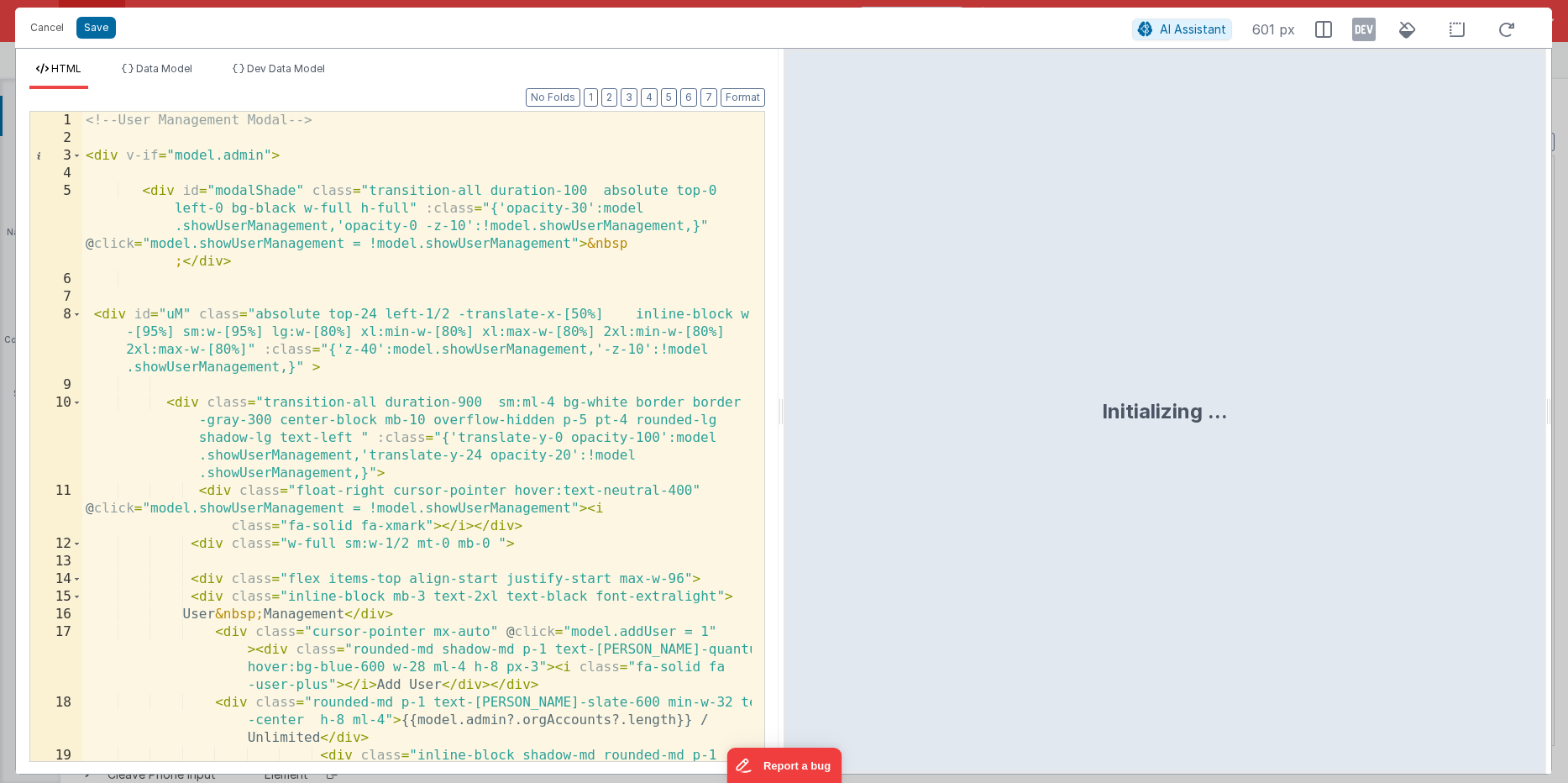
click at [443, 350] on div "<!-- User Management Modal --> < div v-if = "model.admin" > < div id = "modalSh…" at bounding box center [416, 499] width 669 height 773
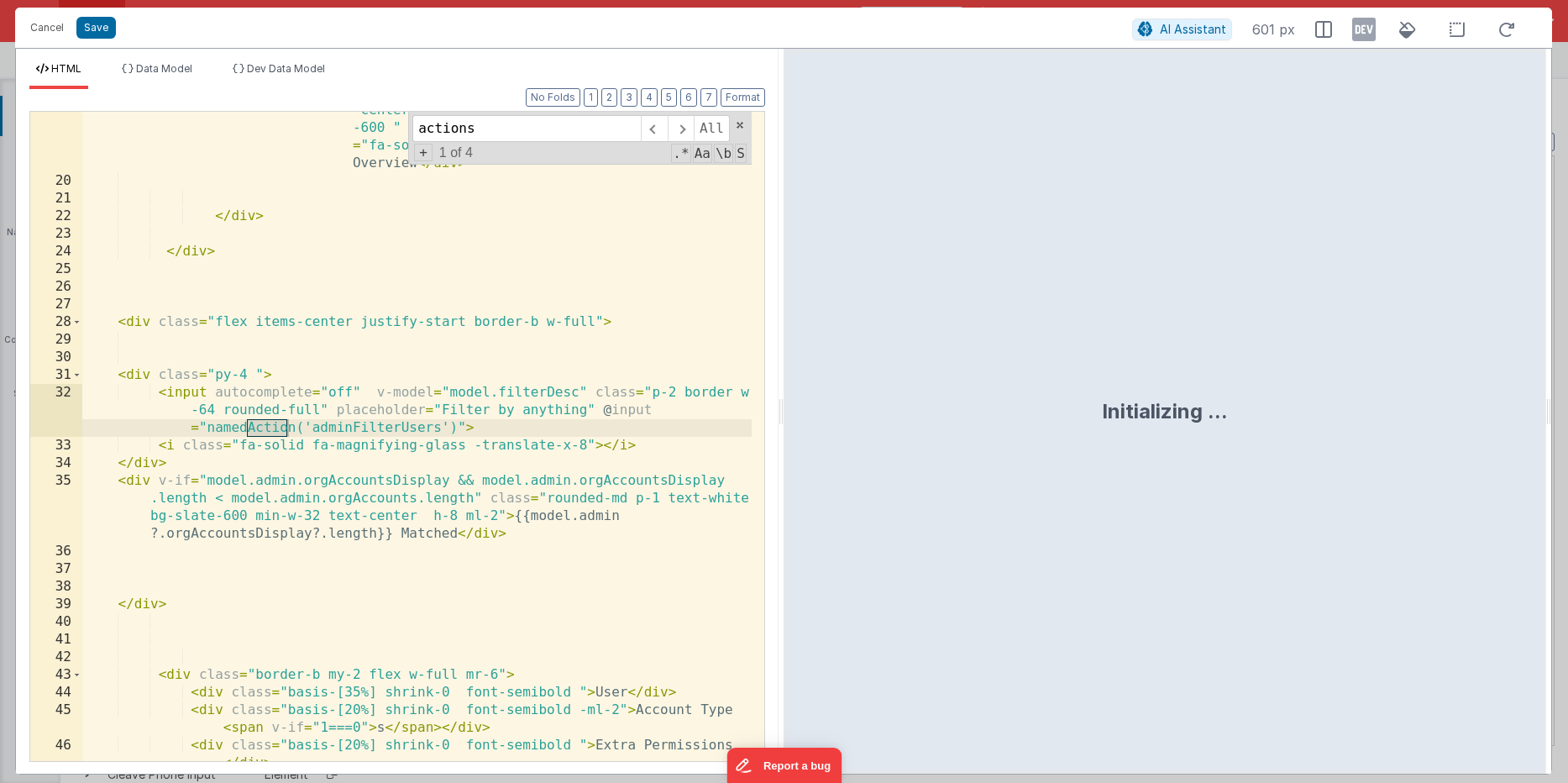
scroll to position [1404, 0]
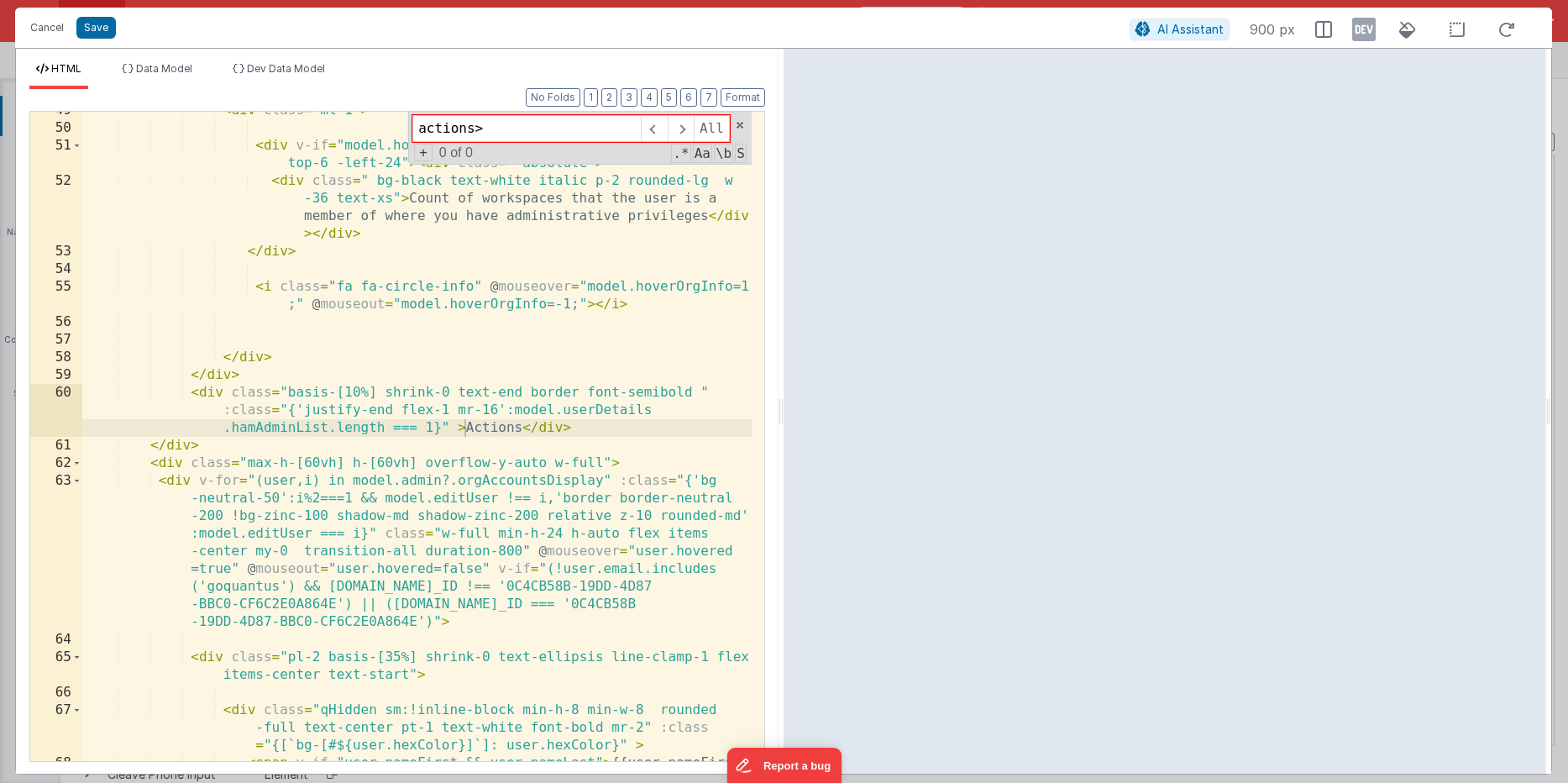
click at [559, 390] on div "< div class = "ml-1" > < div v-if = "model.hoverOrgInfo === 1" class = "relativ…" at bounding box center [416, 461] width 669 height 720
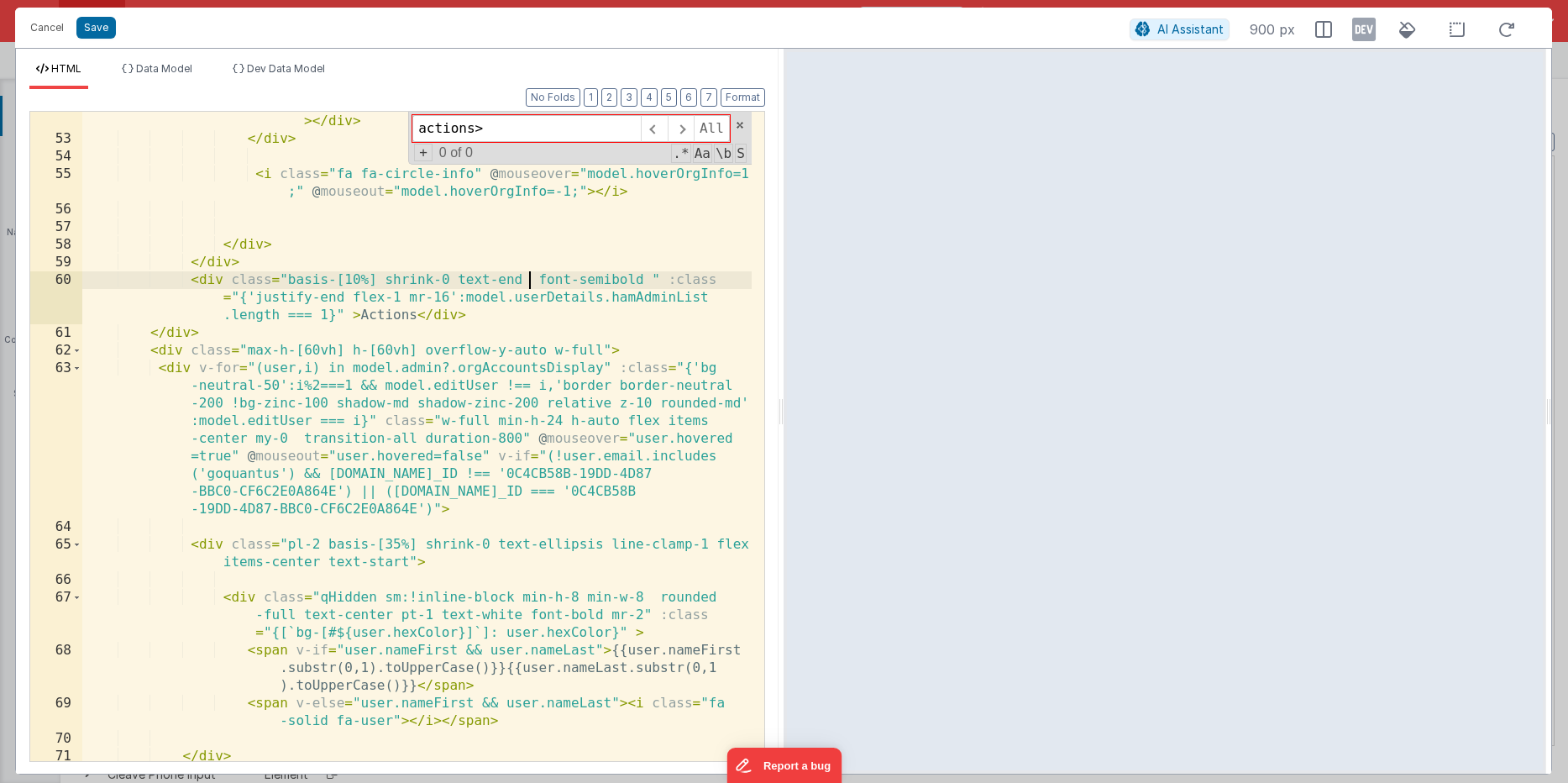
scroll to position [1533, 0]
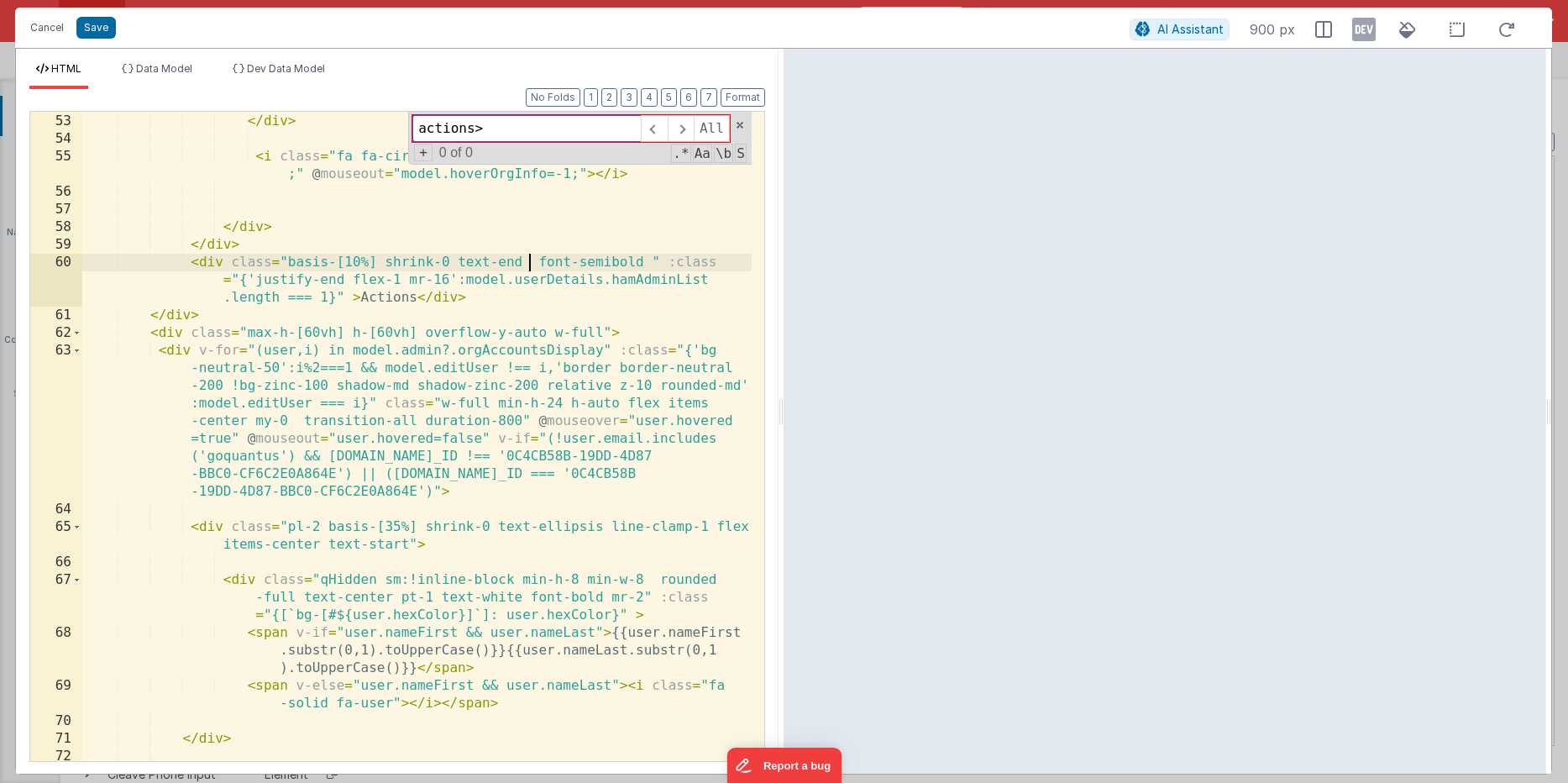
click at [517, 124] on input "actions>" at bounding box center [526, 128] width 228 height 27
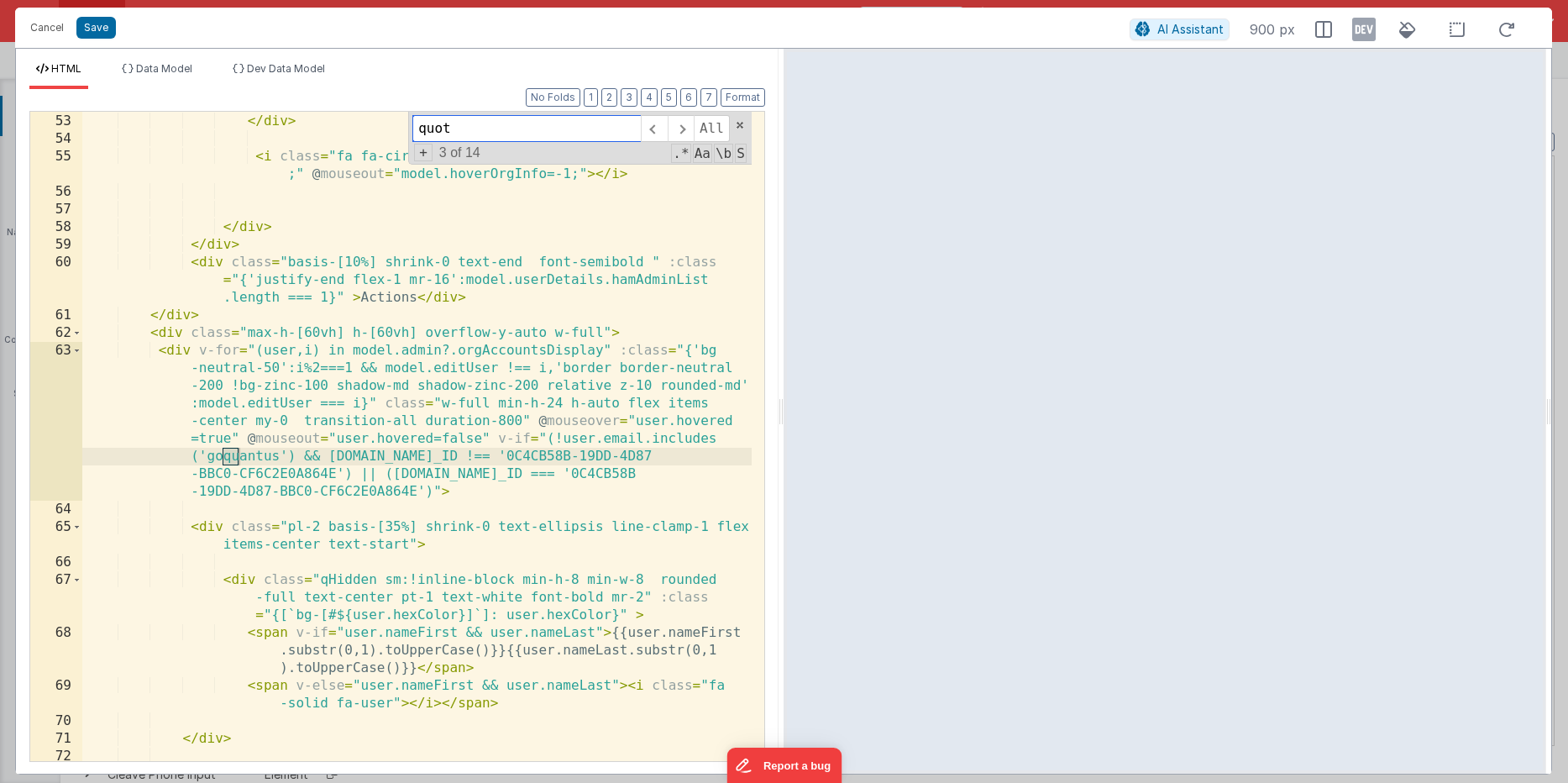
scroll to position [2763, 0]
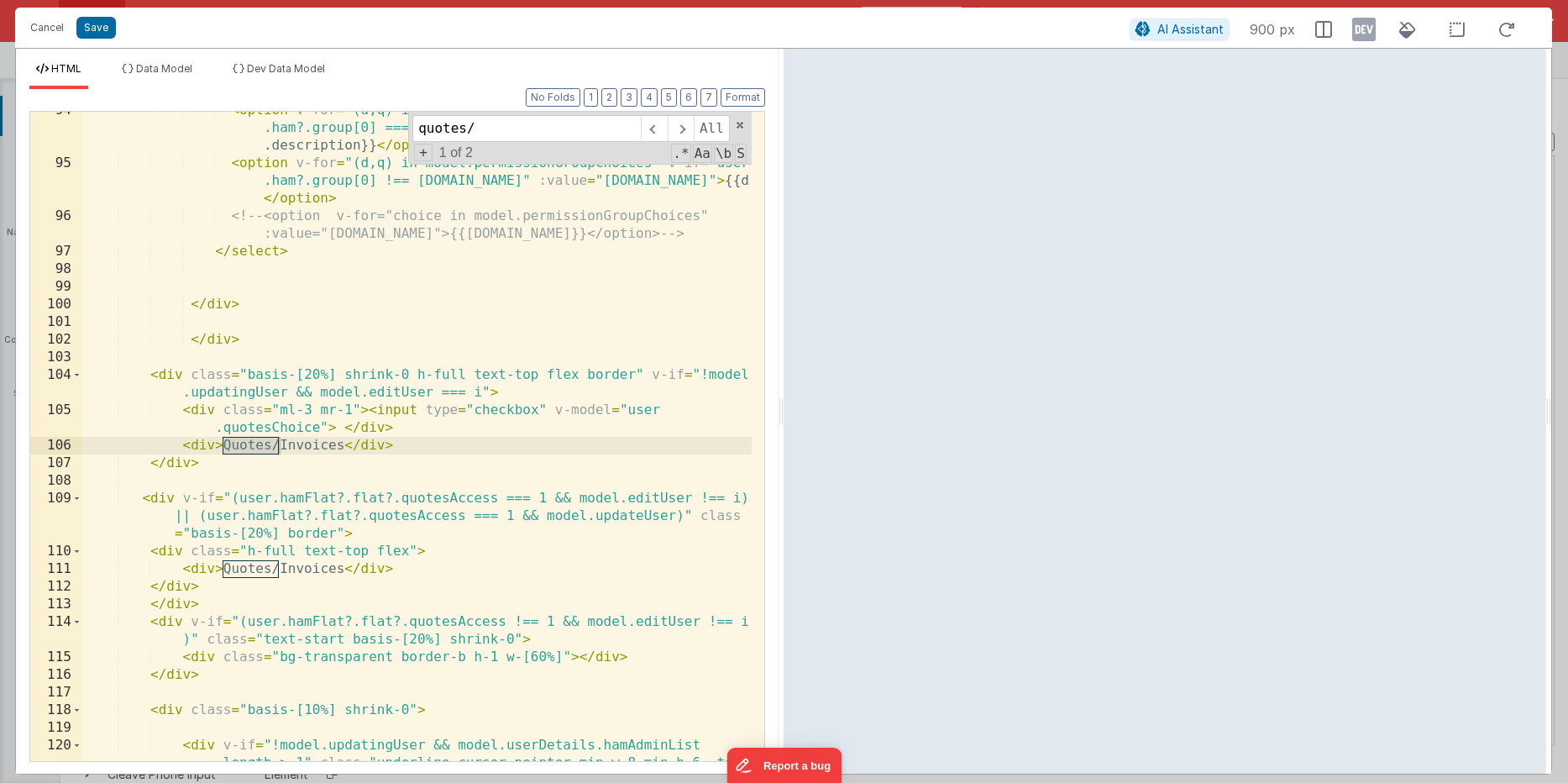
click at [306, 530] on div "< option v-for = "(d,q) in model.permissionGroupChoices" v-if = "user .ham?.gro…" at bounding box center [416, 506] width 669 height 808
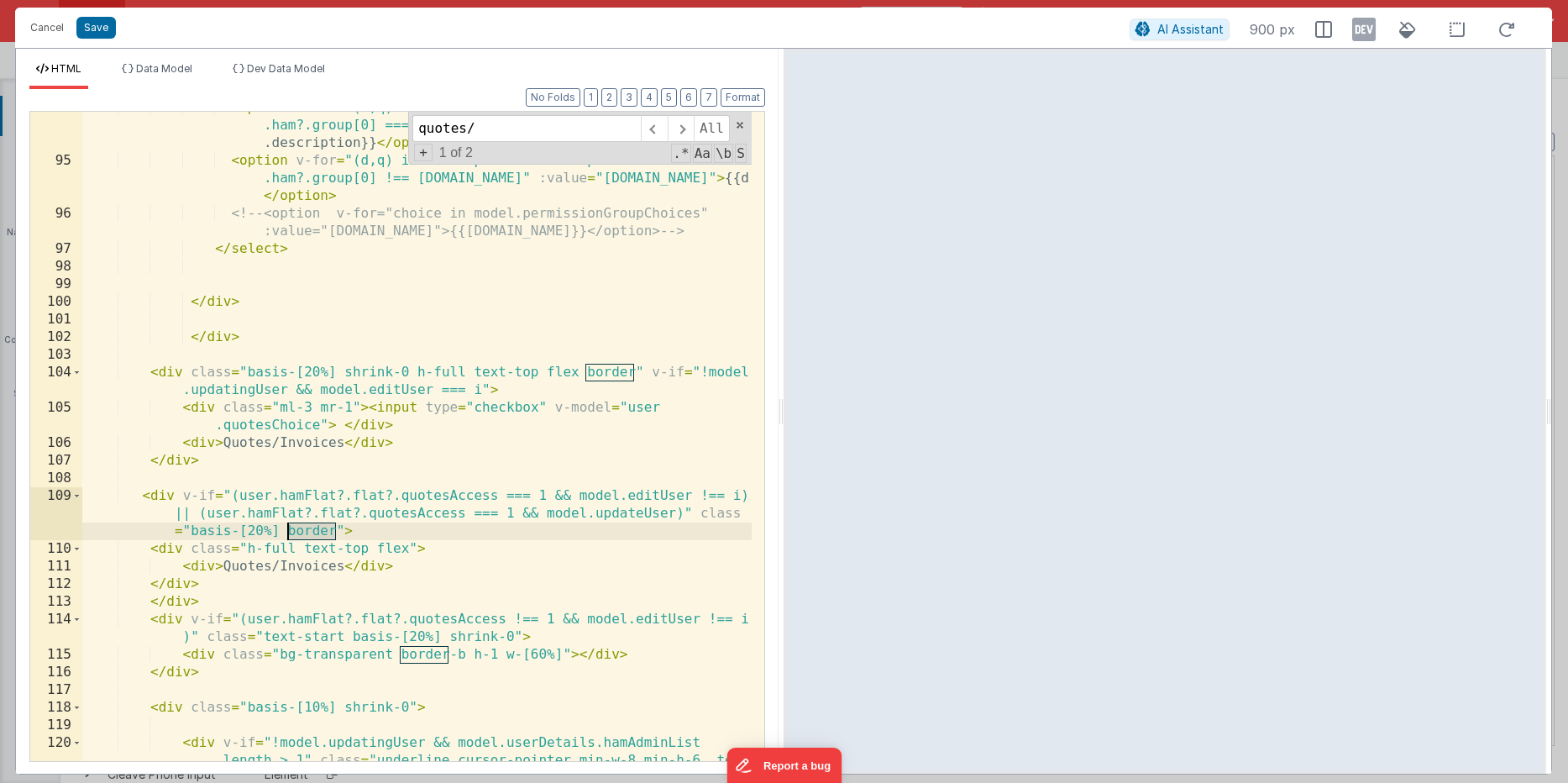
click at [306, 530] on div "< option v-for = "(d,q) in model.permissionGroupChoices" v-if = "user .ham?.gro…" at bounding box center [416, 503] width 669 height 808
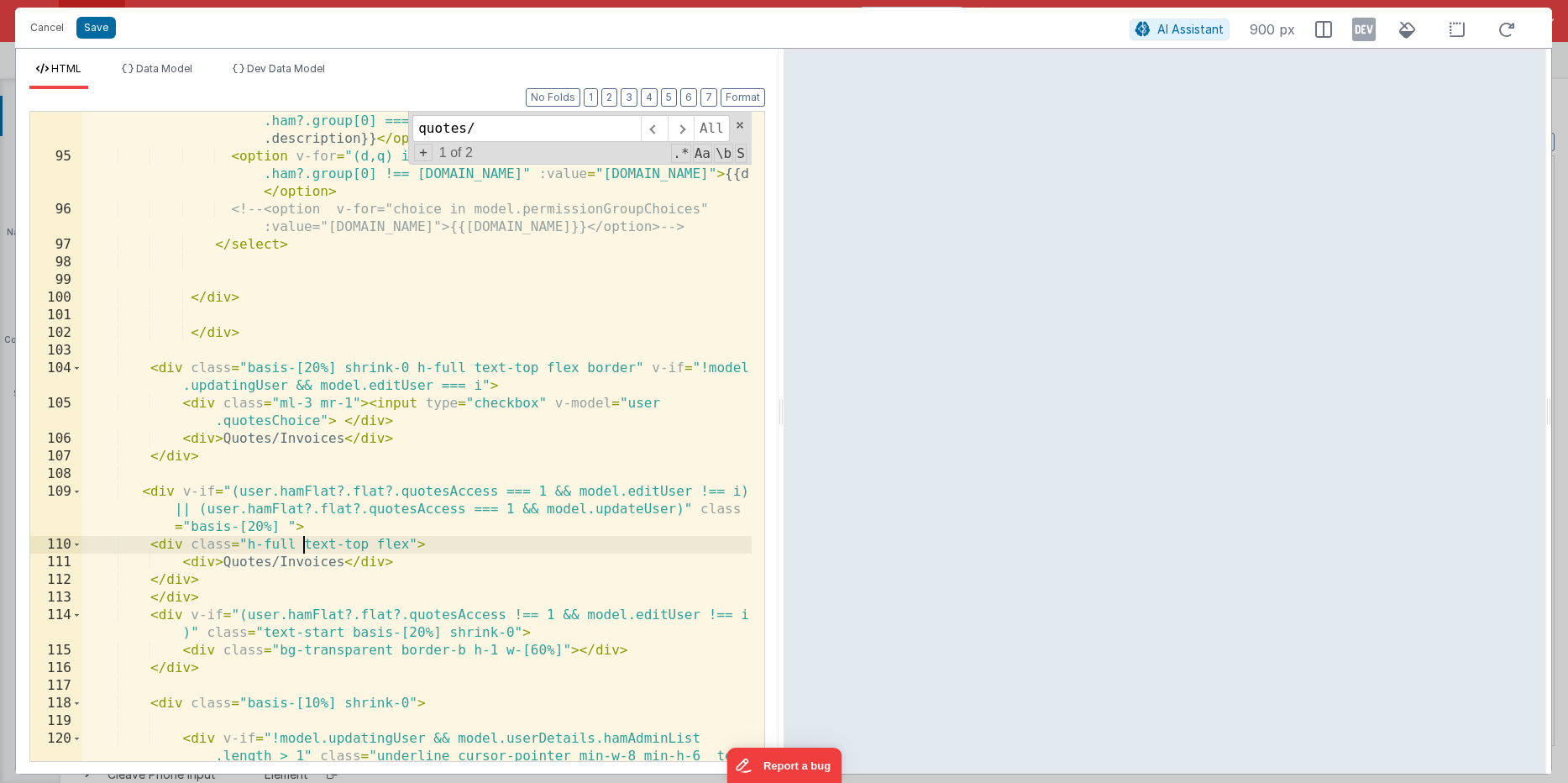
click at [301, 537] on div "< option v-for = "(d,q) in model.permissionGroupChoices" v-if = "user .ham?.gro…" at bounding box center [416, 499] width 669 height 808
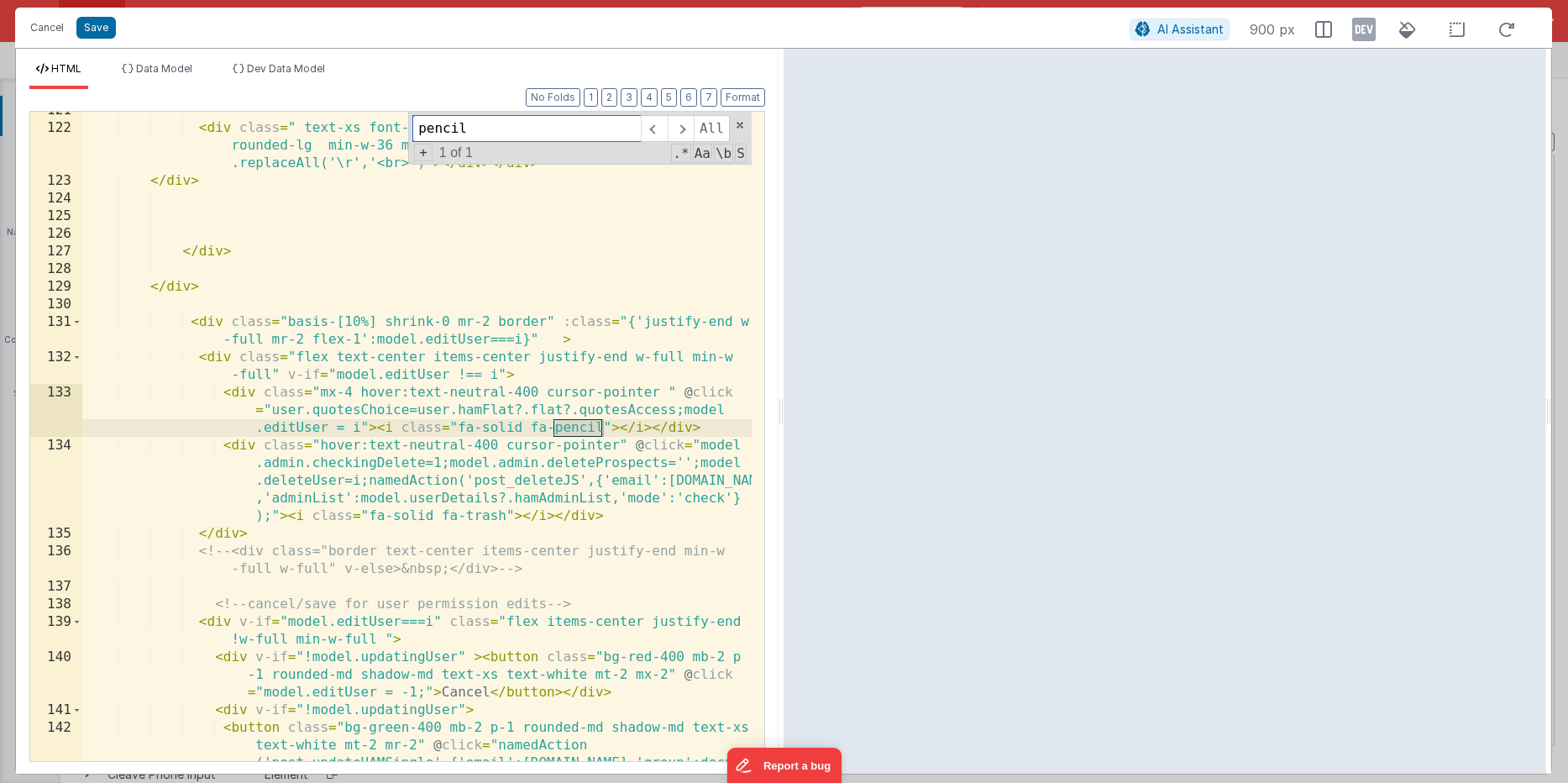
type input "pencil"
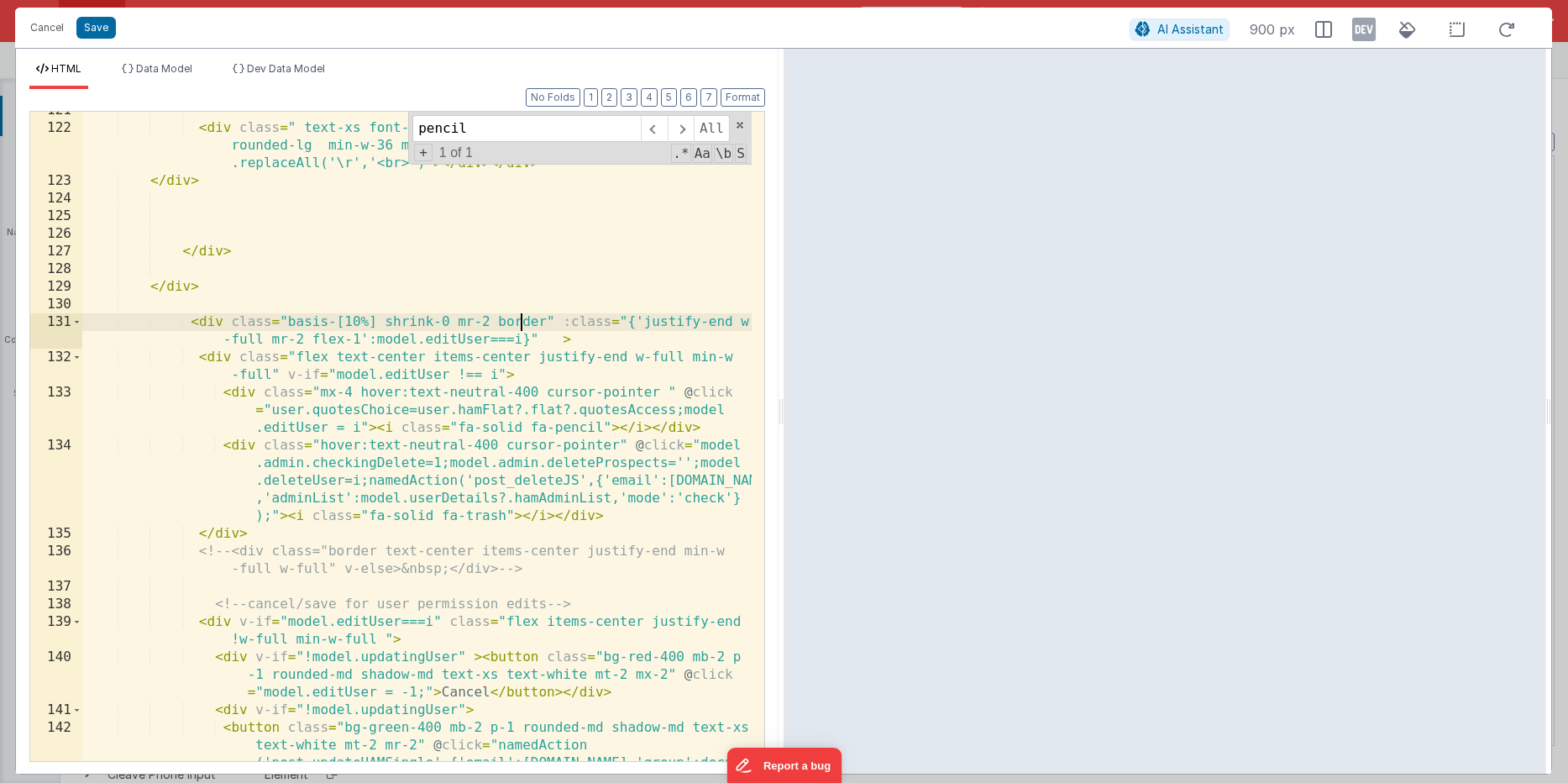
click at [523, 318] on div "< div class = " text-xs font-semibold bg-black text-white italic p-2 rounded-lg…" at bounding box center [416, 489] width 669 height 773
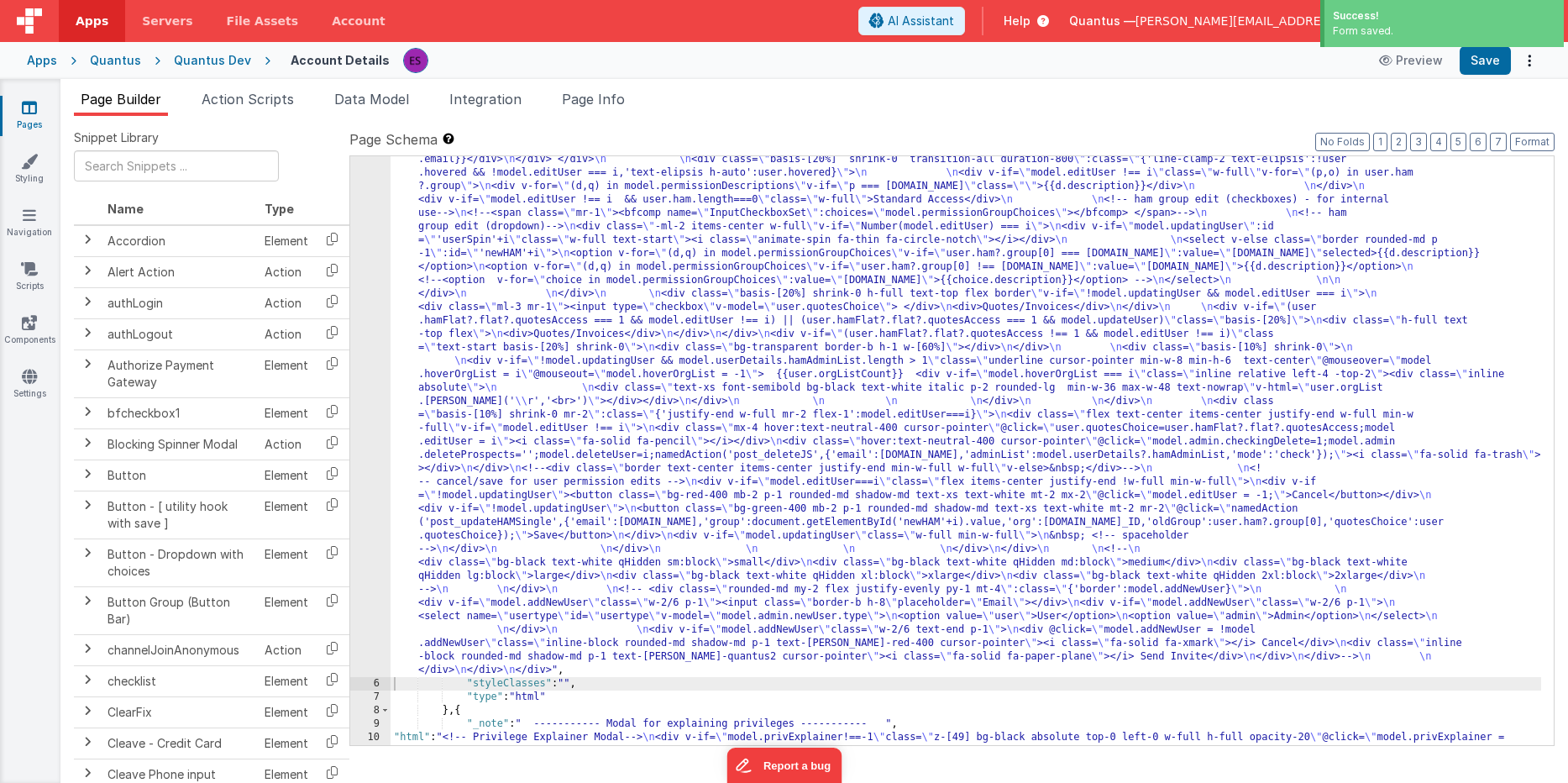
scroll to position [488, 0]
drag, startPoint x: 487, startPoint y: 415, endPoint x: 441, endPoint y: 428, distance: 47.8
click at [487, 415] on div ""html" : "<!-- User Management Modal--> \n\n <div v-if= \" model.admin \" > \n\…" at bounding box center [966, 582] width 1150 height 1718
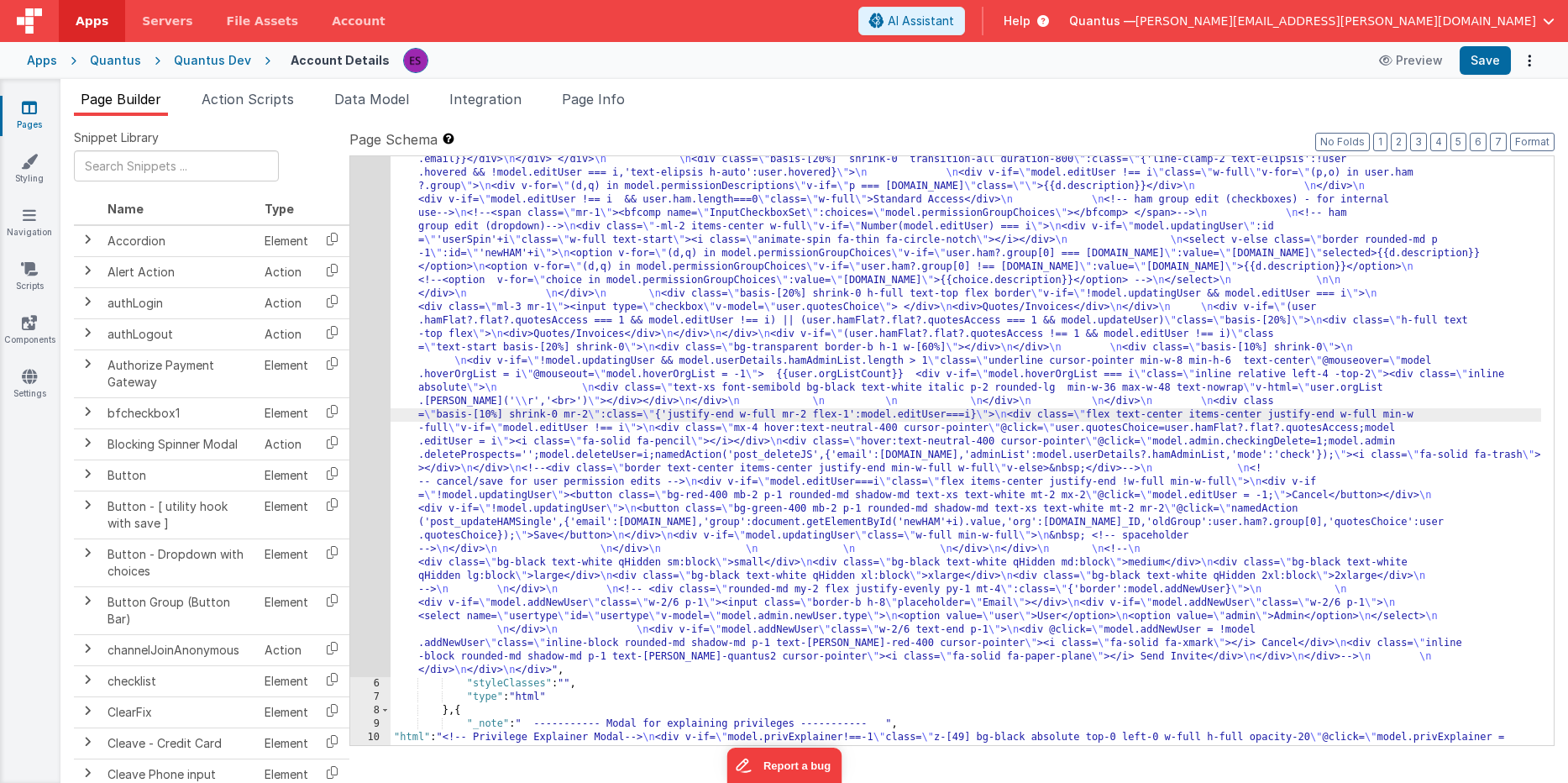
click at [374, 471] on div "5" at bounding box center [370, 200] width 41 height 955
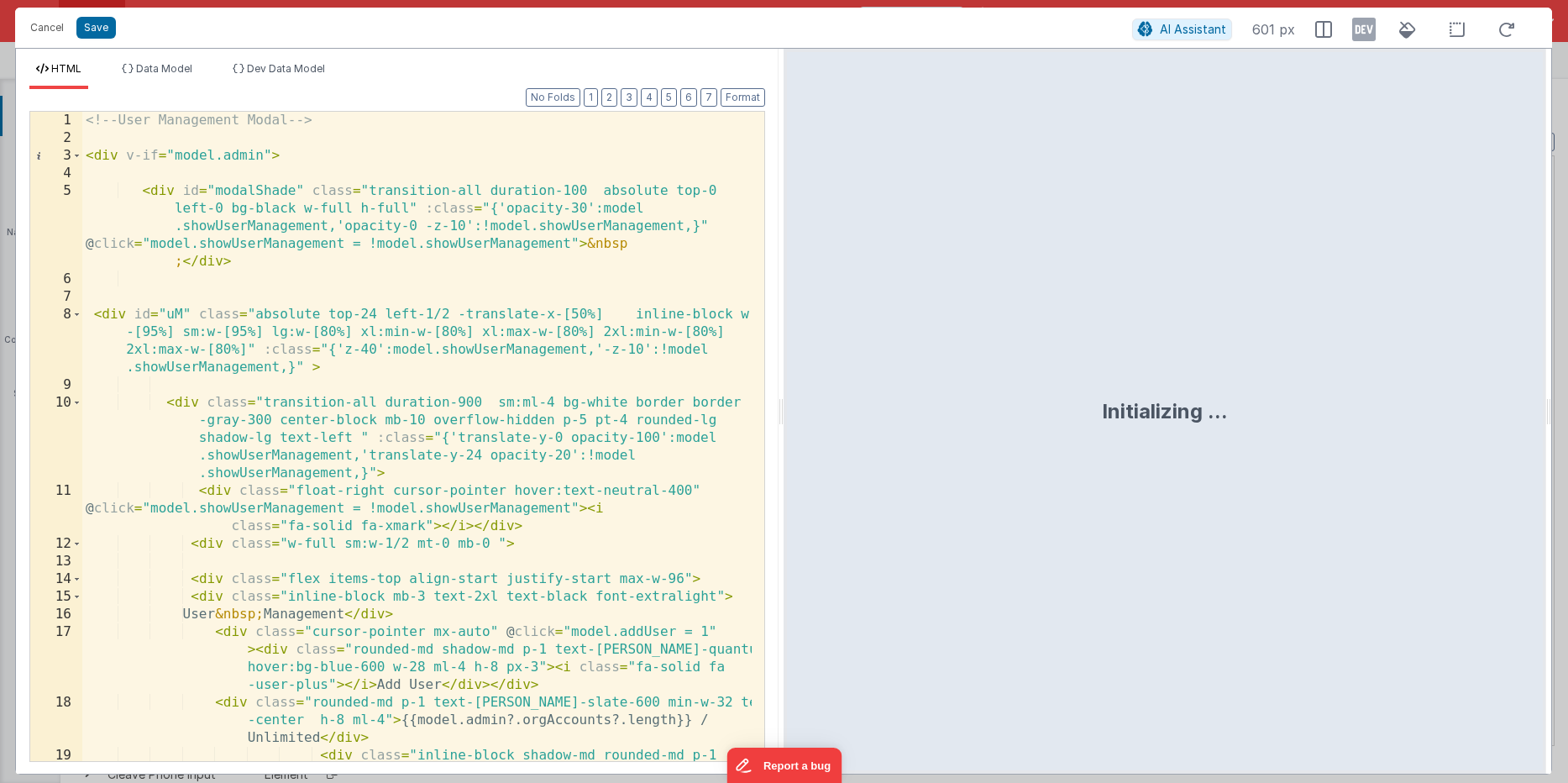
click at [487, 329] on div "<!-- User Management Modal --> < div v-if = "model.admin" > < div id = "modalSh…" at bounding box center [416, 499] width 669 height 773
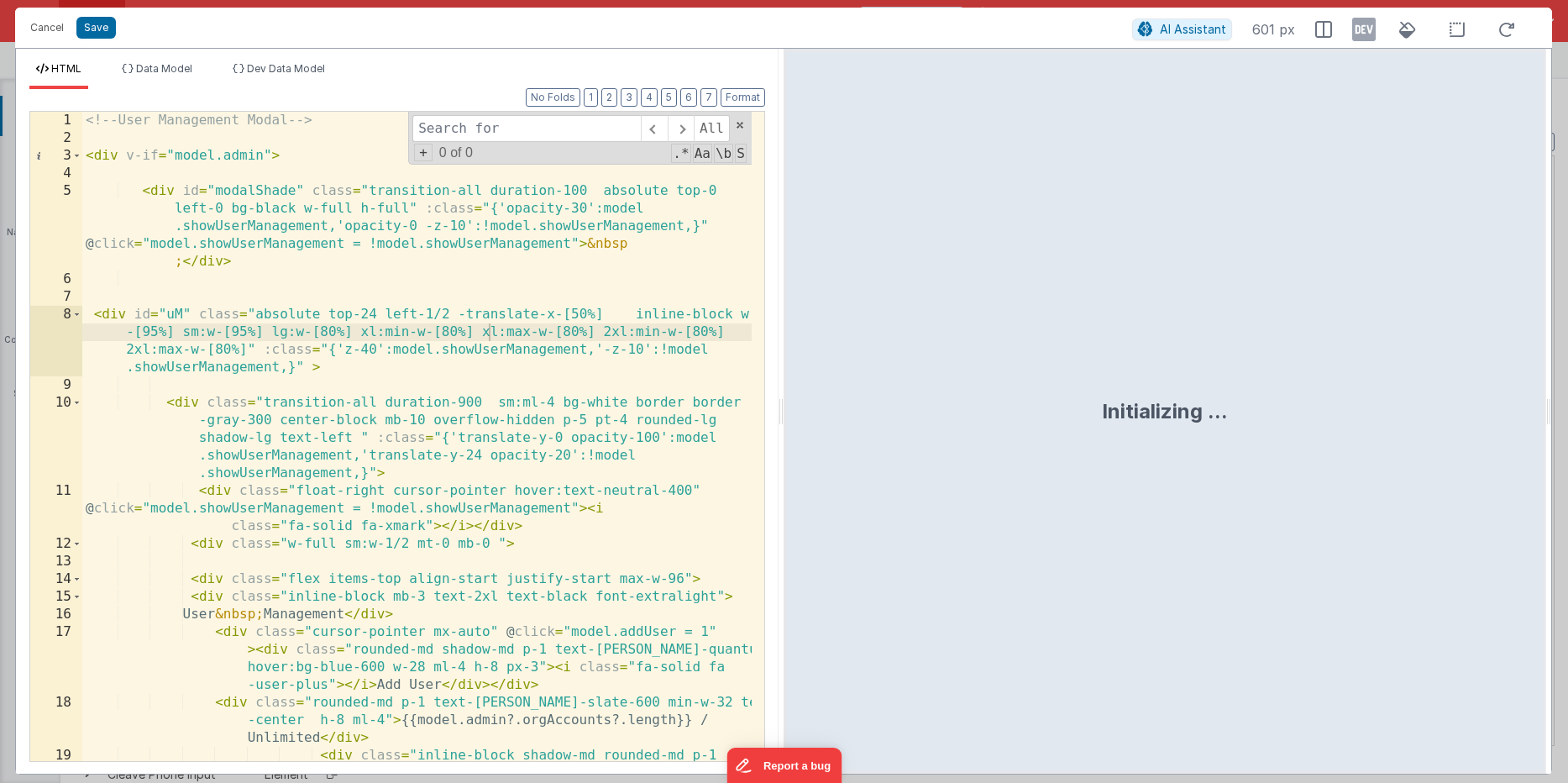
type input "D"
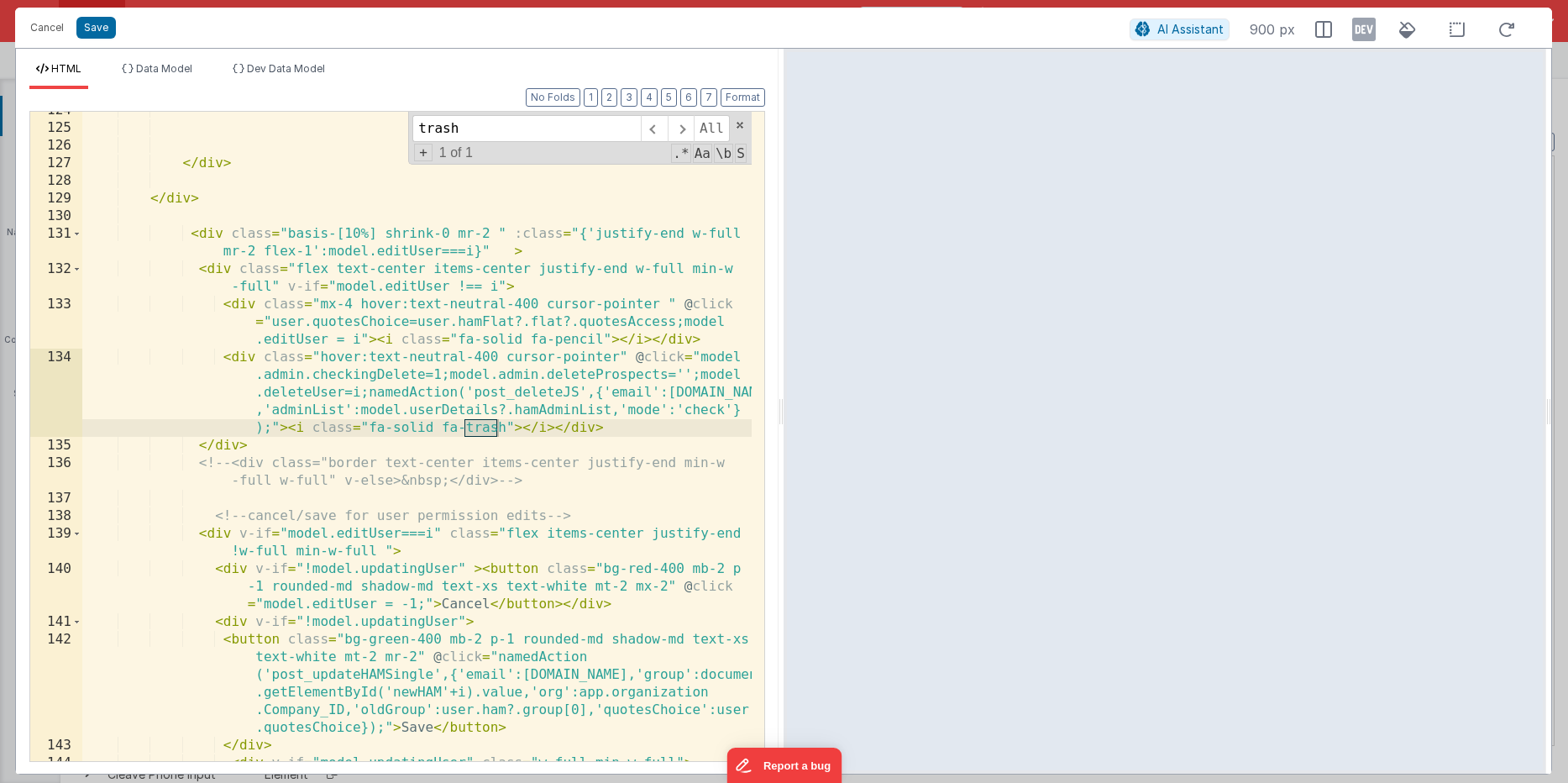
scroll to position [3592, 0]
type input "trash"
click at [51, 33] on button "Cancel" at bounding box center [47, 28] width 51 height 23
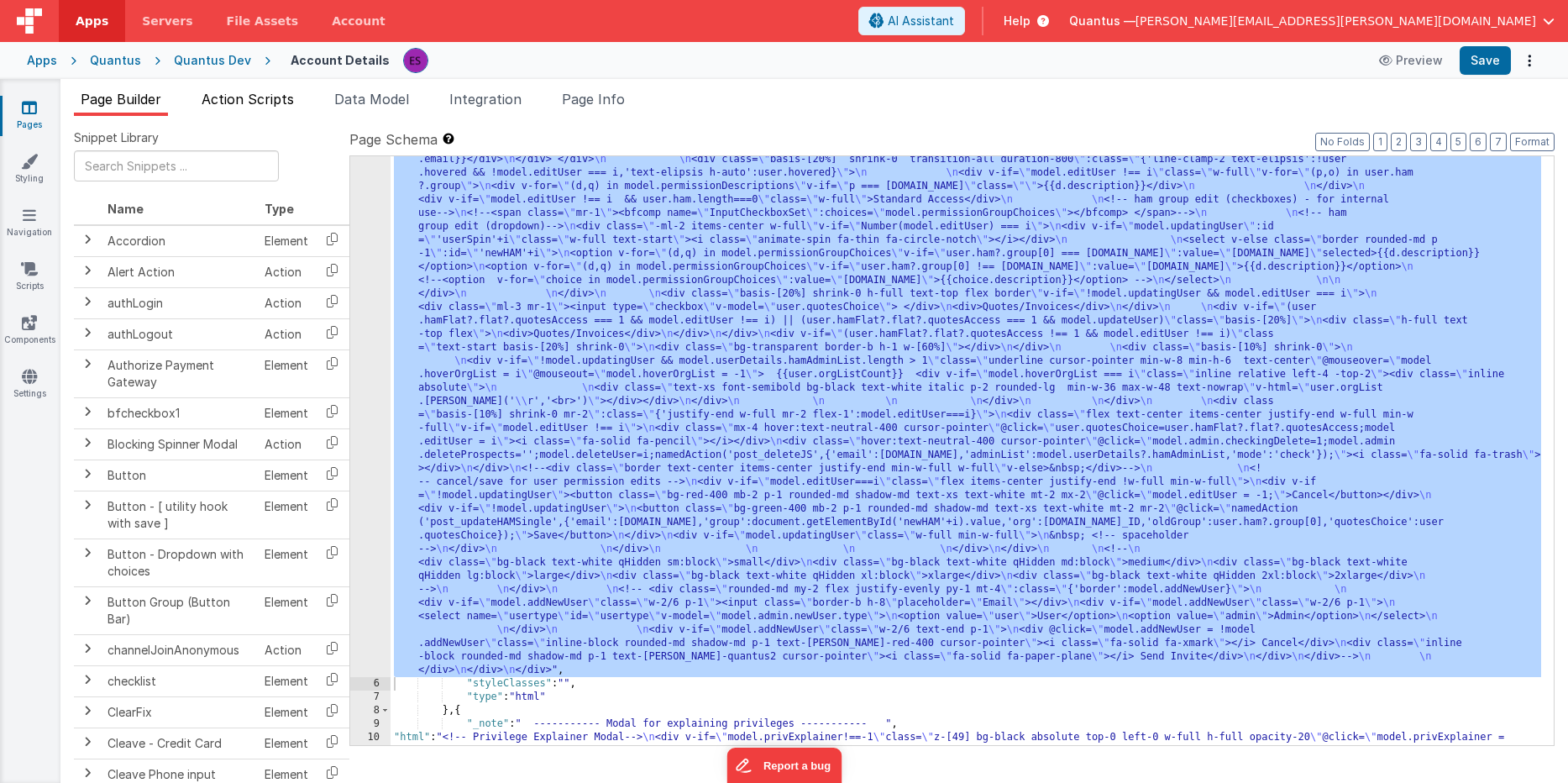
click at [250, 98] on span "Action Scripts" at bounding box center [247, 98] width 92 height 17
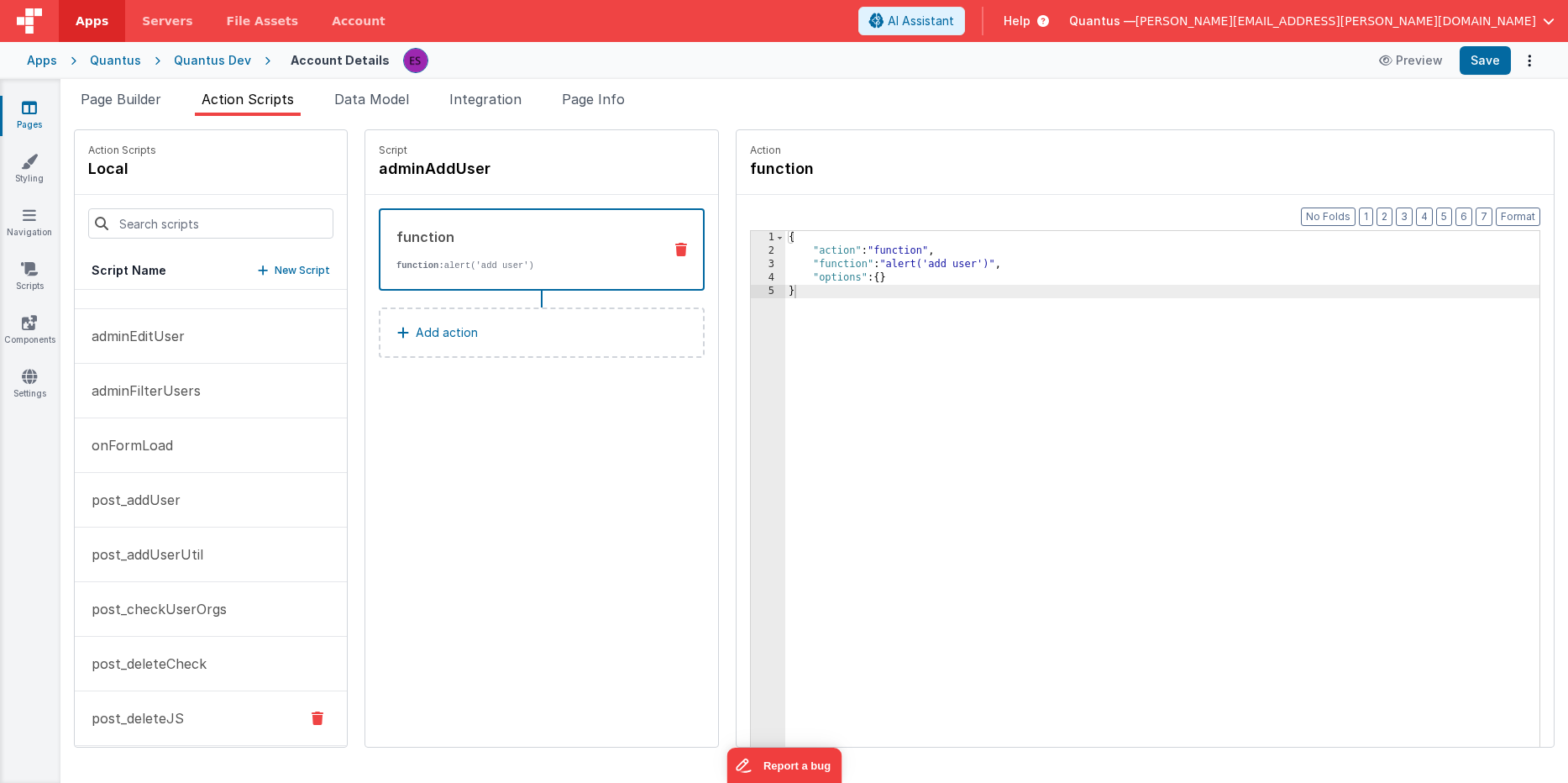
click at [144, 707] on button "post_deleteJS" at bounding box center [210, 719] width 272 height 54
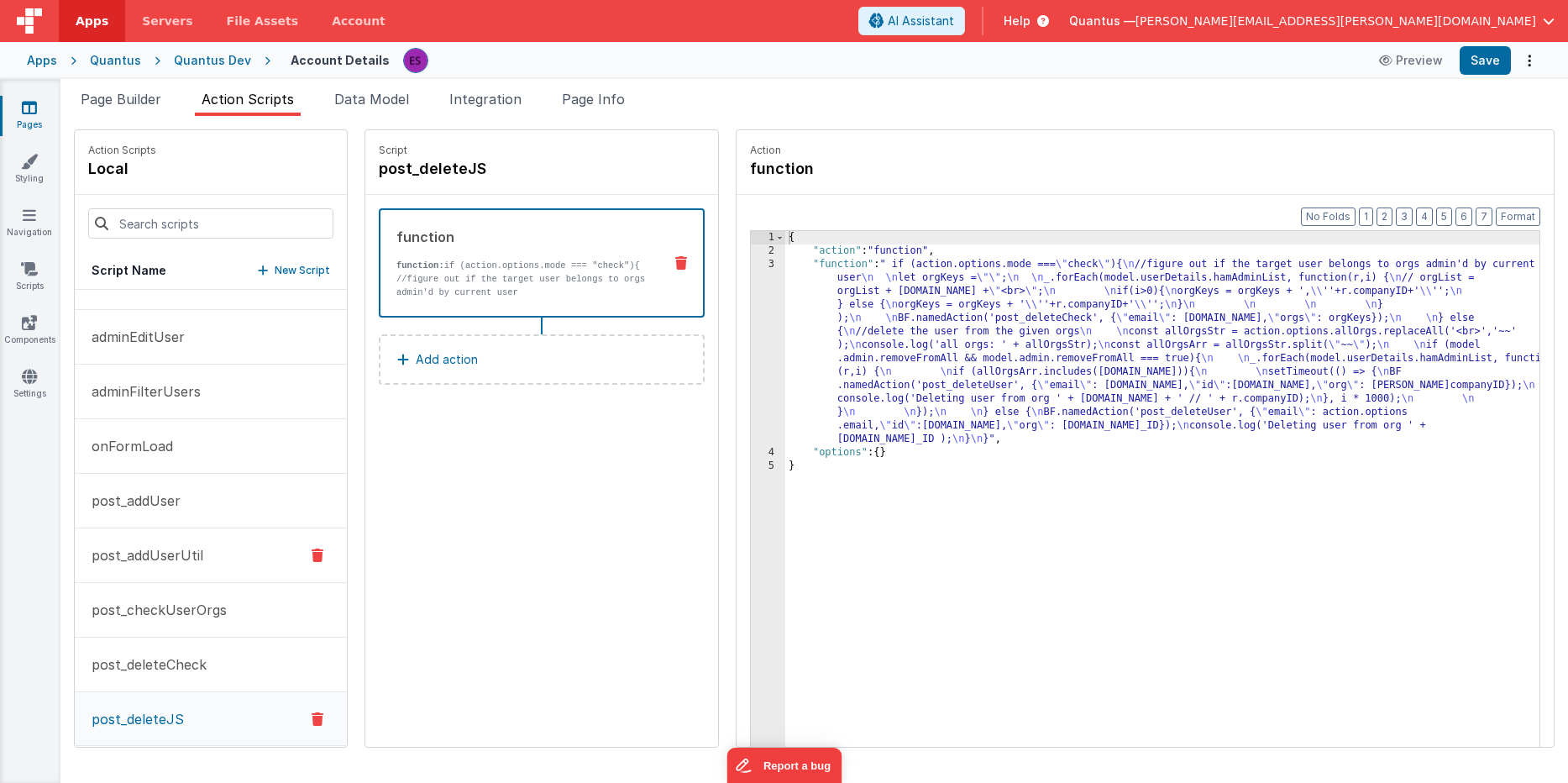
scroll to position [90, 0]
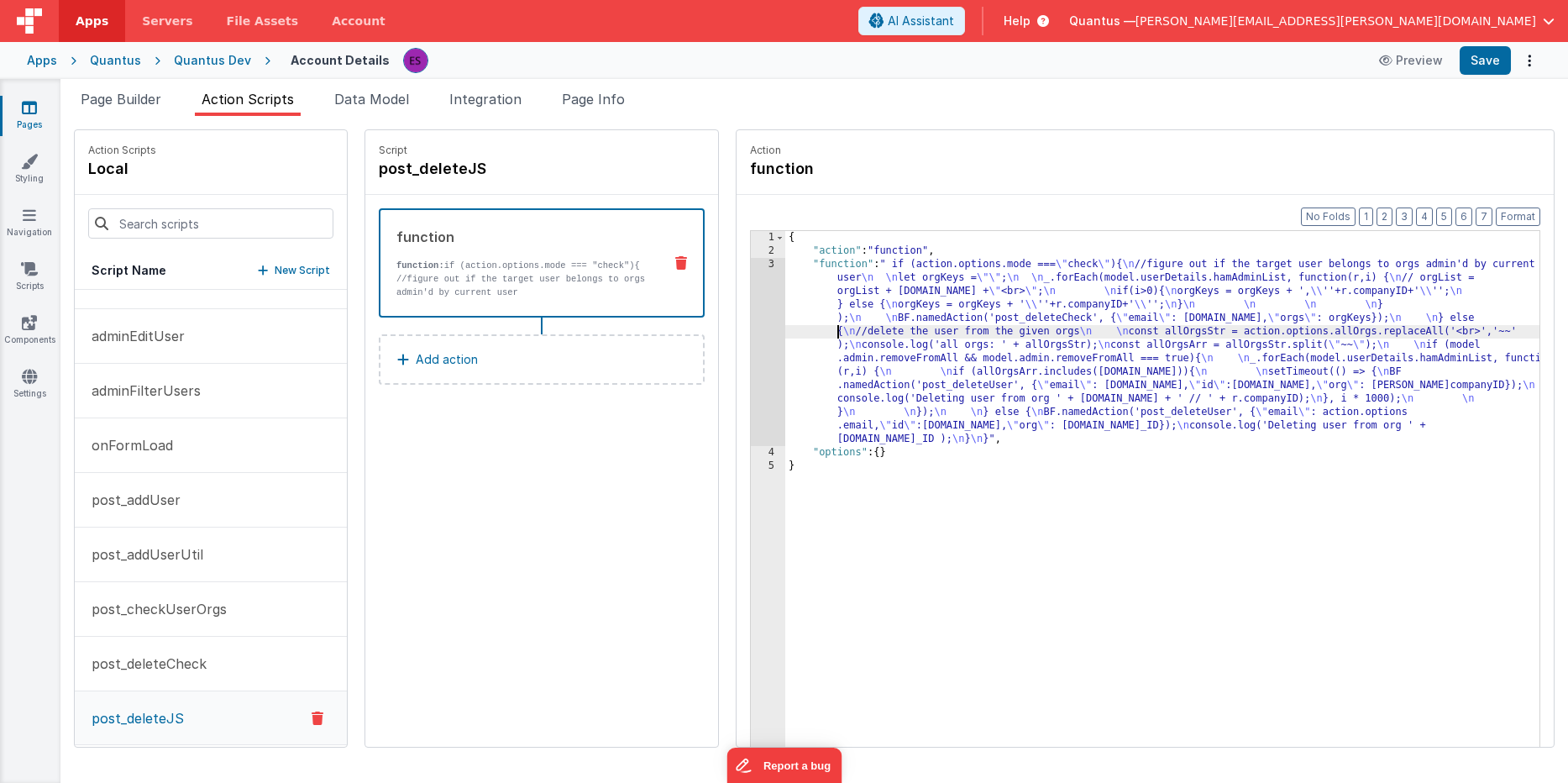
click at [785, 329] on div "{ "action" : "function" , "function" : " if (action.options.mode === \" check \…" at bounding box center [1184, 528] width 798 height 595
click at [751, 348] on div "3" at bounding box center [768, 352] width 34 height 188
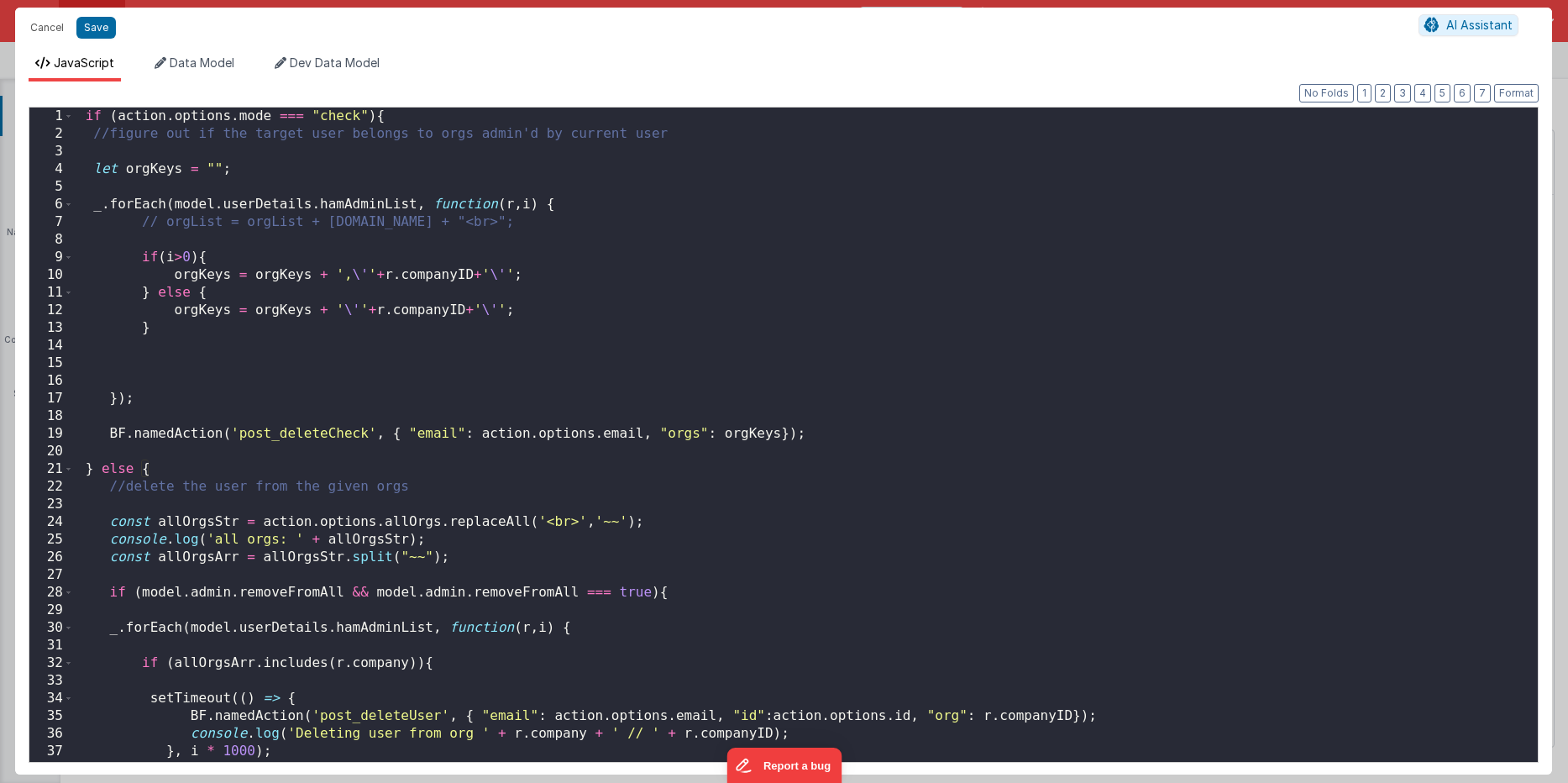
click at [126, 442] on div "if ( action . options . mode === "check" ) { //figure out if the target user be…" at bounding box center [799, 452] width 1451 height 690
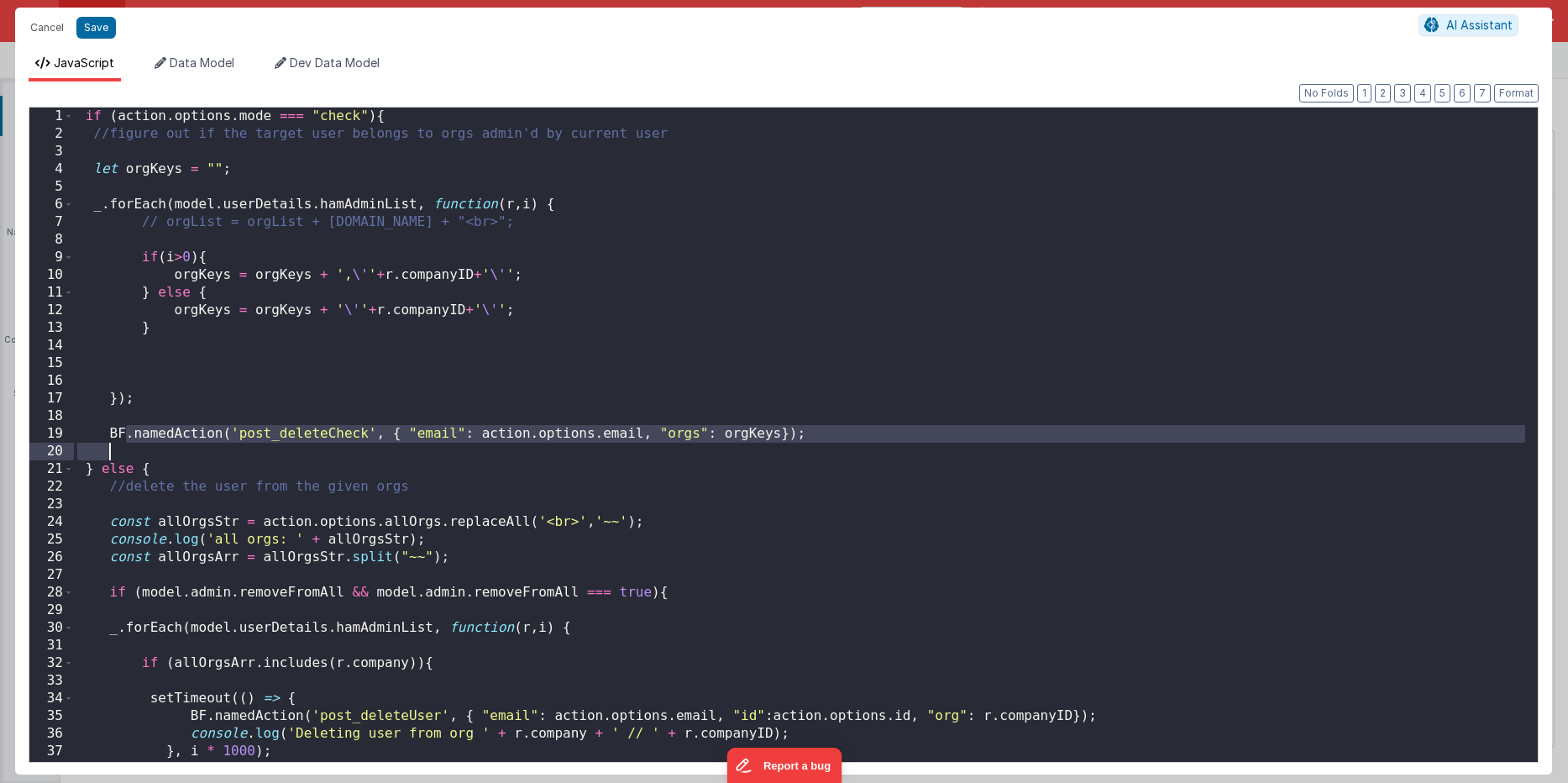
scroll to position [0, 0]
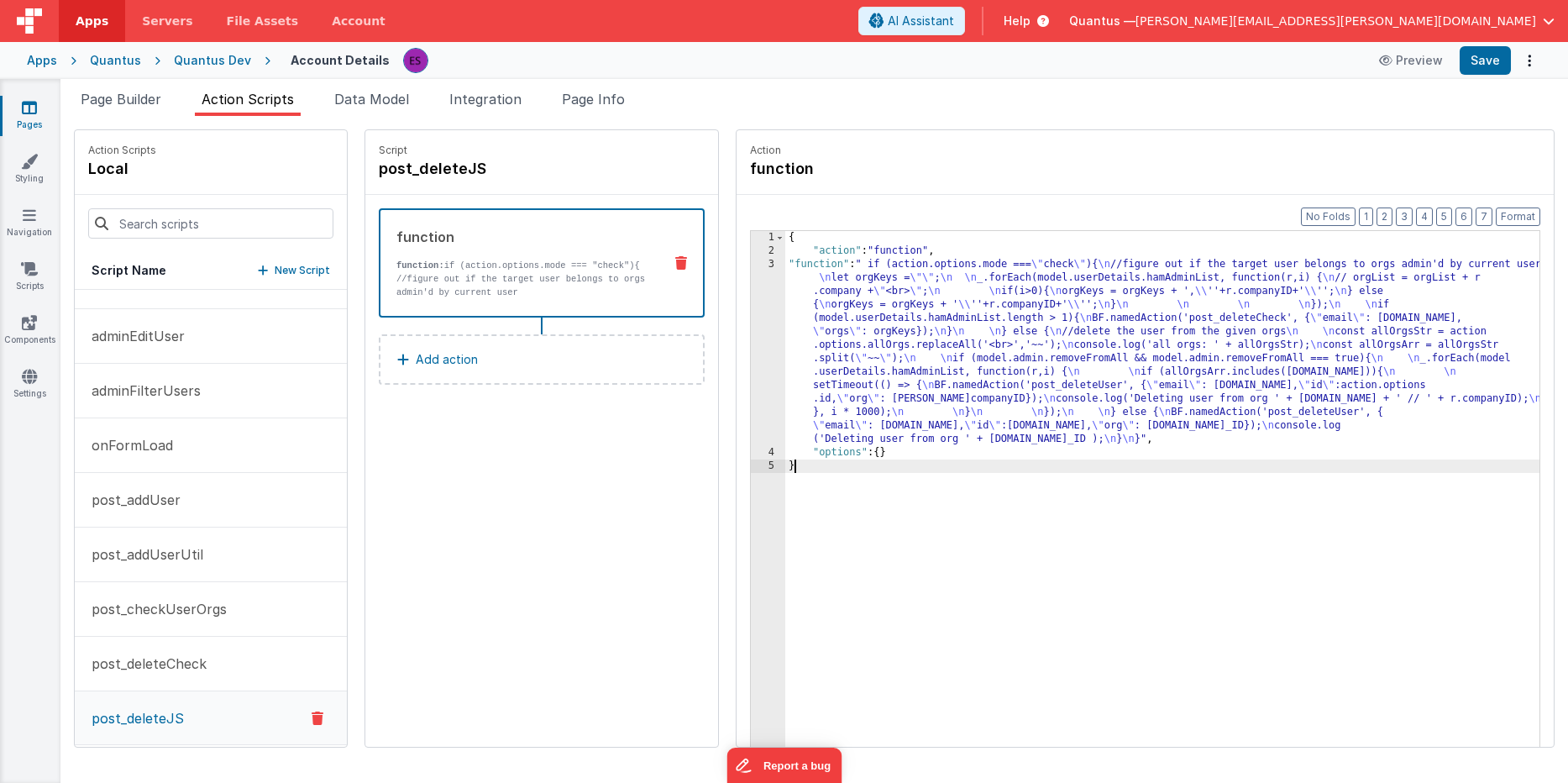
drag, startPoint x: 1237, startPoint y: 576, endPoint x: 1262, endPoint y: 527, distance: 55.0
click at [1237, 576] on div "{ "action" : "function" , "function" : " if (action.options.mode === \" check \…" at bounding box center [1184, 528] width 798 height 595
drag, startPoint x: 879, startPoint y: 403, endPoint x: 837, endPoint y: 405, distance: 42.0
click at [879, 403] on div "{ "action" : "function" , "function" : " if (action.options.mode === \" check \…" at bounding box center [1184, 528] width 798 height 595
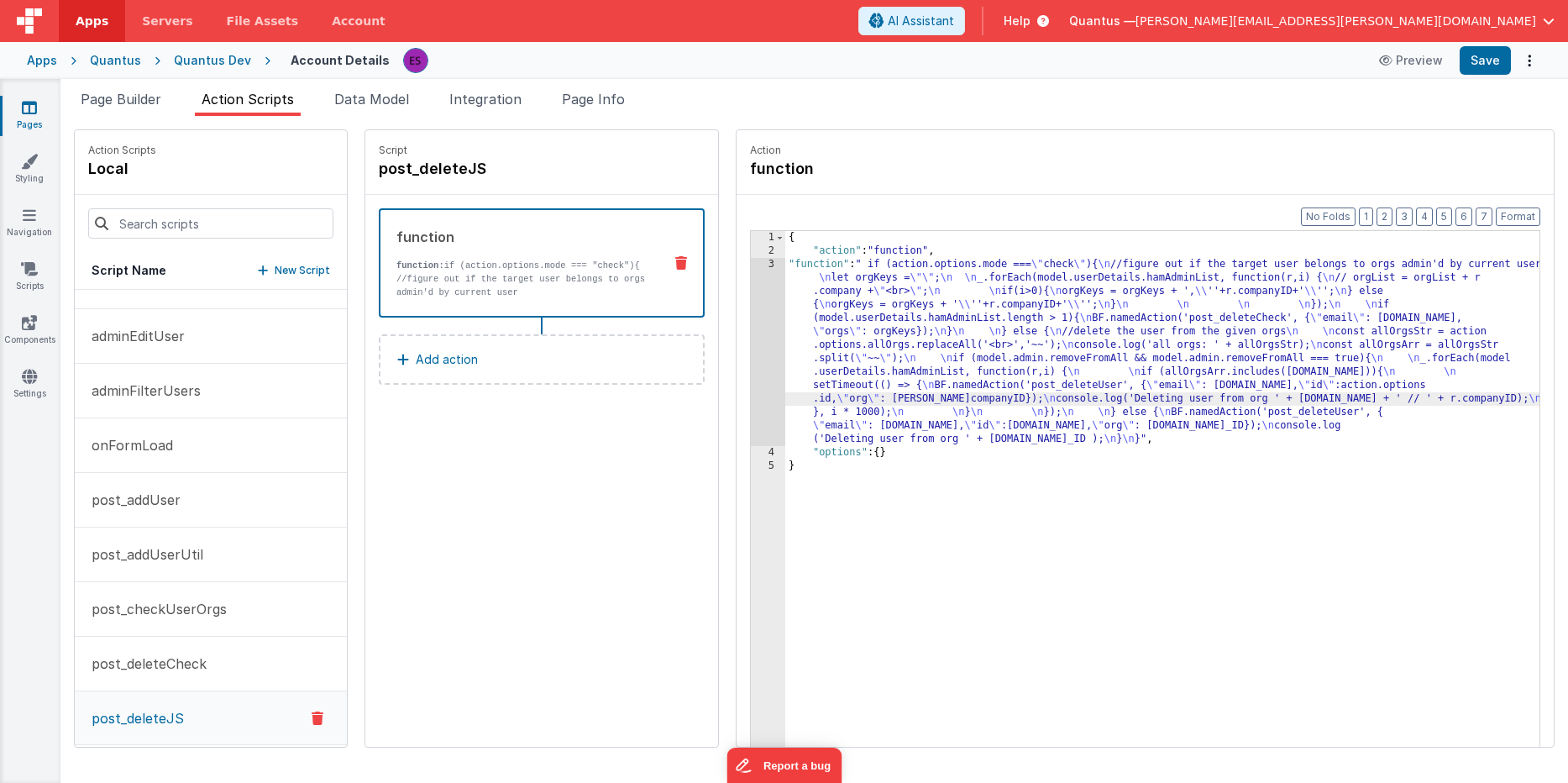
click at [751, 402] on div "3" at bounding box center [768, 352] width 34 height 188
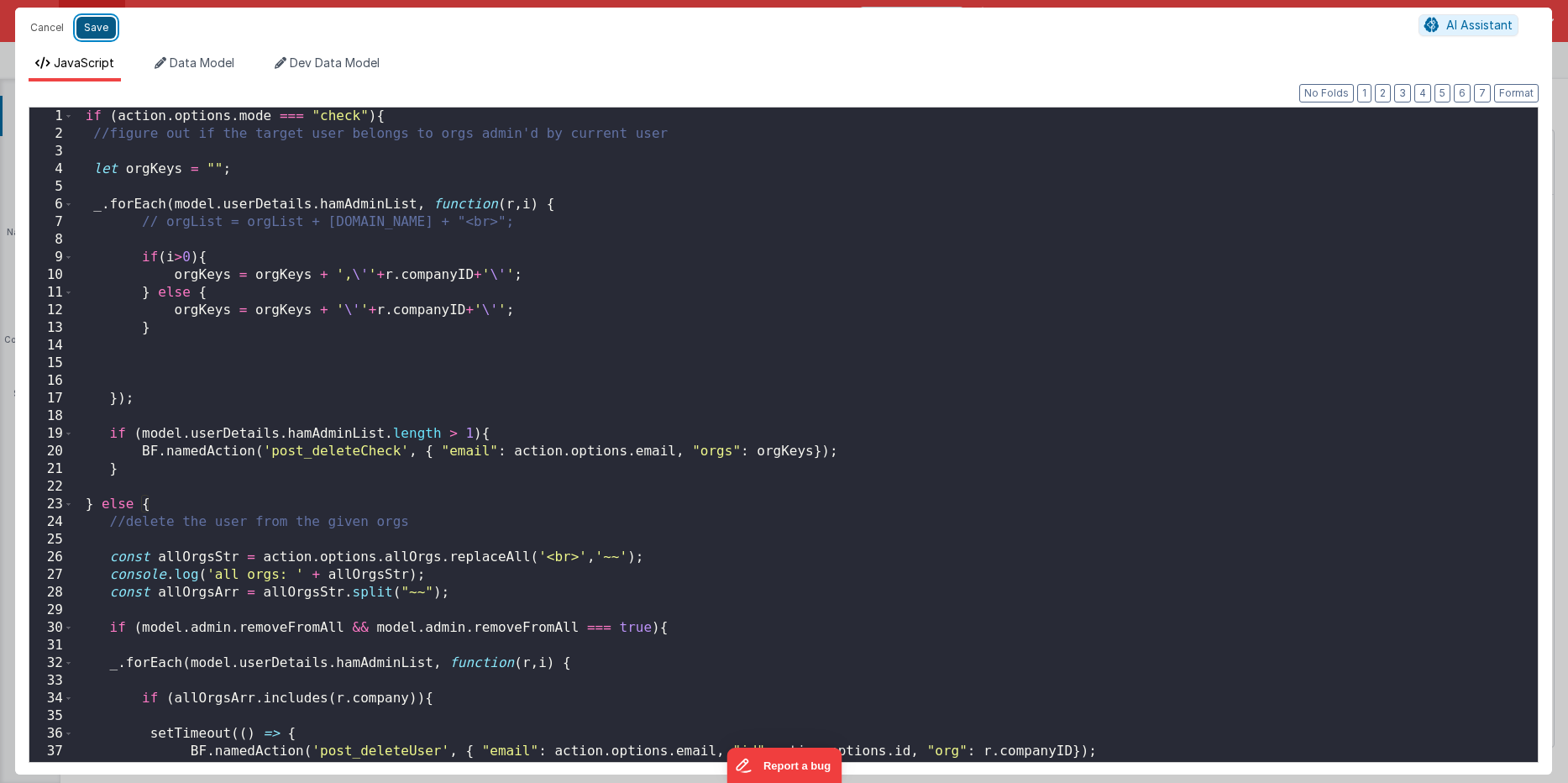
click at [84, 30] on button "Save" at bounding box center [97, 28] width 40 height 22
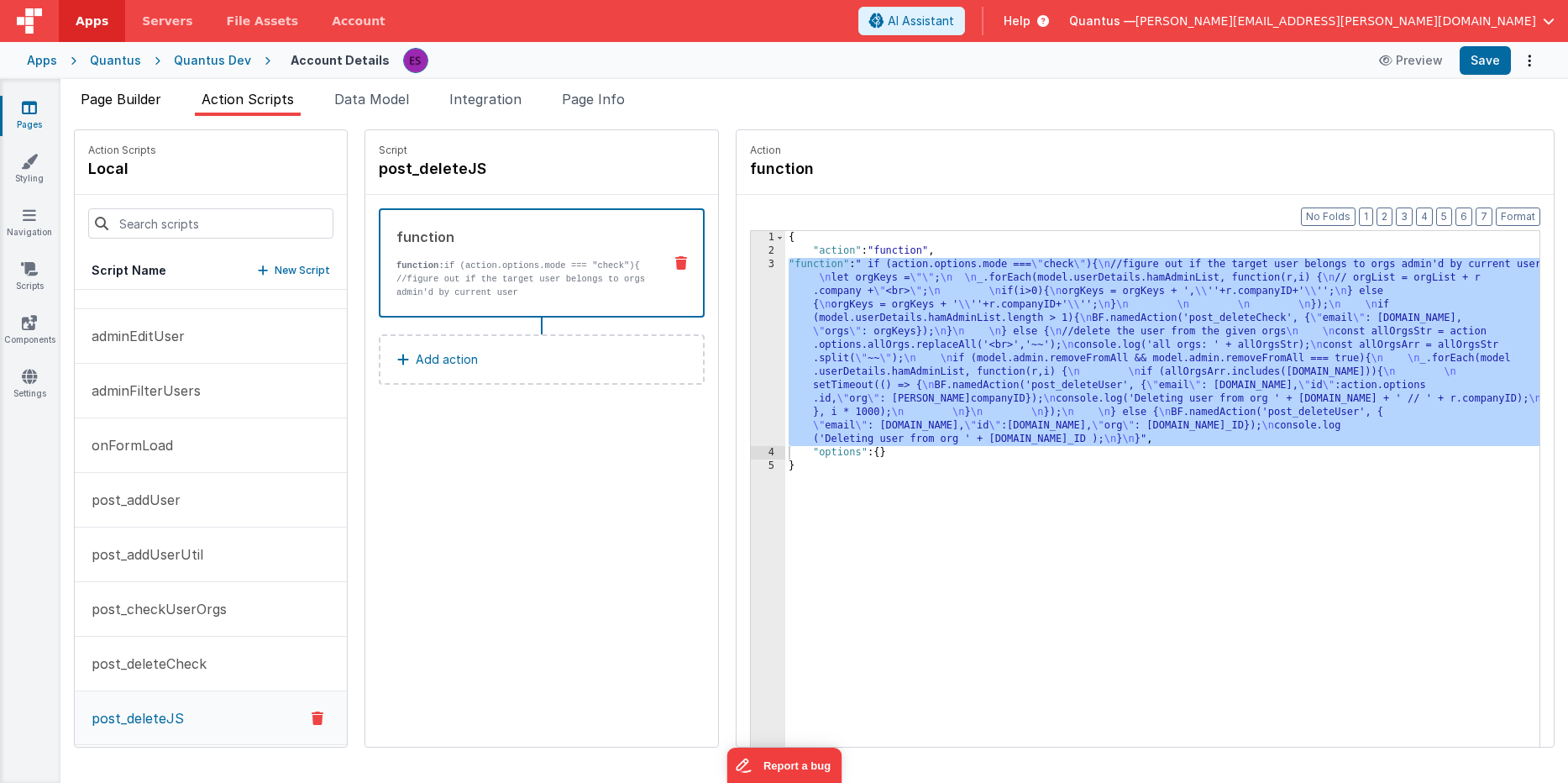
click at [150, 112] on li "Page Builder" at bounding box center [121, 103] width 94 height 27
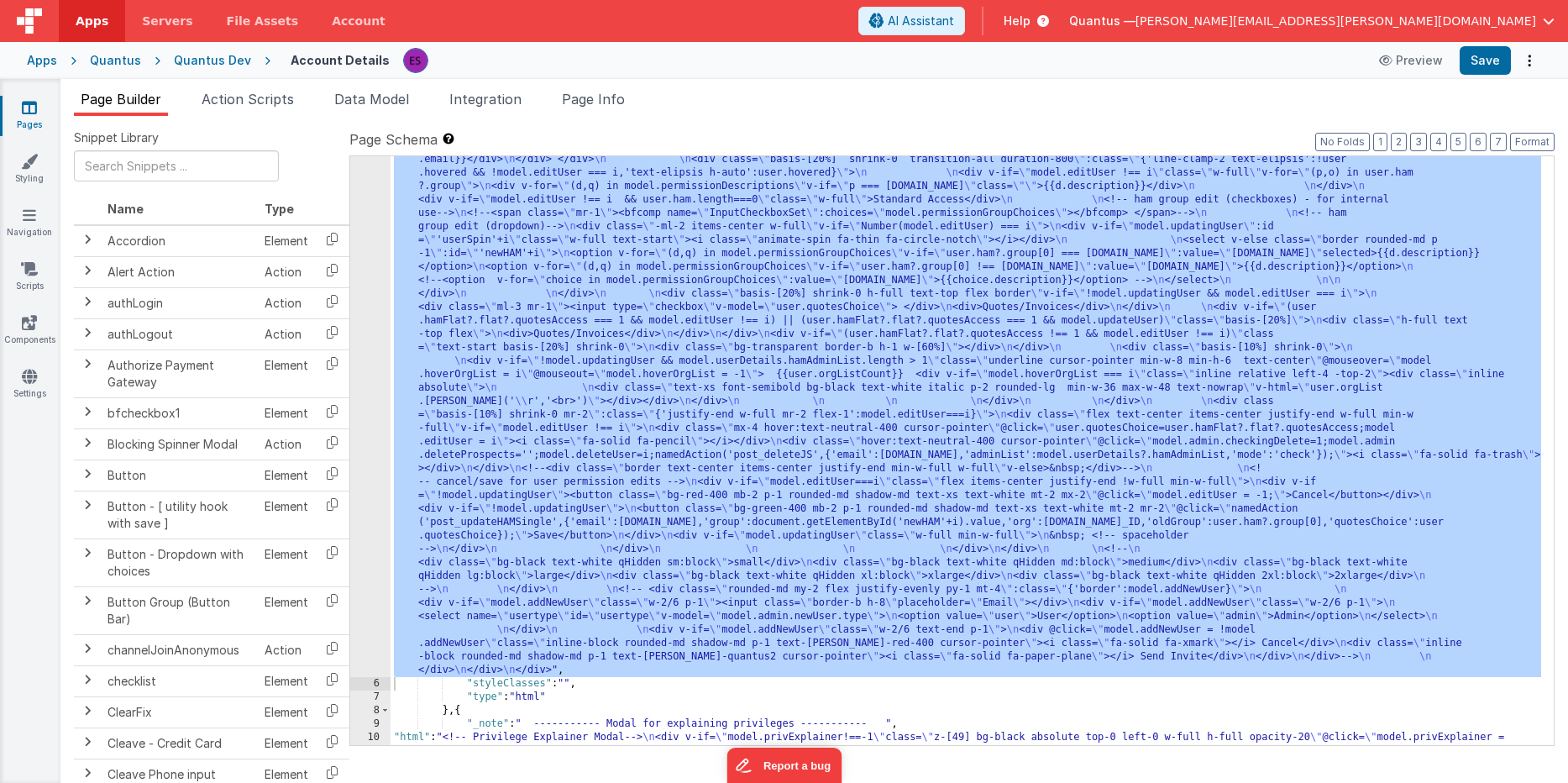
click at [469, 327] on div ""html" : "<!-- User Management Modal--> \n\n <div v-if= \" model.admin \" > \n\…" at bounding box center [966, 582] width 1150 height 1718
click at [373, 343] on div "5" at bounding box center [370, 200] width 41 height 955
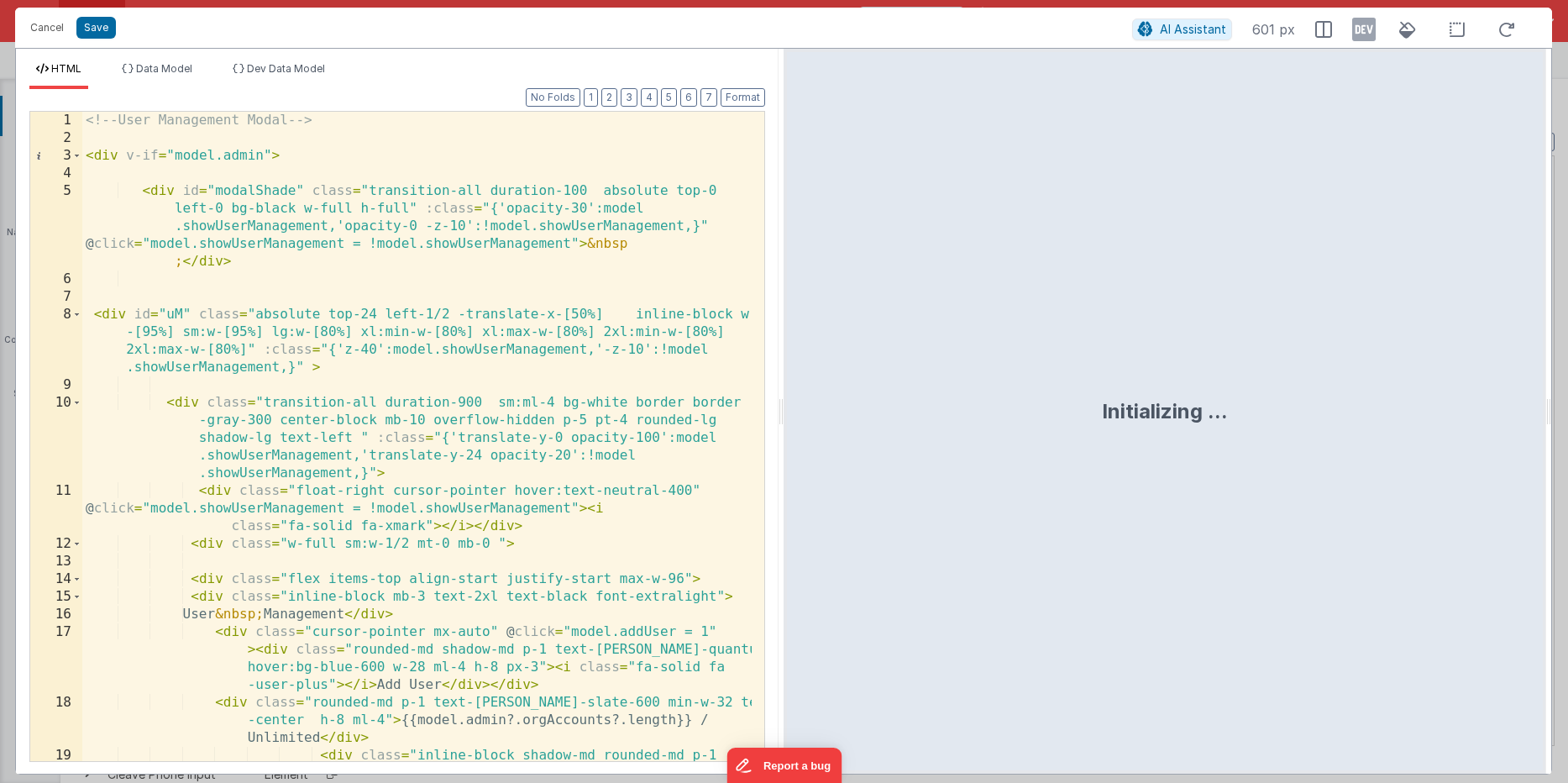
click at [382, 341] on div "<!-- User Management Modal --> < div v-if = "model.admin" > < div id = "modalSh…" at bounding box center [416, 499] width 669 height 773
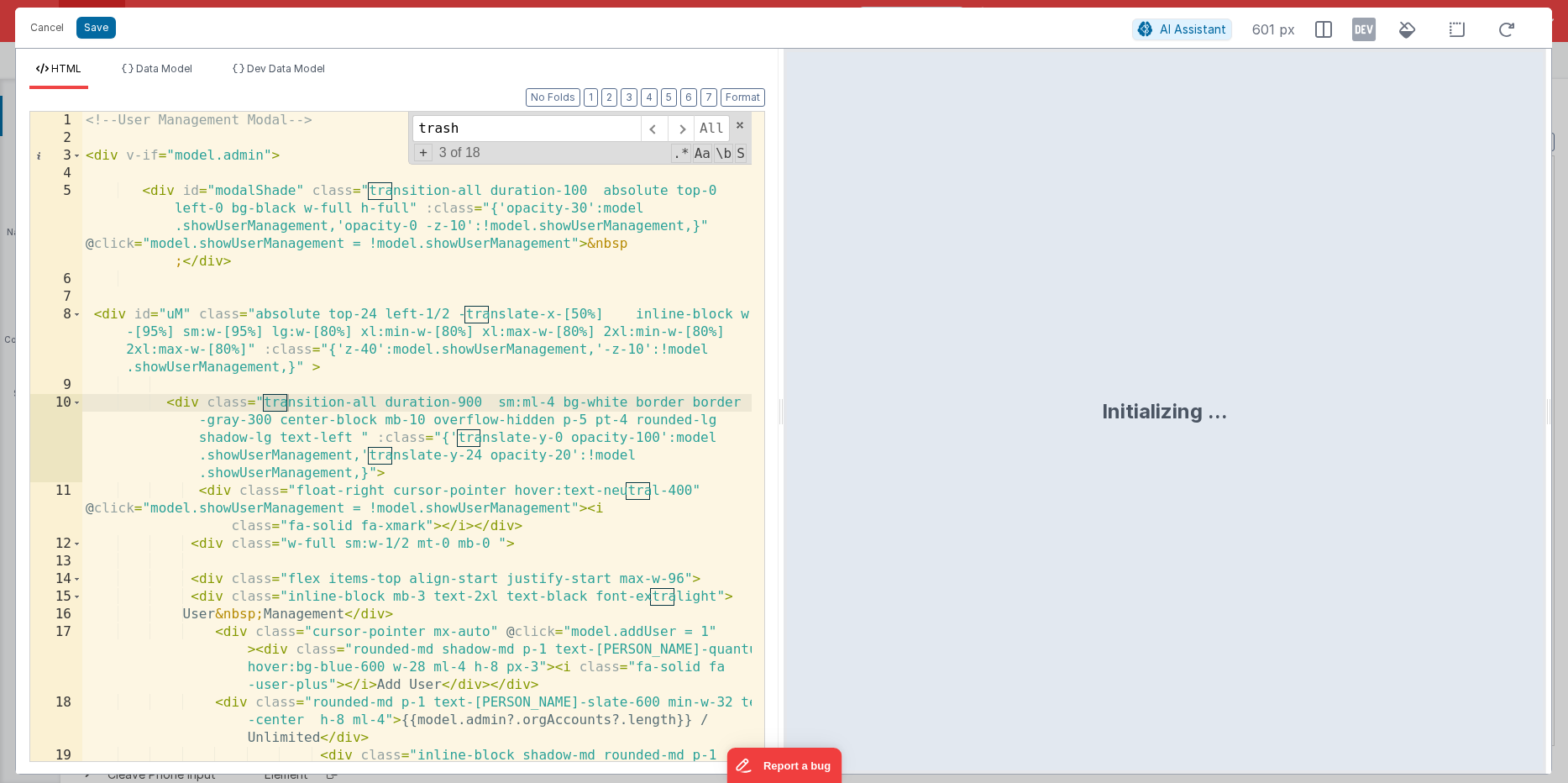
scroll to position [3592, 0]
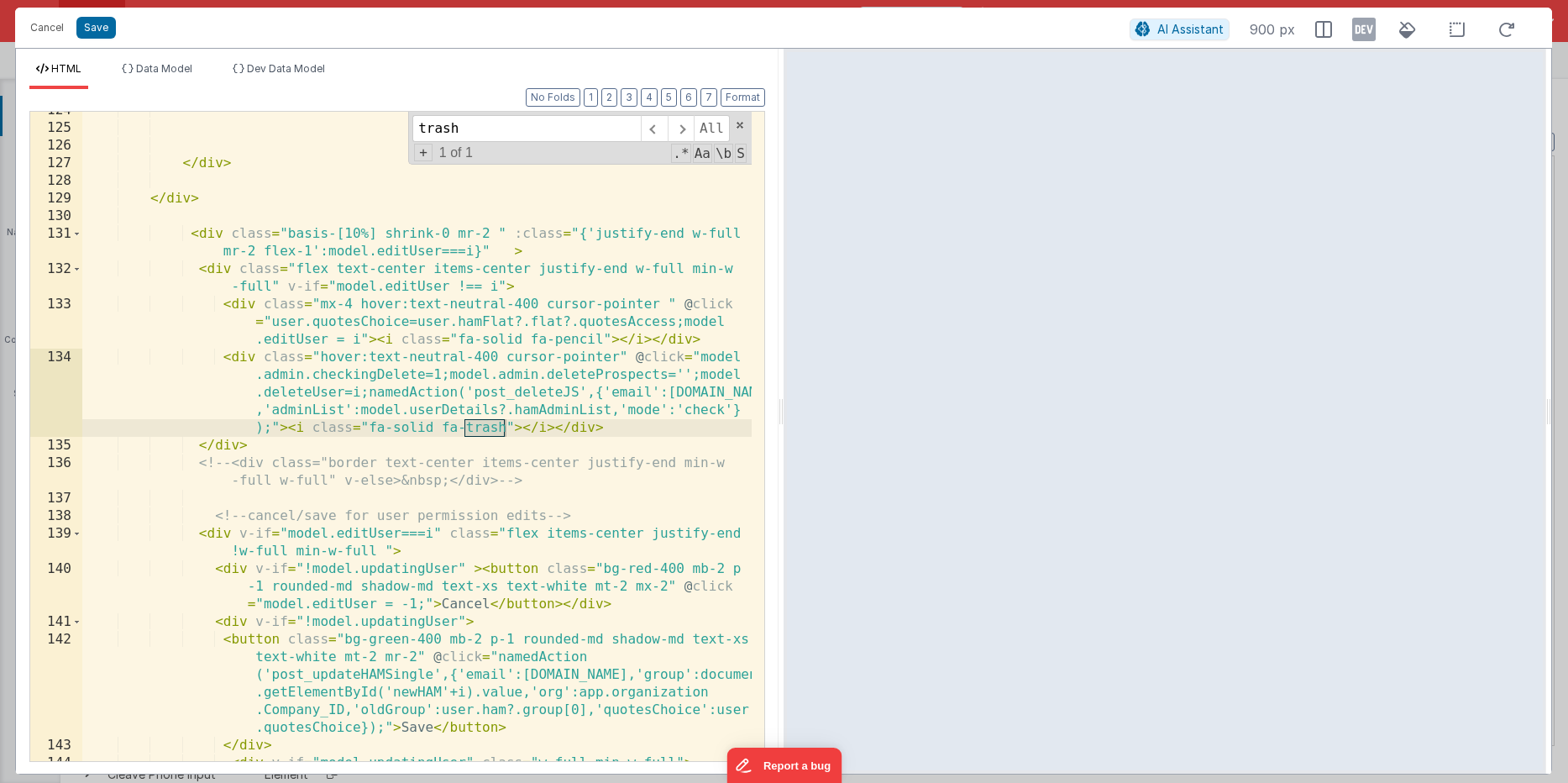
type input "trash"
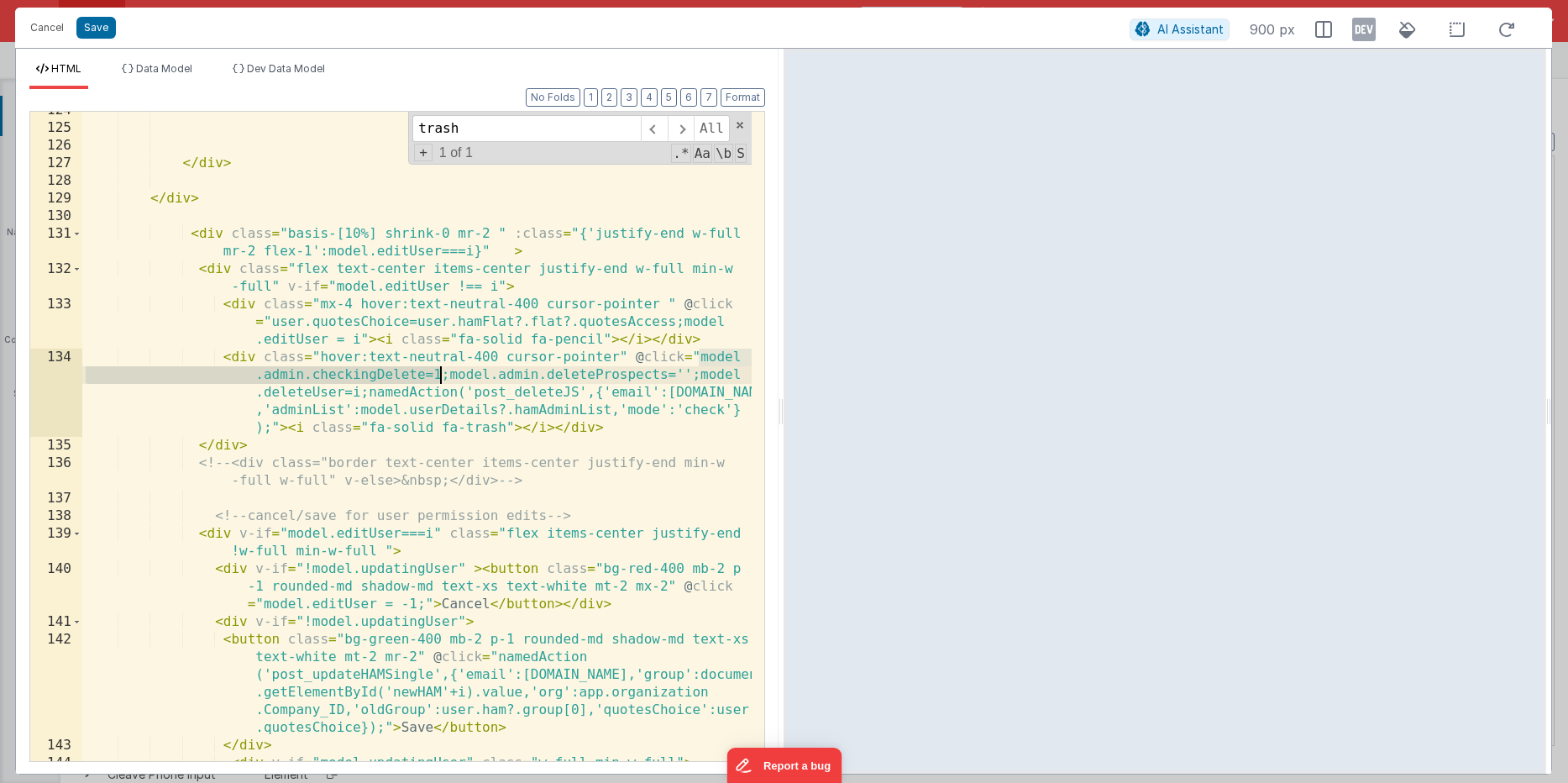
drag, startPoint x: 700, startPoint y: 359, endPoint x: 443, endPoint y: 369, distance: 257.2
click at [443, 369] on div "</ div > </ div > < div class = "basis-[10%] shrink-0 mr-2 " :class = "{'justif…" at bounding box center [416, 444] width 669 height 685
click at [103, 28] on button "Save" at bounding box center [97, 28] width 40 height 22
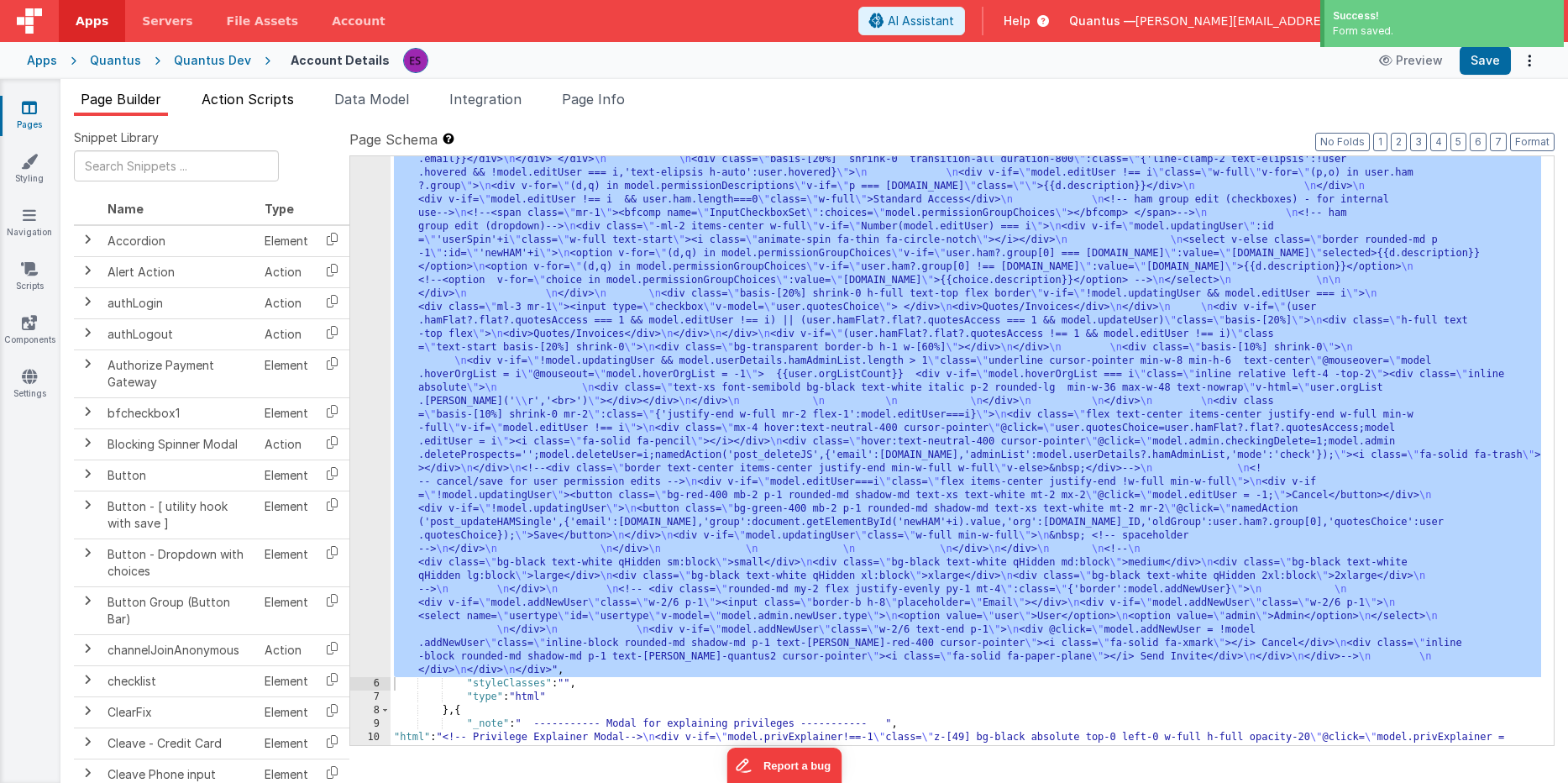
click at [232, 101] on span "Action Scripts" at bounding box center [247, 98] width 92 height 17
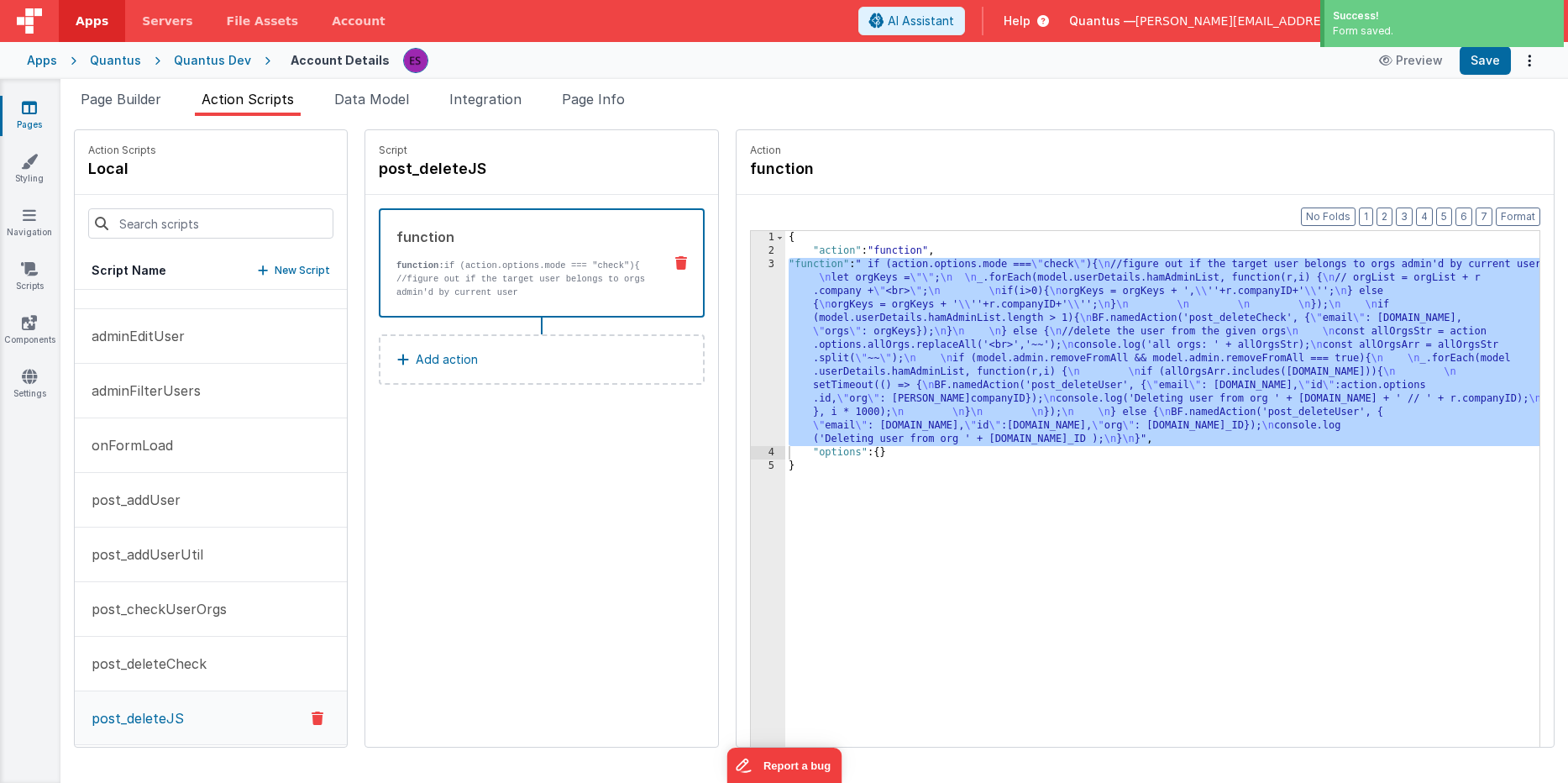
click at [785, 332] on div "{ "action" : "function" , "function" : " if (action.options.mode === \" check \…" at bounding box center [1184, 528] width 798 height 595
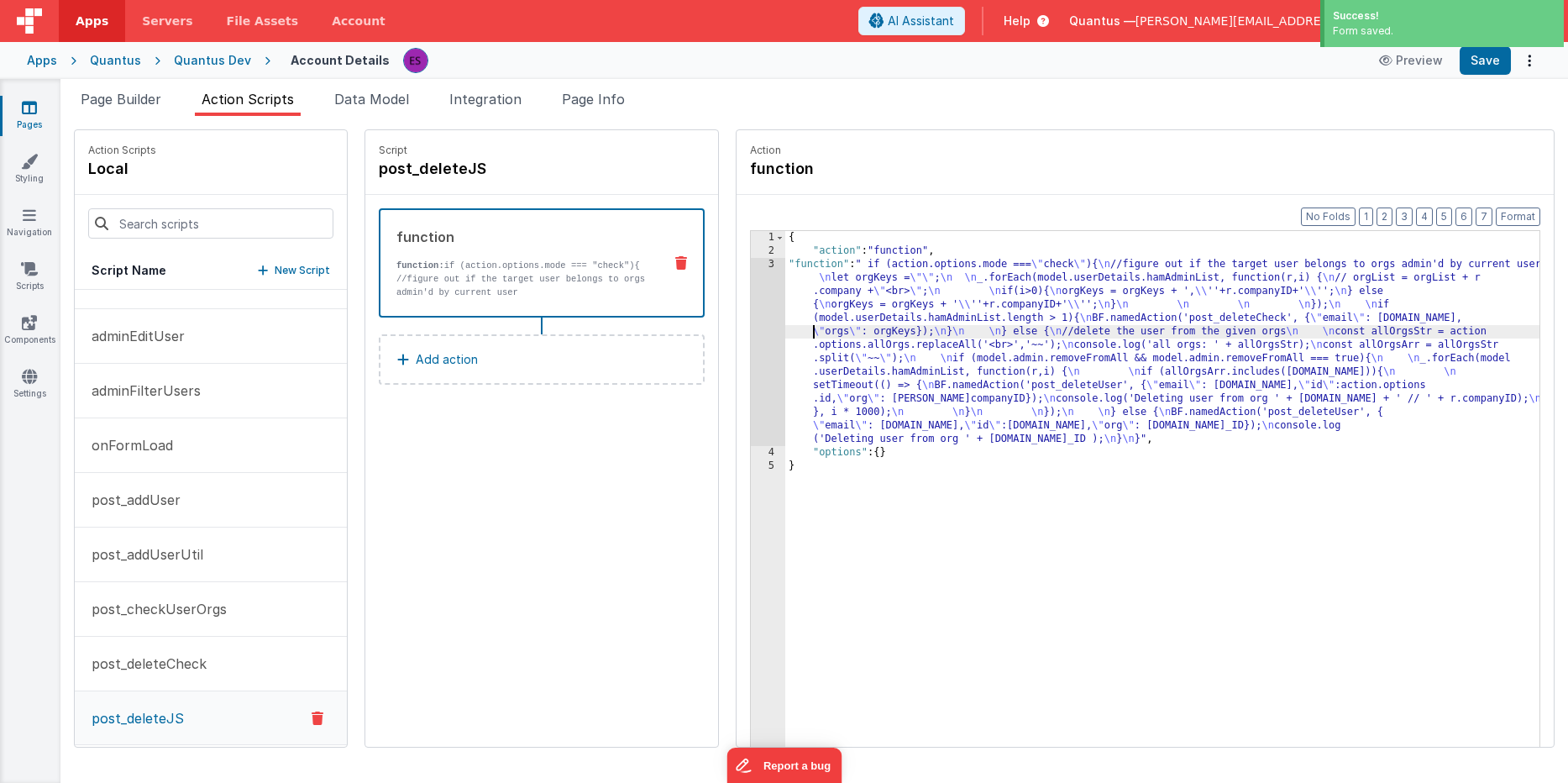
click at [751, 340] on div "3" at bounding box center [768, 352] width 34 height 188
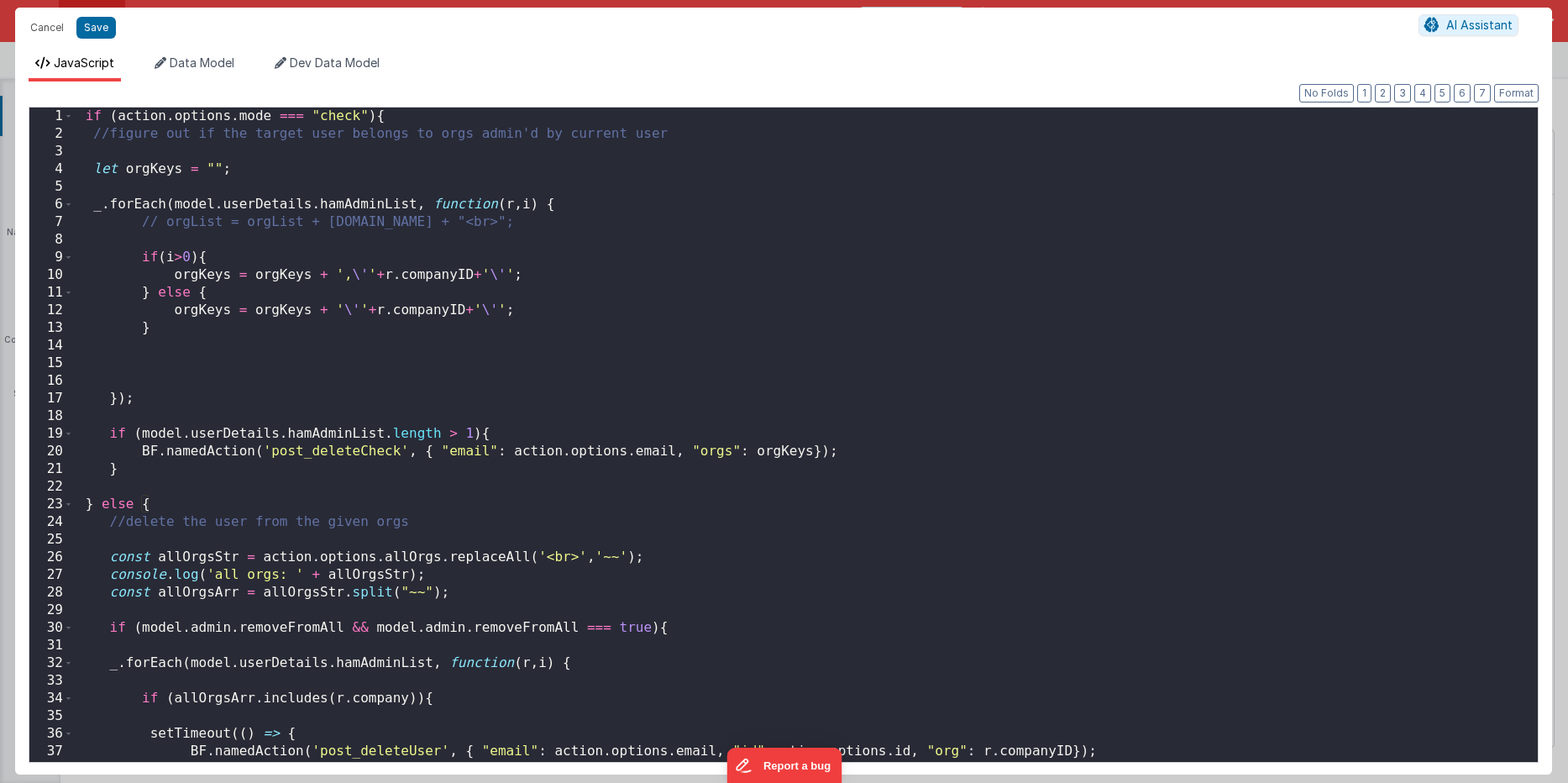
click at [165, 469] on div "if ( action . options . mode === "check" ) { //figure out if the target user be…" at bounding box center [799, 452] width 1451 height 690
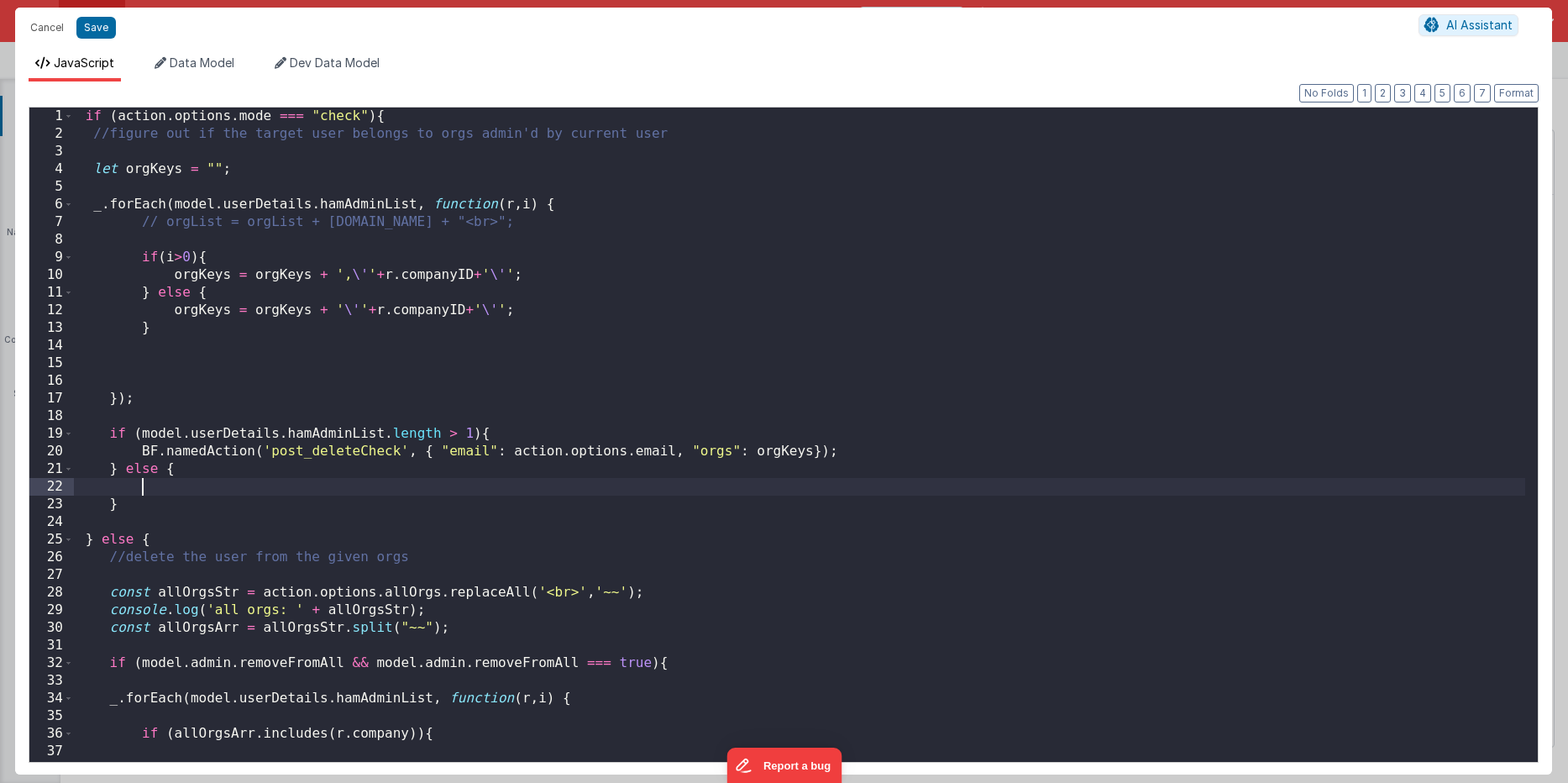
paste textarea
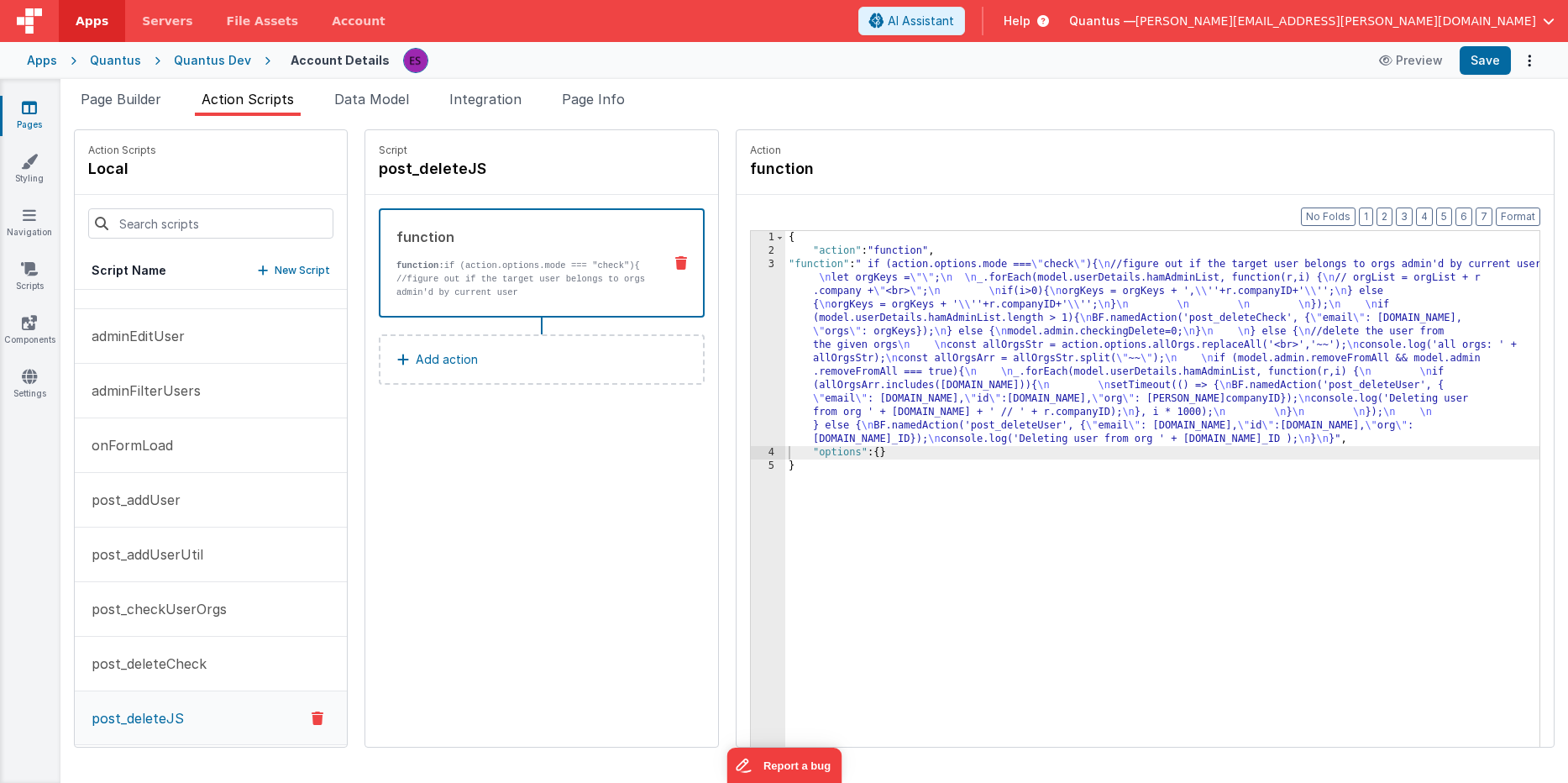
click at [25, 111] on icon at bounding box center [29, 107] width 15 height 17
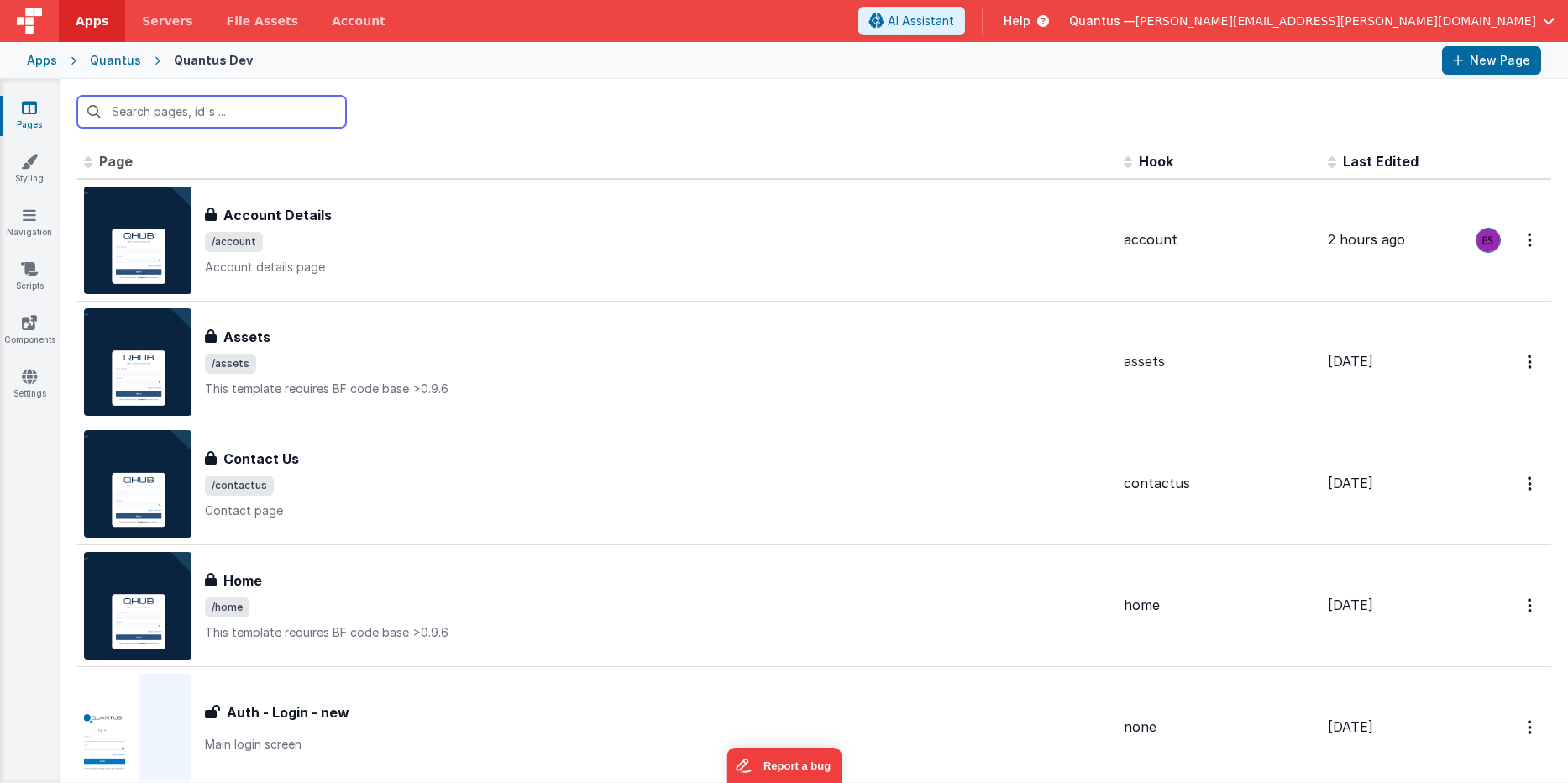
click at [170, 118] on input "text" at bounding box center [212, 111] width 269 height 32
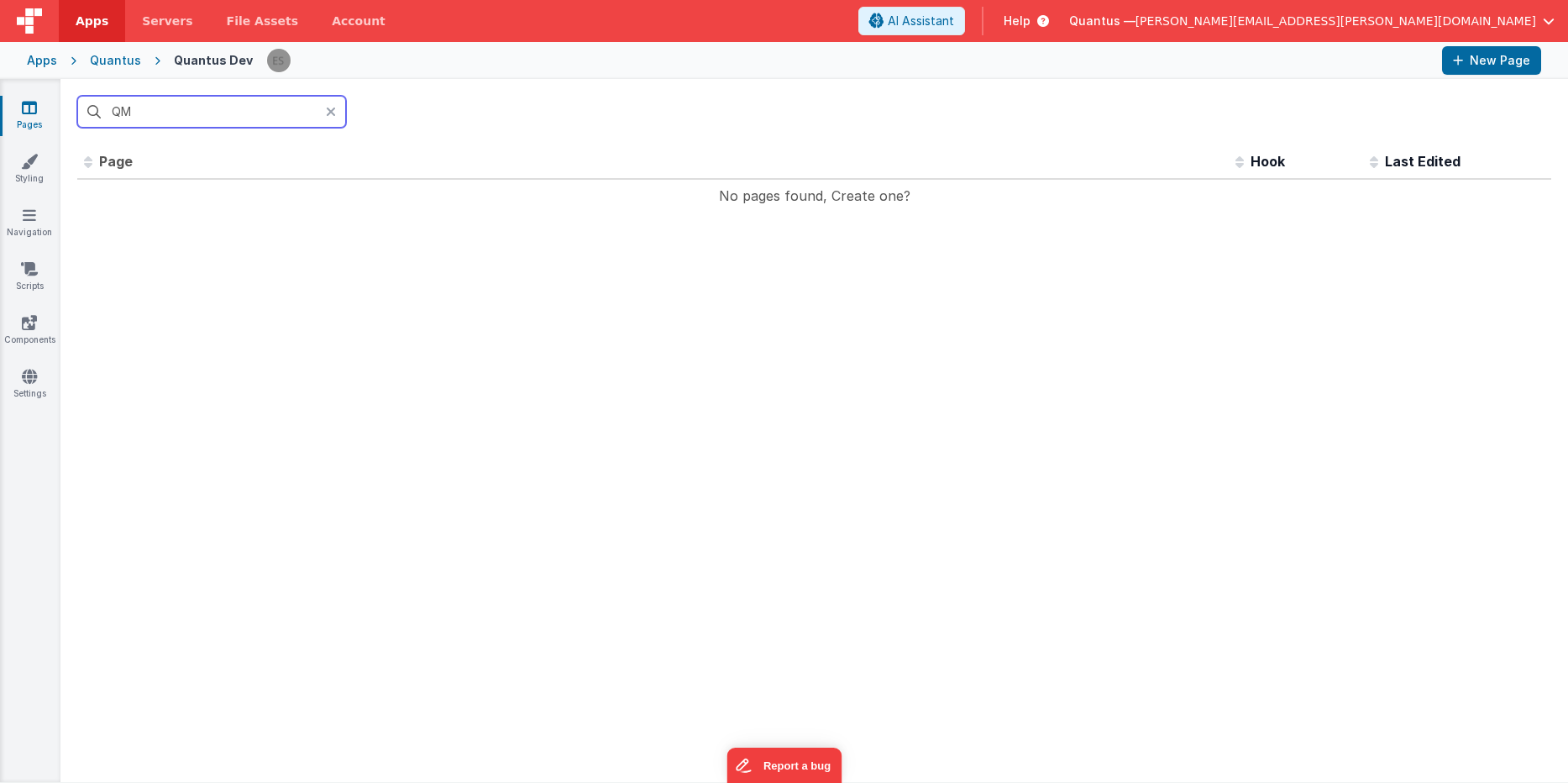
type input "Q"
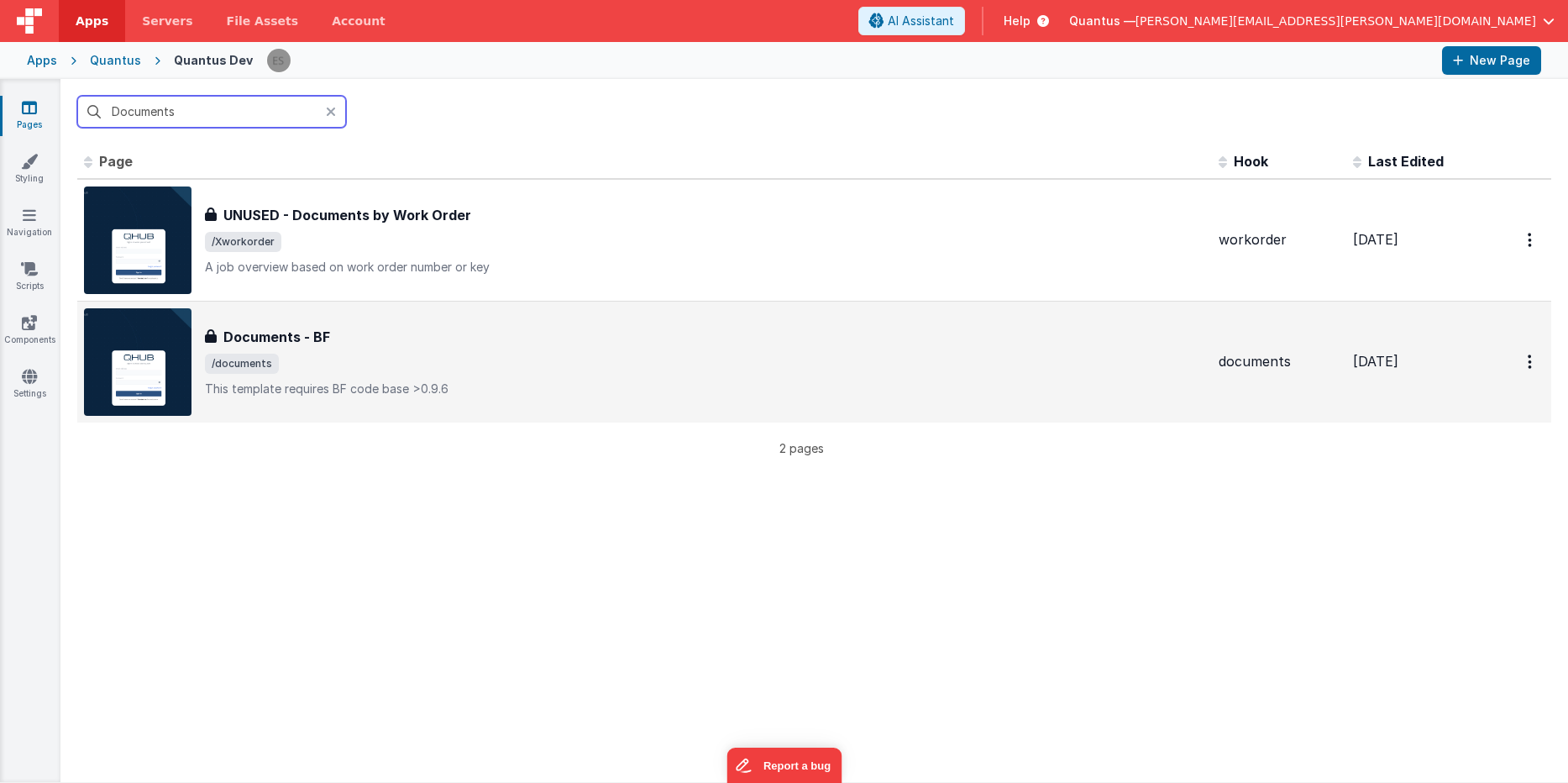
type input "Documents"
click at [603, 359] on span "/documents" at bounding box center [705, 364] width 1000 height 20
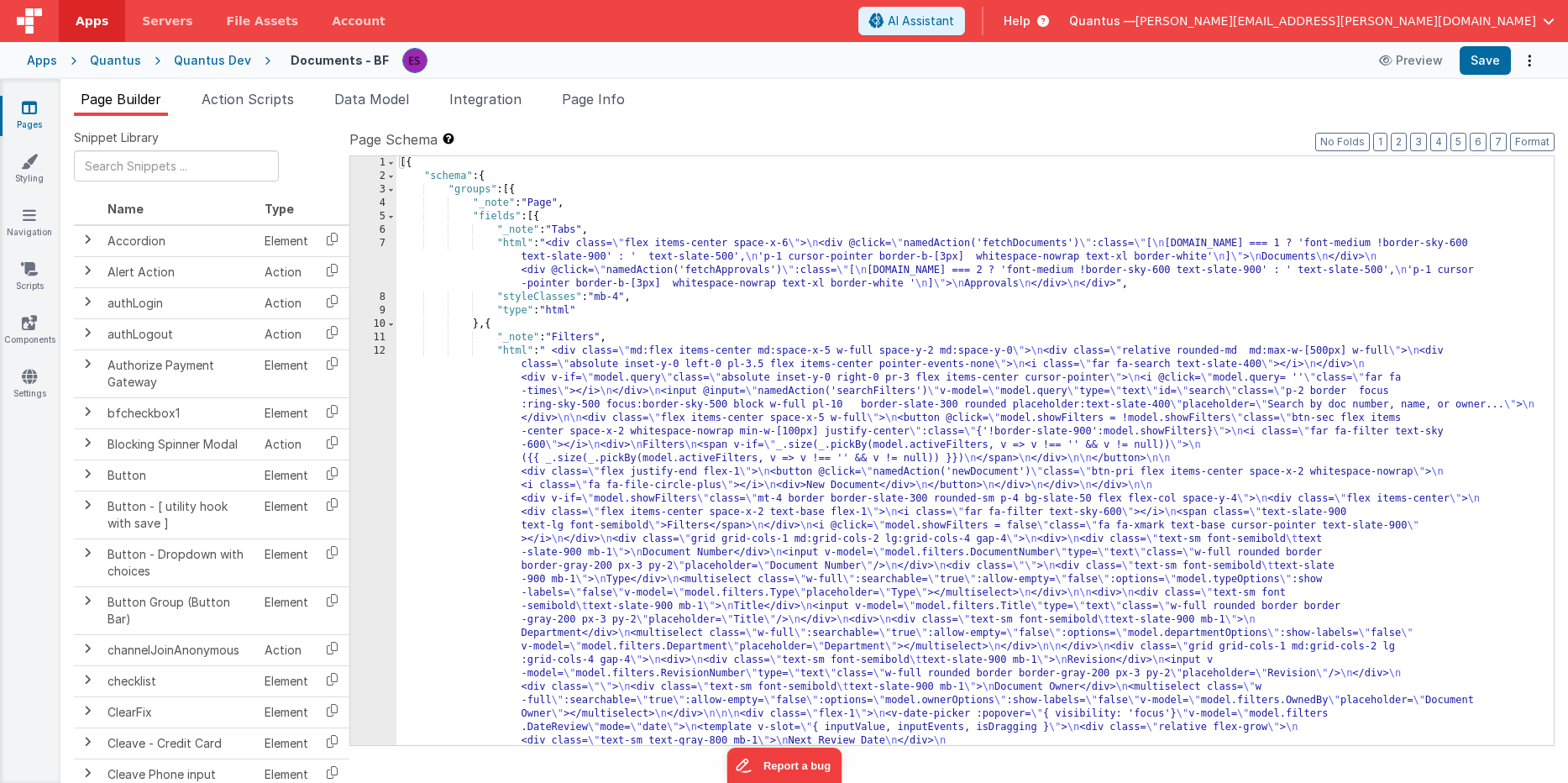
click at [593, 383] on div "[{ "schema" : { "groups" : [{ "_note" : "Page" , "fields" : [{ "_note" : "Tabs"…" at bounding box center [969, 706] width 1145 height 1100
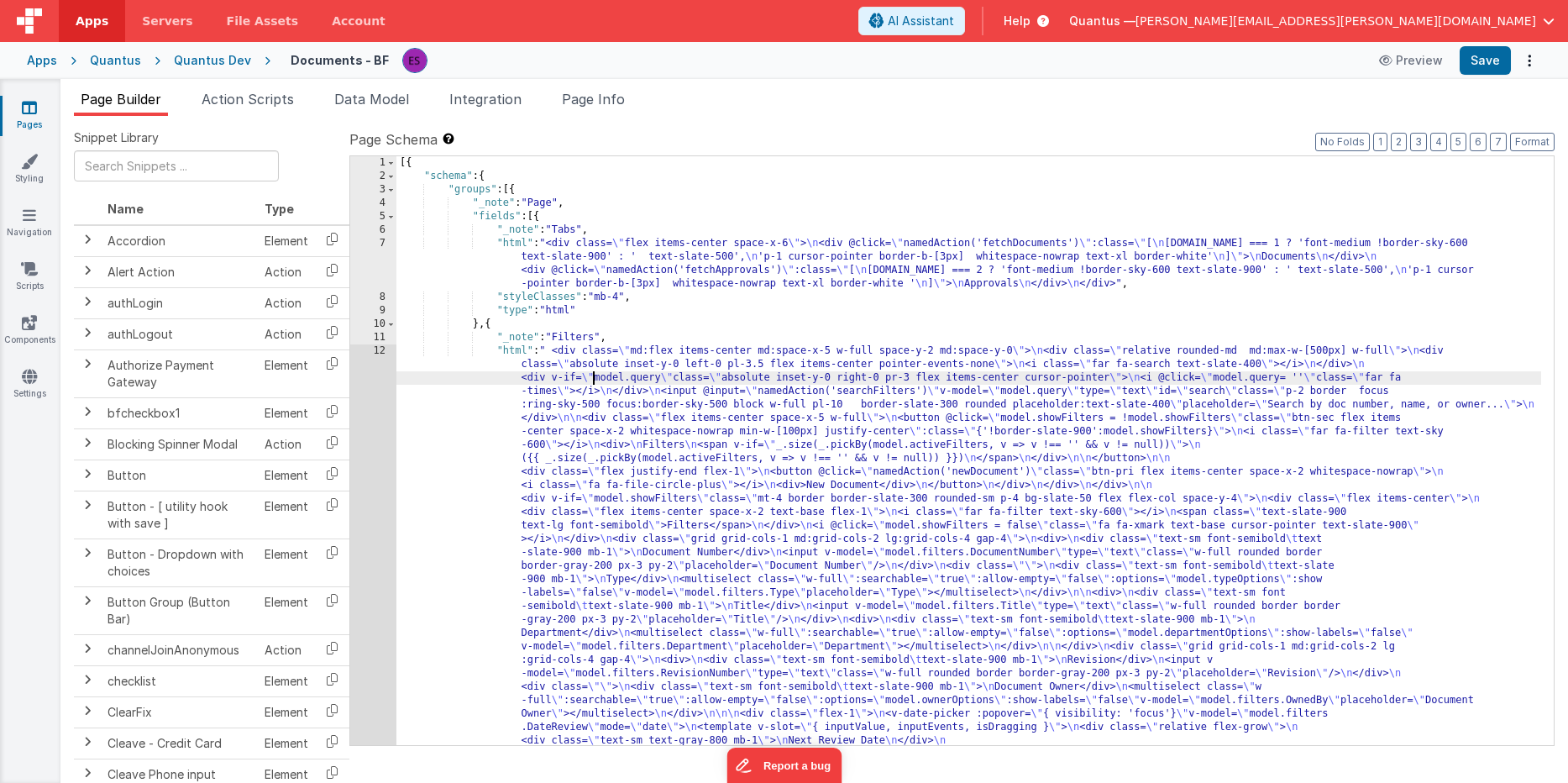
click at [624, 269] on div "[{ "schema" : { "groups" : [{ "_note" : "Page" , "fields" : [{ "_note" : "Tabs"…" at bounding box center [969, 706] width 1145 height 1100
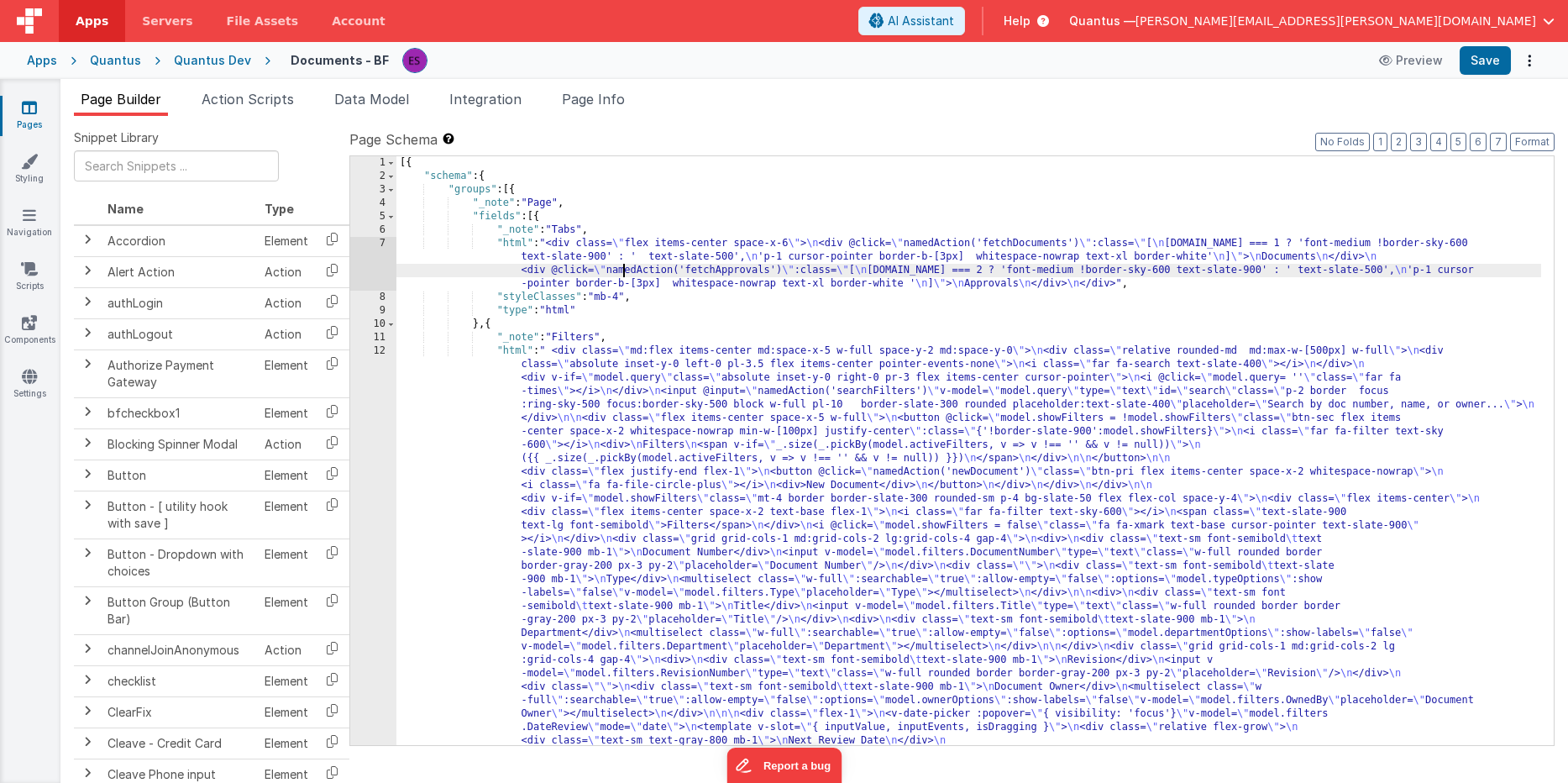
click at [431, 262] on div "[{ "schema" : { "groups" : [{ "_note" : "Page" , "fields" : [{ "_note" : "Tabs"…" at bounding box center [969, 706] width 1145 height 1100
click at [42, 112] on link "Pages" at bounding box center [29, 116] width 60 height 33
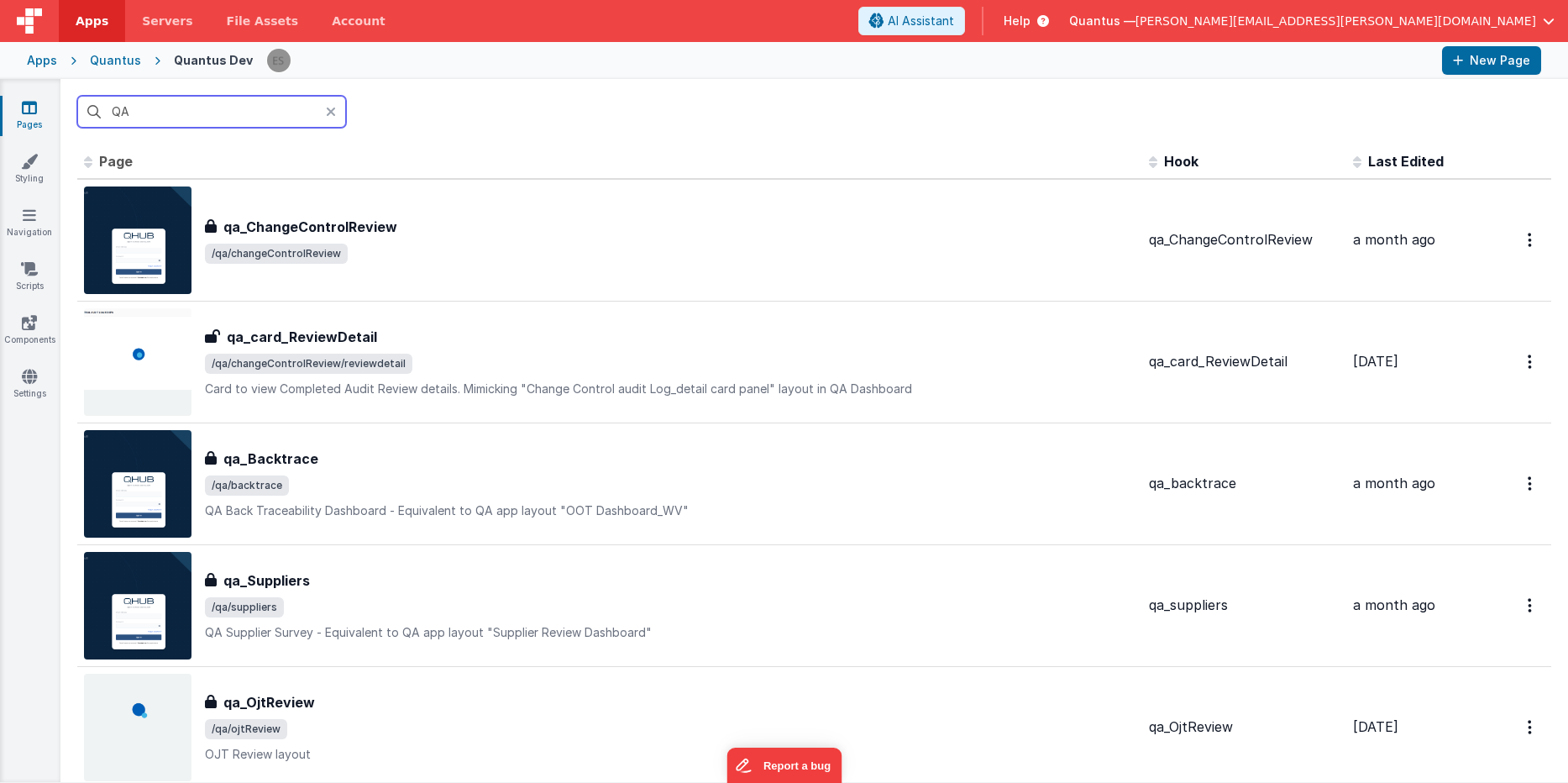
type input "Q"
type input "qa_"
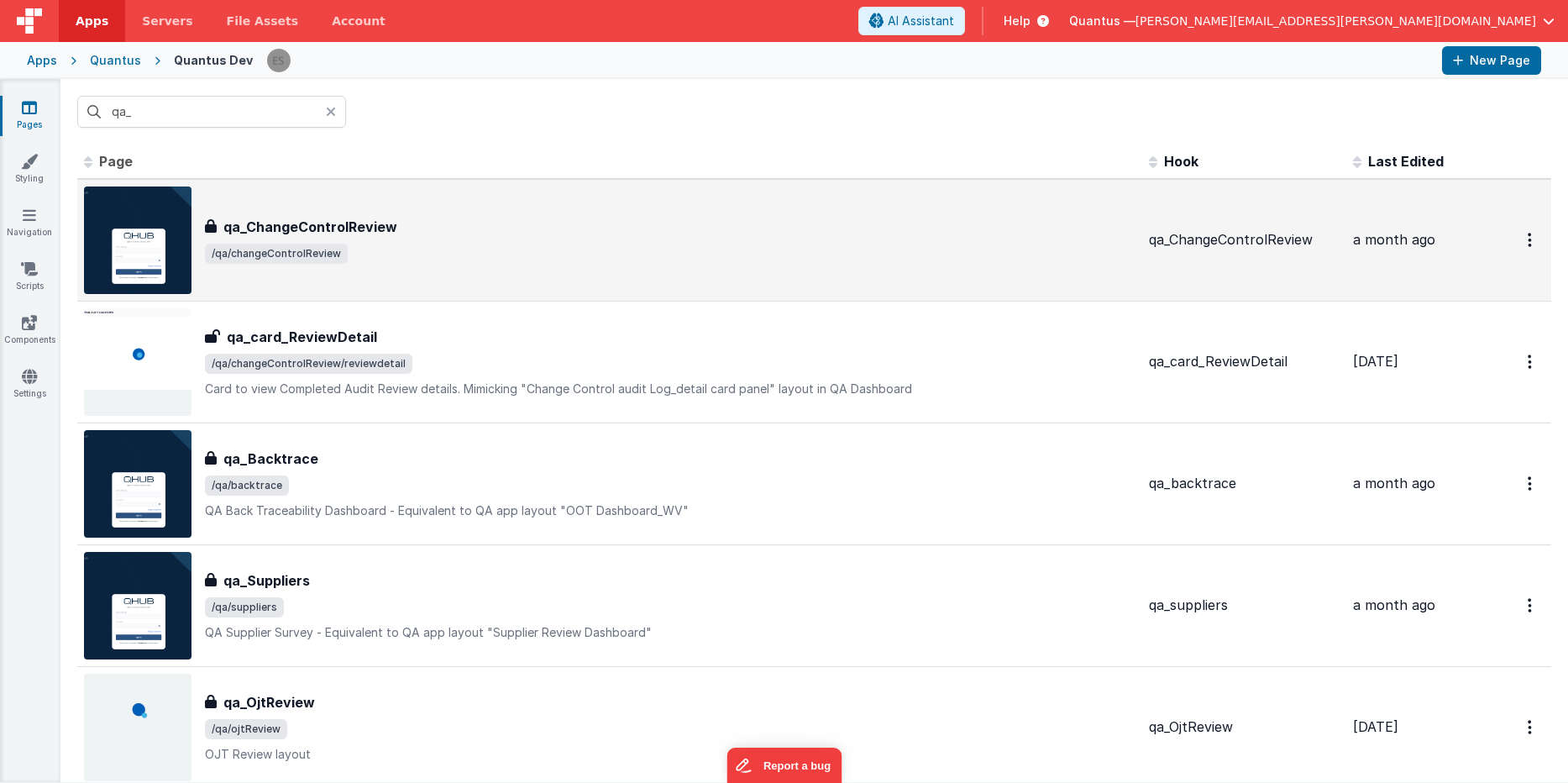
click at [451, 235] on div "qa_ChangeControlReview" at bounding box center [670, 227] width 931 height 20
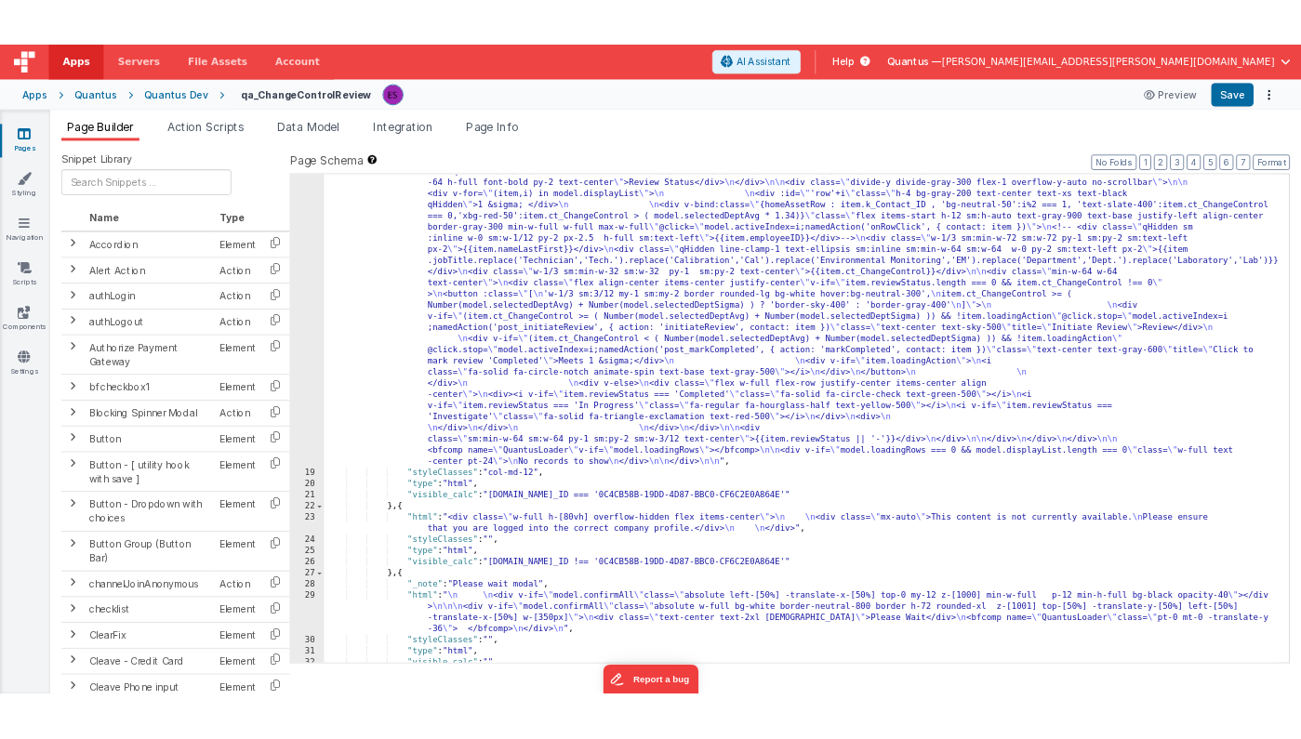
scroll to position [1357, 0]
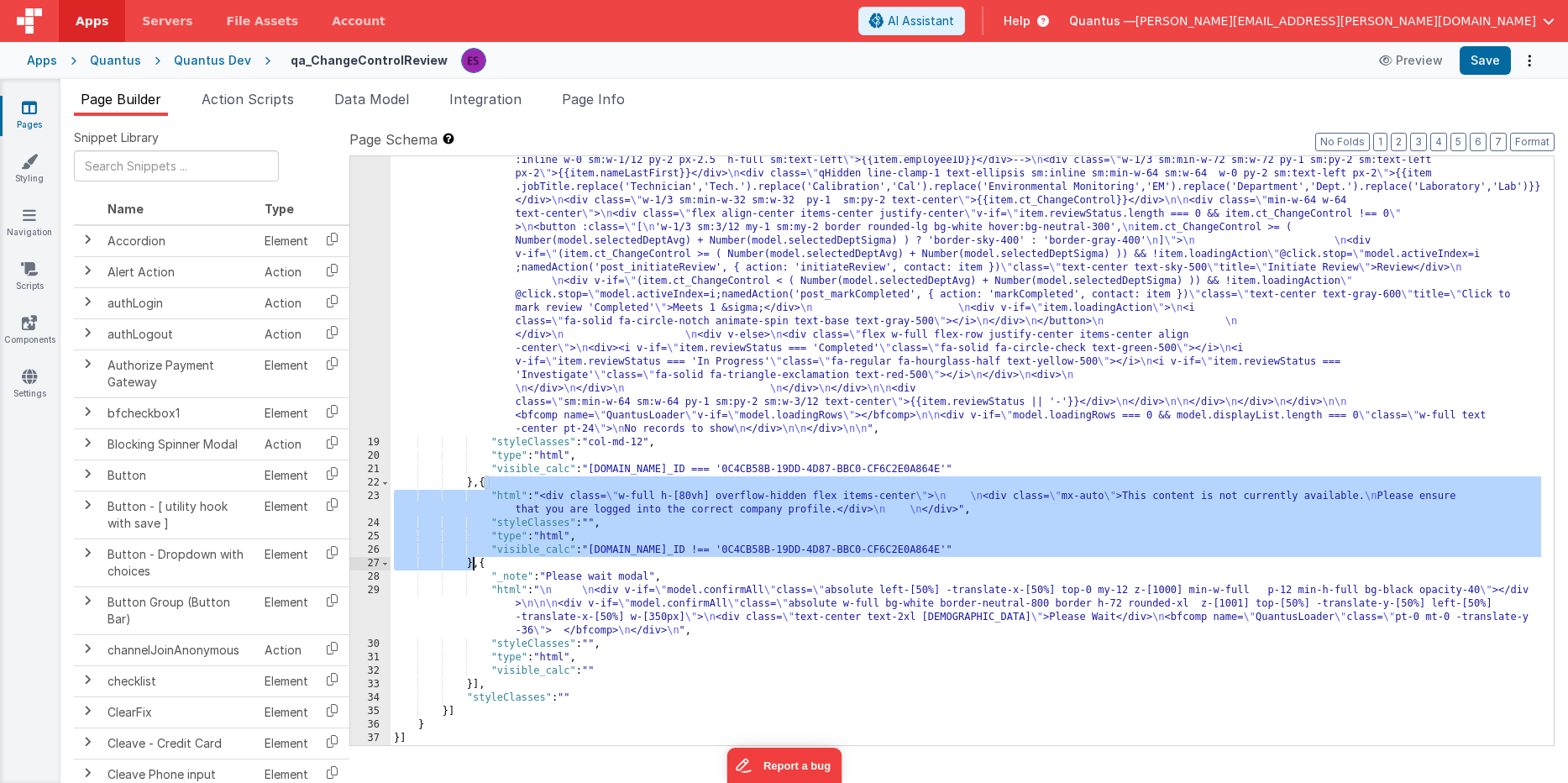
drag, startPoint x: 482, startPoint y: 480, endPoint x: 475, endPoint y: 559, distance: 79.3
click at [475, 559] on div ""html" : " \n \n \n\n <div id= \" userTable \" class= \" transform duration-200…" at bounding box center [966, 495] width 1150 height 1086
click at [475, 520] on div ""html" : " \n \n \n\n <div id= \" userTable \" class= \" transform duration-200…" at bounding box center [966, 495] width 1150 height 1086
drag, startPoint x: 474, startPoint y: 488, endPoint x: 473, endPoint y: 559, distance: 71.0
click at [473, 559] on div ""html" : " \n \n \n\n <div id= \" userTable \" class= \" transform duration-200…" at bounding box center [966, 495] width 1150 height 1086
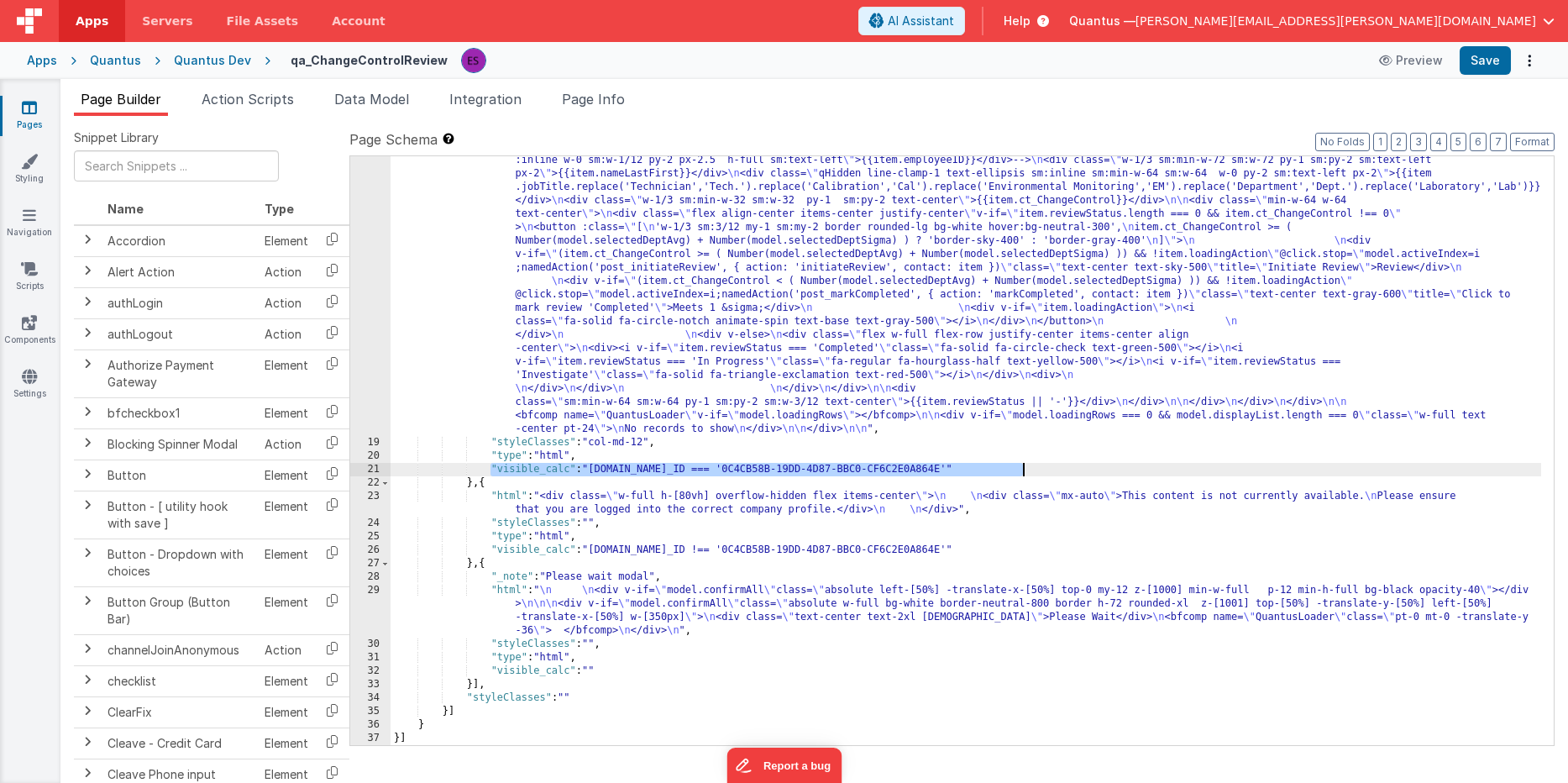
drag, startPoint x: 490, startPoint y: 469, endPoint x: 1043, endPoint y: 469, distance: 553.0
click at [1043, 469] on div ""html" : " \n \n \n\n <div id= \" userTable \" class= \" transform duration-200…" at bounding box center [966, 495] width 1150 height 1086
click at [479, 511] on div ""html" : " \n \n \n\n <div id= \" userTable \" class= \" transform duration-200…" at bounding box center [966, 495] width 1150 height 1086
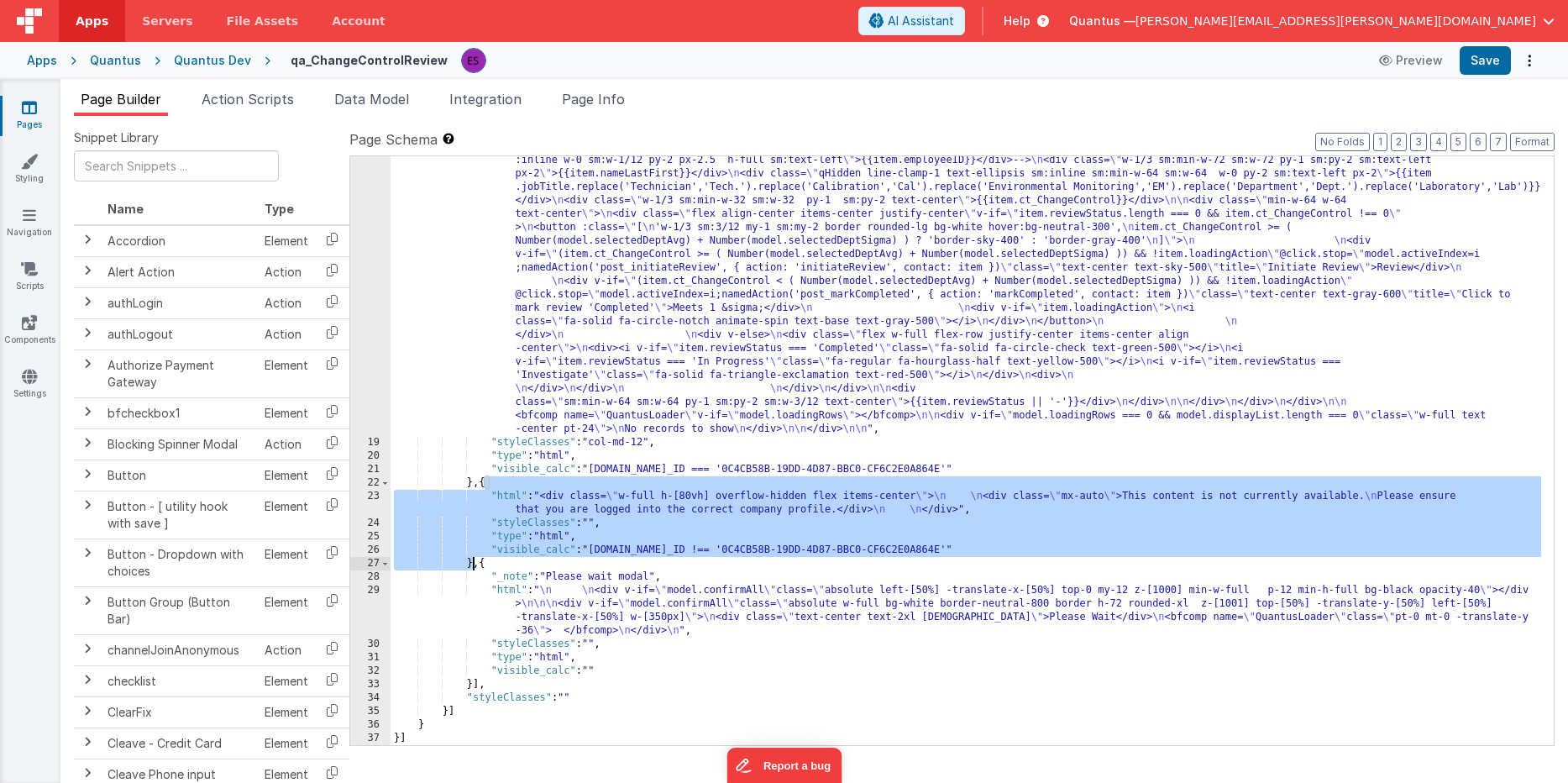
drag, startPoint x: 483, startPoint y: 483, endPoint x: 470, endPoint y: 560, distance: 78.1
click at [470, 560] on div ""html" : " \n \n \n\n <div id= \" userTable \" class= \" transform duration-200…" at bounding box center [966, 495] width 1150 height 1086
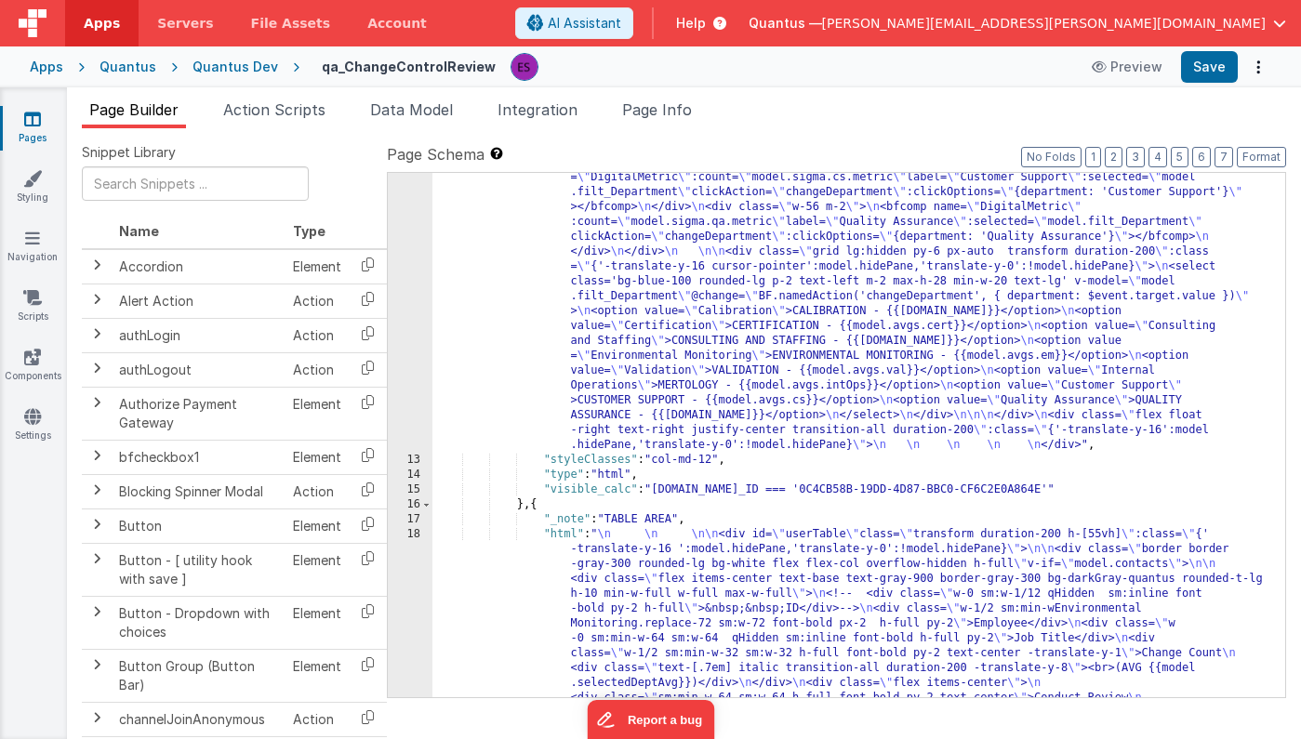
click at [28, 122] on icon at bounding box center [32, 119] width 17 height 19
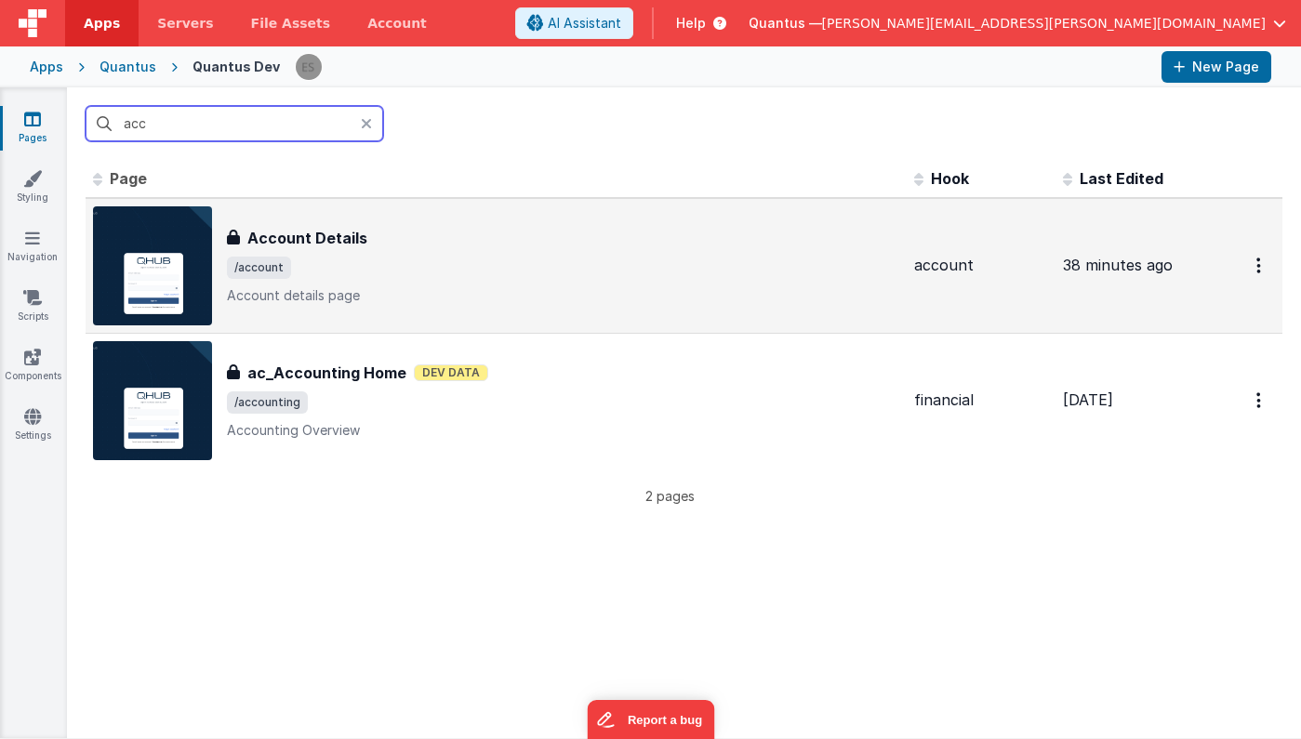
type input "acc"
click at [427, 328] on td "Account Details Account Details /account Account details page" at bounding box center [496, 266] width 821 height 136
